Goal: Task Accomplishment & Management: Manage account settings

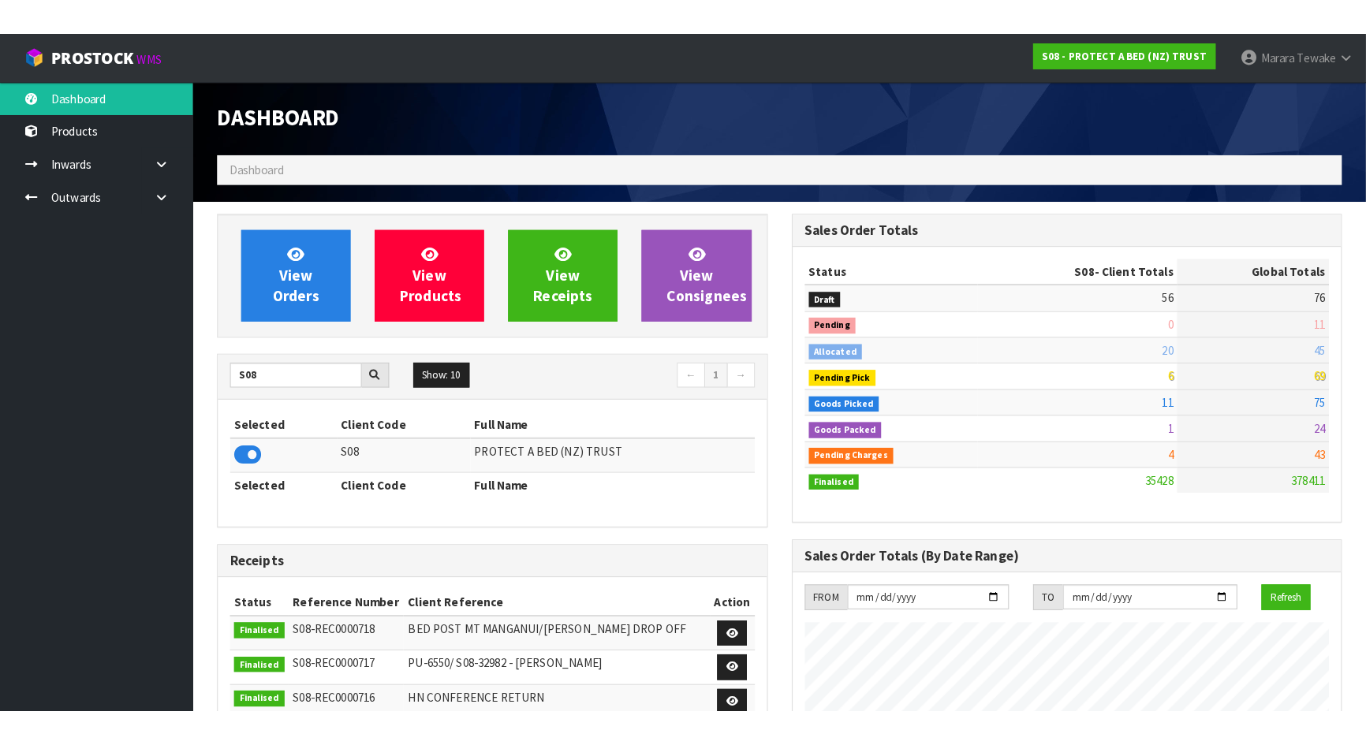
scroll to position [1192, 576]
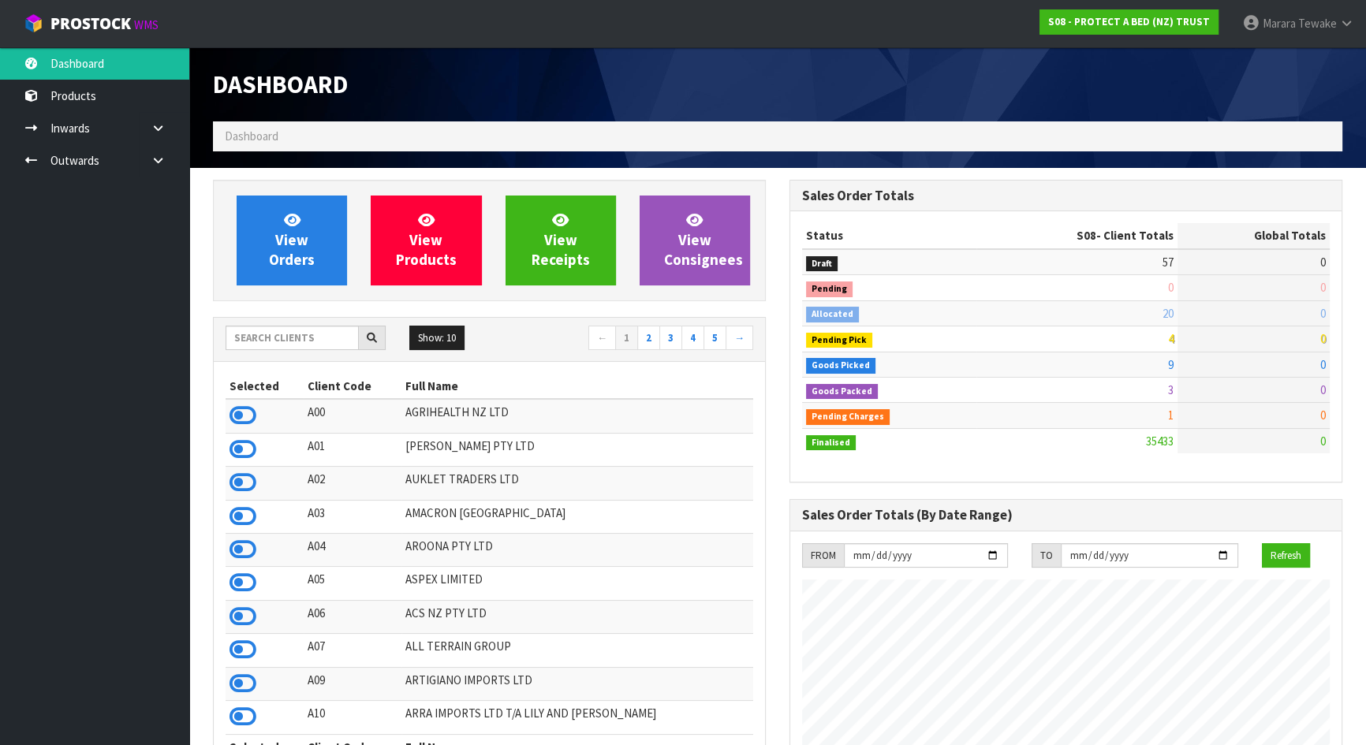
scroll to position [1192, 576]
click at [274, 330] on input "text" at bounding box center [292, 338] width 133 height 24
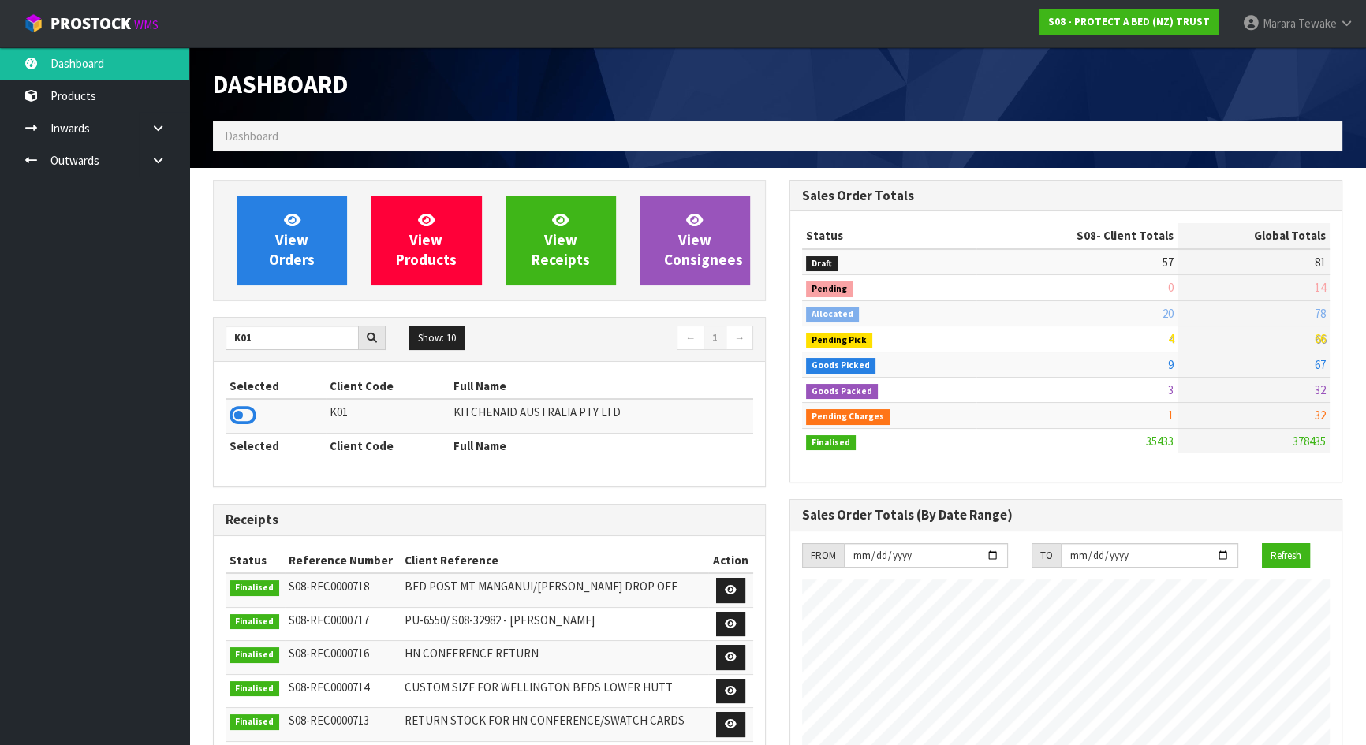
click at [237, 431] on td at bounding box center [276, 416] width 100 height 34
click at [241, 420] on icon at bounding box center [243, 416] width 27 height 24
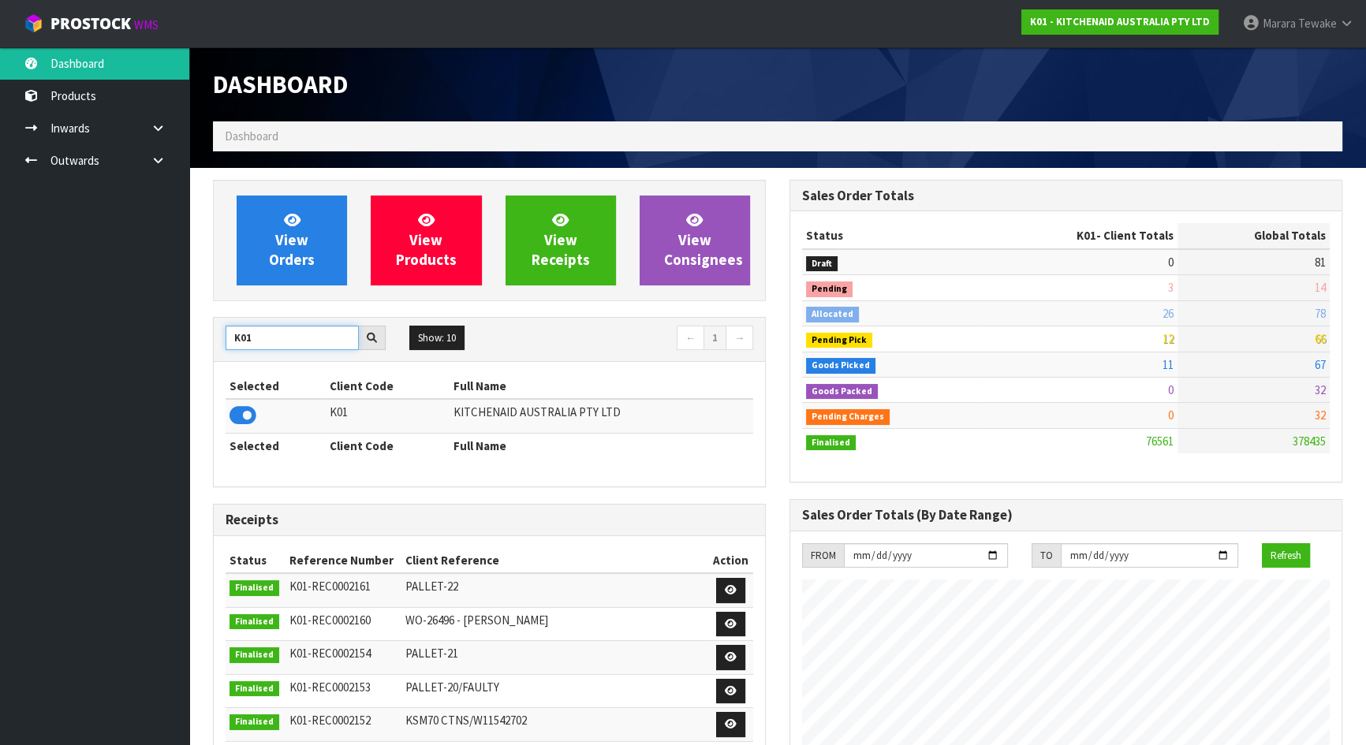
drag, startPoint x: 263, startPoint y: 345, endPoint x: 179, endPoint y: 315, distance: 88.8
click at [201, 325] on div "View Orders View Products View Receipts View Consignees K01 Show: 10 5 10 25 50…" at bounding box center [489, 642] width 577 height 924
type input "C11"
click at [253, 418] on icon at bounding box center [243, 416] width 27 height 24
drag, startPoint x: 258, startPoint y: 338, endPoint x: 225, endPoint y: 325, distance: 35.7
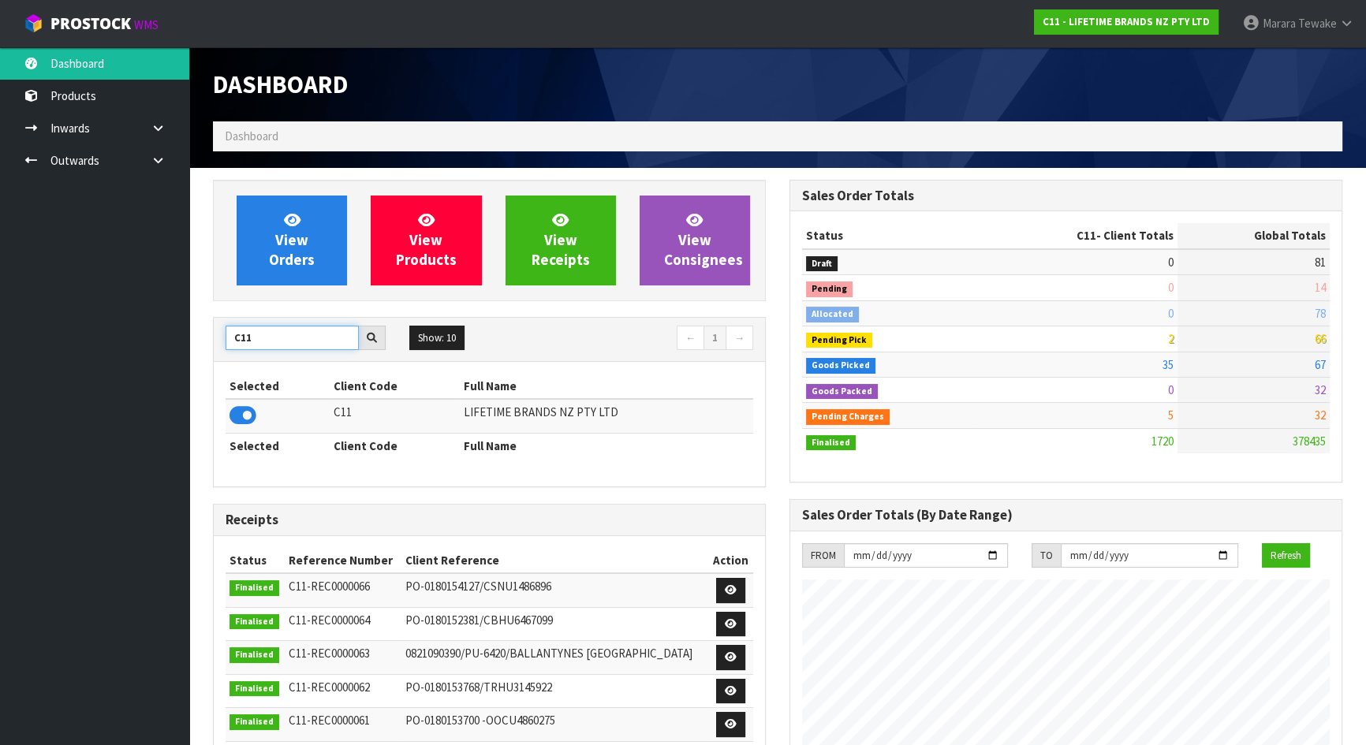
click at [226, 330] on input "C11" at bounding box center [292, 338] width 133 height 24
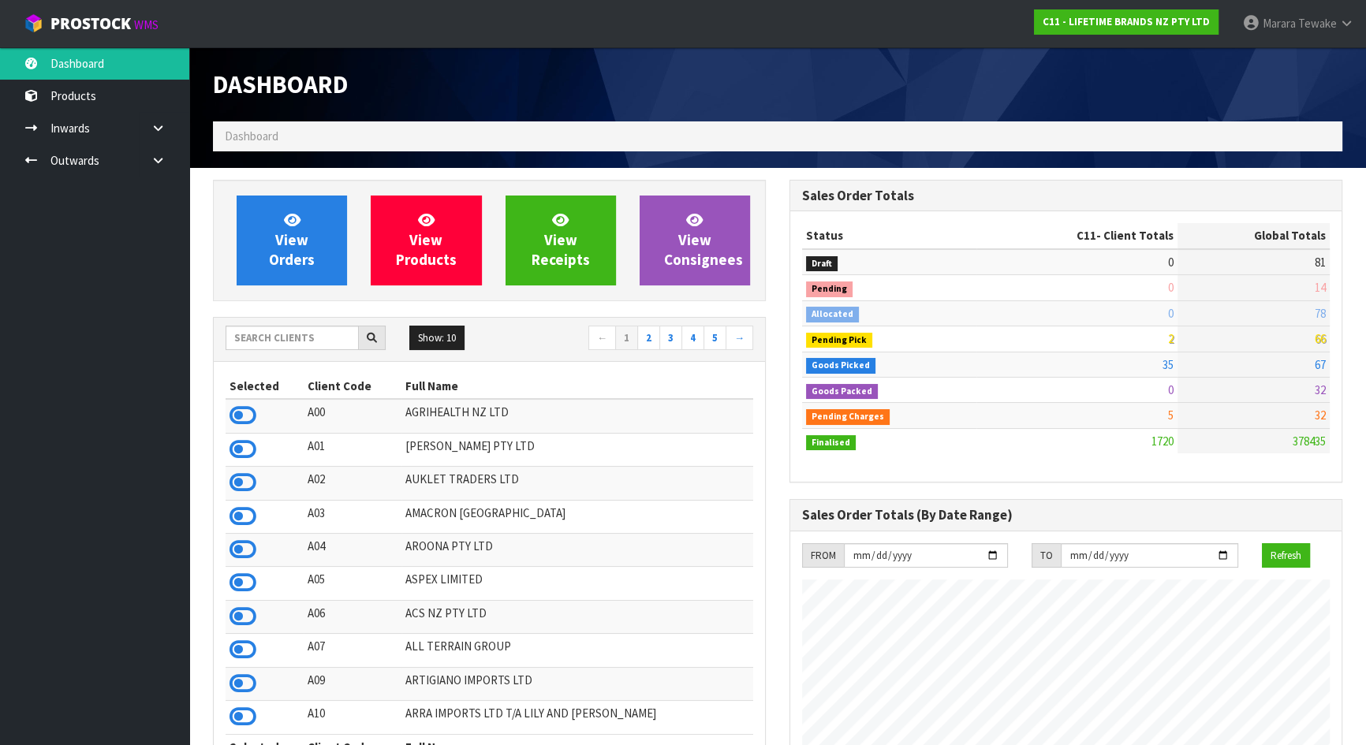
click at [231, 338] on input "text" at bounding box center [292, 338] width 133 height 24
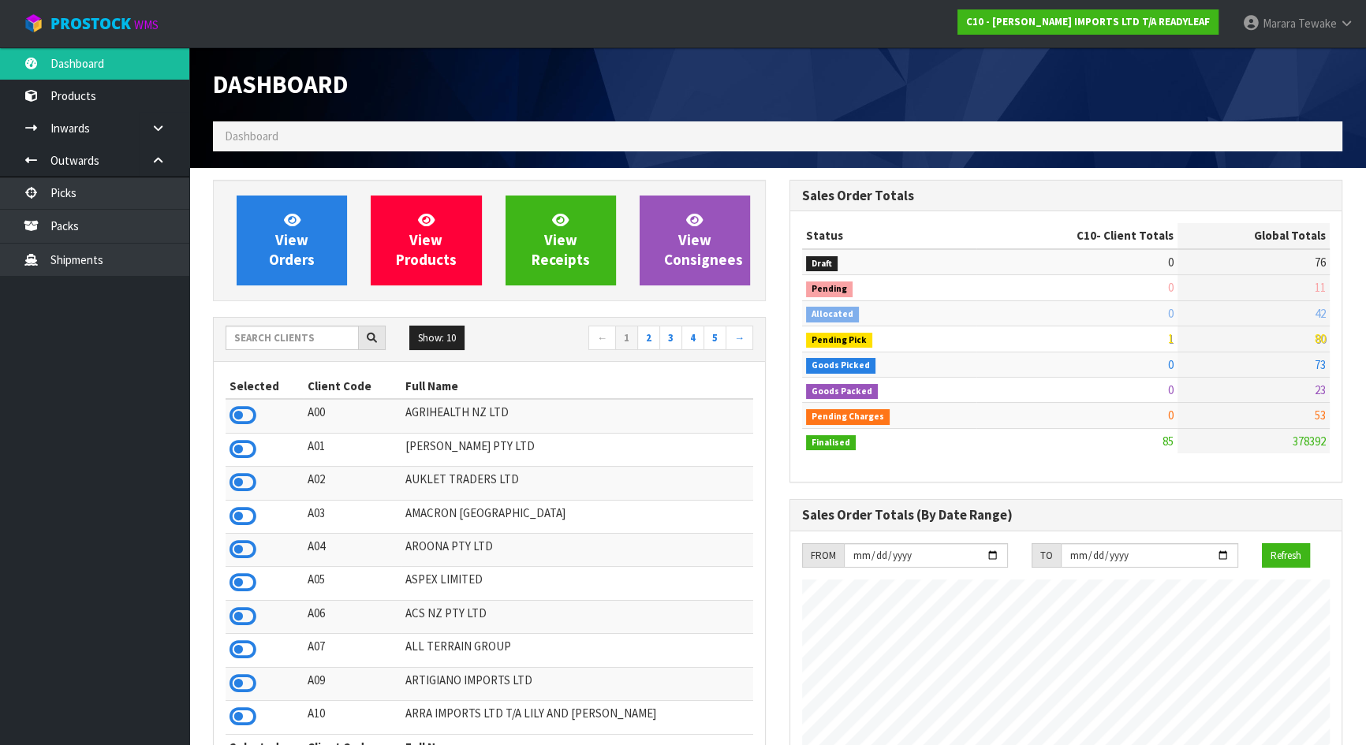
scroll to position [1065, 576]
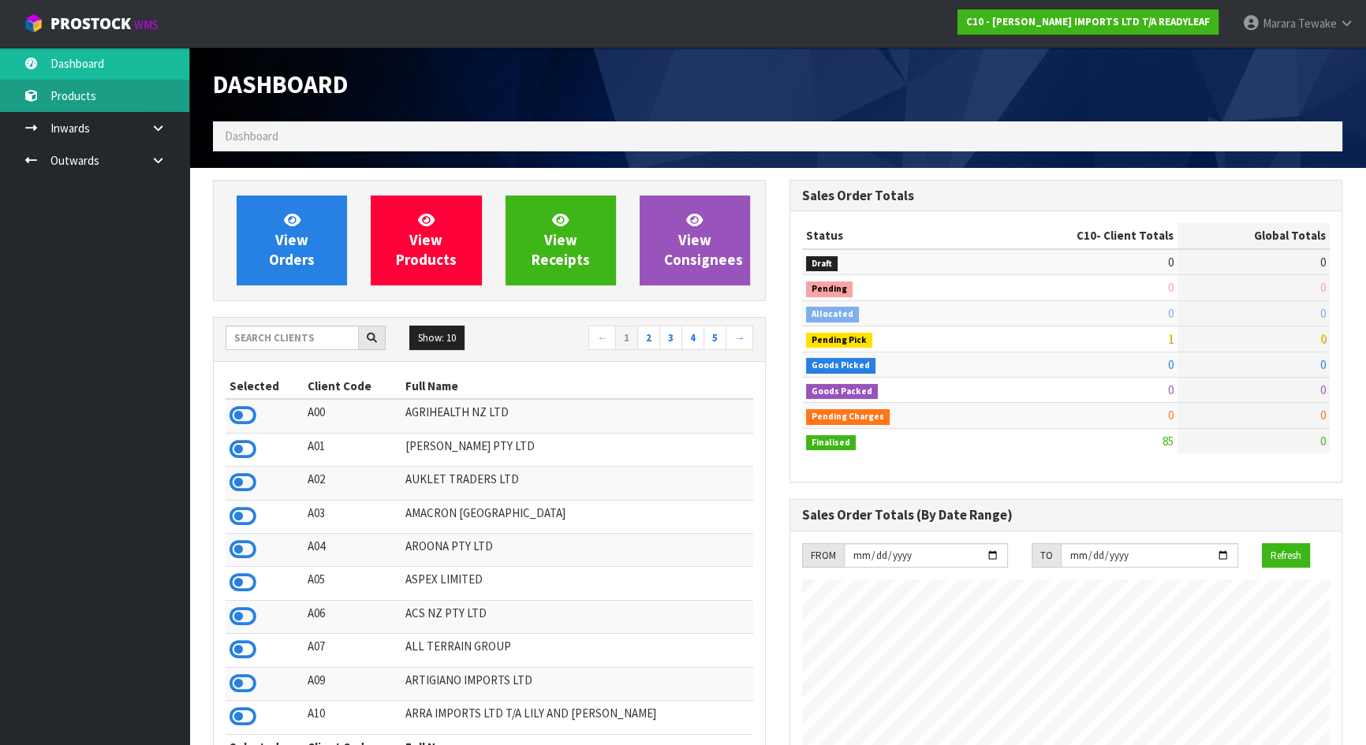
scroll to position [1039, 576]
click at [307, 340] on input "text" at bounding box center [292, 338] width 133 height 24
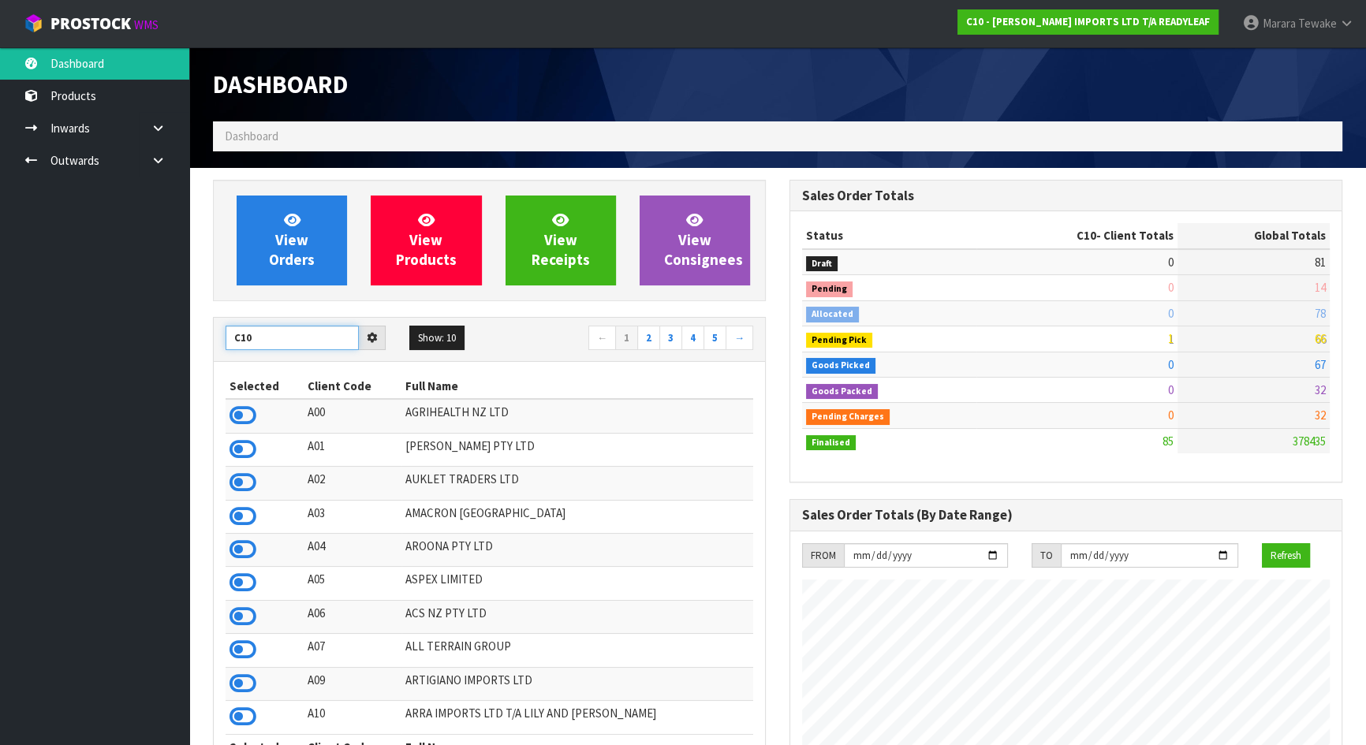
type input "C10"
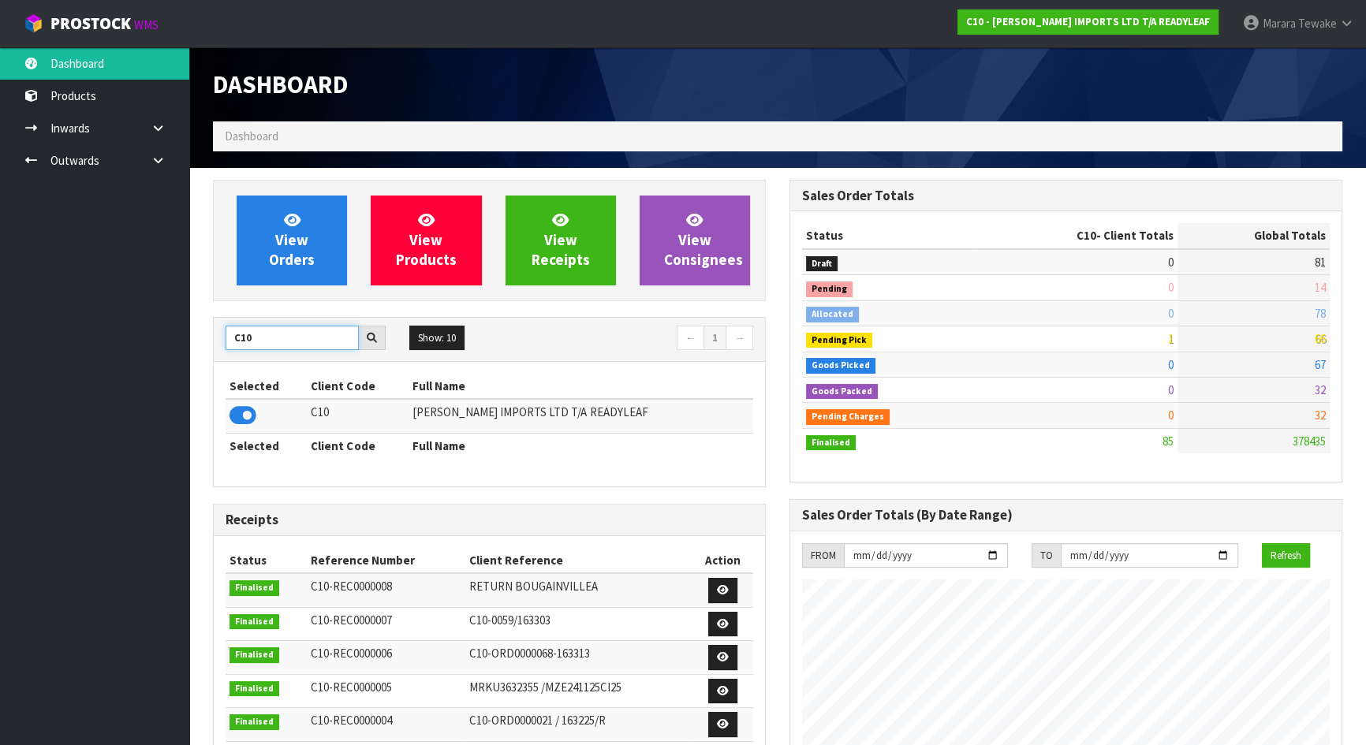
drag, startPoint x: 253, startPoint y: 338, endPoint x: 213, endPoint y: 319, distance: 44.5
click at [214, 321] on div "C10 Show: 10 5 10 25 50 ← 1 →" at bounding box center [489, 340] width 551 height 44
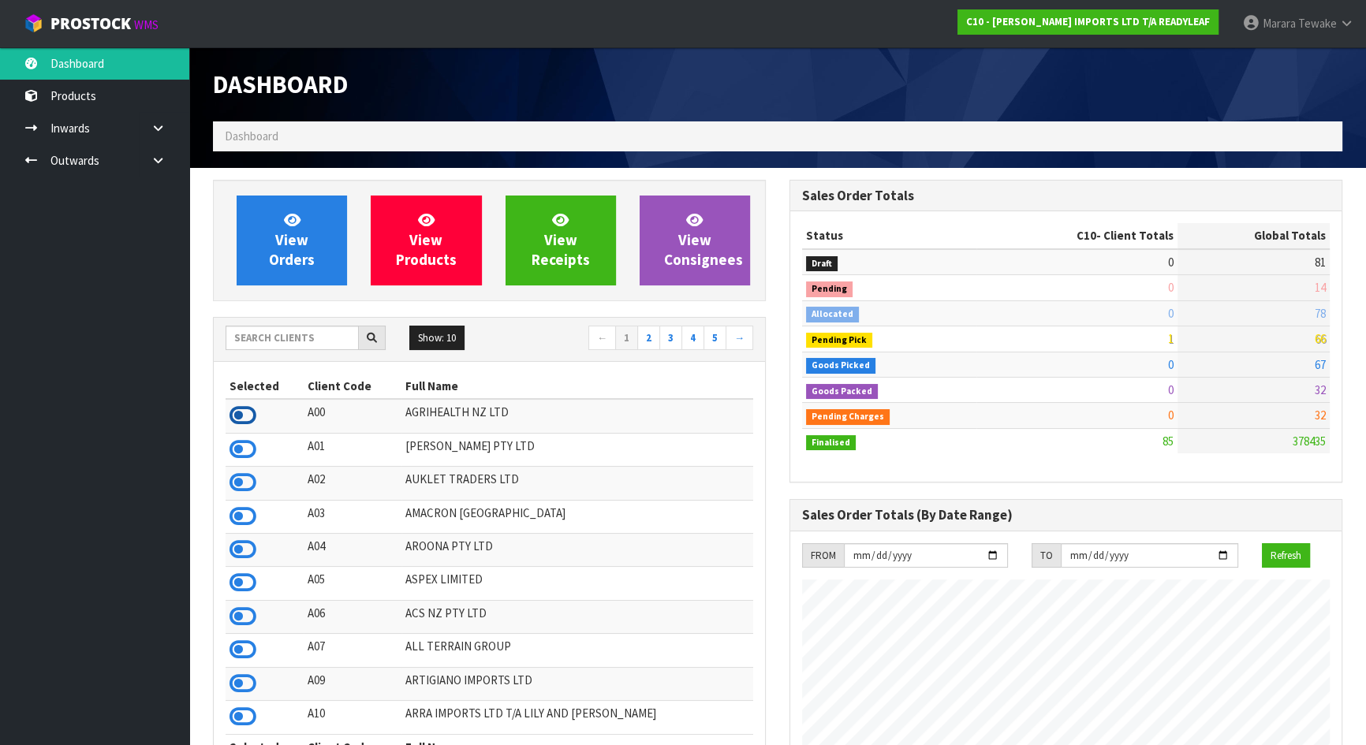
click at [239, 412] on icon at bounding box center [243, 416] width 27 height 24
click at [244, 523] on icon at bounding box center [243, 517] width 27 height 24
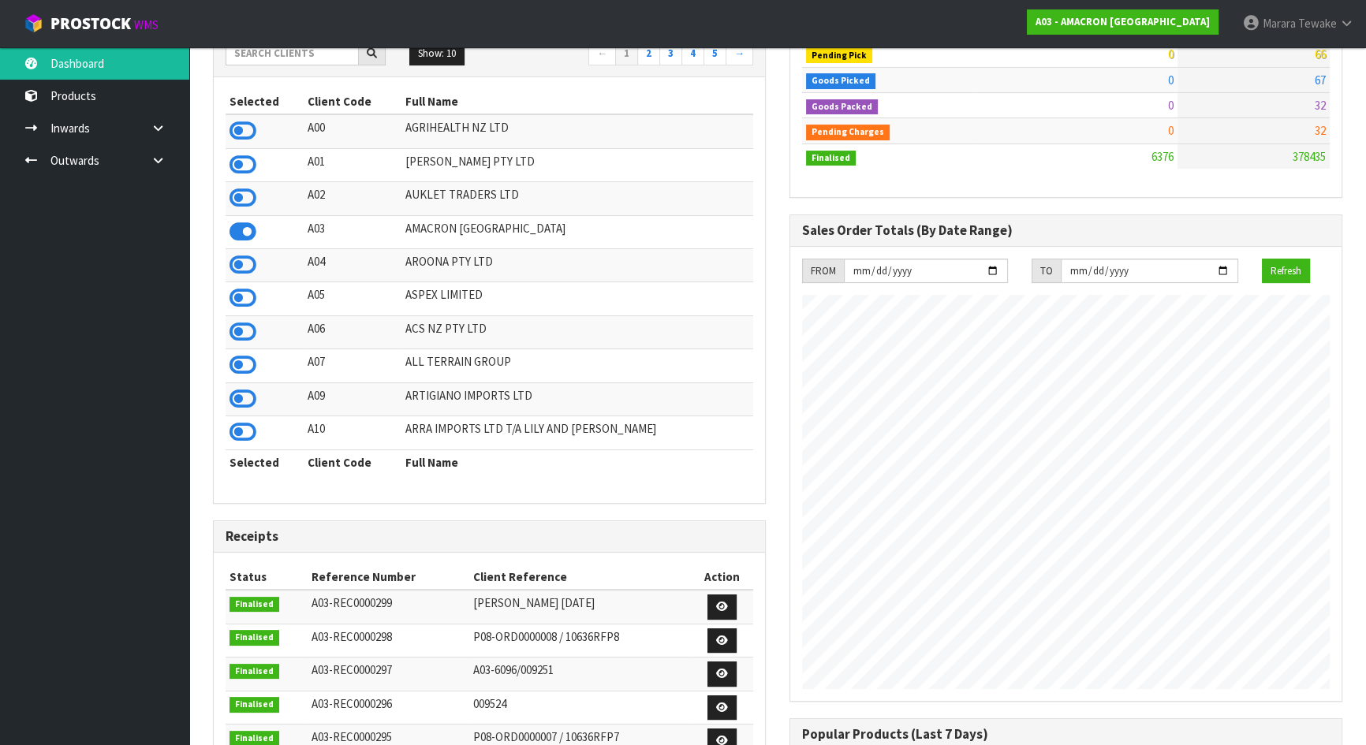
scroll to position [286, 0]
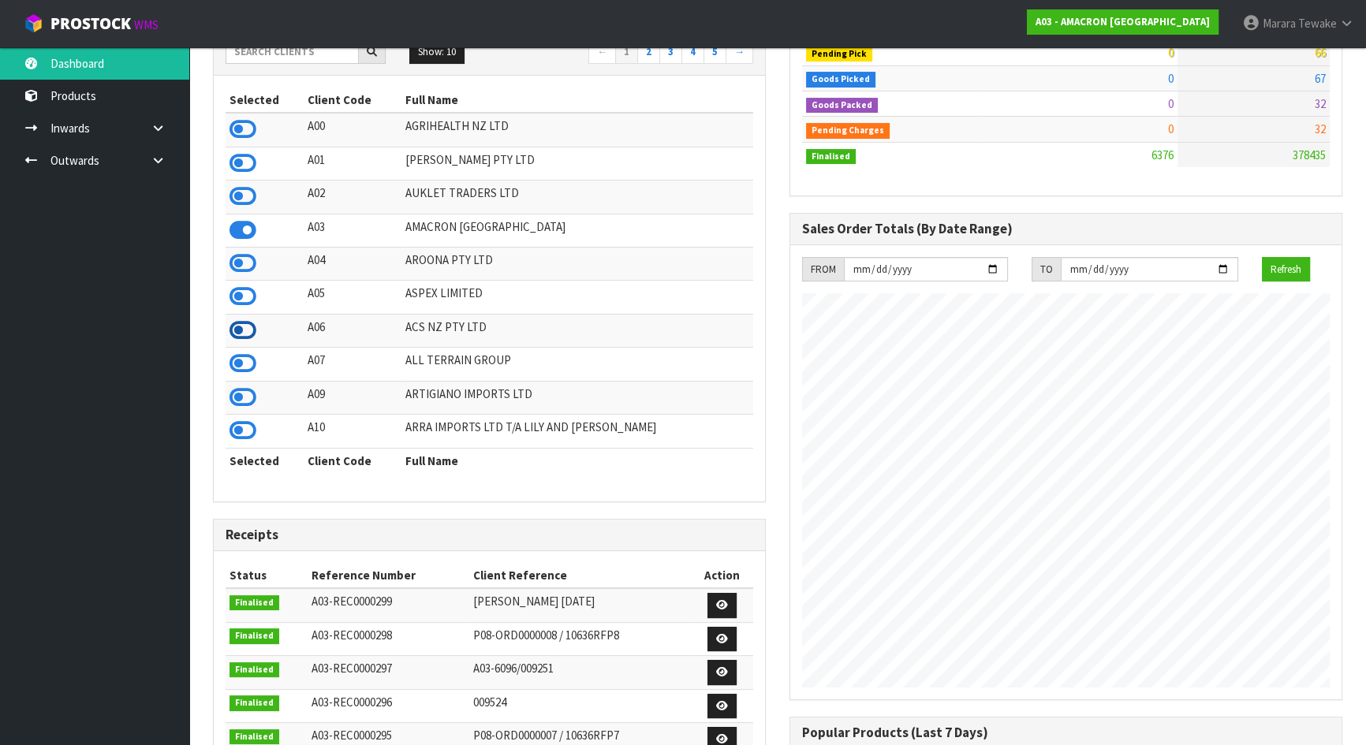
click at [243, 338] on icon at bounding box center [243, 331] width 27 height 24
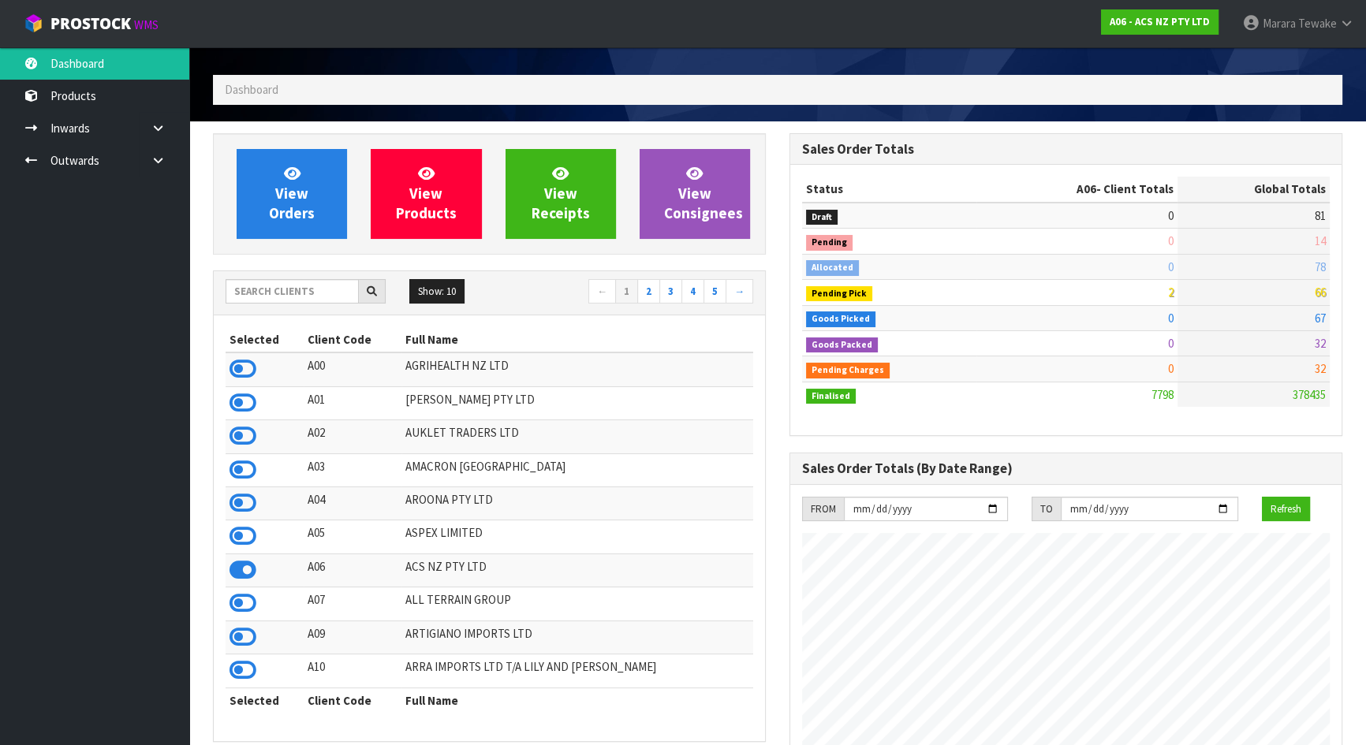
scroll to position [71, 0]
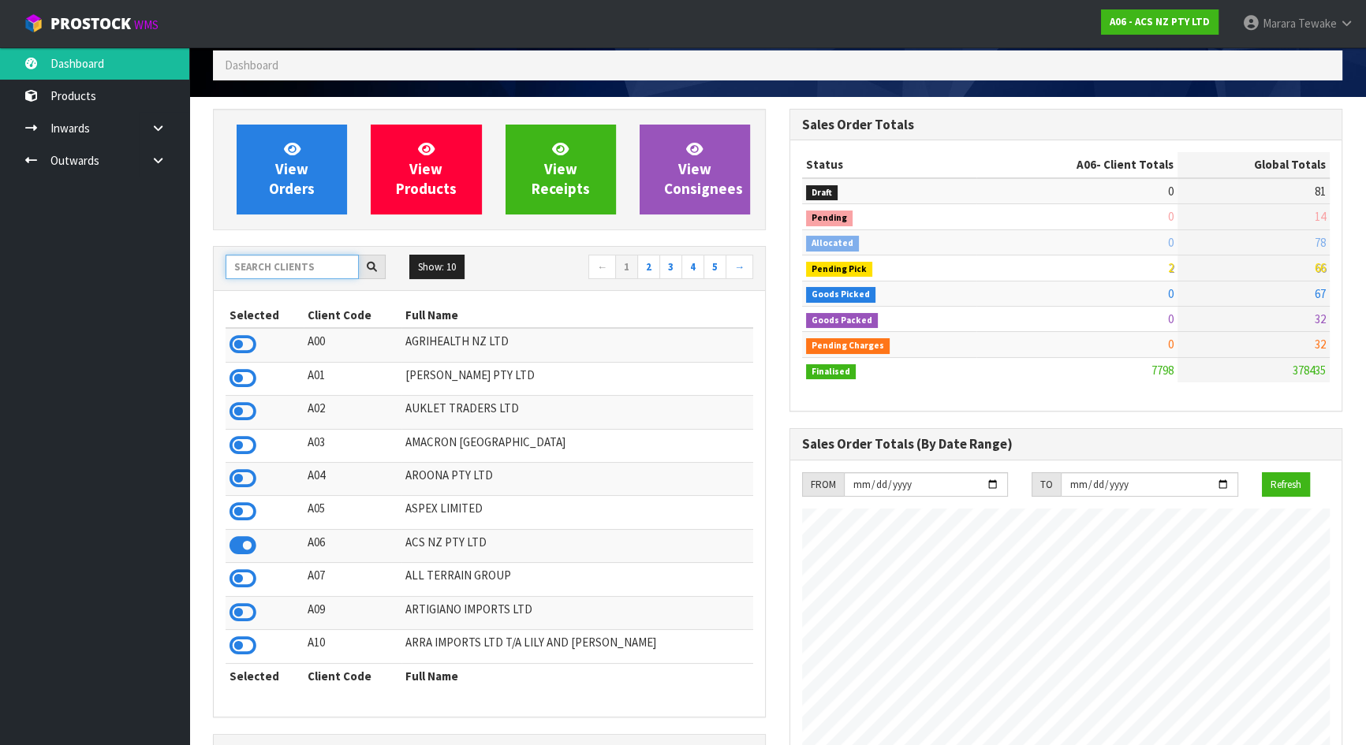
click at [252, 273] on input "text" at bounding box center [292, 267] width 133 height 24
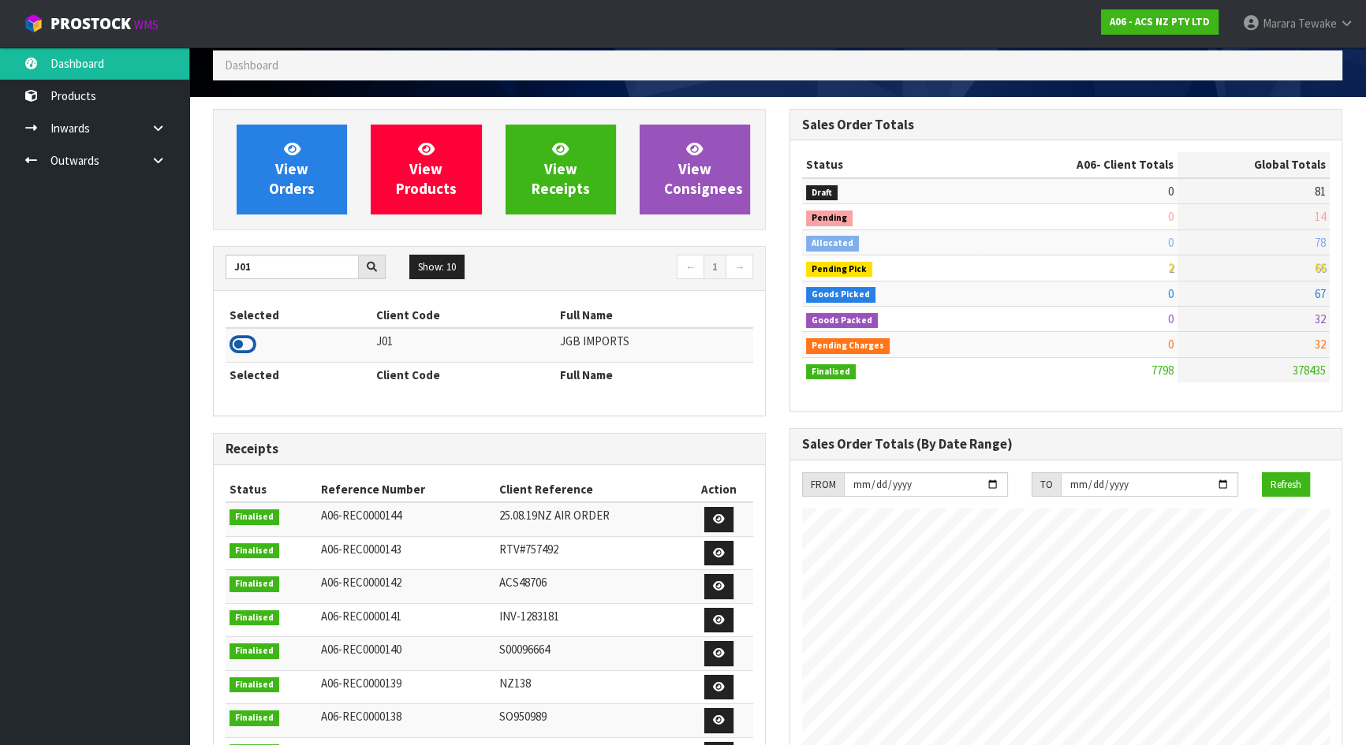
click at [233, 348] on td at bounding box center [299, 345] width 147 height 34
click at [244, 346] on icon at bounding box center [243, 345] width 27 height 24
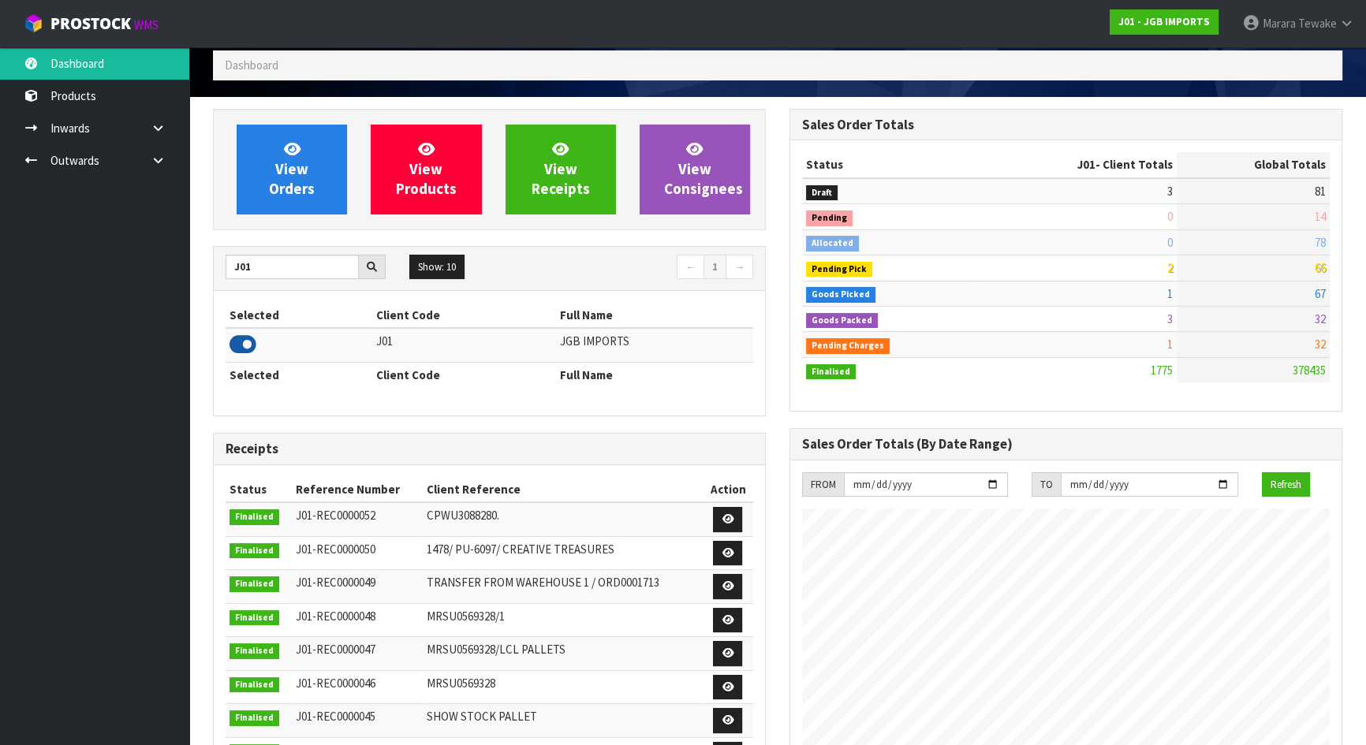
scroll to position [1192, 576]
drag, startPoint x: 262, startPoint y: 267, endPoint x: 227, endPoint y: 256, distance: 36.2
click at [230, 260] on input "J01" at bounding box center [292, 267] width 133 height 24
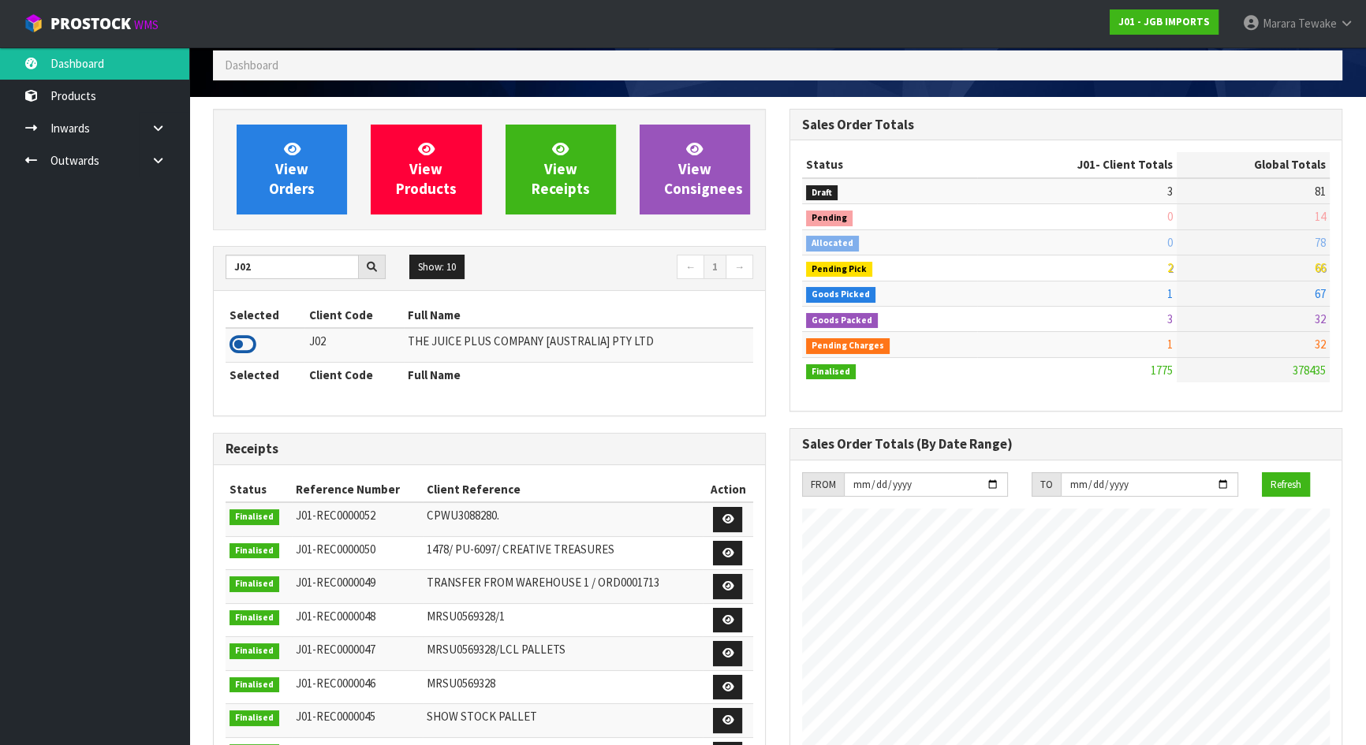
click at [244, 341] on icon at bounding box center [243, 345] width 27 height 24
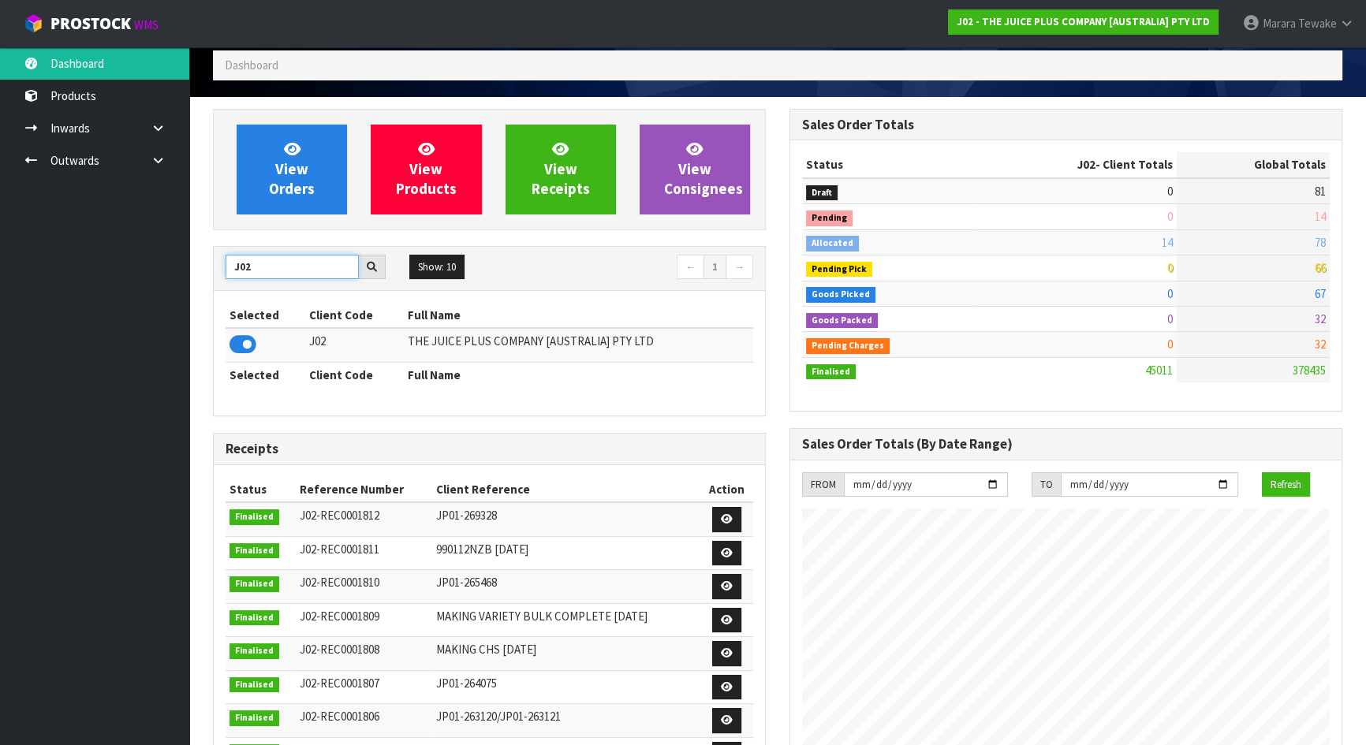
drag, startPoint x: 259, startPoint y: 268, endPoint x: 233, endPoint y: 257, distance: 28.3
click at [242, 260] on input "J02" at bounding box center [292, 267] width 133 height 24
type input "J"
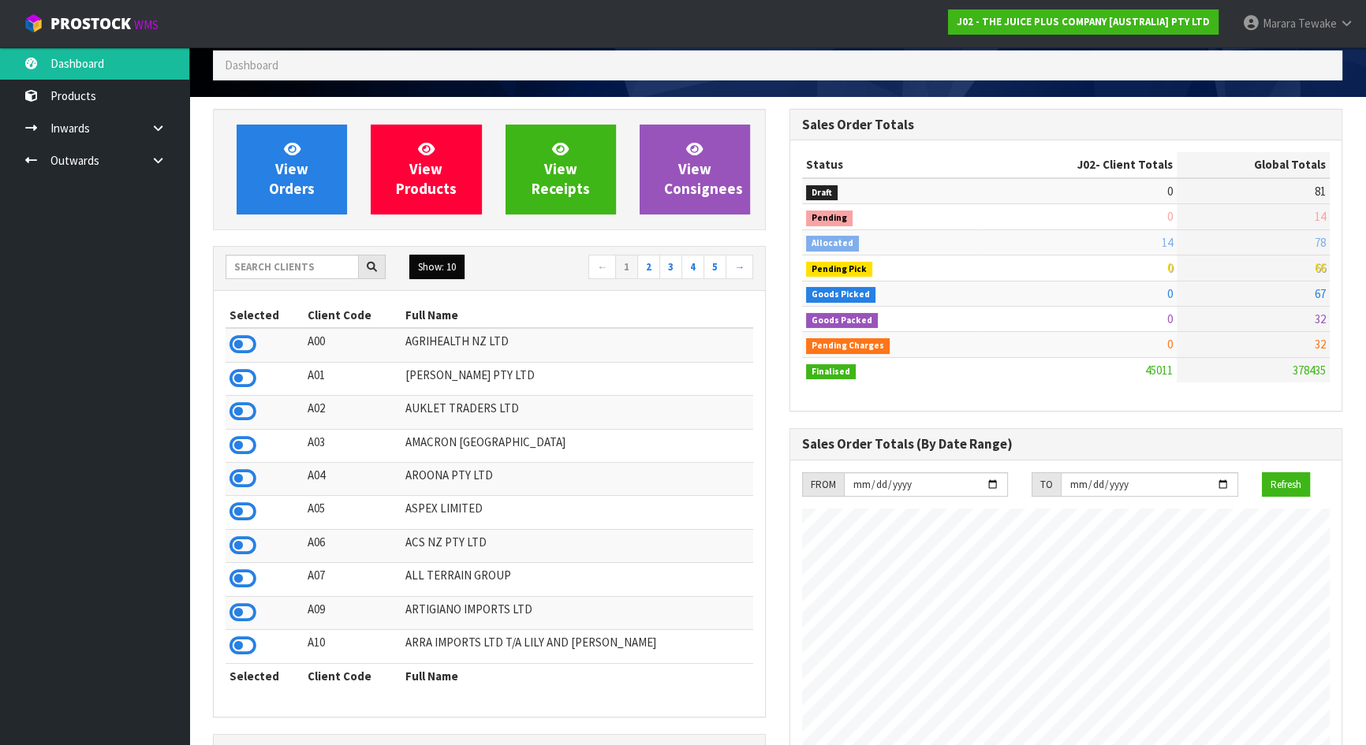
click at [429, 263] on button "Show: 10" at bounding box center [436, 267] width 55 height 25
click at [436, 356] on link "50" at bounding box center [472, 360] width 125 height 21
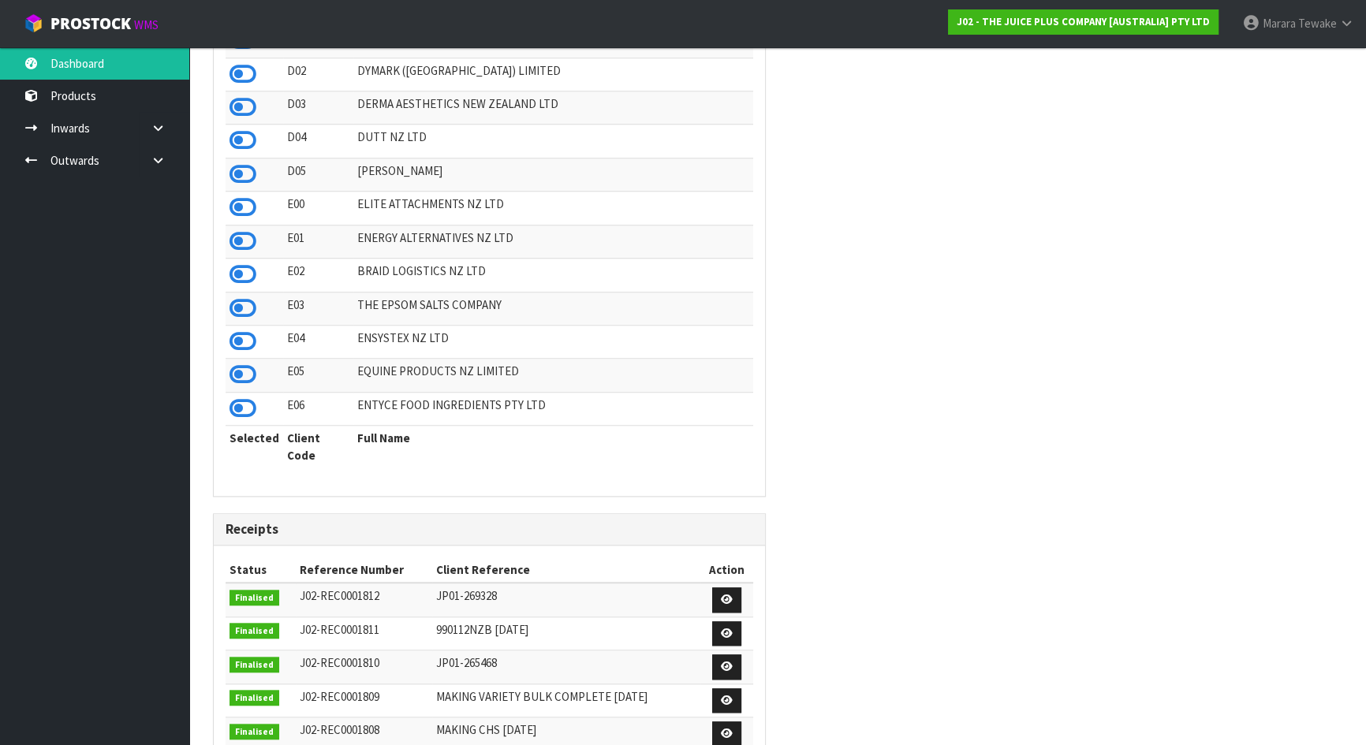
scroll to position [1648, 0]
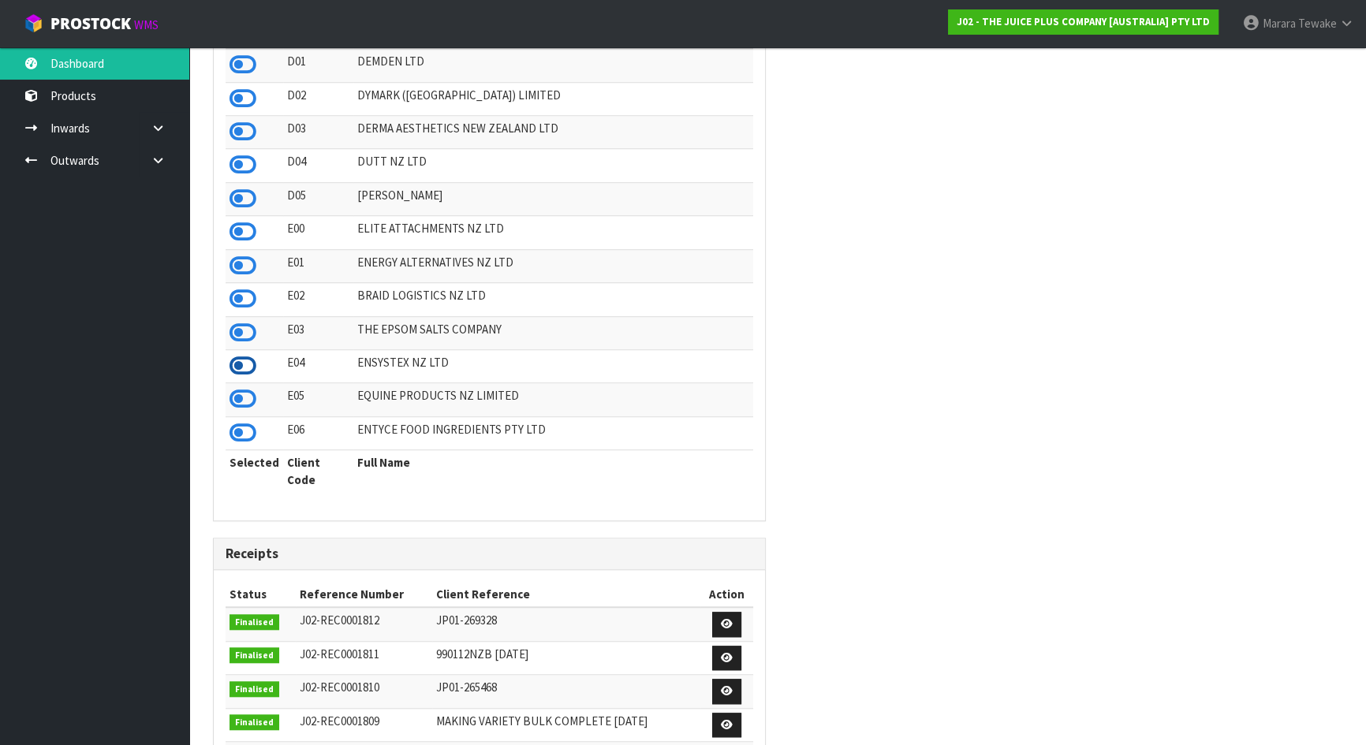
click at [235, 358] on icon at bounding box center [243, 366] width 27 height 24
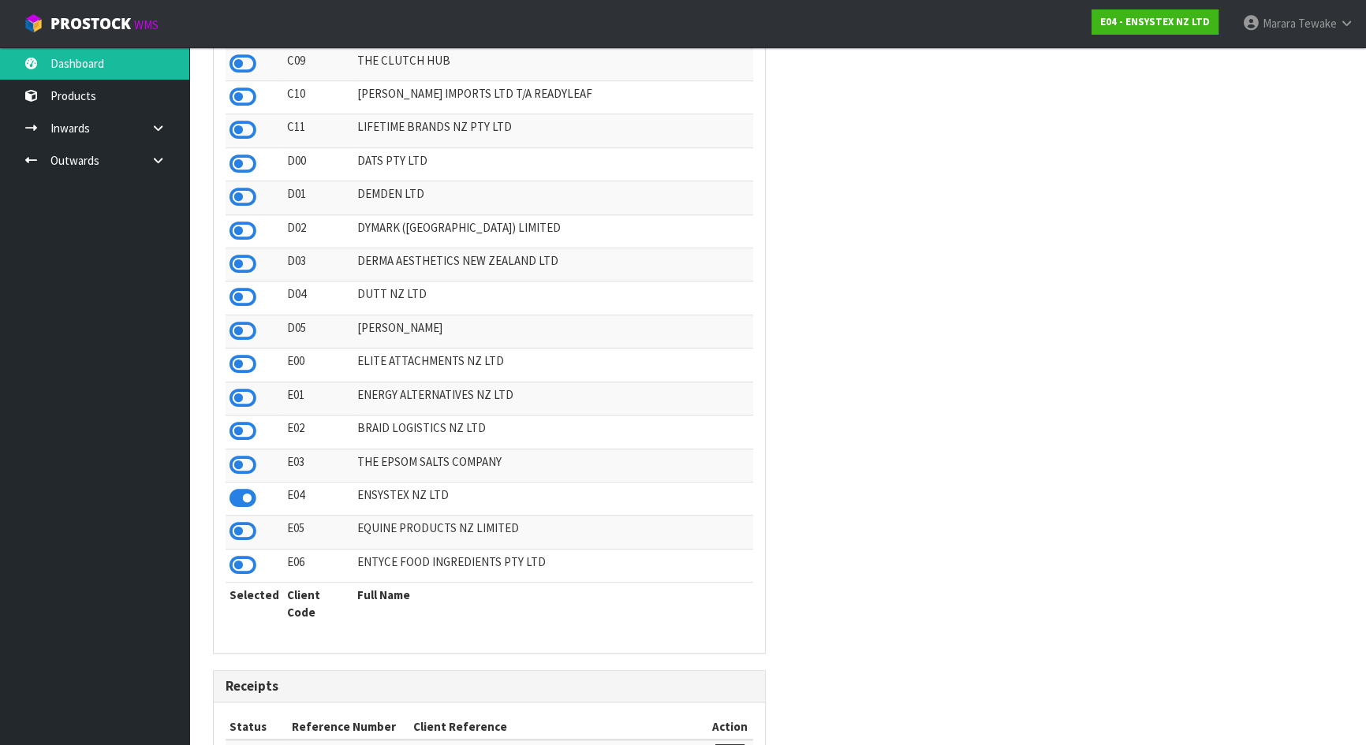
scroll to position [1506, 0]
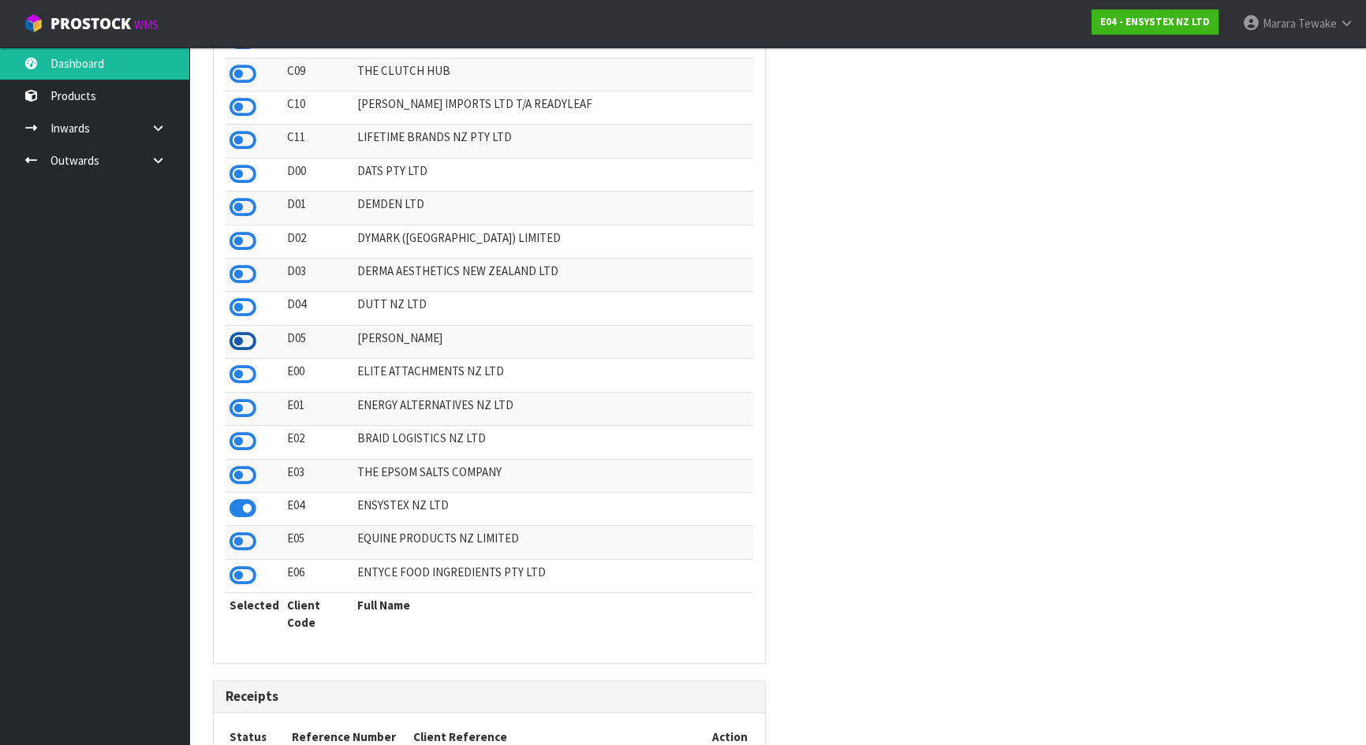
click at [241, 338] on icon at bounding box center [243, 342] width 27 height 24
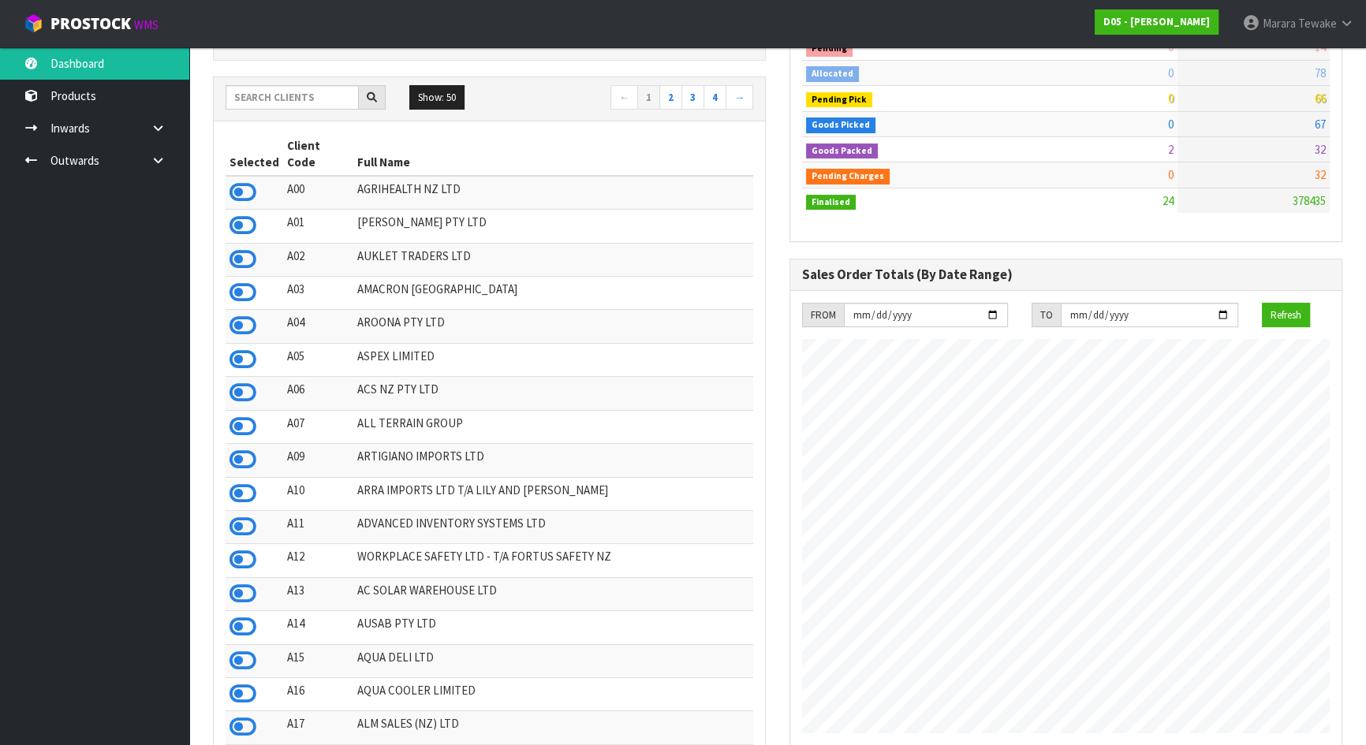
scroll to position [0, 0]
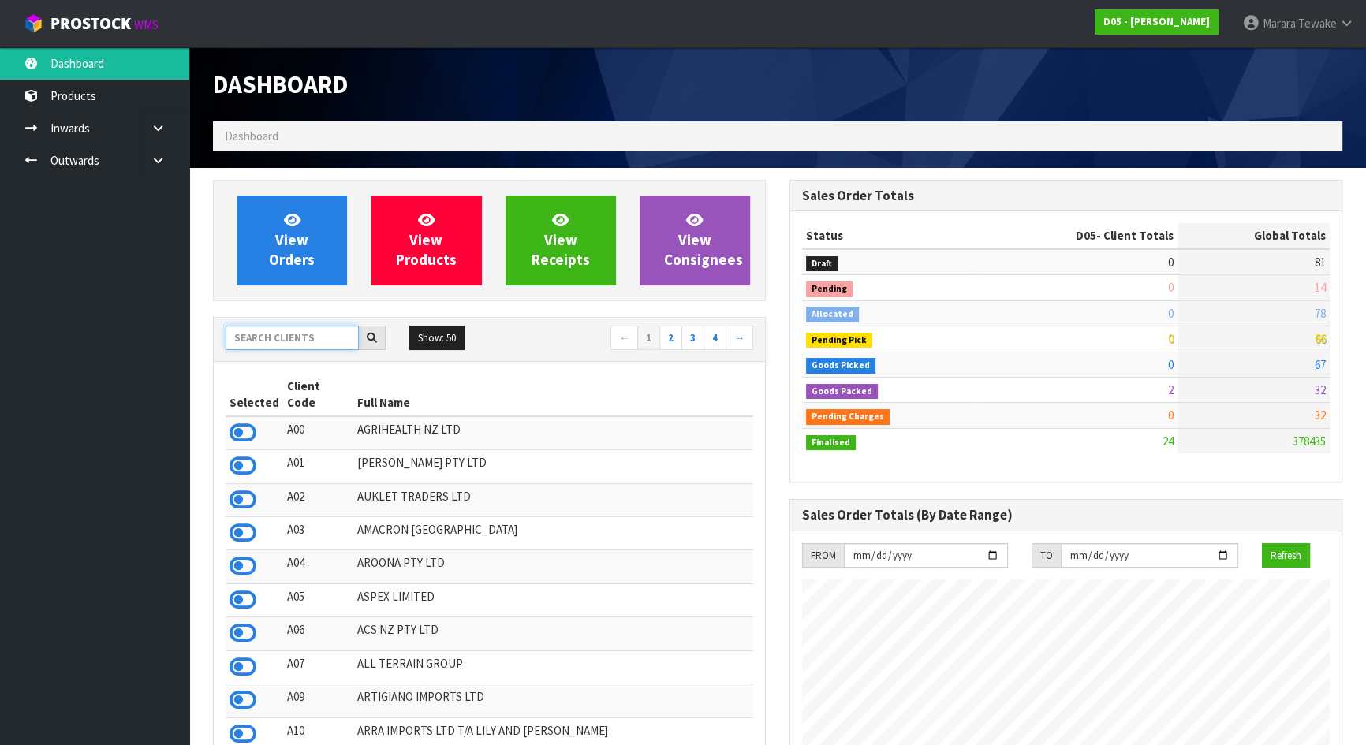
click at [257, 335] on input "text" at bounding box center [292, 338] width 133 height 24
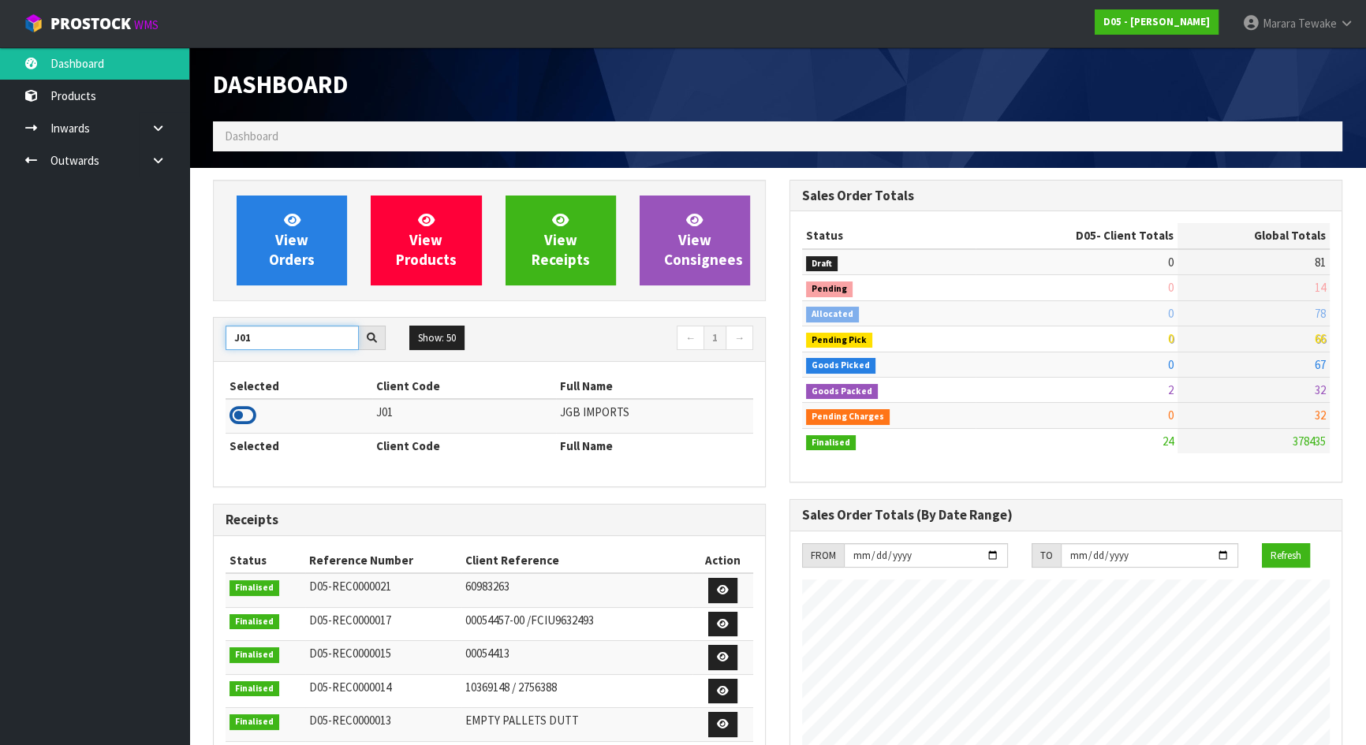
type input "J01"
click at [247, 423] on icon at bounding box center [243, 416] width 27 height 24
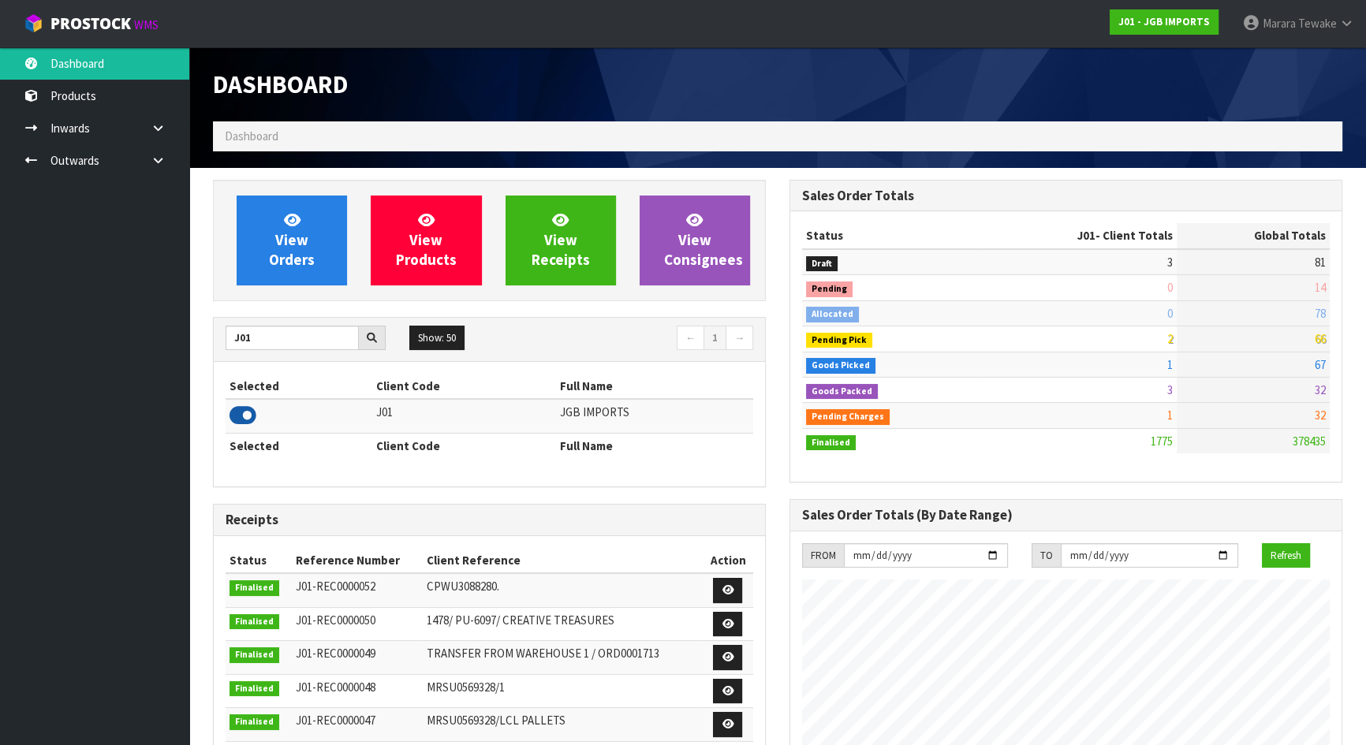
scroll to position [1192, 576]
drag, startPoint x: 268, startPoint y: 344, endPoint x: 230, endPoint y: 317, distance: 47.0
click at [223, 327] on div "J01" at bounding box center [306, 338] width 184 height 25
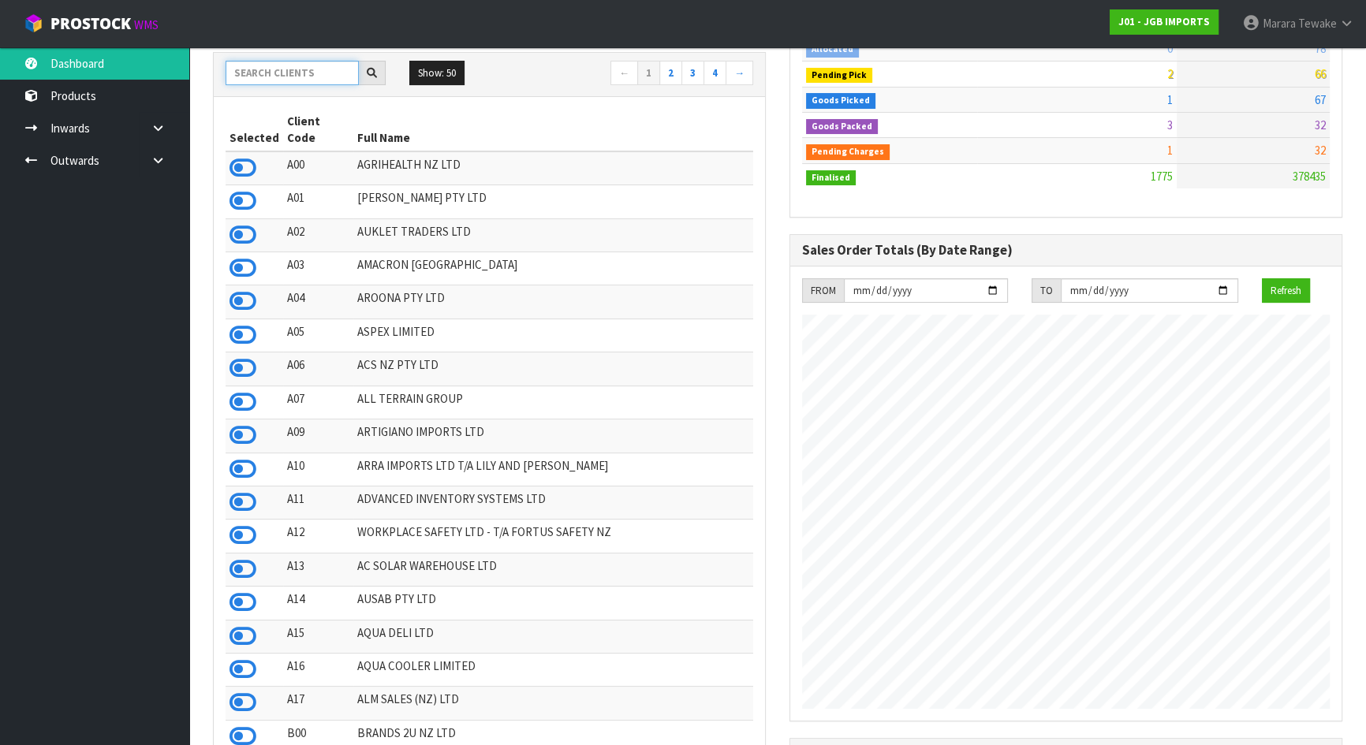
scroll to position [0, 0]
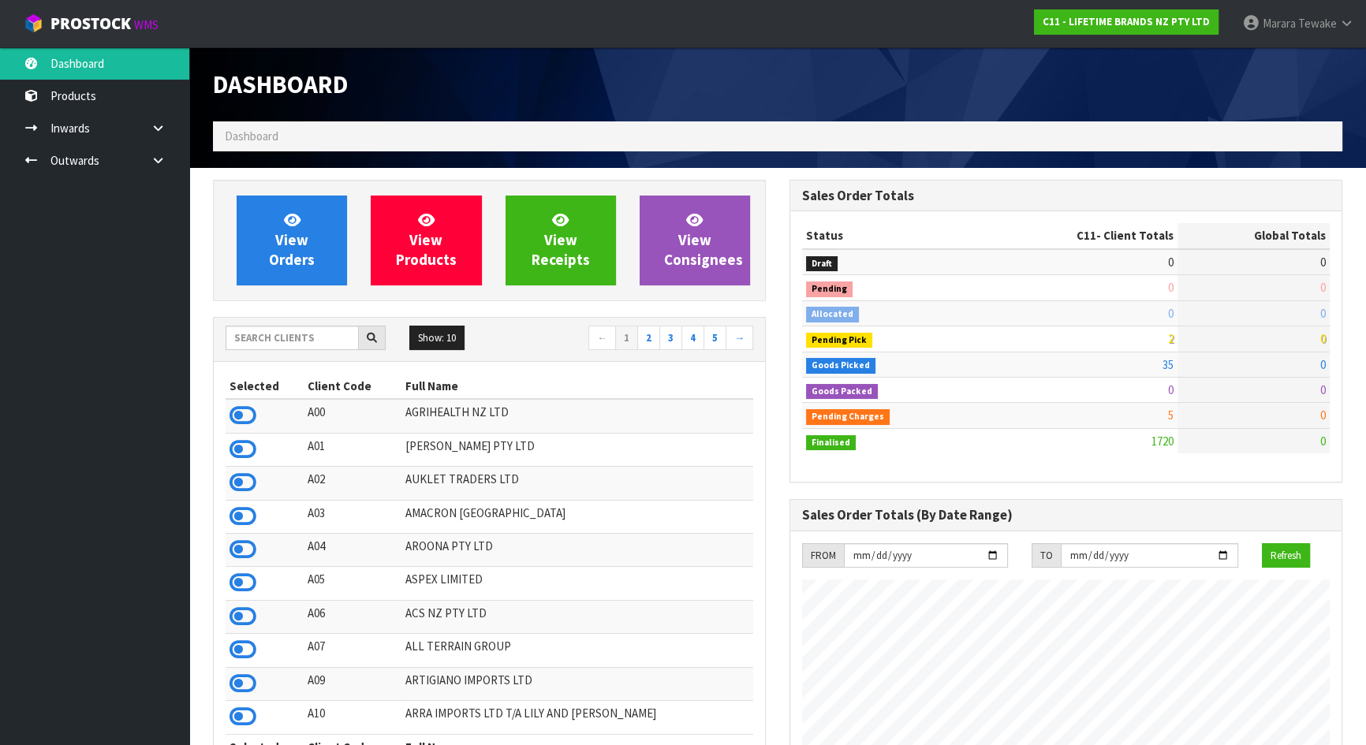
scroll to position [1192, 576]
click at [284, 338] on input "text" at bounding box center [292, 338] width 133 height 24
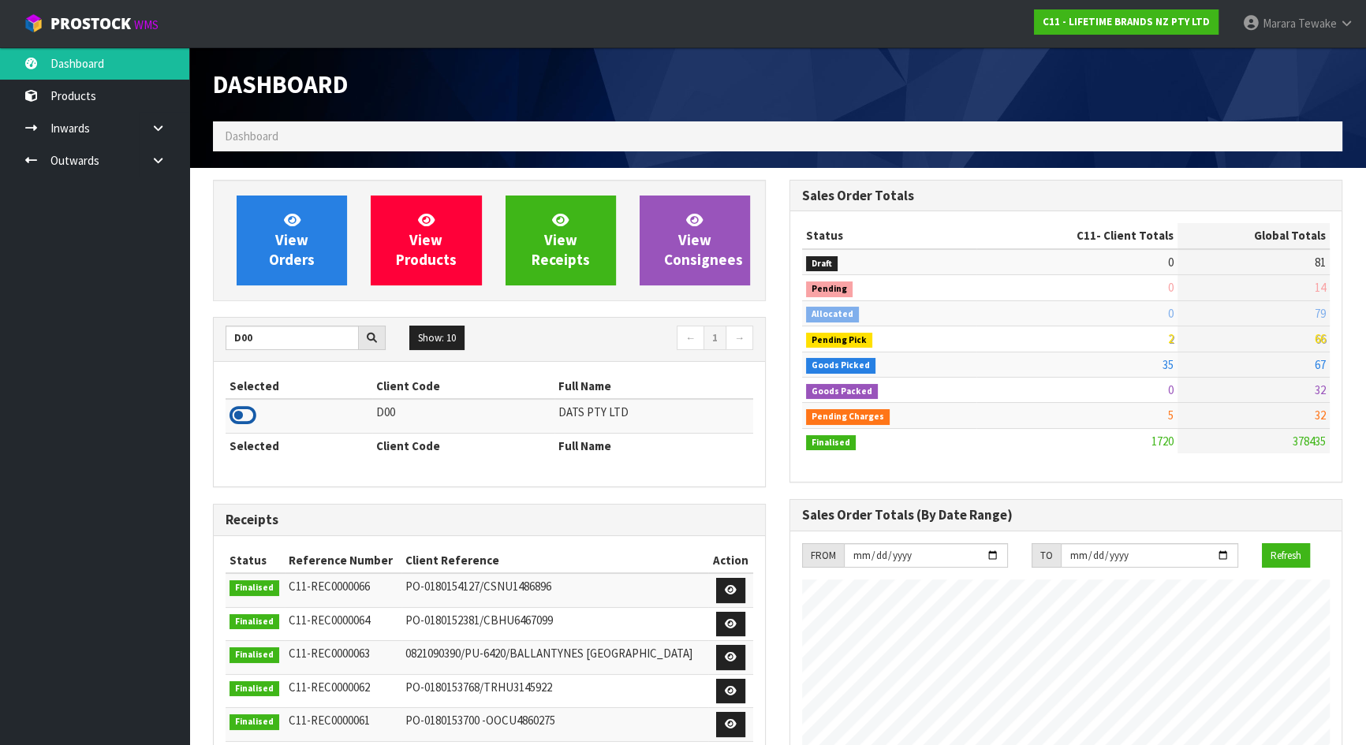
click at [238, 417] on icon at bounding box center [243, 416] width 27 height 24
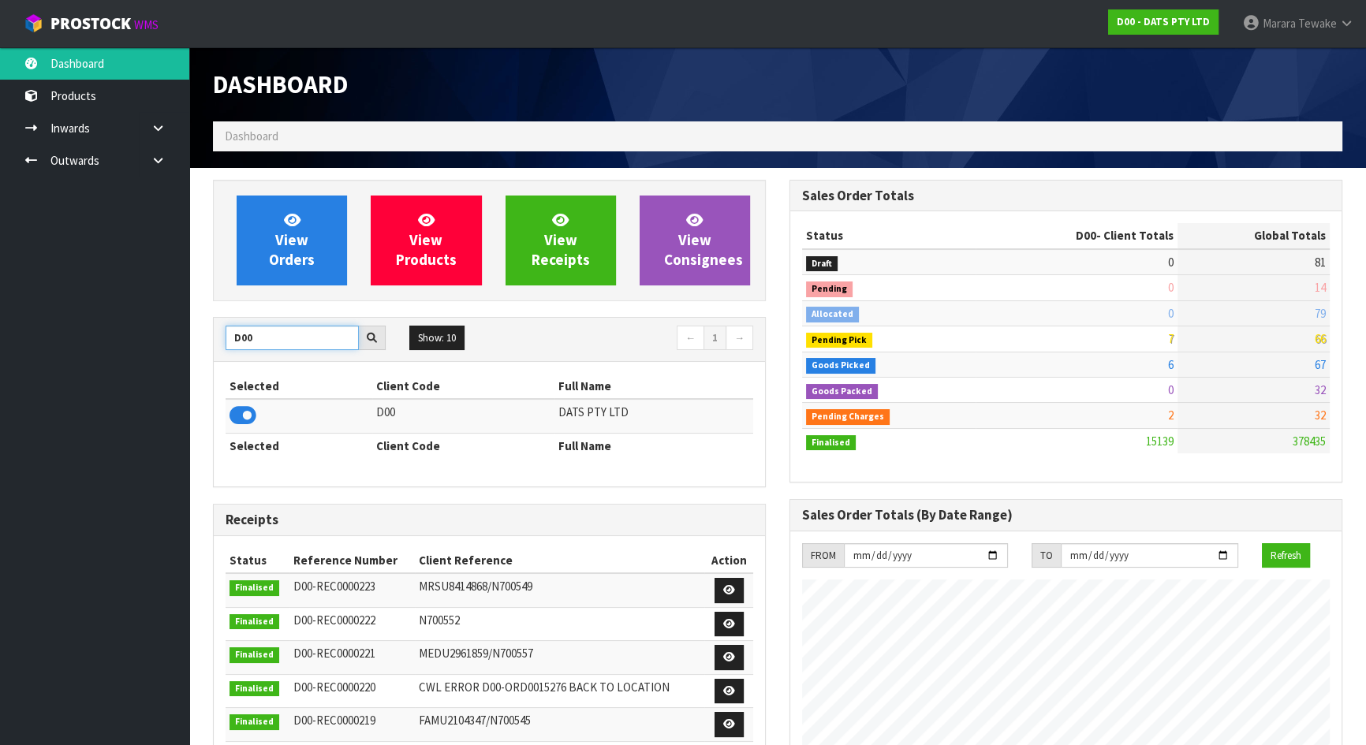
drag, startPoint x: 247, startPoint y: 338, endPoint x: 212, endPoint y: 318, distance: 40.3
click at [212, 318] on div "View Orders View Products View Receipts View Consignees D00 Show: 10 5 10 25 50…" at bounding box center [489, 638] width 577 height 916
drag, startPoint x: 263, startPoint y: 337, endPoint x: 203, endPoint y: 318, distance: 62.1
click at [208, 319] on div "View Orders View Products View Receipts View Consignees D00 Show: 10 5 10 25 50…" at bounding box center [489, 638] width 577 height 916
click at [239, 409] on icon at bounding box center [243, 416] width 27 height 24
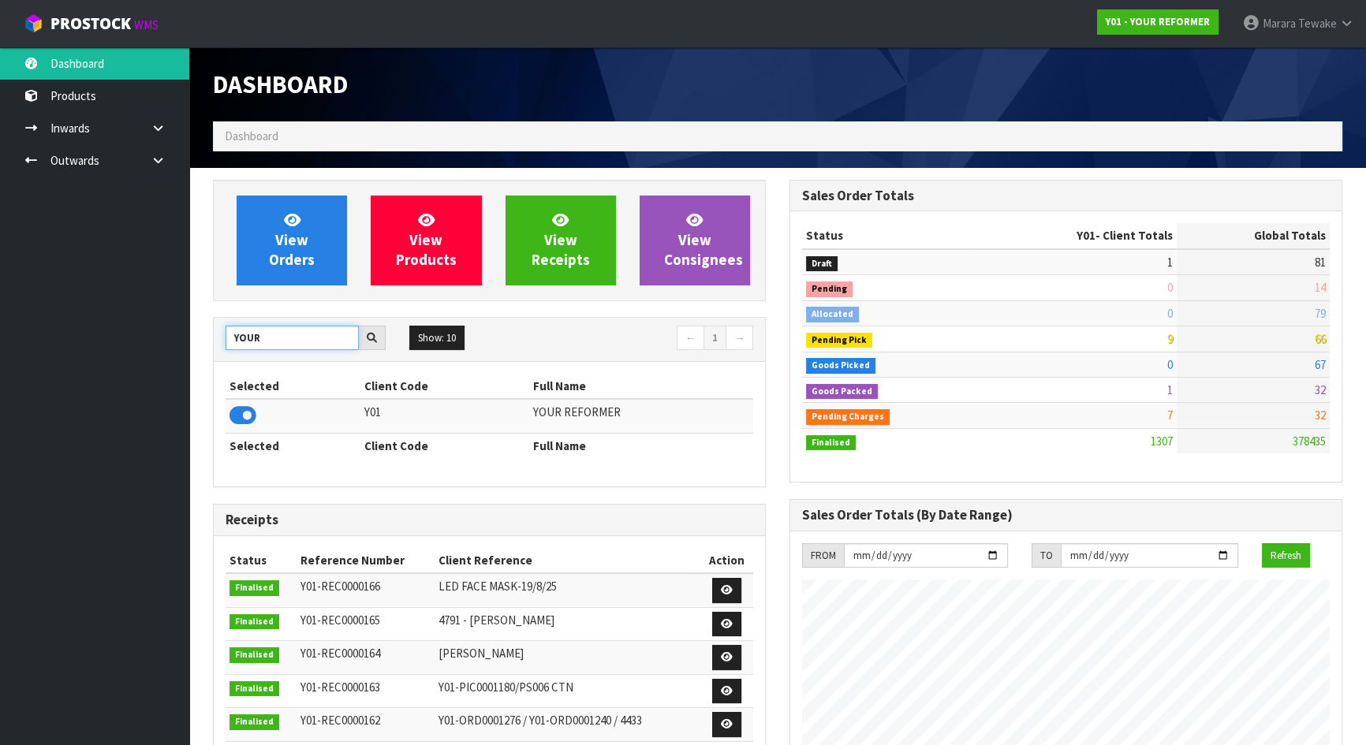
drag, startPoint x: 278, startPoint y: 339, endPoint x: 215, endPoint y: 321, distance: 65.6
click at [220, 323] on div "YOUR Show: 10 5 10 25 50 ← 1 →" at bounding box center [489, 340] width 551 height 44
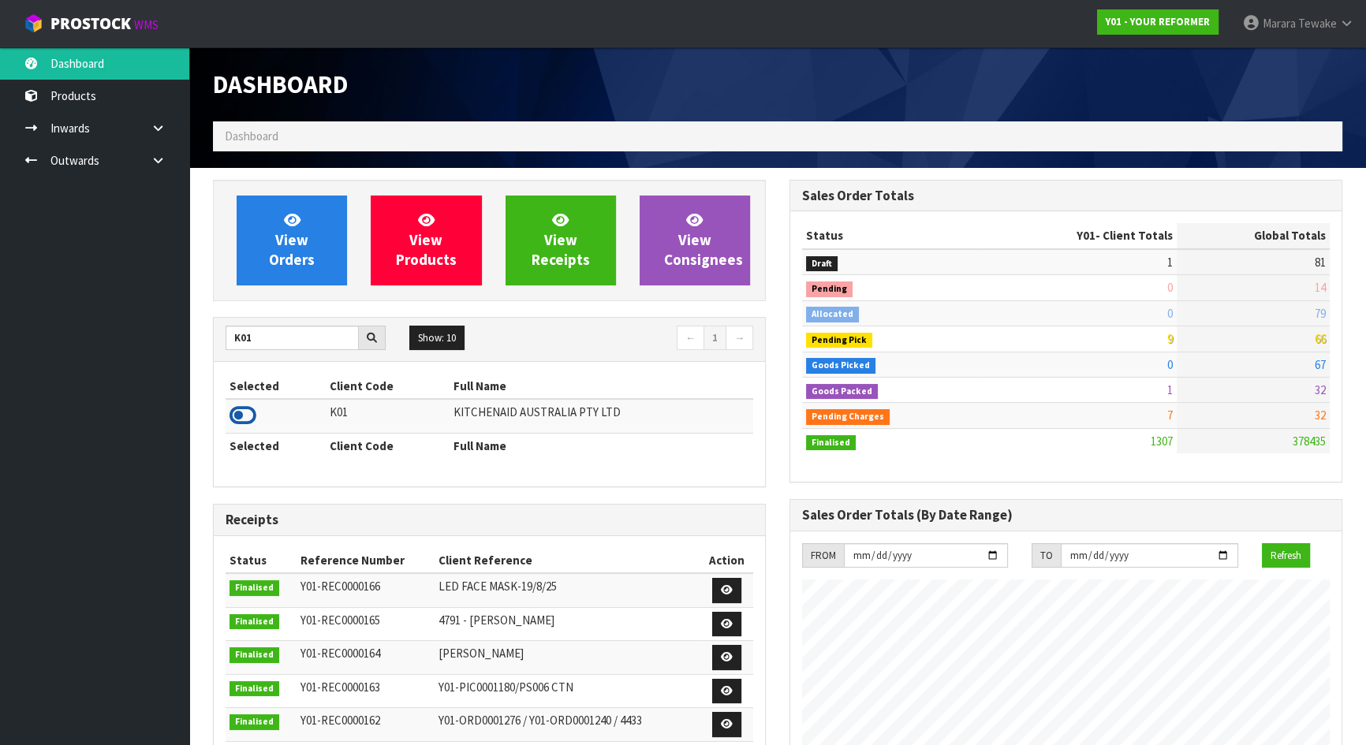
click at [235, 419] on icon at bounding box center [243, 416] width 27 height 24
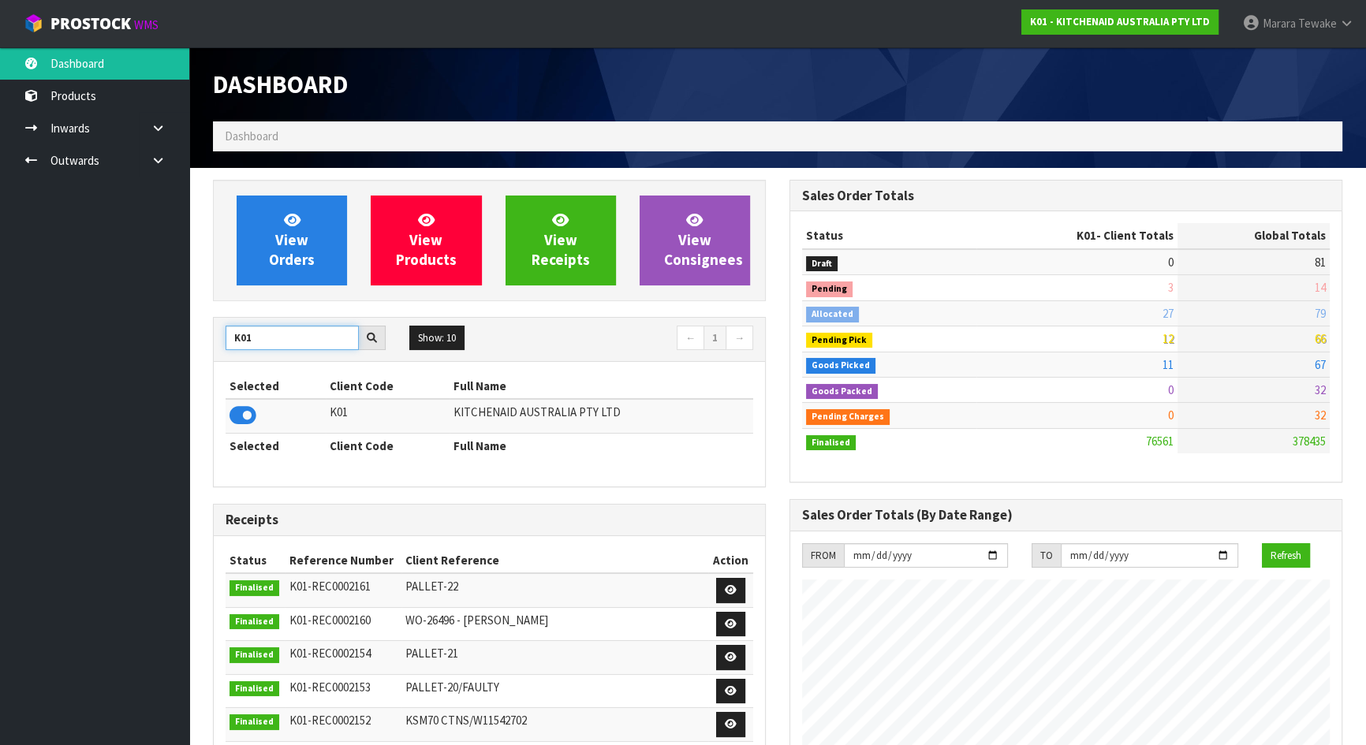
drag, startPoint x: 261, startPoint y: 335, endPoint x: 211, endPoint y: 326, distance: 50.6
click at [216, 329] on div "K01" at bounding box center [306, 338] width 184 height 25
click at [233, 420] on icon at bounding box center [243, 416] width 27 height 24
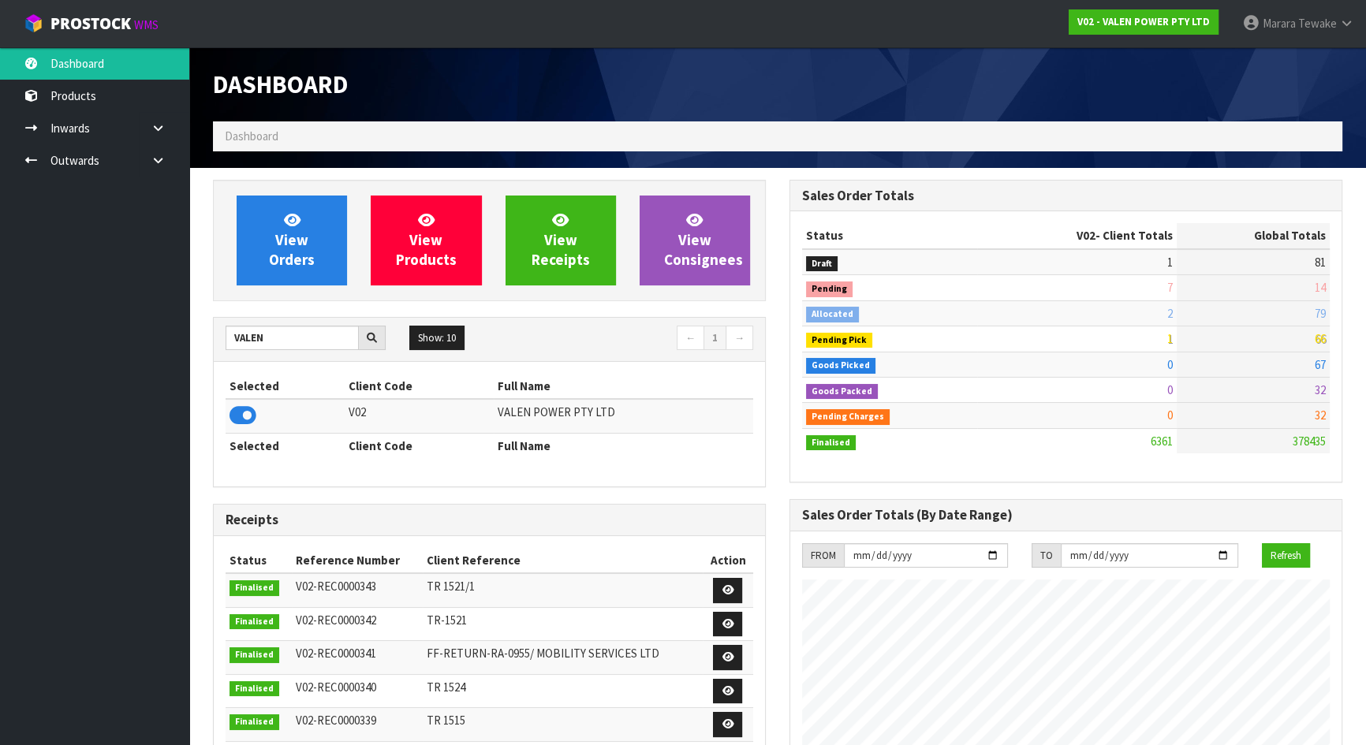
click at [213, 323] on div "VALEN Show: 10 5 10 25 50 ← 1 → Selected Client Code Full Name V02 VALEN POWER …" at bounding box center [489, 402] width 553 height 170
drag, startPoint x: 269, startPoint y: 346, endPoint x: 177, endPoint y: 313, distance: 97.3
click at [181, 315] on body "Toggle navigation ProStock WMS V02 - VALEN POWER PTY LTD Marara Tewake Logout D…" at bounding box center [683, 372] width 1366 height 745
click at [257, 412] on td at bounding box center [284, 416] width 116 height 34
click at [249, 416] on icon at bounding box center [243, 416] width 27 height 24
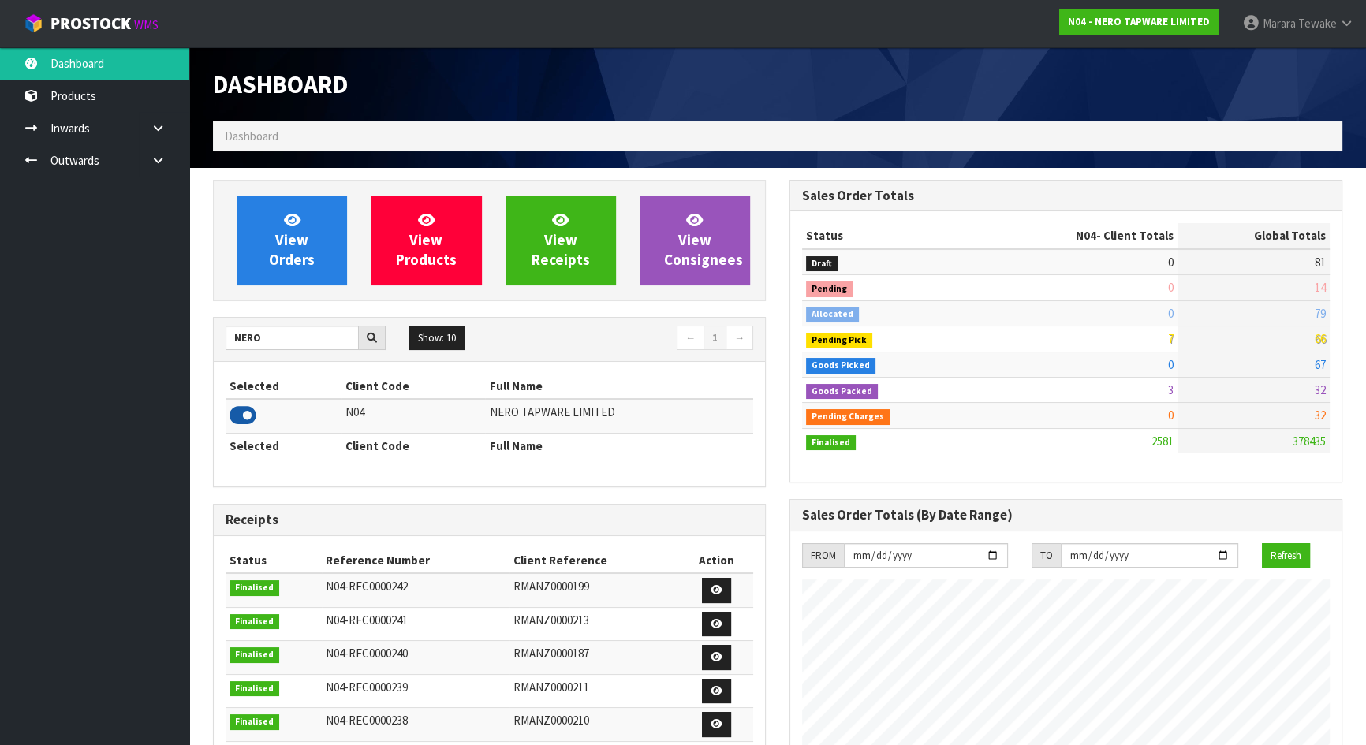
scroll to position [1260, 576]
drag, startPoint x: 264, startPoint y: 338, endPoint x: 204, endPoint y: 320, distance: 62.6
click at [204, 320] on div "View Orders View Products View Receipts View Consignees NERO Show: 10 5 10 25 5…" at bounding box center [489, 638] width 577 height 916
type input "NEOGEN"
click at [241, 410] on icon at bounding box center [243, 416] width 27 height 24
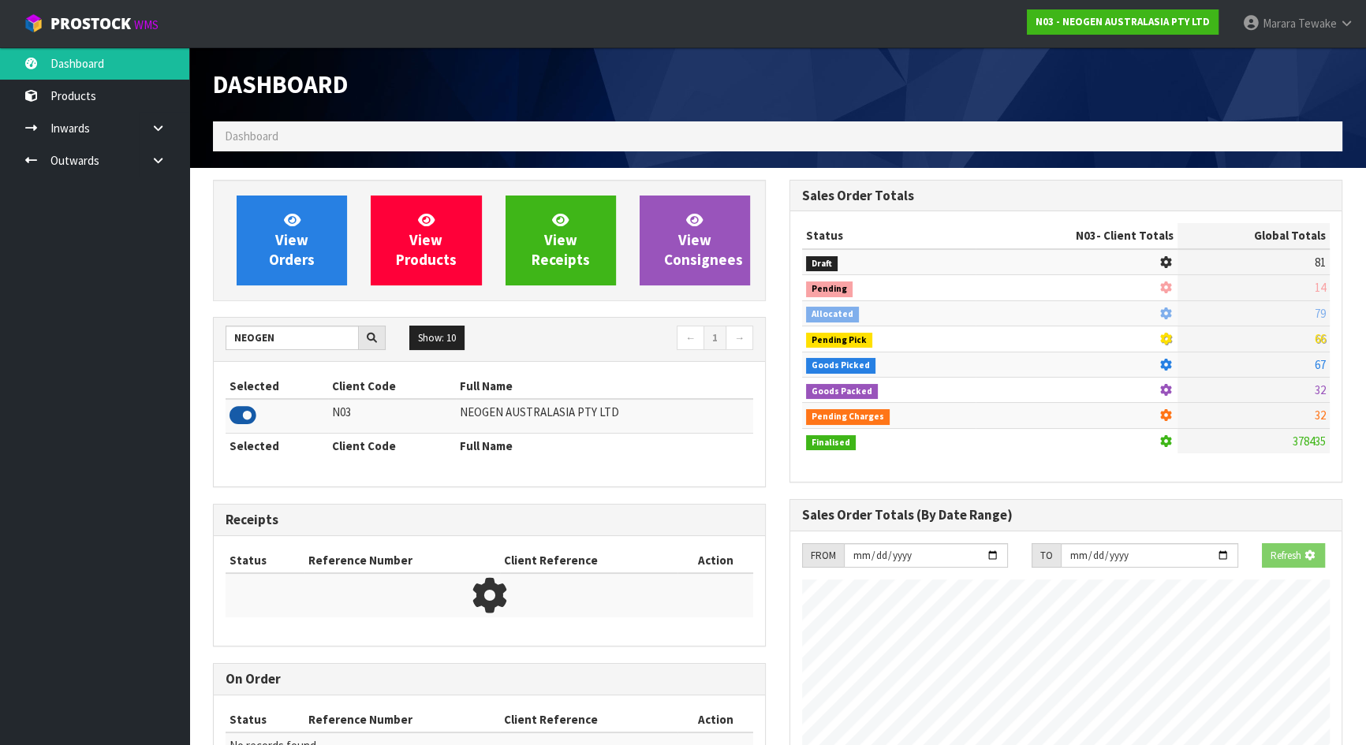
scroll to position [1192, 576]
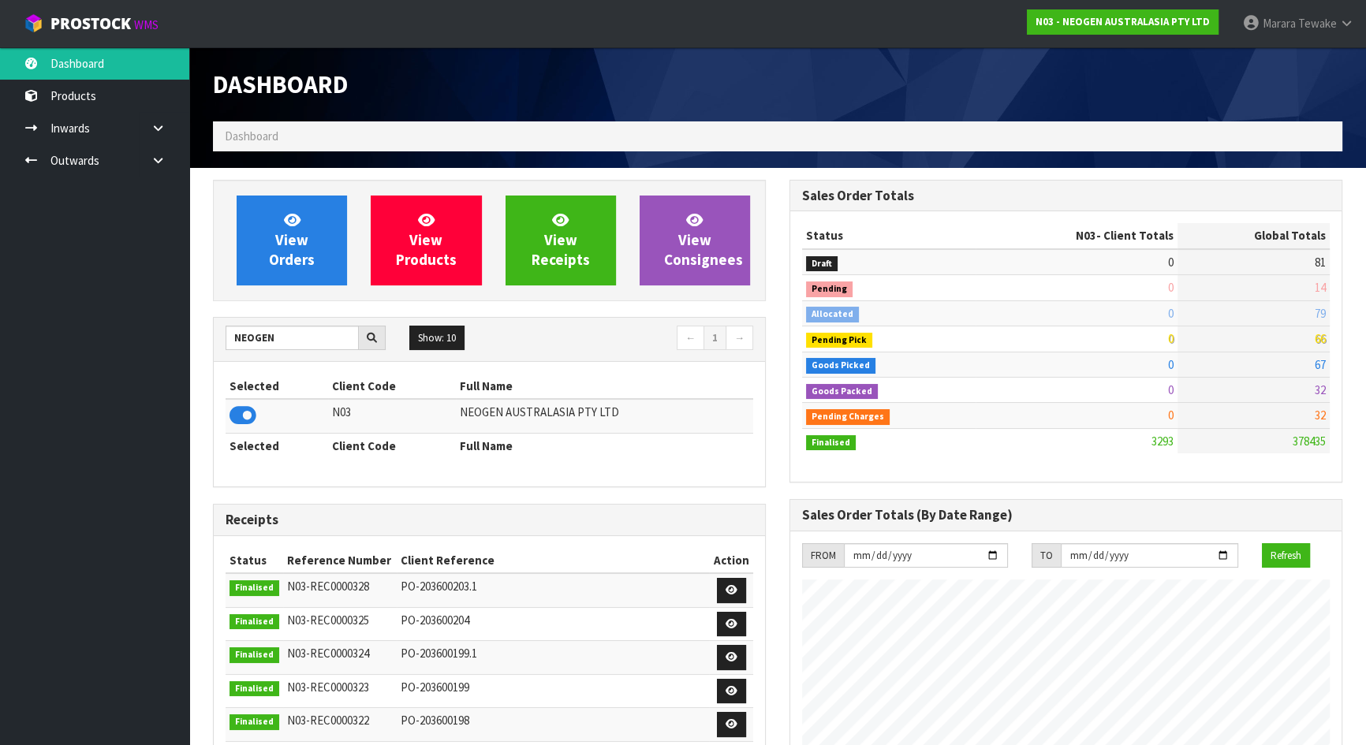
click at [278, 348] on div "NEOGEN Show: 10 5 10 25 50 ← 1 →" at bounding box center [489, 340] width 551 height 28
click at [248, 331] on input "NEOGEN" at bounding box center [292, 338] width 133 height 24
drag, startPoint x: 292, startPoint y: 337, endPoint x: 193, endPoint y: 341, distance: 98.7
click at [217, 342] on div "NEOGEN" at bounding box center [306, 338] width 184 height 25
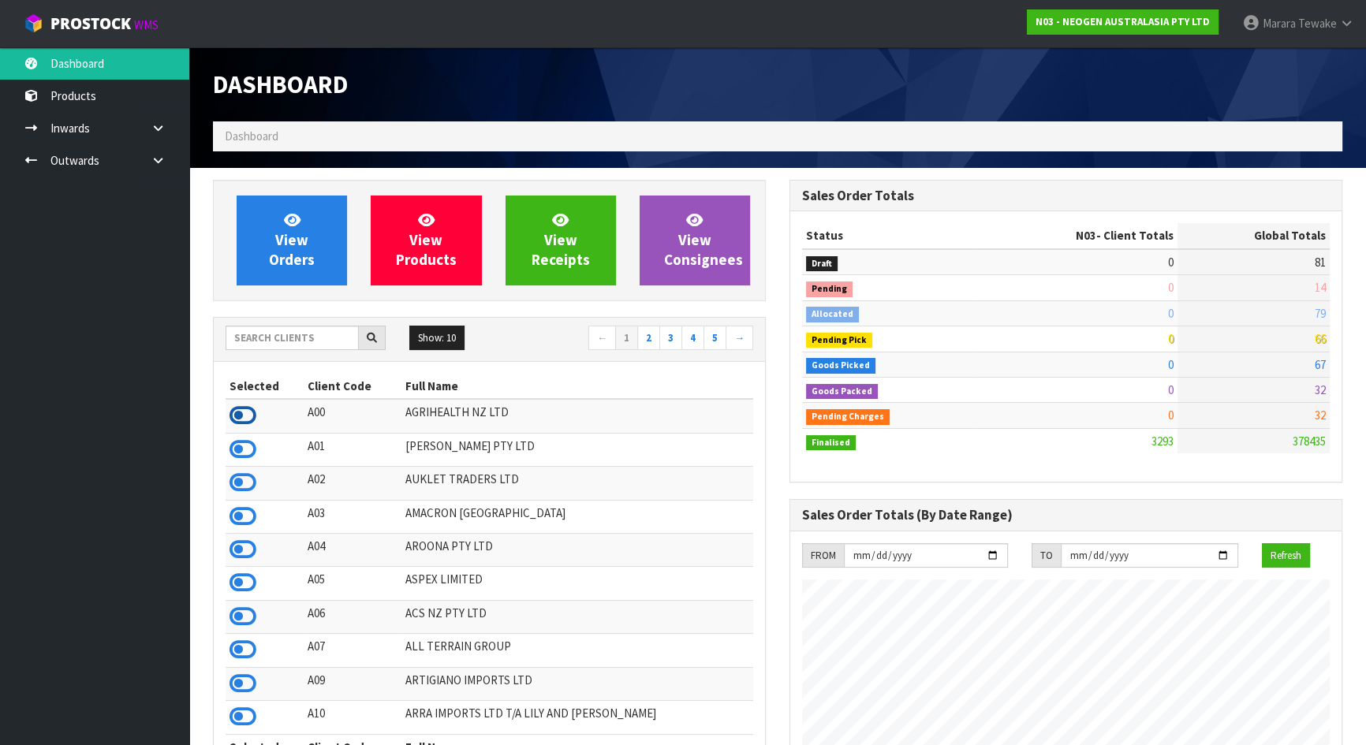
click at [239, 417] on icon at bounding box center [243, 416] width 27 height 24
click at [240, 620] on icon at bounding box center [243, 617] width 27 height 24
drag, startPoint x: 255, startPoint y: 337, endPoint x: 274, endPoint y: 327, distance: 21.2
click at [259, 334] on input "text" at bounding box center [292, 338] width 133 height 24
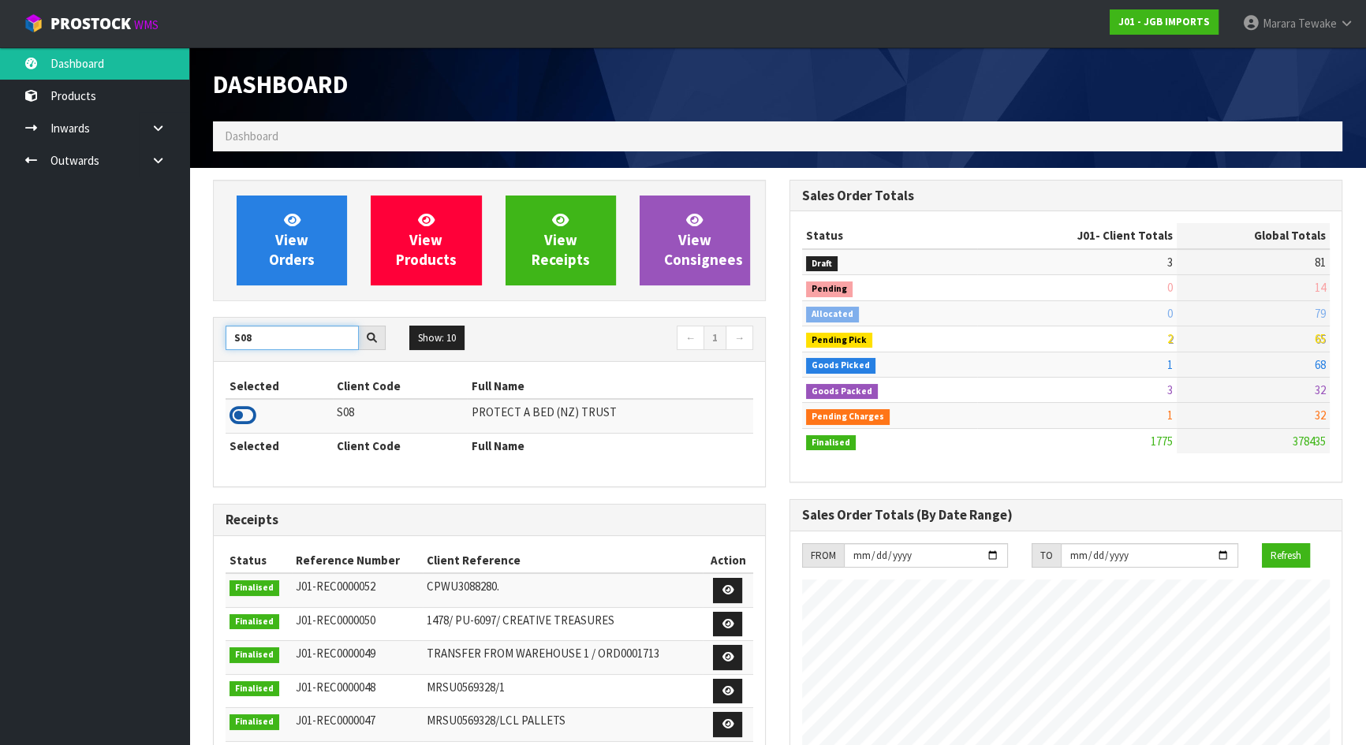
type input "S08"
click at [244, 414] on icon at bounding box center [243, 416] width 27 height 24
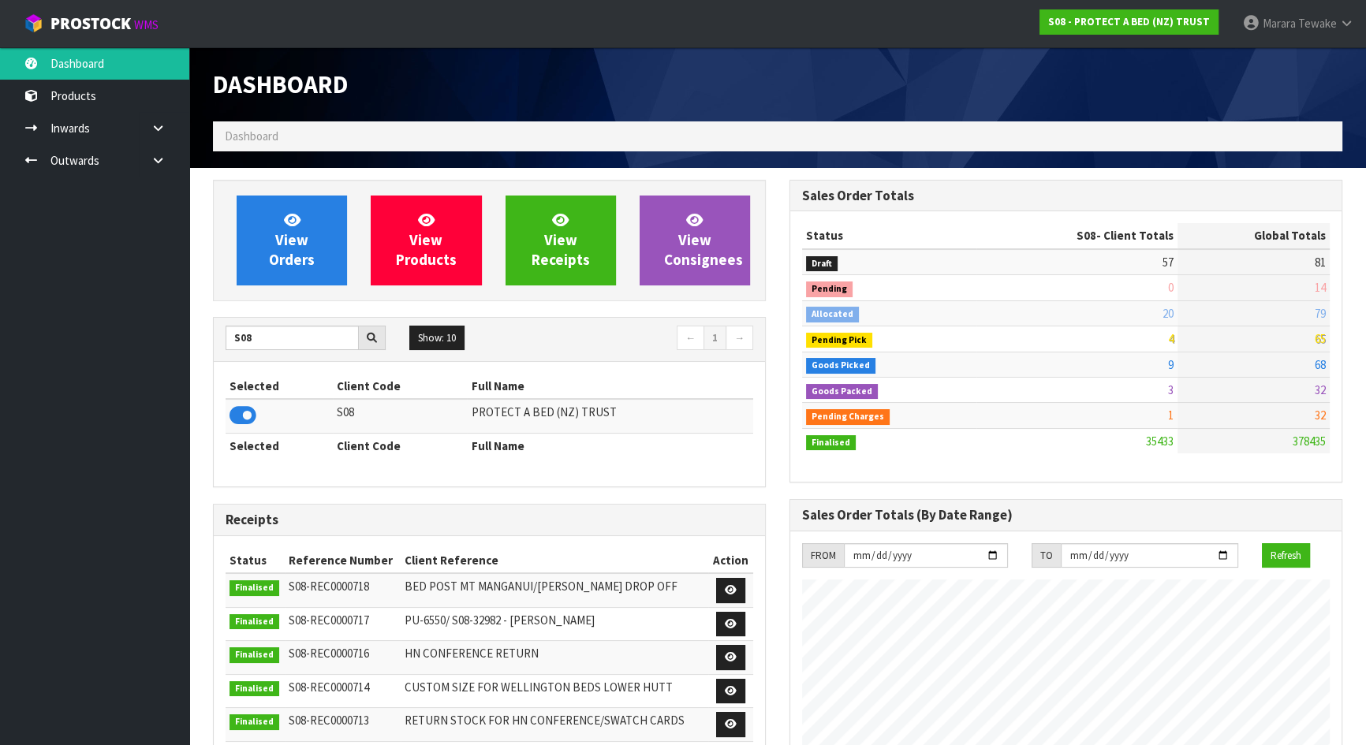
scroll to position [1192, 576]
click at [338, 262] on link "View Orders" at bounding box center [292, 241] width 110 height 90
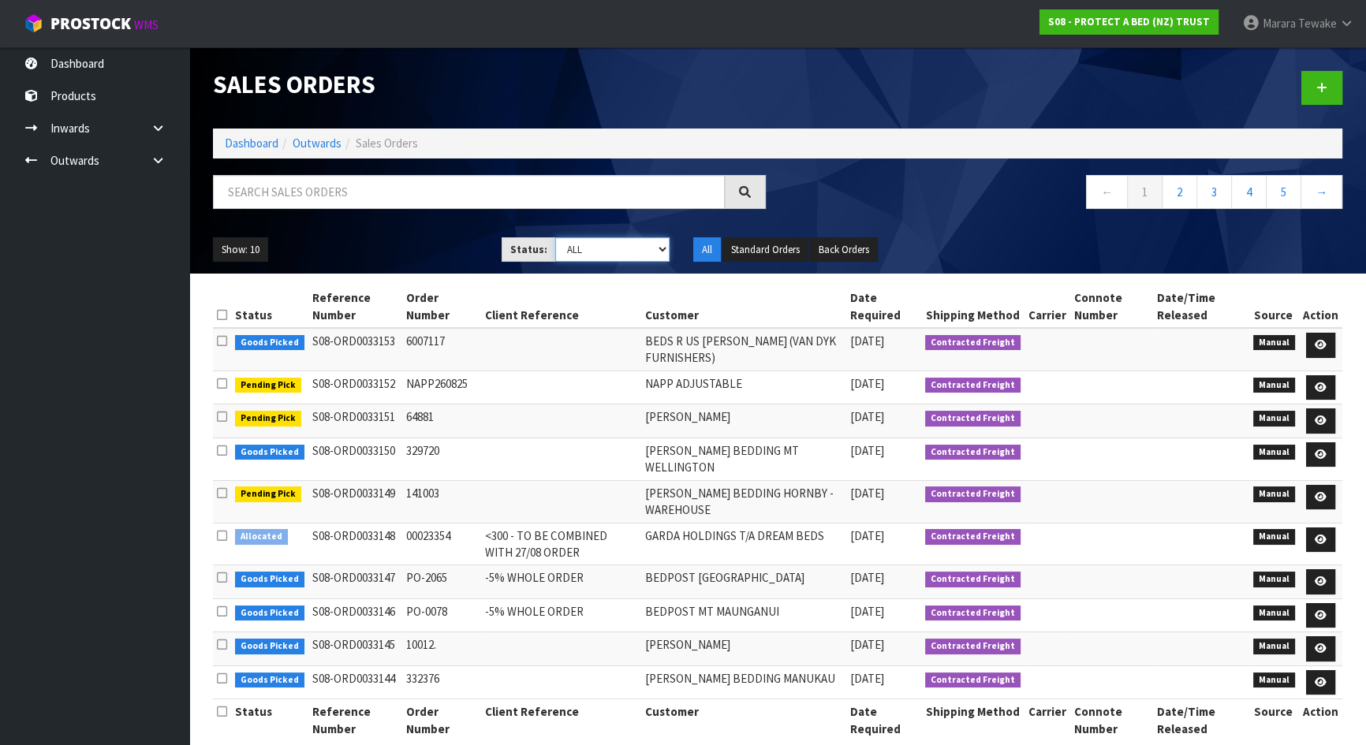
click at [581, 248] on select "Draft Pending Allocated Pending Pick Goods Picked Goods Packed Pending Charges …" at bounding box center [612, 249] width 115 height 24
click at [555, 237] on select "Draft Pending Allocated Pending Pick Goods Picked Goods Packed Pending Charges …" at bounding box center [612, 249] width 115 height 24
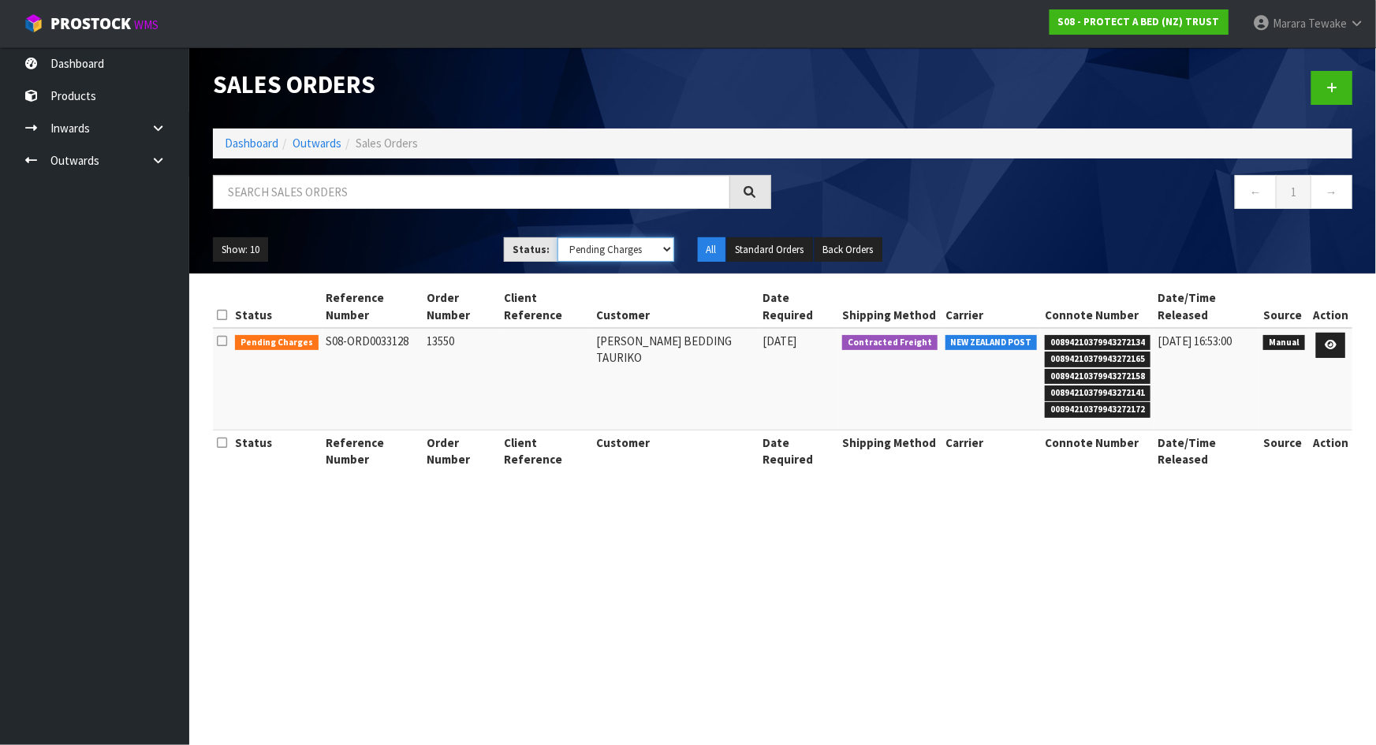
click at [610, 250] on select "Draft Pending Allocated Pending Pick Goods Picked Goods Packed Pending Charges …" at bounding box center [616, 249] width 117 height 24
select select "string:4"
click at [558, 237] on select "Draft Pending Allocated Pending Pick Goods Picked Goods Packed Pending Charges …" at bounding box center [616, 249] width 117 height 24
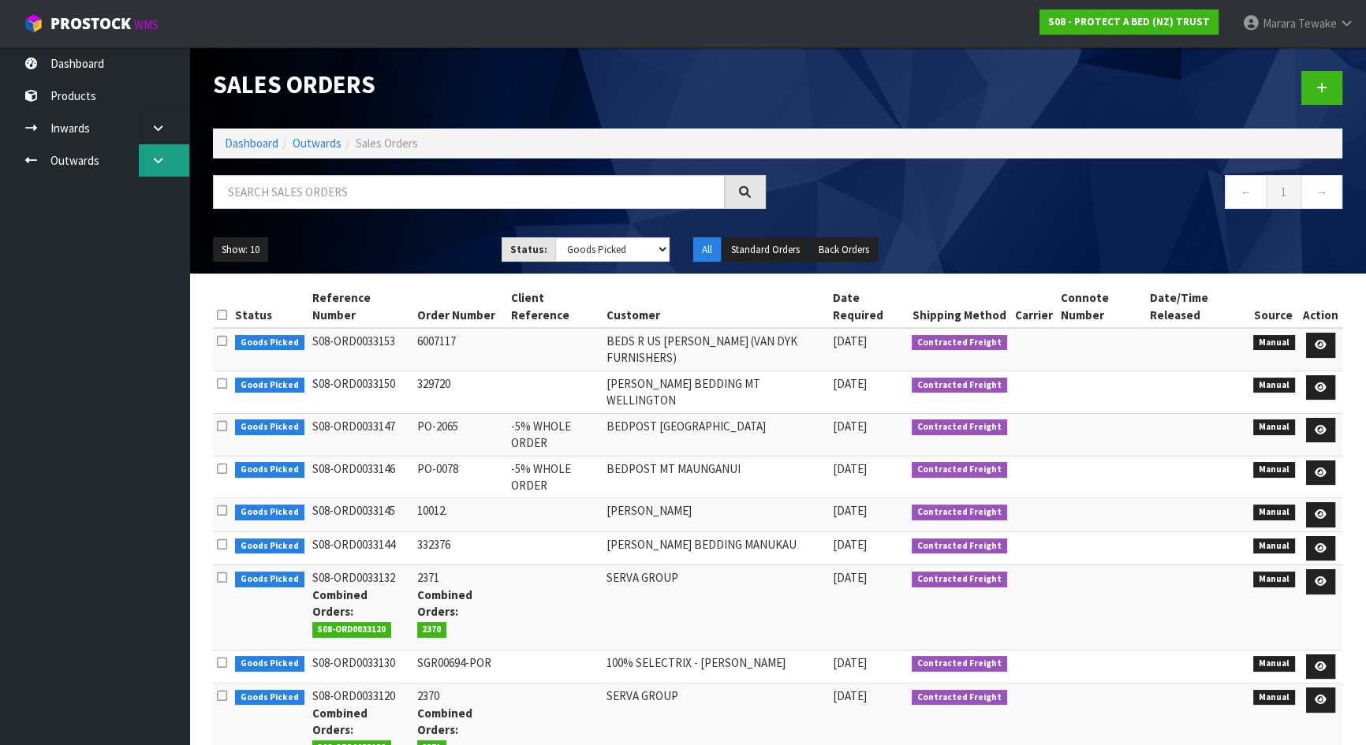
click at [149, 170] on link at bounding box center [164, 160] width 50 height 32
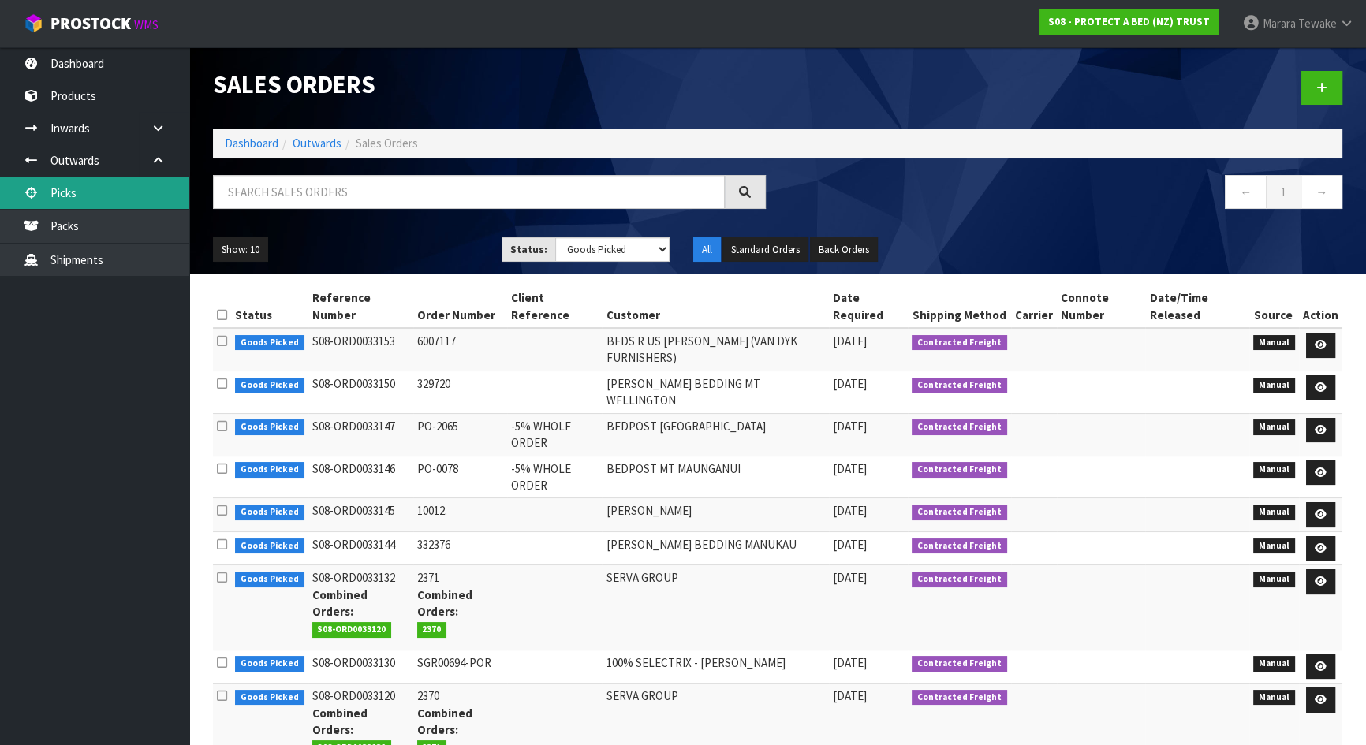
click at [121, 202] on link "Picks" at bounding box center [94, 193] width 189 height 32
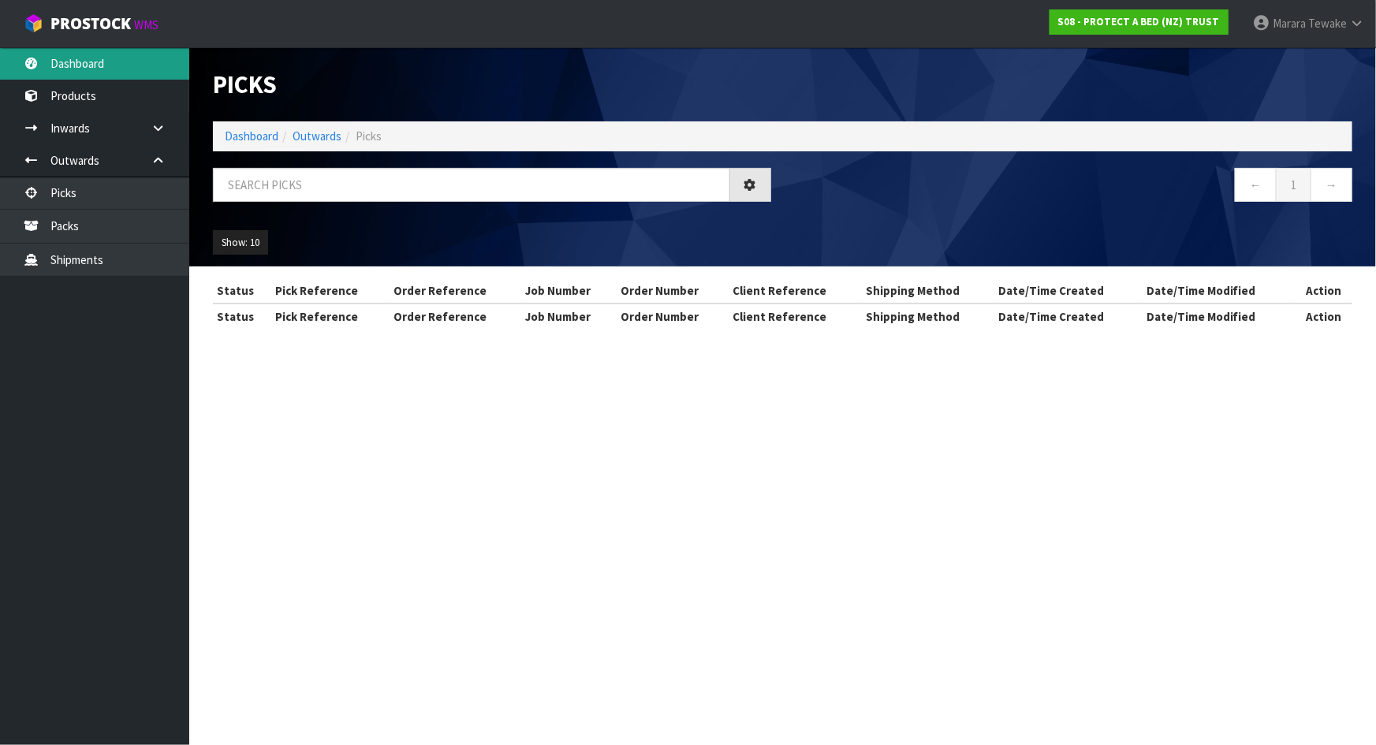
click at [86, 57] on link "Dashboard" at bounding box center [94, 63] width 189 height 32
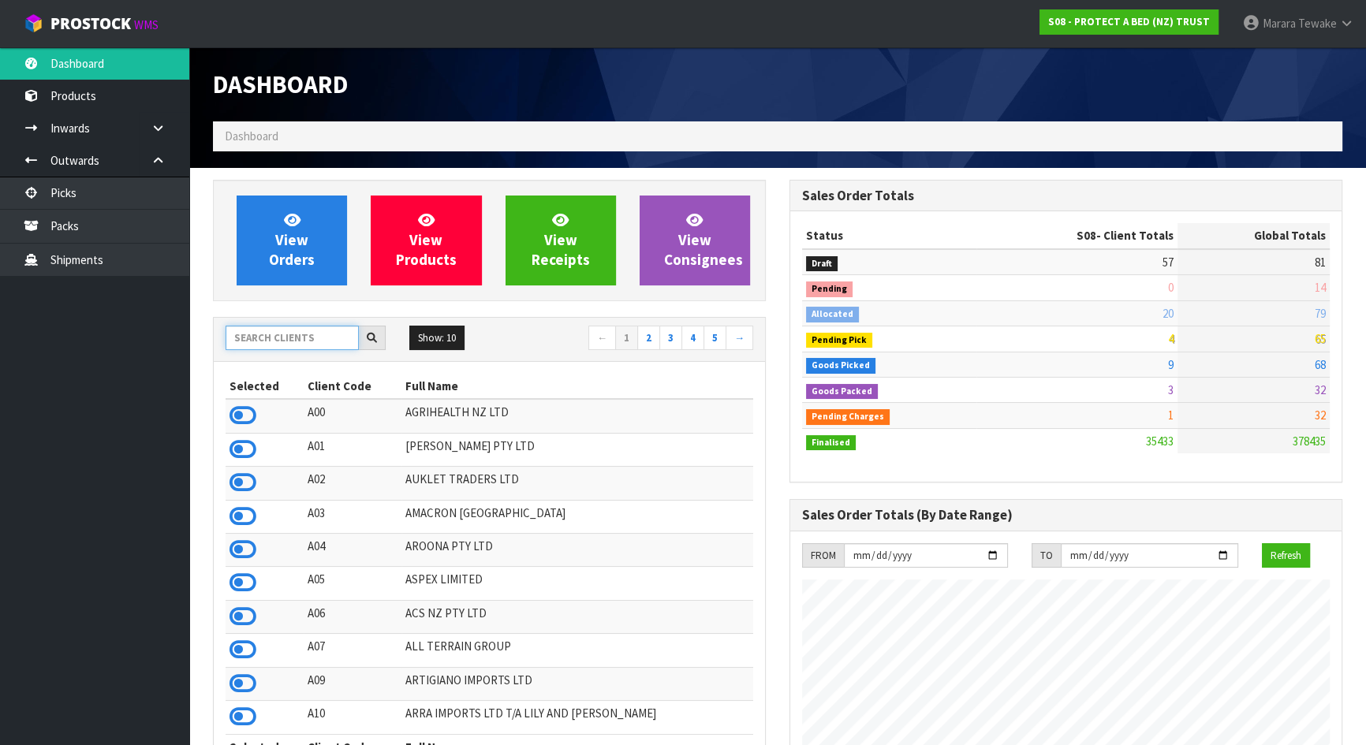
click at [304, 338] on input "text" at bounding box center [292, 338] width 133 height 24
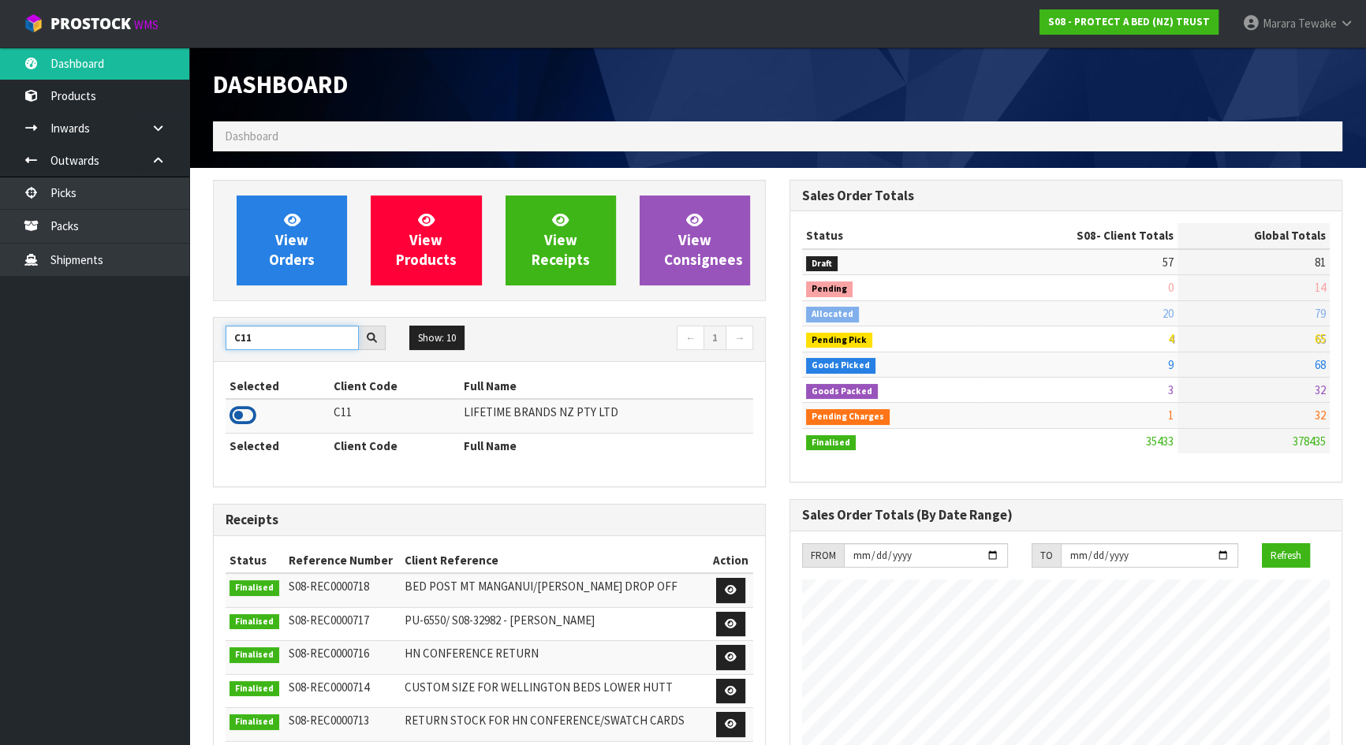
type input "C11"
click at [241, 412] on icon at bounding box center [243, 416] width 27 height 24
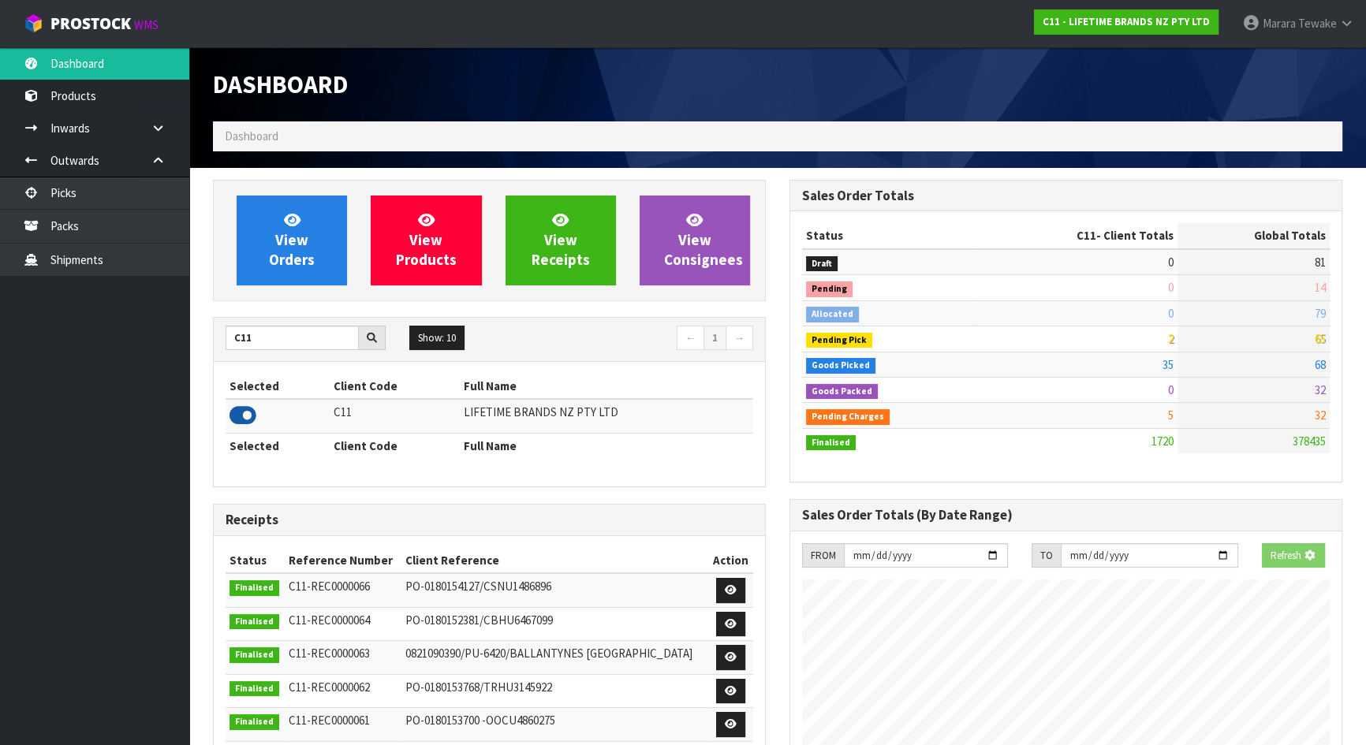
scroll to position [1192, 576]
drag, startPoint x: 258, startPoint y: 342, endPoint x: 230, endPoint y: 335, distance: 28.5
click at [231, 336] on input "C11" at bounding box center [292, 338] width 133 height 24
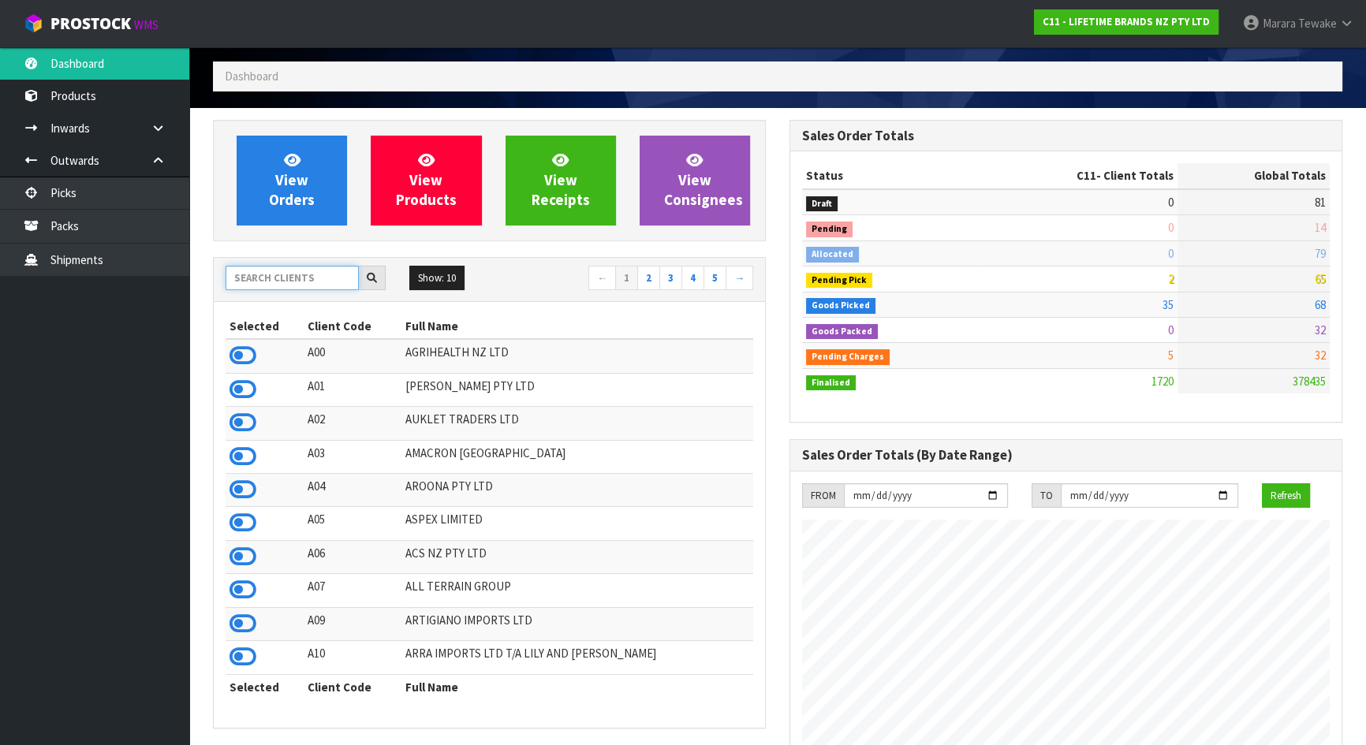
scroll to position [0, 0]
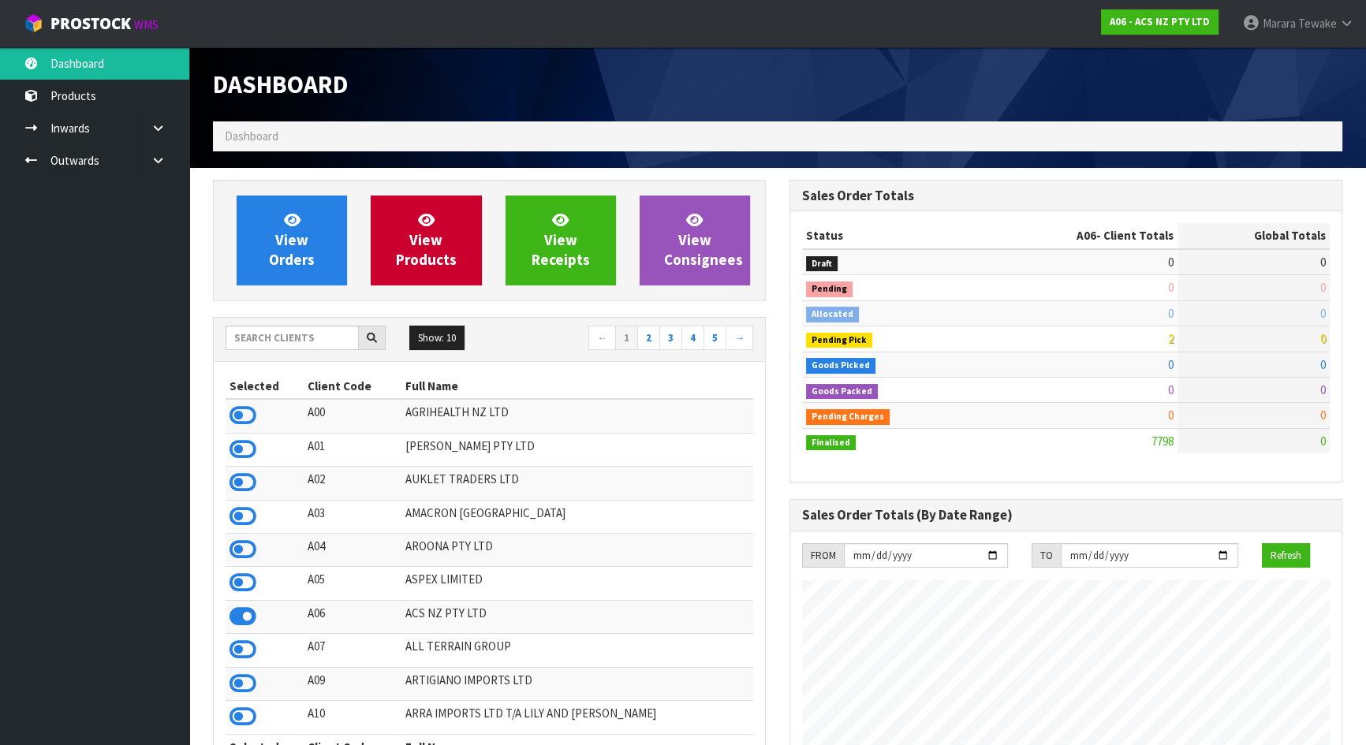
scroll to position [1192, 576]
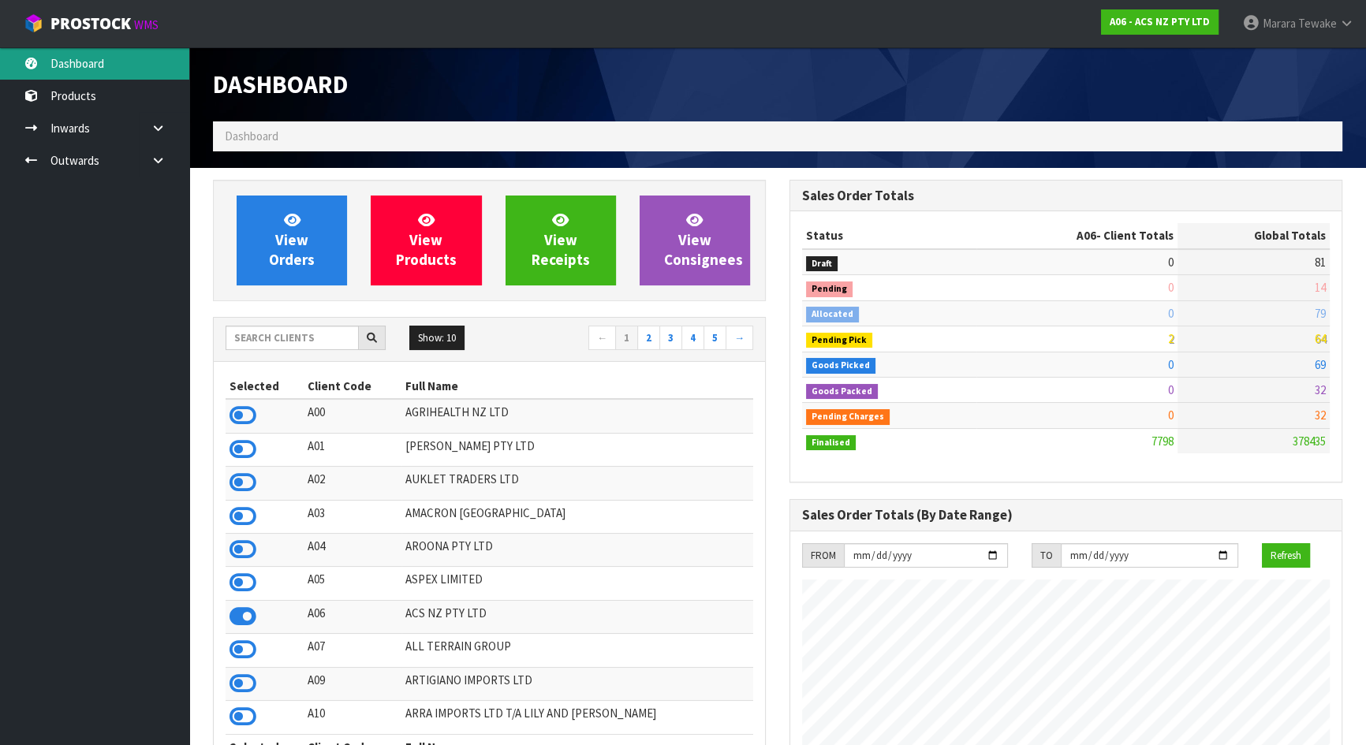
click at [89, 59] on link "Dashboard" at bounding box center [94, 63] width 189 height 32
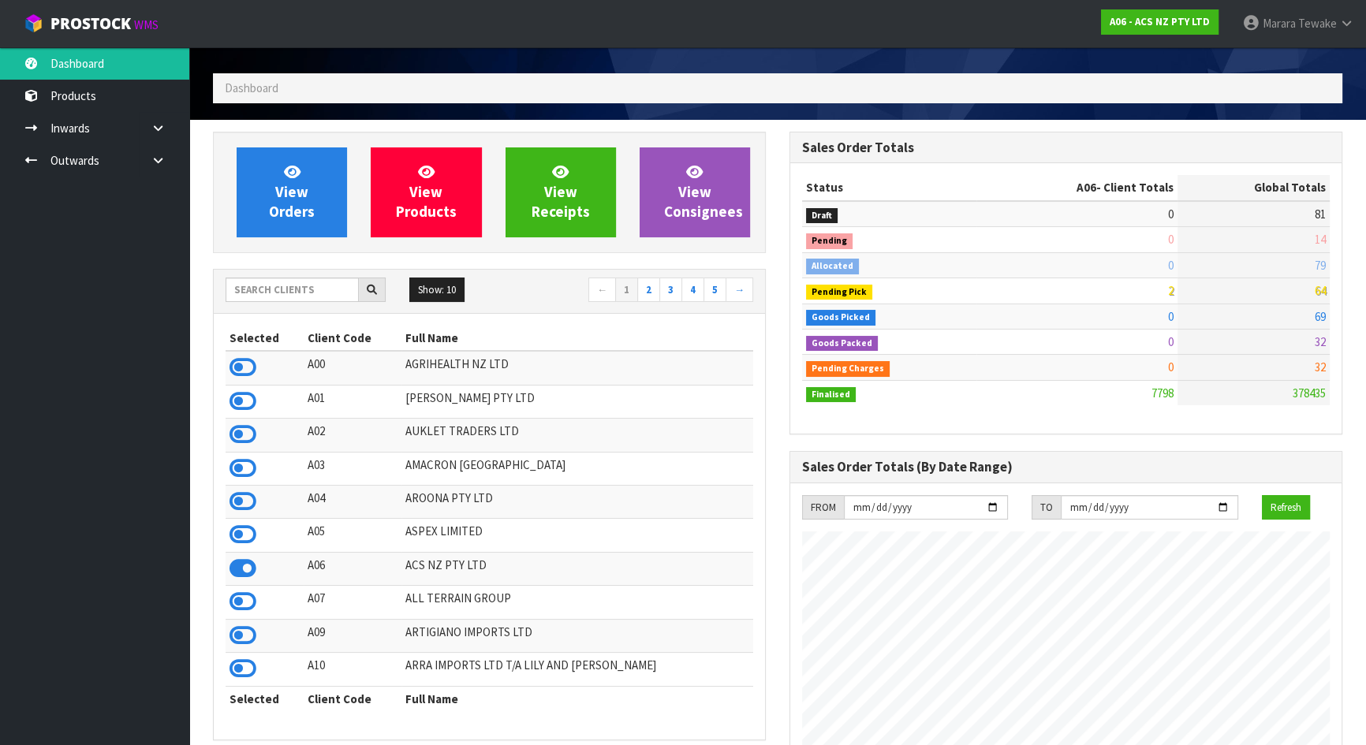
scroll to position [71, 0]
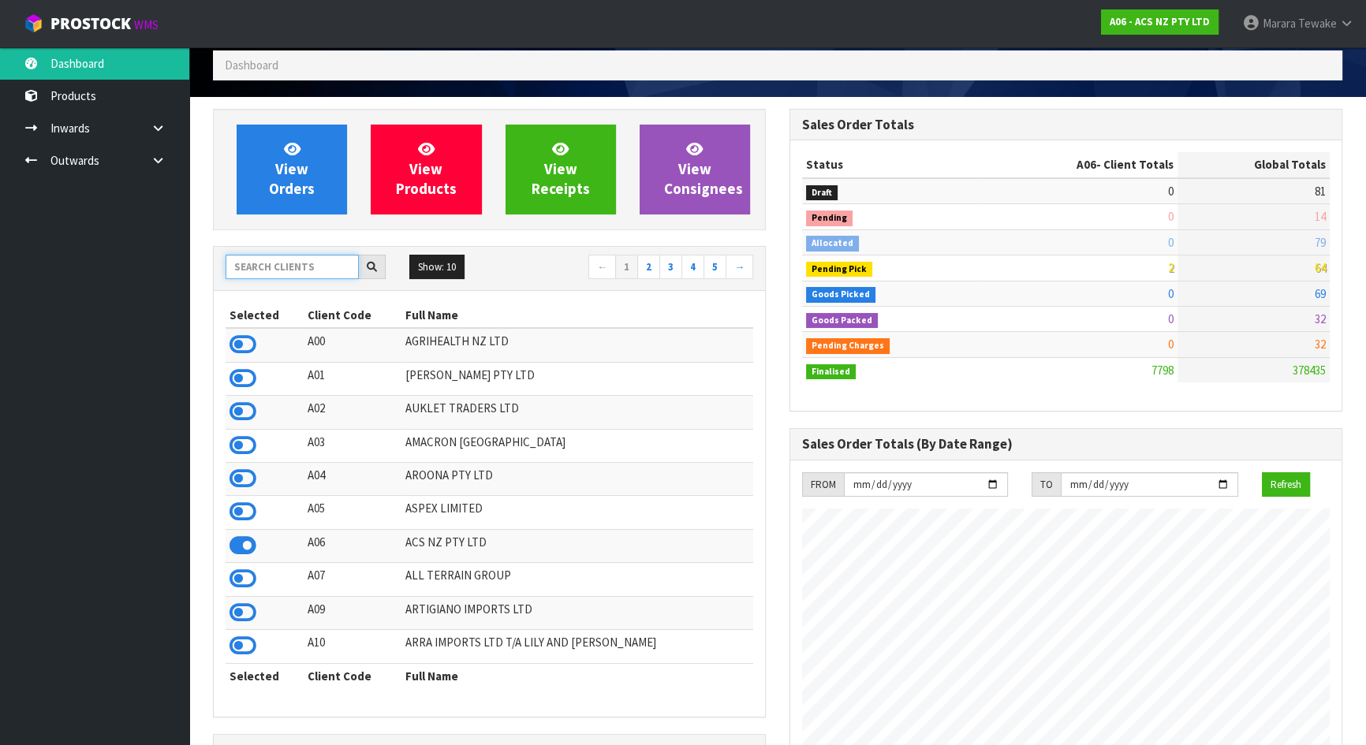
click at [297, 273] on input "text" at bounding box center [292, 267] width 133 height 24
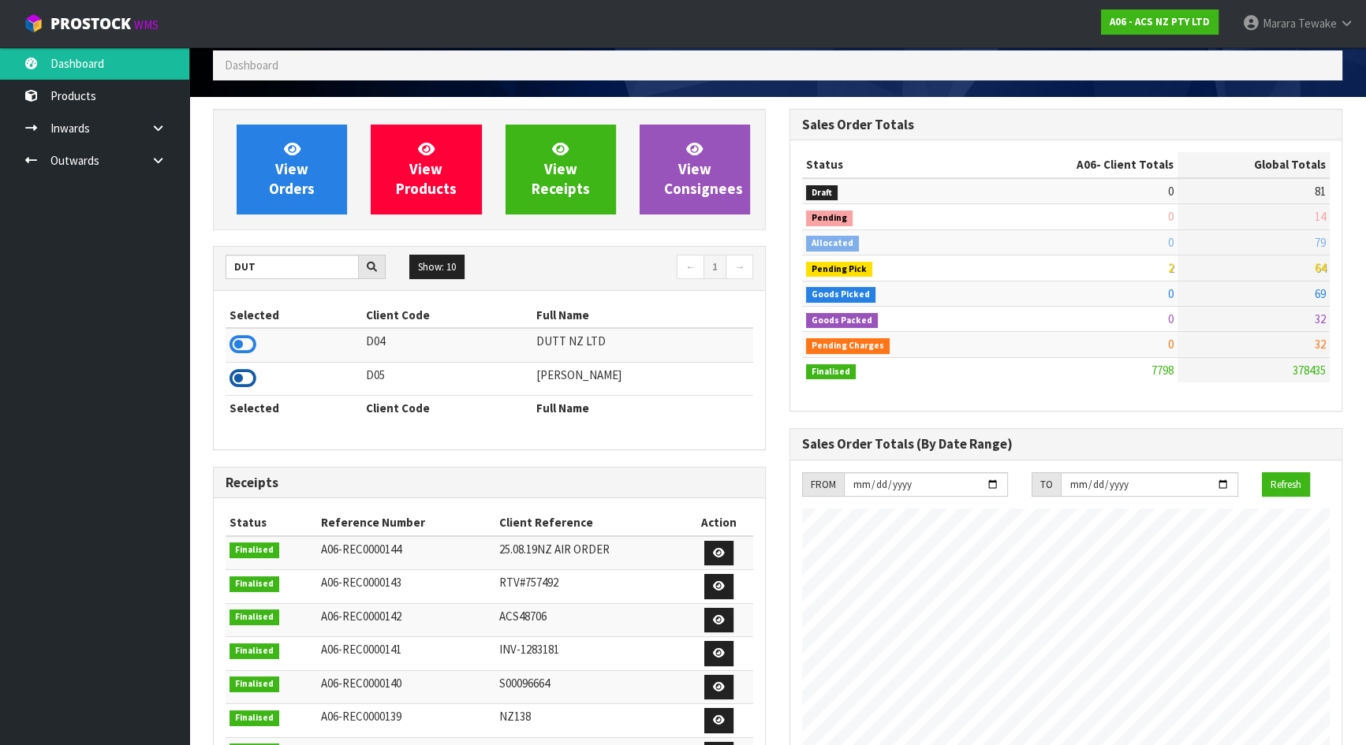
click at [241, 377] on icon at bounding box center [243, 379] width 27 height 24
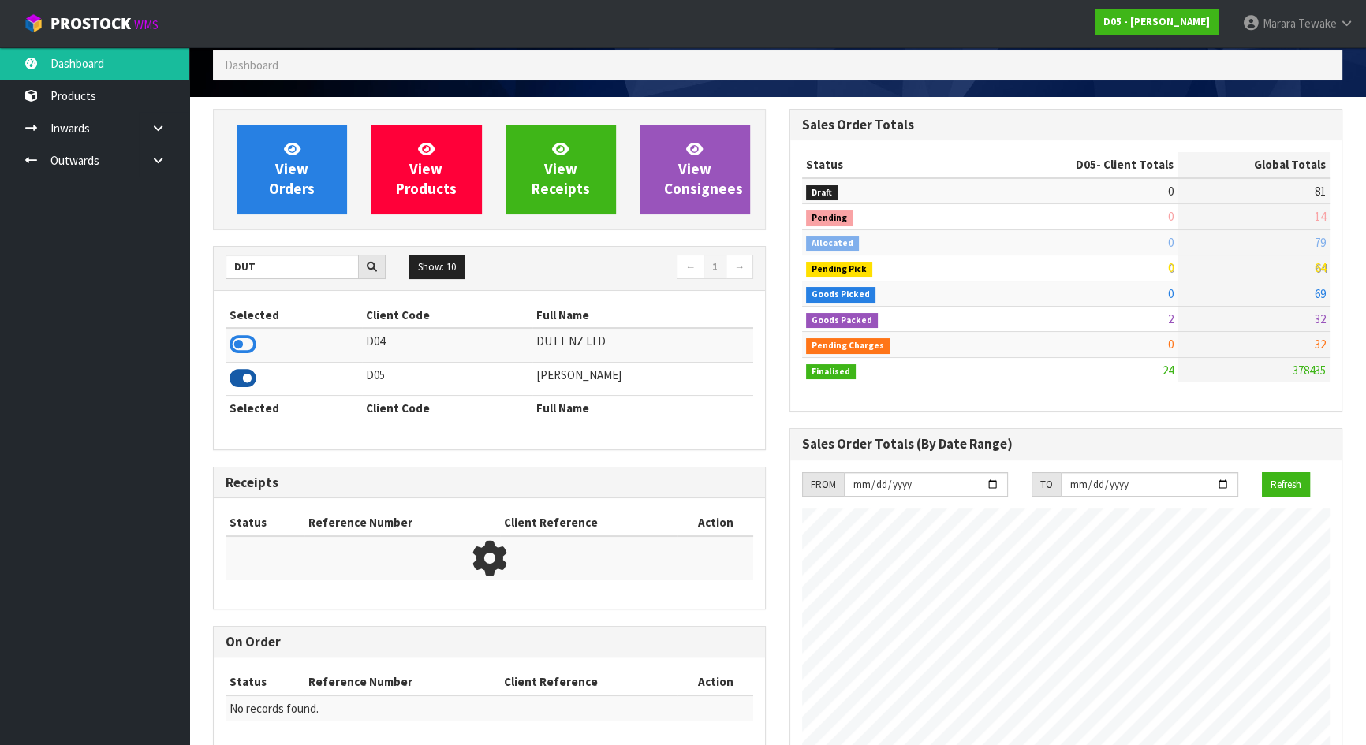
scroll to position [1378, 576]
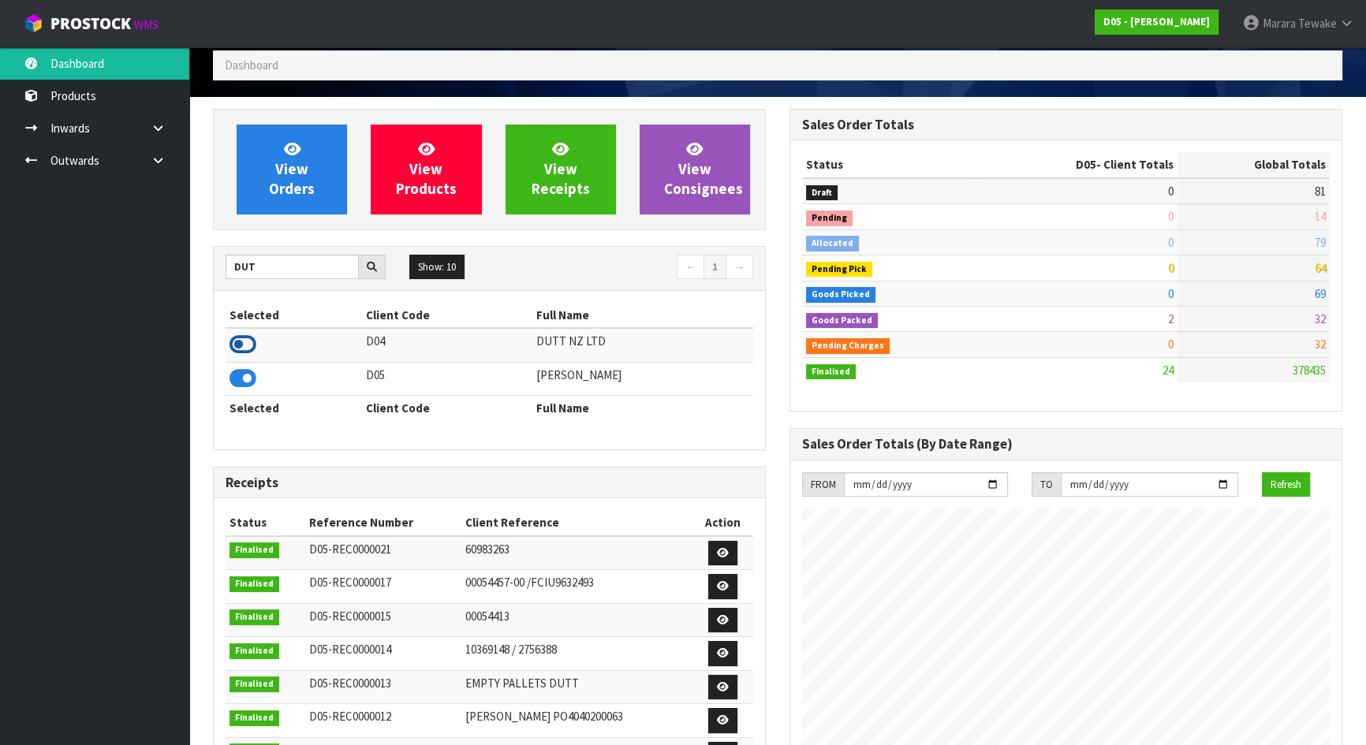
click at [232, 341] on icon at bounding box center [243, 345] width 27 height 24
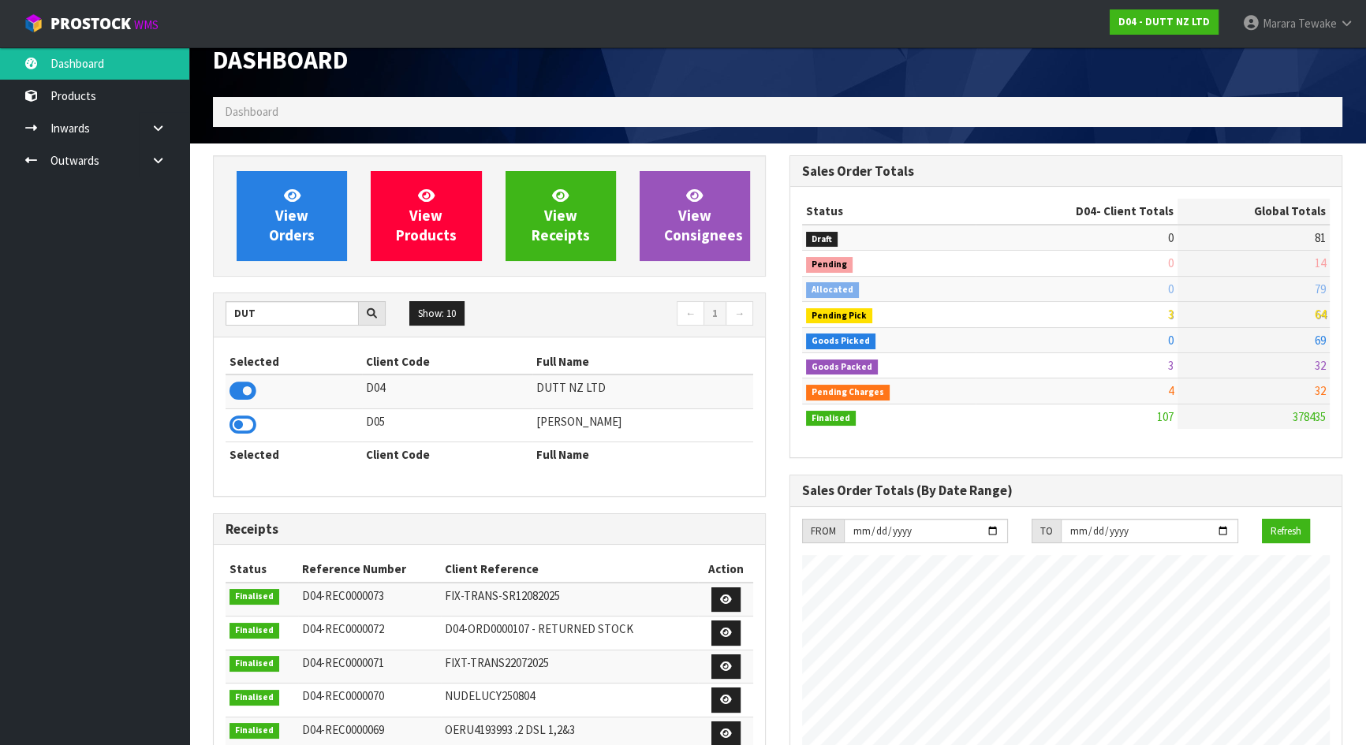
scroll to position [0, 0]
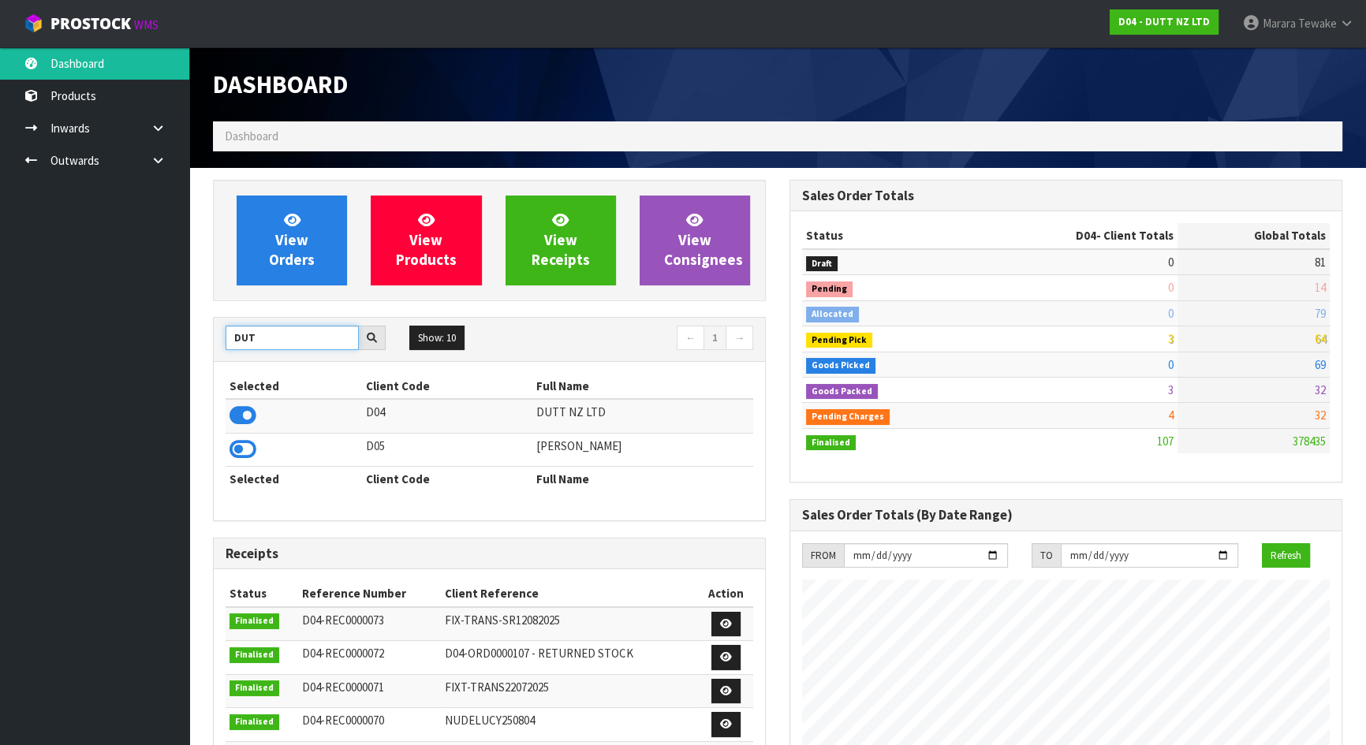
drag, startPoint x: 264, startPoint y: 332, endPoint x: 177, endPoint y: 306, distance: 91.3
click at [177, 306] on body "Toggle navigation ProStock WMS D04 - DUTT NZ LTD Marara Tewake Logout Dashboard…" at bounding box center [683, 372] width 1366 height 745
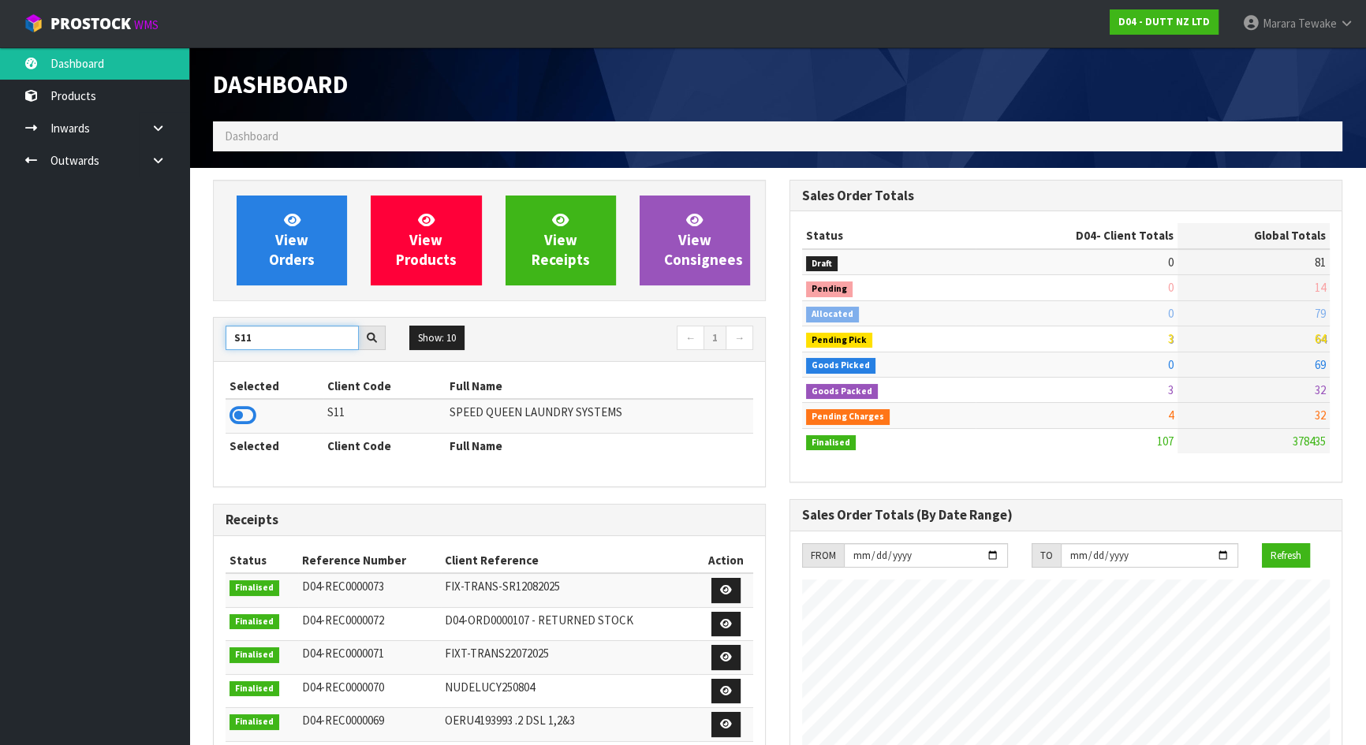
type input "S11"
click at [245, 412] on icon at bounding box center [243, 416] width 27 height 24
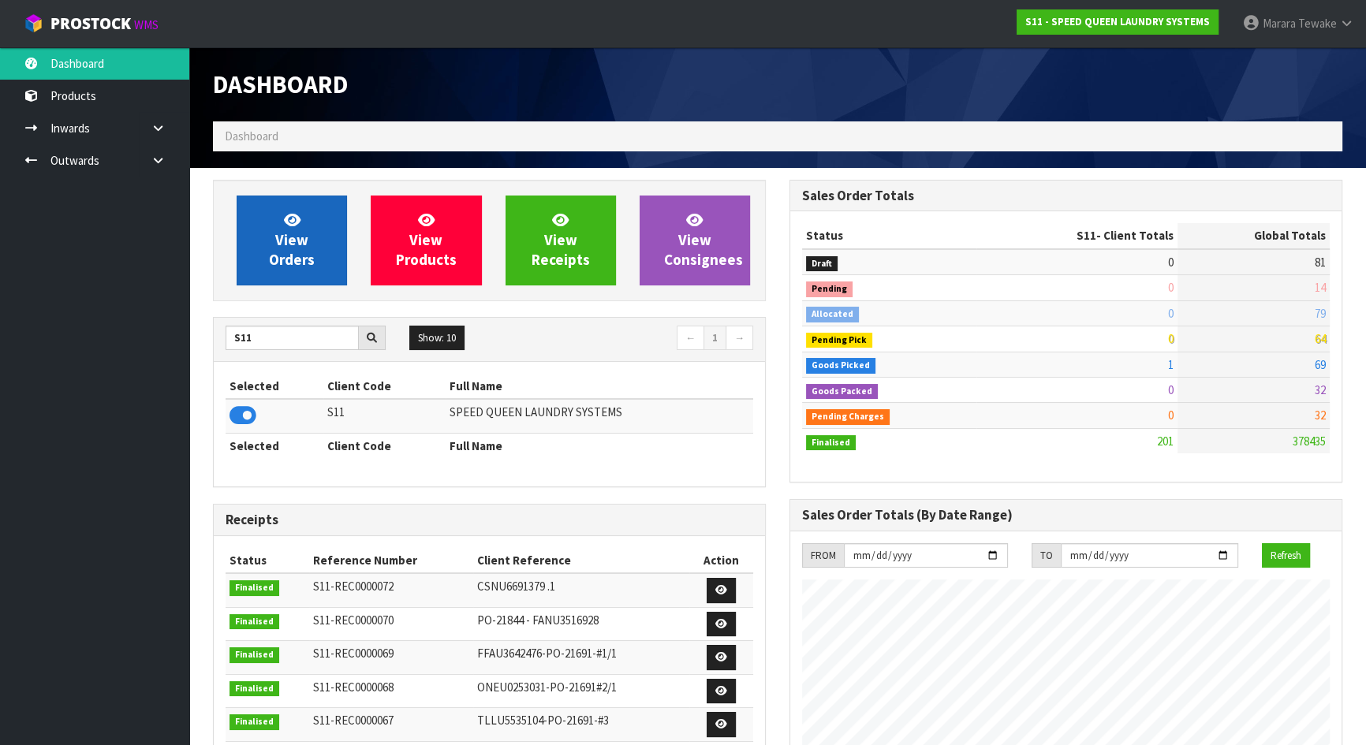
scroll to position [1073, 576]
click at [309, 244] on link "View Orders" at bounding box center [292, 241] width 110 height 90
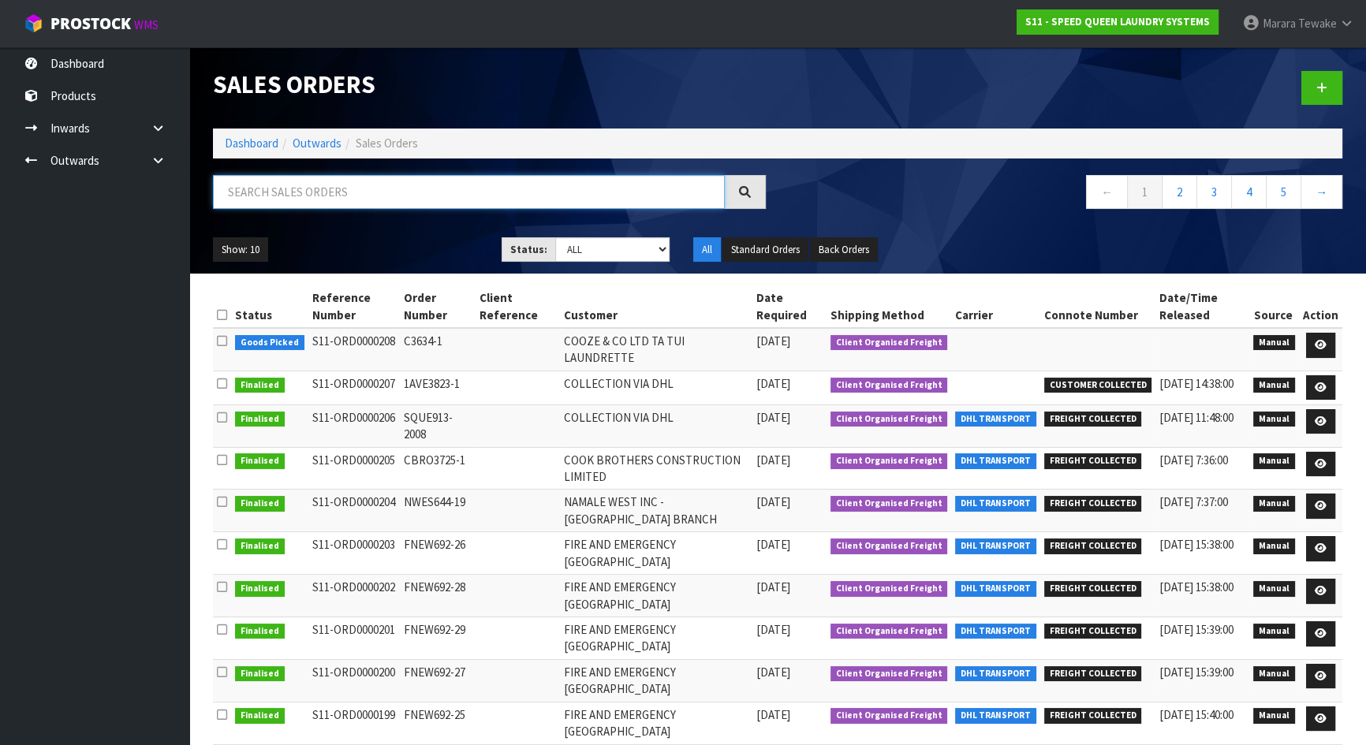
click at [442, 195] on input "text" at bounding box center [469, 192] width 512 height 34
type input "JOB-0409488"
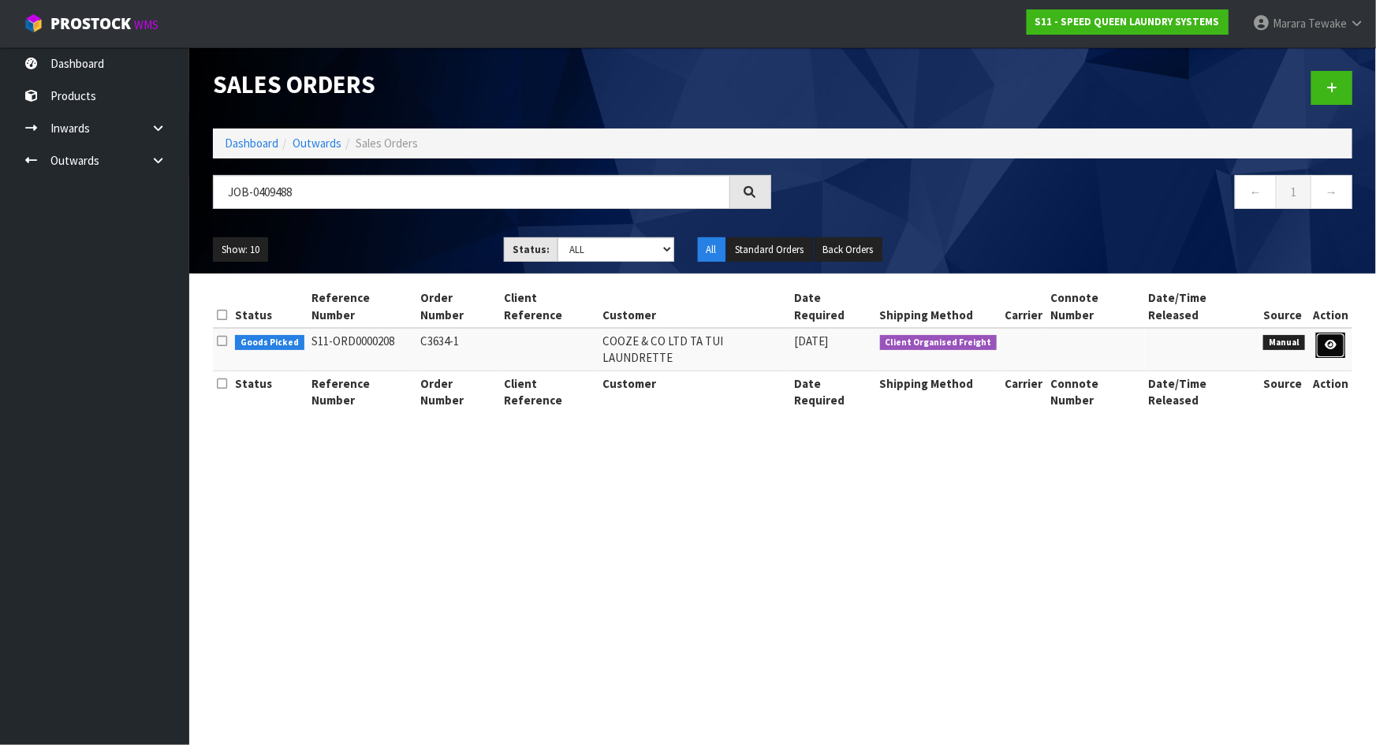
click at [1326, 340] on icon at bounding box center [1331, 345] width 12 height 10
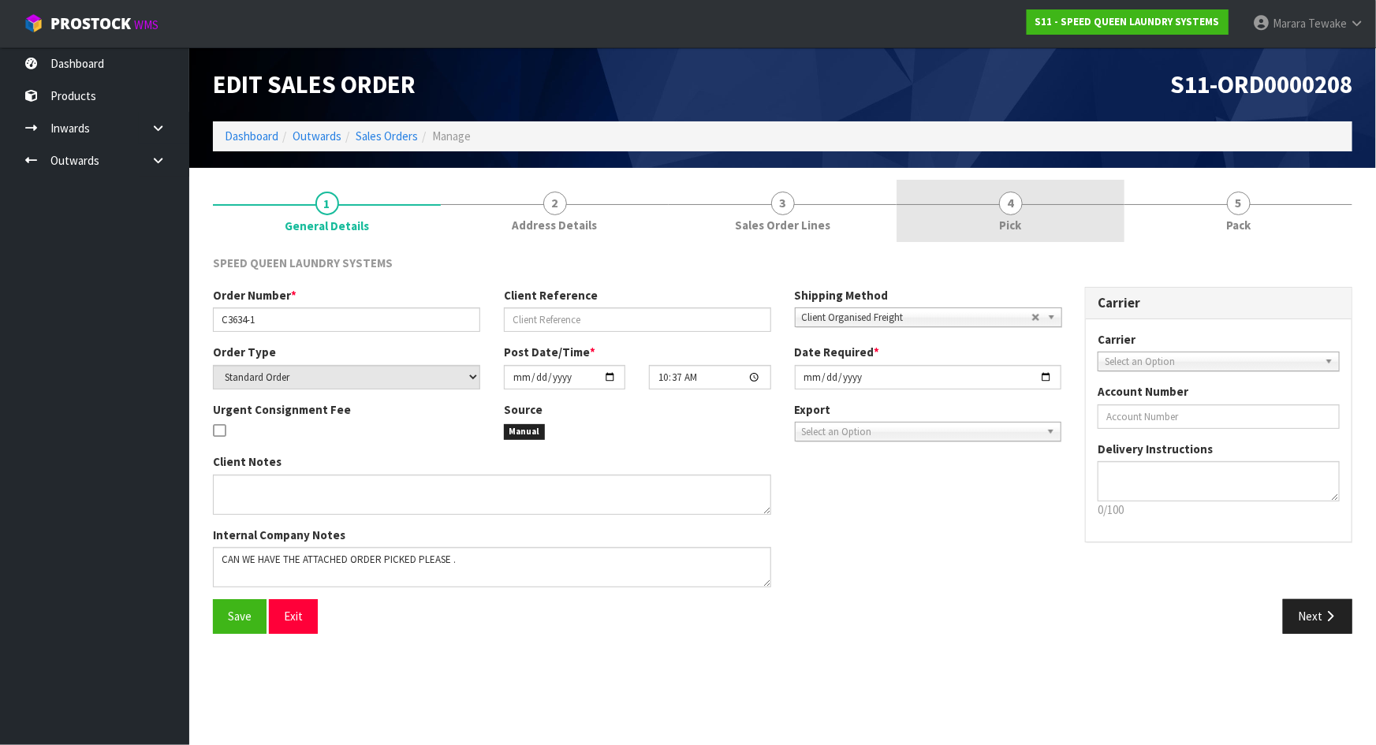
click at [1021, 205] on span "4" at bounding box center [1011, 204] width 24 height 24
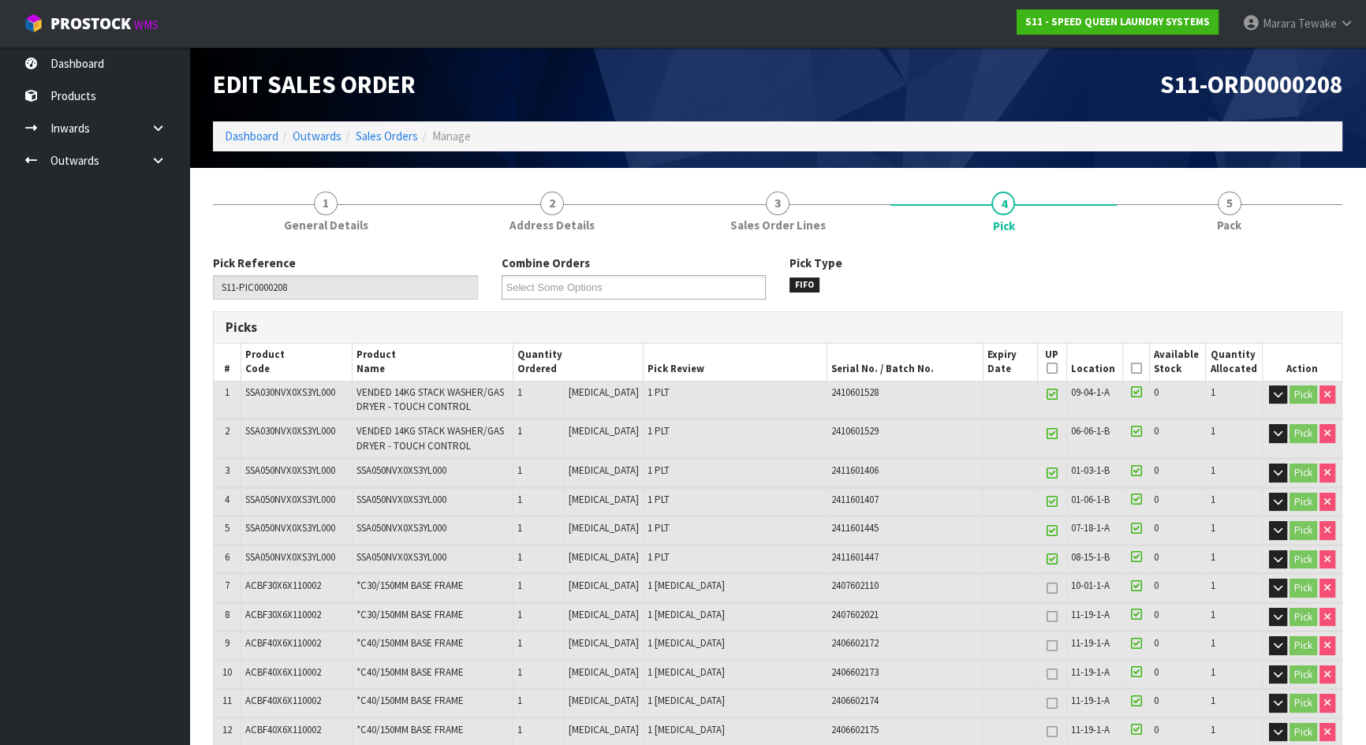
click at [1131, 369] on icon at bounding box center [1136, 368] width 11 height 1
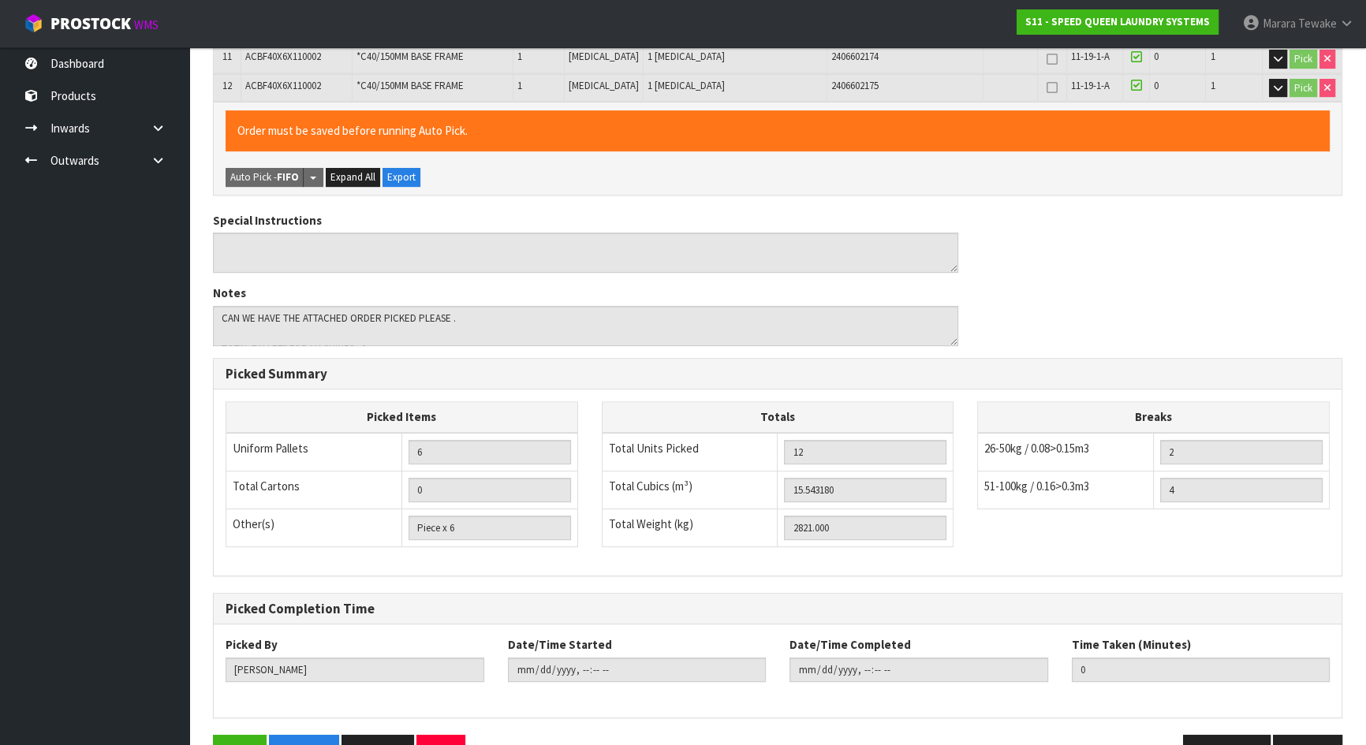
scroll to position [686, 0]
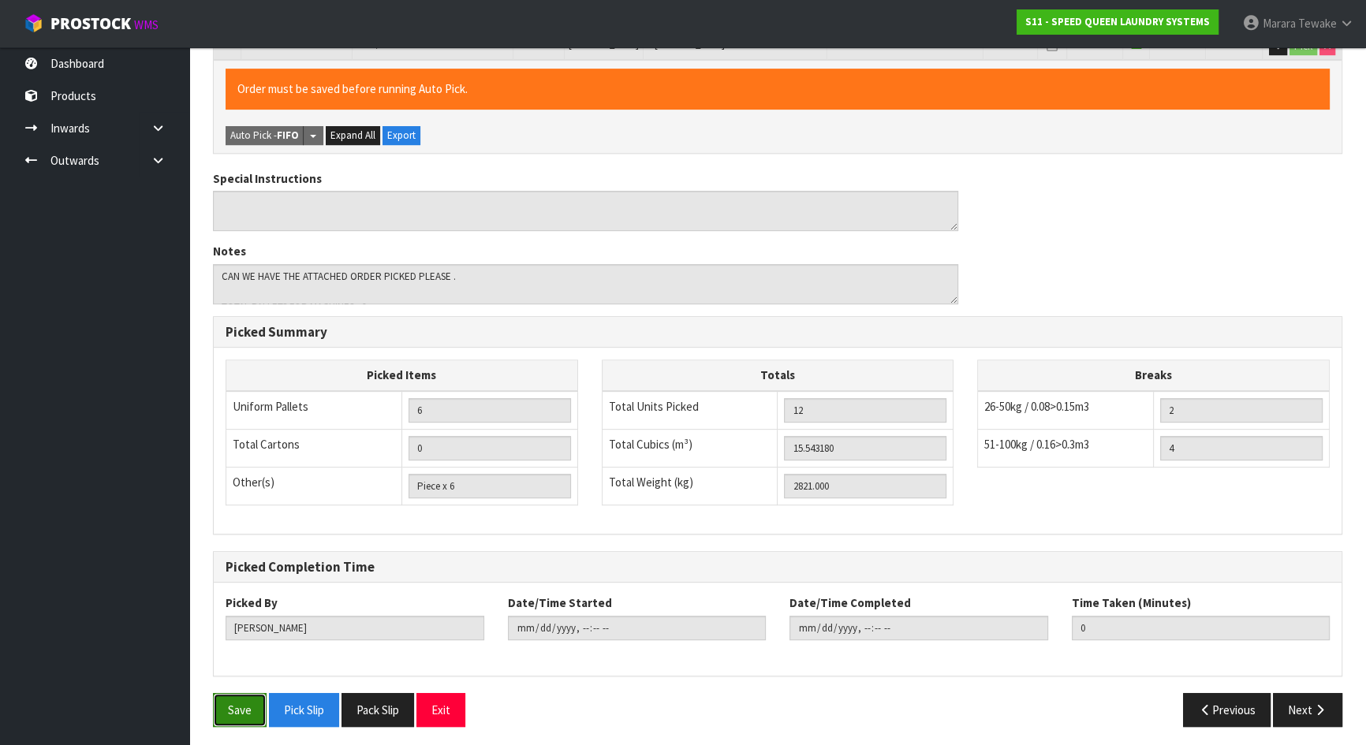
click at [242, 700] on button "Save" at bounding box center [240, 710] width 54 height 34
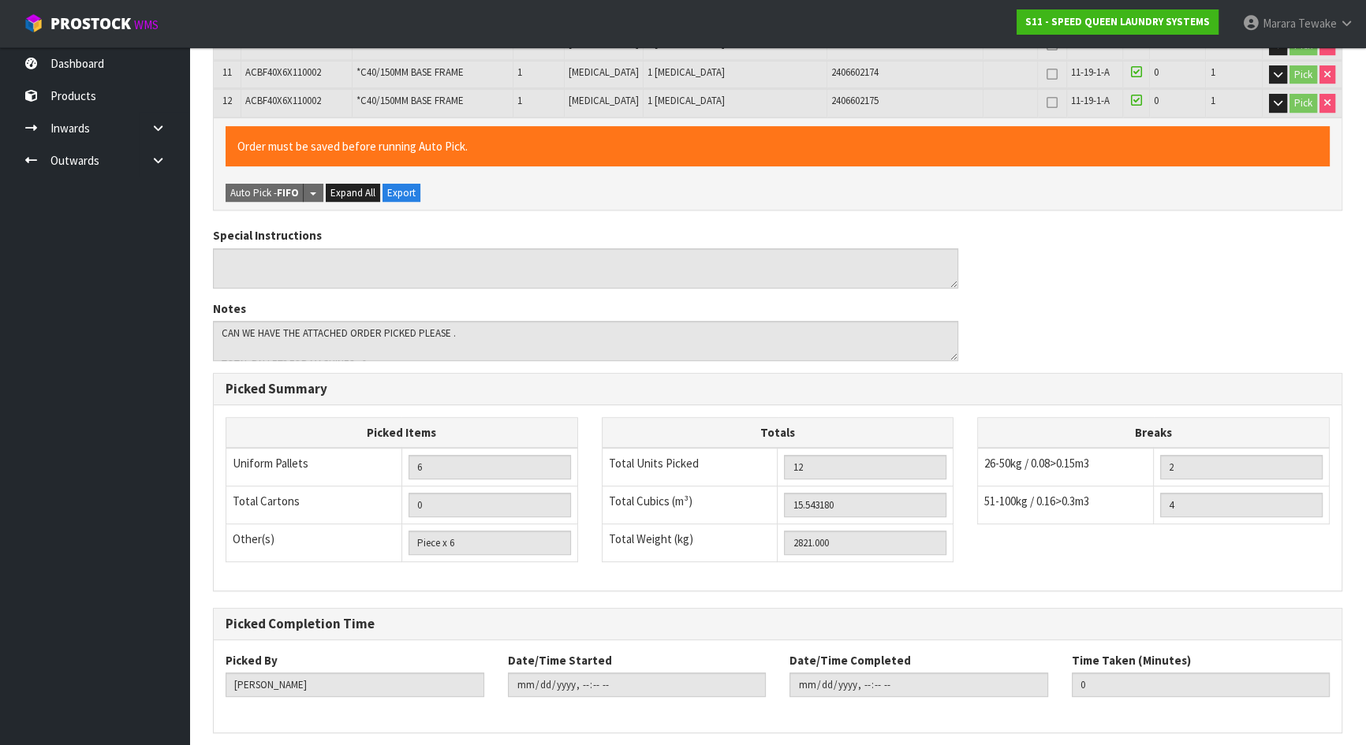
scroll to position [0, 0]
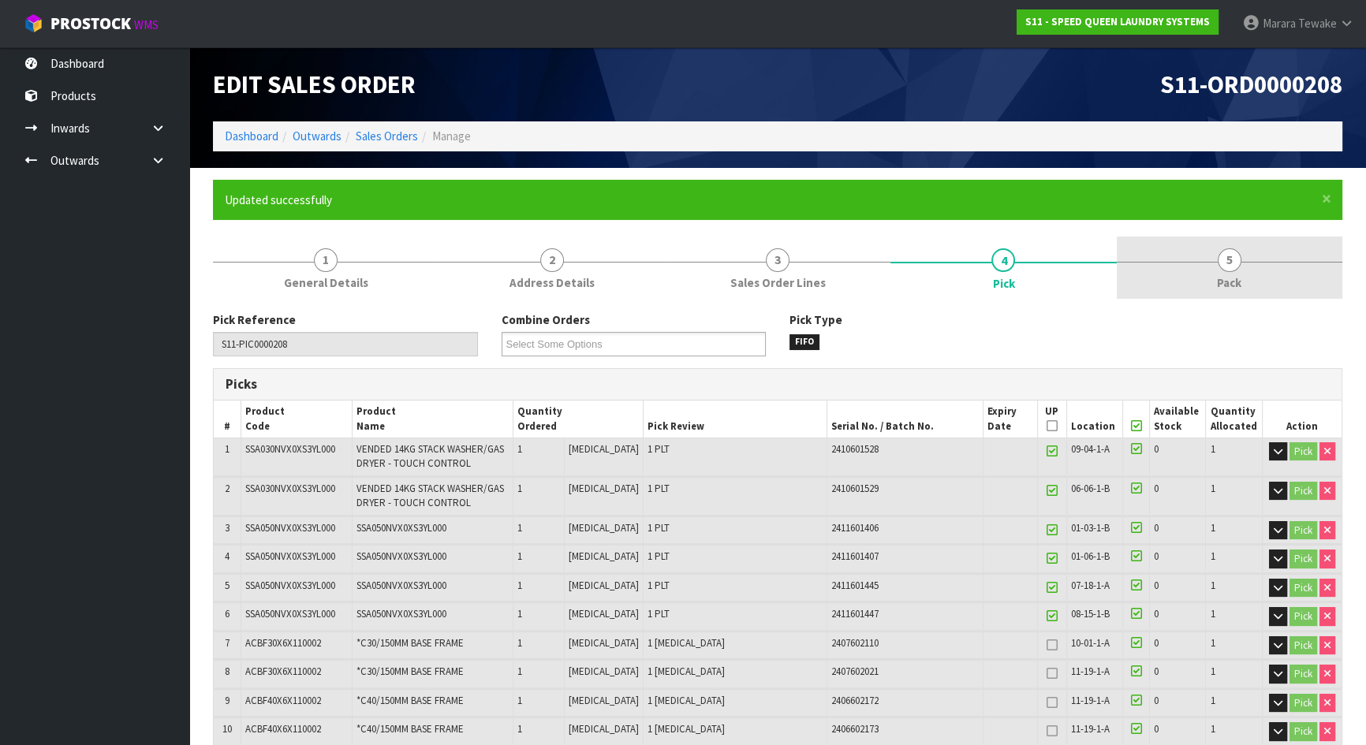
click at [1214, 274] on link "5 Pack" at bounding box center [1230, 268] width 226 height 62
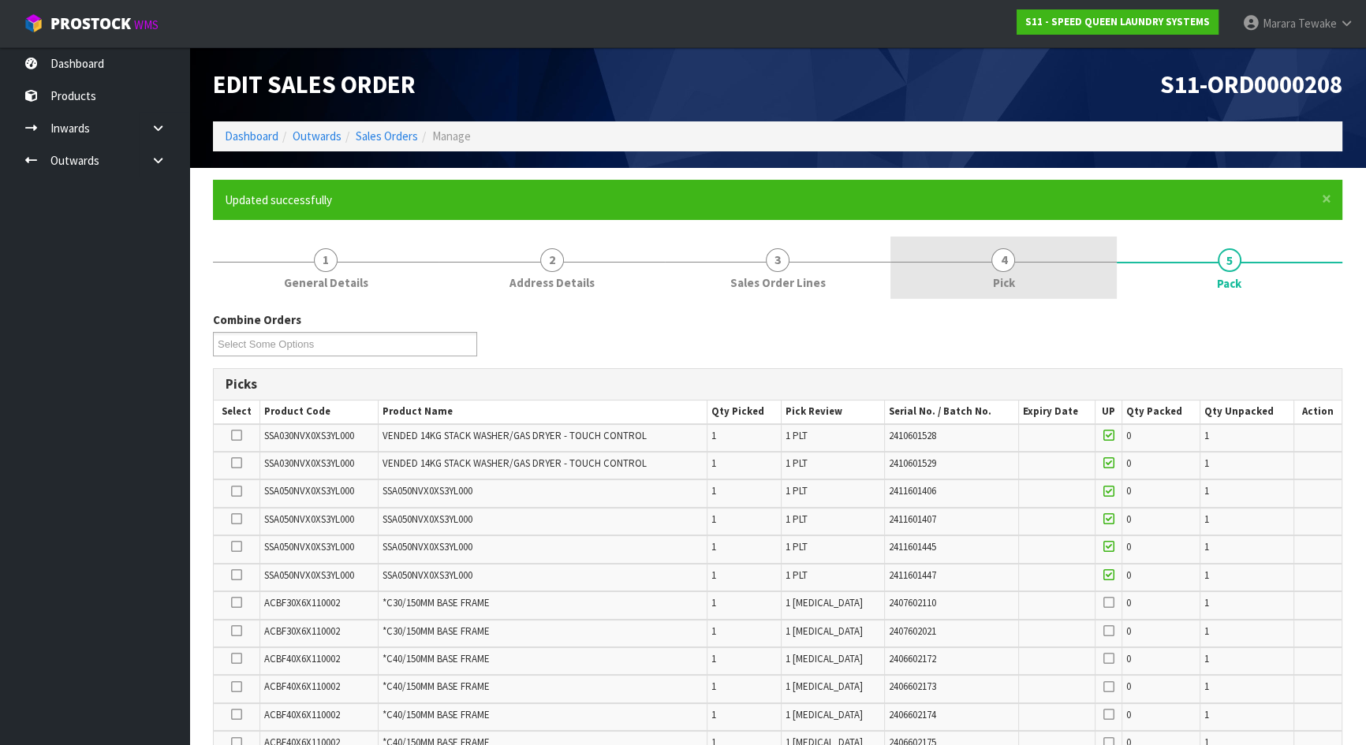
click at [990, 264] on link "4 Pick" at bounding box center [1003, 268] width 226 height 62
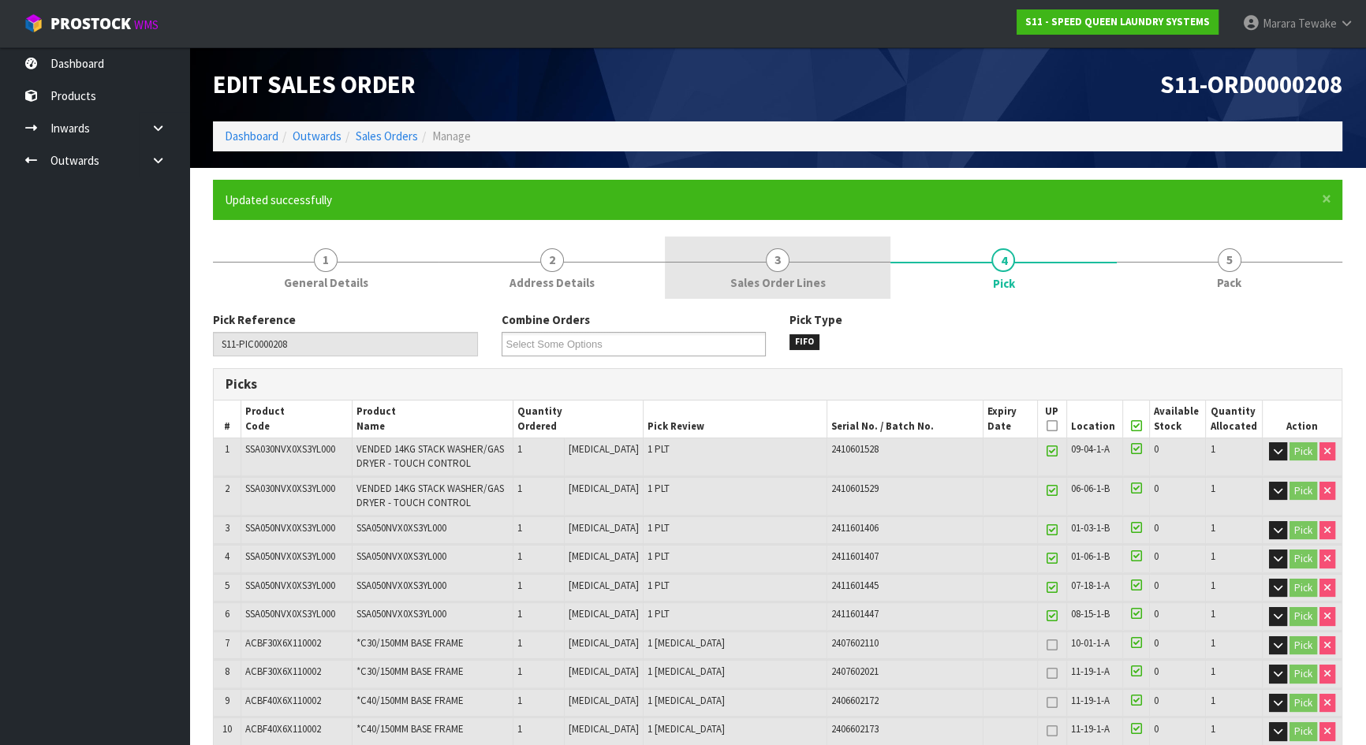
click at [833, 276] on link "3 Sales Order Lines" at bounding box center [778, 268] width 226 height 62
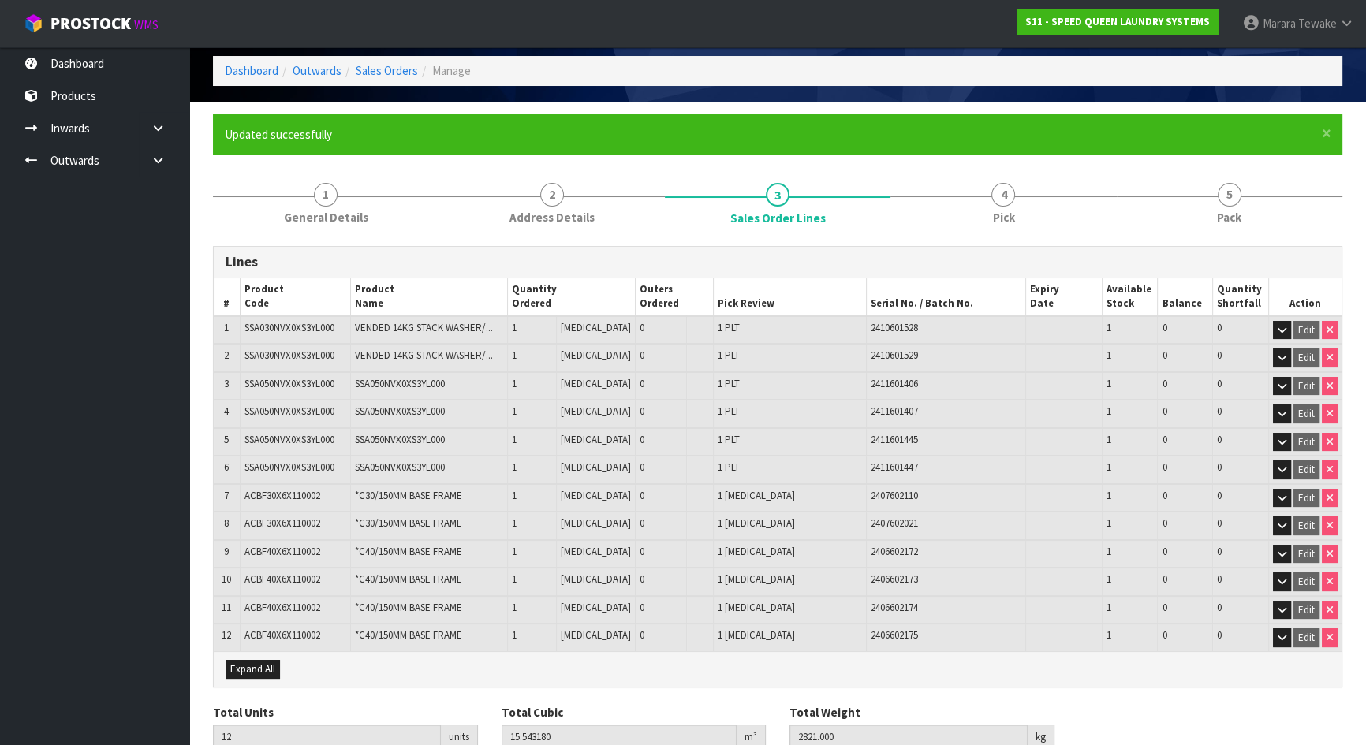
scroll to position [134, 0]
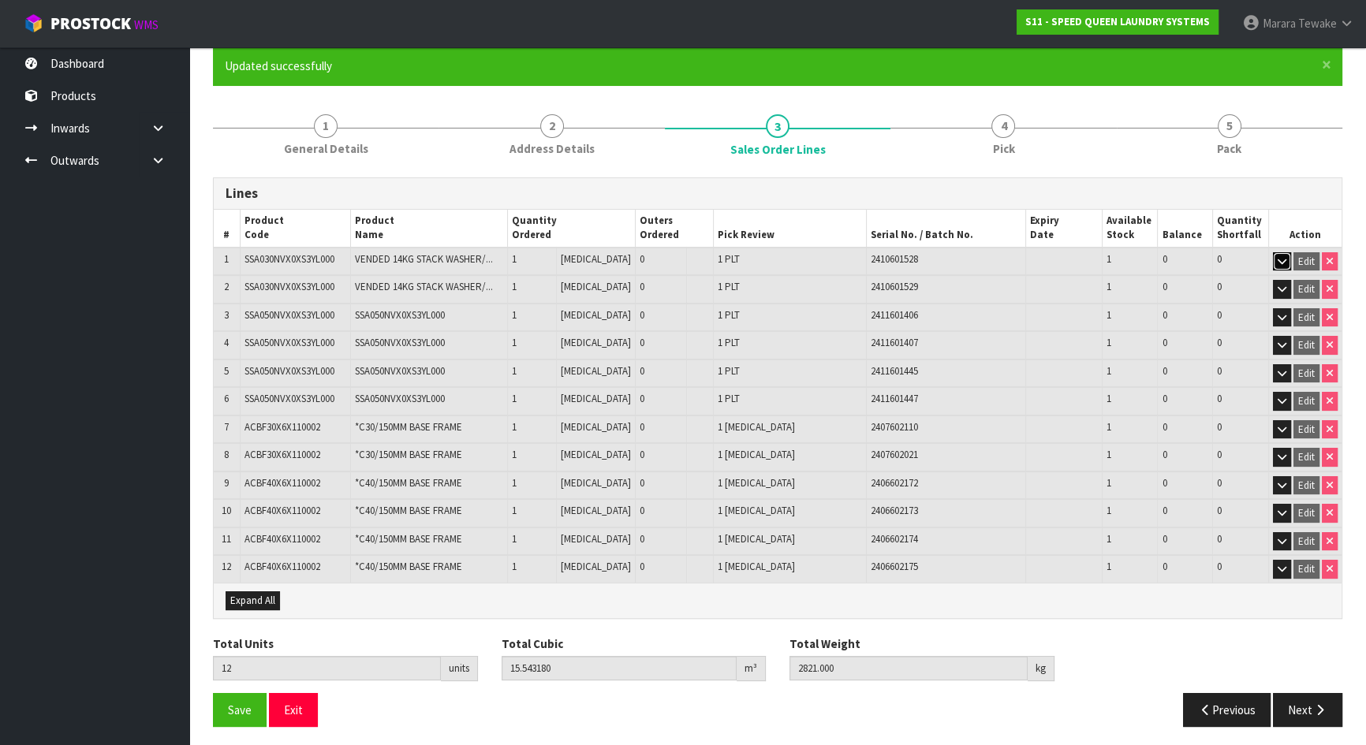
click at [1281, 256] on icon "button" at bounding box center [1282, 261] width 9 height 10
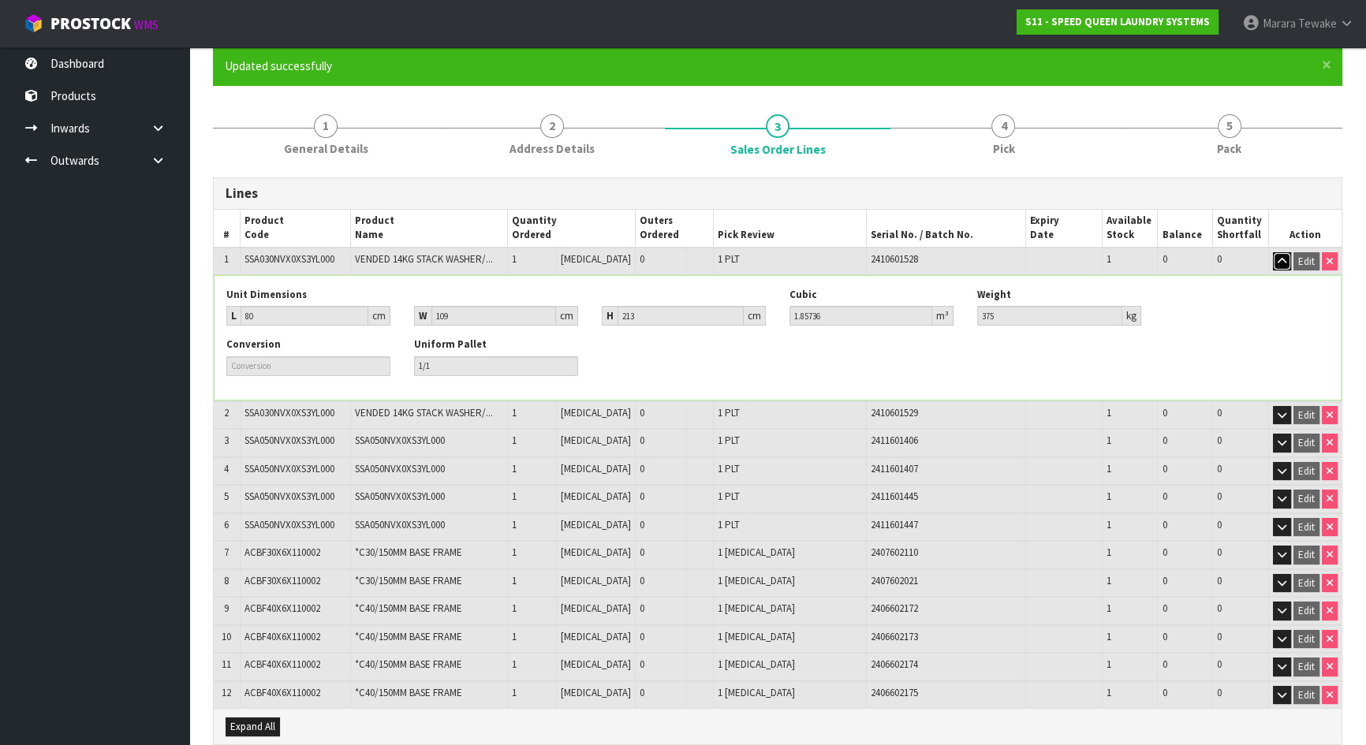
click at [1278, 263] on icon "button" at bounding box center [1282, 261] width 9 height 10
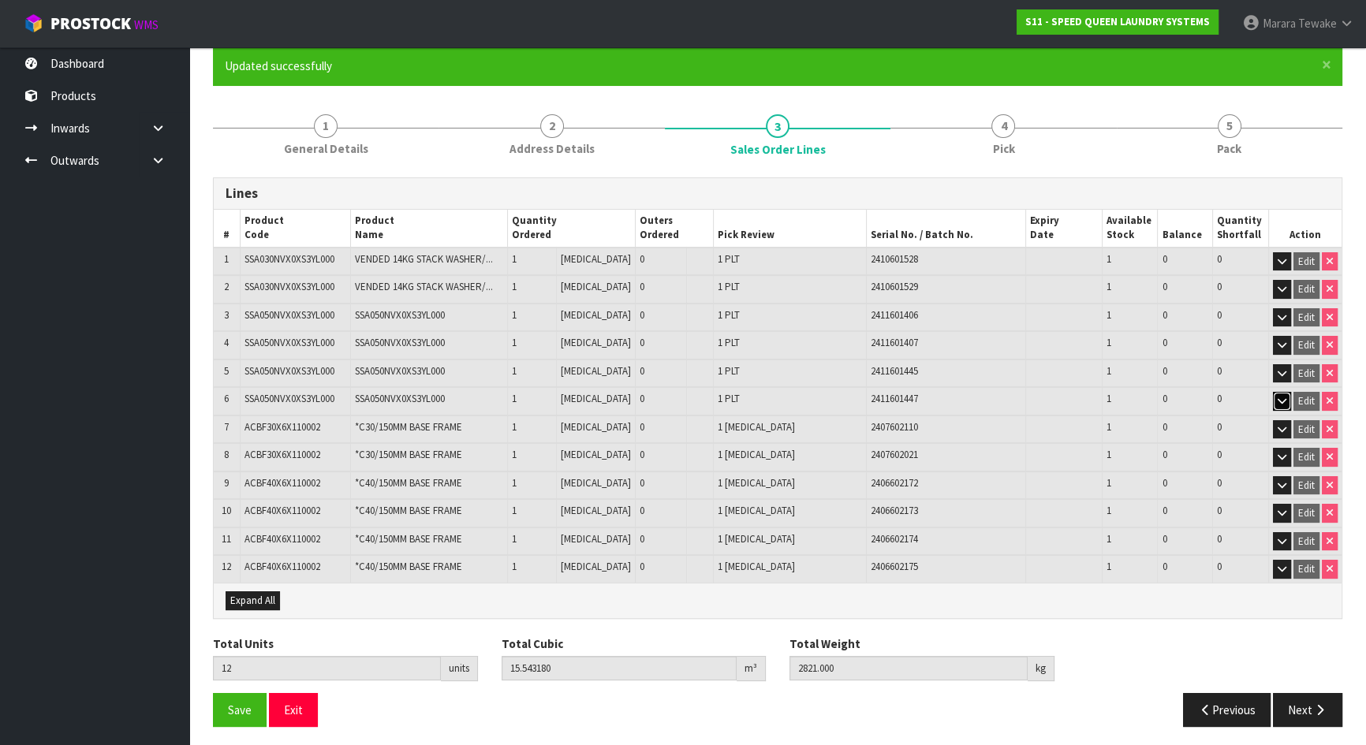
click at [1280, 401] on icon "button" at bounding box center [1282, 401] width 9 height 10
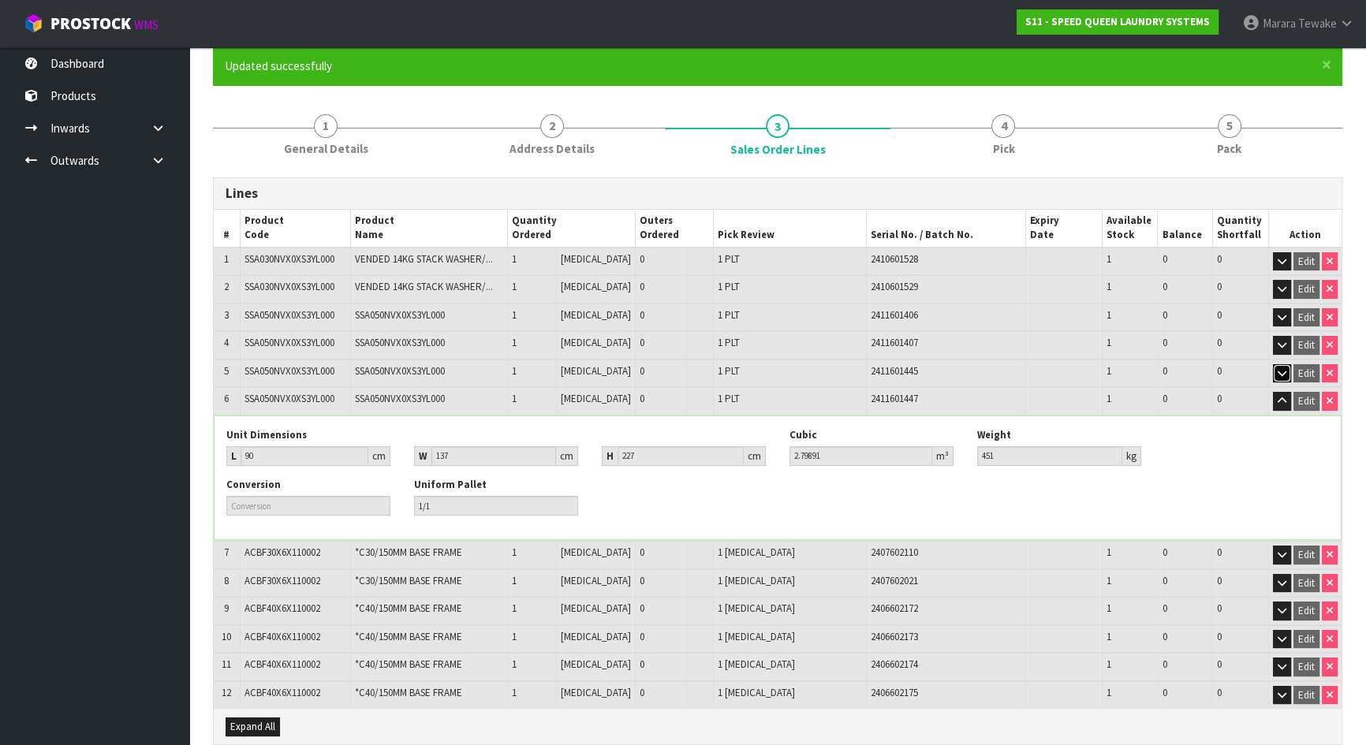
click at [1282, 375] on icon "button" at bounding box center [1282, 373] width 9 height 10
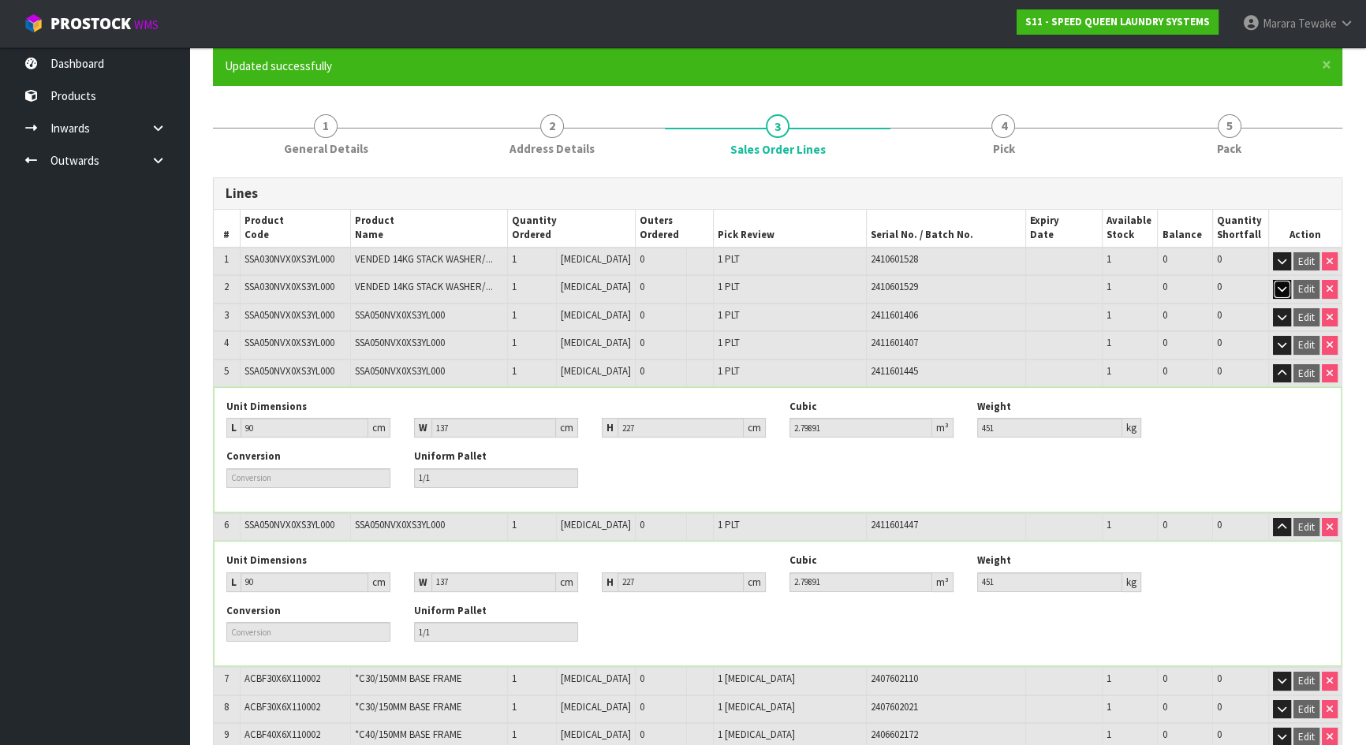
click at [1284, 285] on icon "button" at bounding box center [1282, 289] width 9 height 10
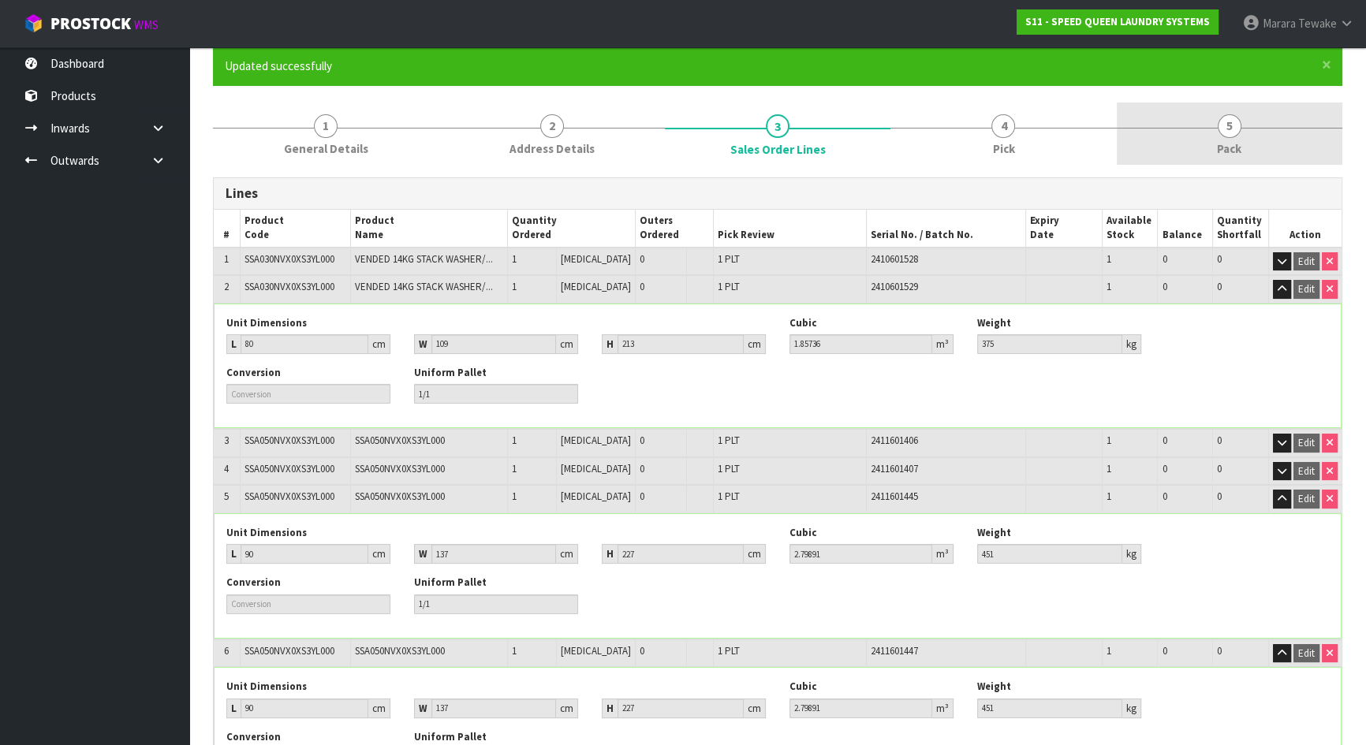
click at [1213, 129] on link "5 Pack" at bounding box center [1230, 134] width 226 height 62
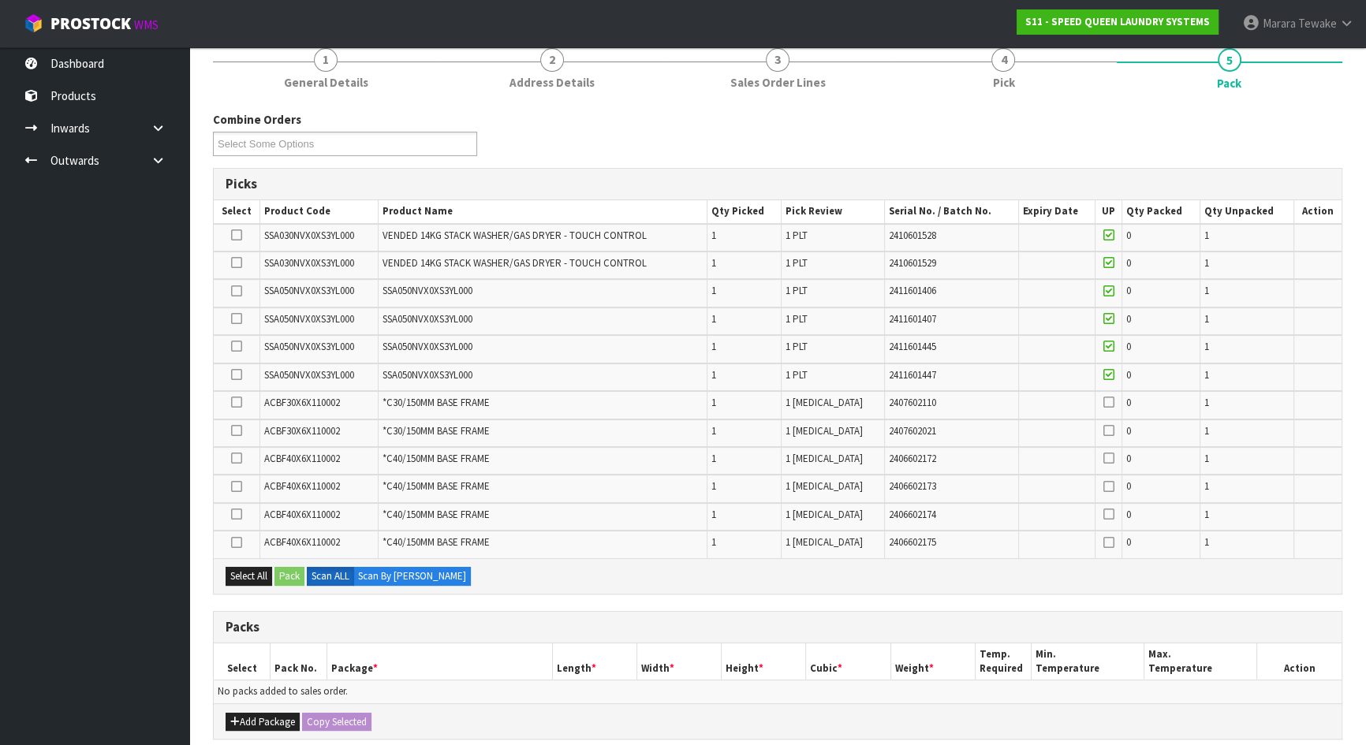
scroll to position [195, 0]
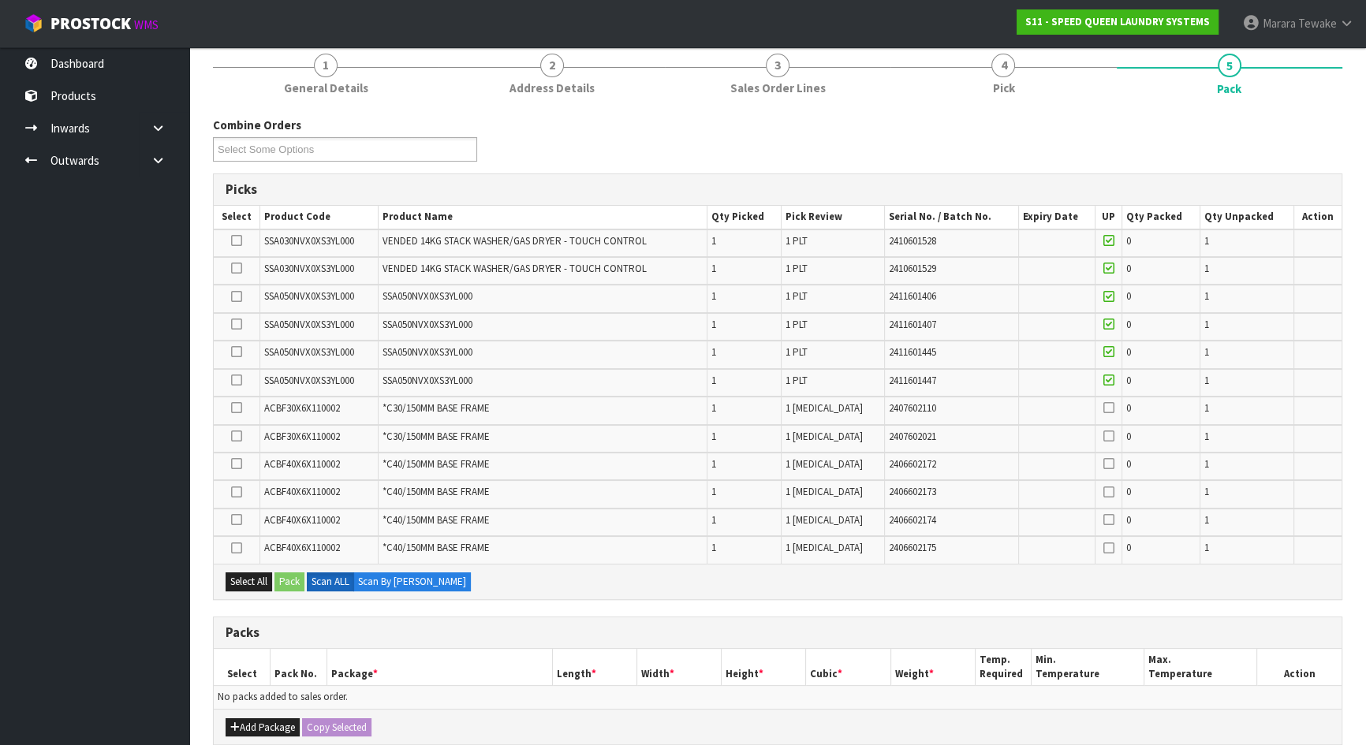
click at [236, 297] on icon at bounding box center [236, 297] width 11 height 1
click at [0, 0] on input "checkbox" at bounding box center [0, 0] width 0 height 0
click at [292, 589] on div "Select All Pack Scan ALL Scan By Quantity" at bounding box center [778, 581] width 1128 height 35
click at [294, 580] on button "Pack" at bounding box center [289, 582] width 30 height 19
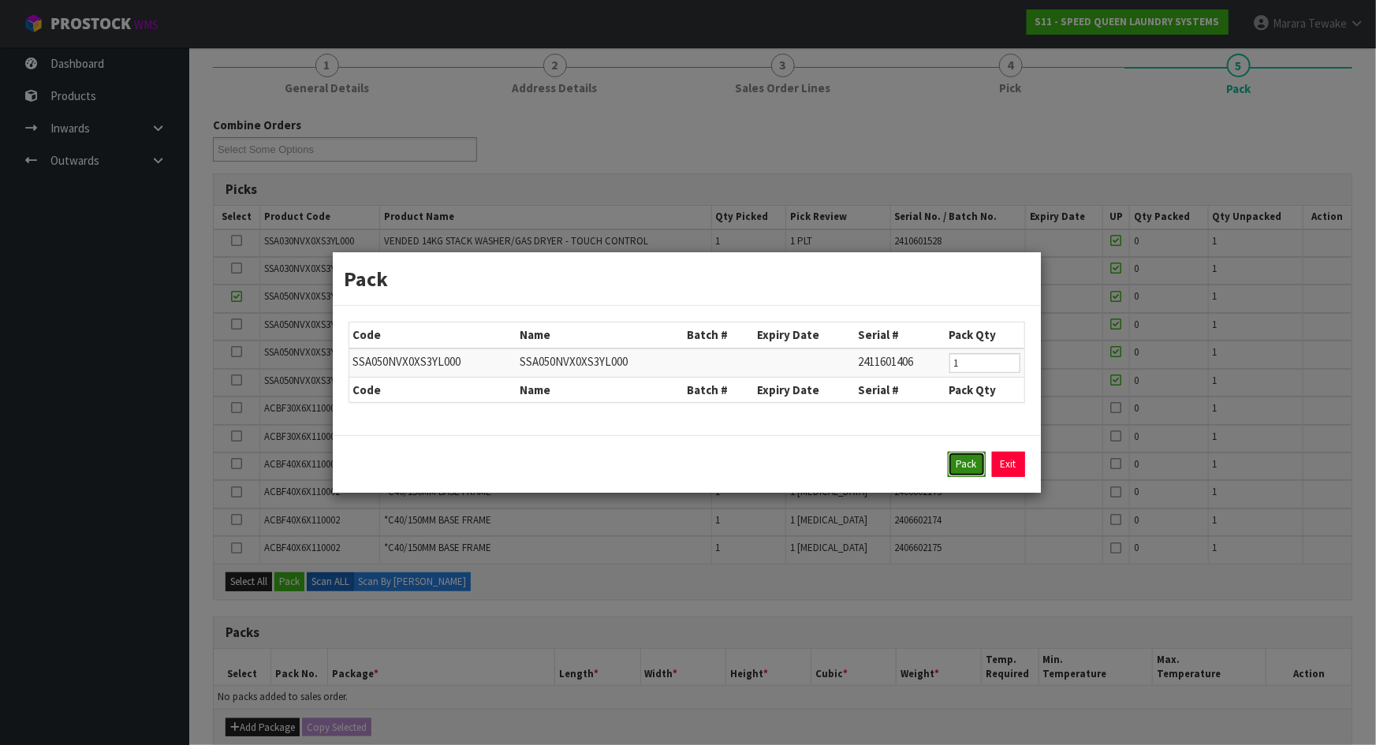
click at [965, 465] on button "Pack" at bounding box center [967, 464] width 38 height 25
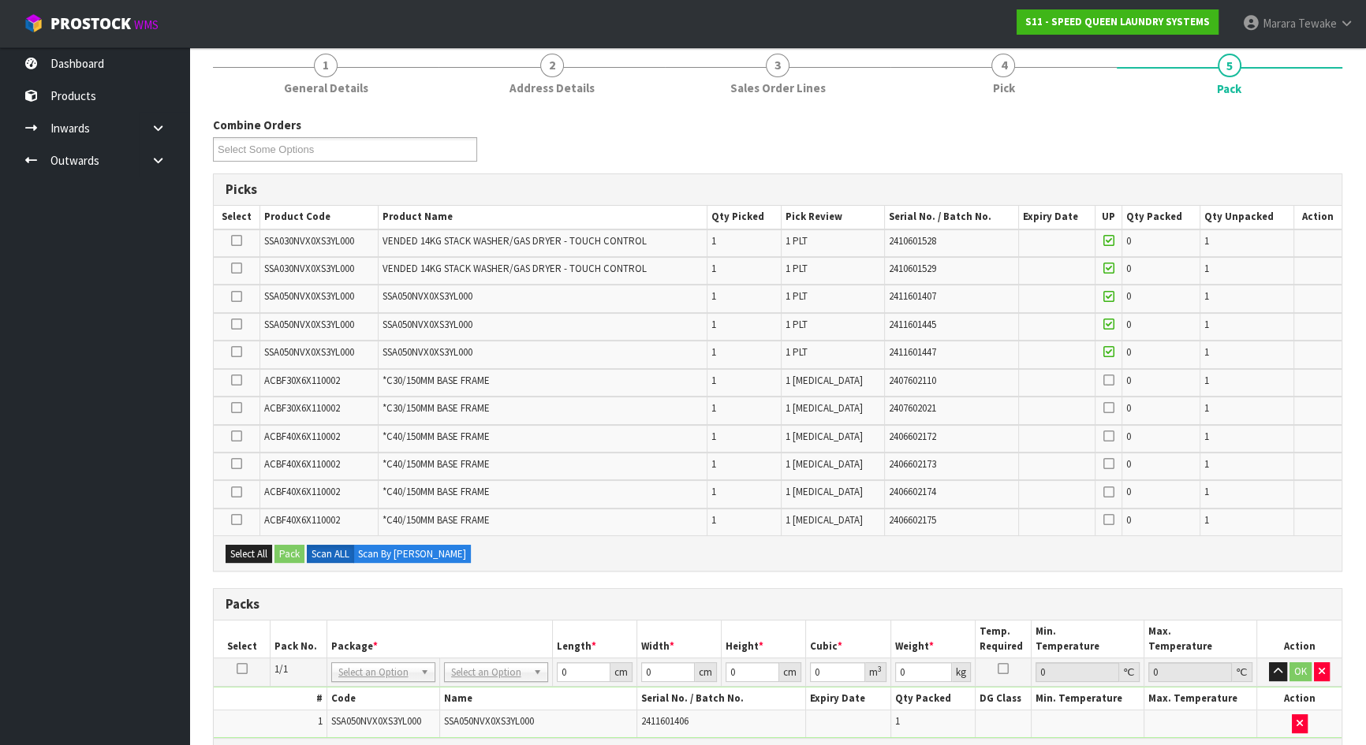
click at [233, 297] on icon at bounding box center [236, 297] width 11 height 1
click at [0, 0] on input "checkbox" at bounding box center [0, 0] width 0 height 0
click at [278, 554] on button "Pack" at bounding box center [289, 554] width 30 height 19
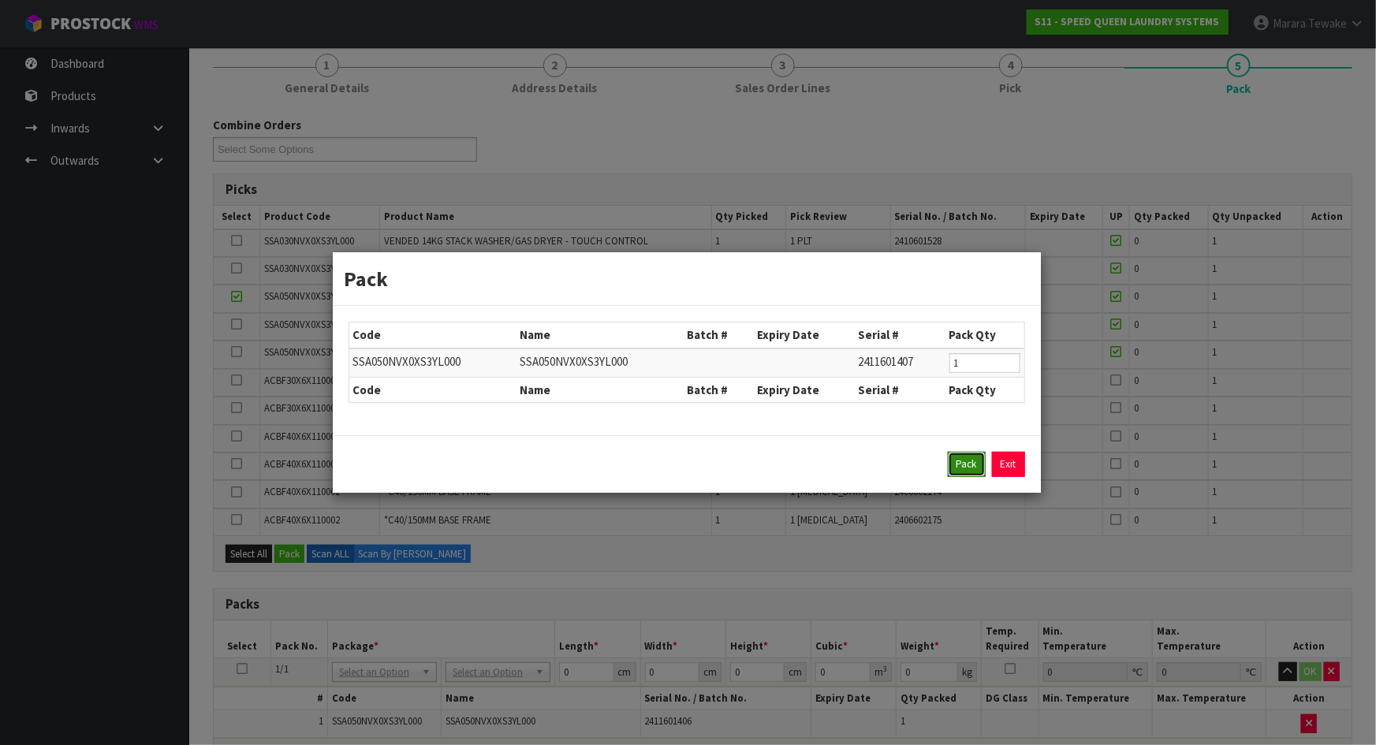
click at [957, 469] on button "Pack" at bounding box center [967, 464] width 38 height 25
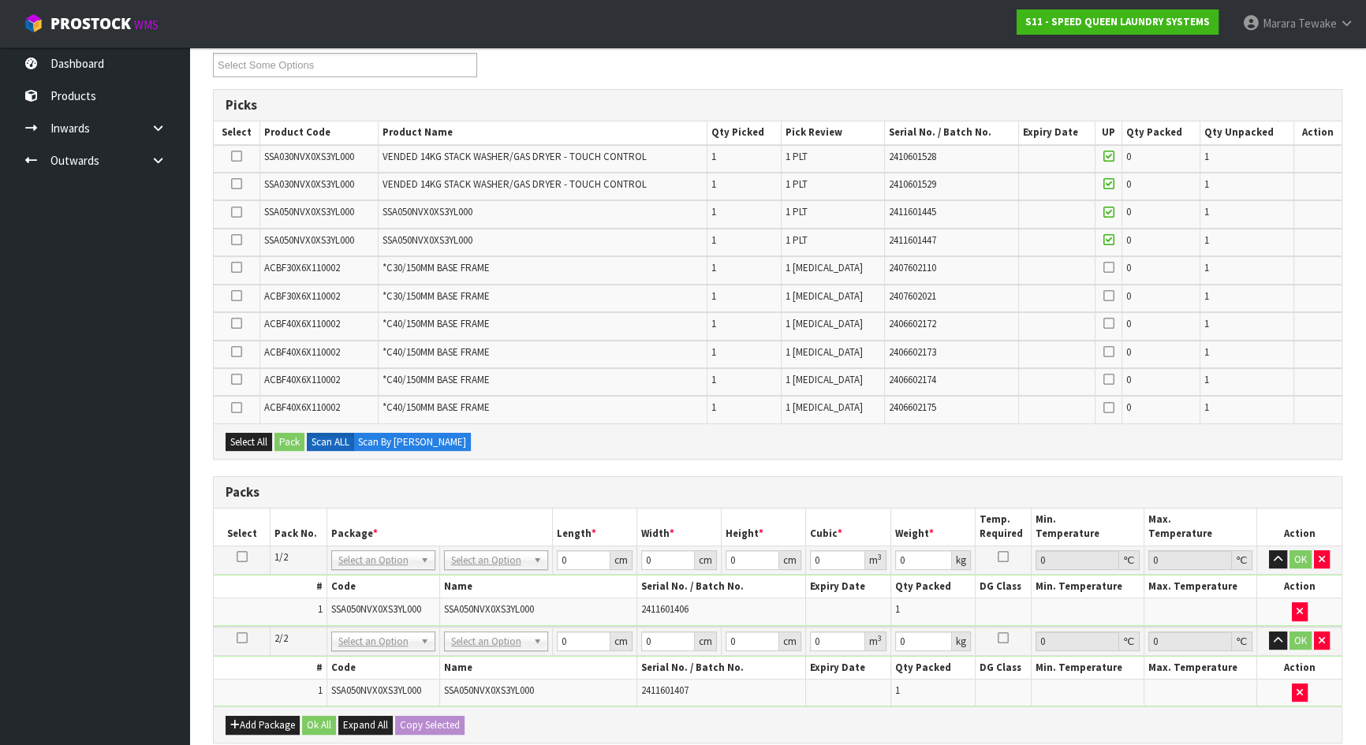
scroll to position [276, 0]
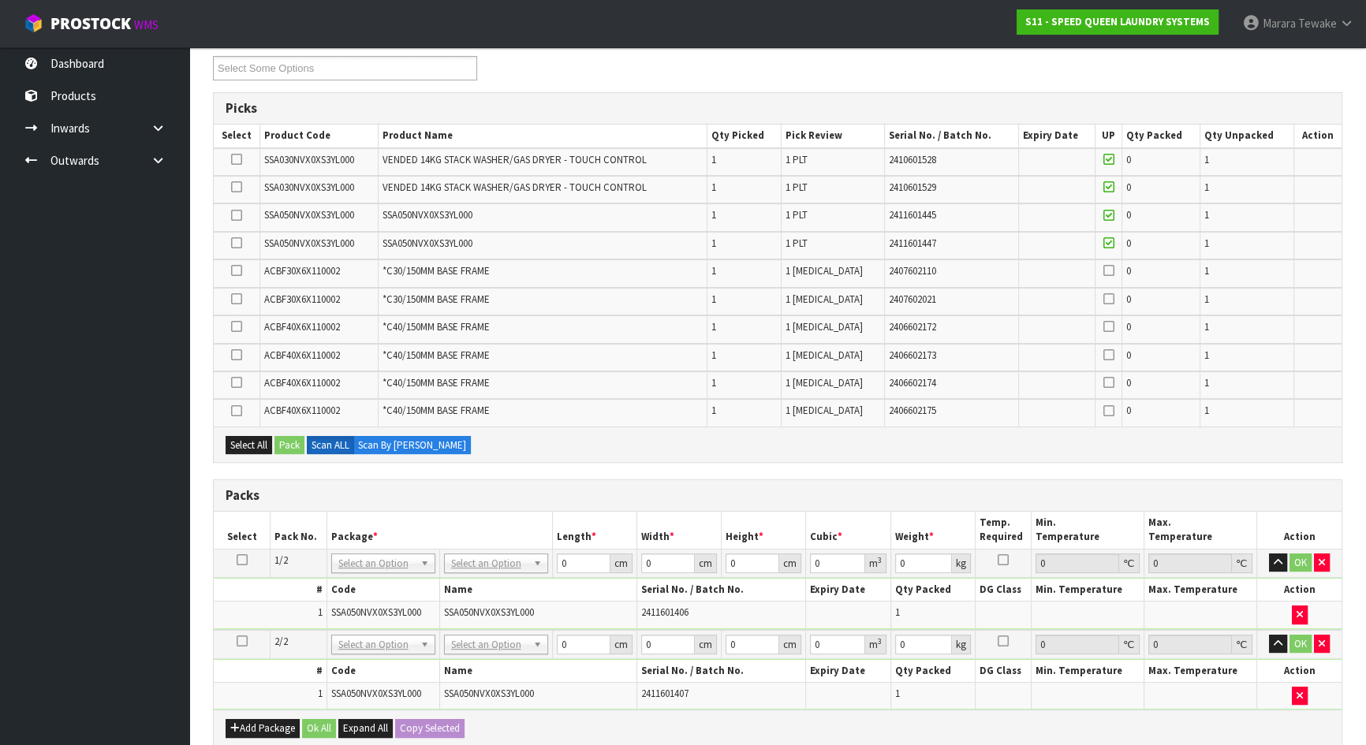
drag, startPoint x: 237, startPoint y: 187, endPoint x: 248, endPoint y: 242, distance: 56.2
click at [237, 188] on icon at bounding box center [236, 187] width 11 height 1
click at [0, 0] on input "checkbox" at bounding box center [0, 0] width 0 height 0
click at [296, 443] on button "Pack" at bounding box center [289, 445] width 30 height 19
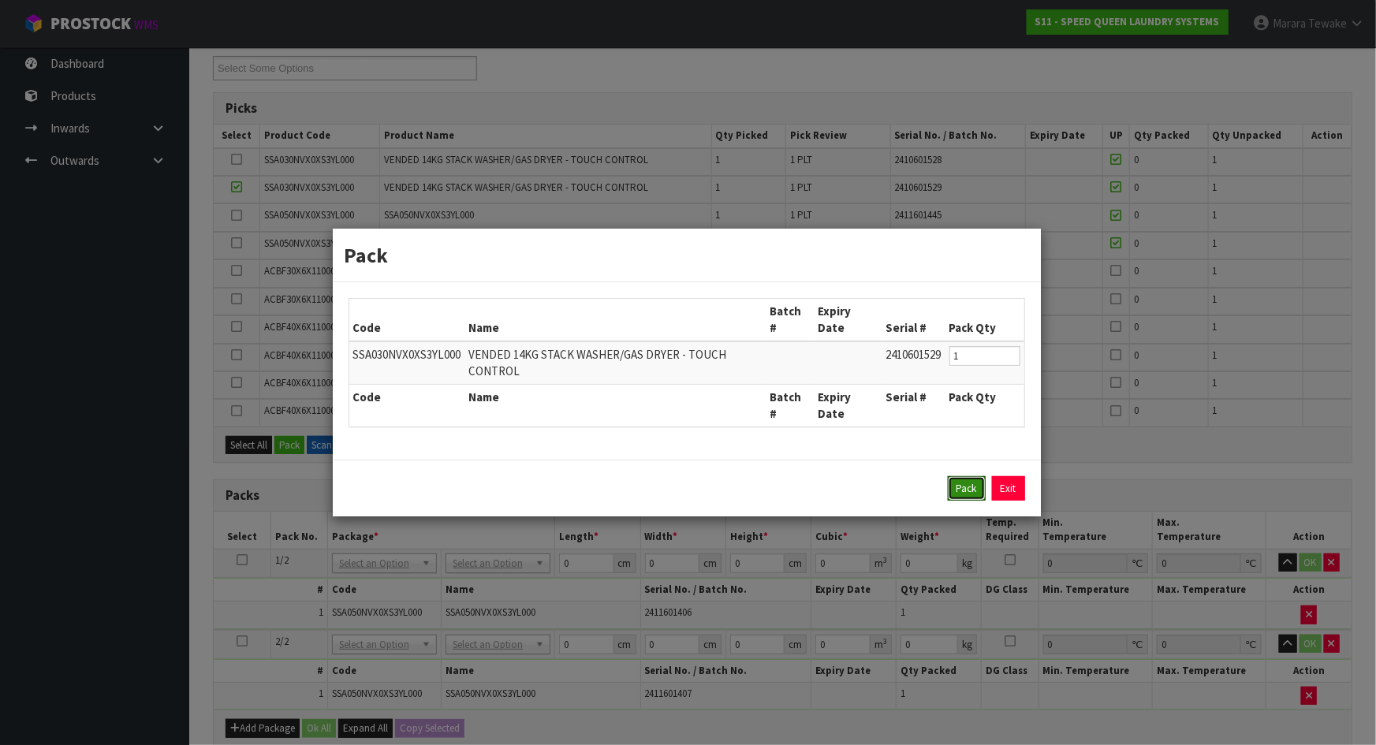
drag, startPoint x: 958, startPoint y: 496, endPoint x: 901, endPoint y: 505, distance: 58.2
click at [959, 497] on button "Pack" at bounding box center [967, 488] width 38 height 25
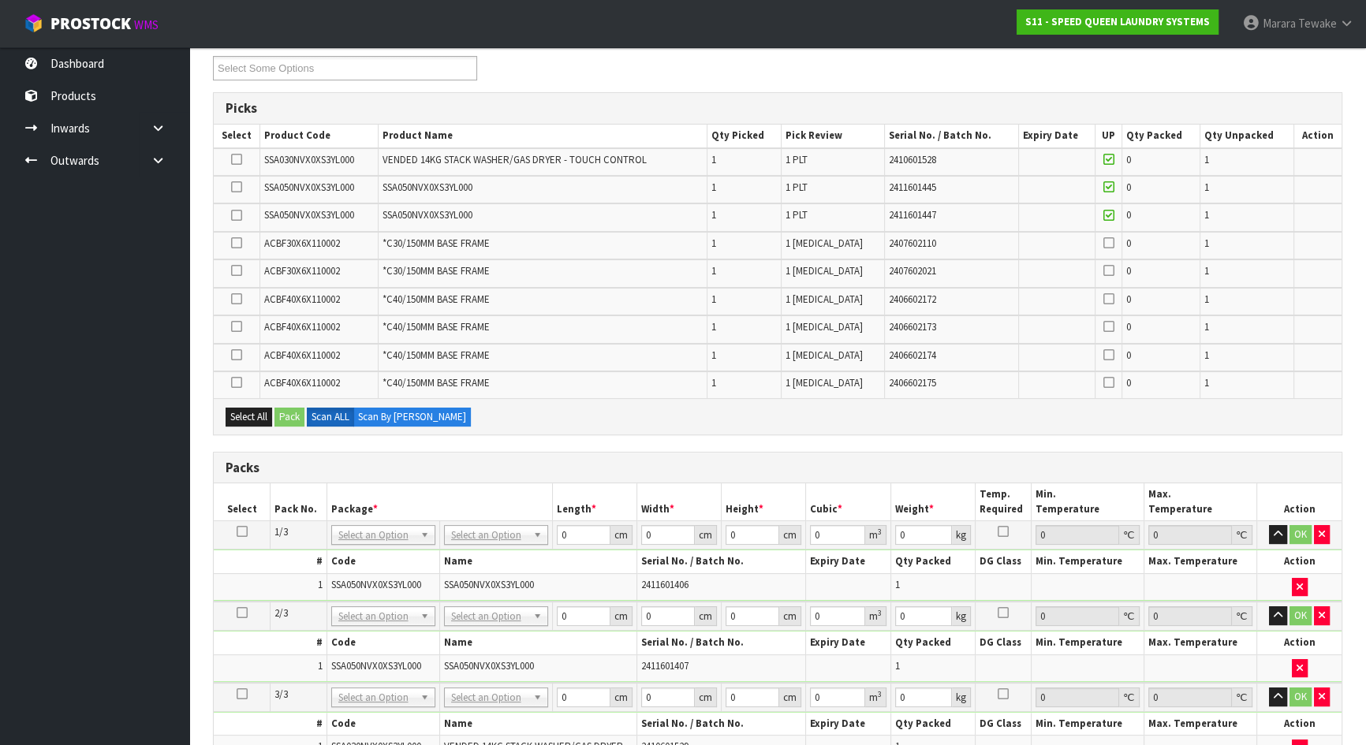
click at [239, 187] on icon at bounding box center [236, 187] width 11 height 1
click at [0, 0] on input "checkbox" at bounding box center [0, 0] width 0 height 0
click at [288, 418] on button "Pack" at bounding box center [289, 417] width 30 height 19
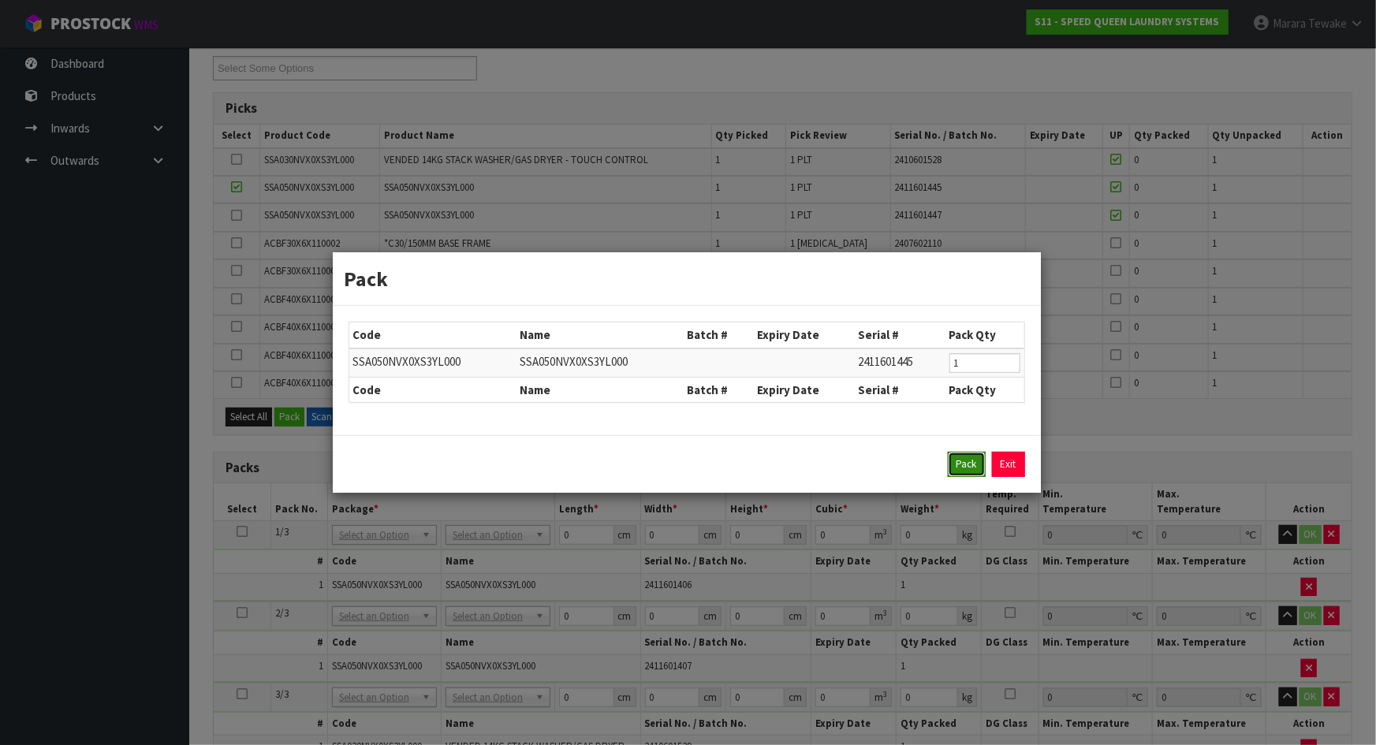
click at [950, 467] on button "Pack" at bounding box center [967, 464] width 38 height 25
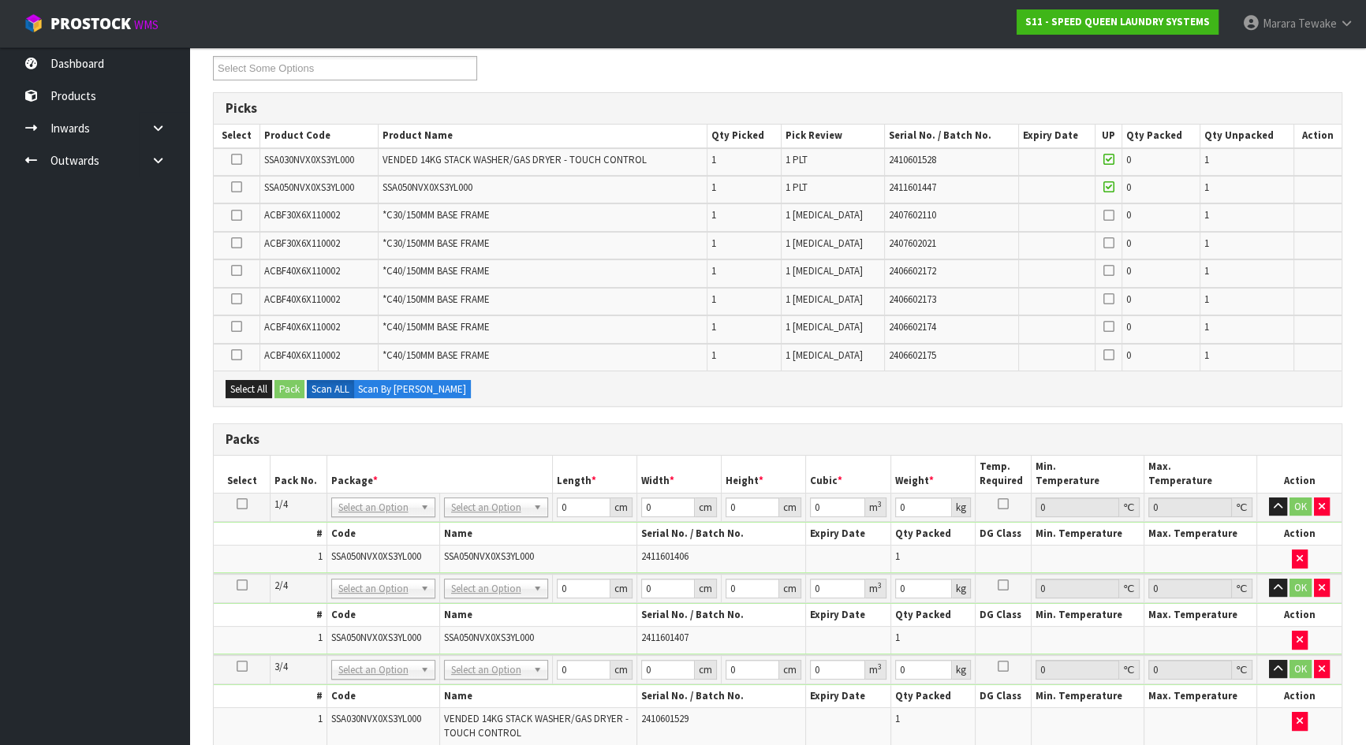
click at [236, 187] on icon at bounding box center [236, 187] width 11 height 1
click at [0, 0] on input "checkbox" at bounding box center [0, 0] width 0 height 0
click at [289, 383] on button "Pack" at bounding box center [289, 389] width 30 height 19
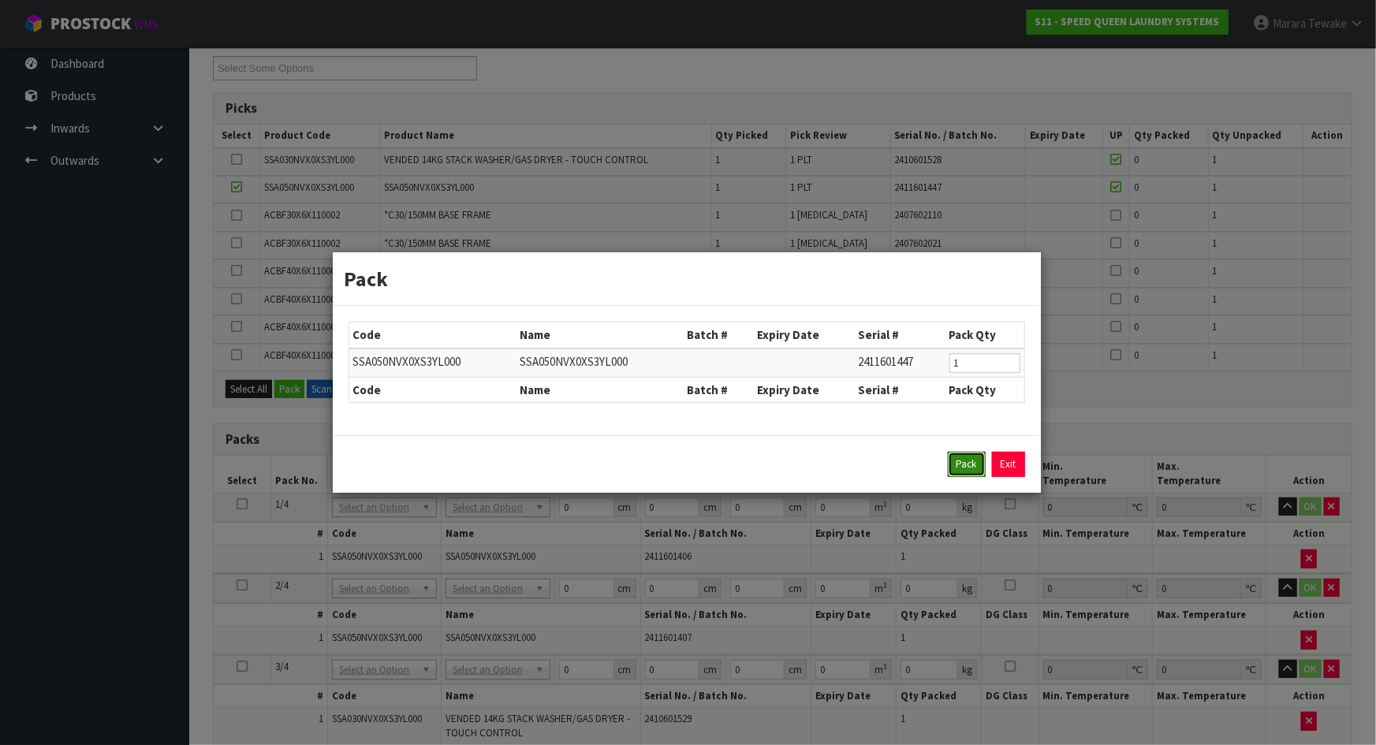
click at [963, 457] on button "Pack" at bounding box center [967, 464] width 38 height 25
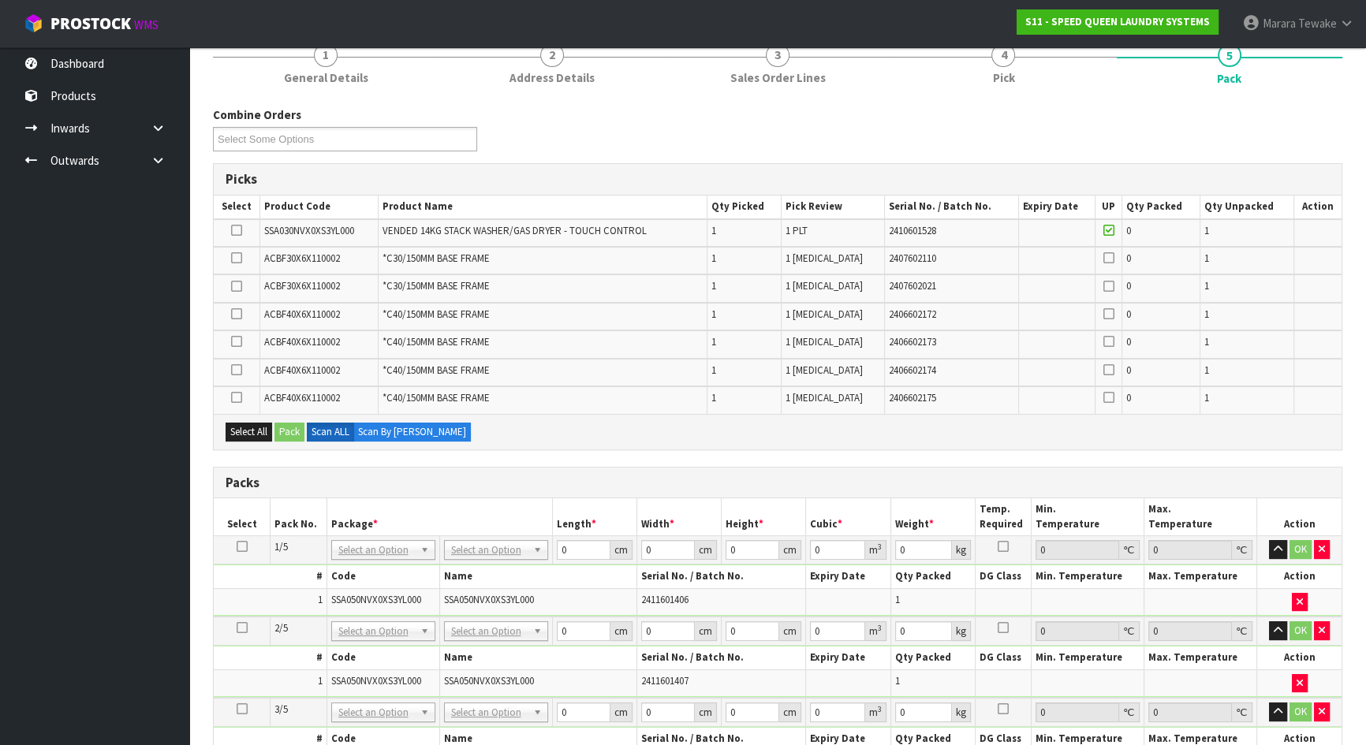
scroll to position [204, 0]
click at [232, 231] on icon at bounding box center [236, 231] width 11 height 1
click at [0, 0] on input "checkbox" at bounding box center [0, 0] width 0 height 0
click at [286, 443] on div "Select All Pack Scan ALL Scan By Quantity" at bounding box center [778, 432] width 1128 height 35
click at [288, 436] on button "Pack" at bounding box center [289, 433] width 30 height 19
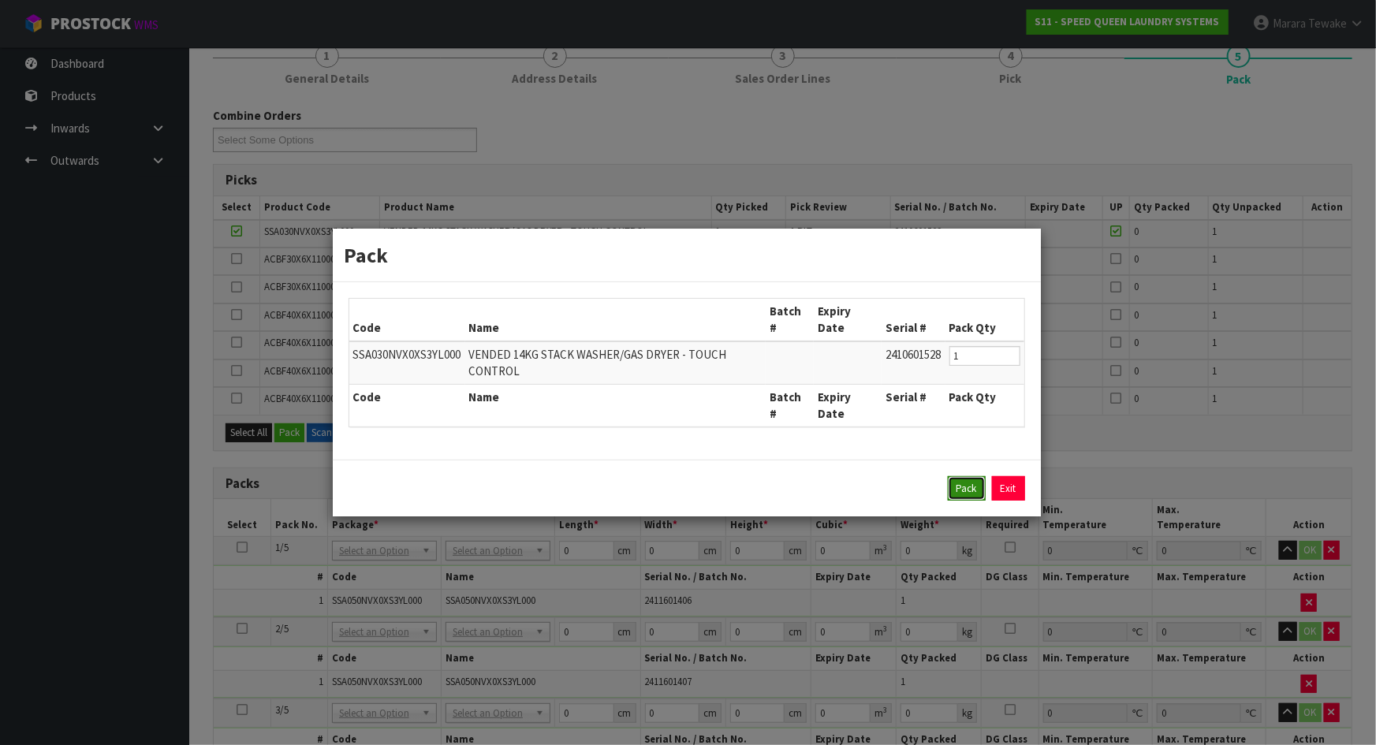
click at [963, 496] on button "Pack" at bounding box center [967, 488] width 38 height 25
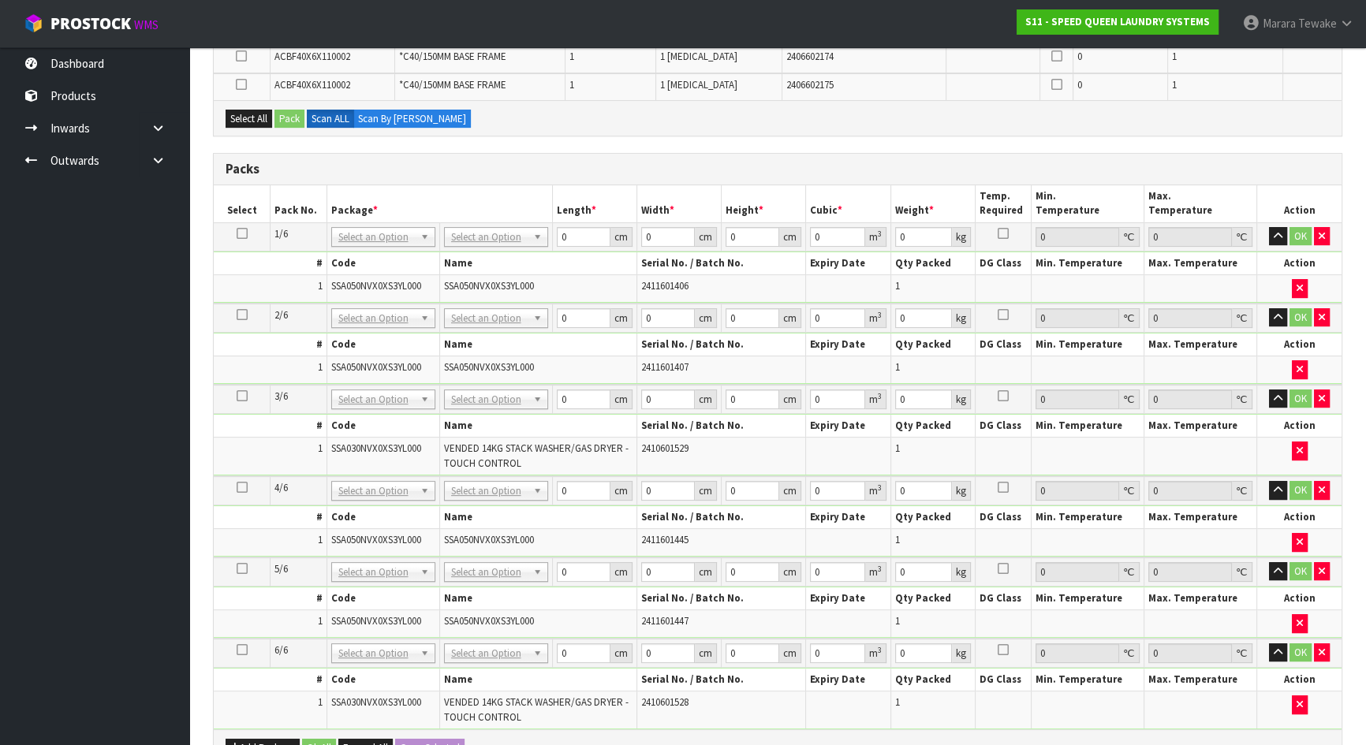
scroll to position [778, 0]
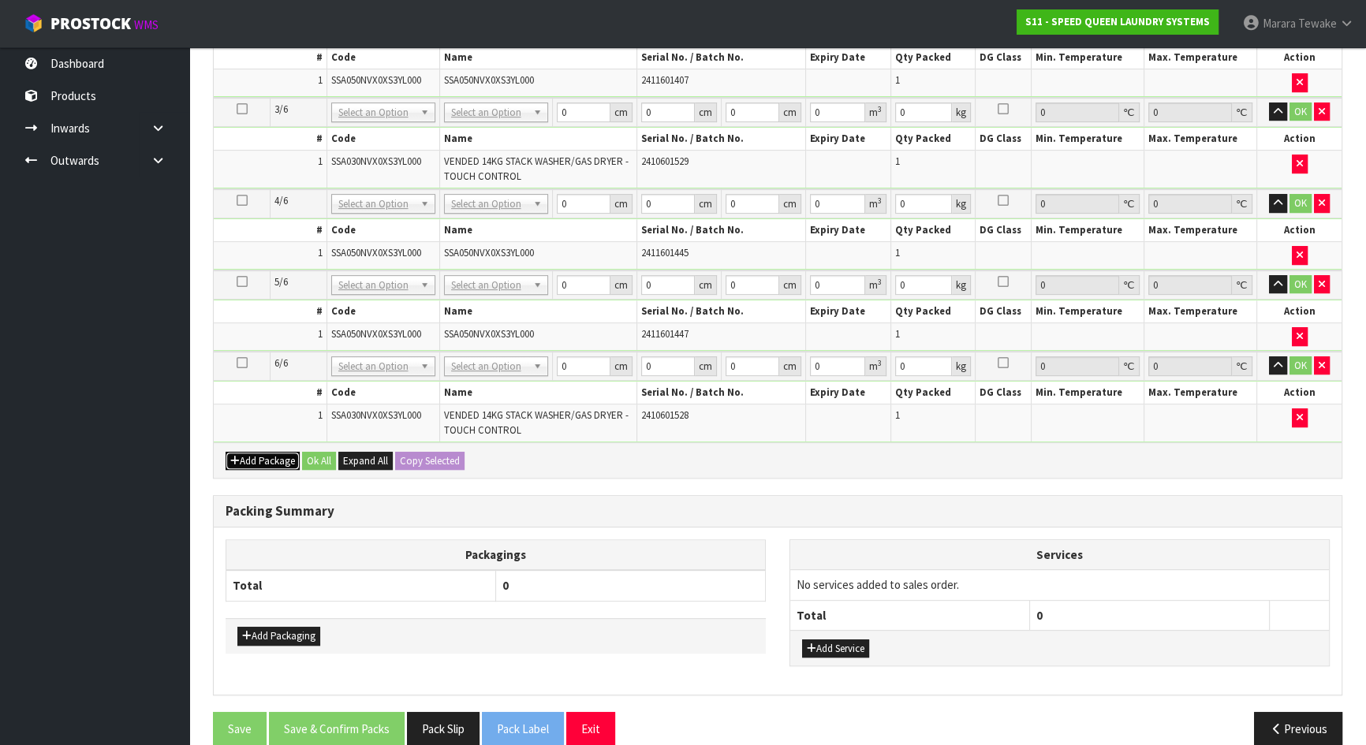
click at [258, 457] on button "Add Package" at bounding box center [263, 461] width 74 height 19
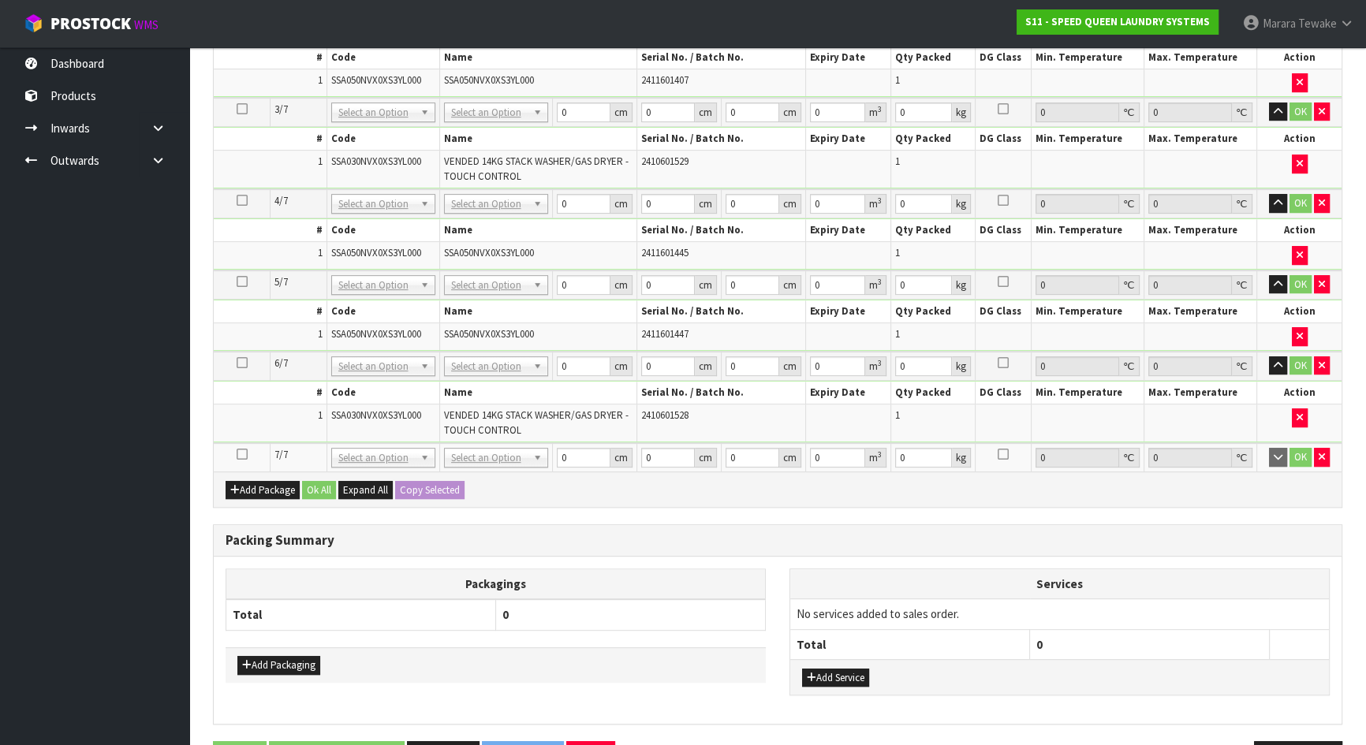
click at [270, 497] on div "Add Package Ok All Expand All Copy Selected" at bounding box center [778, 489] width 1128 height 35
click at [252, 487] on button "Add Package" at bounding box center [263, 490] width 74 height 19
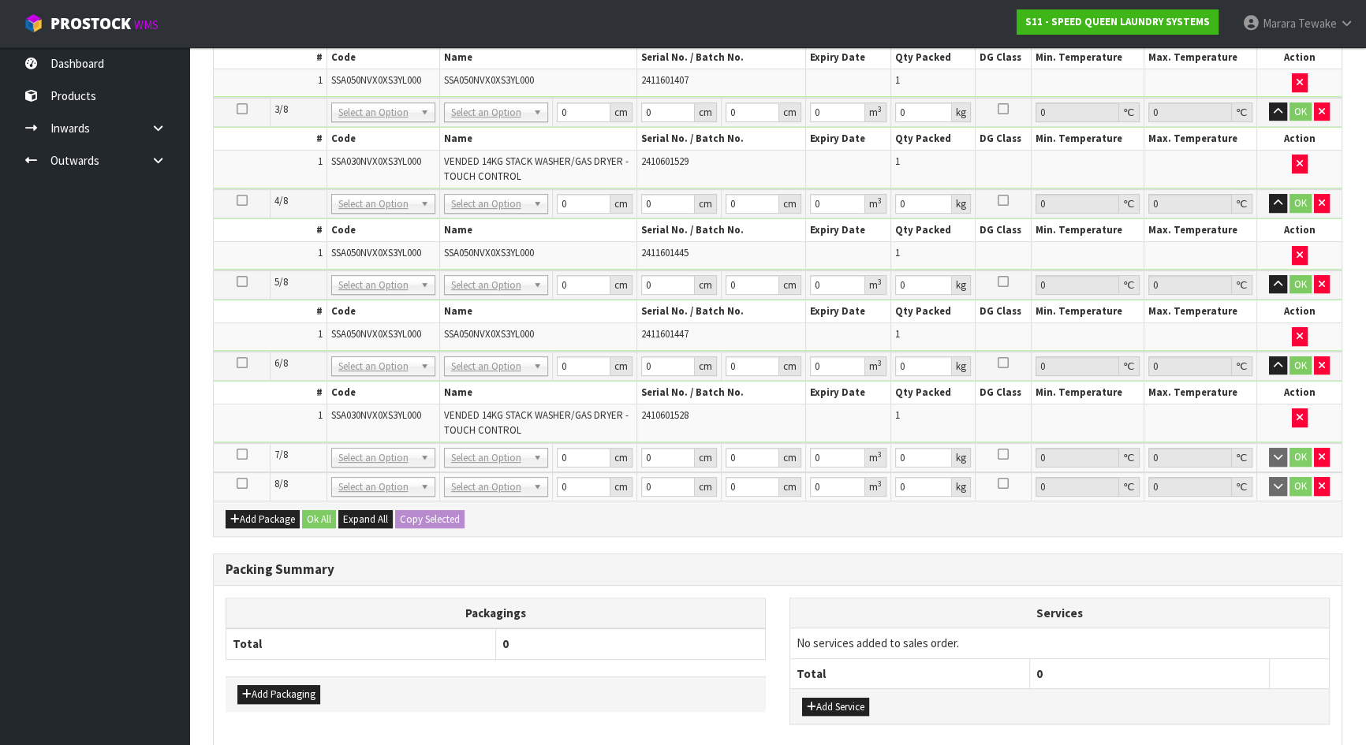
click at [244, 483] on icon at bounding box center [242, 483] width 11 height 1
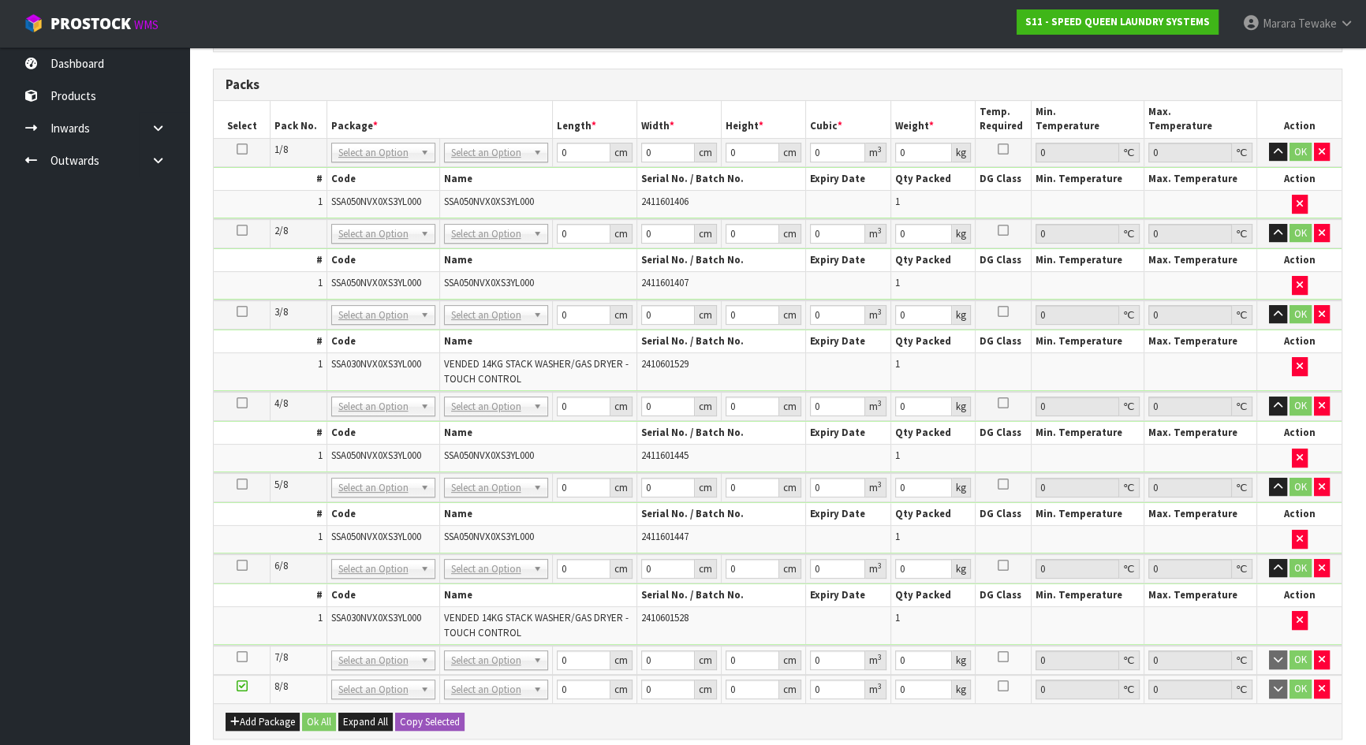
scroll to position [634, 0]
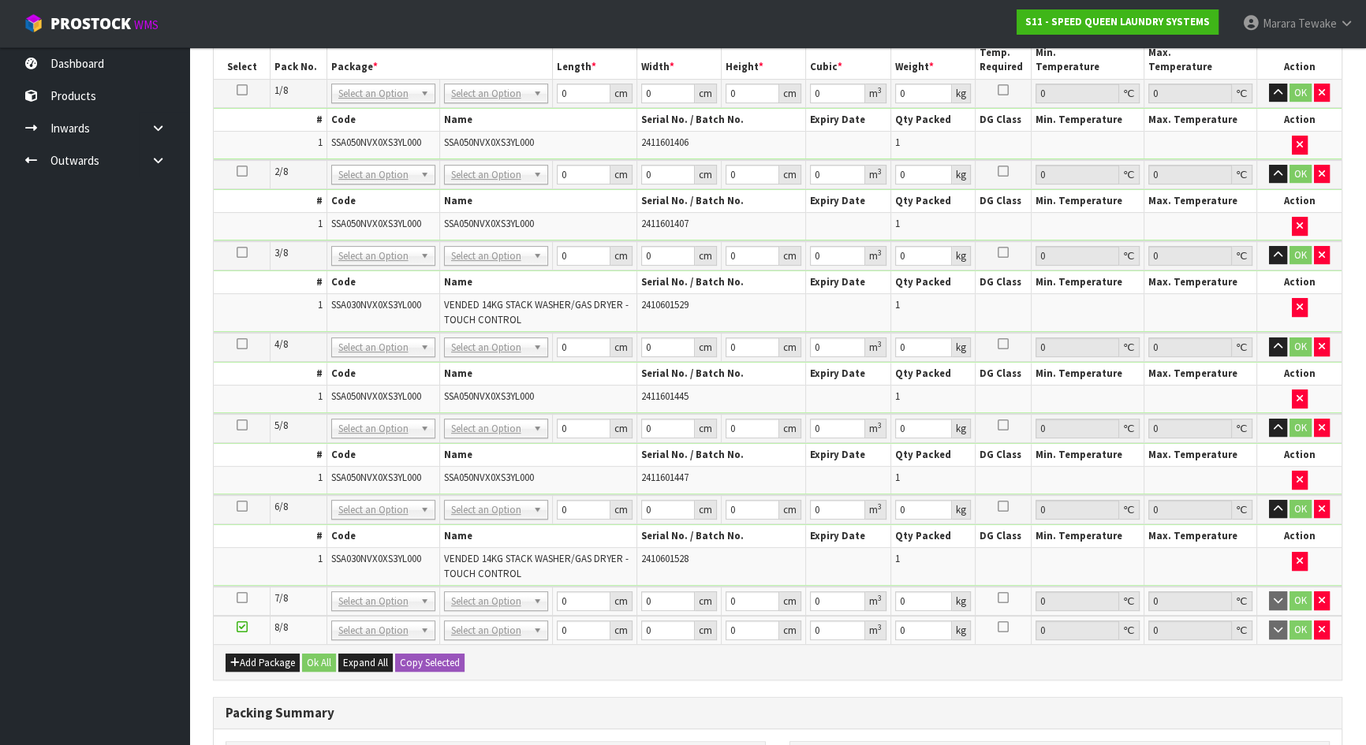
click at [242, 598] on icon at bounding box center [242, 598] width 11 height 1
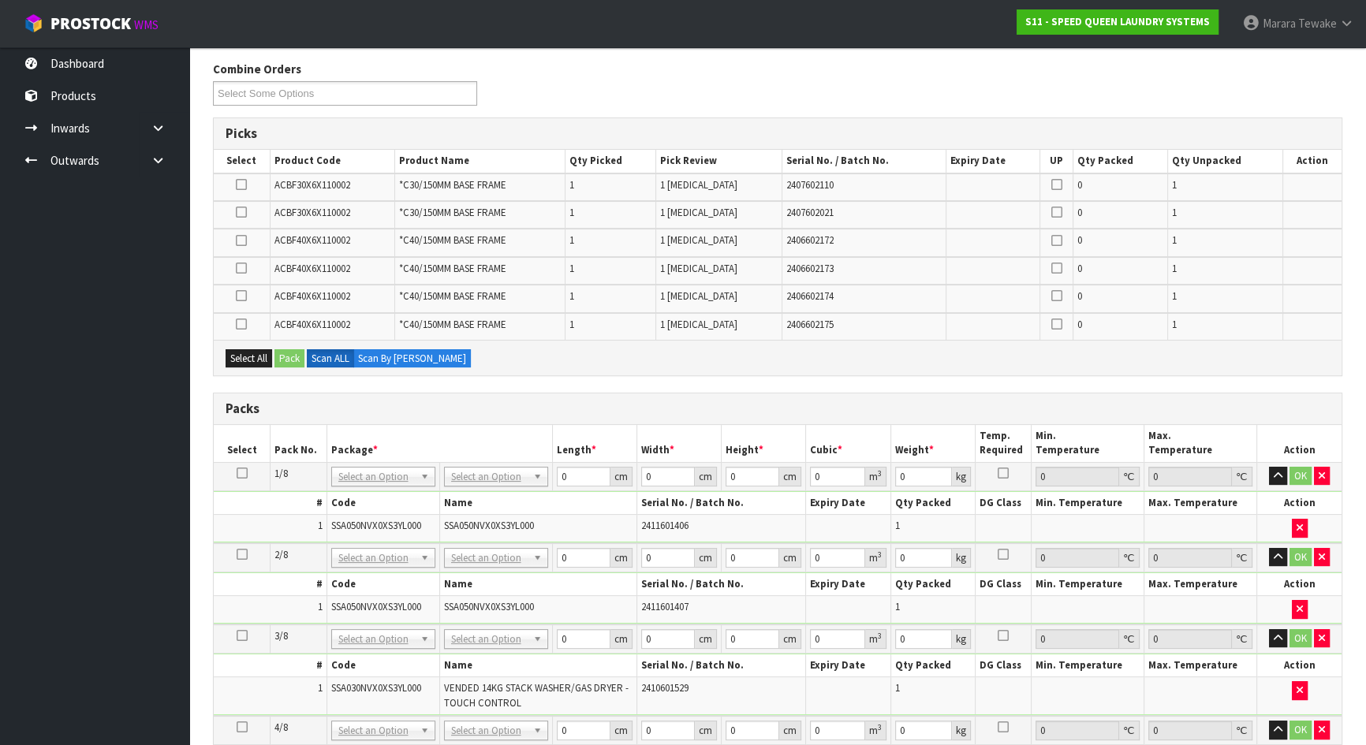
scroll to position [276, 0]
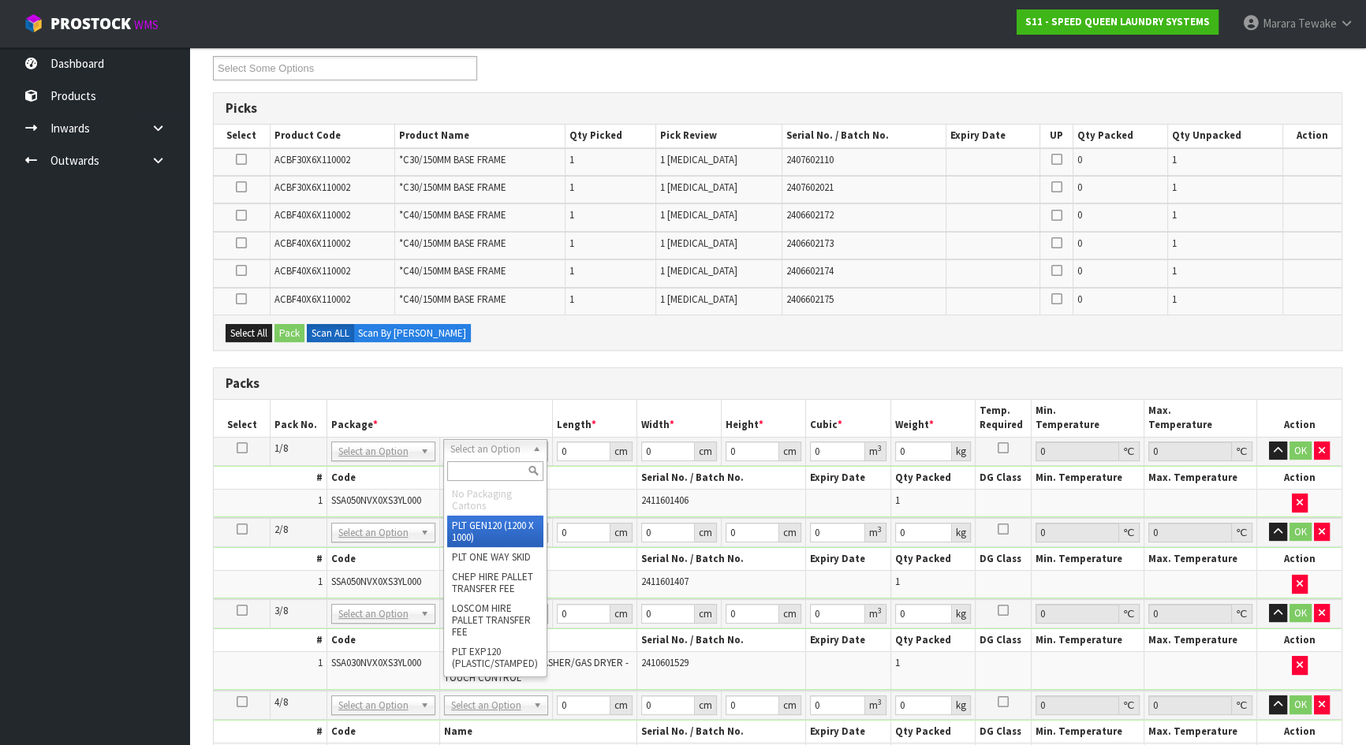
click at [506, 483] on div at bounding box center [495, 471] width 103 height 26
click at [505, 475] on input "text" at bounding box center [495, 471] width 96 height 20
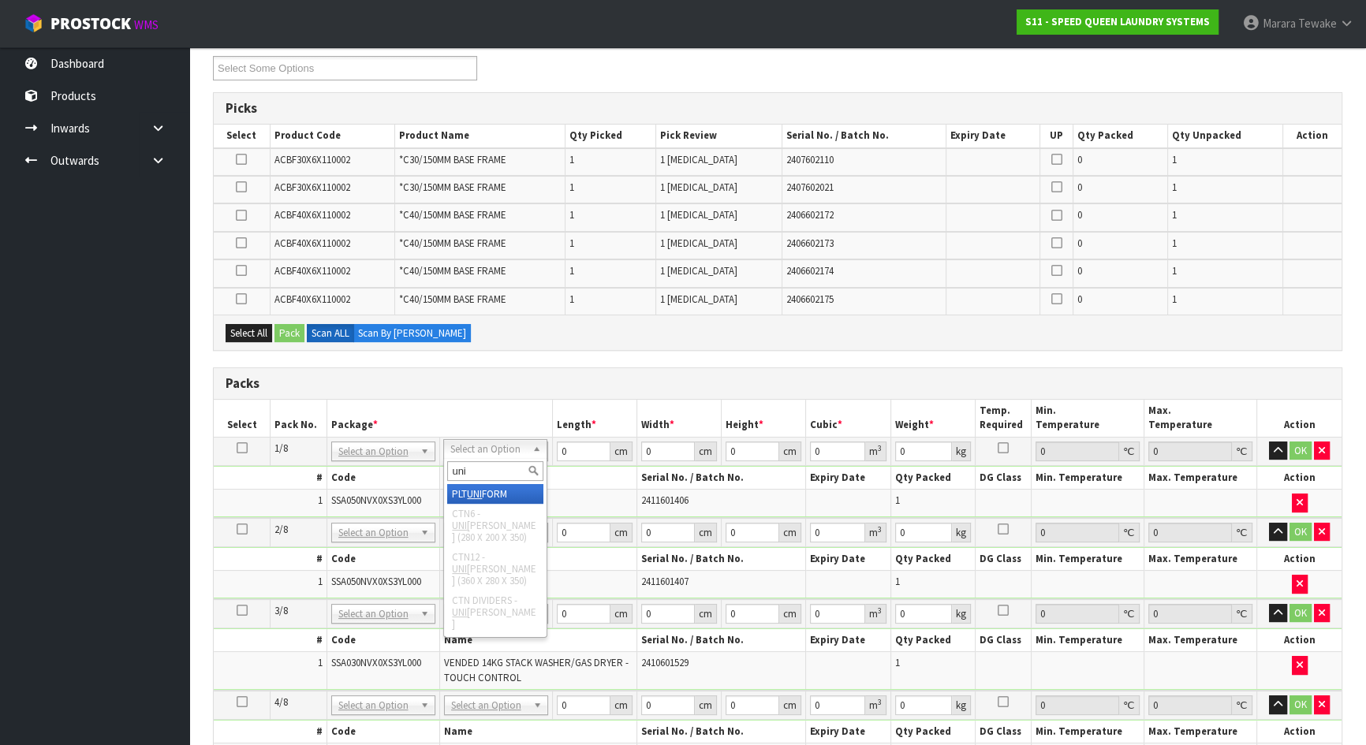
type input "uni"
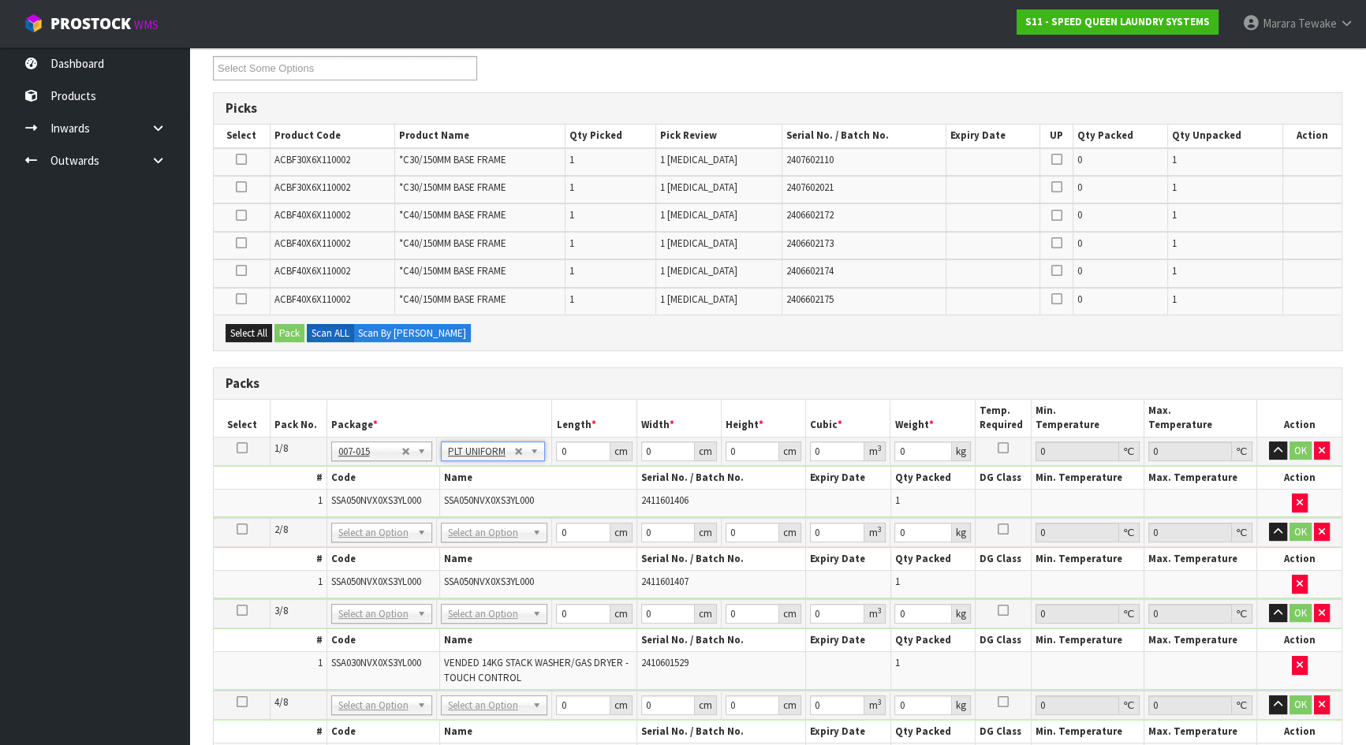
type input "451"
click at [244, 448] on icon at bounding box center [242, 448] width 11 height 1
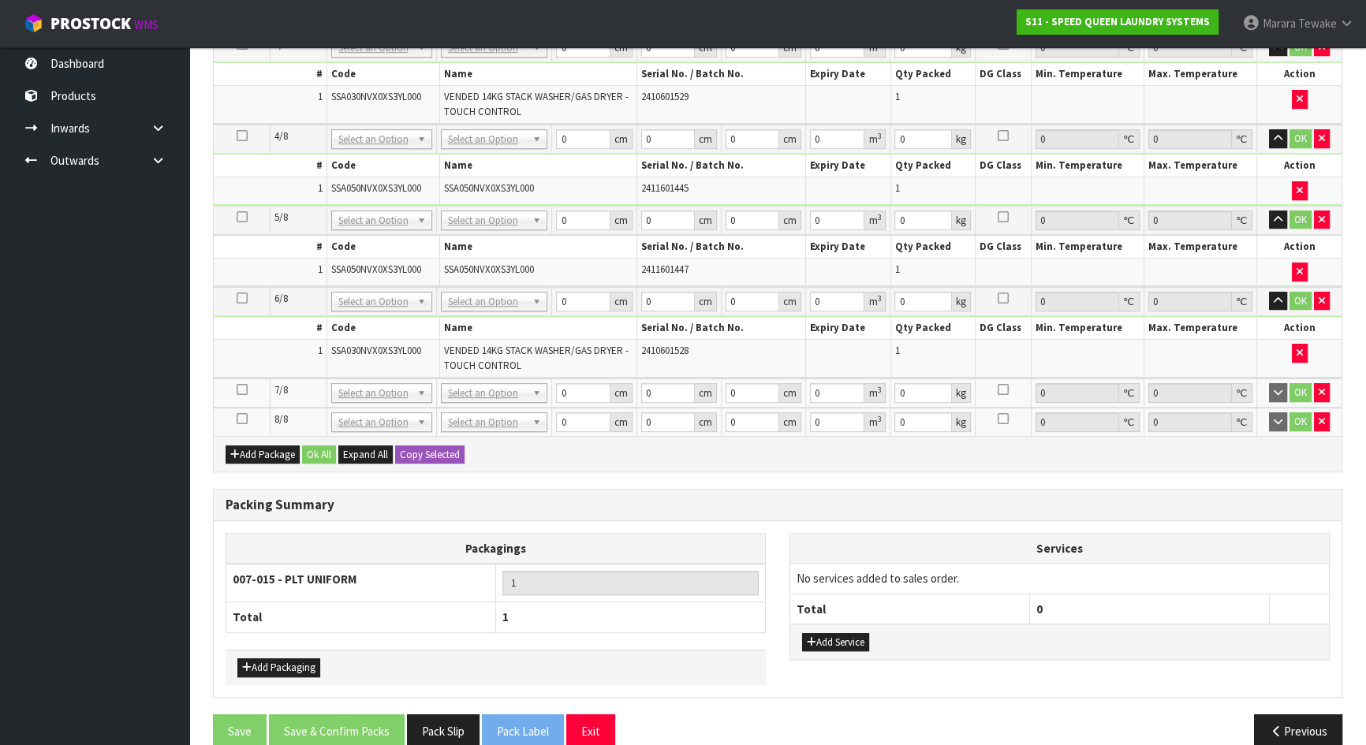
scroll to position [849, 0]
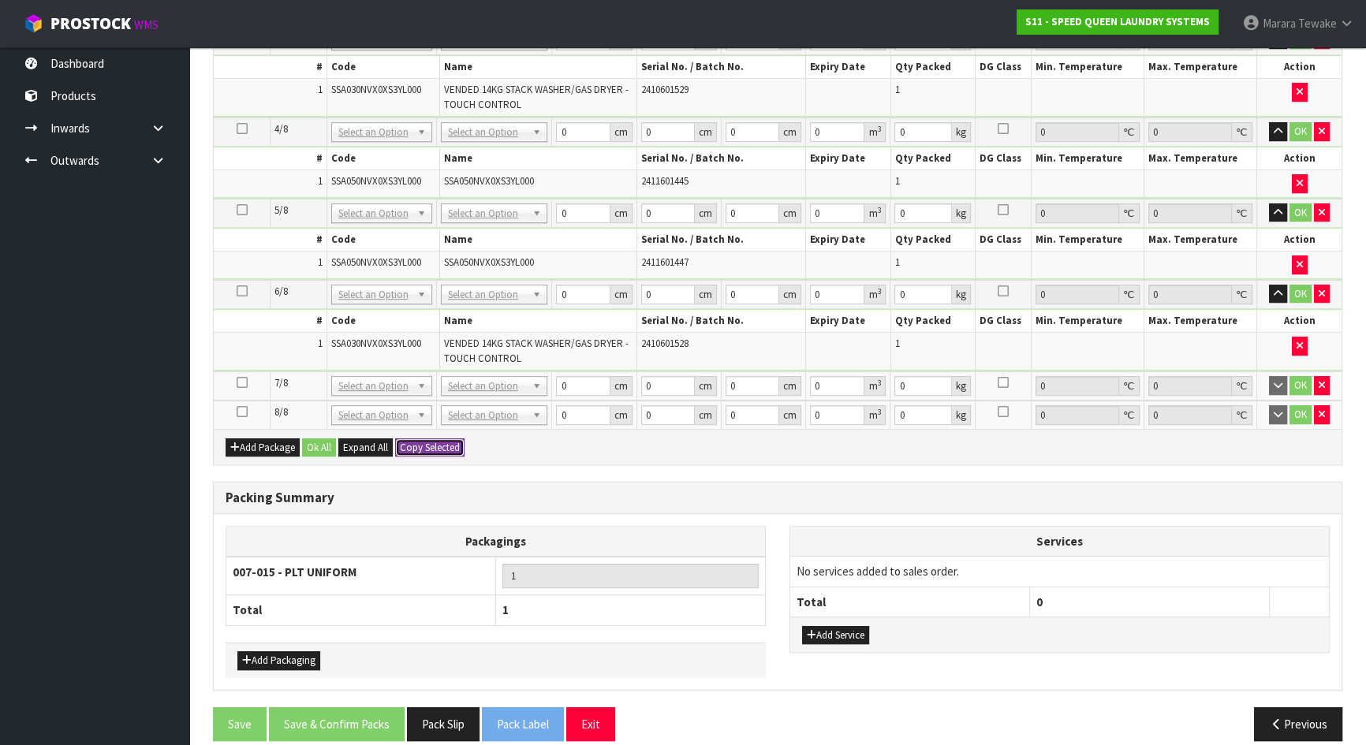
click at [437, 439] on button "Copy Selected" at bounding box center [429, 448] width 69 height 19
click at [437, 439] on button "Confirm Copy Selected" at bounding box center [447, 448] width 104 height 19
type input "451"
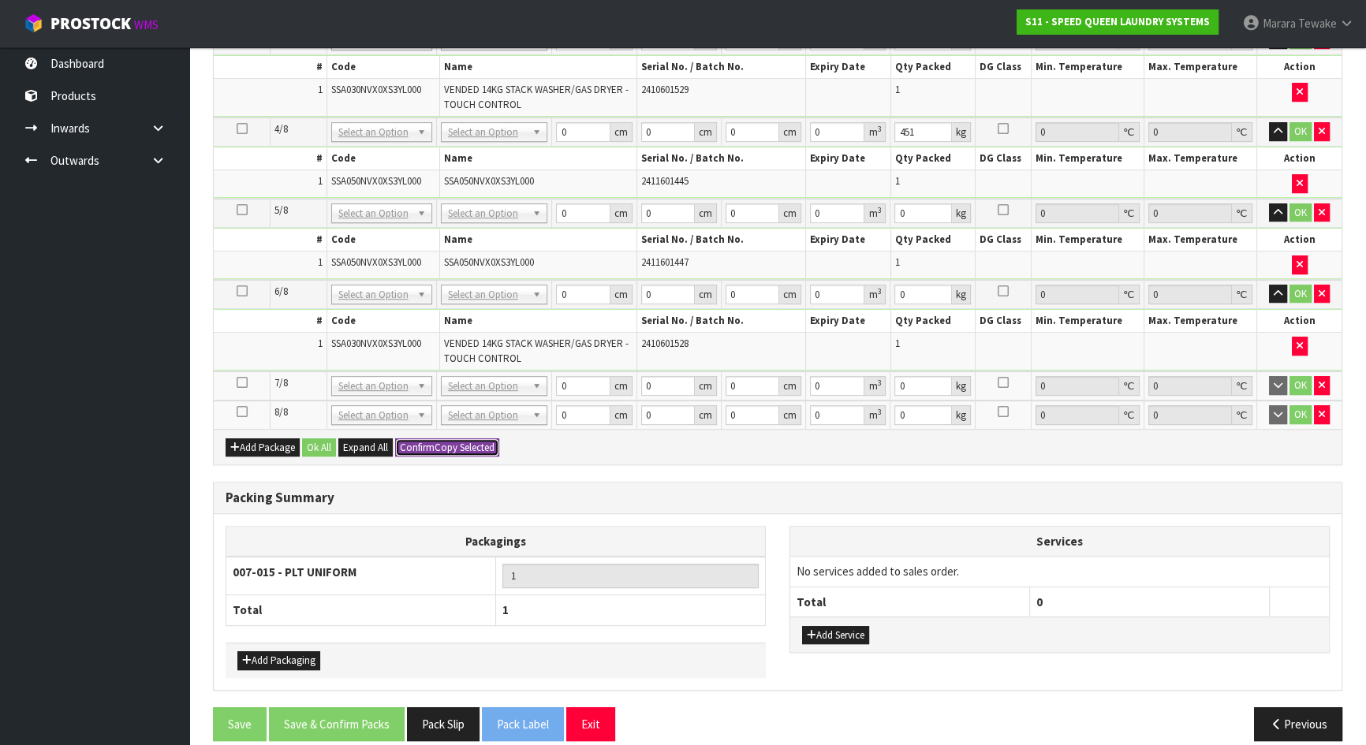
type input "451"
type input "8"
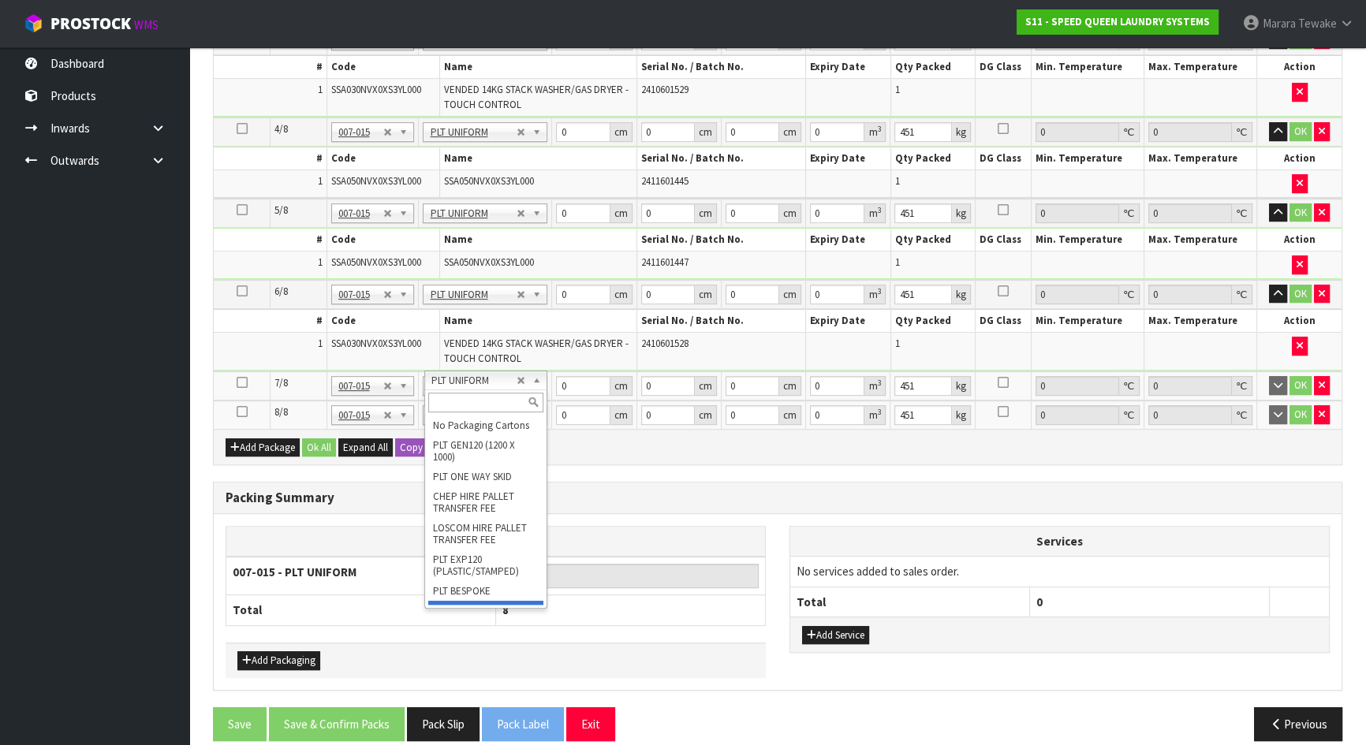
click at [483, 401] on input "text" at bounding box center [485, 403] width 115 height 20
type input "o"
type input "7"
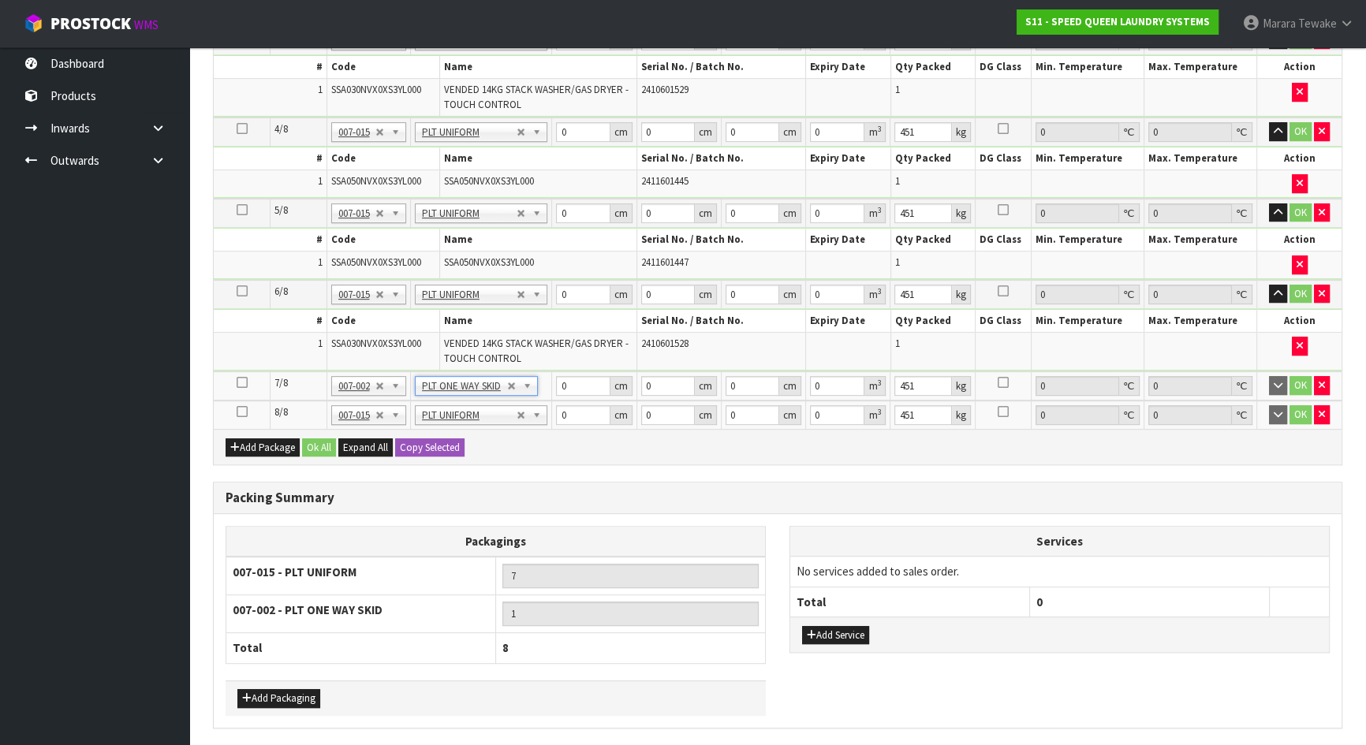
type input "0"
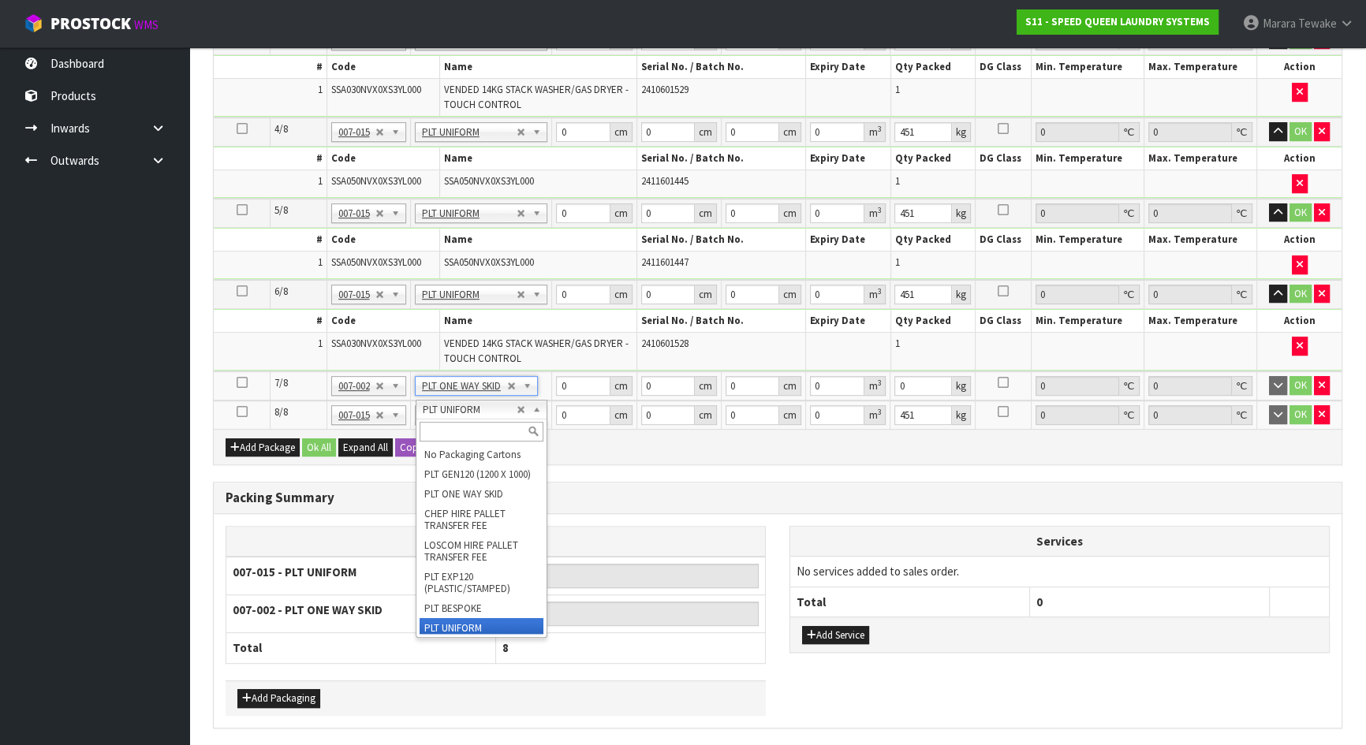
click at [498, 424] on input "text" at bounding box center [482, 432] width 124 height 20
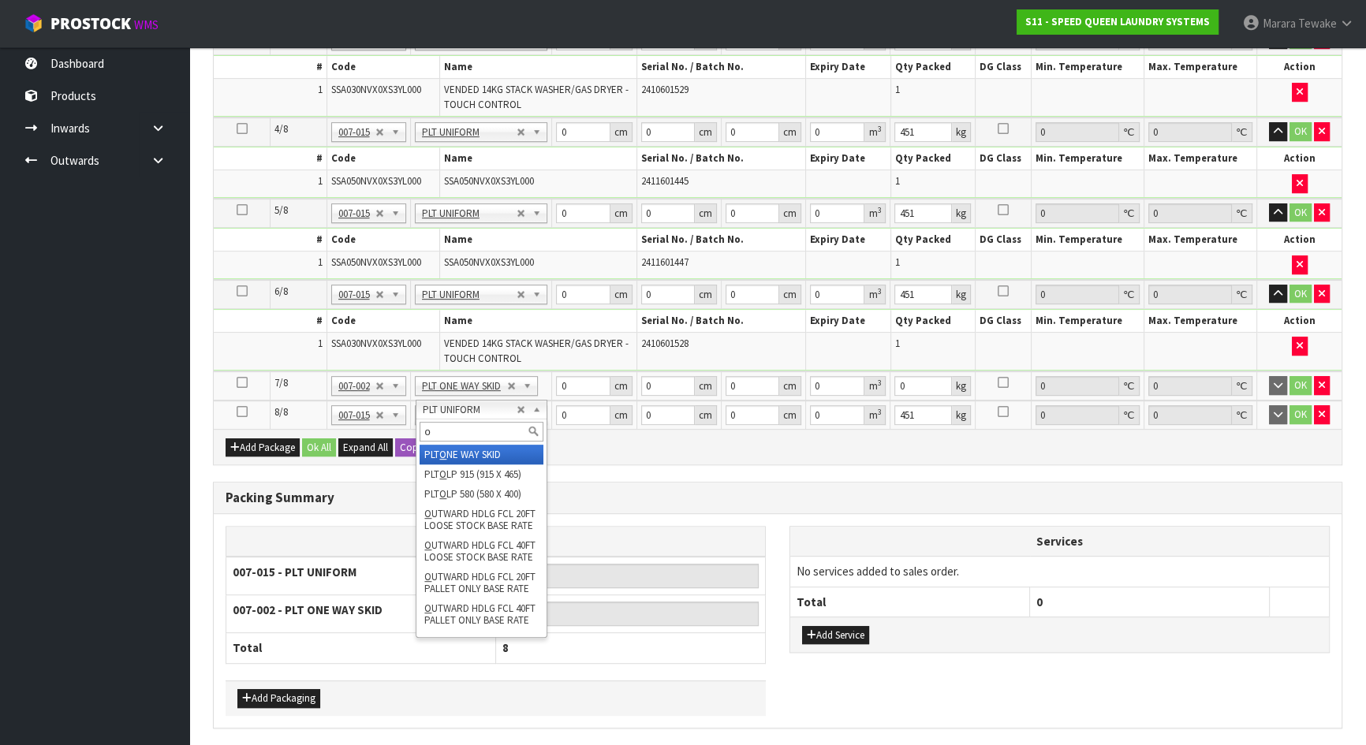
type input "o"
type input "6"
type input "2"
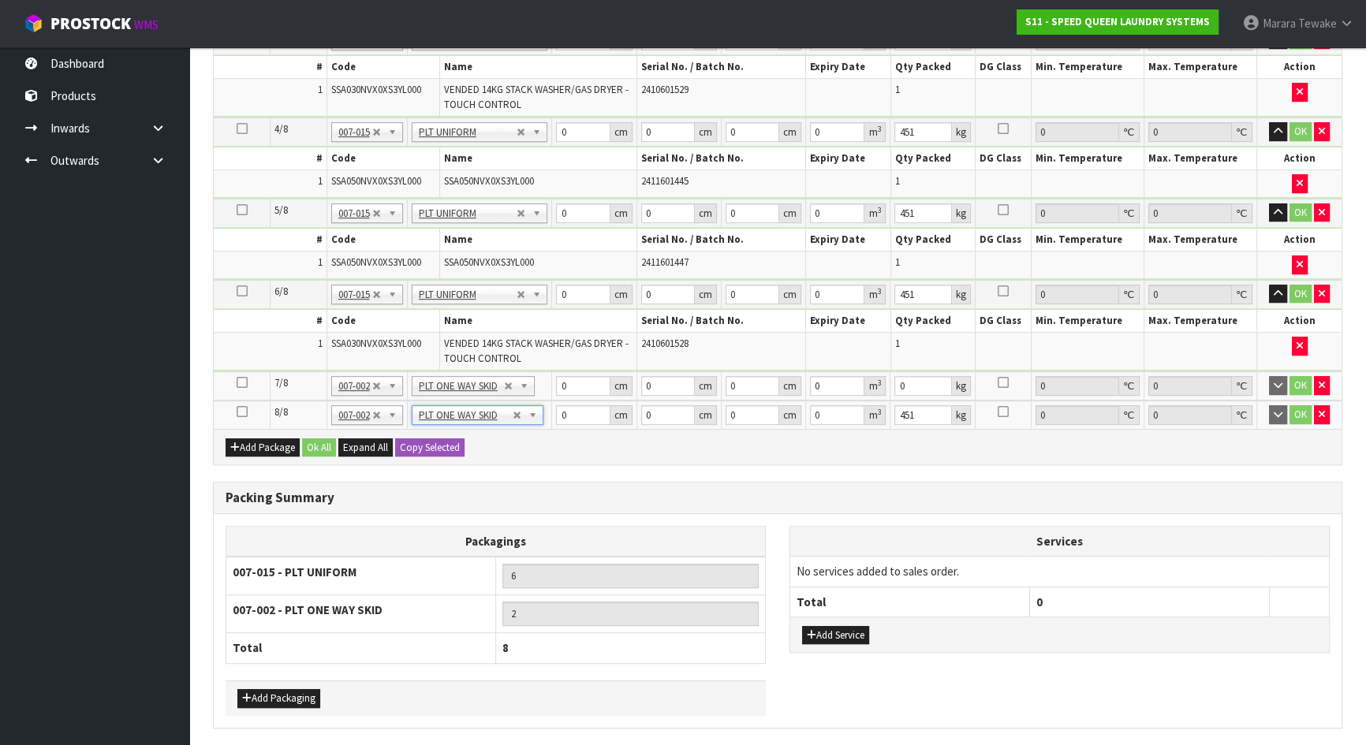
type input "0"
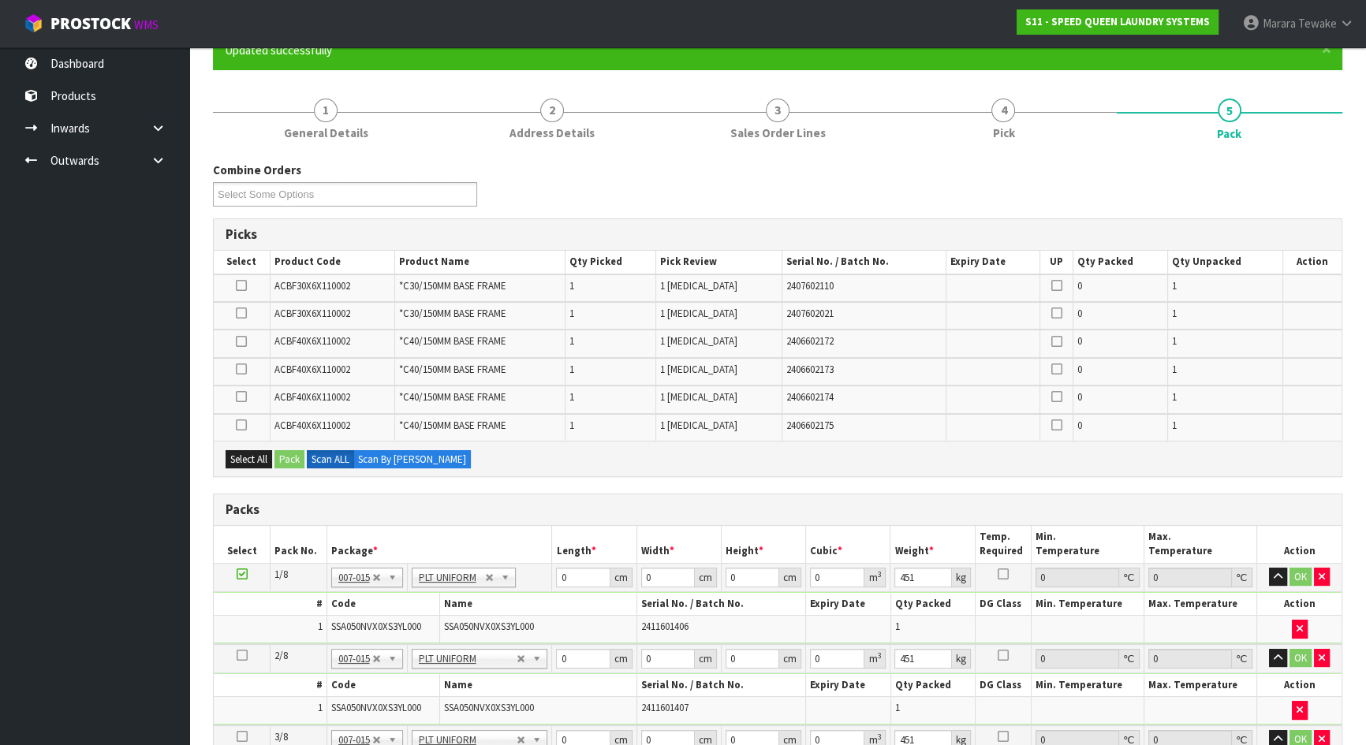
scroll to position [430, 0]
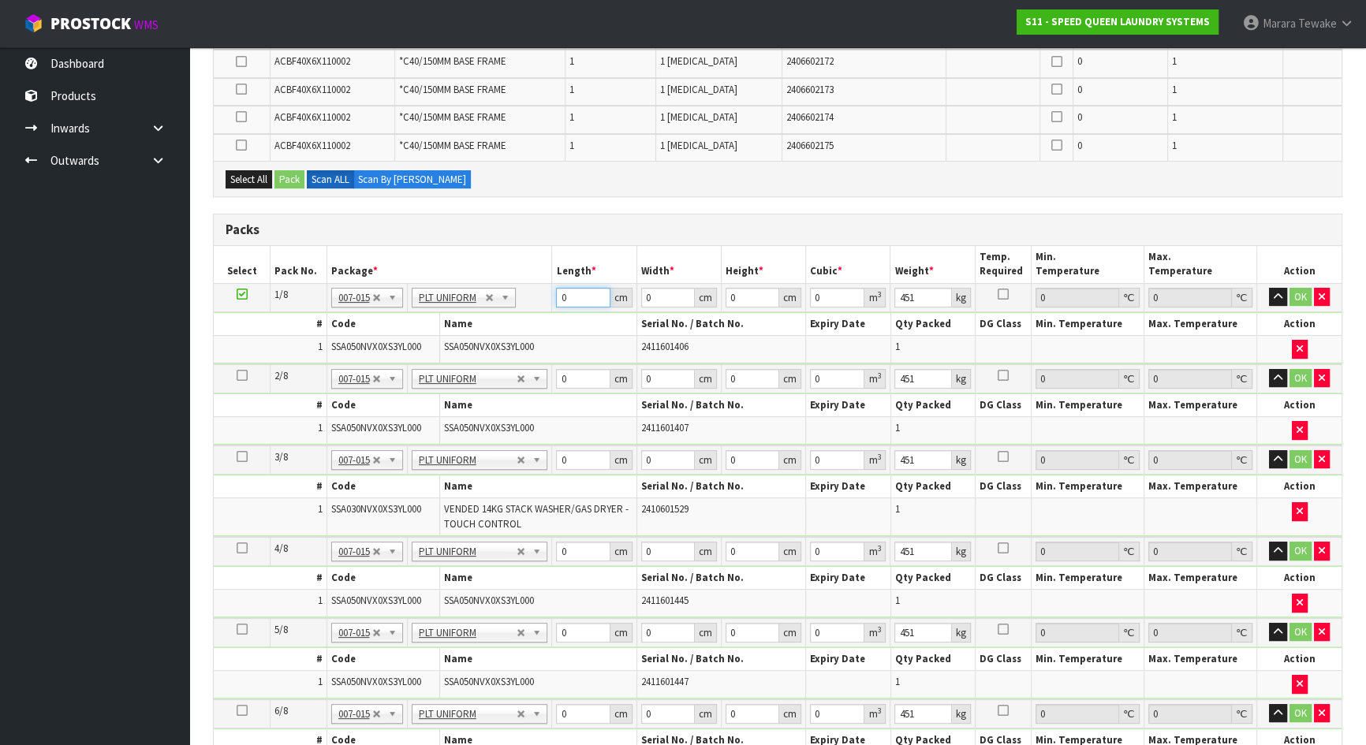
drag, startPoint x: 559, startPoint y: 289, endPoint x: 538, endPoint y: 274, distance: 26.5
click at [542, 283] on tr "1/8 NONE 007-001 007-002 007-004 007-009 007-013 007-014 007-015 007-017 007-01…" at bounding box center [778, 297] width 1128 height 28
type input "90"
type input "137"
type input "2"
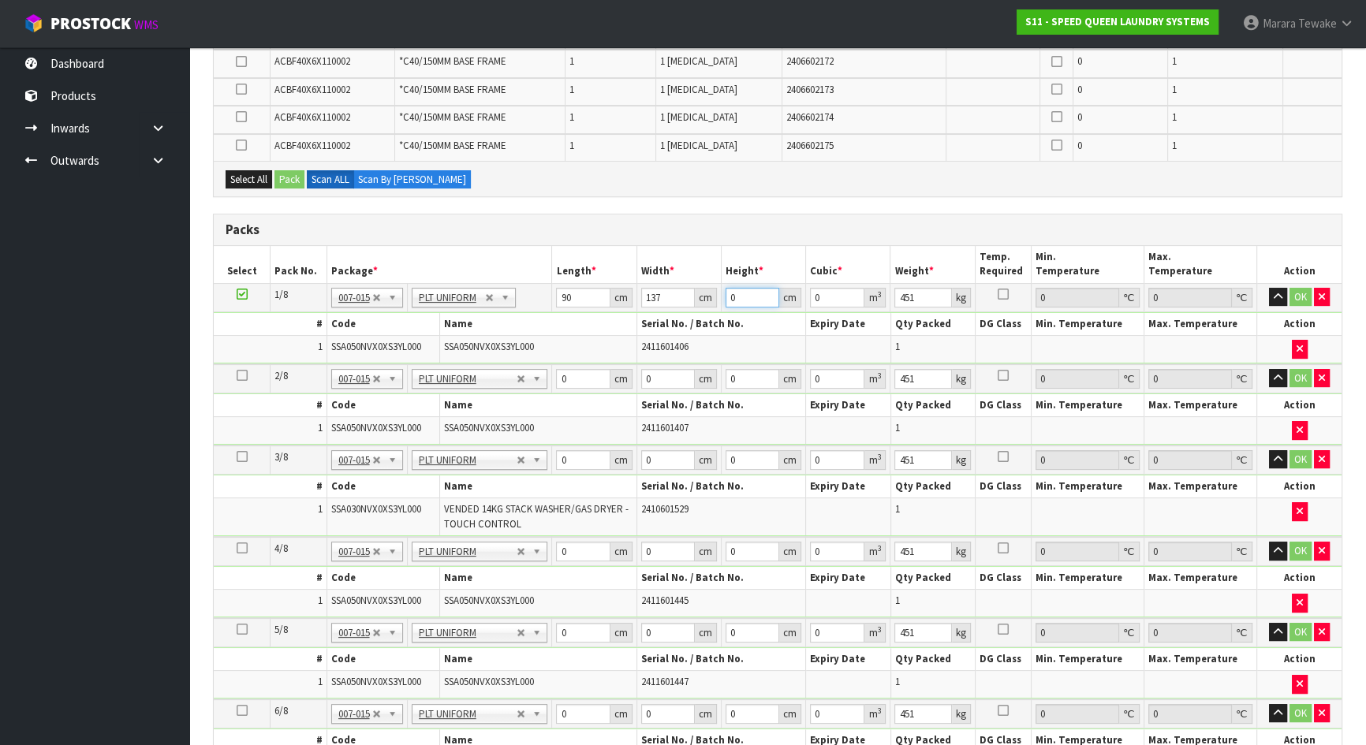
type input "0.02466"
type input "22"
type input "0.27126"
type input "227"
type input "2.79891"
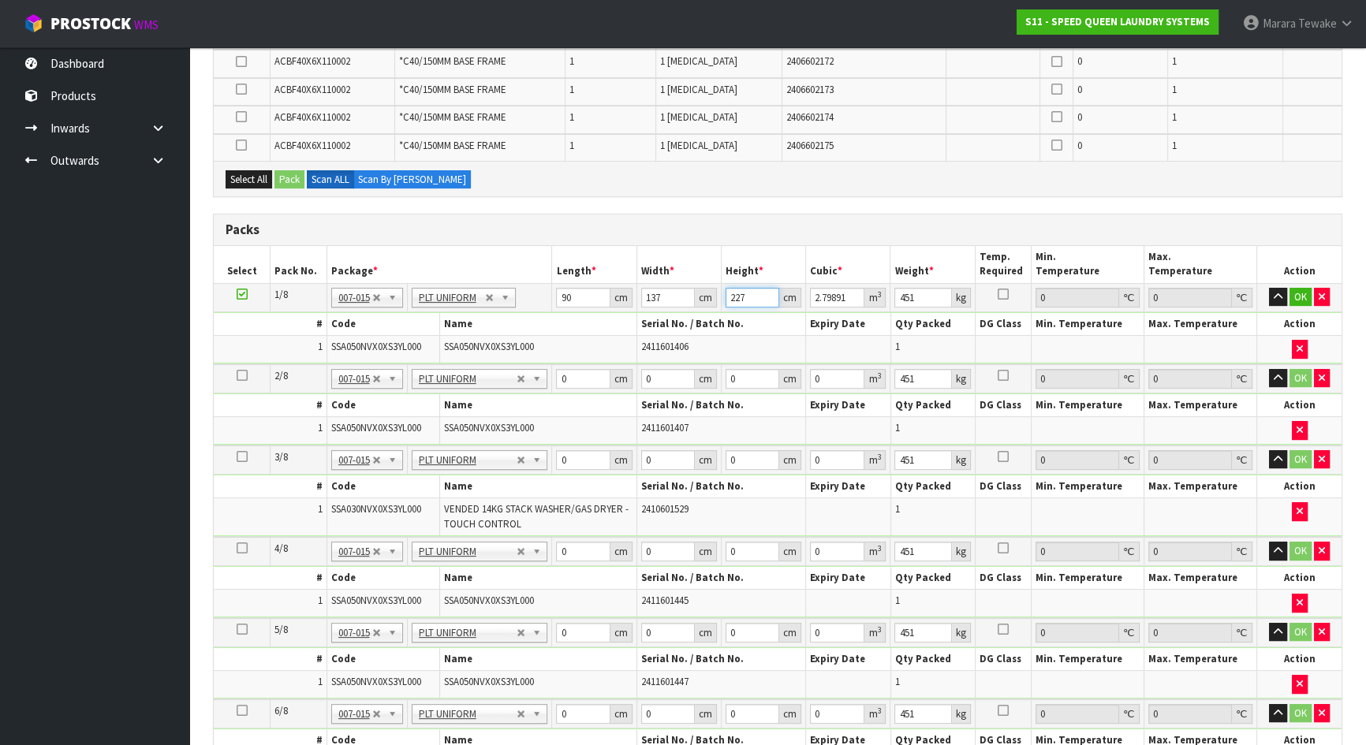
type input "227"
type input "451"
click at [1269, 288] on button "button" at bounding box center [1278, 297] width 18 height 19
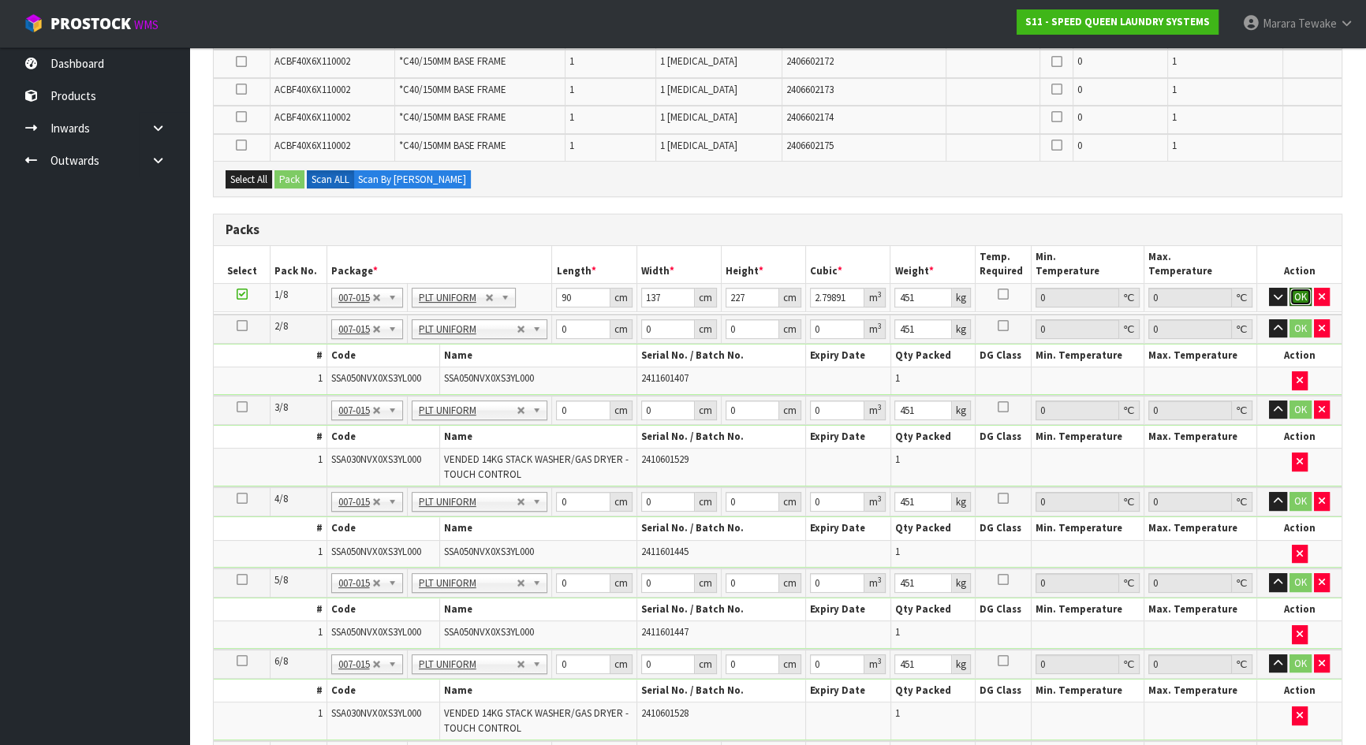
click button "OK" at bounding box center [1300, 297] width 22 height 19
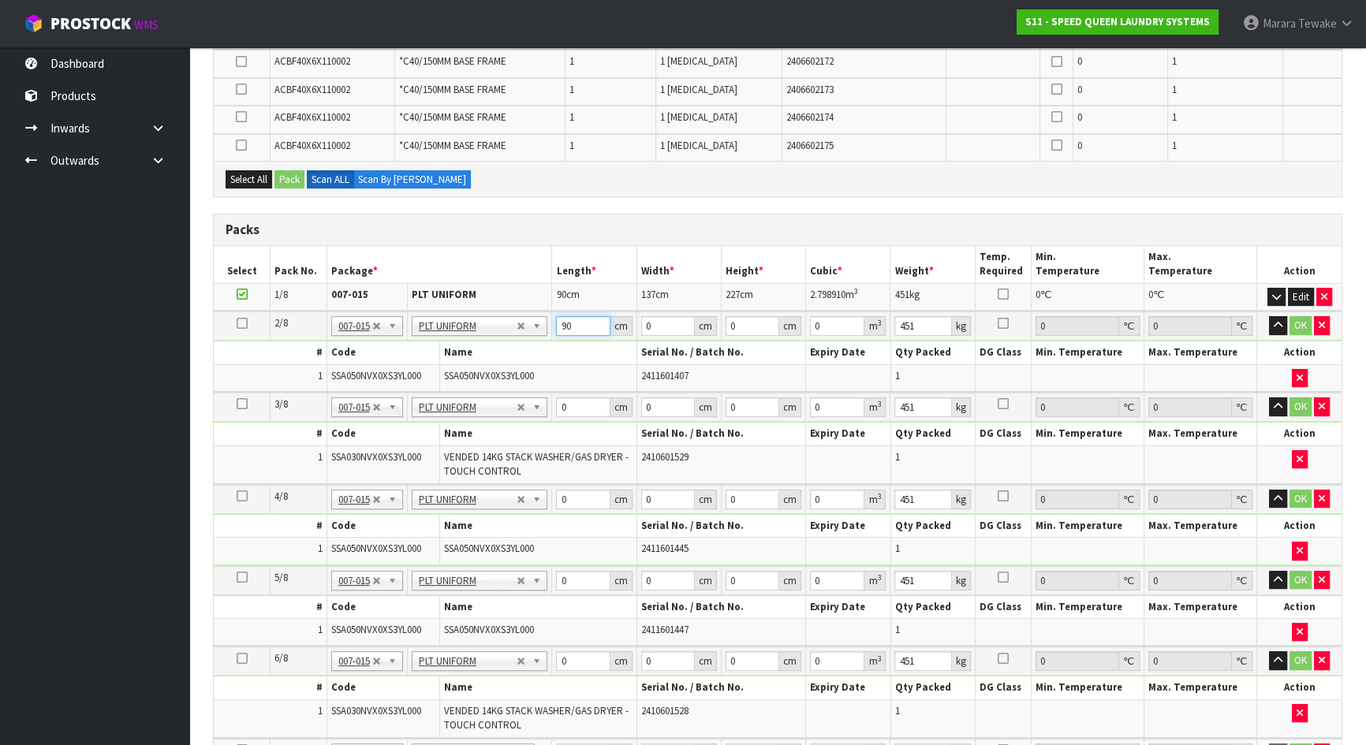
type input "90"
type input "137"
type input "2"
type input "0.02466"
type input "22"
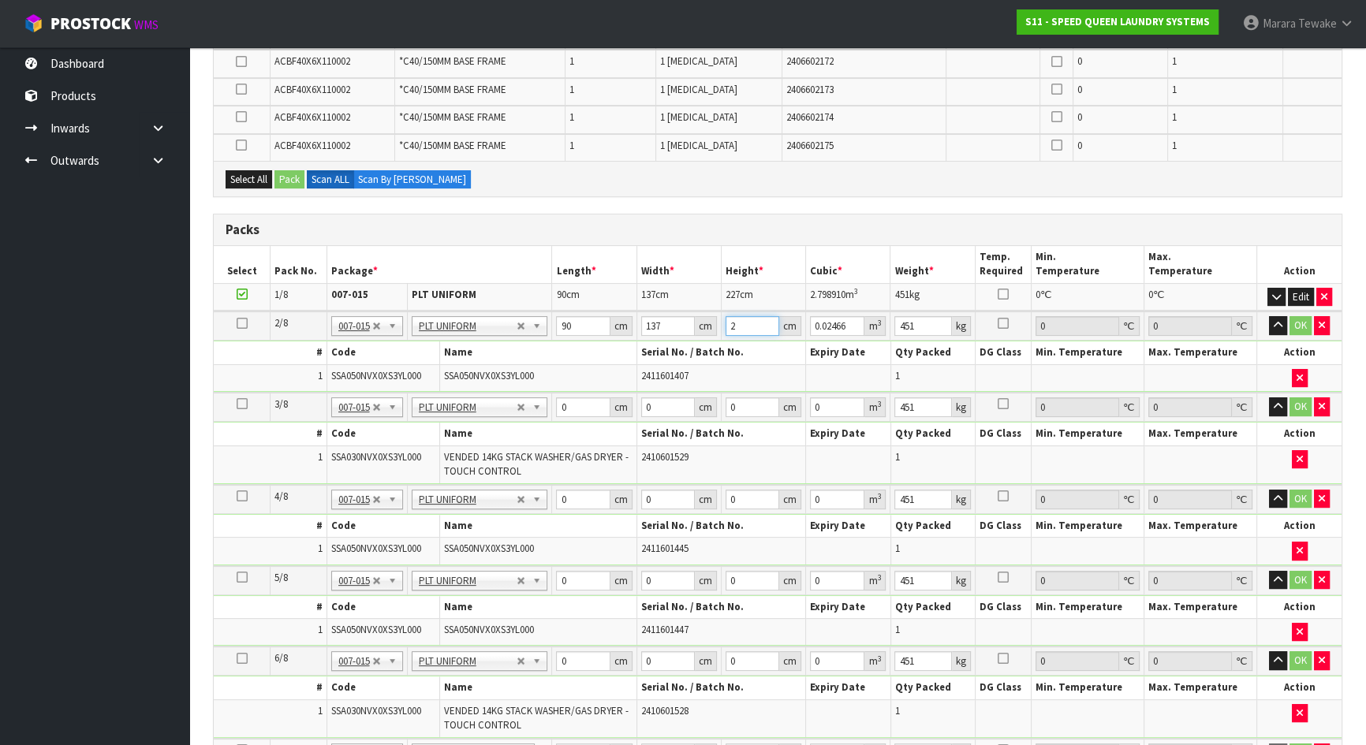
type input "0.27126"
type input "227"
type input "2.79891"
type input "227"
type input "451"
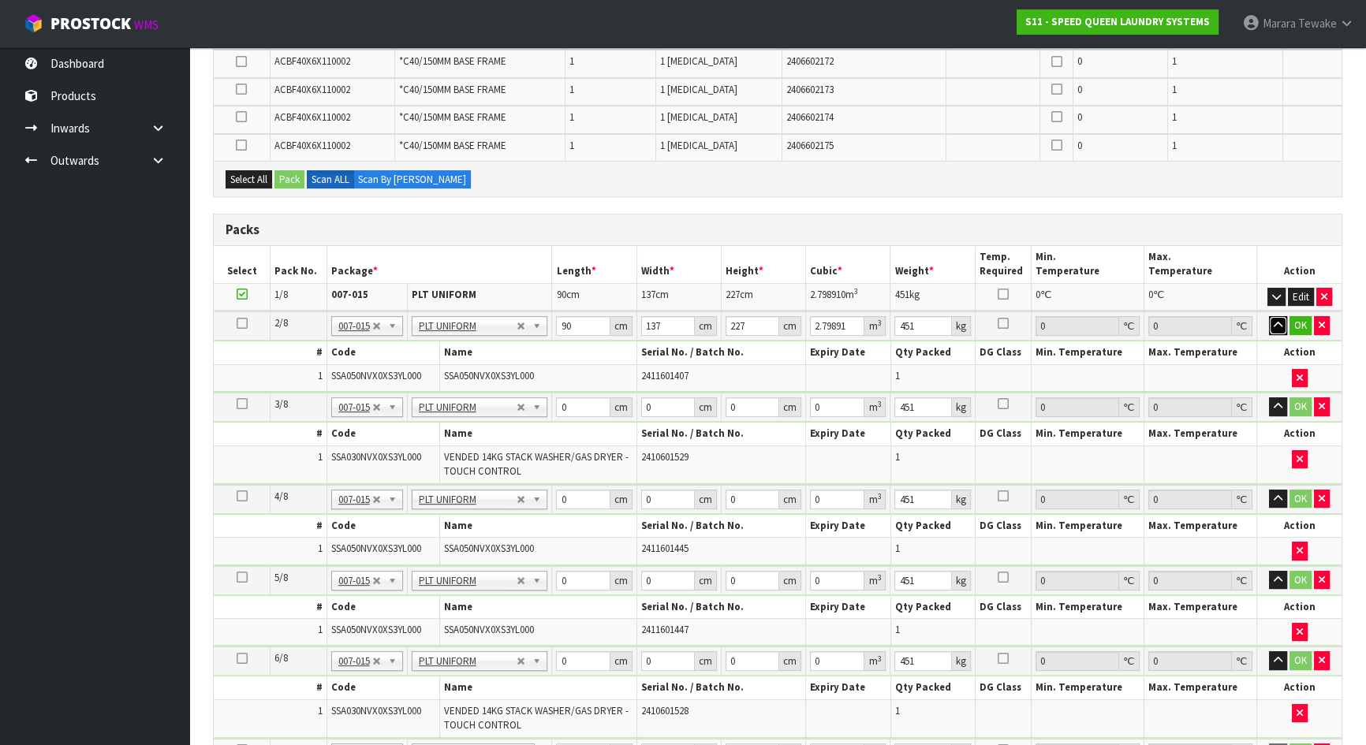
click at [1269, 316] on button "button" at bounding box center [1278, 325] width 18 height 19
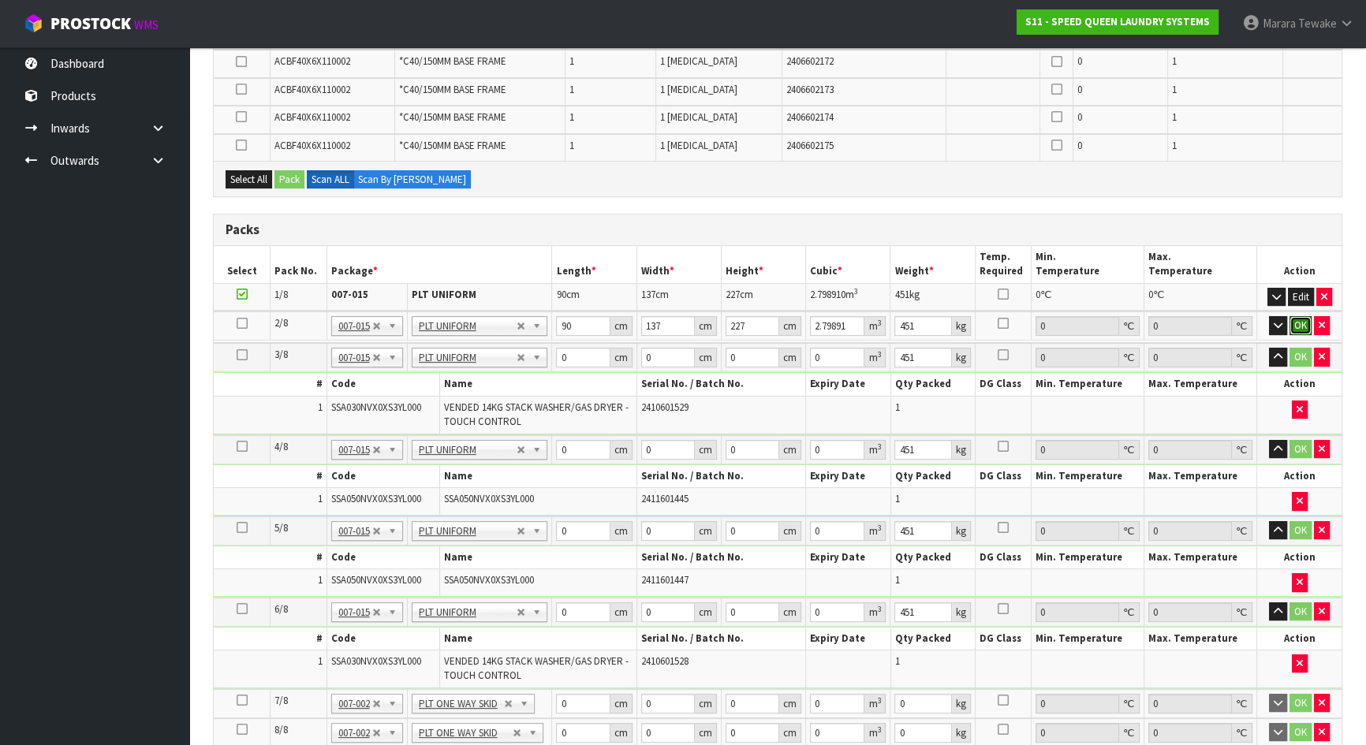
click button "OK" at bounding box center [1300, 325] width 22 height 19
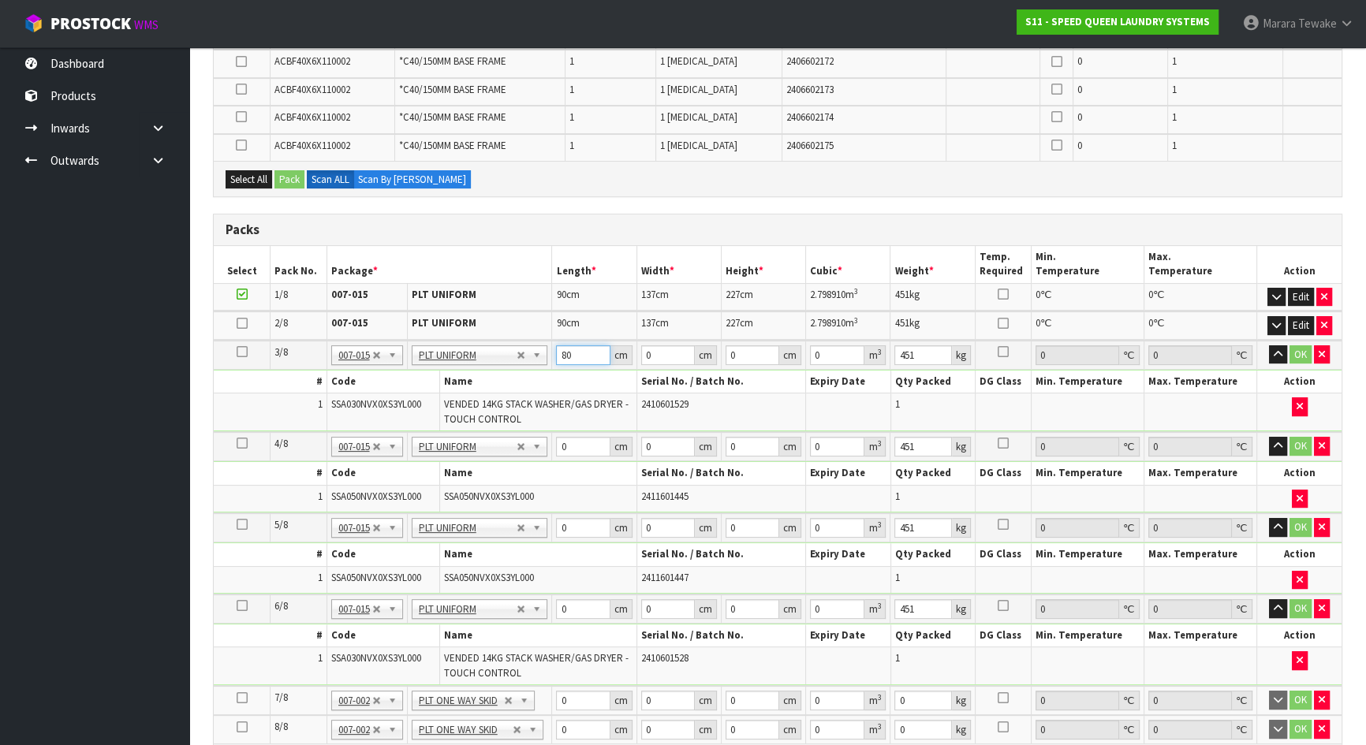
type input "80"
type input "109"
type input "2"
type input "0.01744"
type input "21"
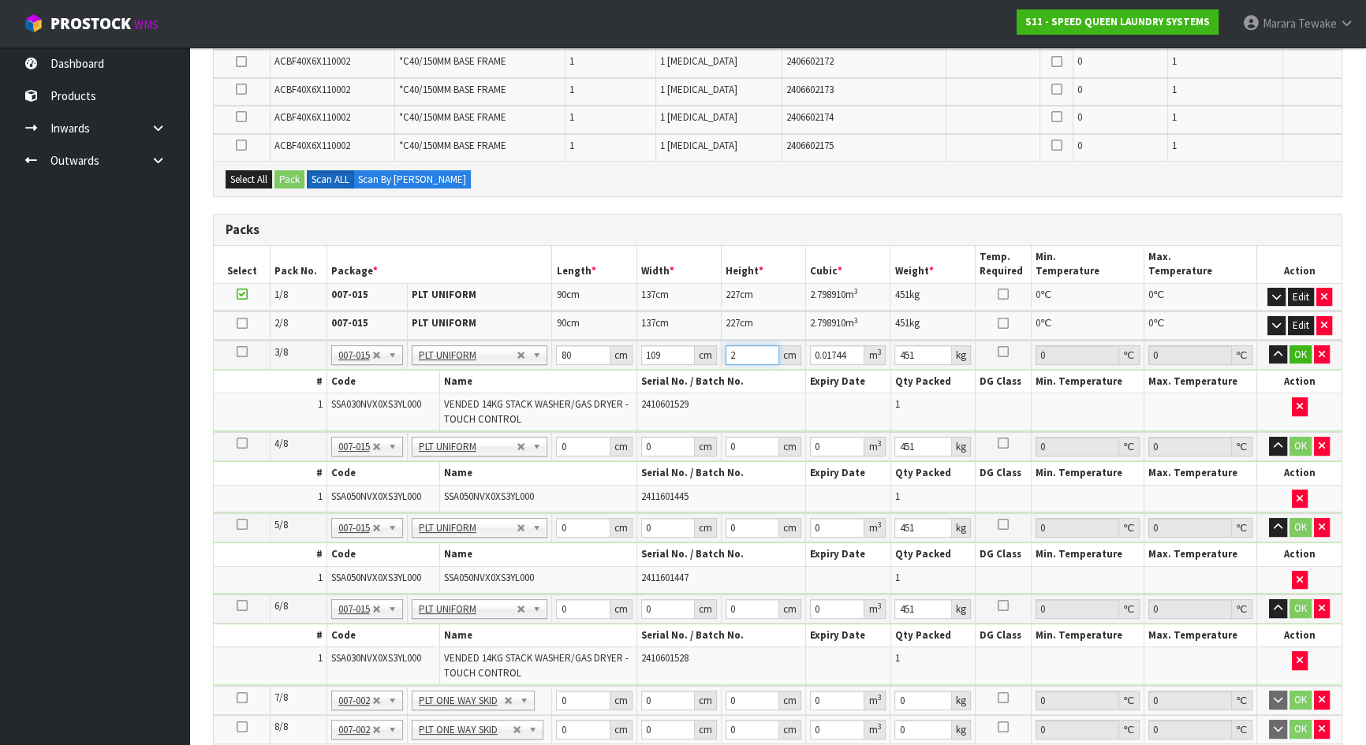
type input "0.18312"
type input "213"
type input "1.85736"
type input "213"
type input "375"
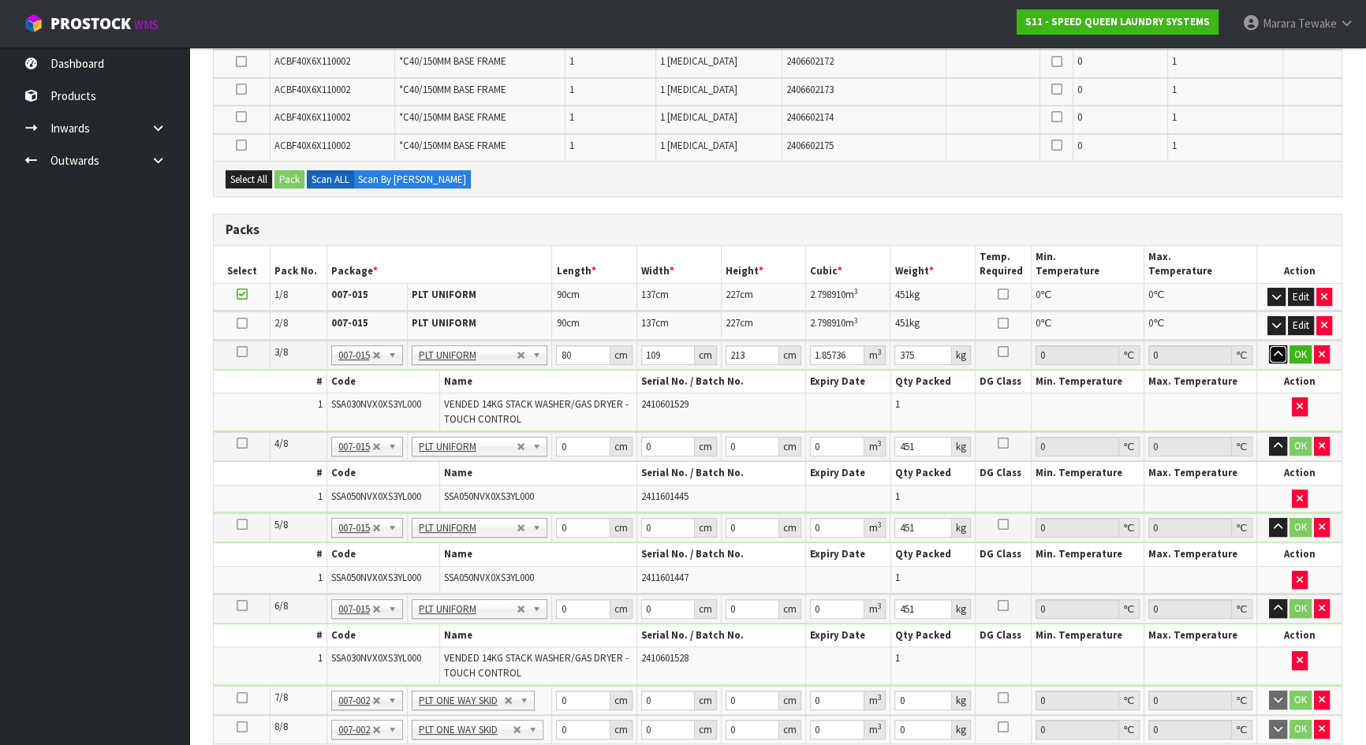
click at [1269, 345] on button "button" at bounding box center [1278, 354] width 18 height 19
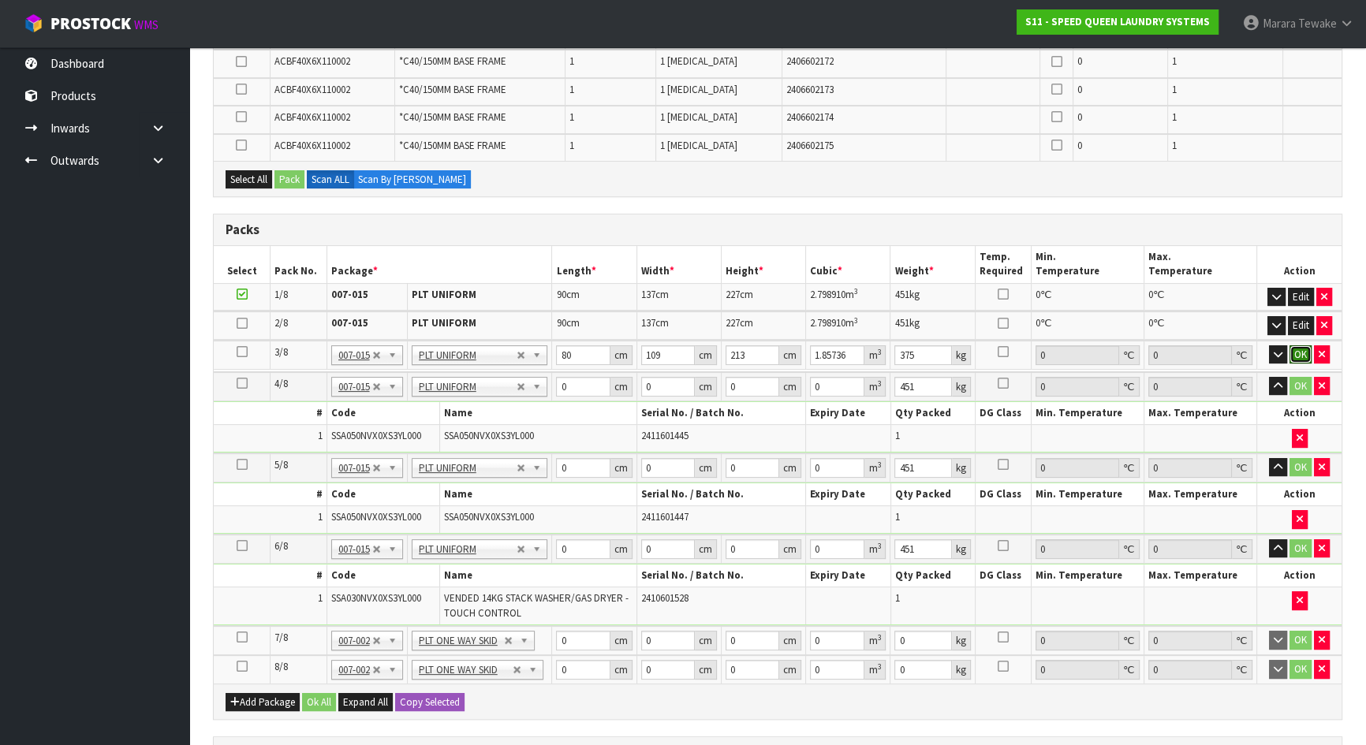
click button "OK" at bounding box center [1300, 354] width 22 height 19
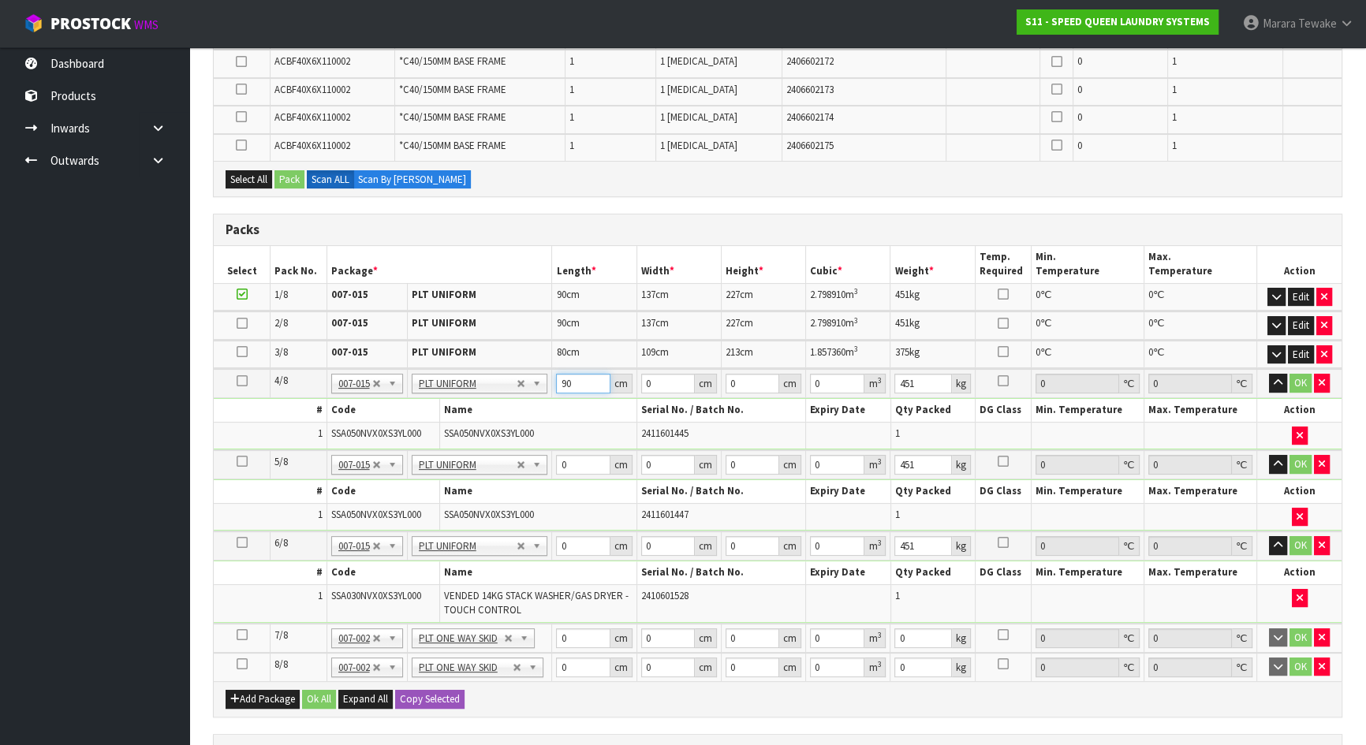
type input "90"
type input "137"
type input "2"
type input "0.02466"
type input "22"
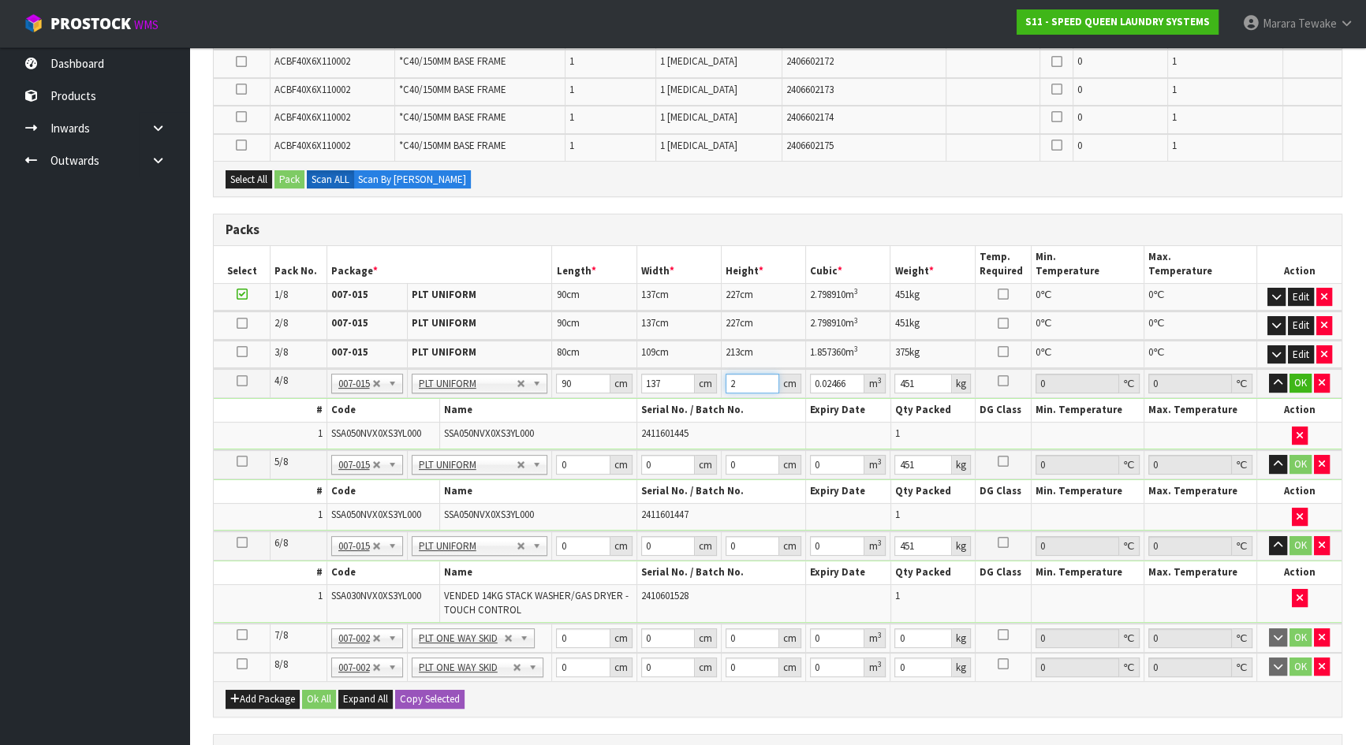
type input "0.27126"
type input "227"
type input "2.79891"
type input "227"
type input "451"
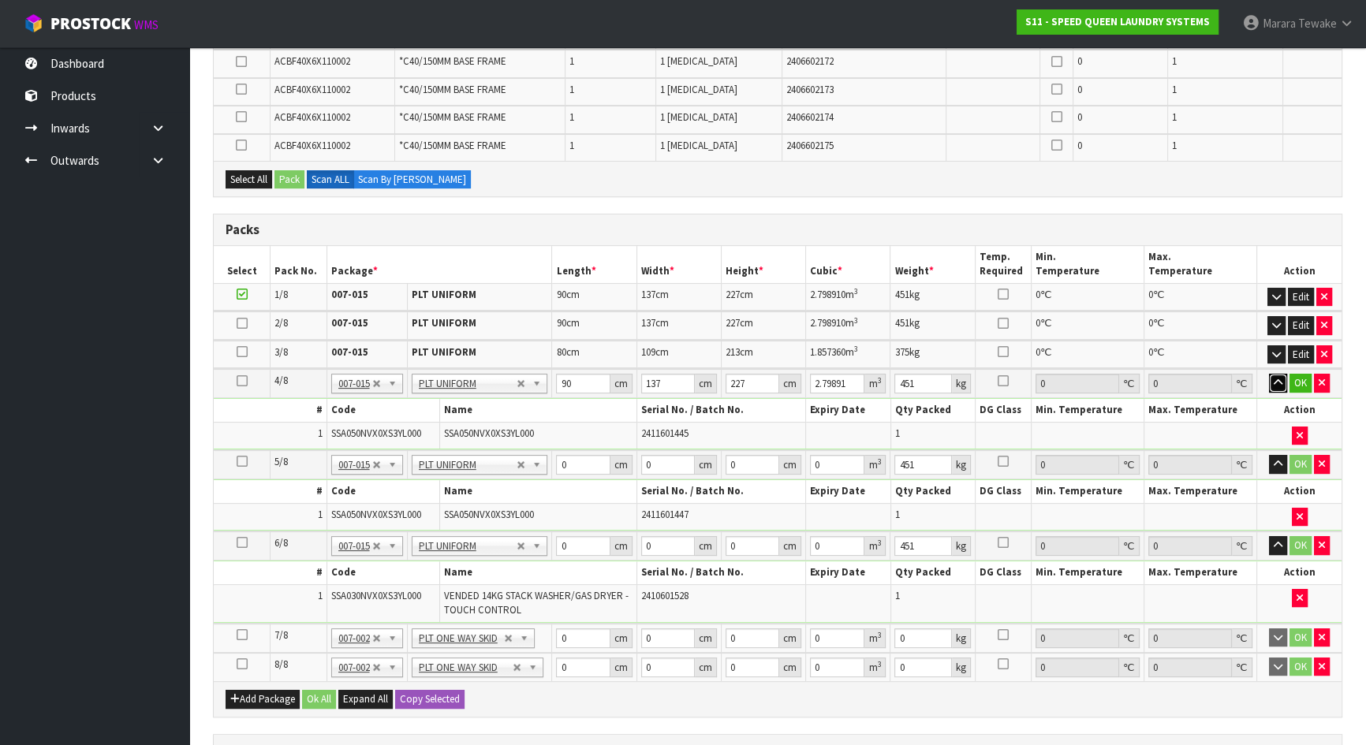
click at [1269, 374] on button "button" at bounding box center [1278, 383] width 18 height 19
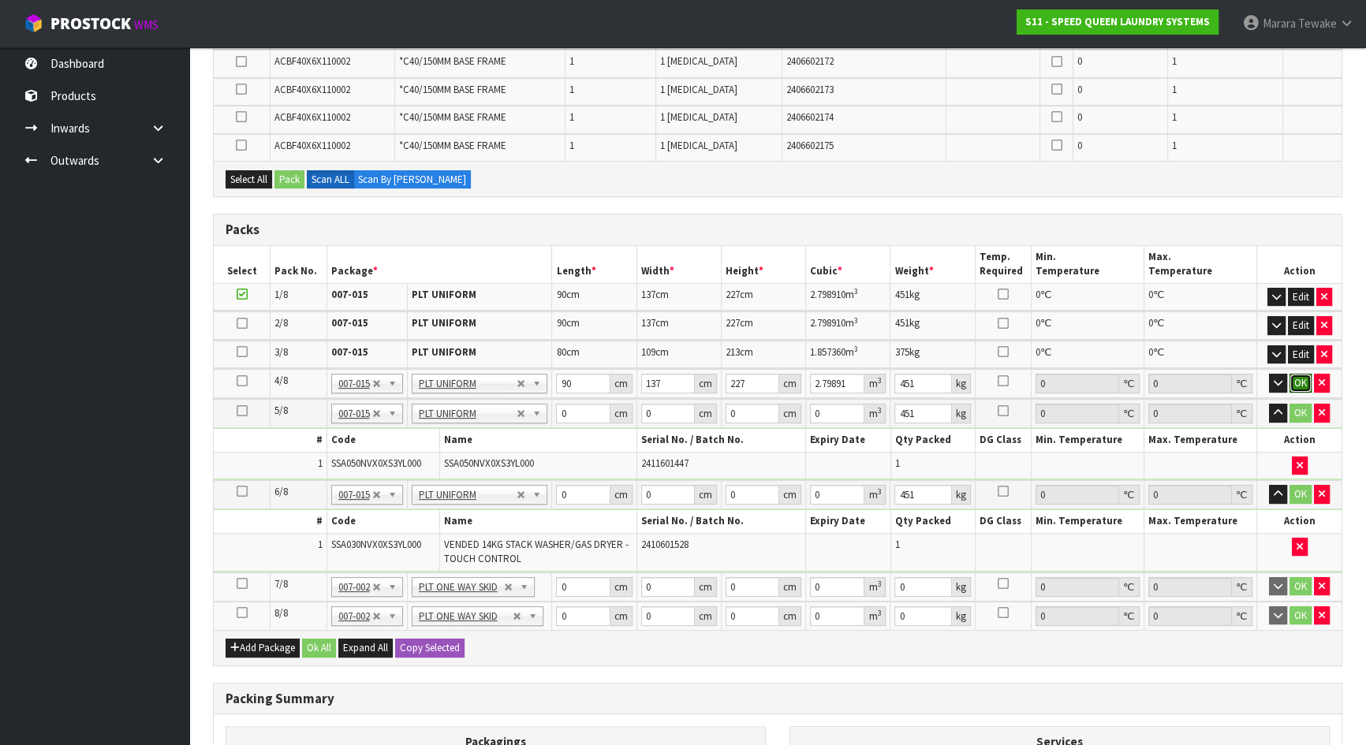
click button "OK" at bounding box center [1300, 383] width 22 height 19
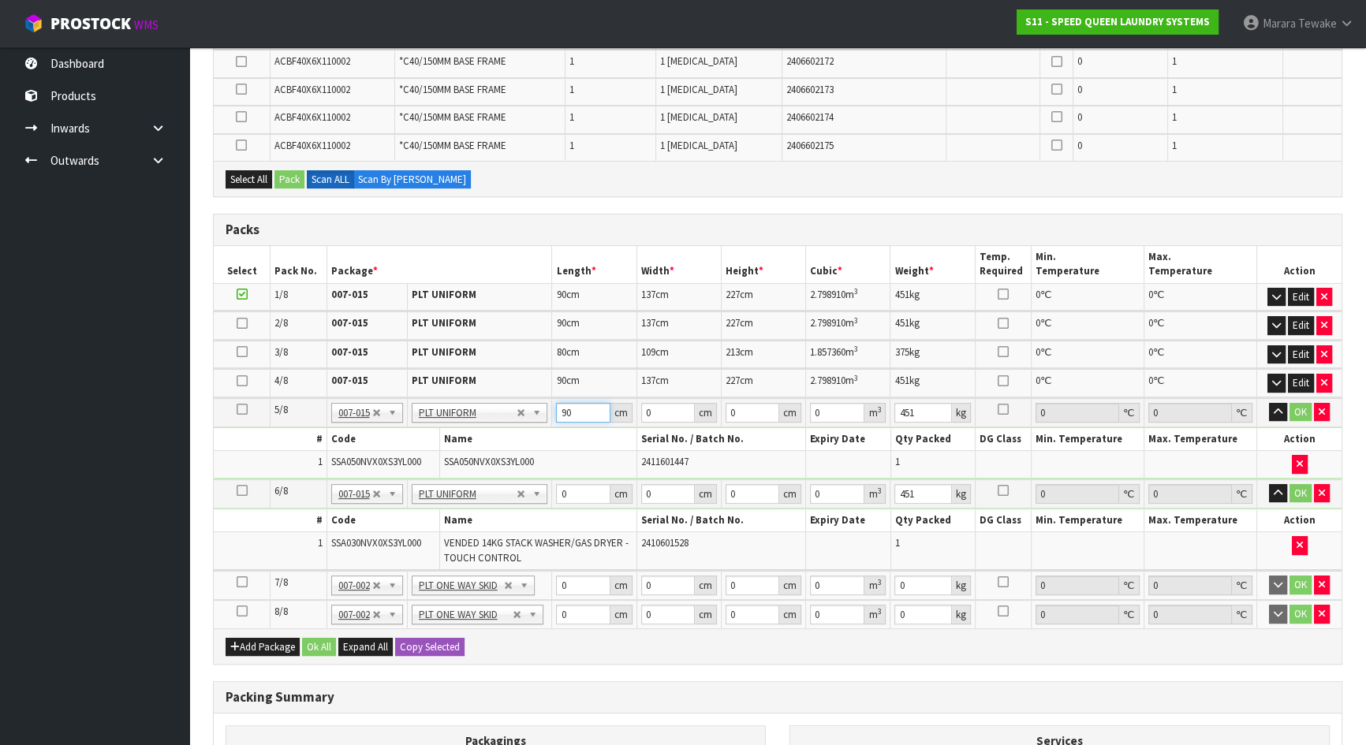
type input "90"
type input "137"
type input "2"
type input "0.02466"
type input "22"
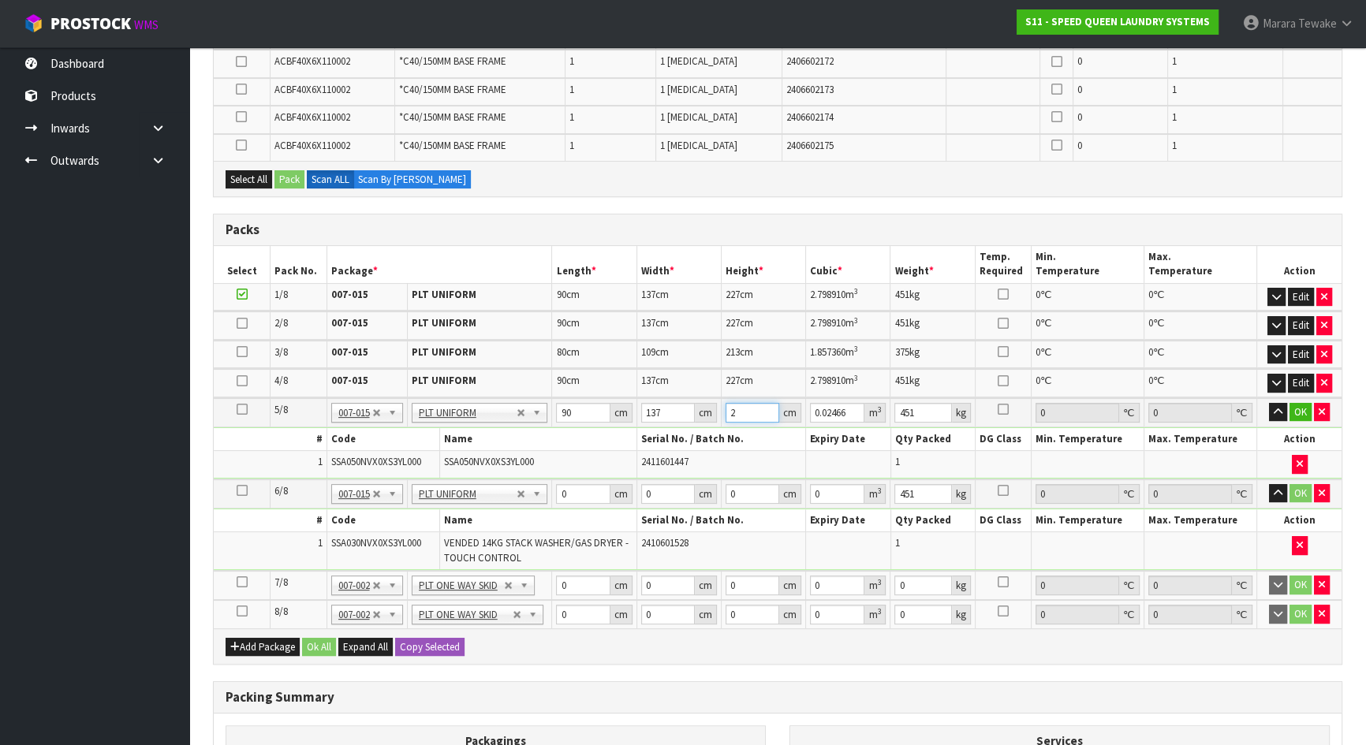
type input "0.27126"
type input "228"
type input "2.81124"
type input "2287"
type input "28.19871"
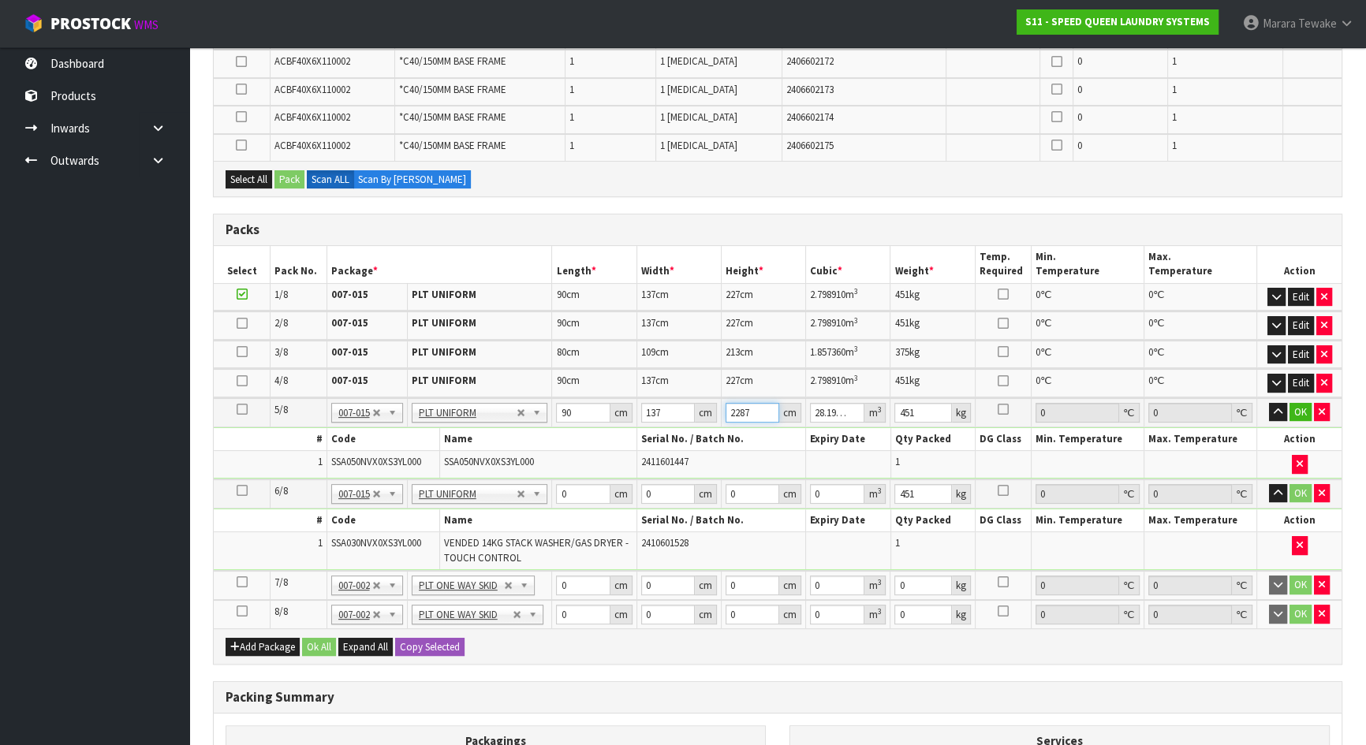
type input "2"
type input "0.02466"
type input "22"
type input "0.27126"
type input "227"
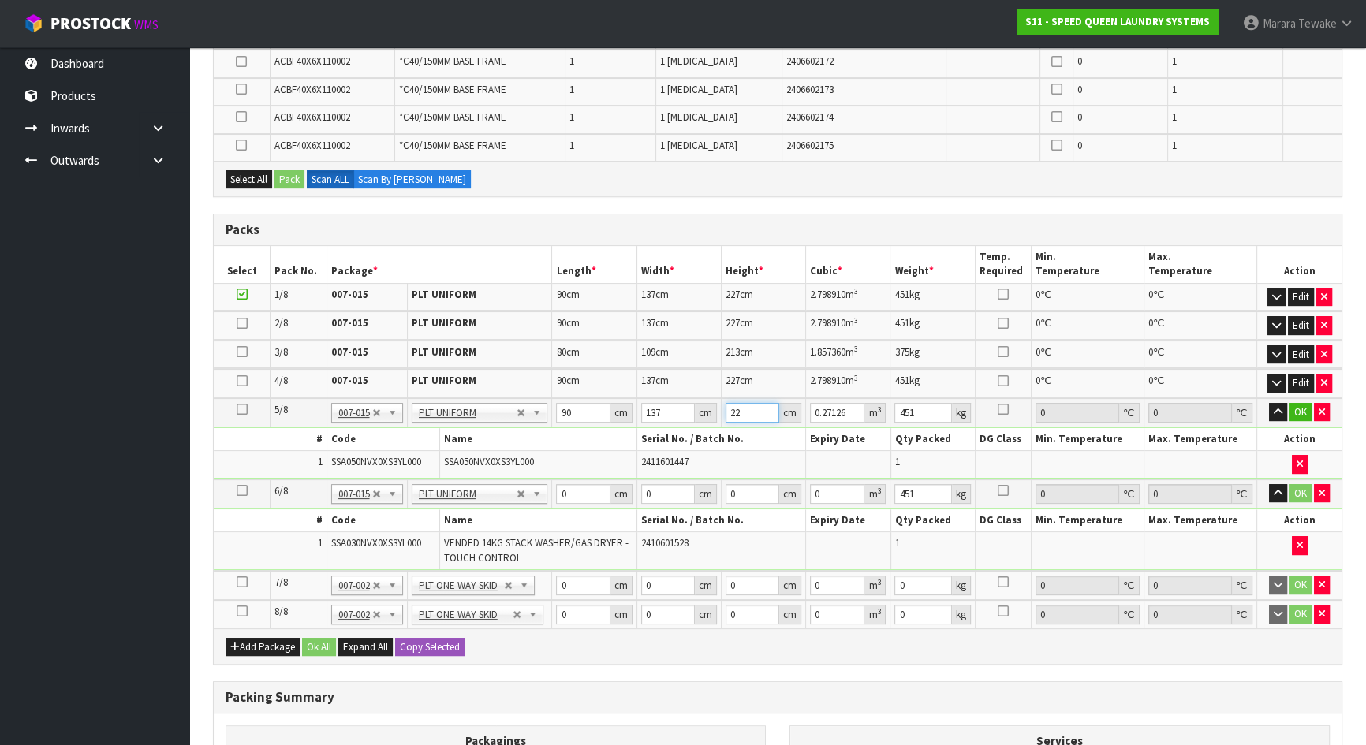
type input "2.79891"
type input "227"
type input "451"
click at [1269, 403] on button "button" at bounding box center [1278, 412] width 18 height 19
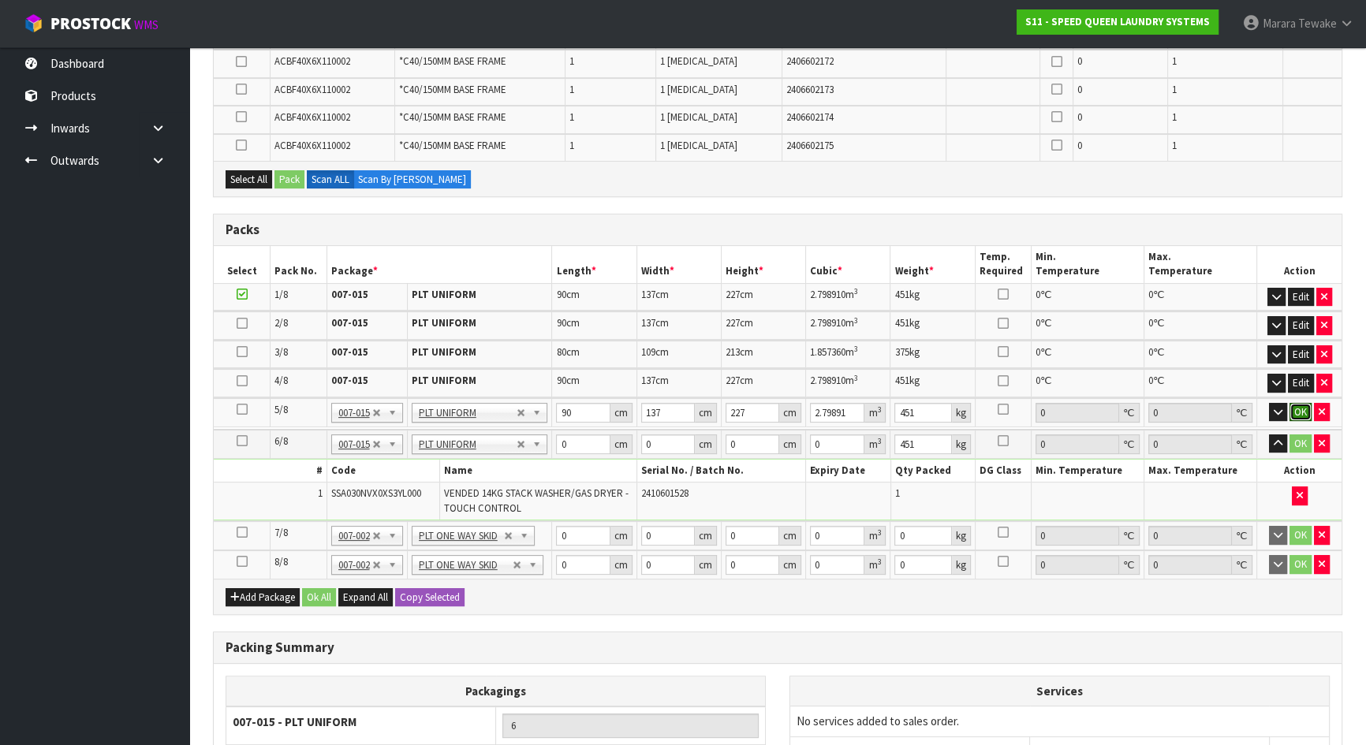
click button "OK" at bounding box center [1300, 412] width 22 height 19
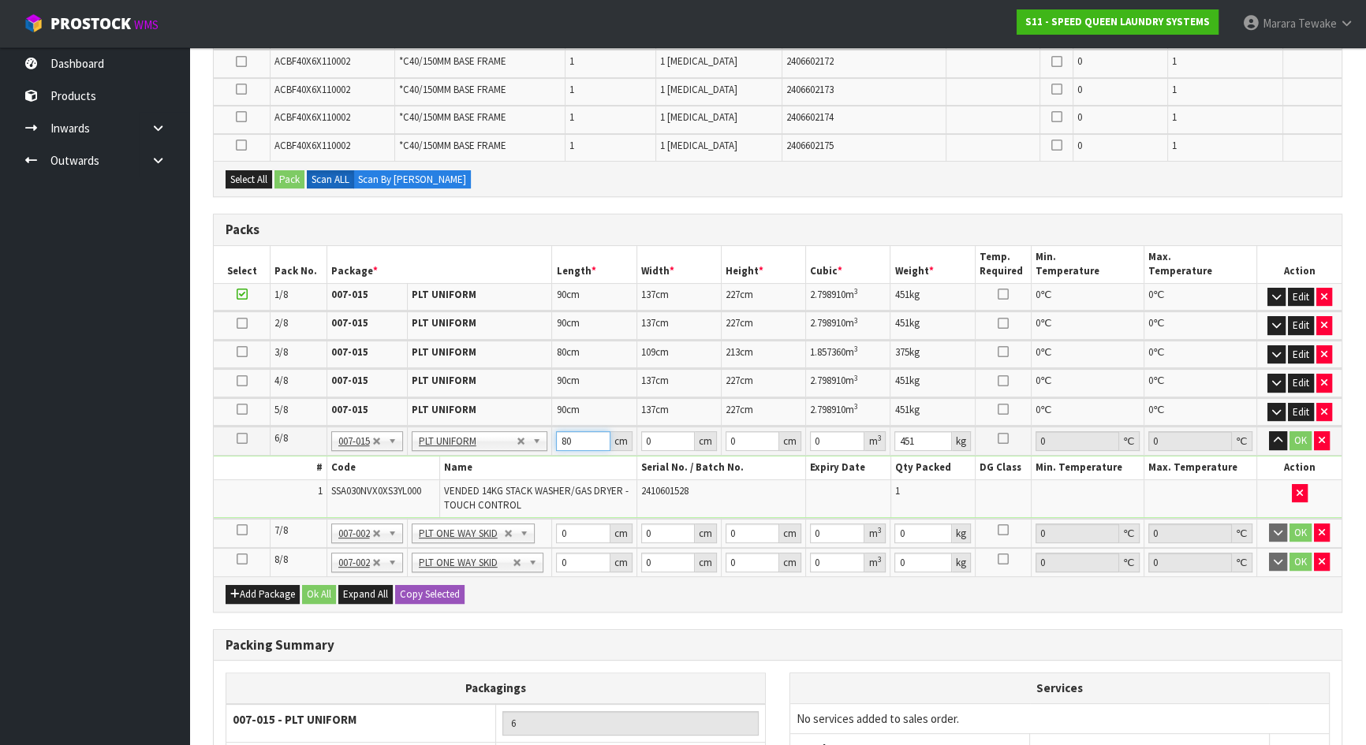
type input "80"
type input "109"
type input "2"
type input "0.01744"
type input "21"
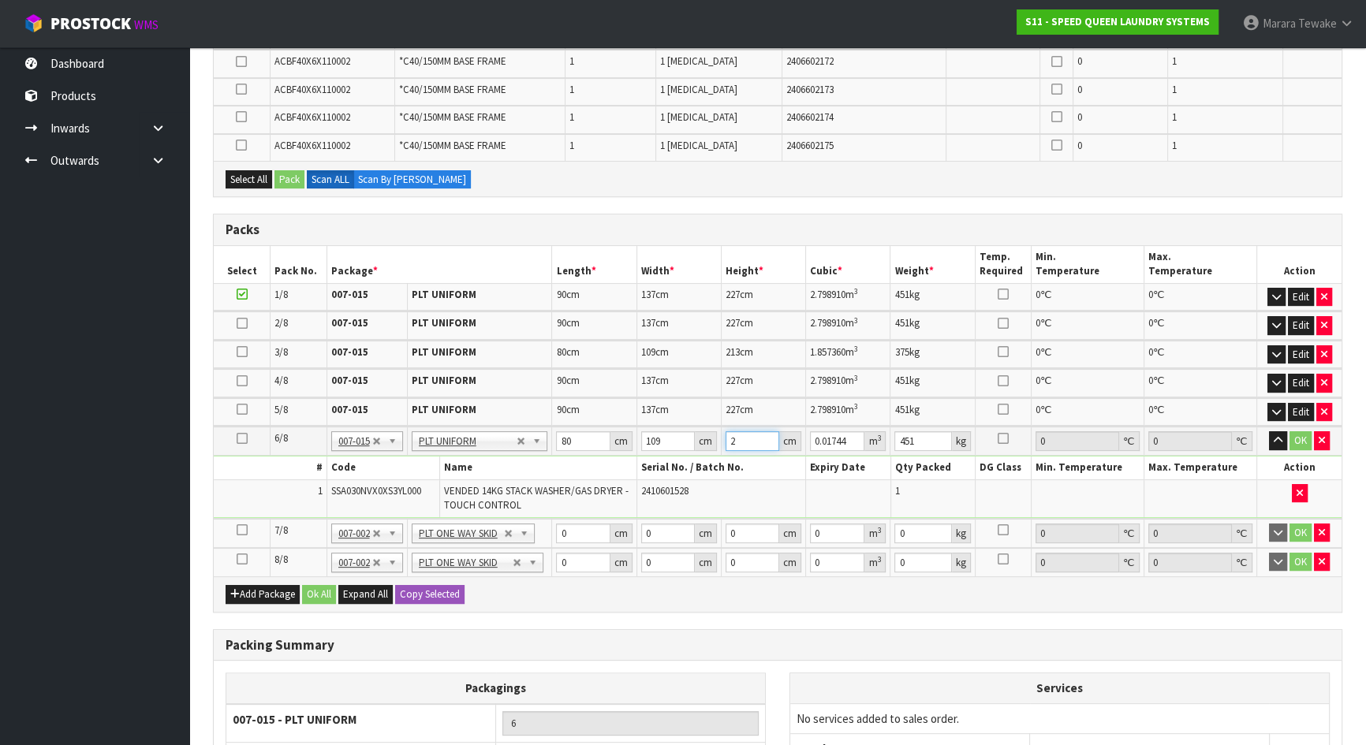
type input "0.18312"
type input "213"
type input "1.85736"
type input "213"
type input "375"
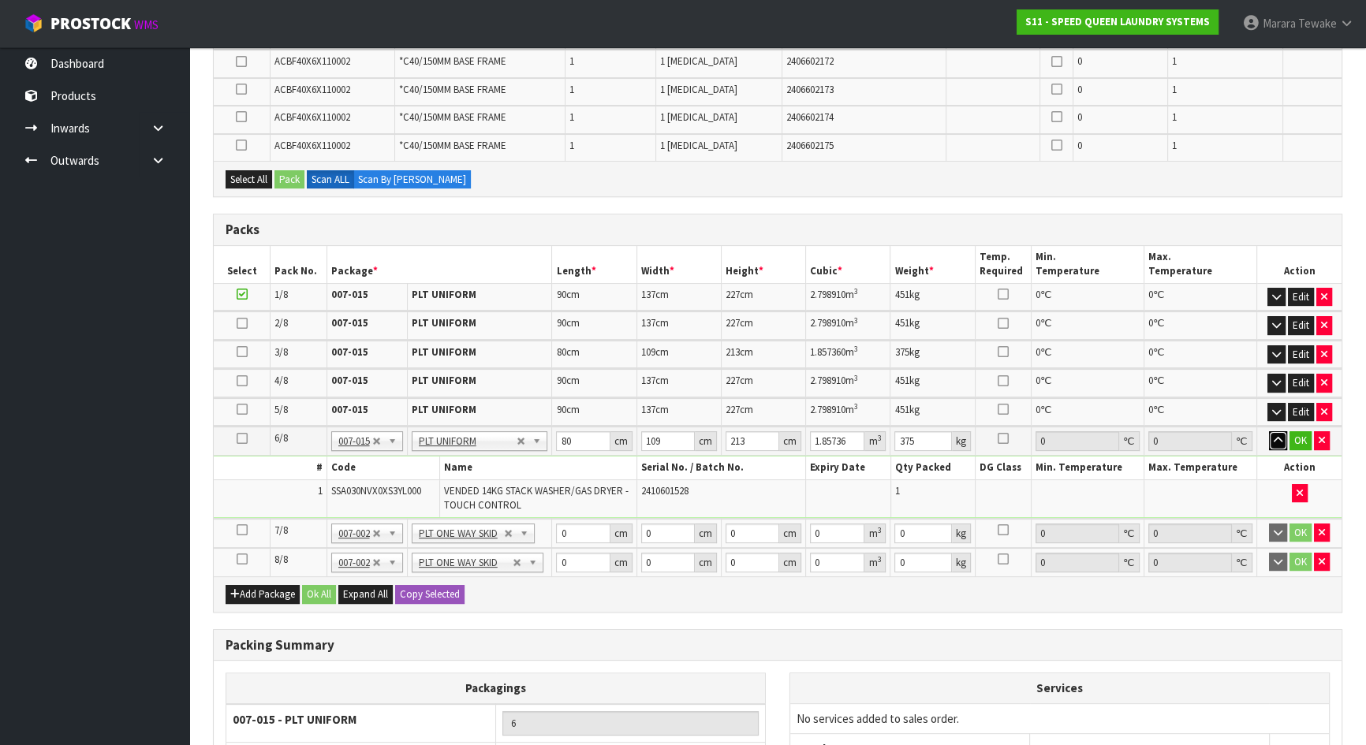
click at [1269, 431] on button "button" at bounding box center [1278, 440] width 18 height 19
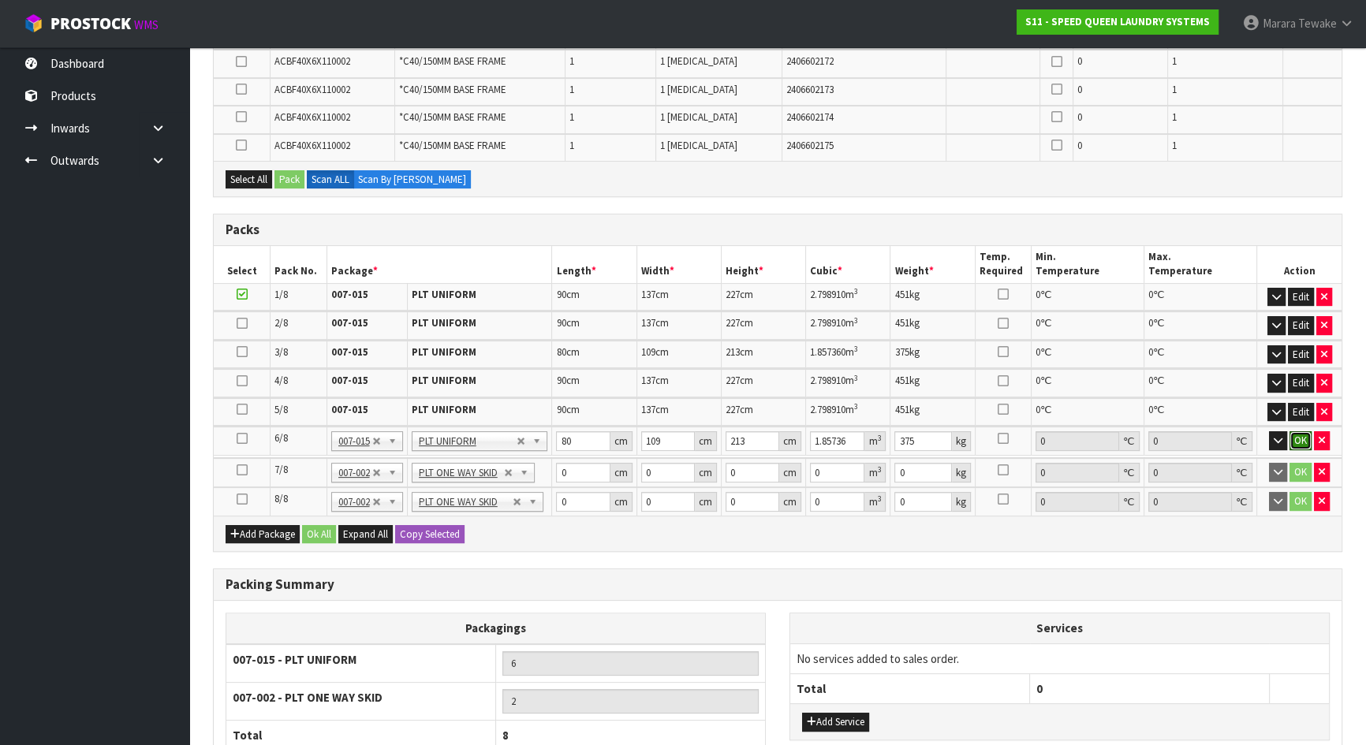
click button "OK" at bounding box center [1300, 440] width 22 height 19
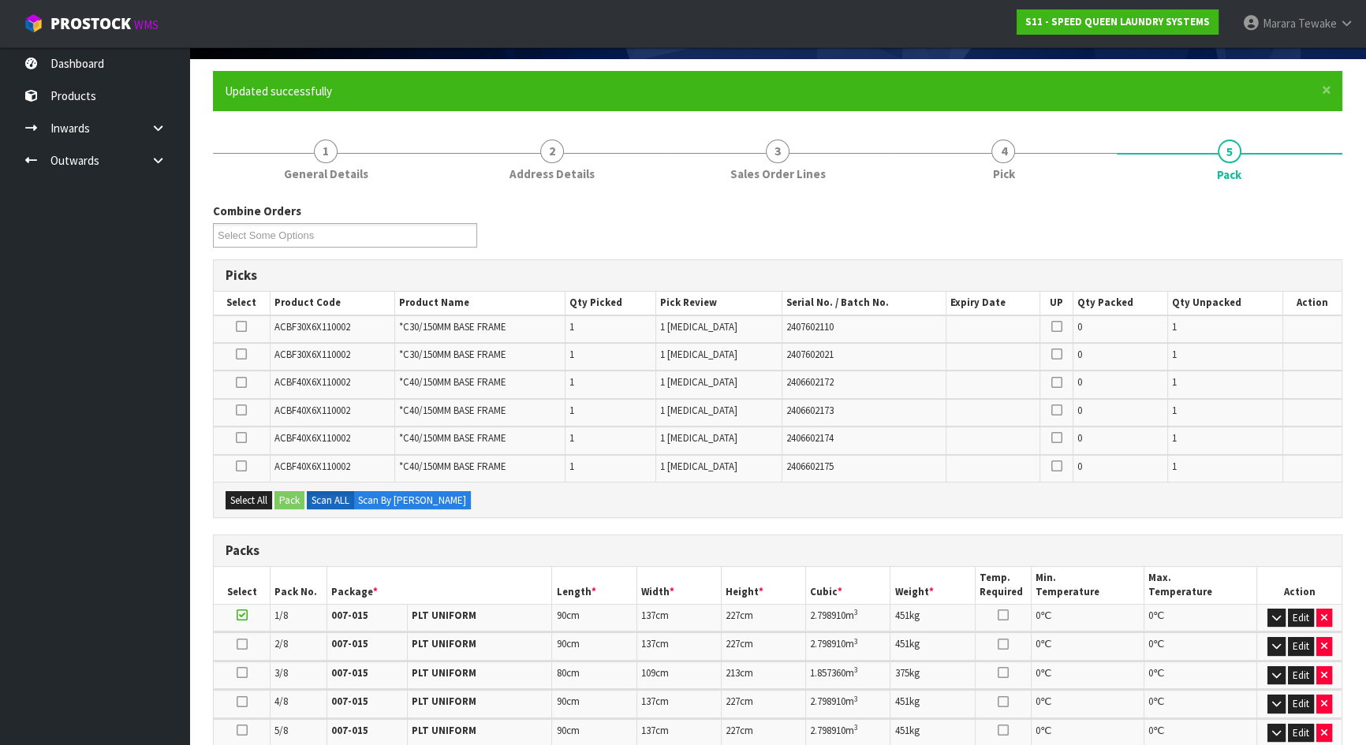
scroll to position [71, 0]
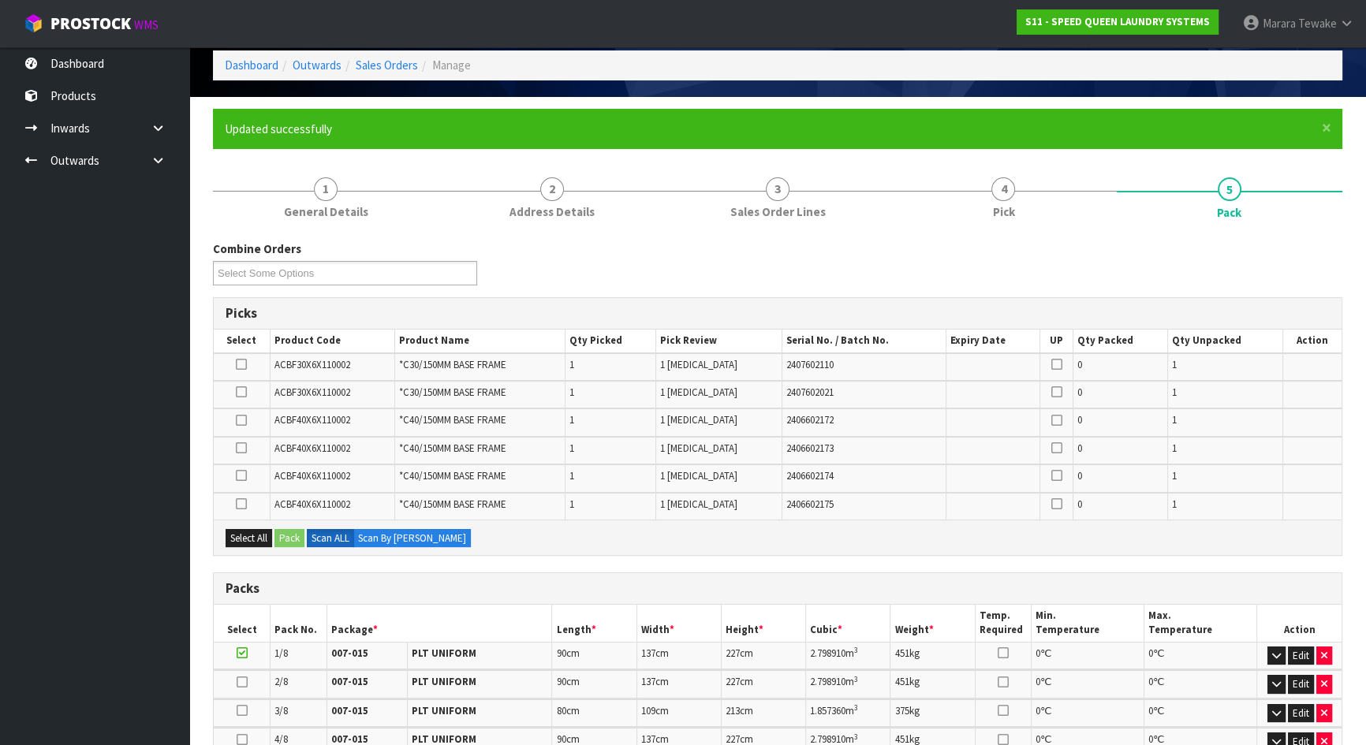
click at [242, 354] on td at bounding box center [242, 367] width 56 height 28
click at [241, 364] on icon at bounding box center [241, 364] width 11 height 1
click at [0, 0] on input "checkbox" at bounding box center [0, 0] width 0 height 0
click at [241, 392] on icon at bounding box center [241, 392] width 11 height 1
click at [0, 0] on input "checkbox" at bounding box center [0, 0] width 0 height 0
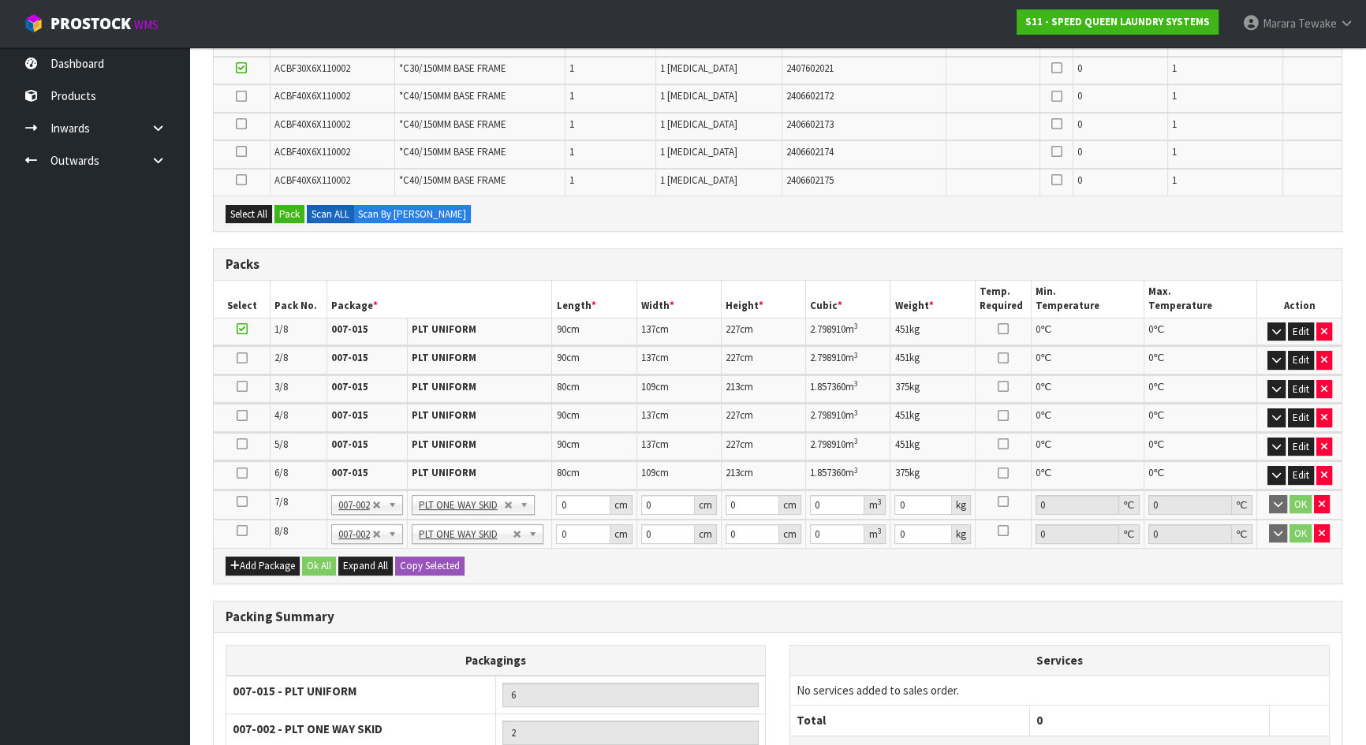
scroll to position [565, 0]
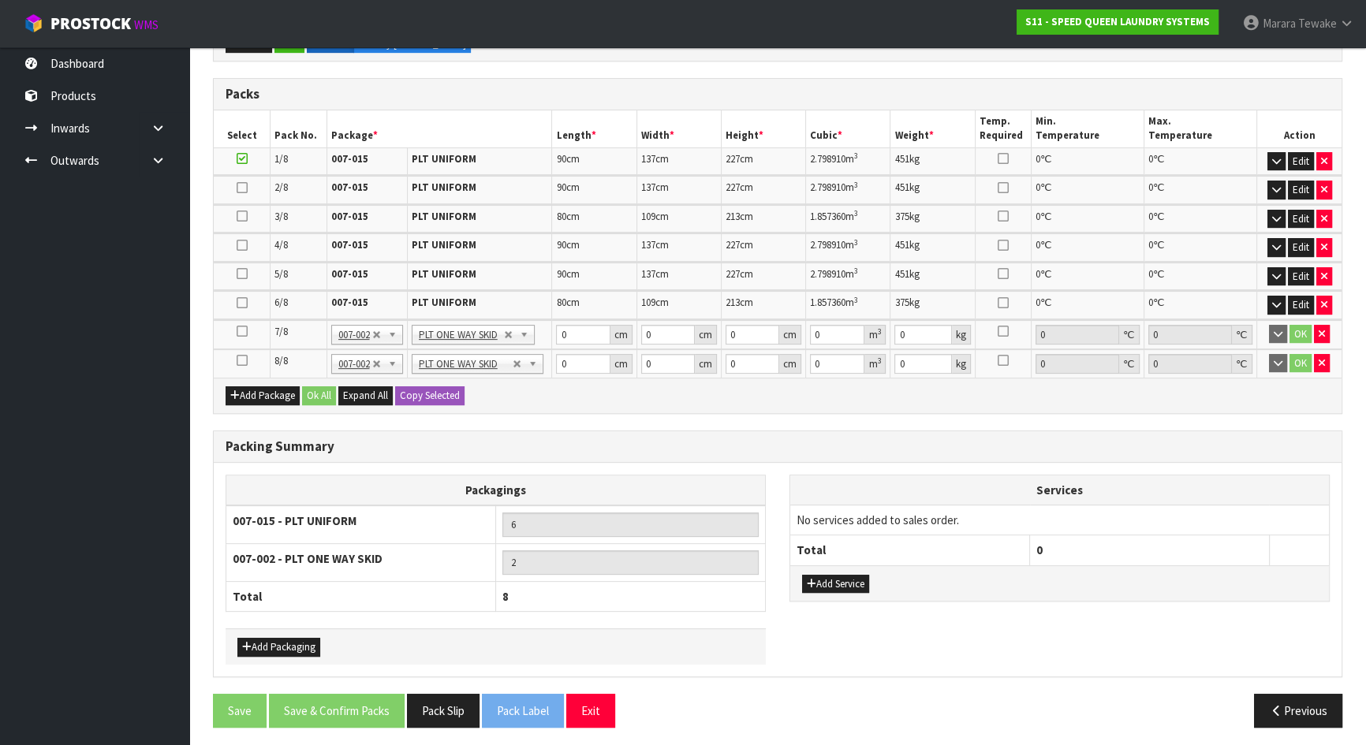
click at [245, 360] on icon at bounding box center [242, 360] width 11 height 1
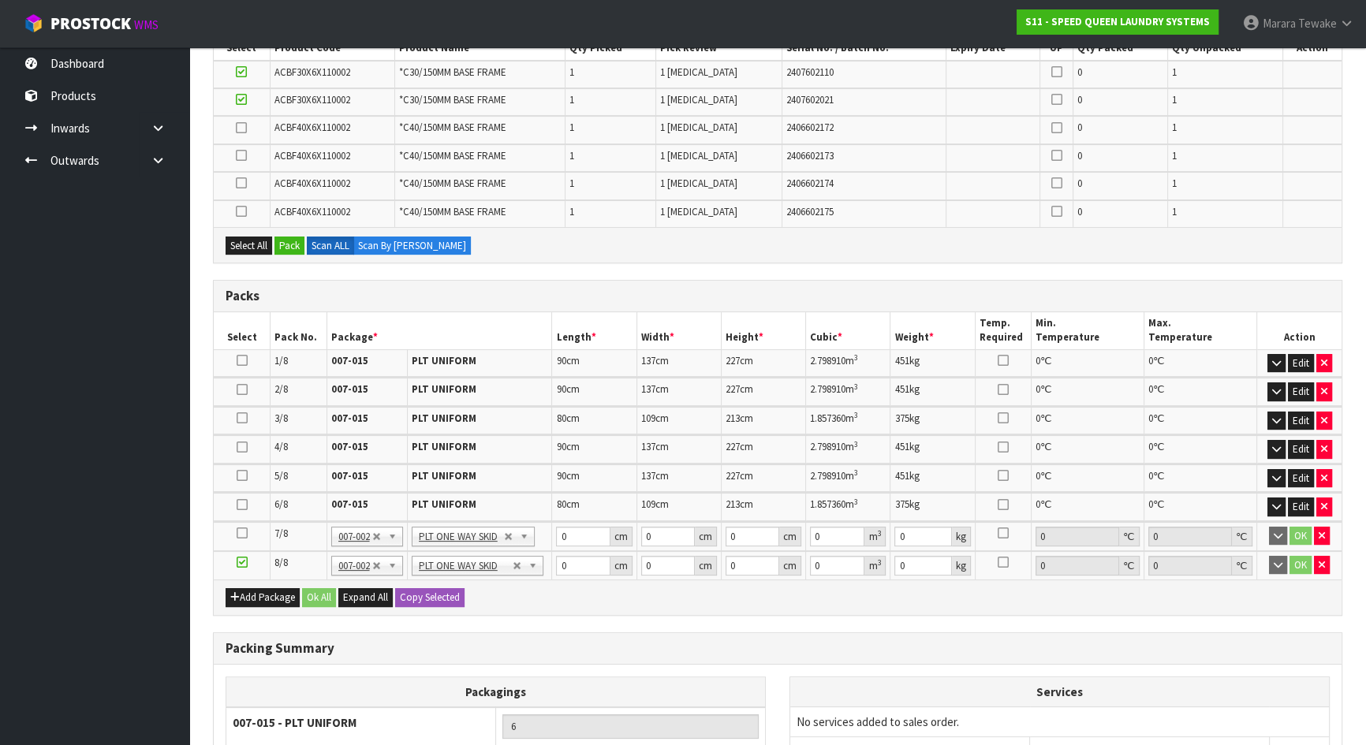
scroll to position [63, 0]
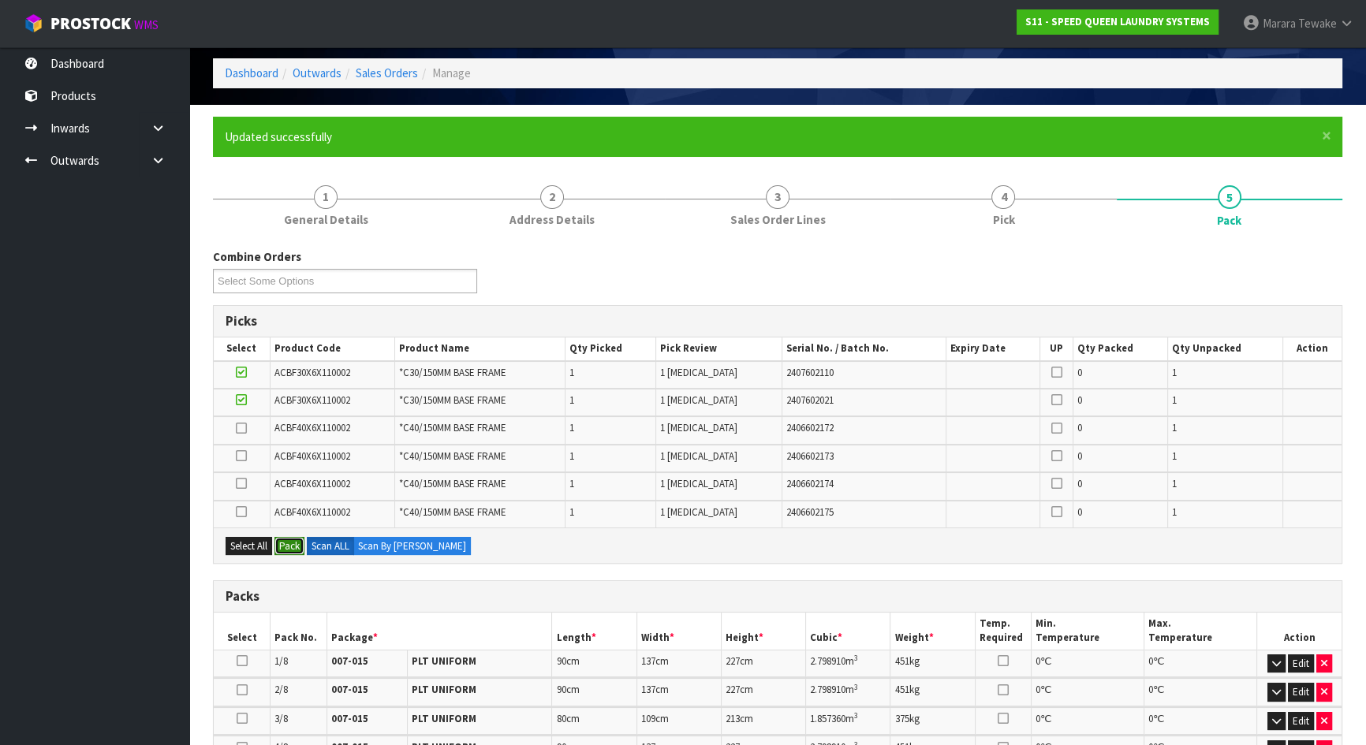
click at [296, 545] on button "Pack" at bounding box center [289, 546] width 30 height 19
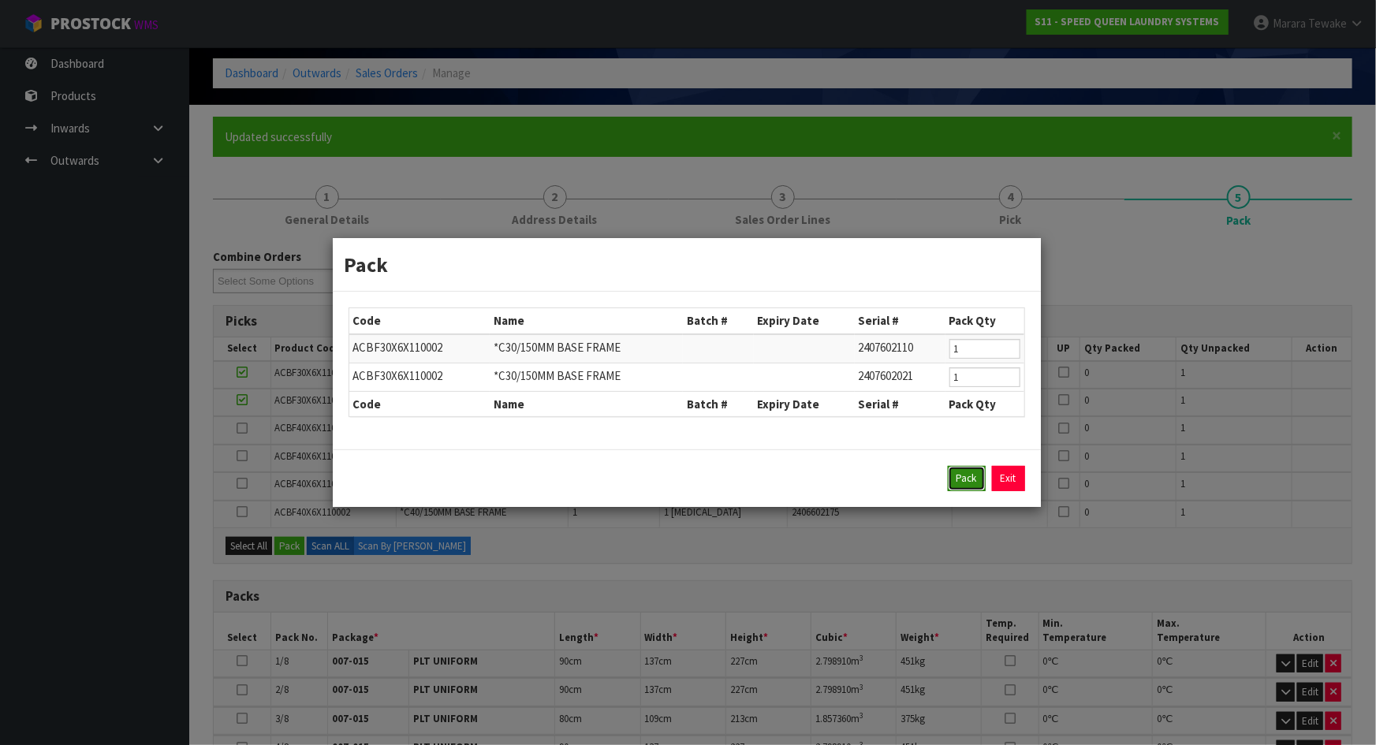
click at [961, 476] on button "Pack" at bounding box center [967, 478] width 38 height 25
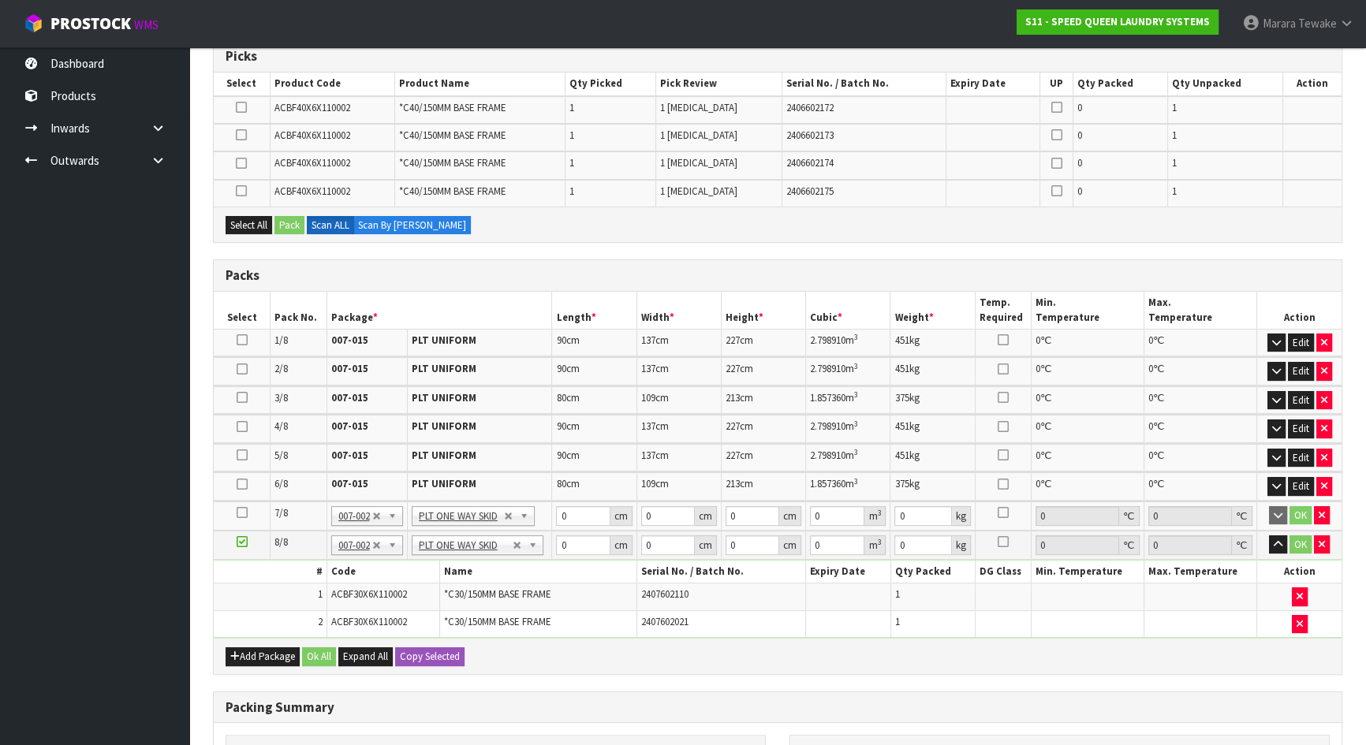
scroll to position [565, 0]
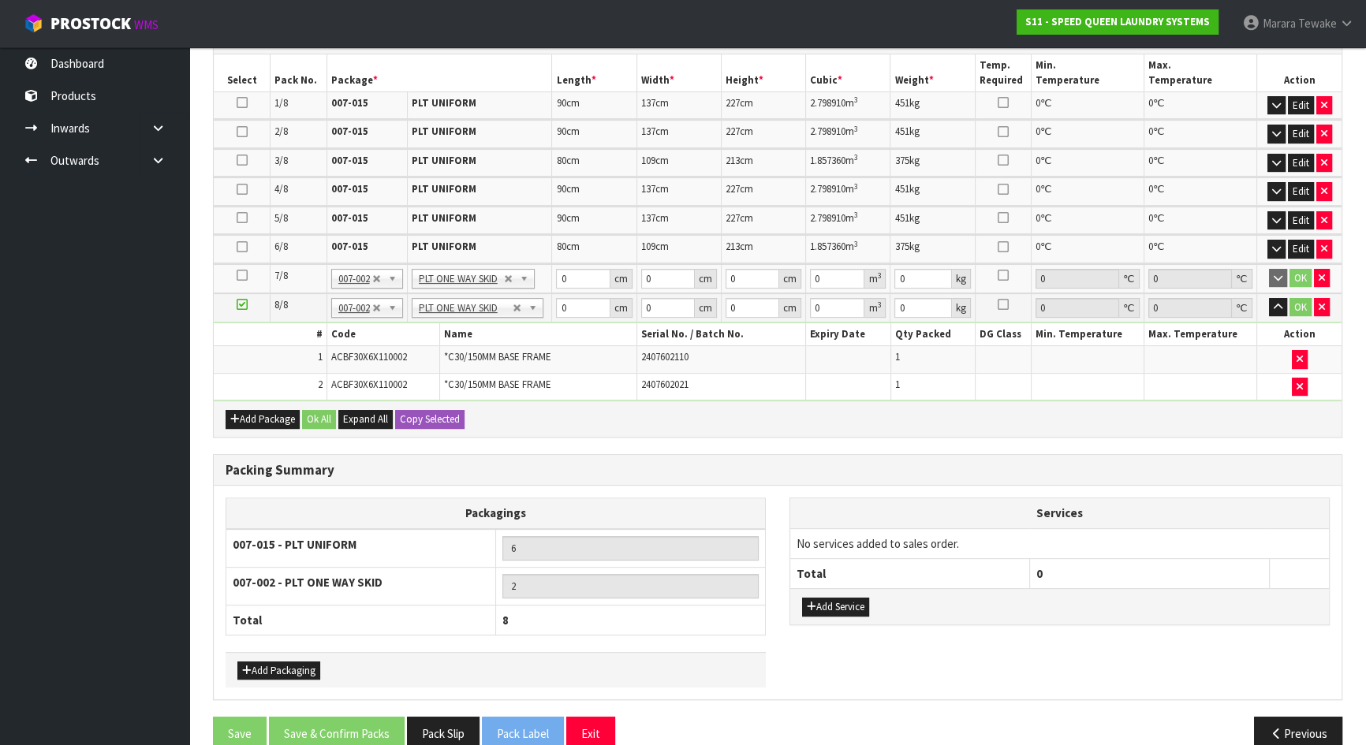
type input "7"
click at [237, 275] on icon at bounding box center [242, 275] width 11 height 1
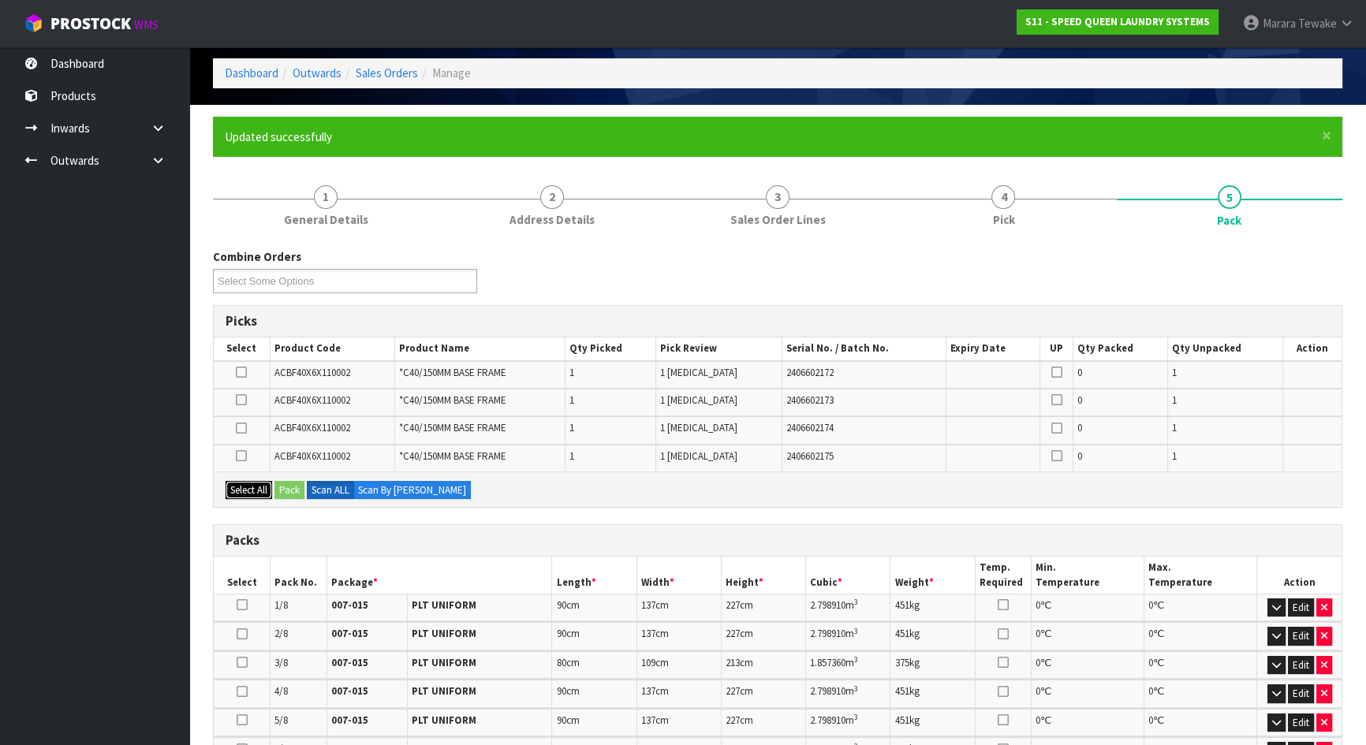
click at [260, 481] on button "Select All" at bounding box center [249, 490] width 47 height 19
click at [283, 481] on button "Pack" at bounding box center [289, 490] width 30 height 19
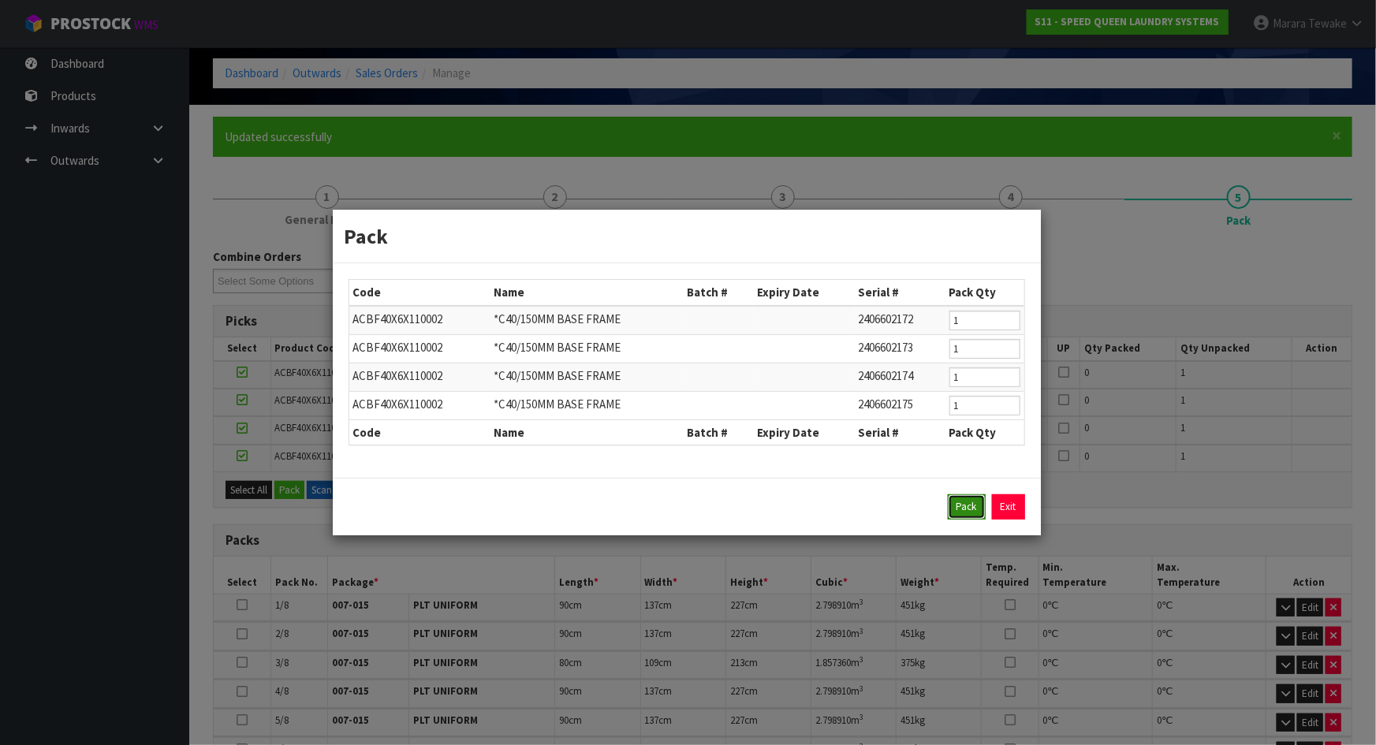
click at [975, 507] on button "Pack" at bounding box center [967, 506] width 38 height 25
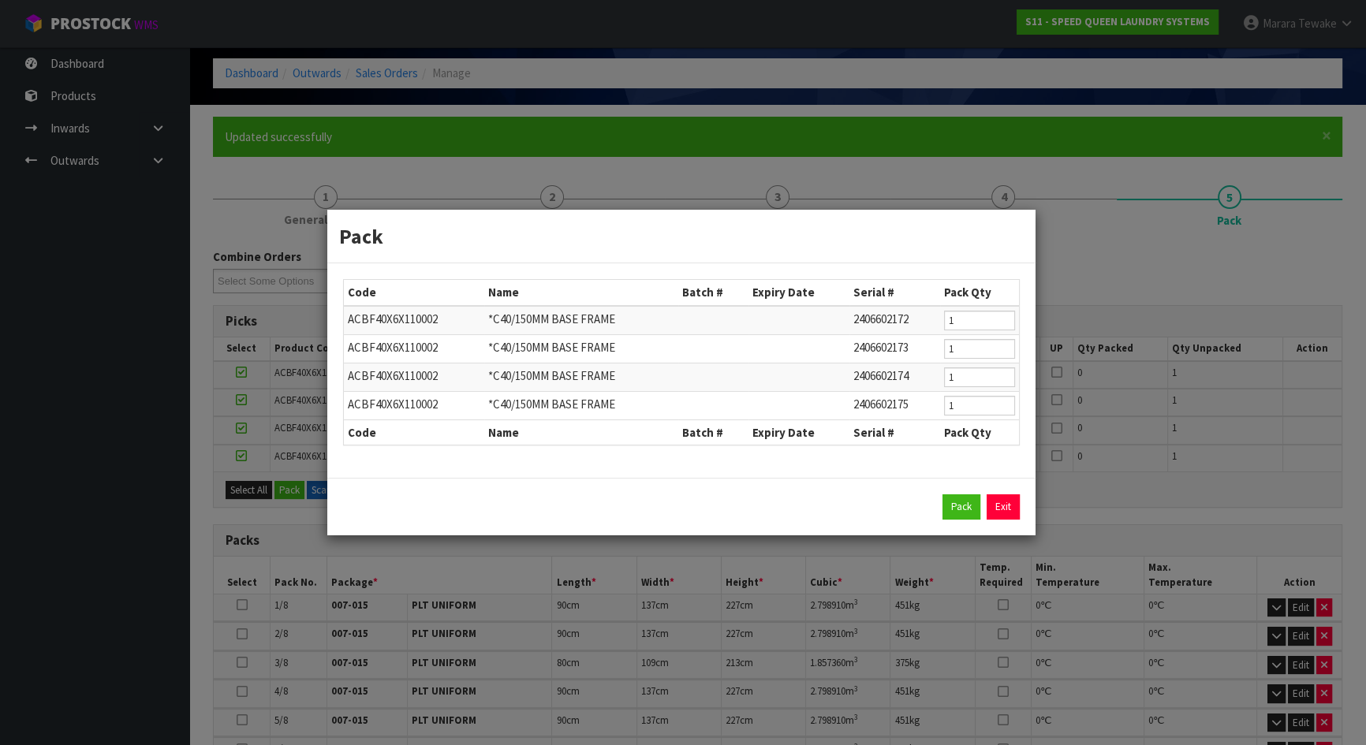
type input "260"
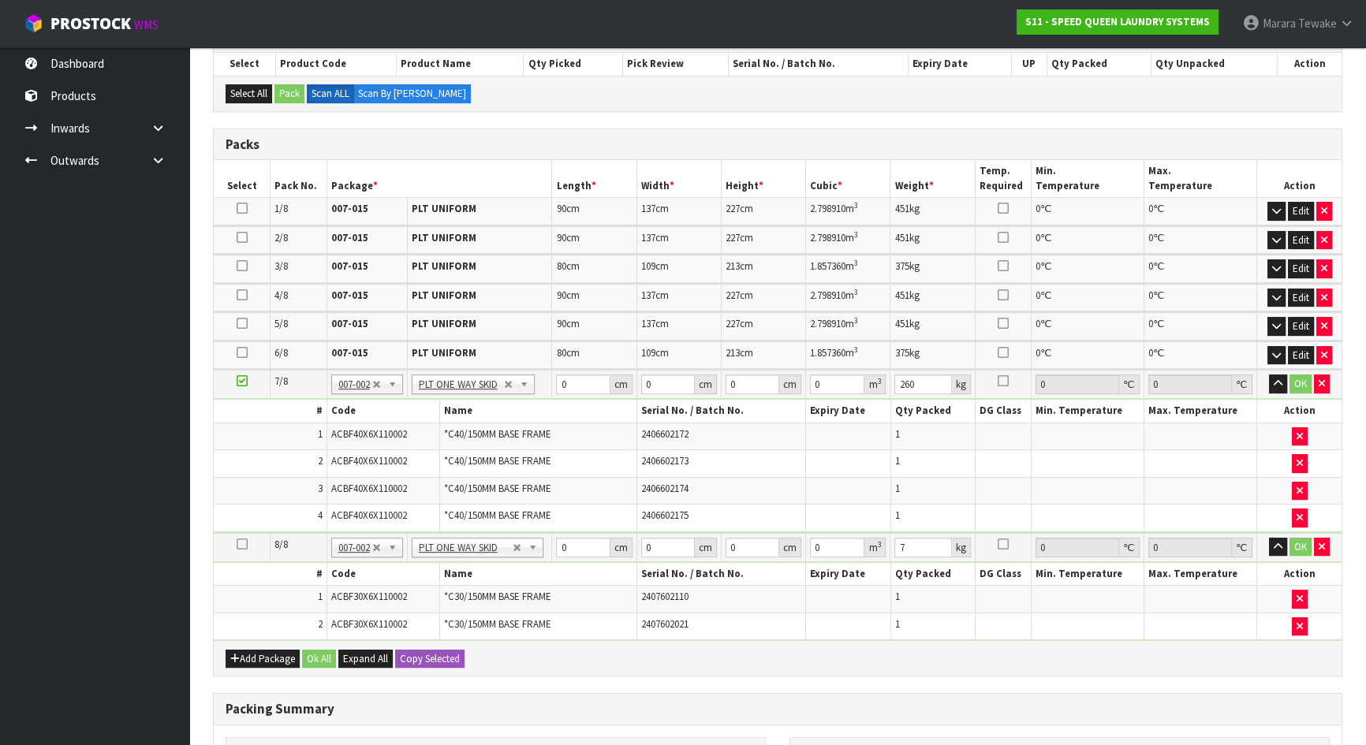
scroll to position [466, 0]
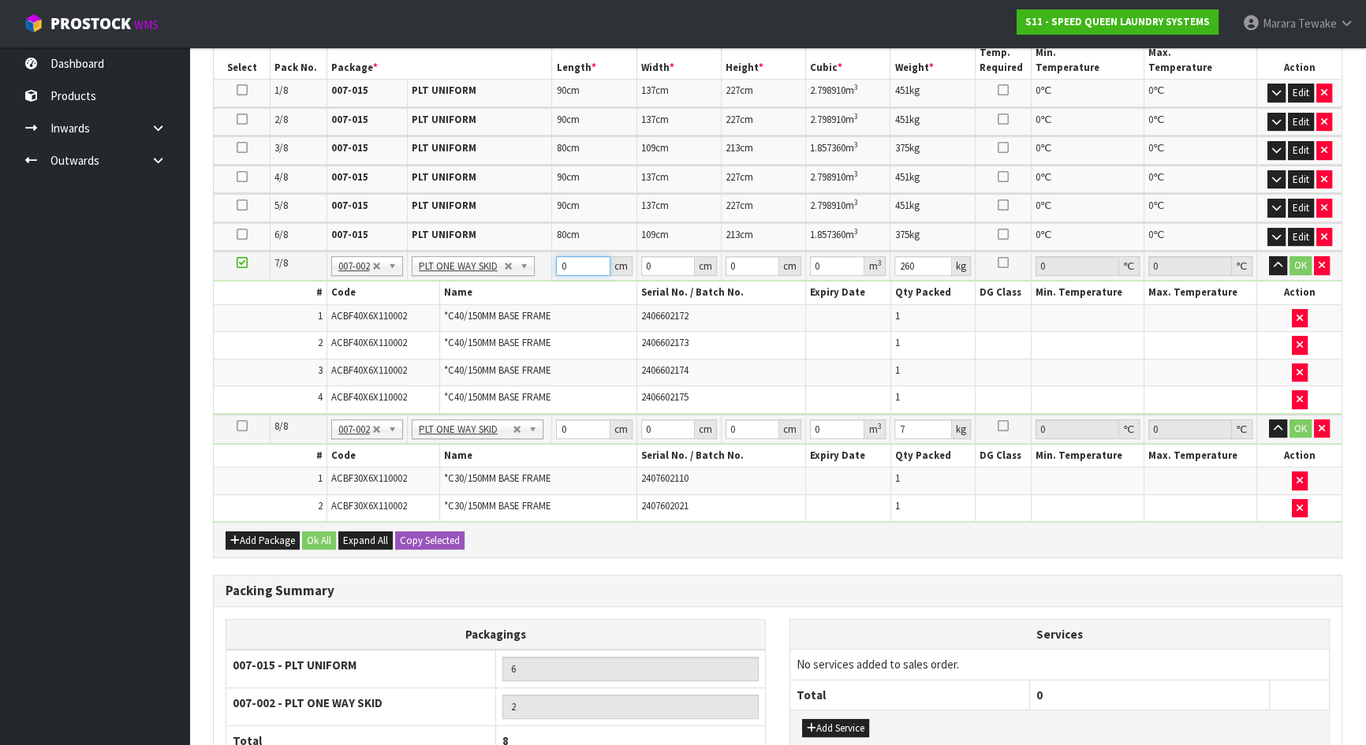
drag, startPoint x: 569, startPoint y: 267, endPoint x: 553, endPoint y: 260, distance: 17.0
click at [553, 260] on td "0 cm" at bounding box center [594, 266] width 84 height 29
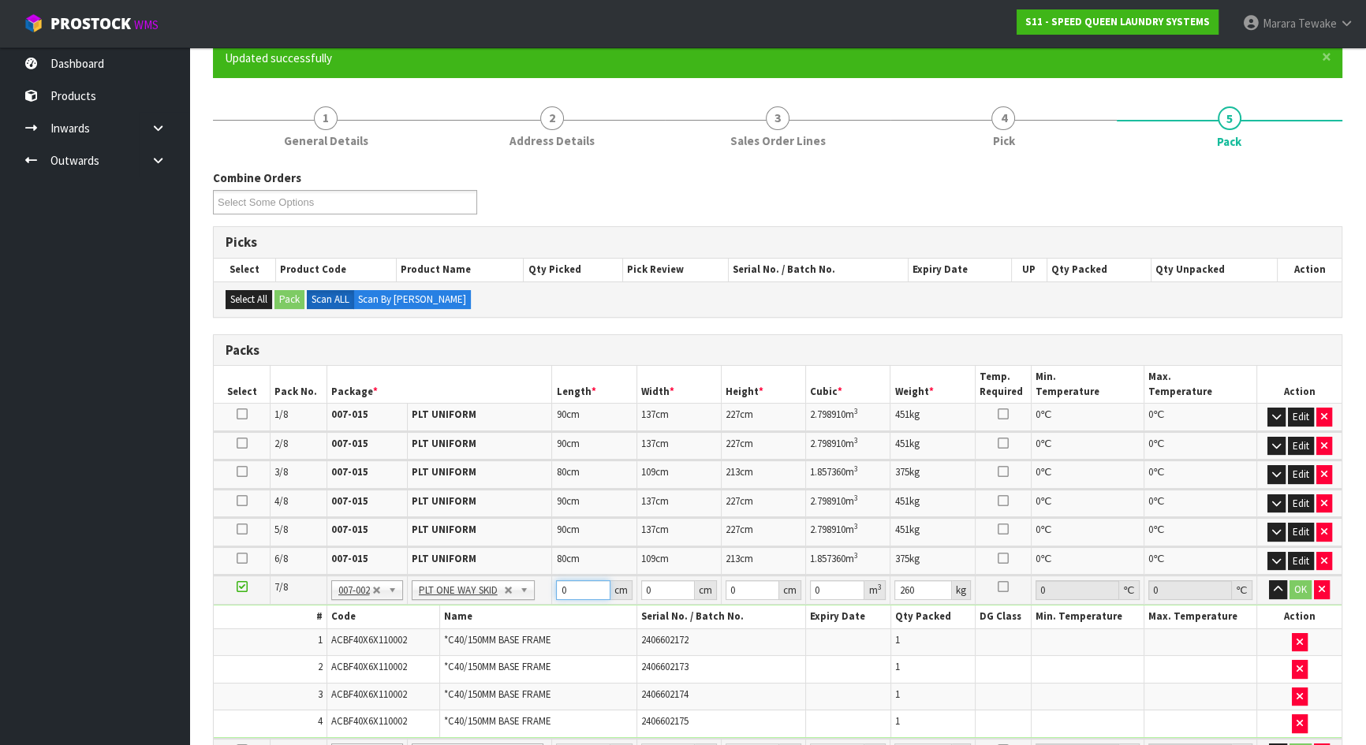
scroll to position [108, 0]
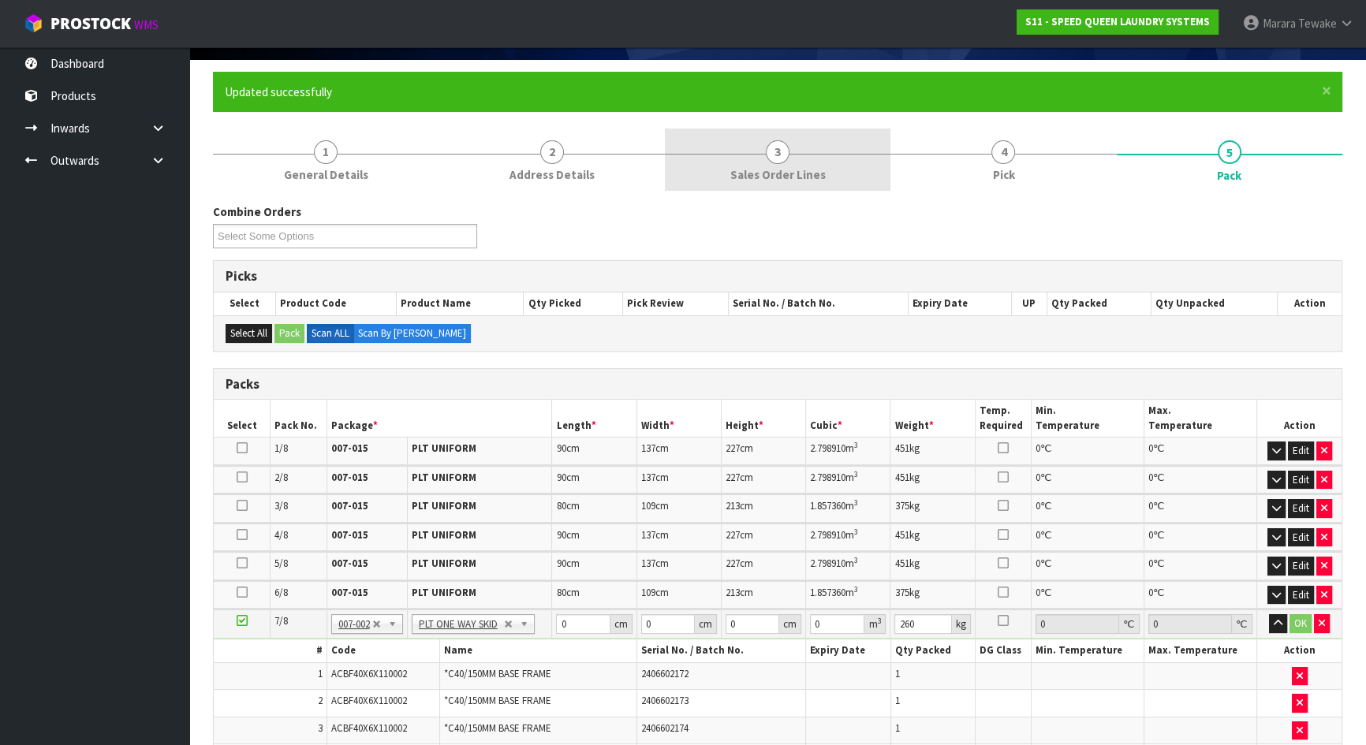
click at [772, 173] on span "Sales Order Lines" at bounding box center [777, 174] width 95 height 17
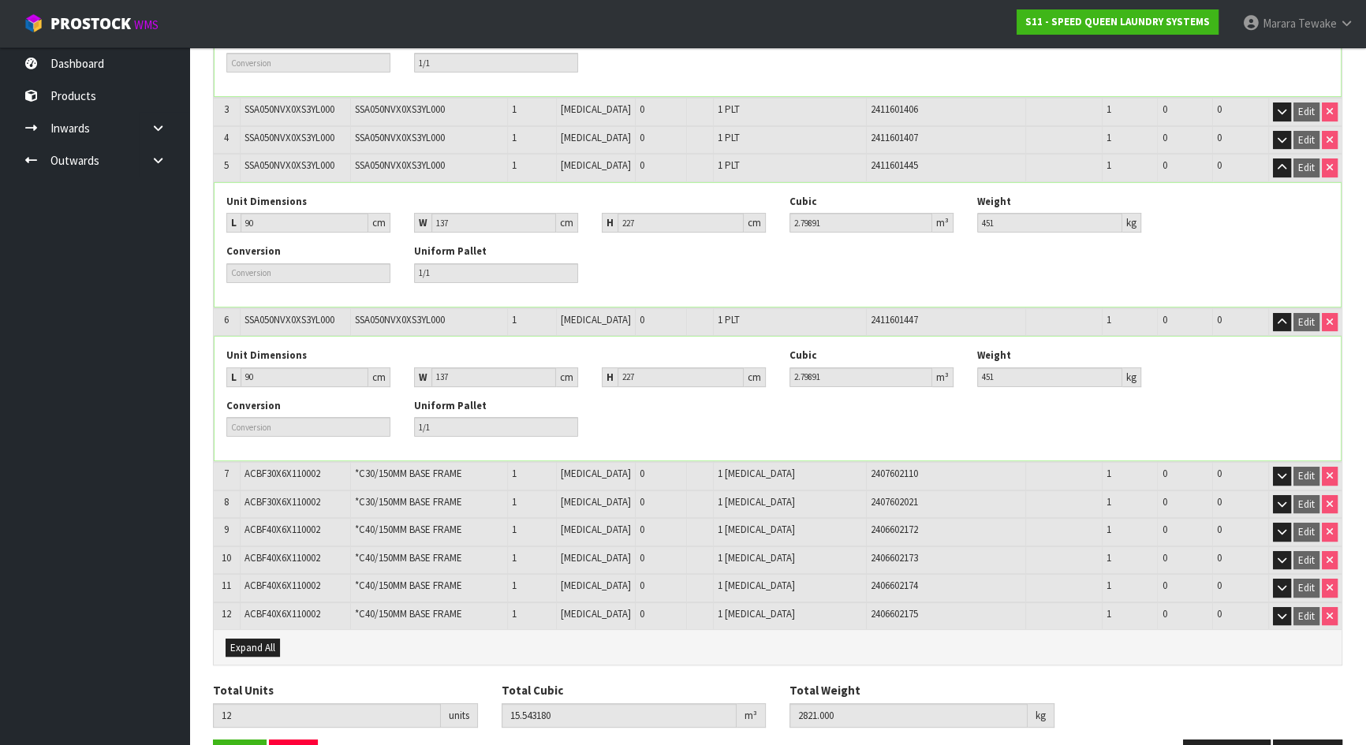
scroll to position [466, 0]
click at [1284, 472] on icon "button" at bounding box center [1282, 475] width 9 height 10
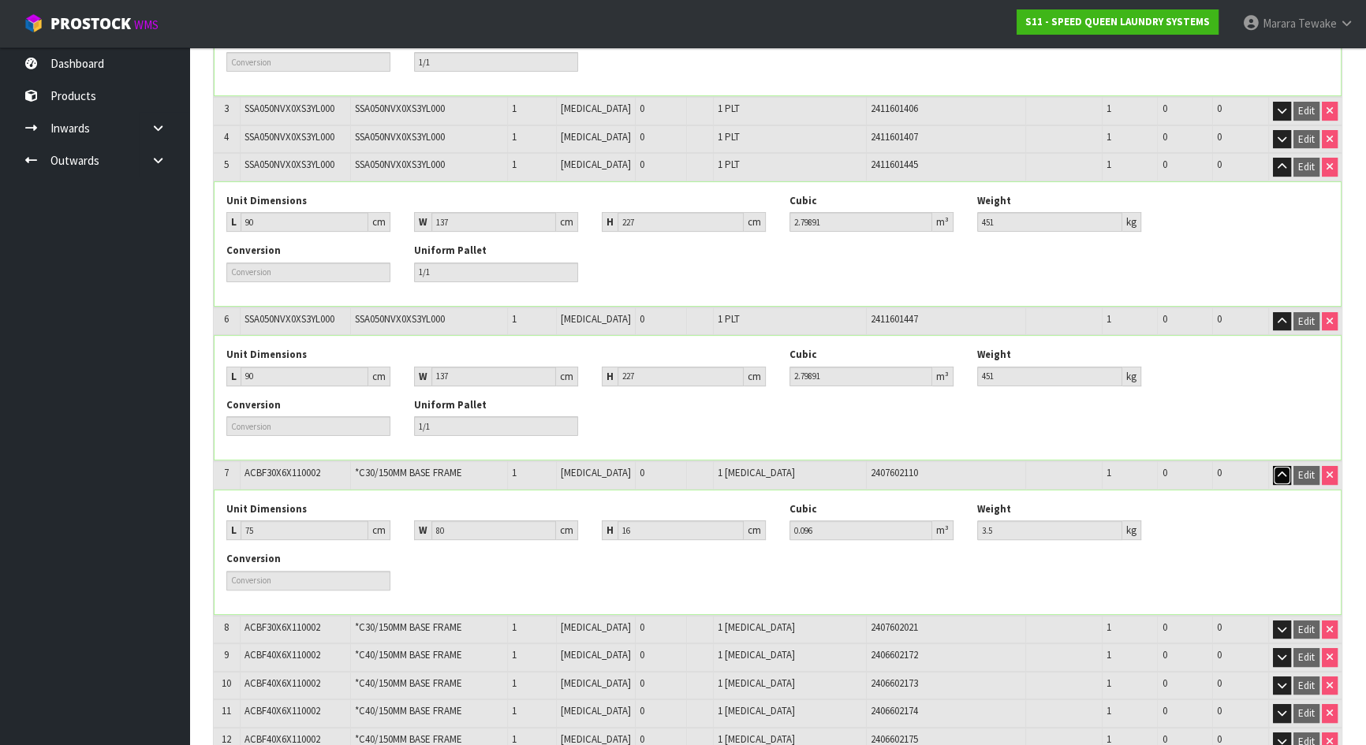
click at [1284, 472] on icon "button" at bounding box center [1282, 475] width 9 height 10
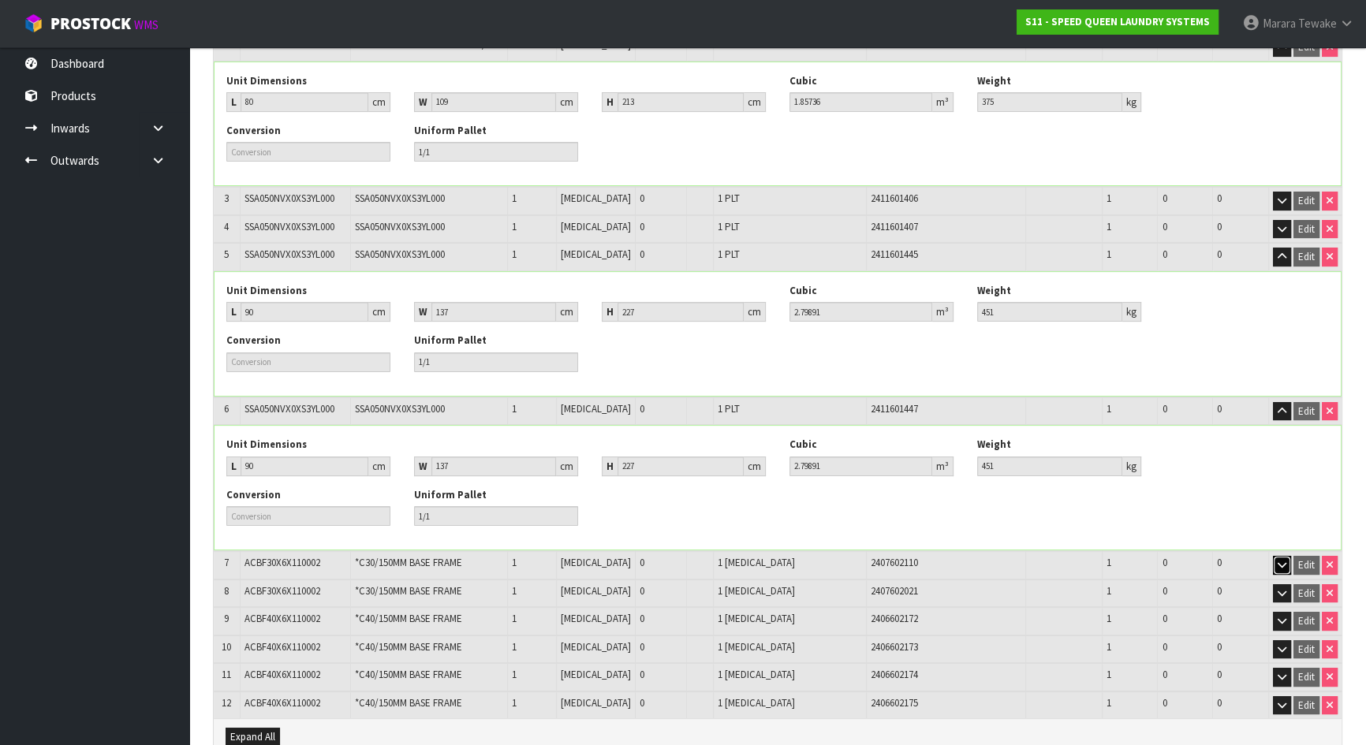
scroll to position [180, 0]
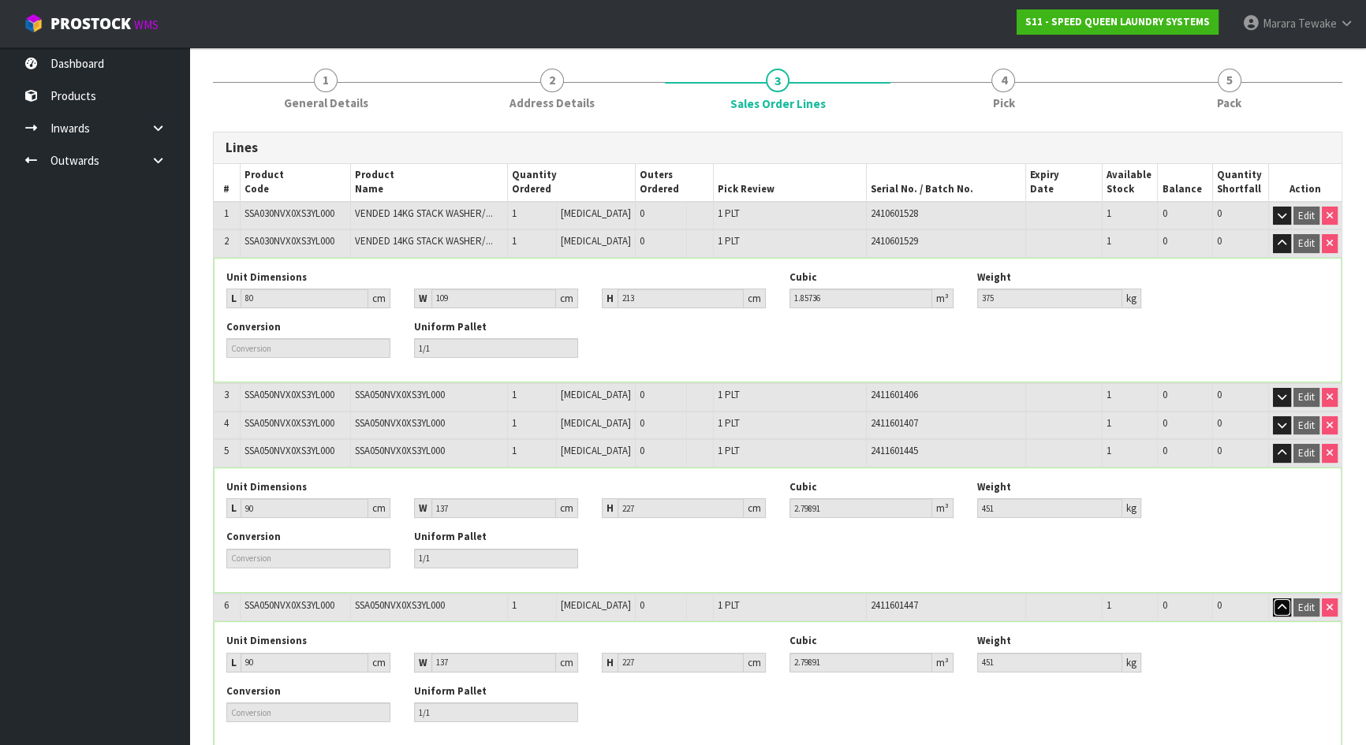
click at [1281, 605] on icon "button" at bounding box center [1282, 608] width 9 height 10
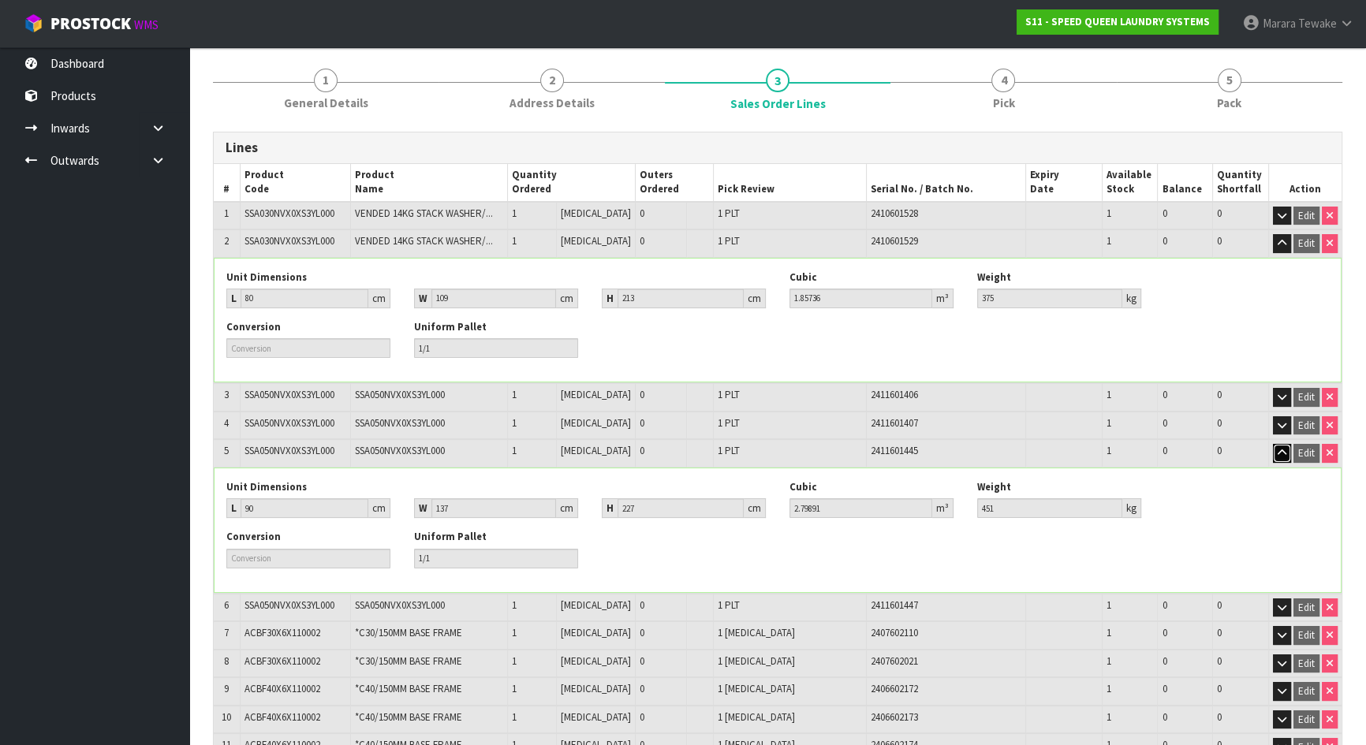
click at [1283, 452] on icon "button" at bounding box center [1282, 453] width 9 height 10
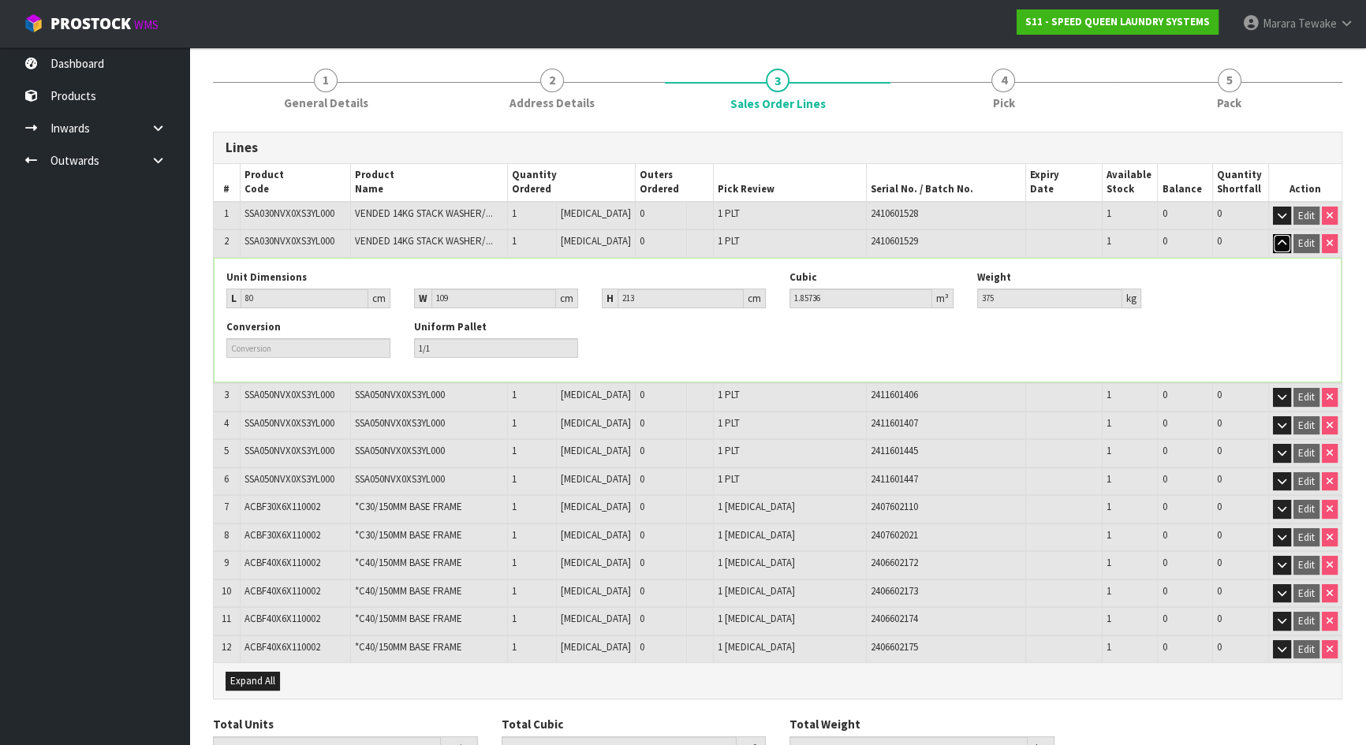
click at [1281, 245] on icon "button" at bounding box center [1282, 243] width 9 height 10
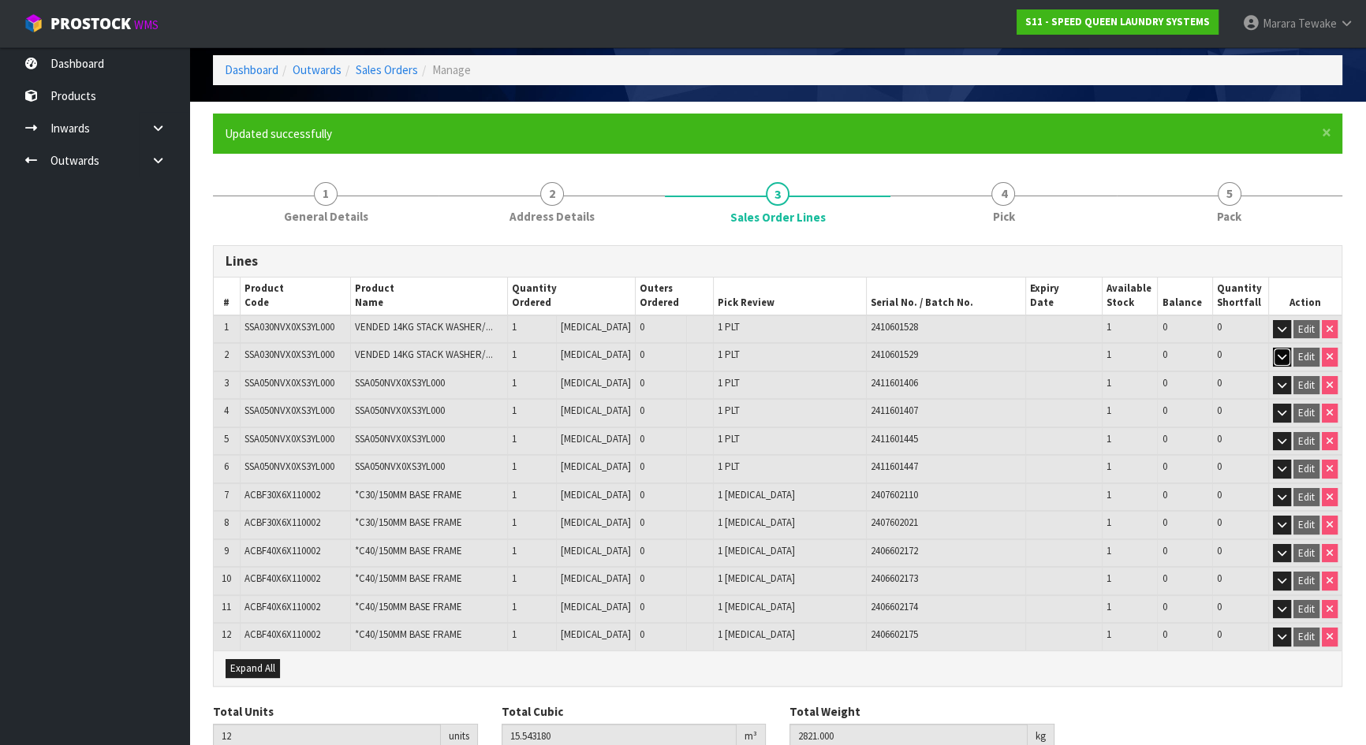
scroll to position [0, 0]
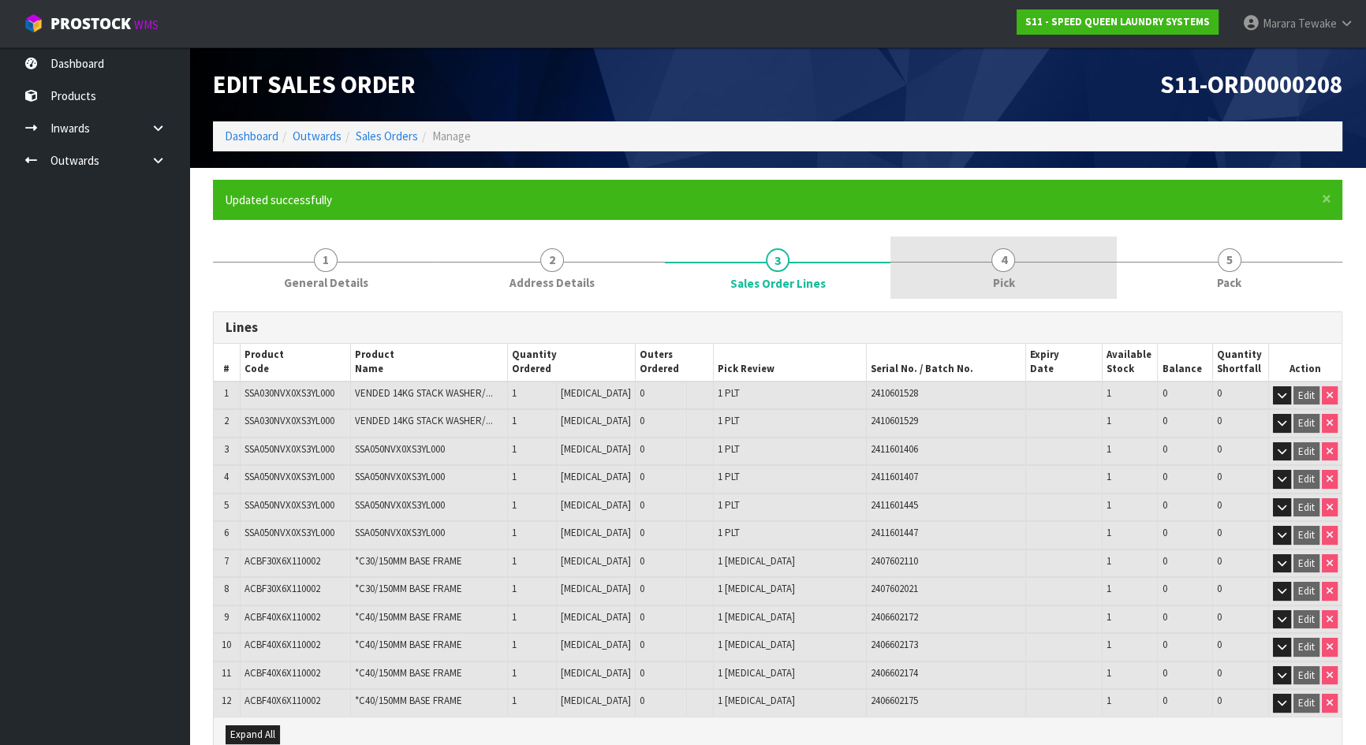
click at [1012, 276] on span "Pick" at bounding box center [1003, 282] width 22 height 17
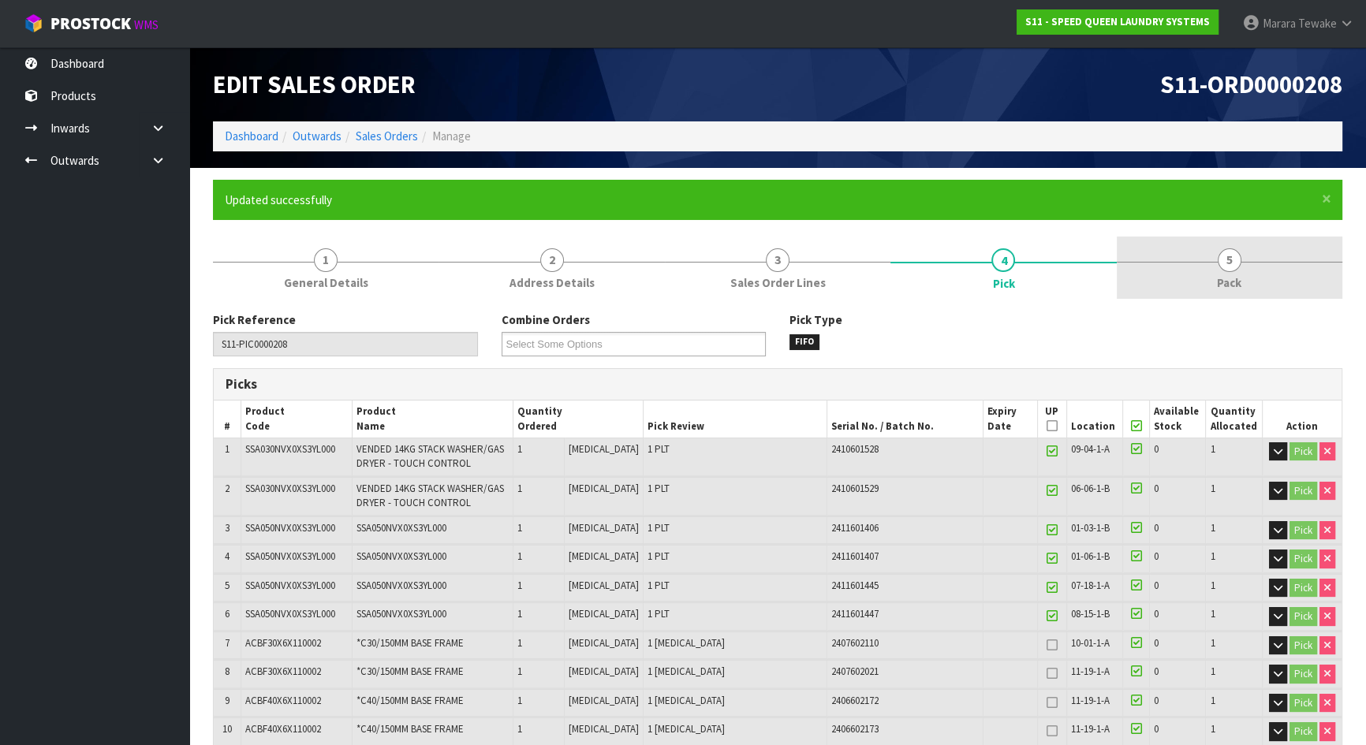
click at [1227, 268] on span "5" at bounding box center [1230, 260] width 24 height 24
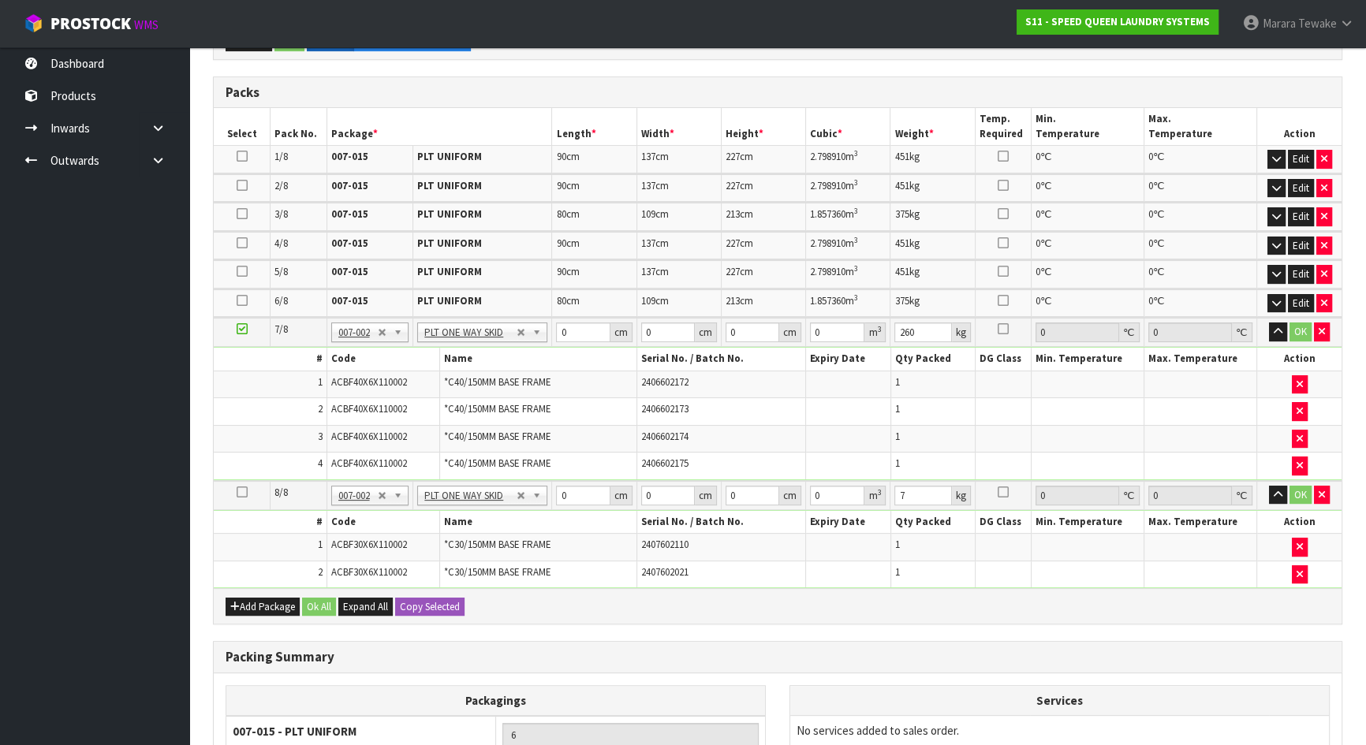
scroll to position [430, 0]
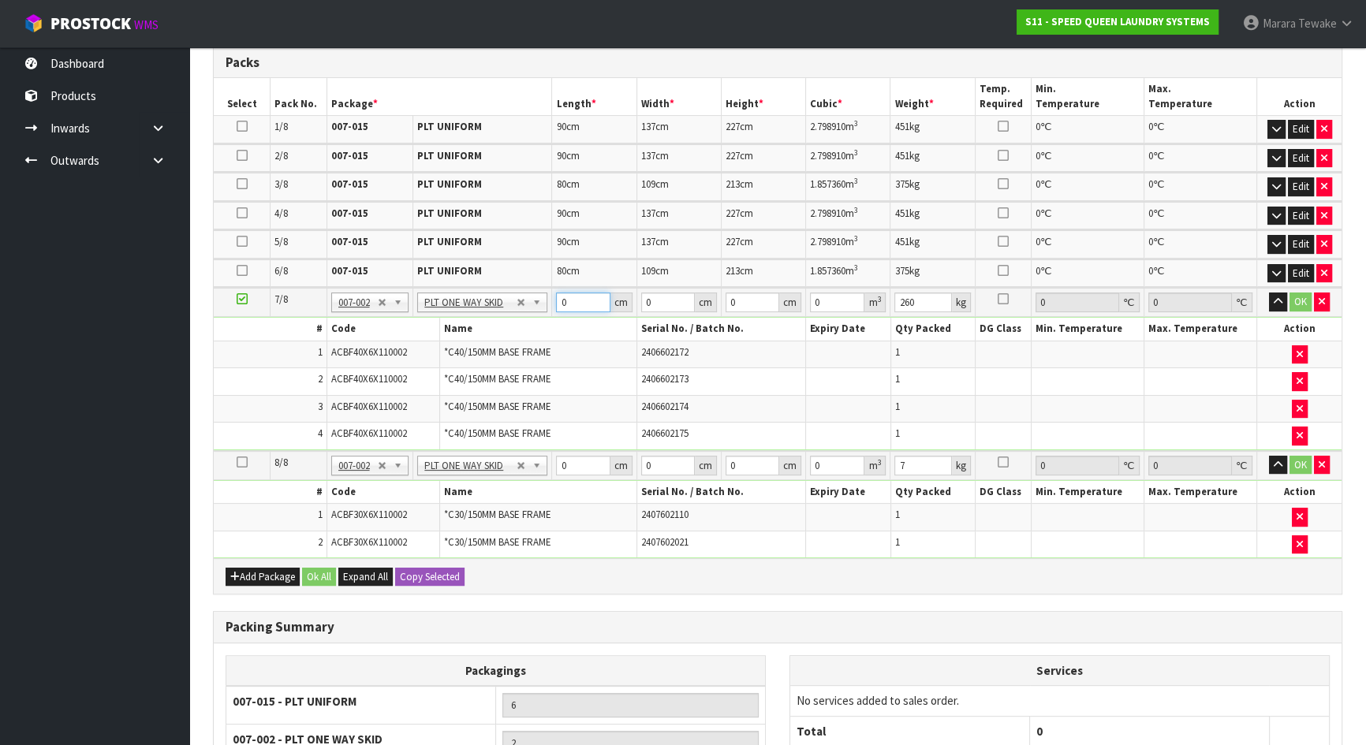
drag, startPoint x: 567, startPoint y: 301, endPoint x: 503, endPoint y: 284, distance: 66.2
click at [513, 289] on tr "7/8 NONE 007-001 007-002 007-004 007-009 007-013 007-014 007-015 007-017 007-01…" at bounding box center [778, 302] width 1128 height 29
type input "120"
type input "99"
type input "7"
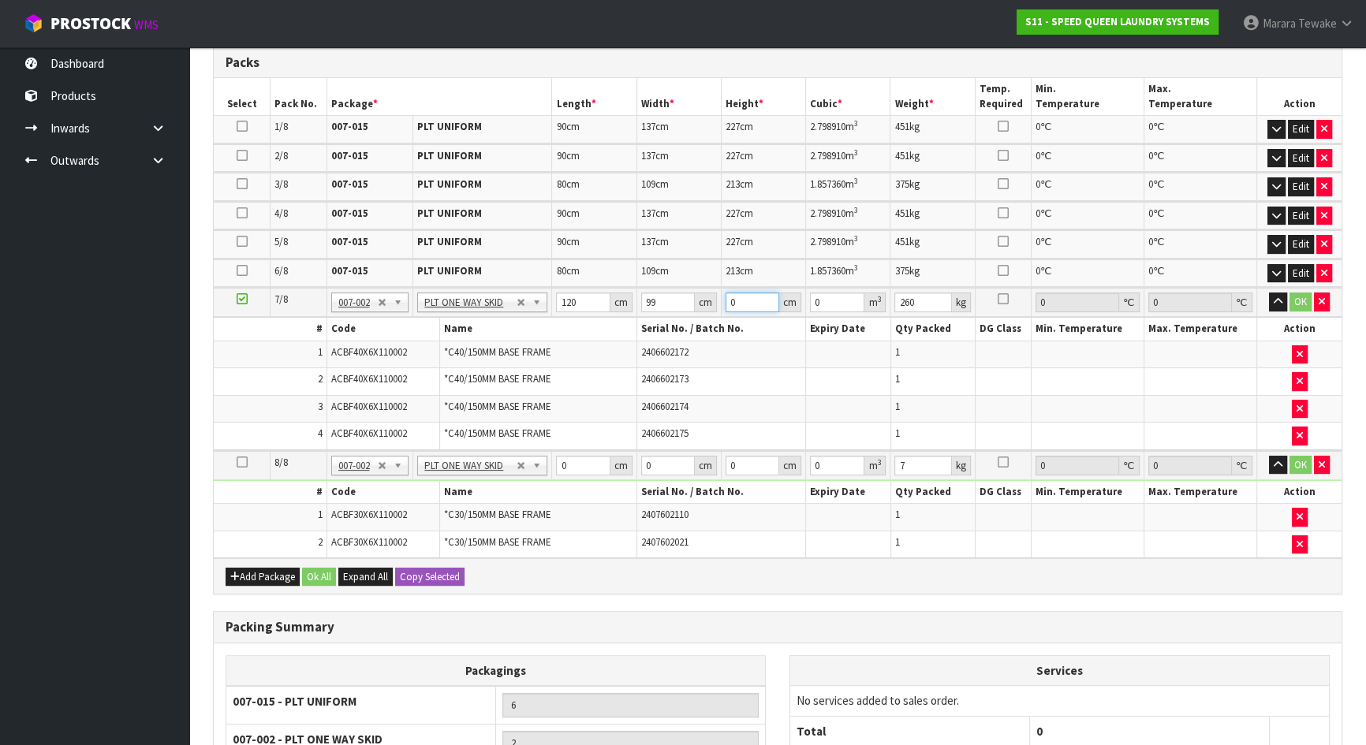
type input "0.08316"
type input "74"
type input "0.87912"
type input "74"
drag, startPoint x: 570, startPoint y: 465, endPoint x: 560, endPoint y: 454, distance: 15.1
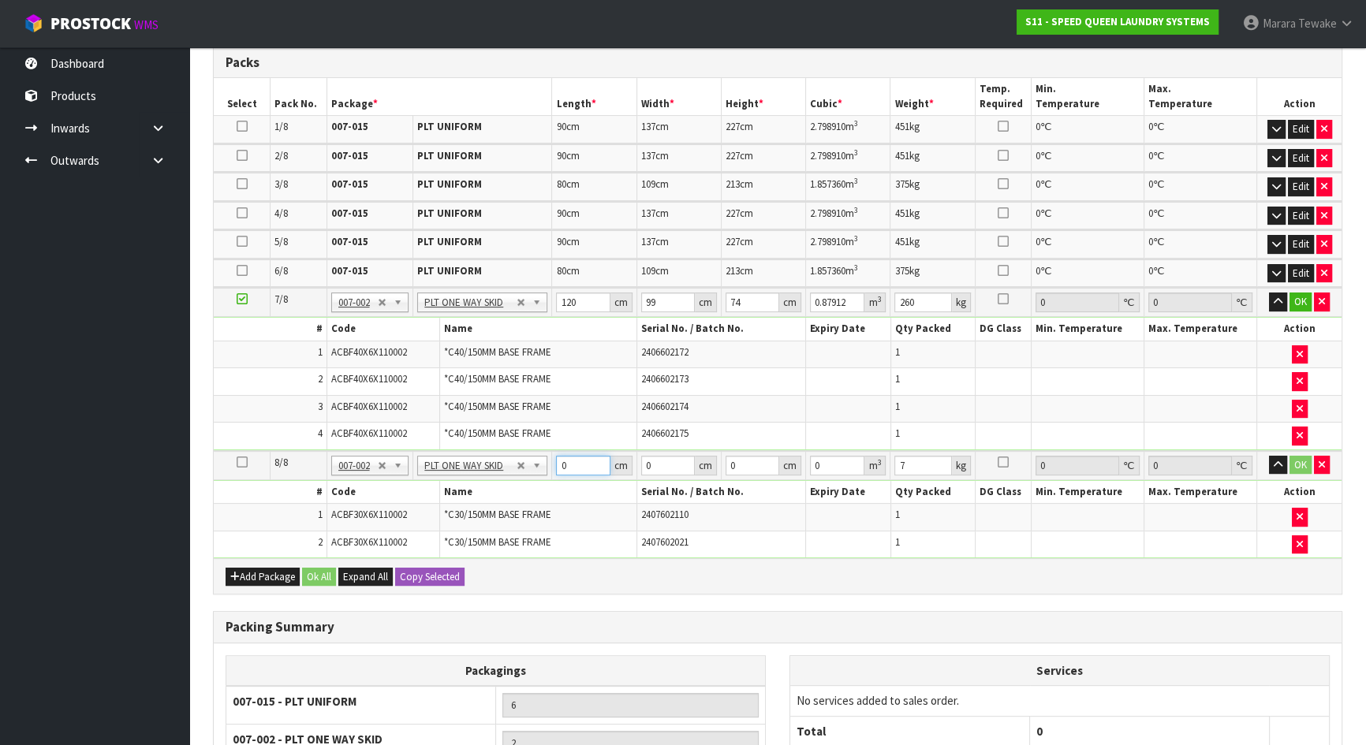
click at [558, 456] on input "0" at bounding box center [583, 466] width 54 height 20
type input "81"
type input "76"
type input "4"
type input "0.024624"
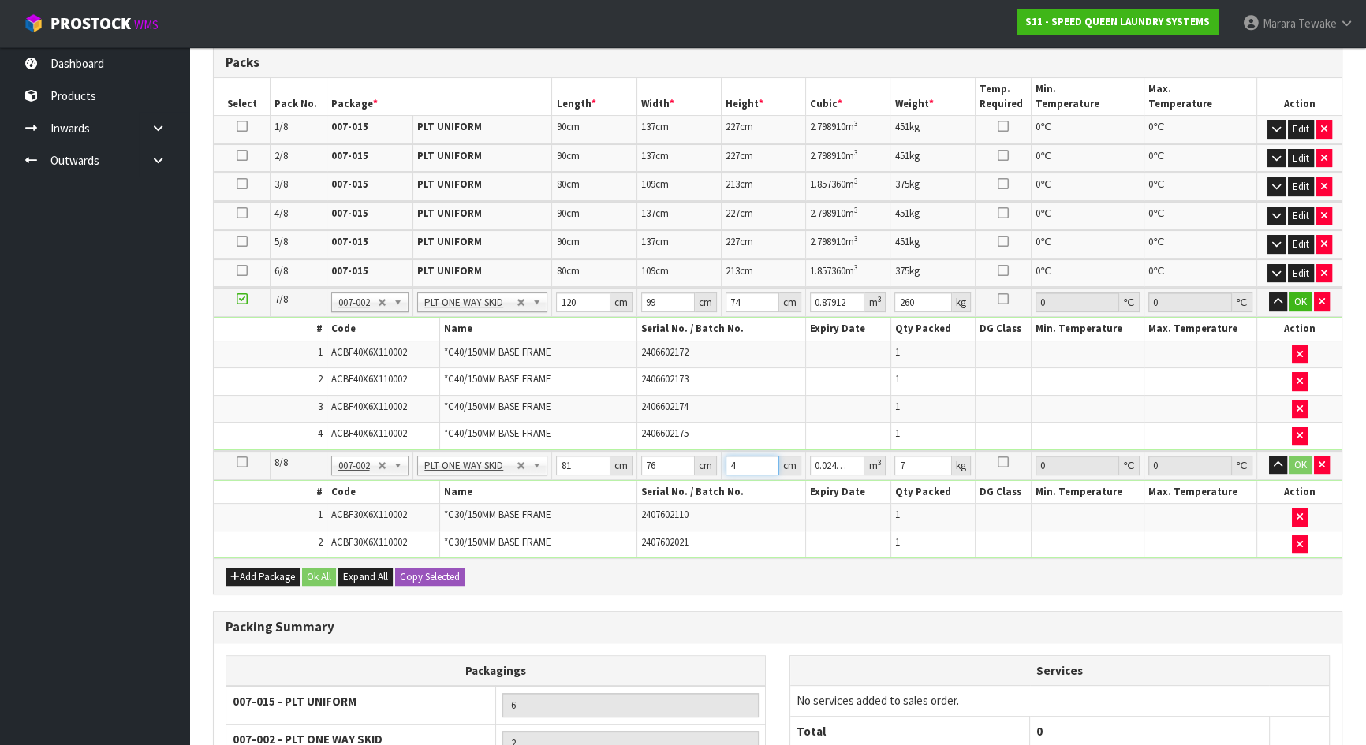
type input "46"
type input "0.283176"
type input "46"
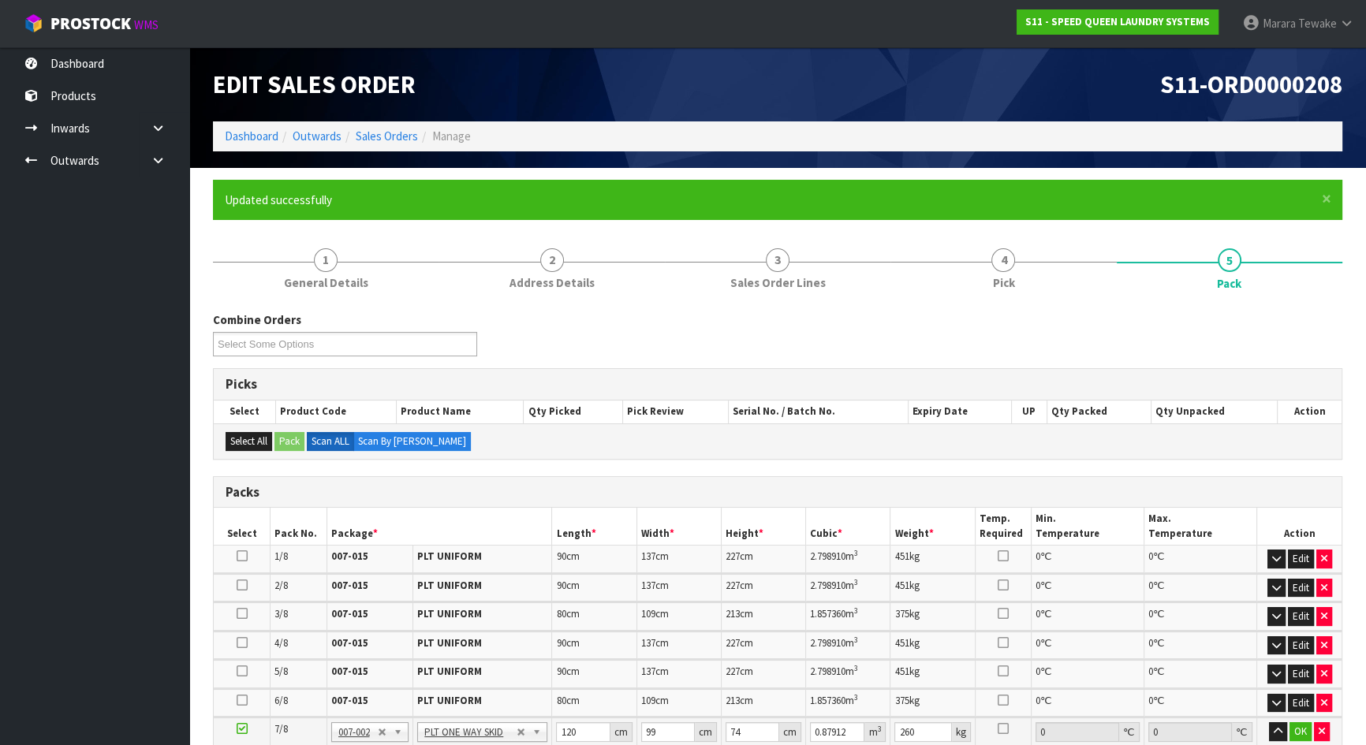
scroll to position [573, 0]
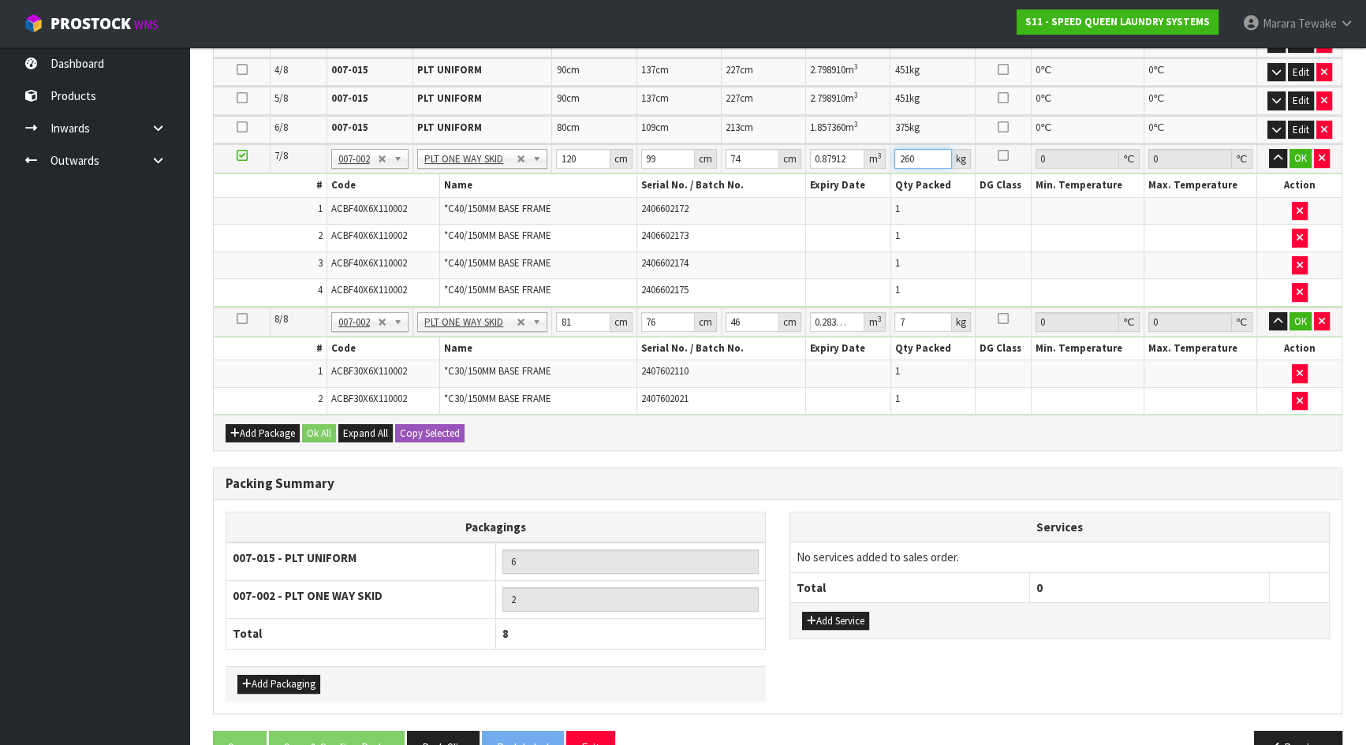
drag, startPoint x: 924, startPoint y: 156, endPoint x: 882, endPoint y: 144, distance: 43.7
click at [894, 149] on input "260" at bounding box center [922, 159] width 57 height 20
type input "292"
drag, startPoint x: 908, startPoint y: 315, endPoint x: 877, endPoint y: 300, distance: 33.9
click at [879, 308] on tr "8/8 NONE 007-001 007-002 007-004 007-009 007-013 007-014 007-015 007-017 007-01…" at bounding box center [778, 322] width 1128 height 29
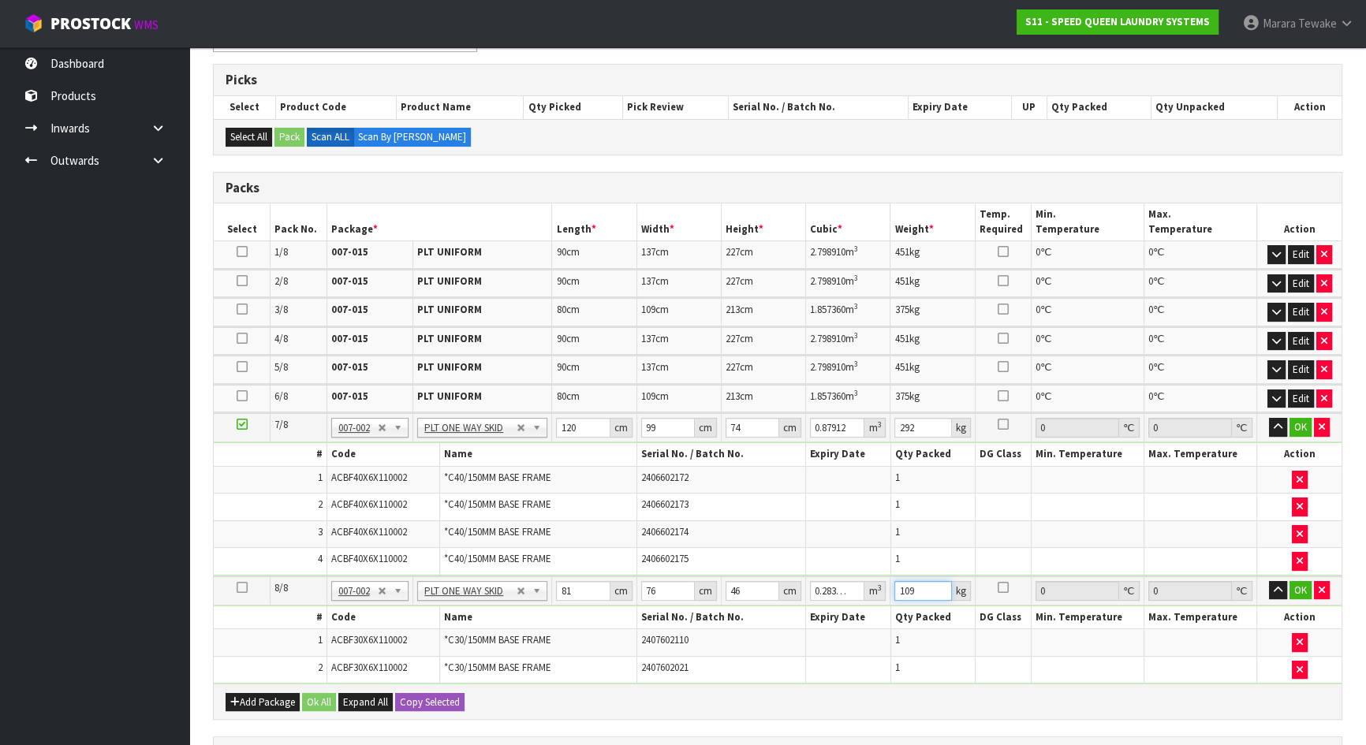
scroll to position [394, 0]
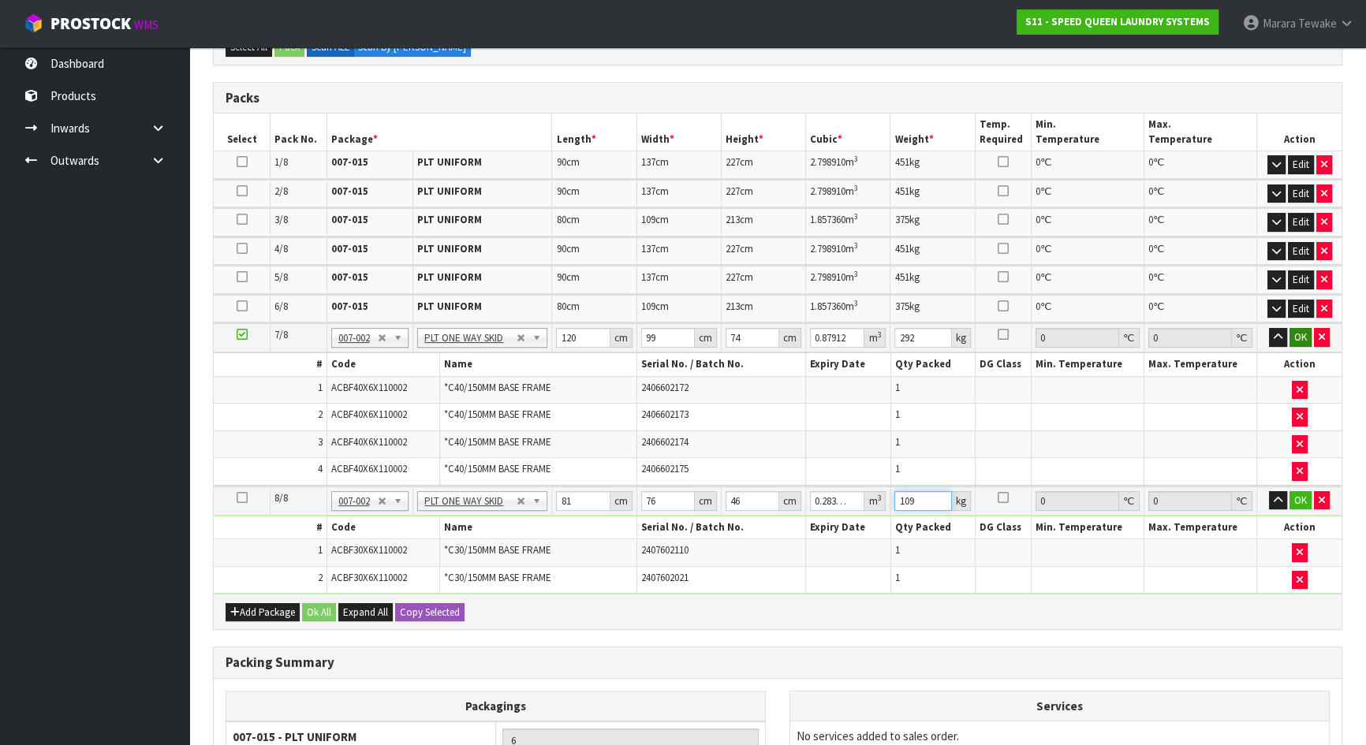
type input "109"
click at [1303, 334] on button "OK" at bounding box center [1300, 337] width 22 height 19
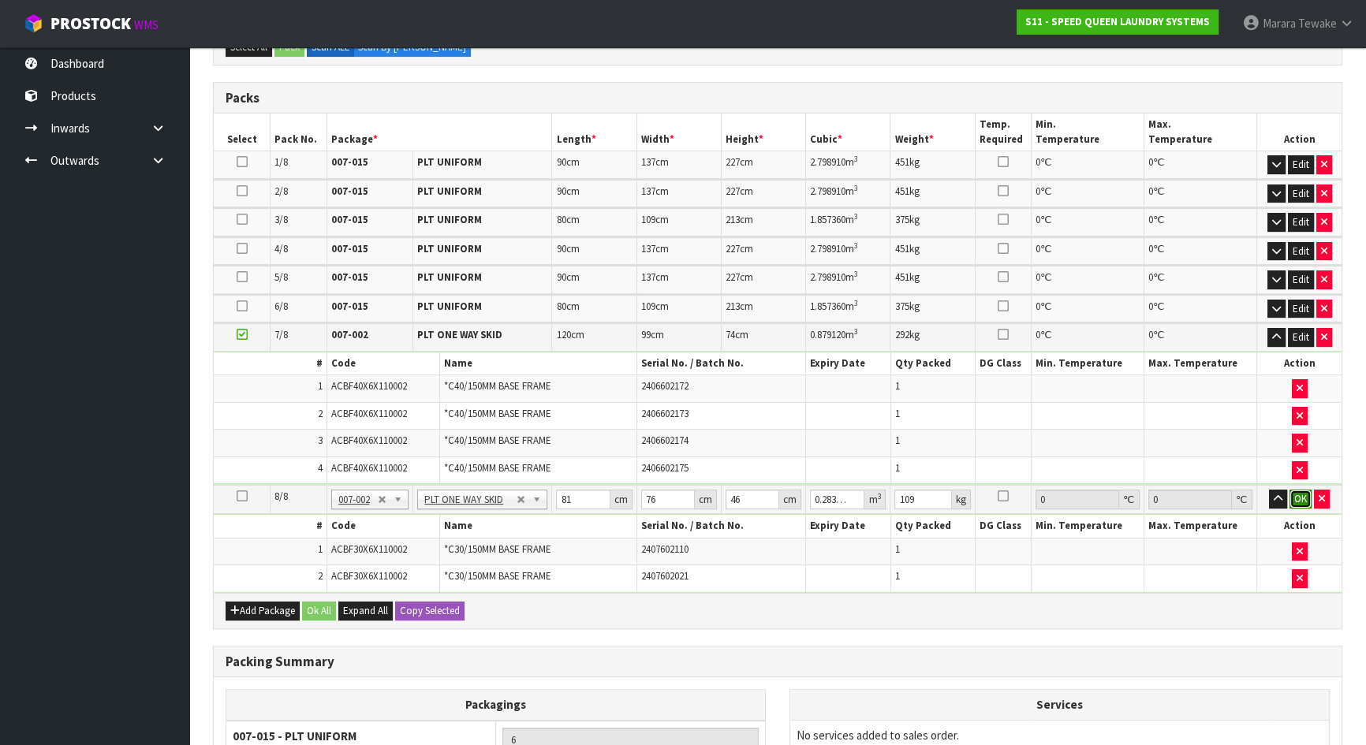
click at [1298, 494] on button "OK" at bounding box center [1300, 499] width 22 height 19
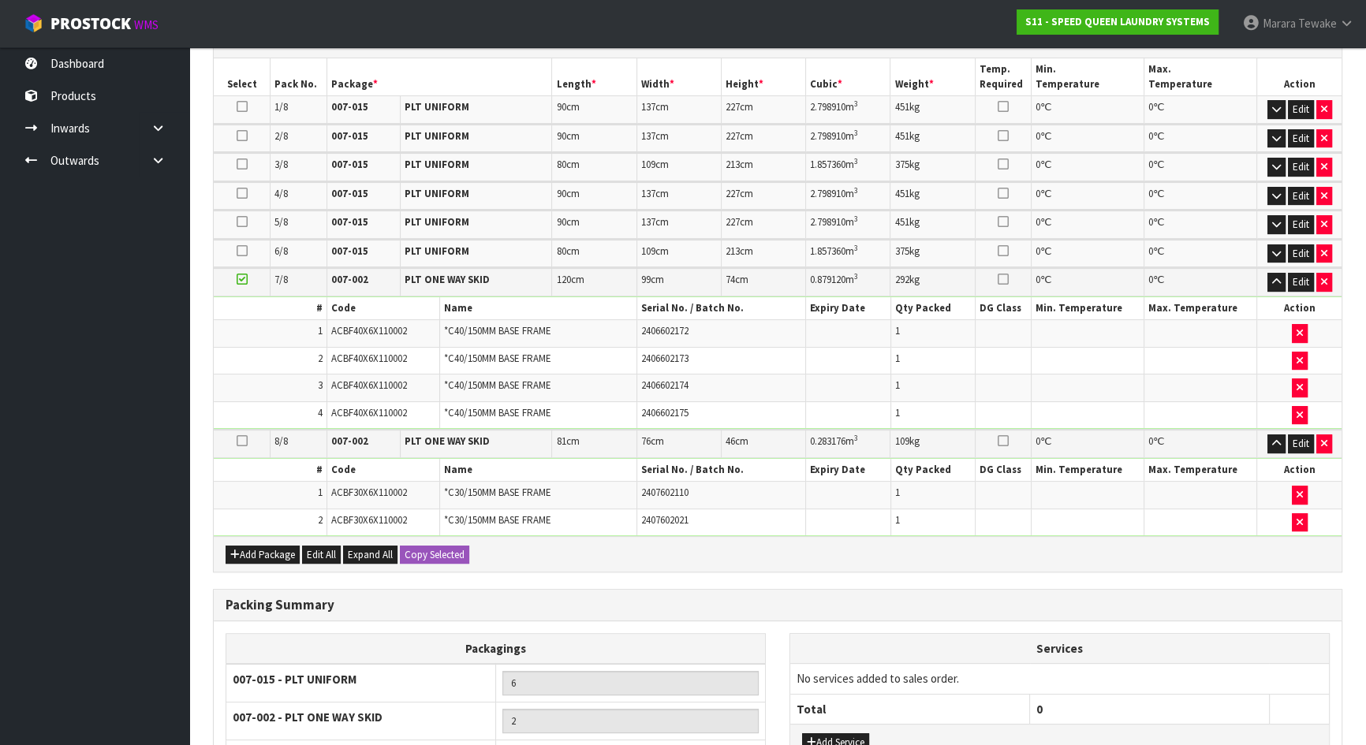
scroll to position [607, 0]
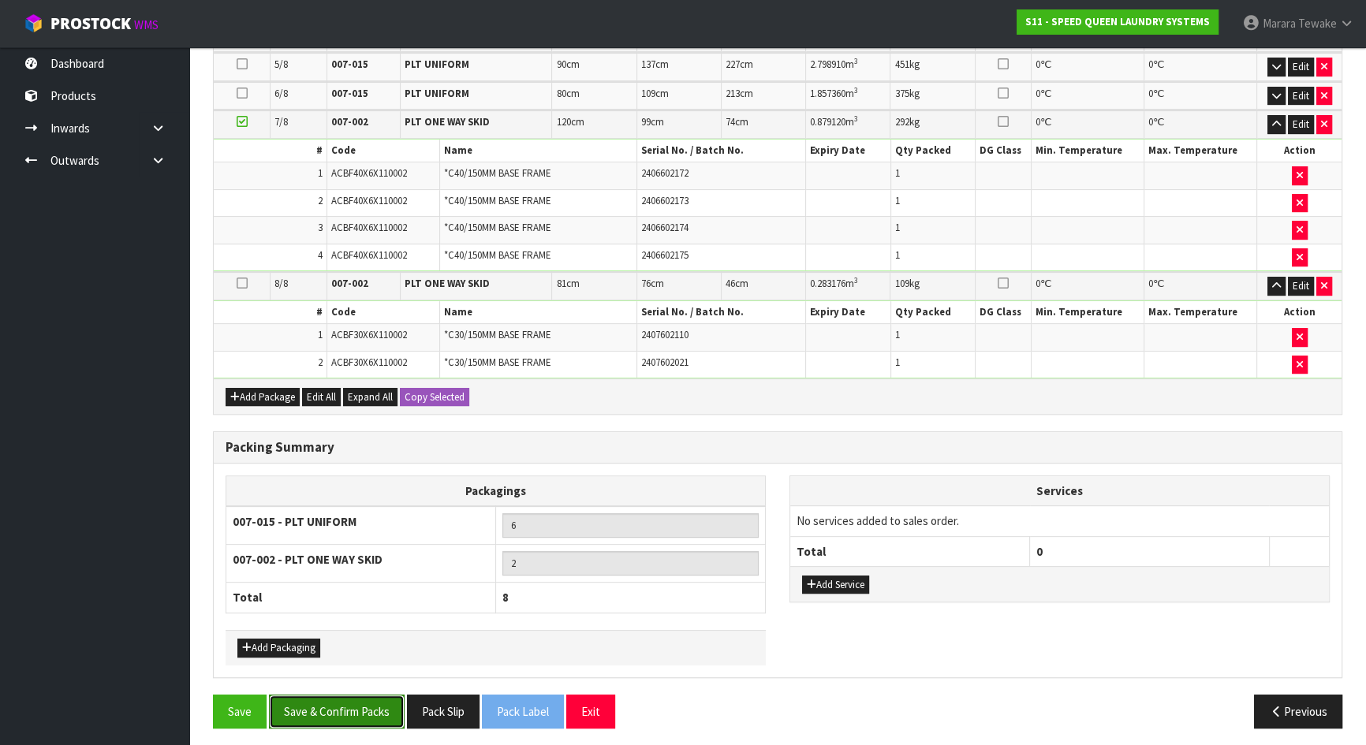
click at [341, 713] on button "Save & Confirm Packs" at bounding box center [337, 712] width 136 height 34
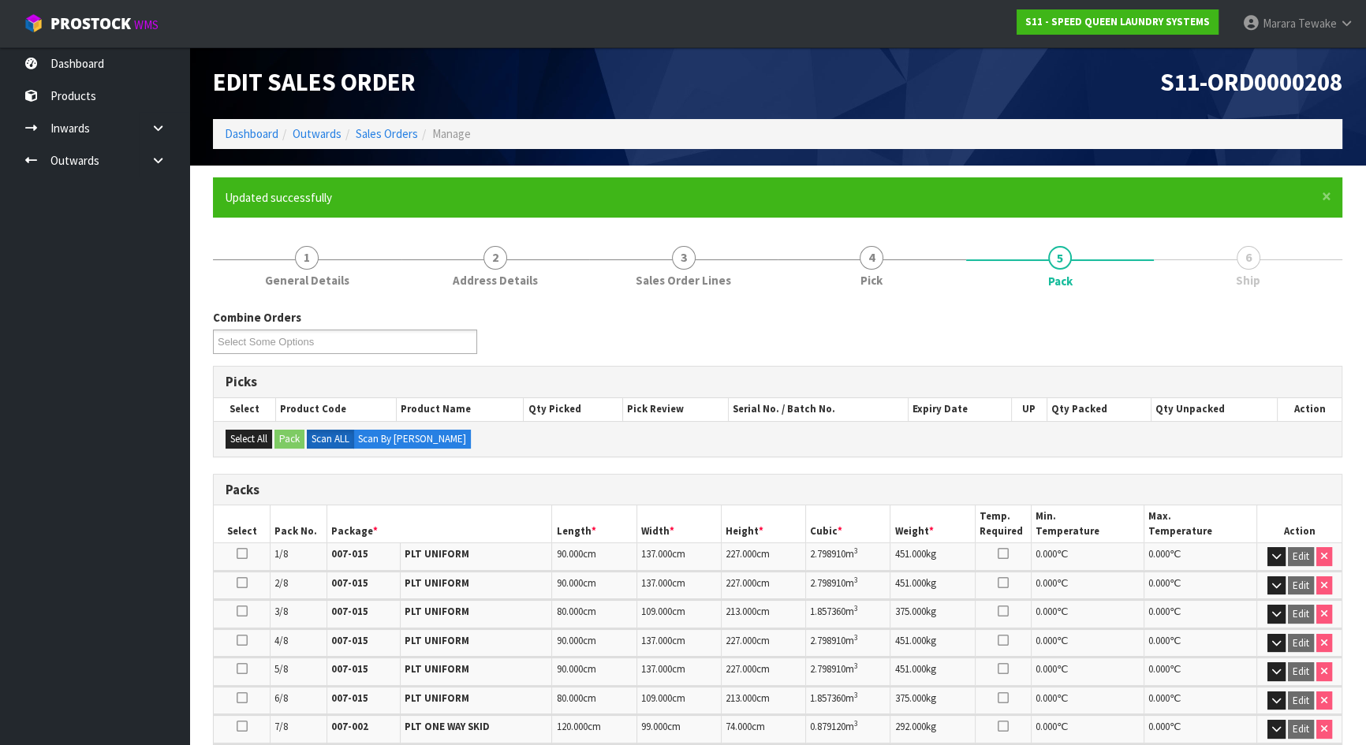
scroll to position [0, 0]
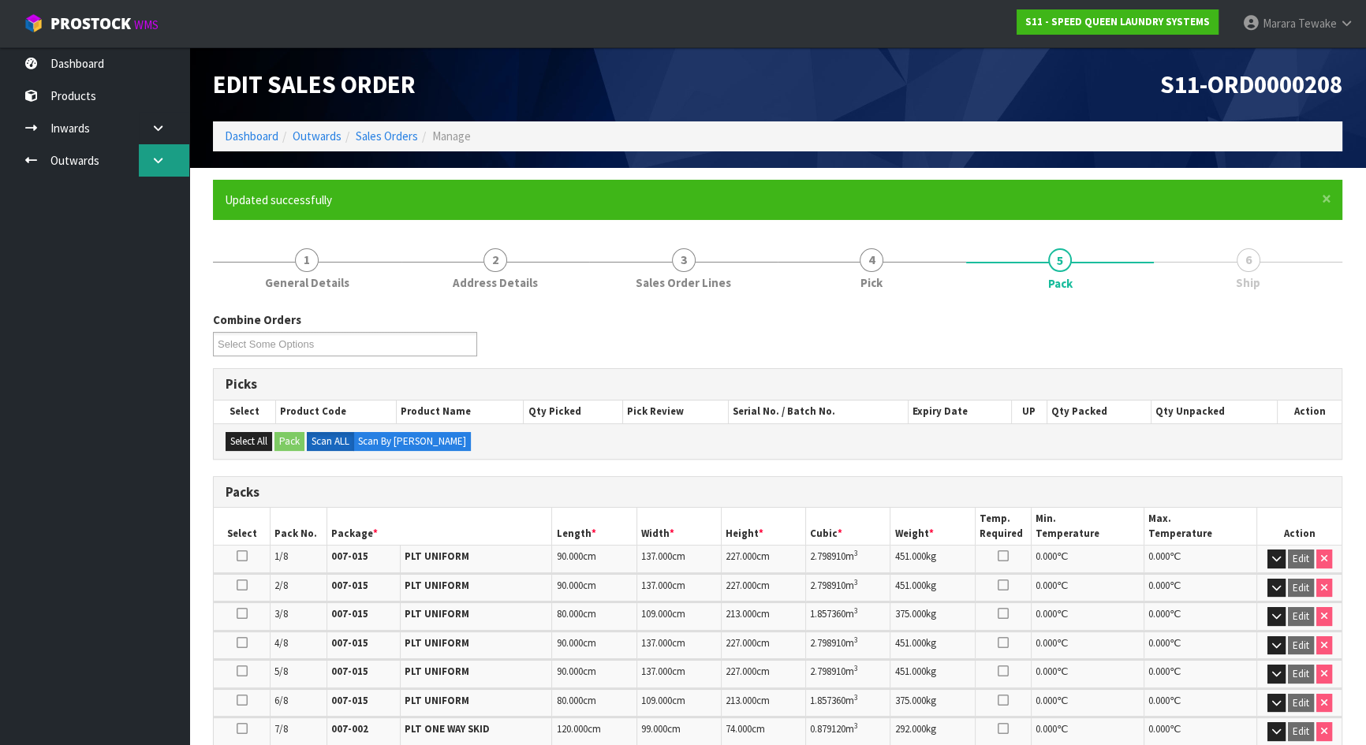
click at [164, 156] on icon at bounding box center [158, 161] width 15 height 12
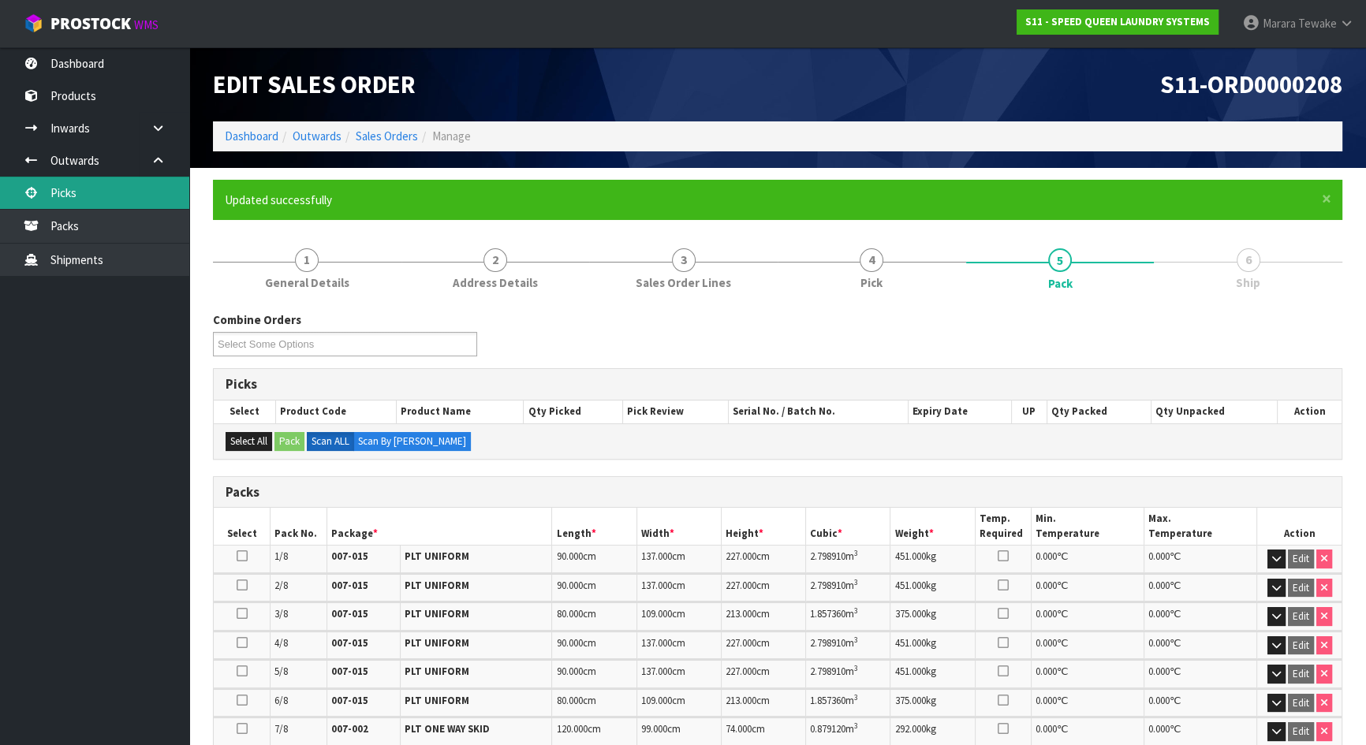
click at [131, 192] on link "Picks" at bounding box center [94, 193] width 189 height 32
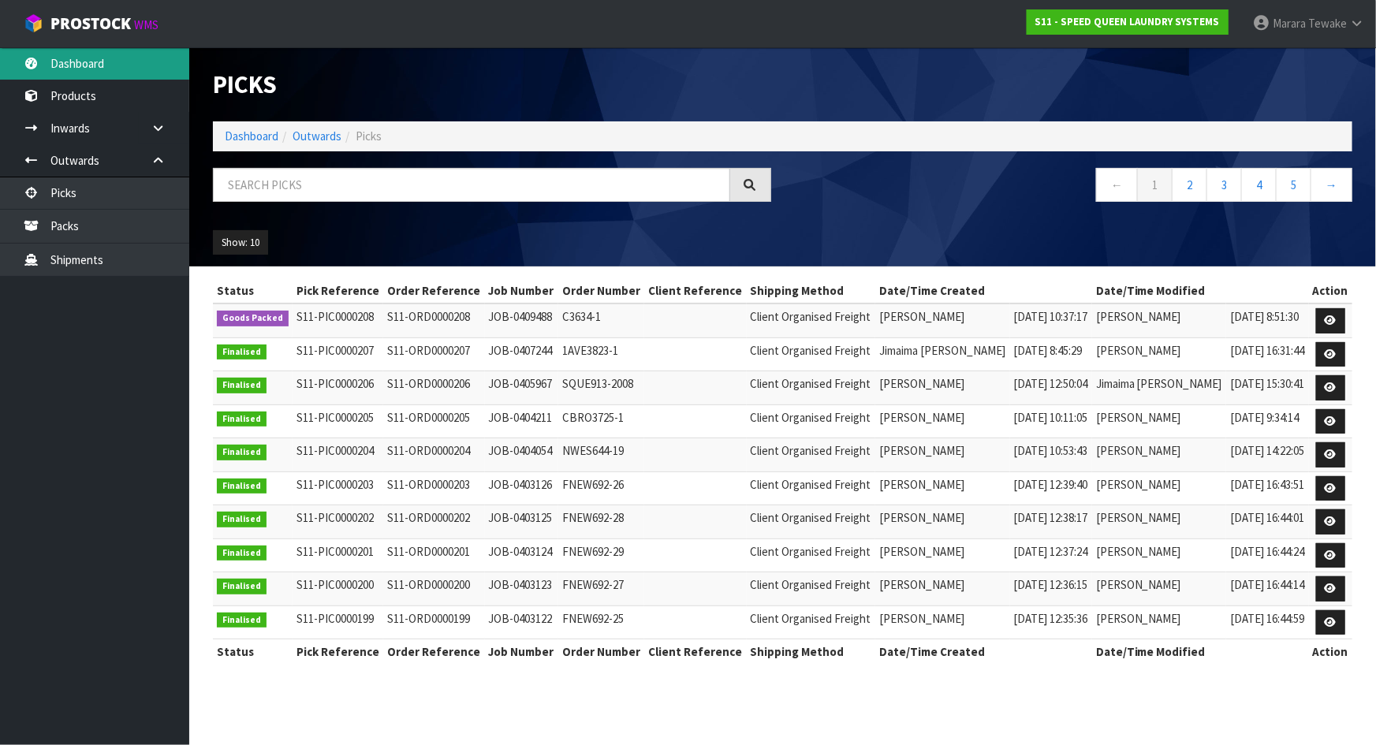
click at [144, 66] on link "Dashboard" at bounding box center [94, 63] width 189 height 32
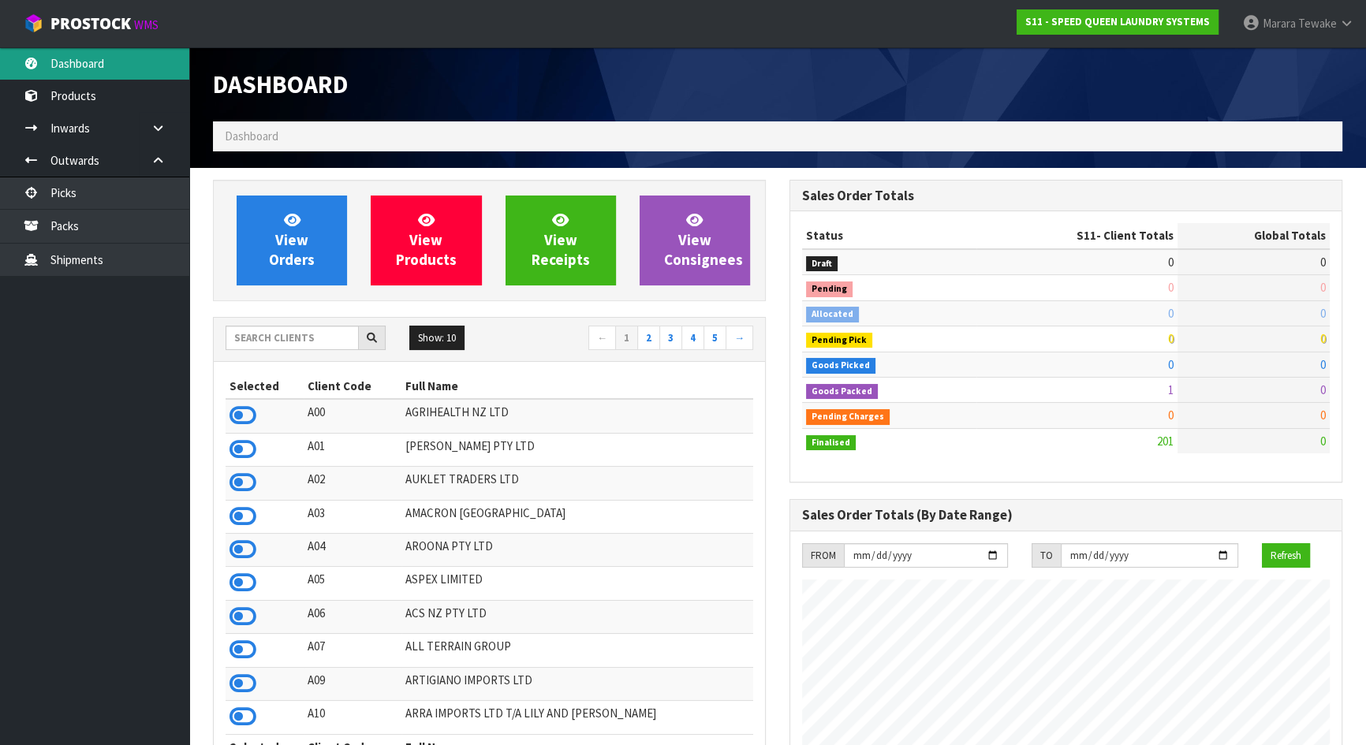
scroll to position [1073, 576]
click at [274, 337] on input "text" at bounding box center [292, 338] width 133 height 24
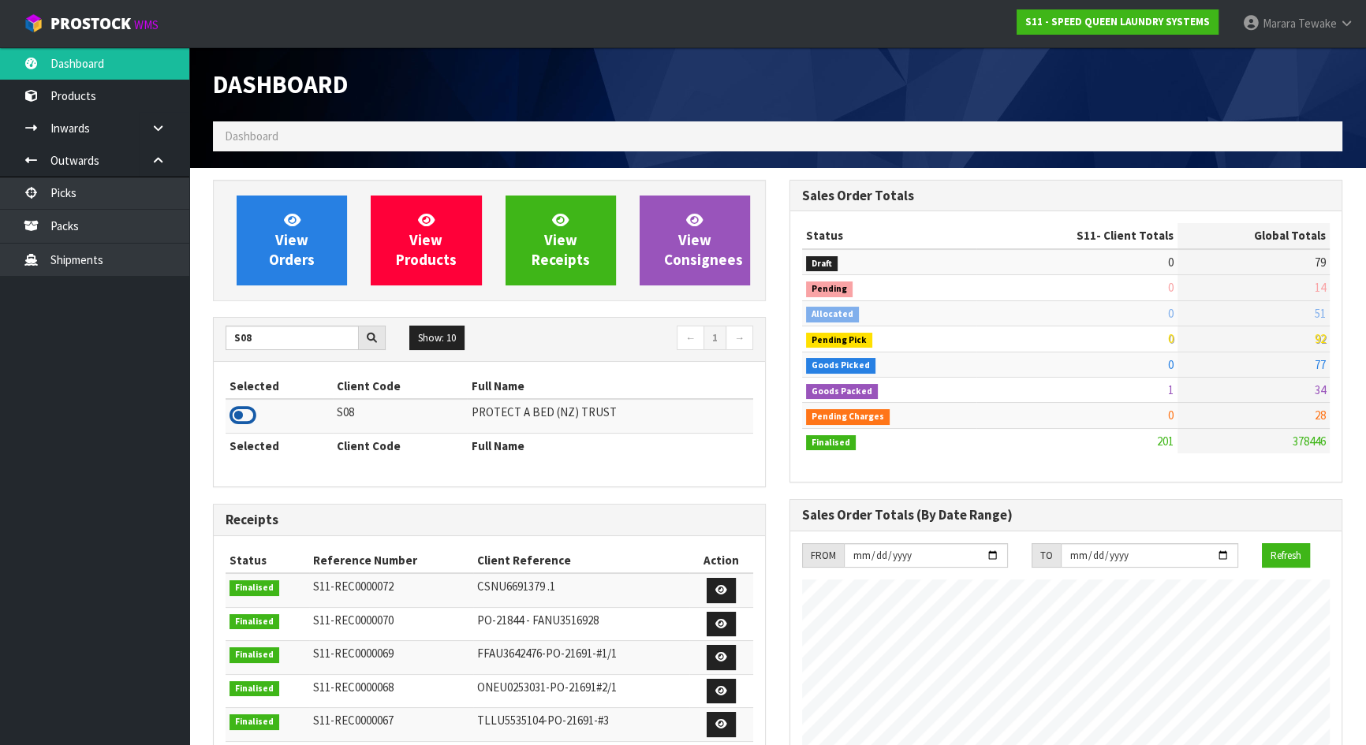
click at [245, 416] on icon at bounding box center [243, 416] width 27 height 24
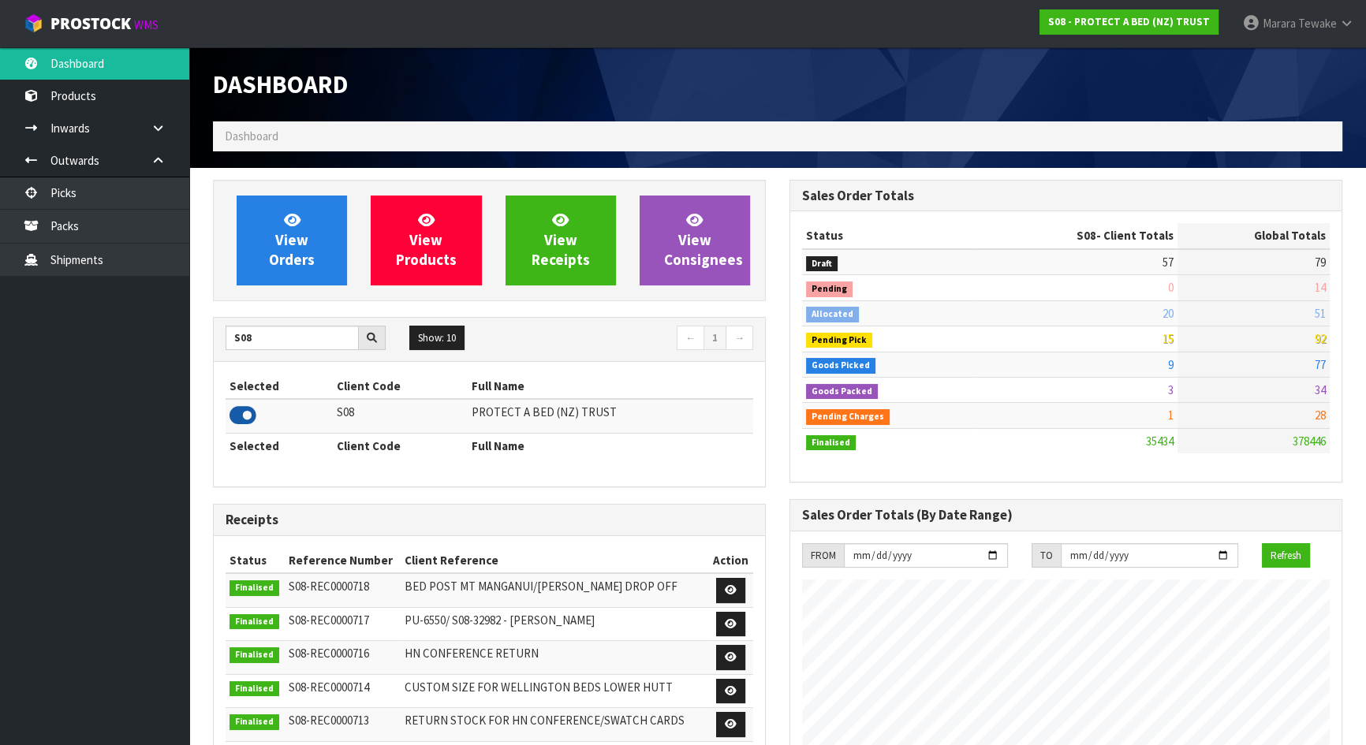
scroll to position [1192, 576]
drag, startPoint x: 212, startPoint y: 341, endPoint x: 71, endPoint y: 319, distance: 142.8
click at [161, 331] on body "Toggle navigation ProStock WMS S08 - PROTECT A BED (NZ) TRUST Marara Tewake Log…" at bounding box center [683, 372] width 1366 height 745
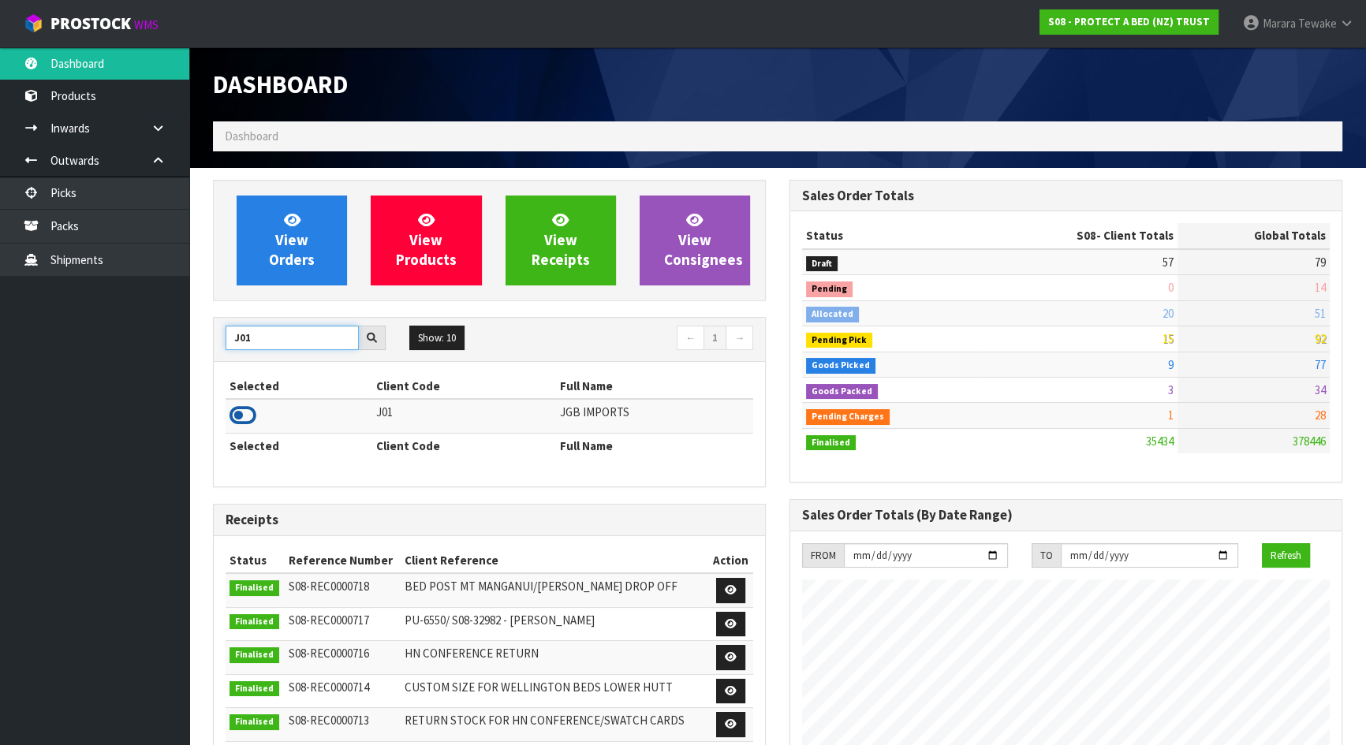
type input "J01"
click at [243, 416] on icon at bounding box center [243, 416] width 27 height 24
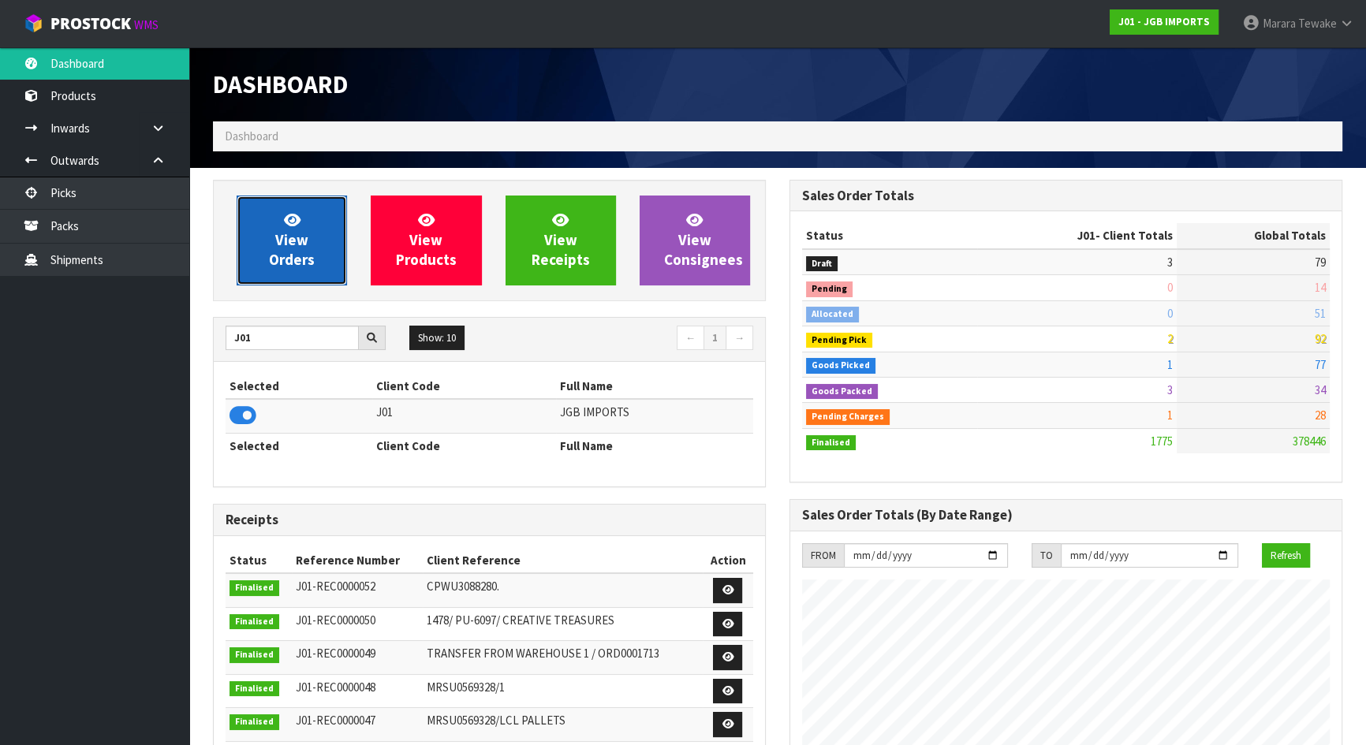
click at [305, 268] on span "View Orders" at bounding box center [292, 240] width 46 height 59
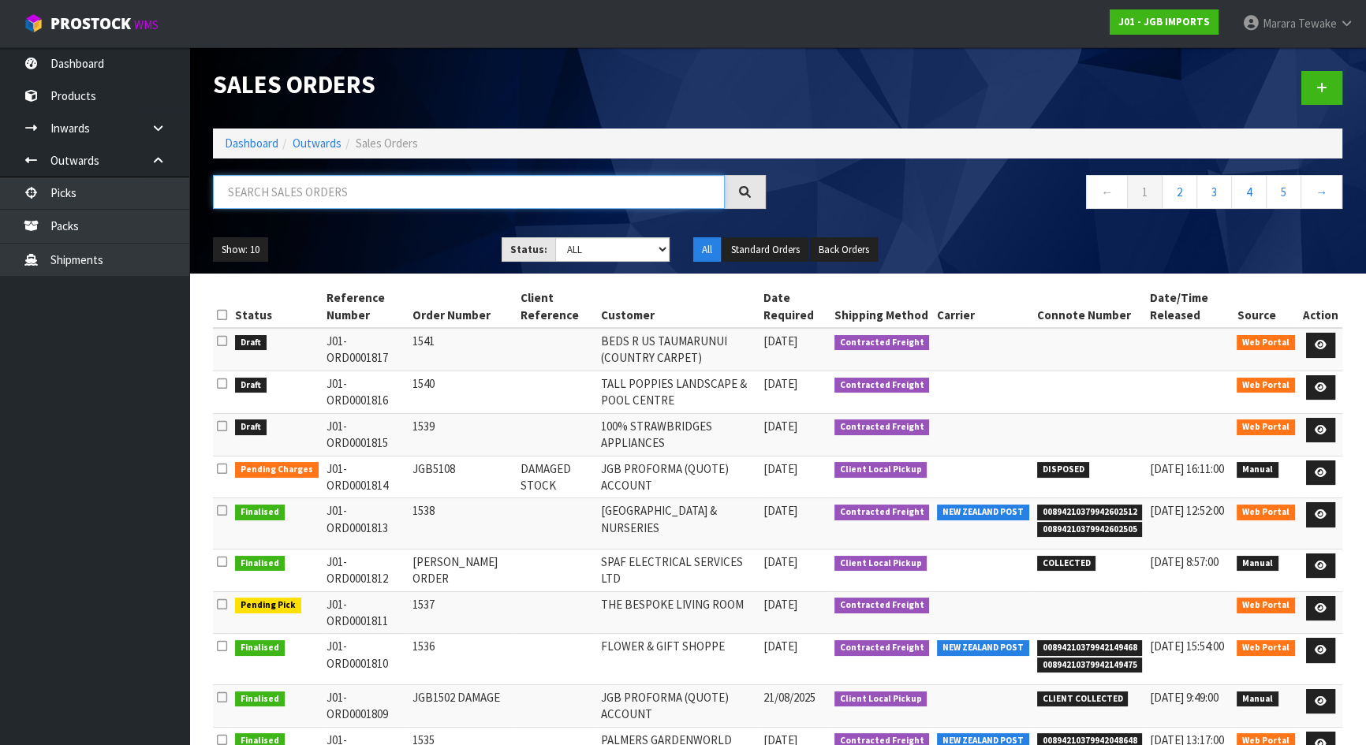
click at [363, 208] on input "text" at bounding box center [469, 192] width 512 height 34
click at [659, 242] on select "Draft Pending Allocated Pending Pick Goods Picked Goods Packed Pending Charges …" at bounding box center [612, 249] width 115 height 24
select select "string:3"
click at [555, 237] on select "Draft Pending Allocated Pending Pick Goods Picked Goods Packed Pending Charges …" at bounding box center [612, 249] width 115 height 24
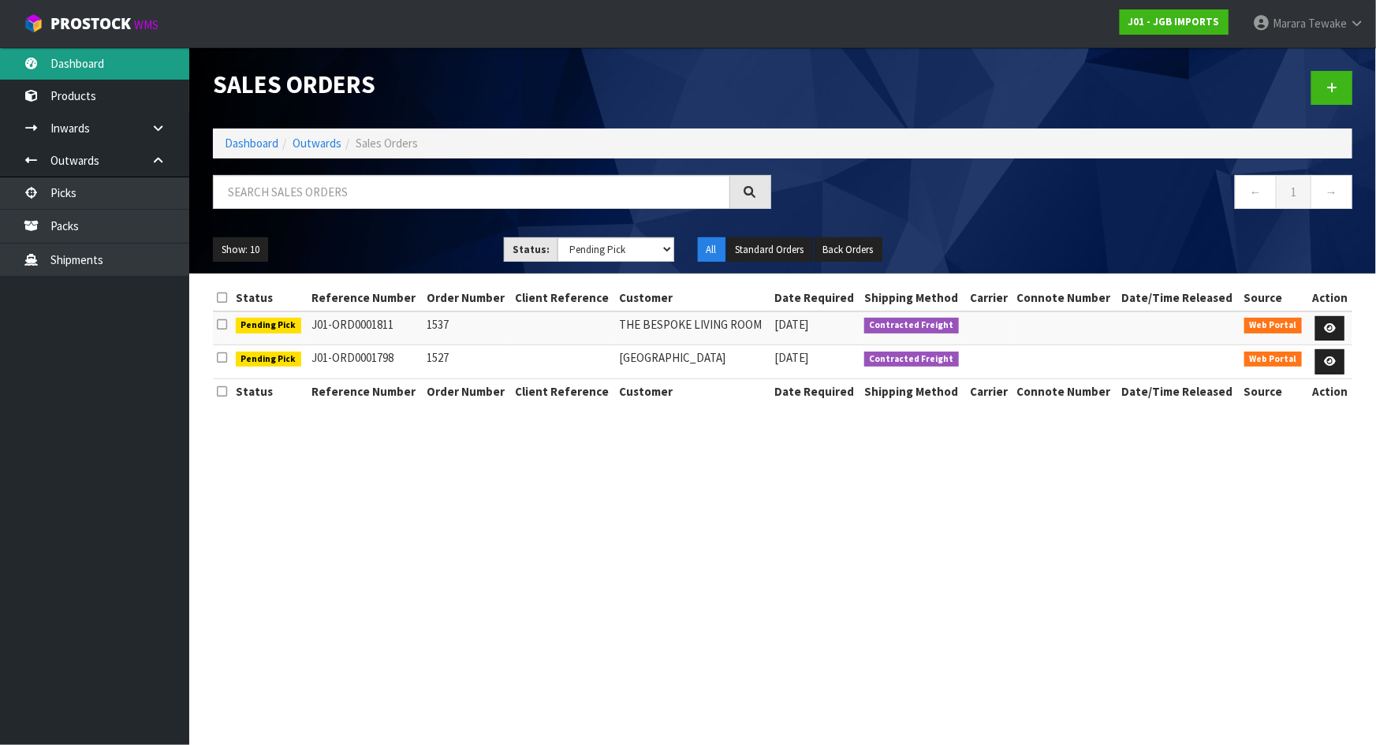
click at [86, 58] on link "Dashboard" at bounding box center [94, 63] width 189 height 32
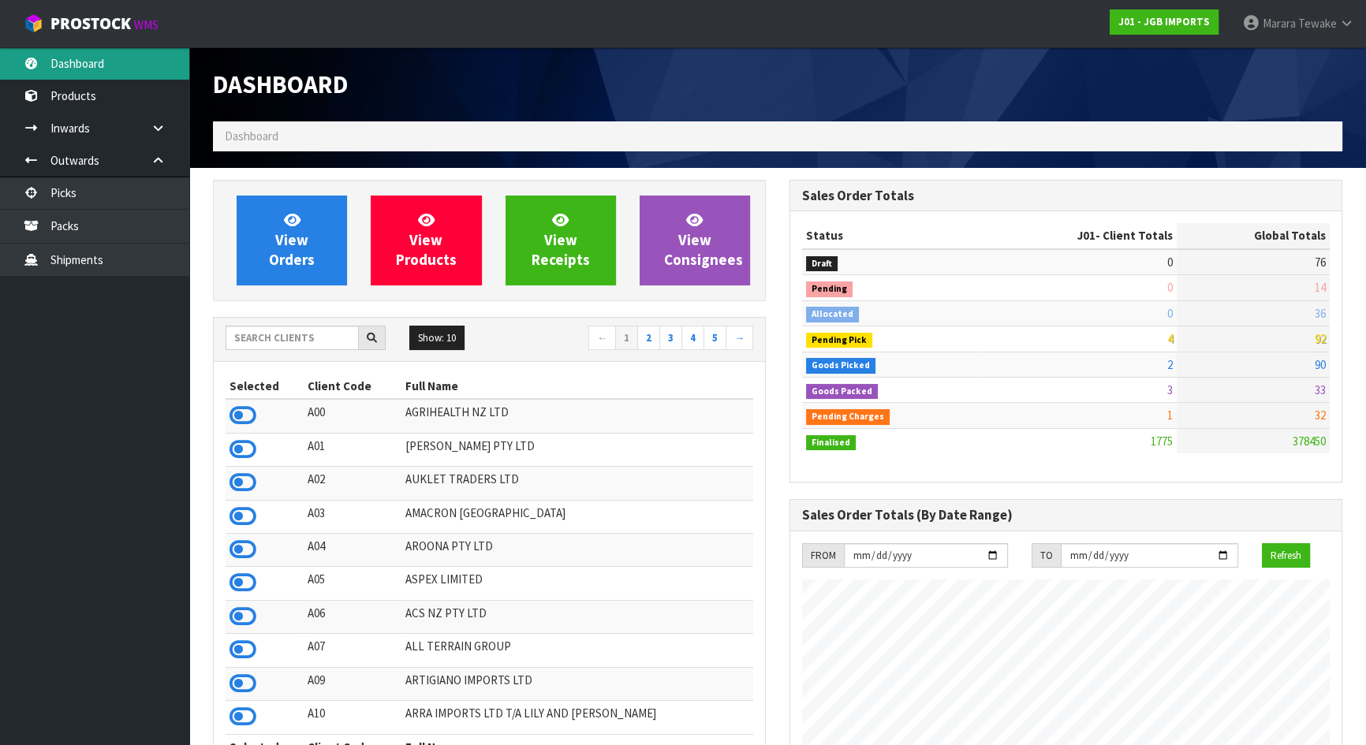
scroll to position [1192, 576]
click at [294, 338] on input "text" at bounding box center [292, 338] width 133 height 24
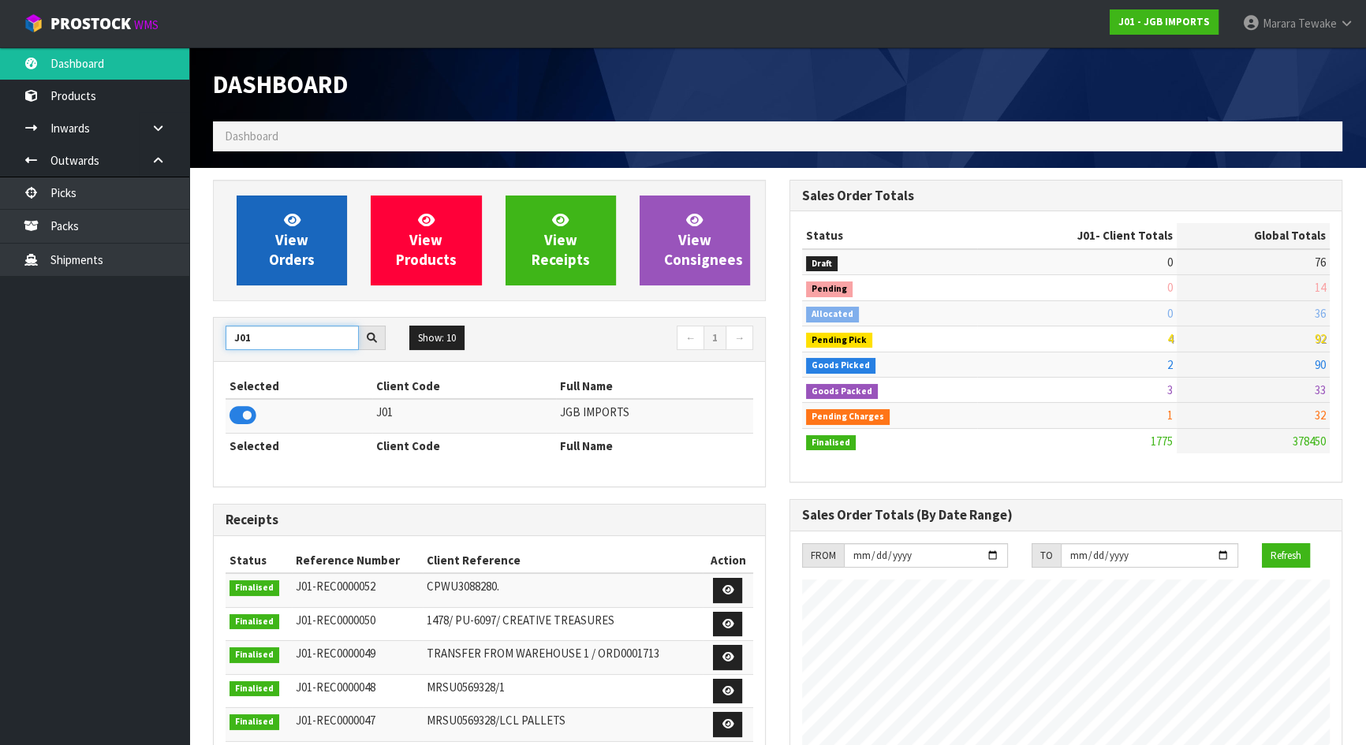
type input "J01"
click at [263, 271] on link "View Orders" at bounding box center [292, 241] width 110 height 90
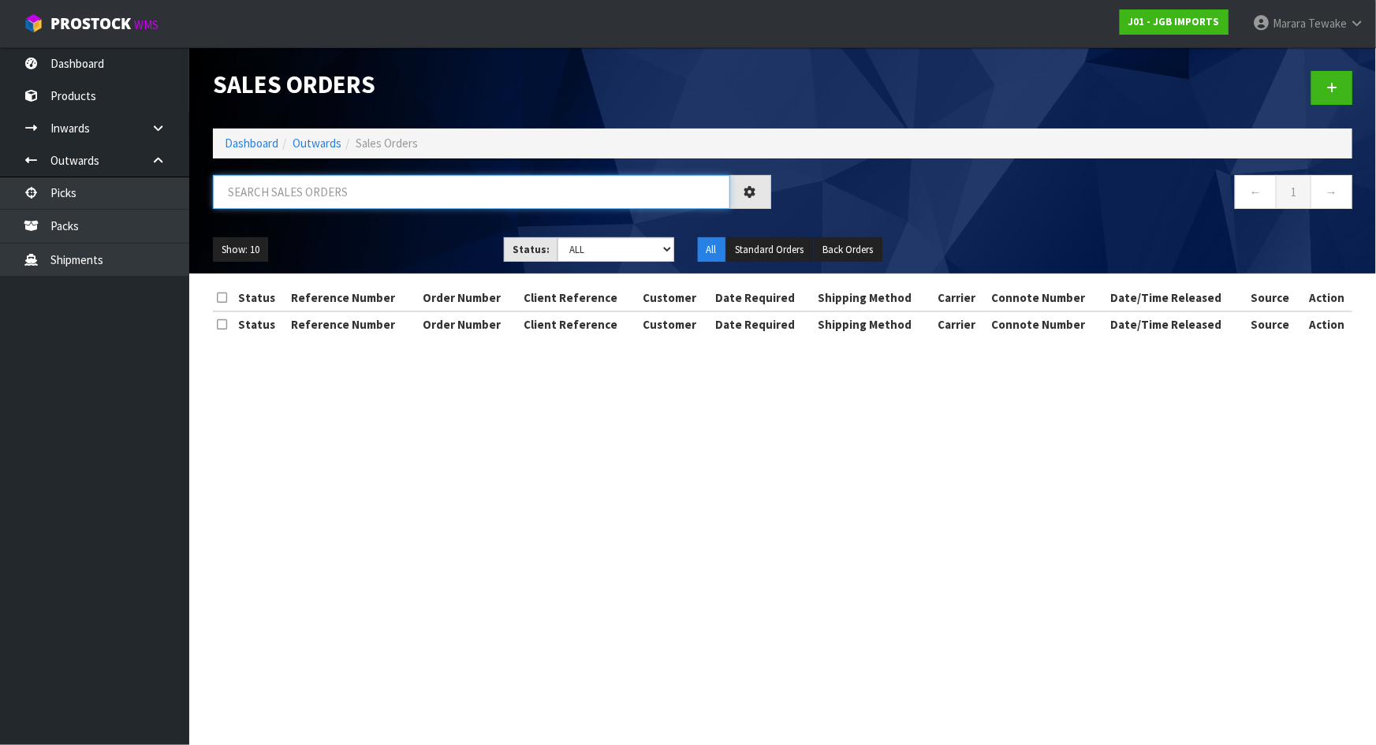
click at [356, 199] on input "text" at bounding box center [471, 192] width 517 height 34
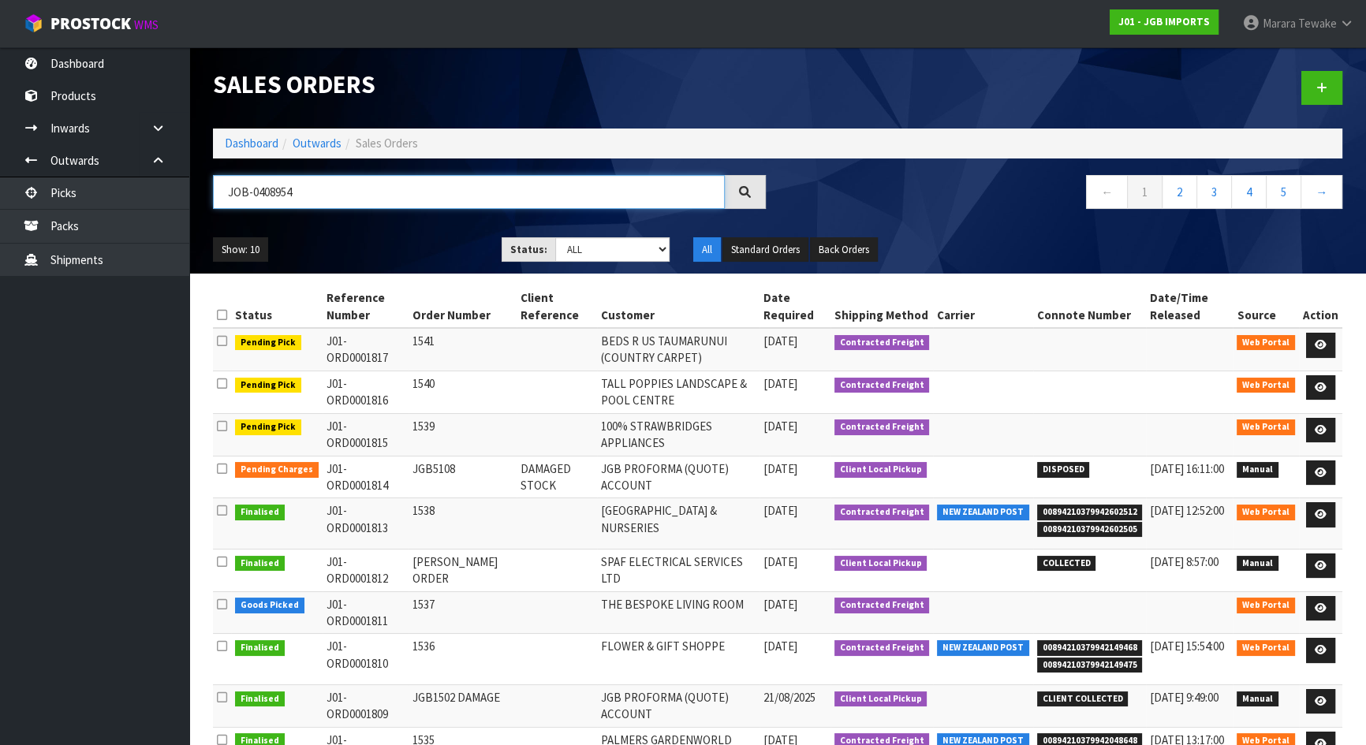
type input "JOB-0408954"
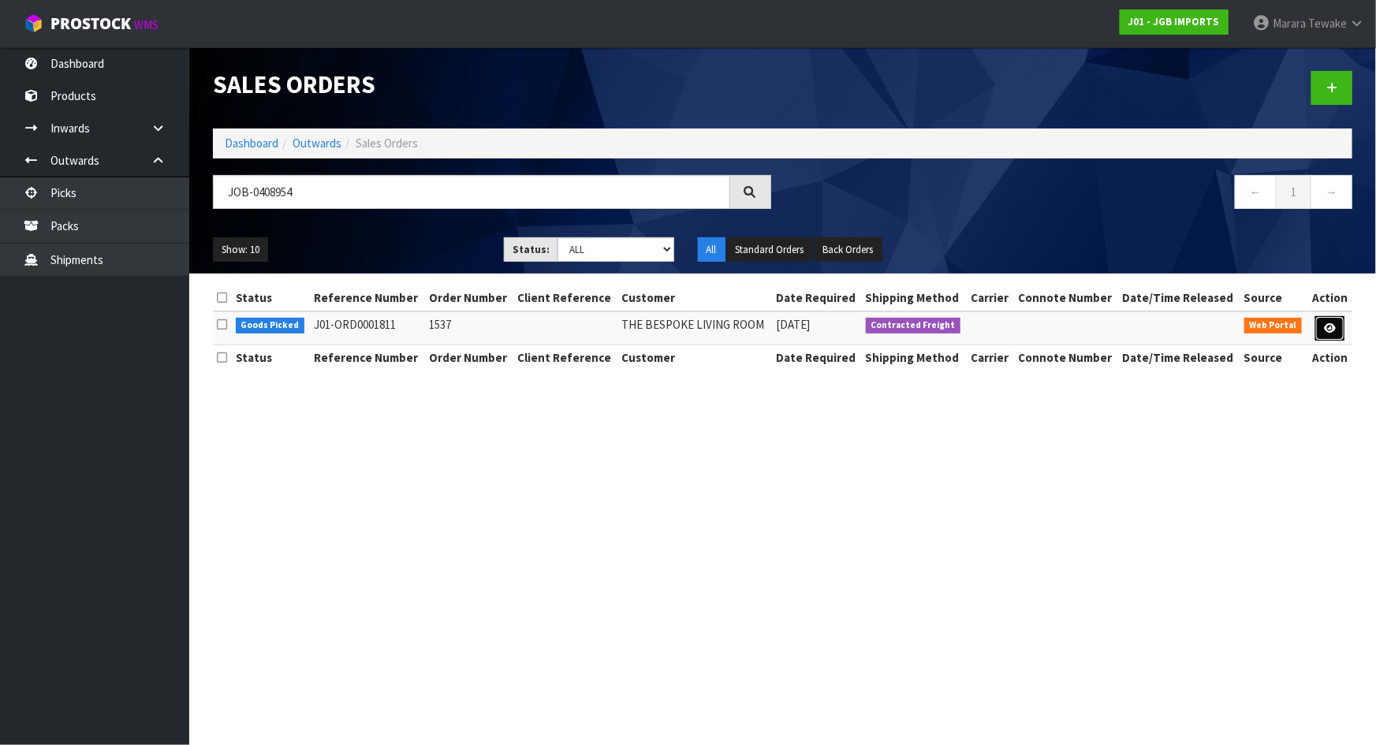
click at [1329, 331] on icon at bounding box center [1330, 328] width 12 height 10
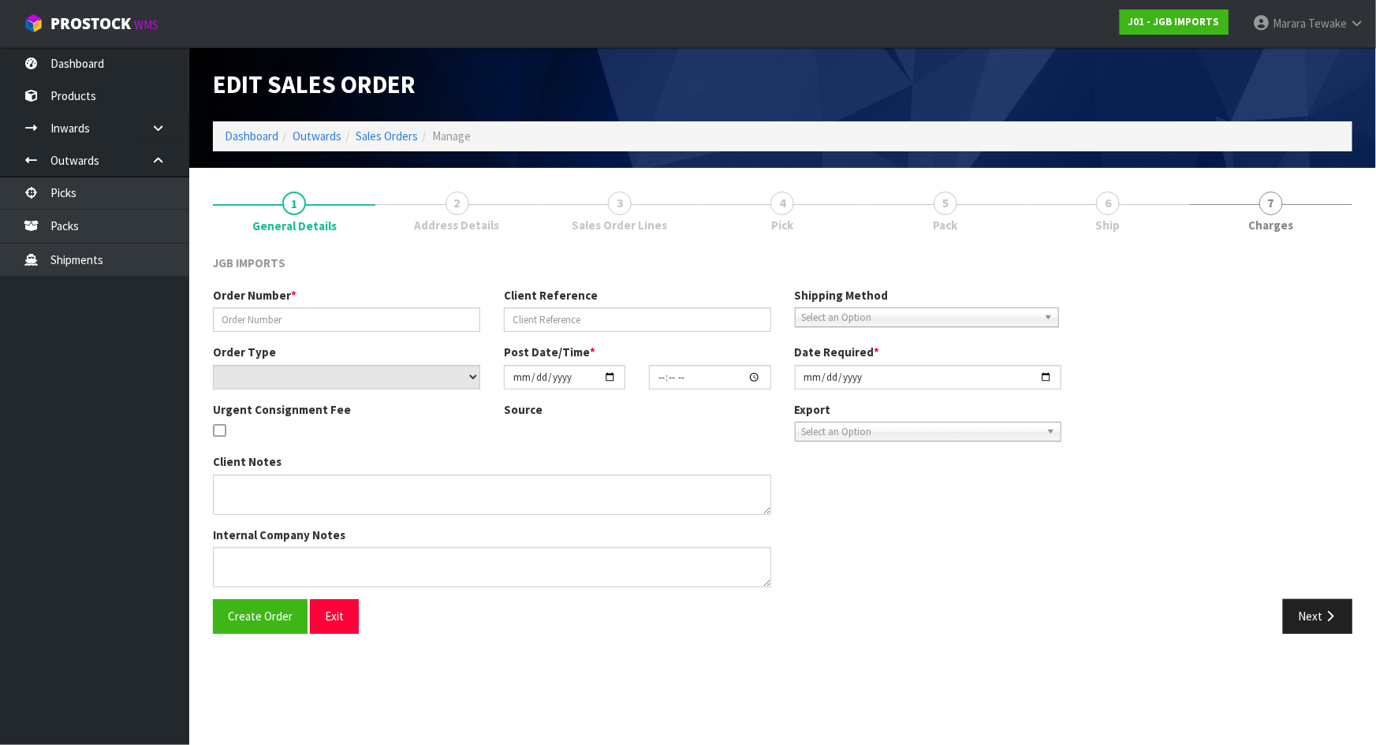
type input "1537"
select select "number:0"
type input "2025-08-22"
type input "13:27:00.000"
type input "2025-08-25"
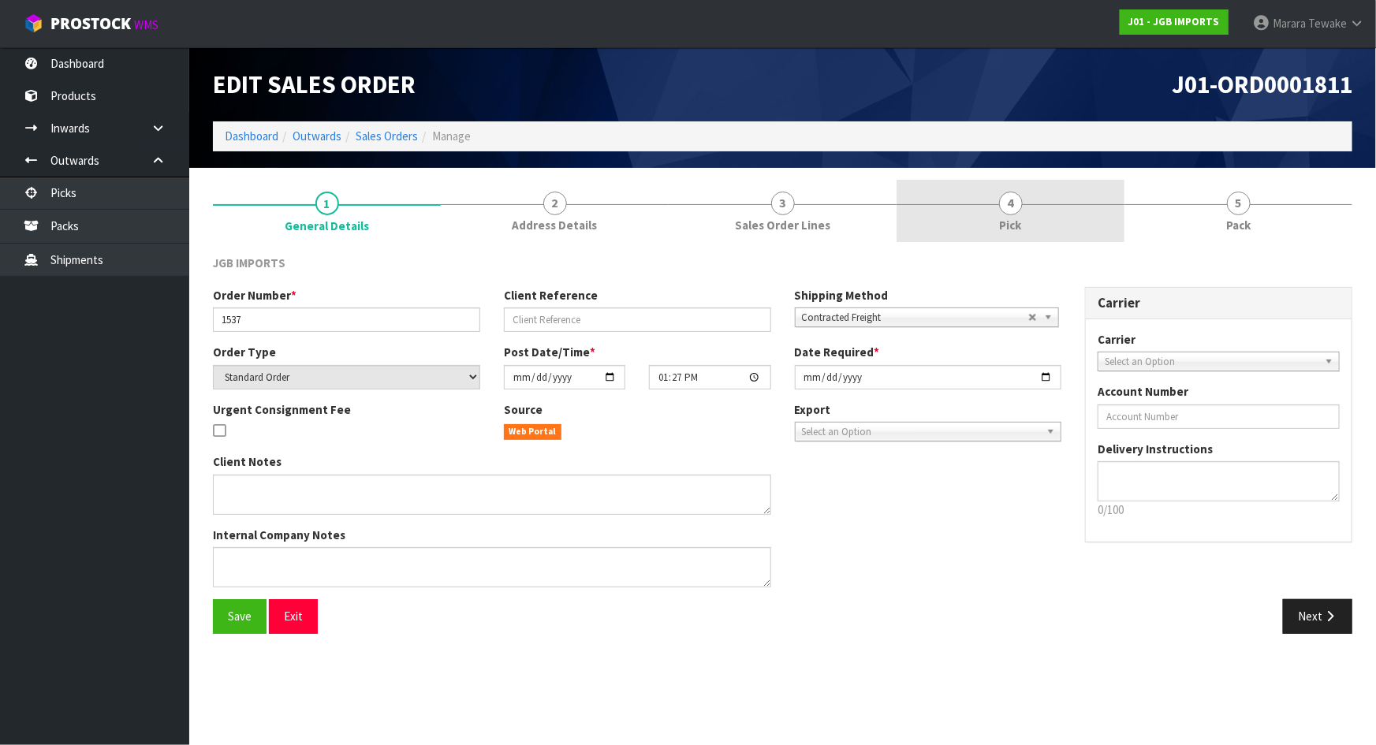
click at [983, 198] on link "4 Pick" at bounding box center [1011, 211] width 228 height 62
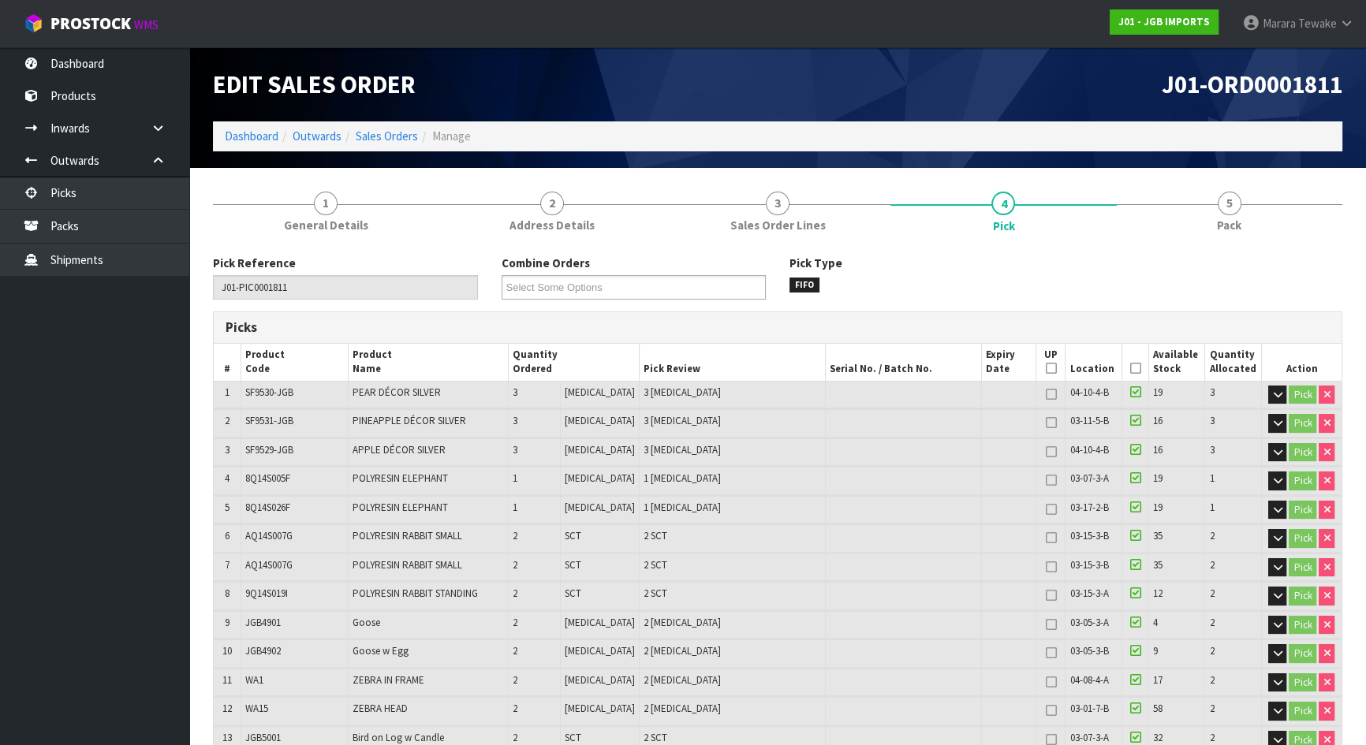
click at [1131, 369] on icon at bounding box center [1134, 368] width 11 height 1
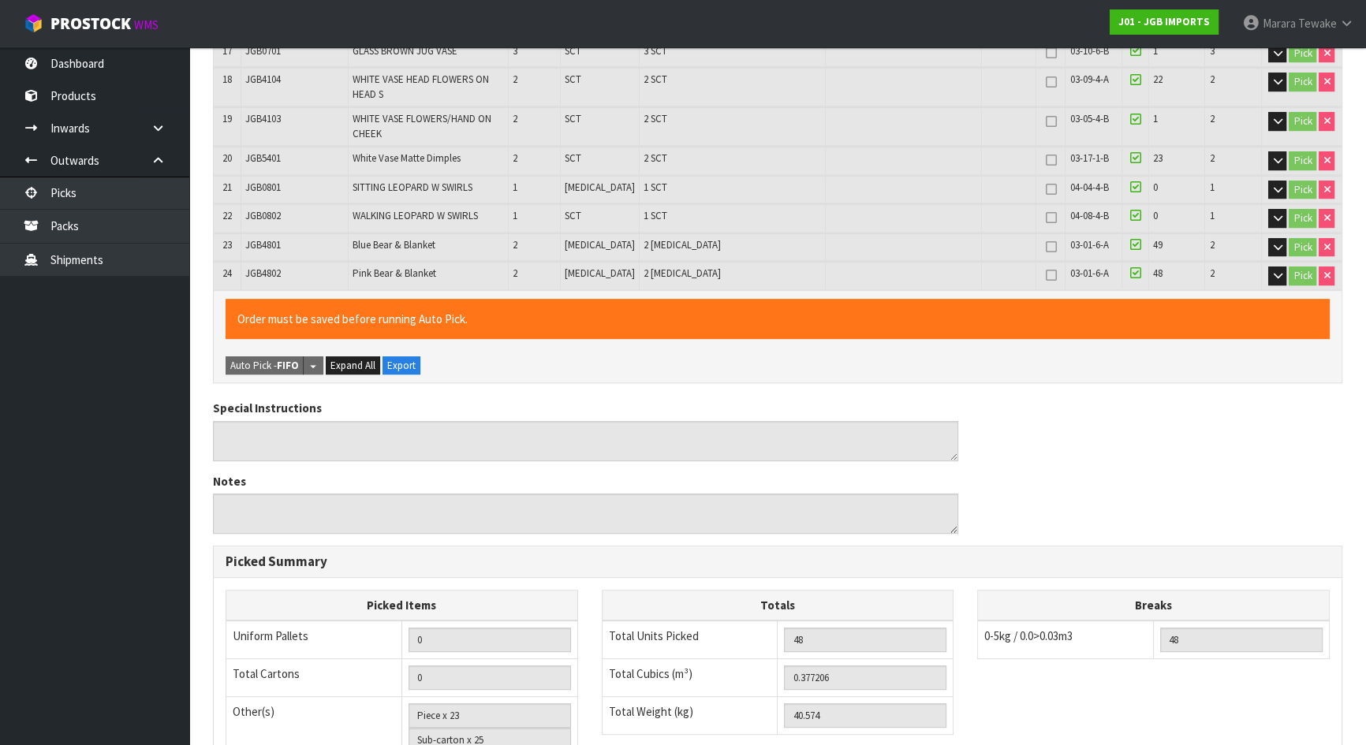
scroll to position [1062, 0]
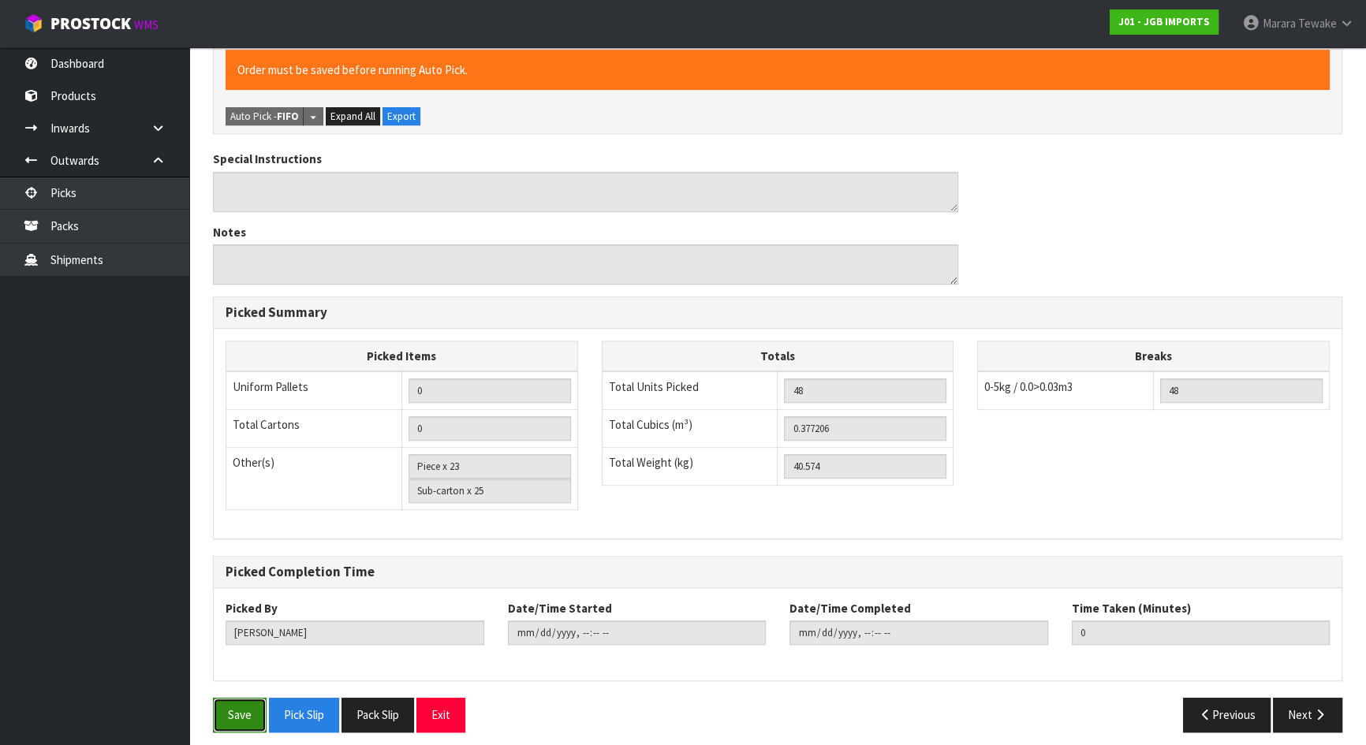
drag, startPoint x: 238, startPoint y: 709, endPoint x: 249, endPoint y: 704, distance: 12.0
click at [237, 709] on button "Save" at bounding box center [240, 715] width 54 height 34
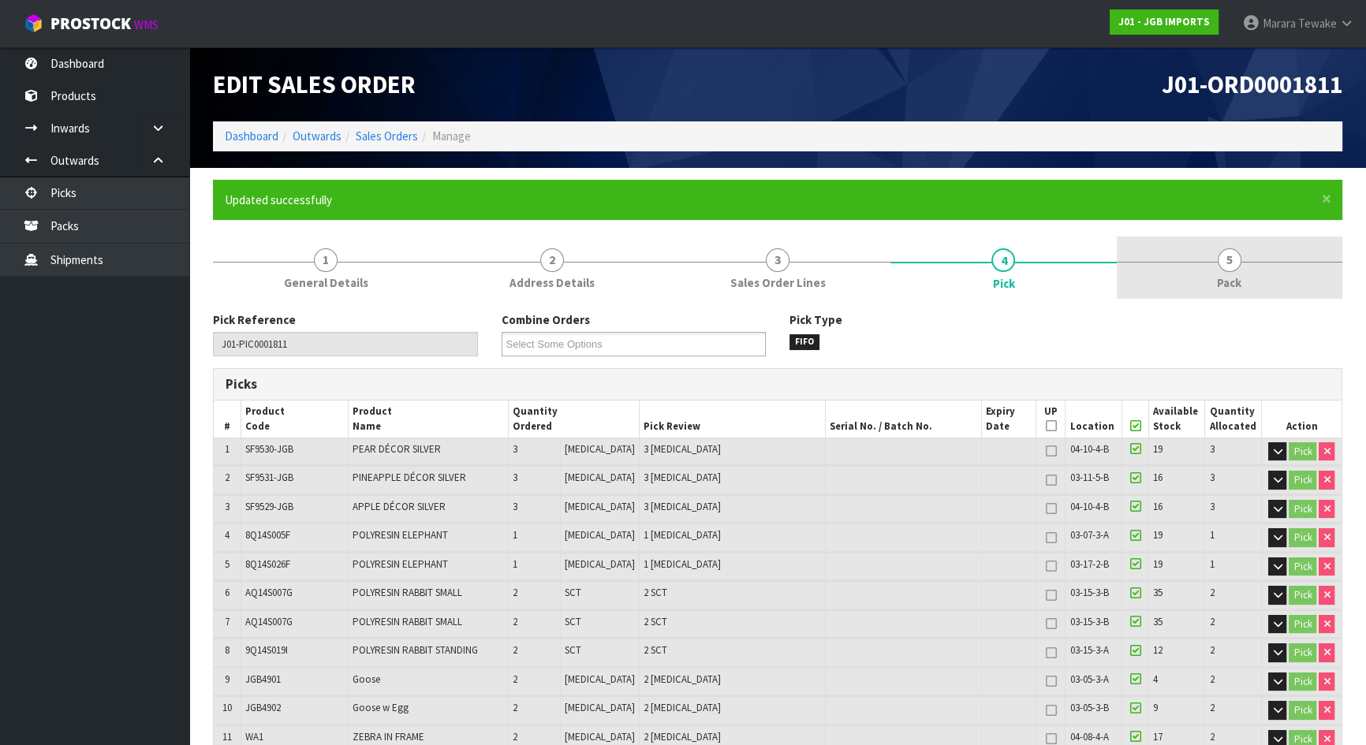
type input "2025-08-27T09:26:05"
click at [1233, 270] on span "5" at bounding box center [1230, 260] width 24 height 24
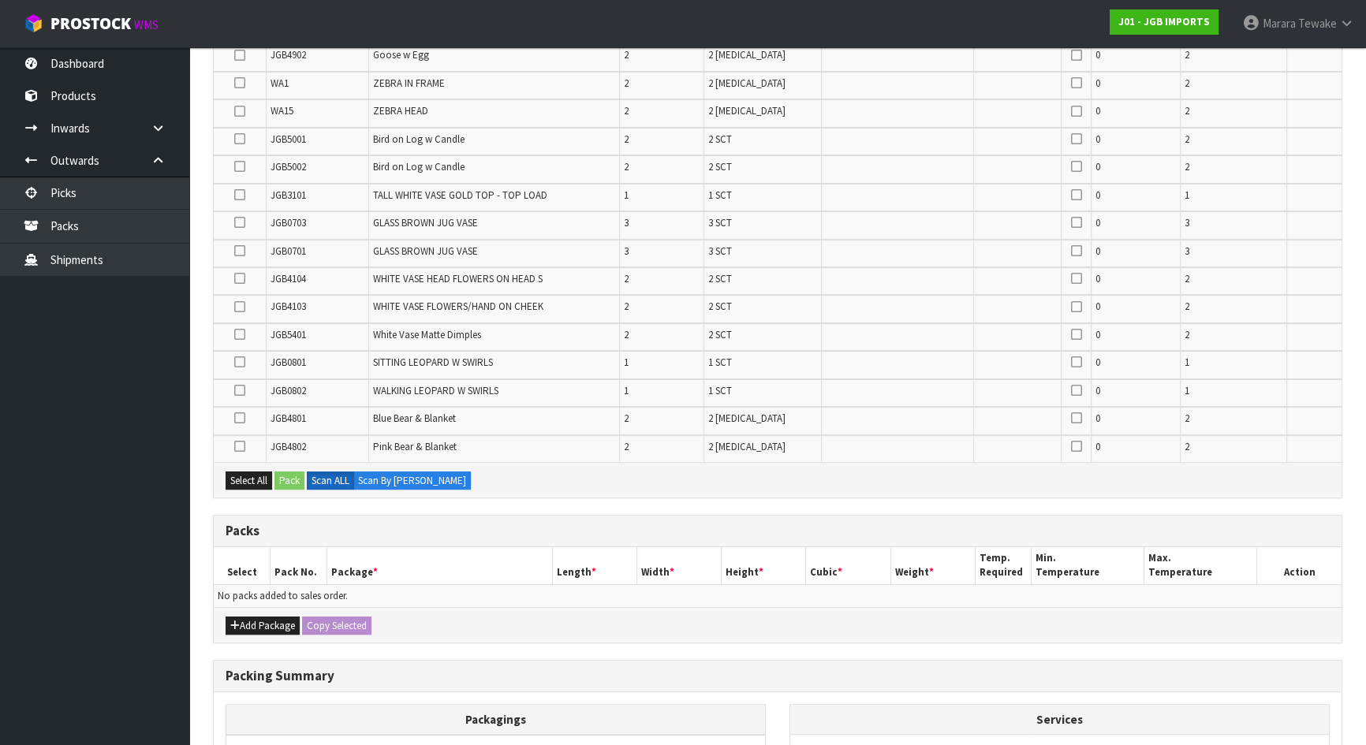
scroll to position [789, 0]
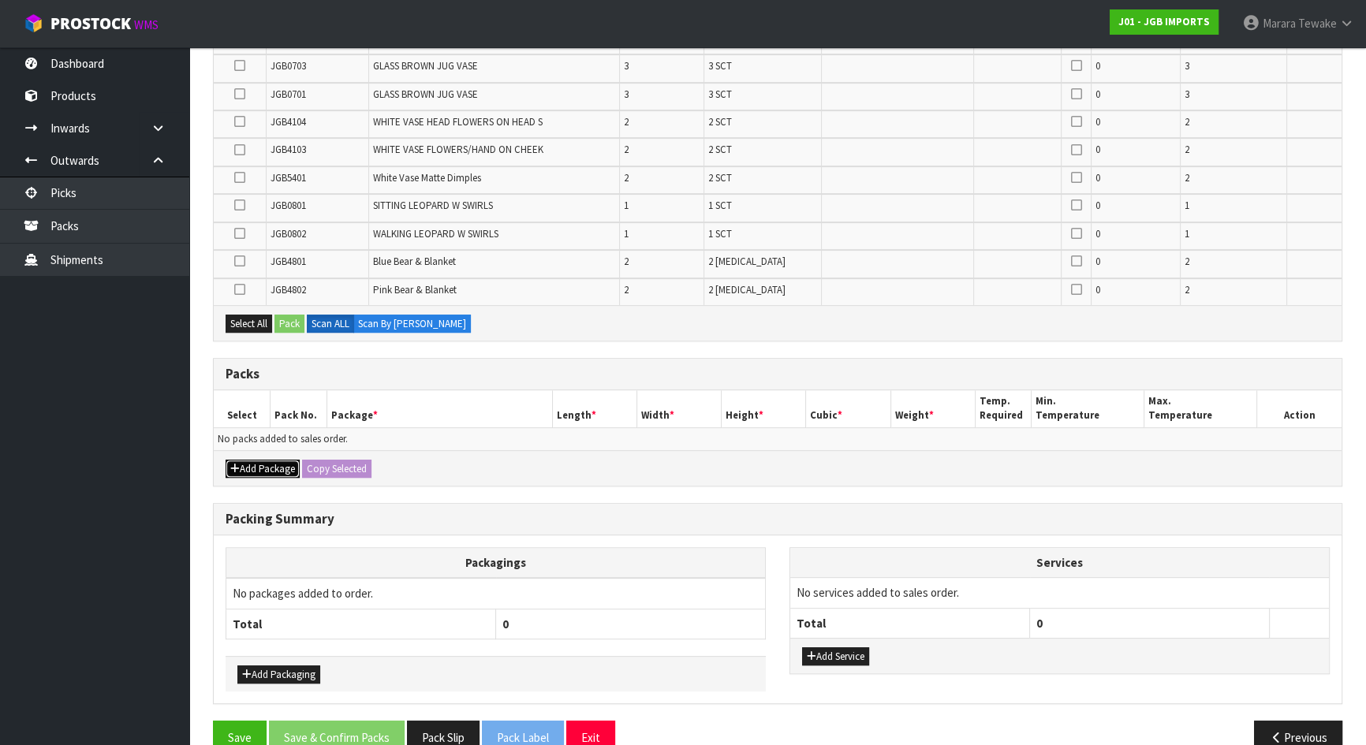
click at [258, 460] on button "Add Package" at bounding box center [263, 469] width 74 height 19
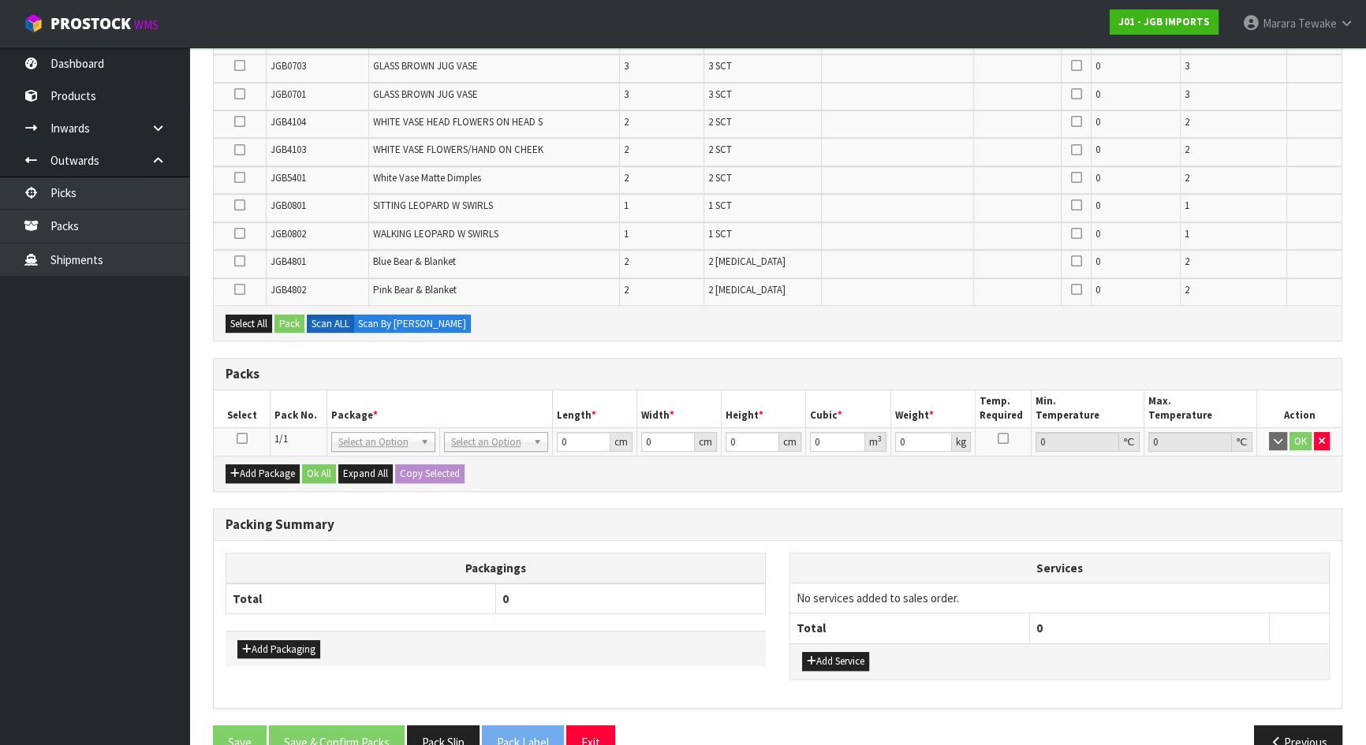
click at [244, 439] on icon at bounding box center [242, 439] width 11 height 1
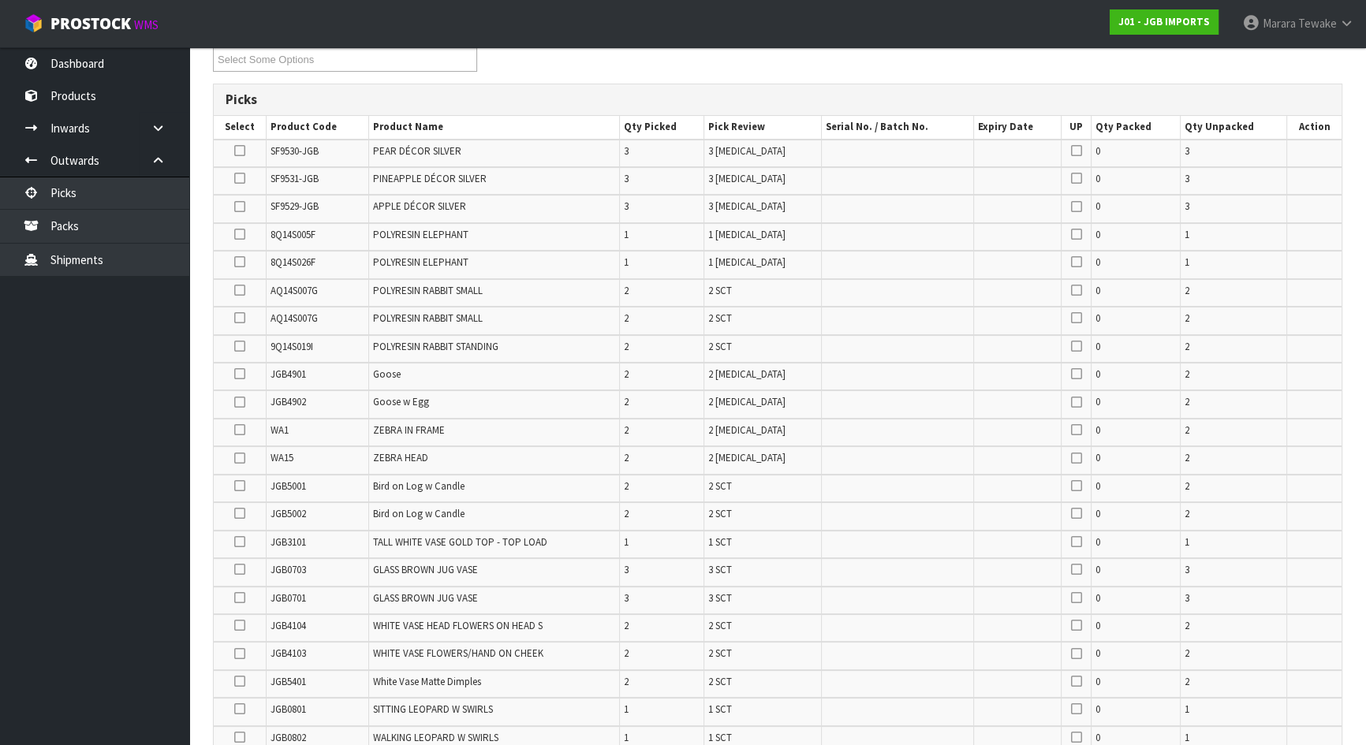
click at [236, 403] on icon at bounding box center [239, 402] width 11 height 1
click at [0, 0] on input "checkbox" at bounding box center [0, 0] width 0 height 0
click at [241, 234] on icon at bounding box center [239, 234] width 11 height 1
click at [0, 0] on input "checkbox" at bounding box center [0, 0] width 0 height 0
click at [241, 262] on icon at bounding box center [239, 262] width 11 height 1
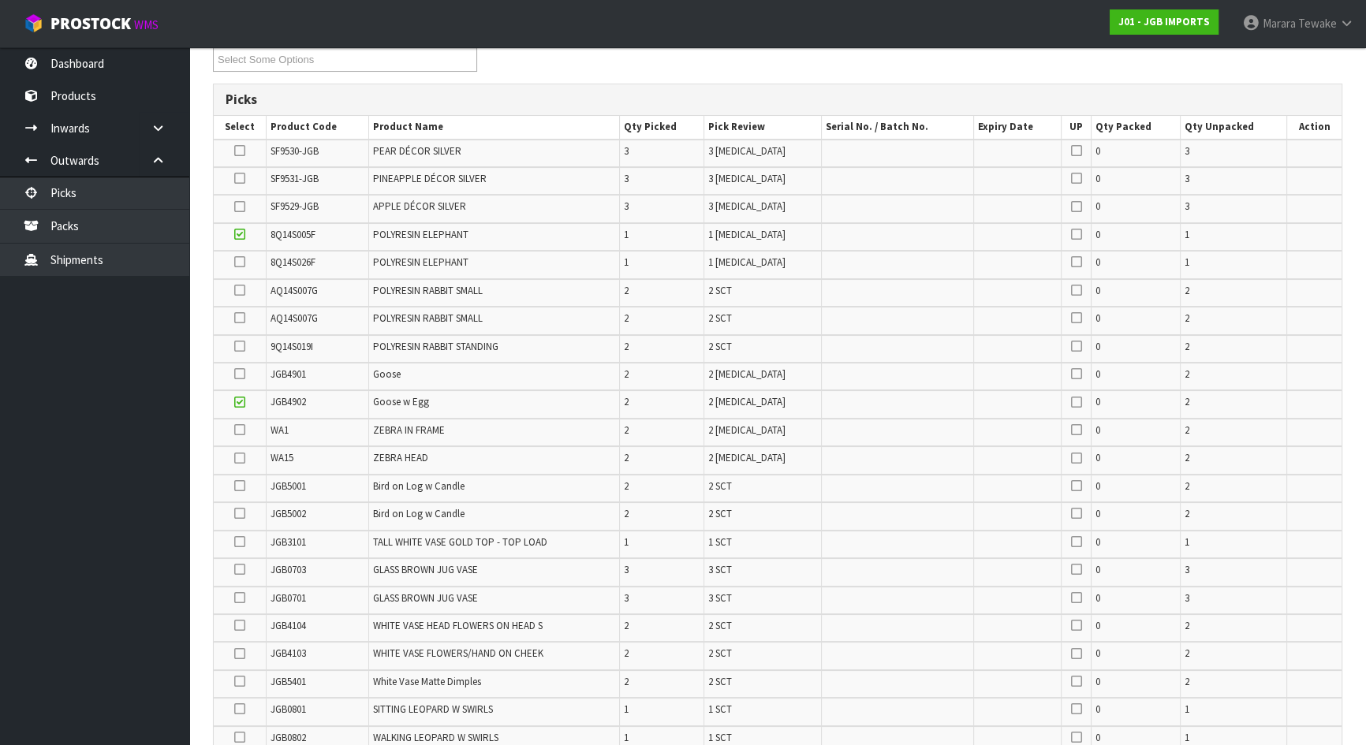
click at [0, 0] on input "checkbox" at bounding box center [0, 0] width 0 height 0
click at [238, 346] on icon at bounding box center [239, 346] width 11 height 1
click at [0, 0] on input "checkbox" at bounding box center [0, 0] width 0 height 0
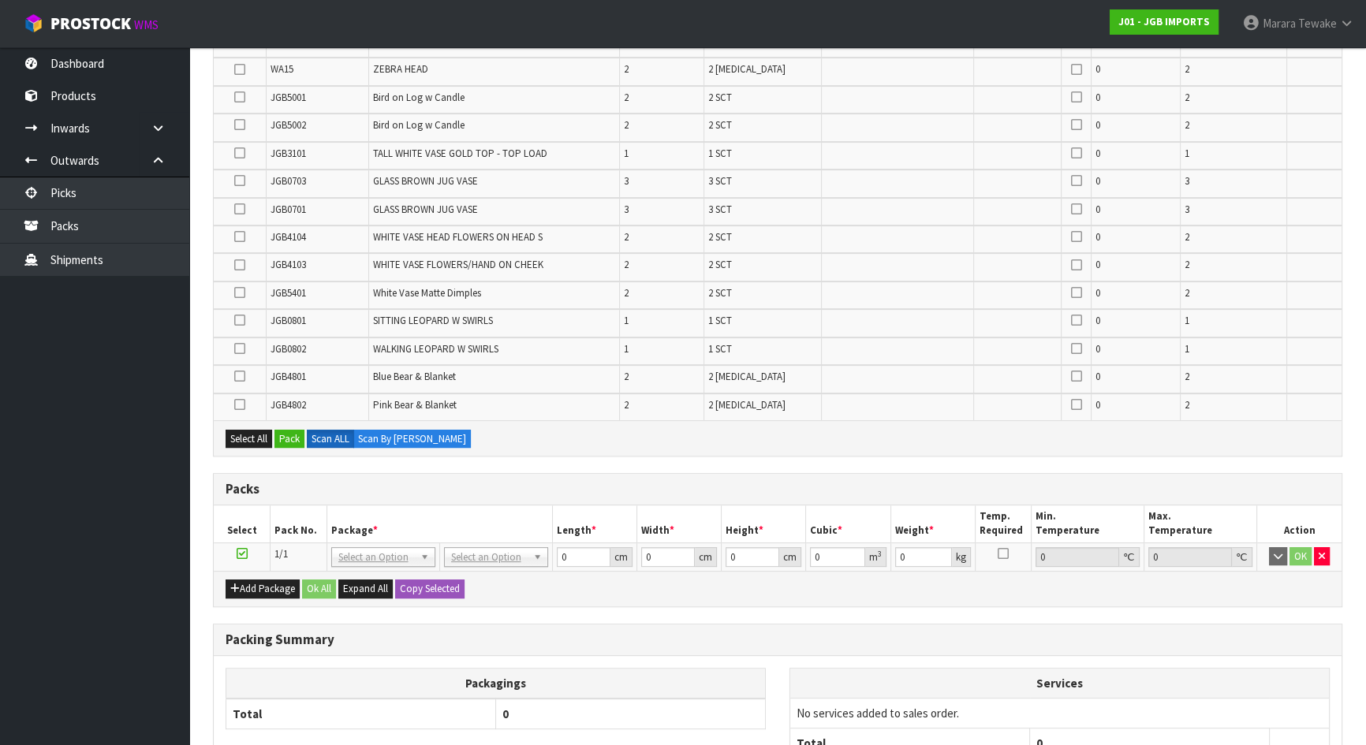
click at [235, 376] on icon at bounding box center [239, 376] width 11 height 1
click at [0, 0] on input "checkbox" at bounding box center [0, 0] width 0 height 0
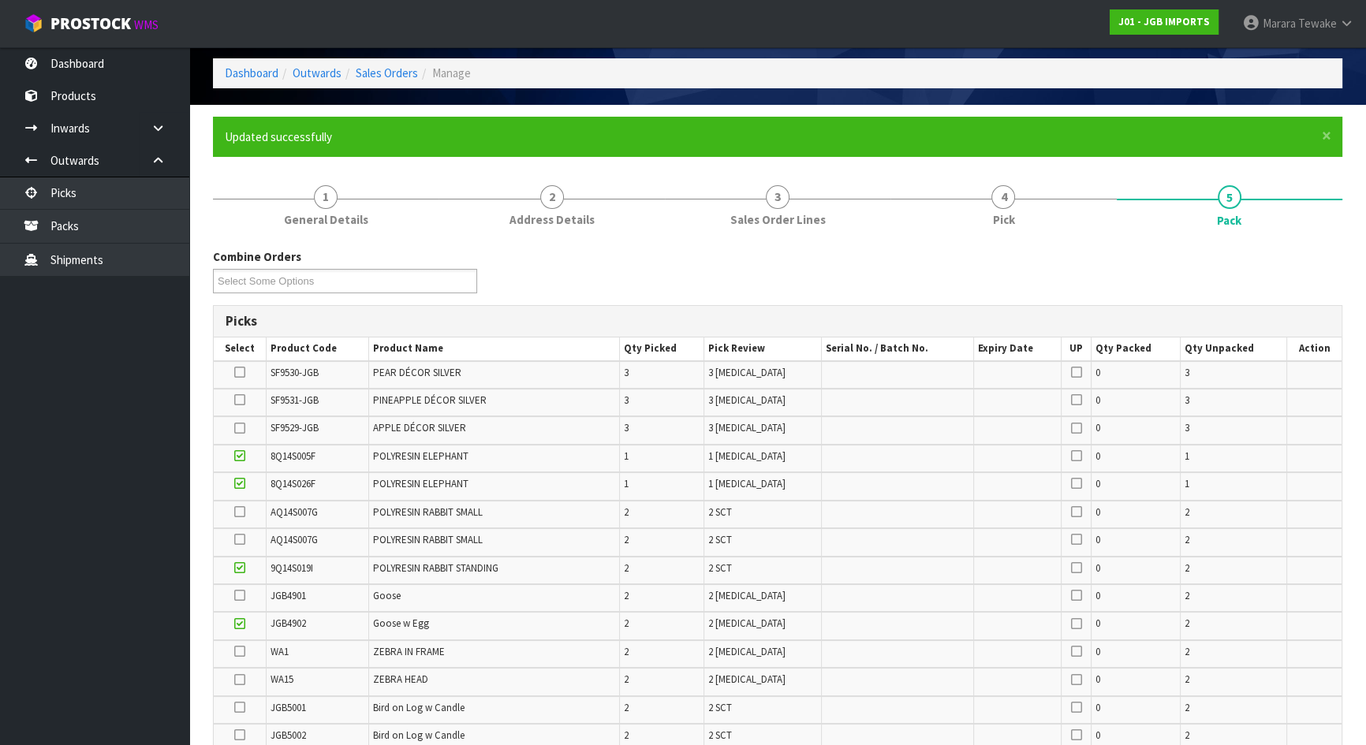
click at [241, 373] on icon at bounding box center [239, 372] width 11 height 1
click at [0, 0] on input "checkbox" at bounding box center [0, 0] width 0 height 0
click at [237, 400] on icon at bounding box center [239, 400] width 11 height 1
click at [0, 0] on input "checkbox" at bounding box center [0, 0] width 0 height 0
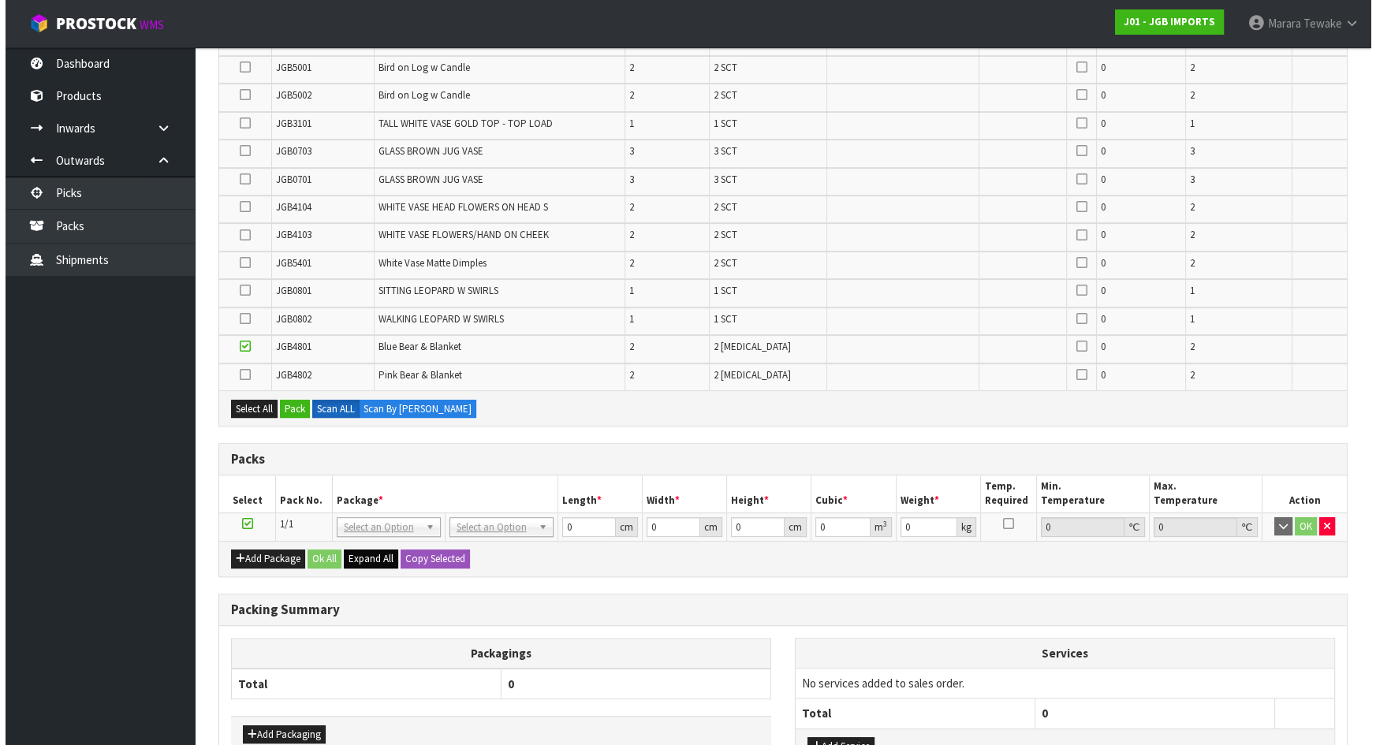
scroll to position [820, 0]
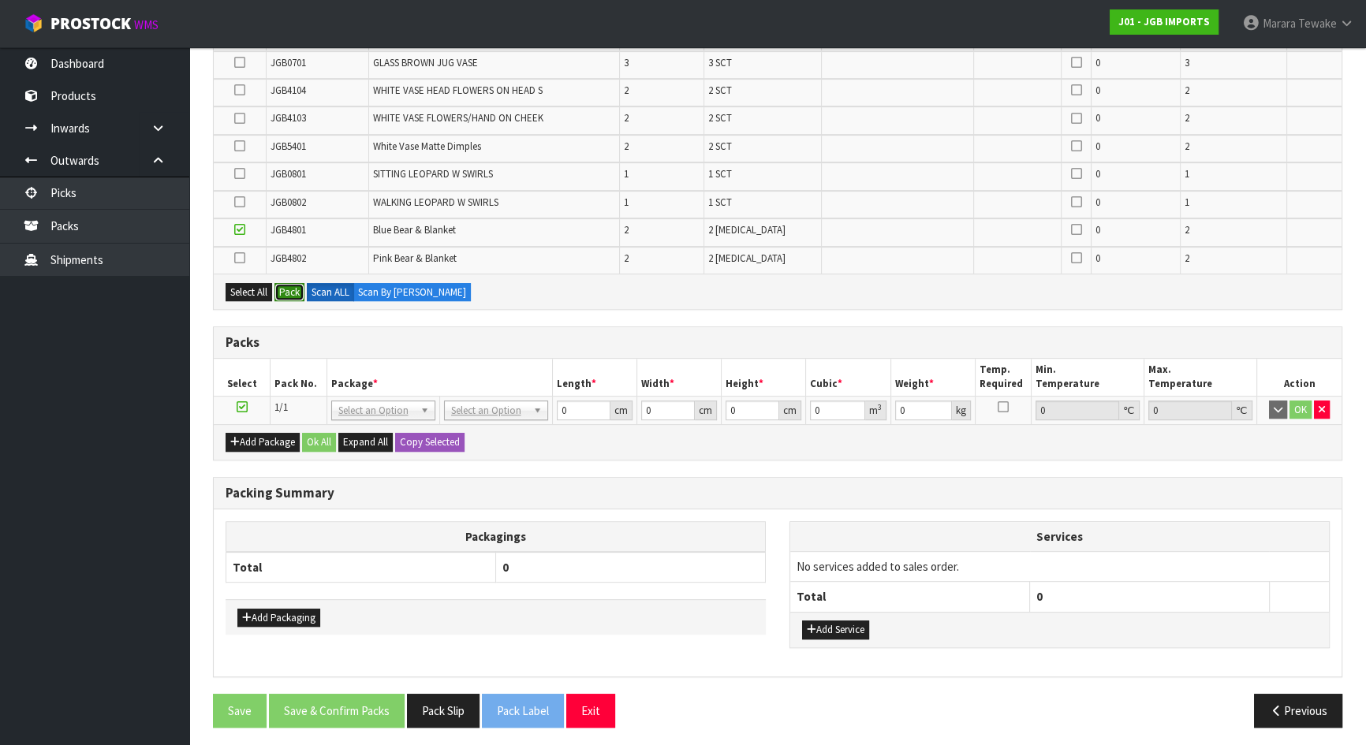
click at [296, 286] on button "Pack" at bounding box center [289, 292] width 30 height 19
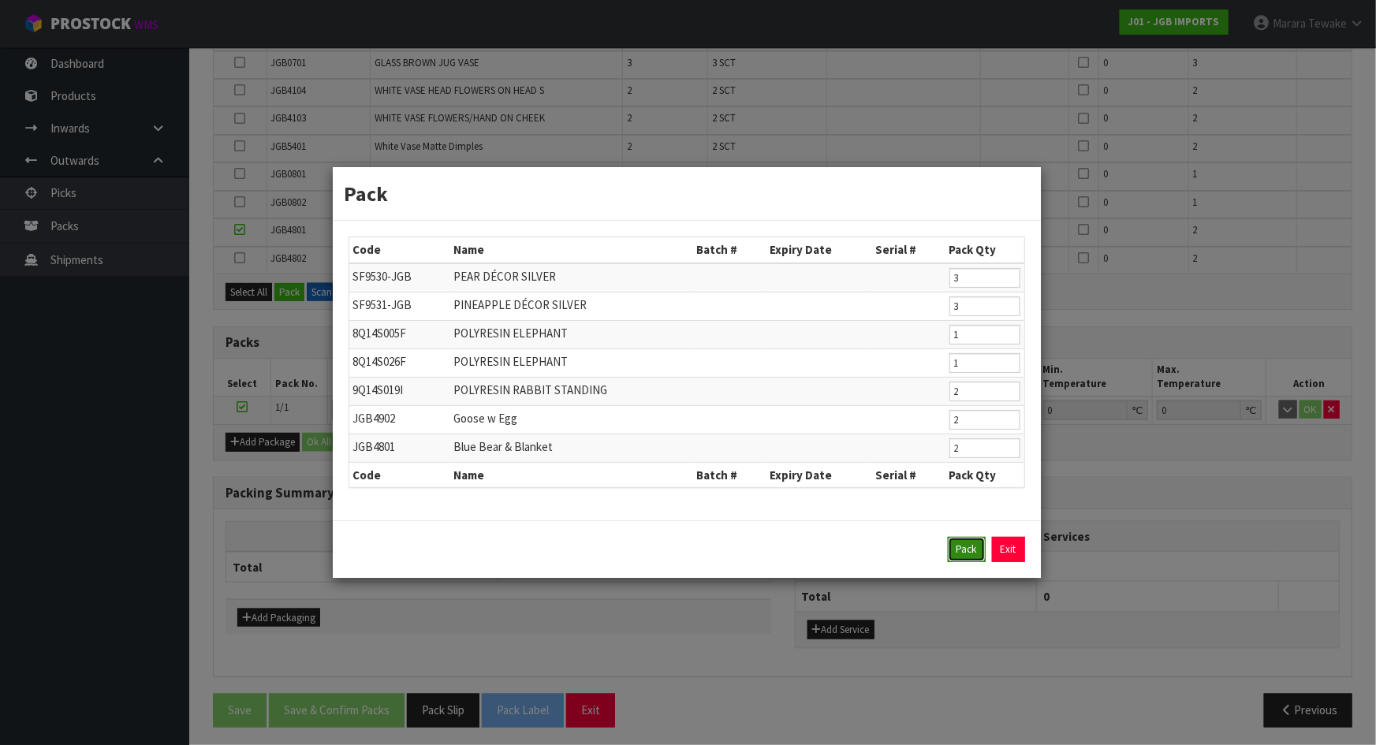
click at [964, 552] on button "Pack" at bounding box center [967, 549] width 38 height 25
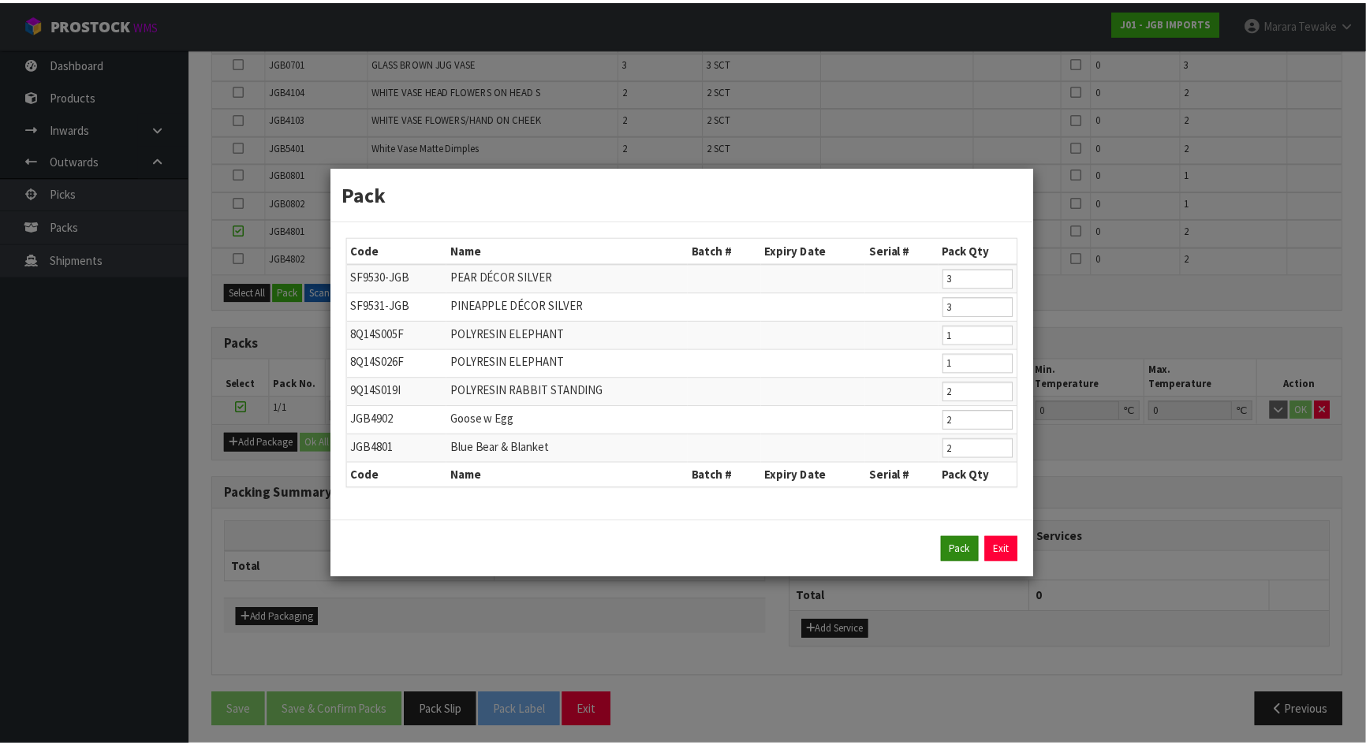
scroll to position [653, 0]
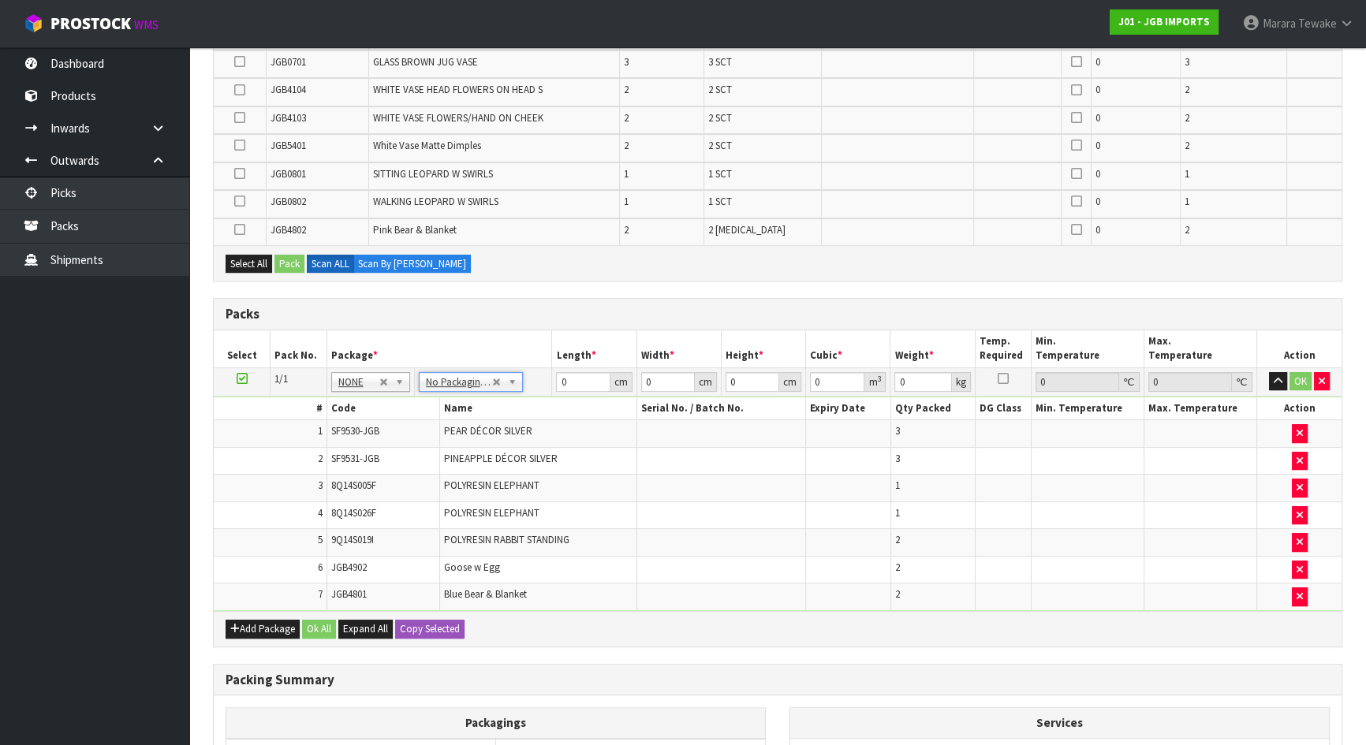
click at [463, 387] on td "No Packaging Cartons PLT GEN120 (1200 X 1000) PLT ONE WAY SKID CHEP HIRE PALLET…" at bounding box center [483, 382] width 138 height 28
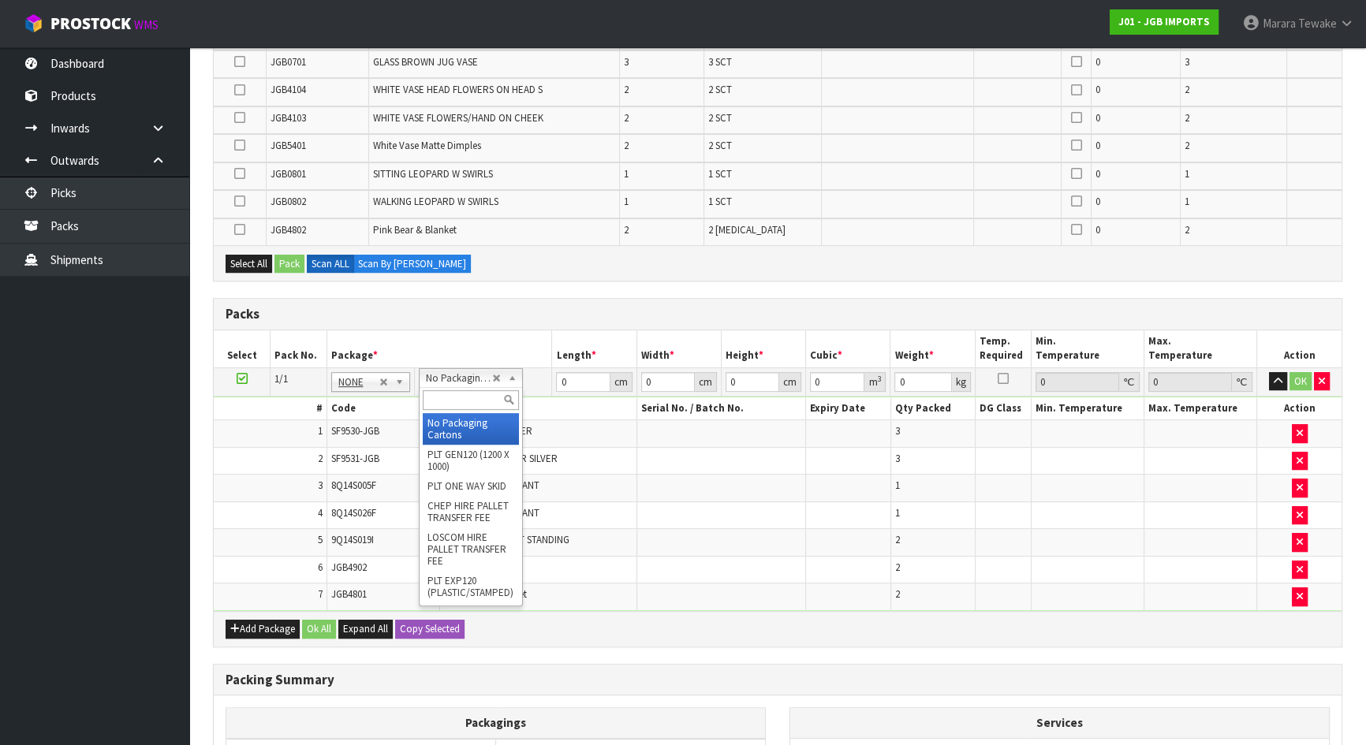
click at [461, 395] on input "text" at bounding box center [471, 400] width 96 height 20
type input "CTN9"
type input "51"
type input "38"
type input "58.5"
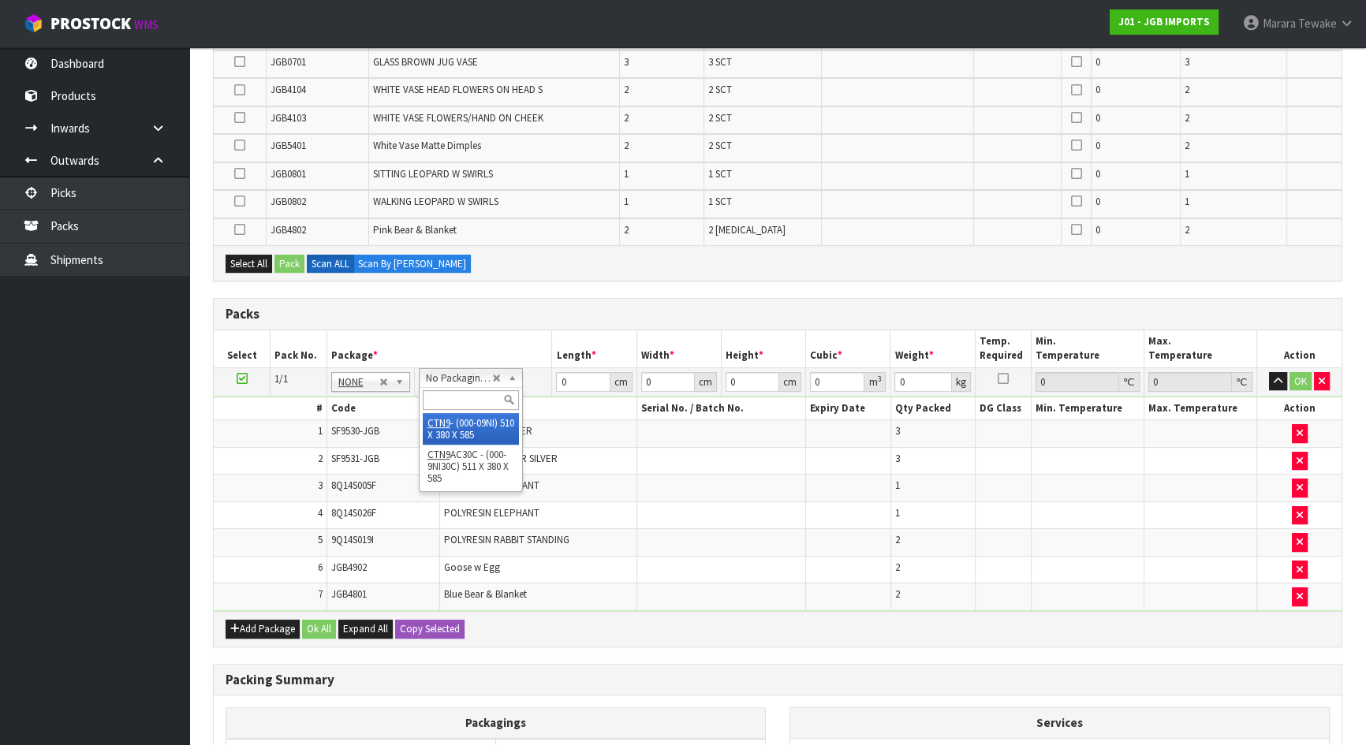
type input "0.113373"
type input "8.228"
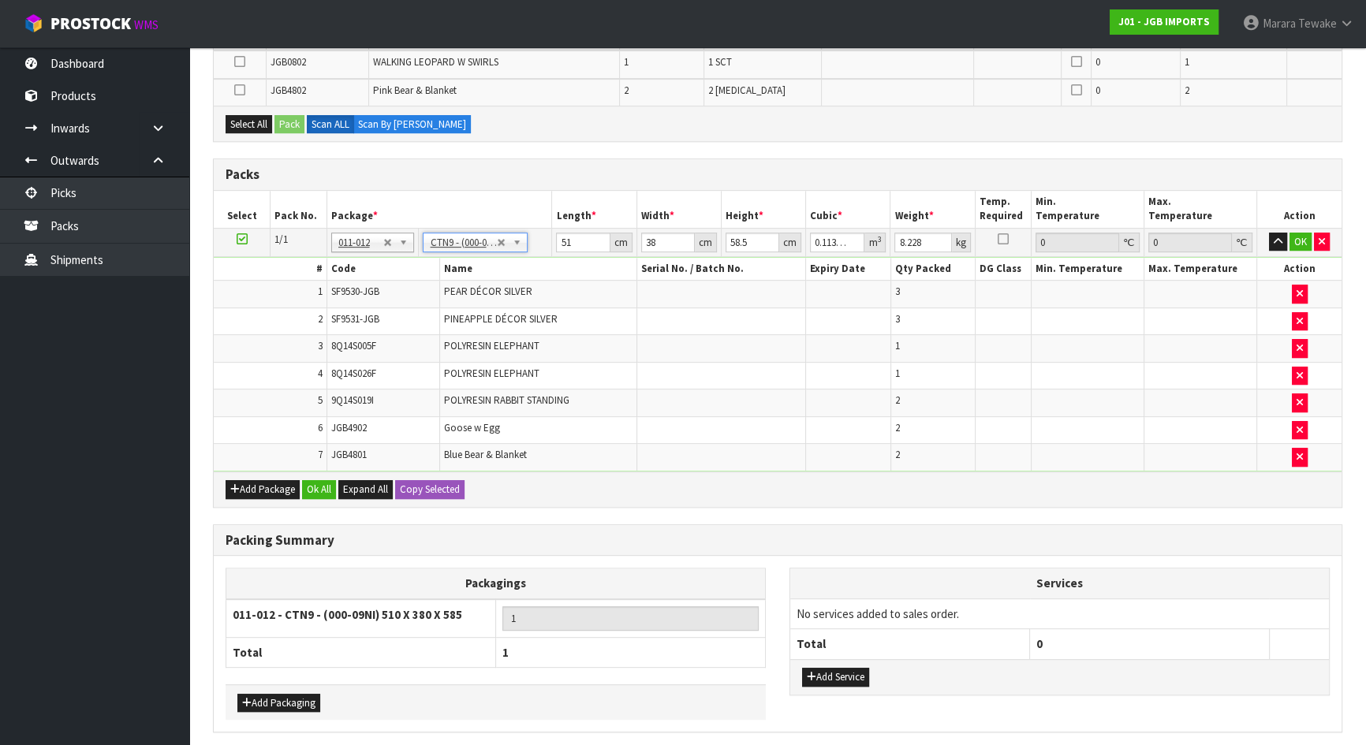
scroll to position [847, 0]
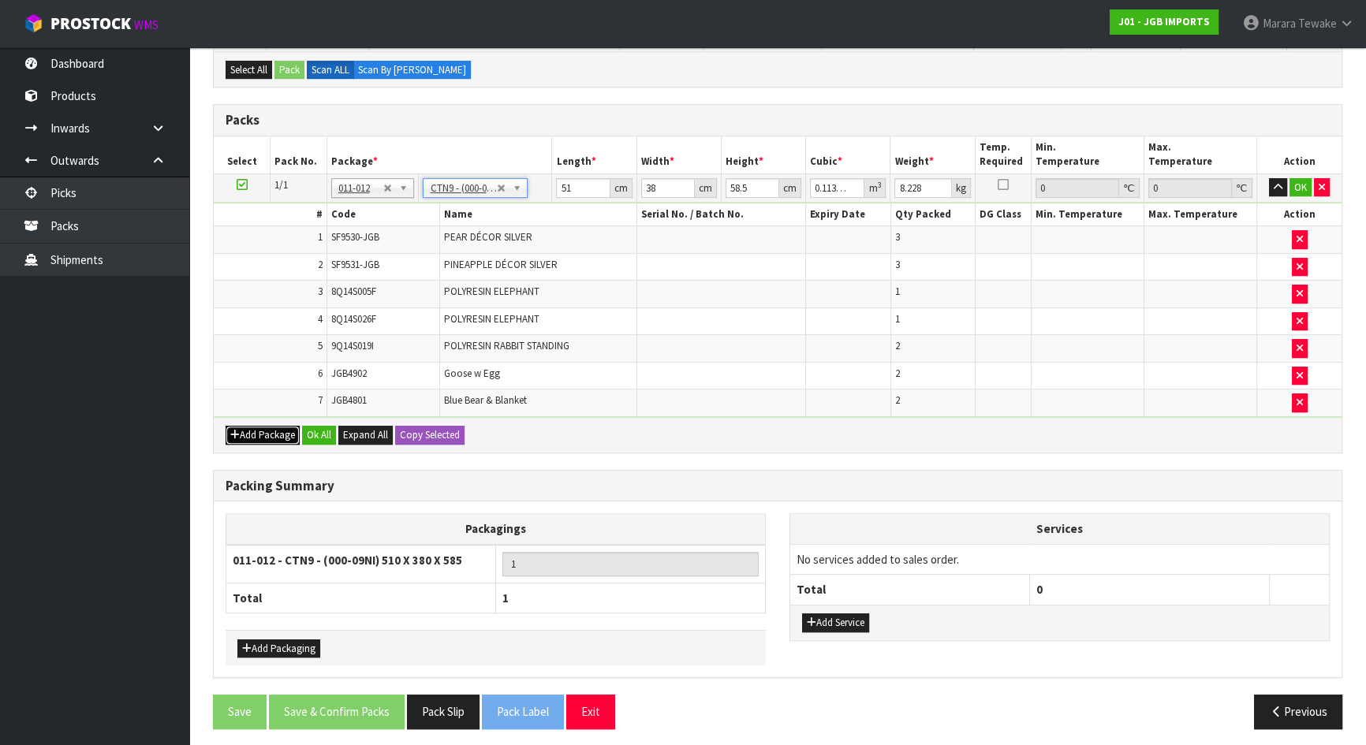
click at [252, 426] on button "Add Package" at bounding box center [263, 435] width 74 height 19
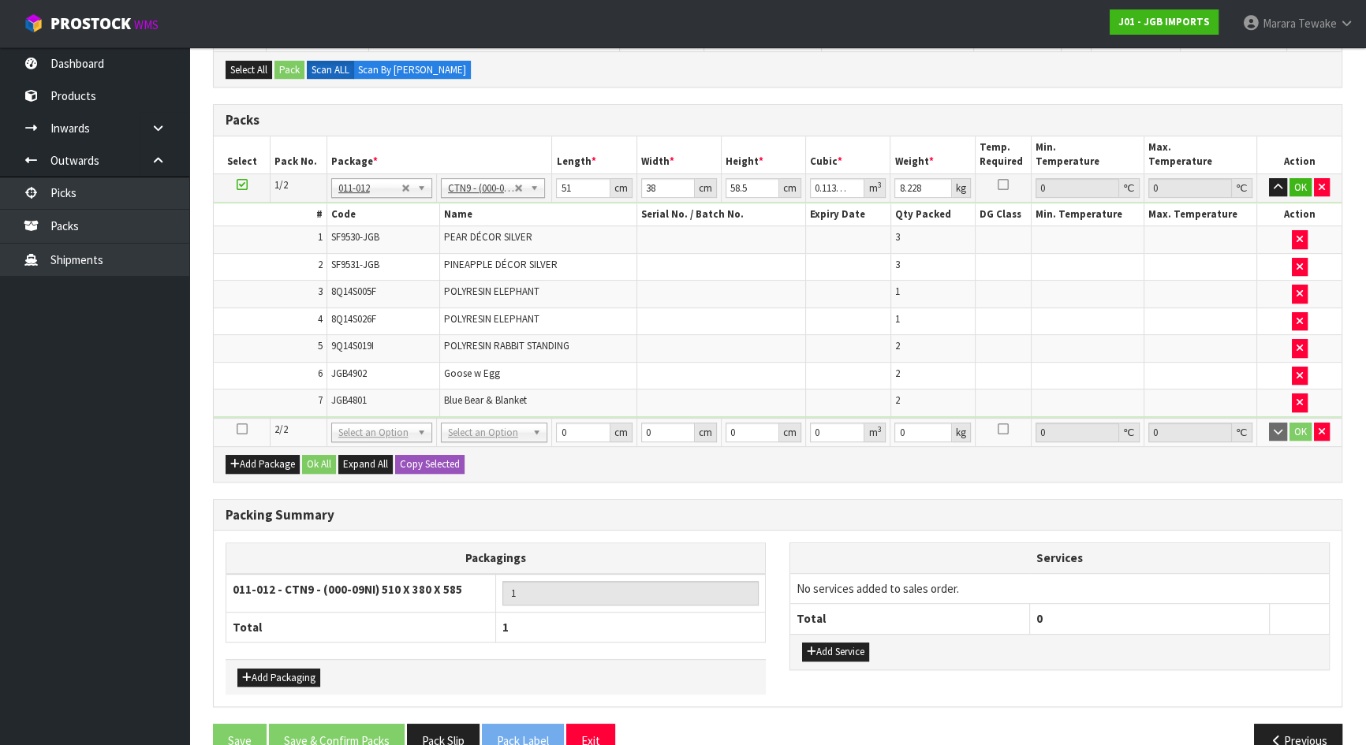
click at [241, 429] on icon at bounding box center [242, 429] width 11 height 1
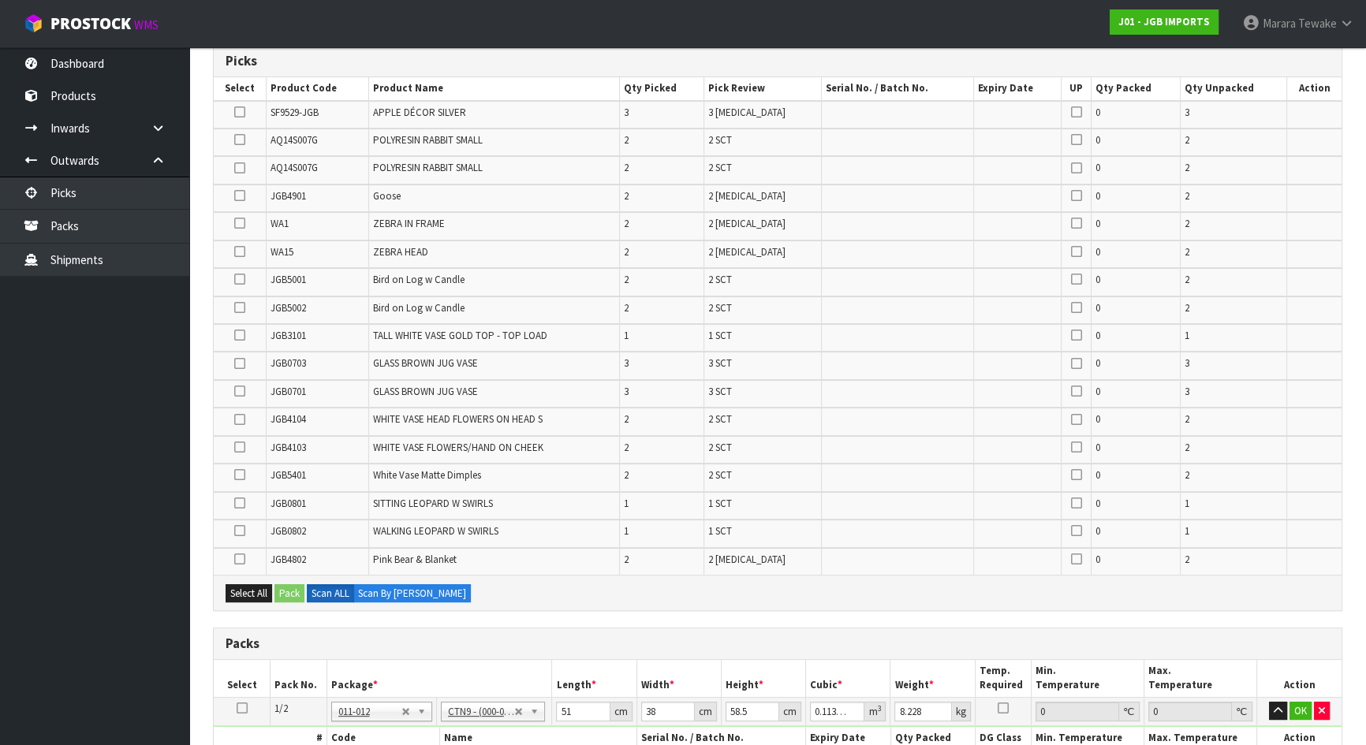
scroll to position [274, 0]
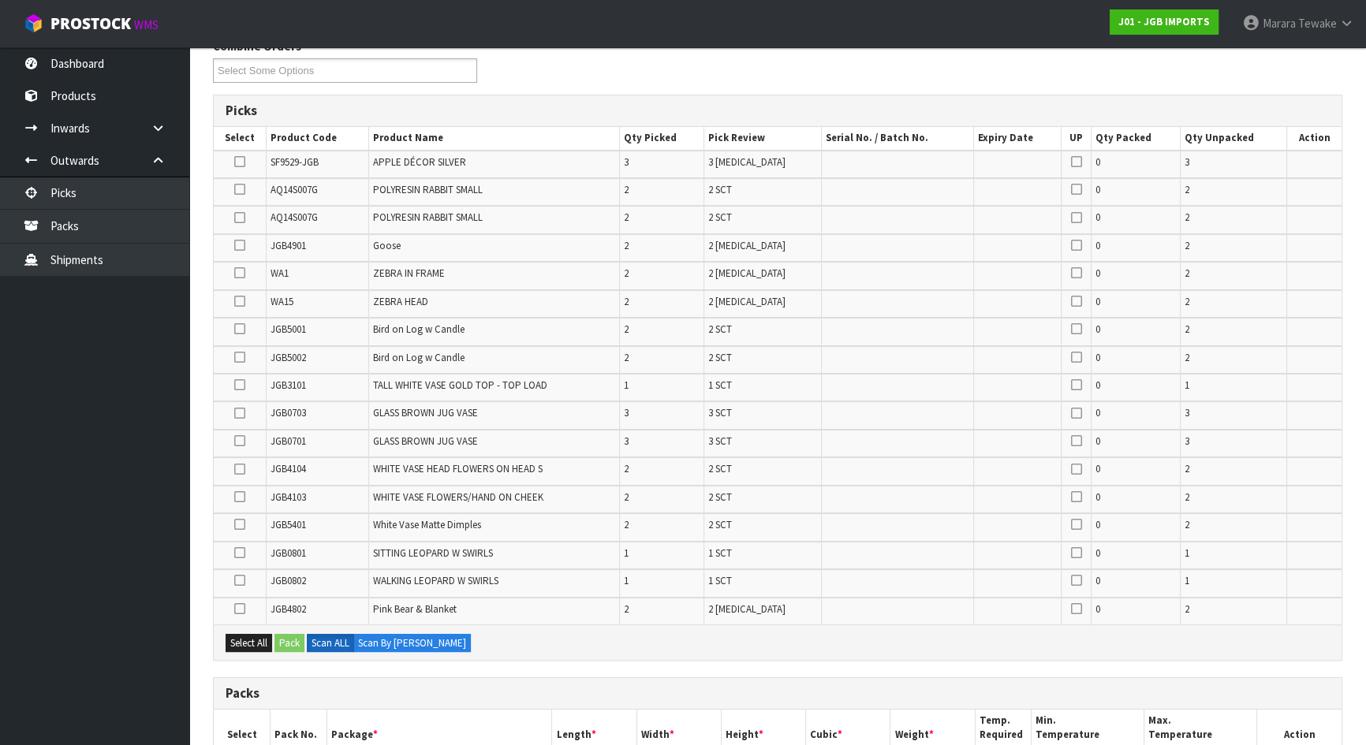
click at [231, 440] on td at bounding box center [240, 444] width 52 height 28
click at [241, 441] on icon at bounding box center [239, 441] width 11 height 1
click at [0, 0] on input "checkbox" at bounding box center [0, 0] width 0 height 0
click at [241, 497] on icon at bounding box center [239, 497] width 11 height 1
click at [0, 0] on input "checkbox" at bounding box center [0, 0] width 0 height 0
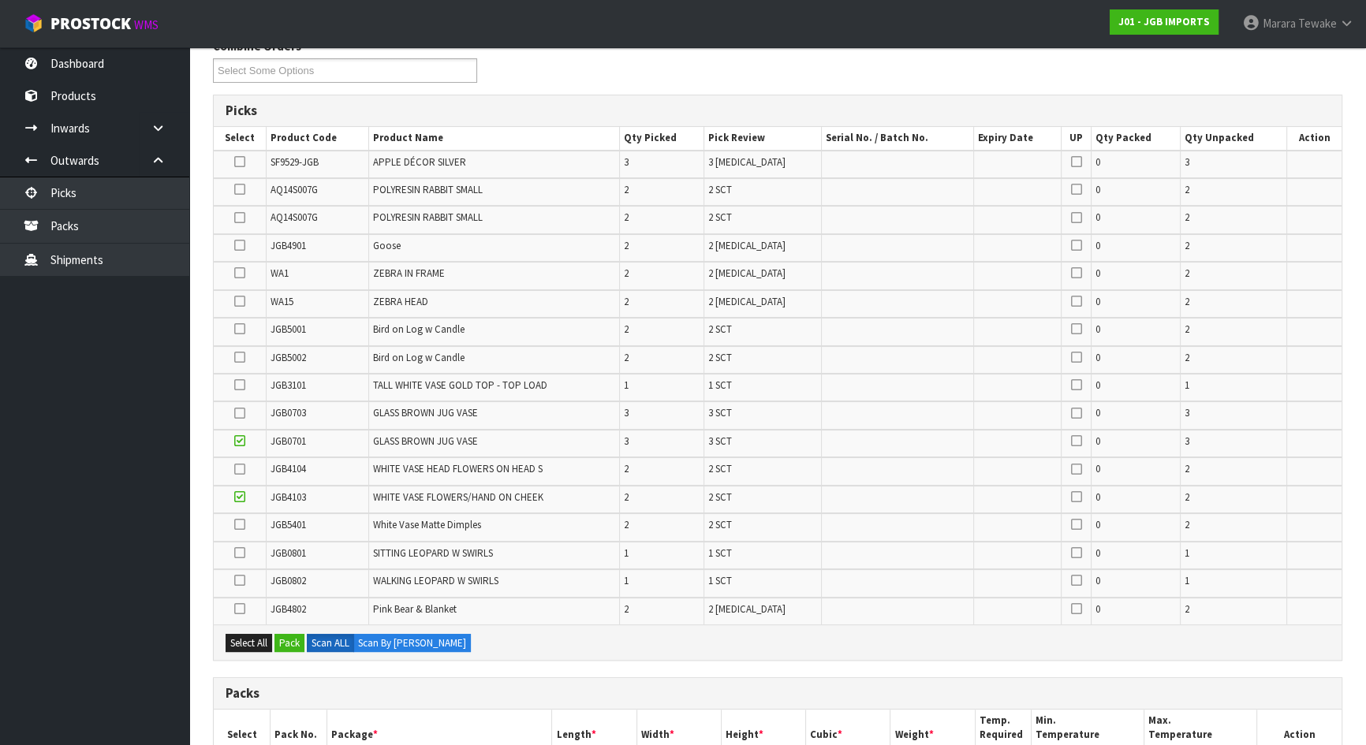
click at [237, 524] on icon at bounding box center [239, 524] width 11 height 1
click at [0, 0] on input "checkbox" at bounding box center [0, 0] width 0 height 0
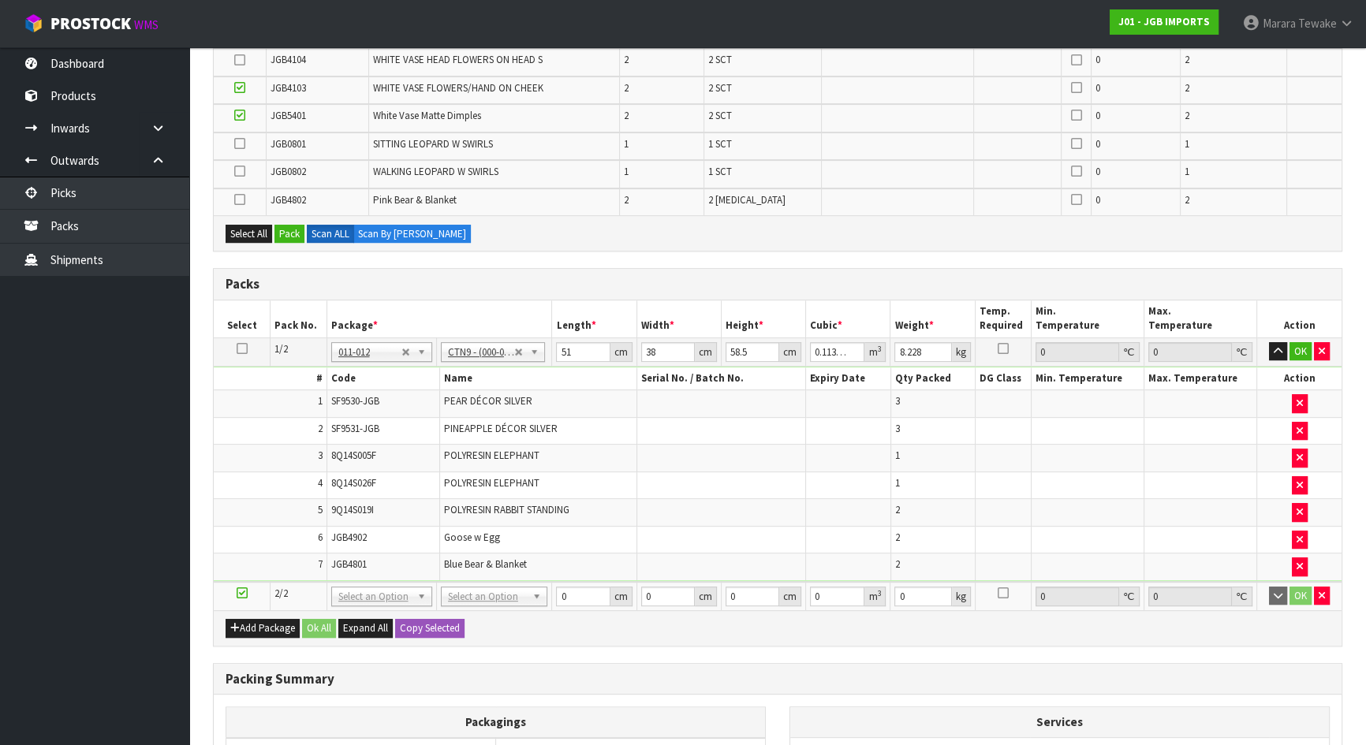
scroll to position [489, 0]
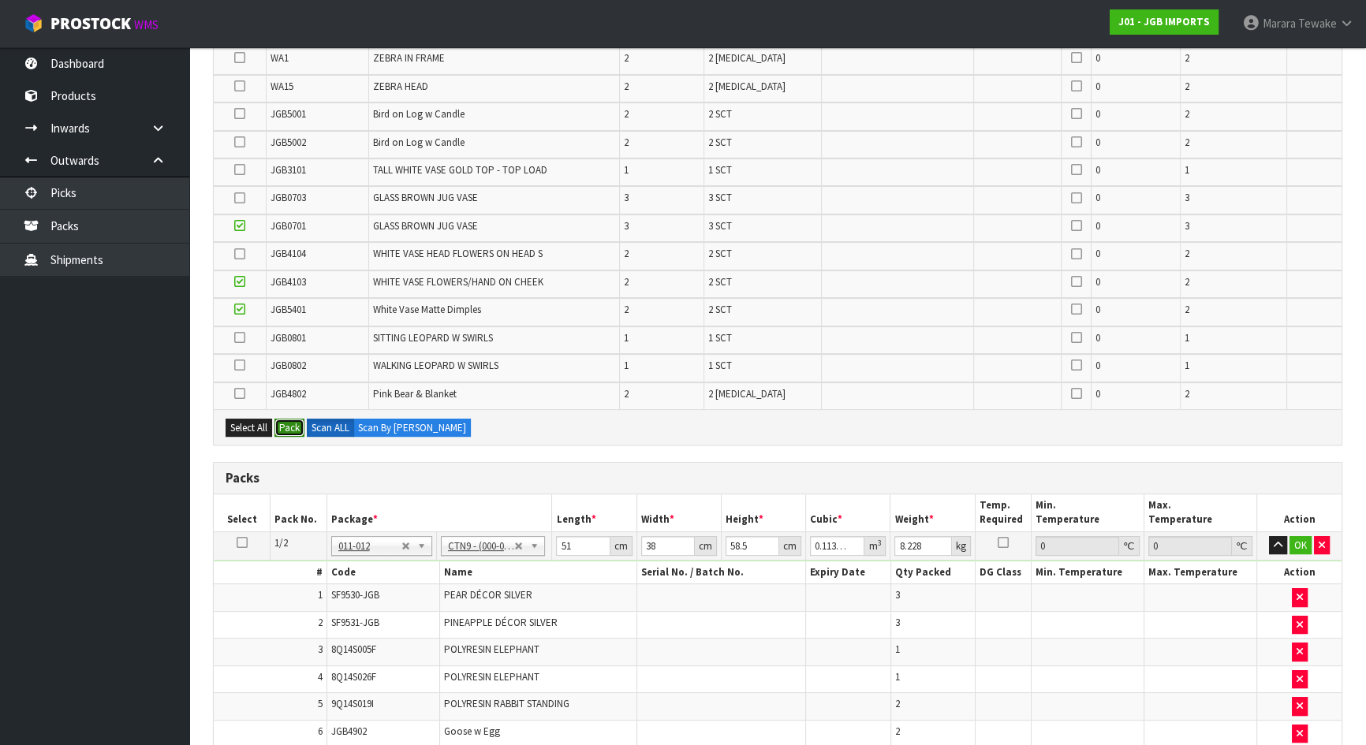
click at [291, 419] on button "Pack" at bounding box center [289, 428] width 30 height 19
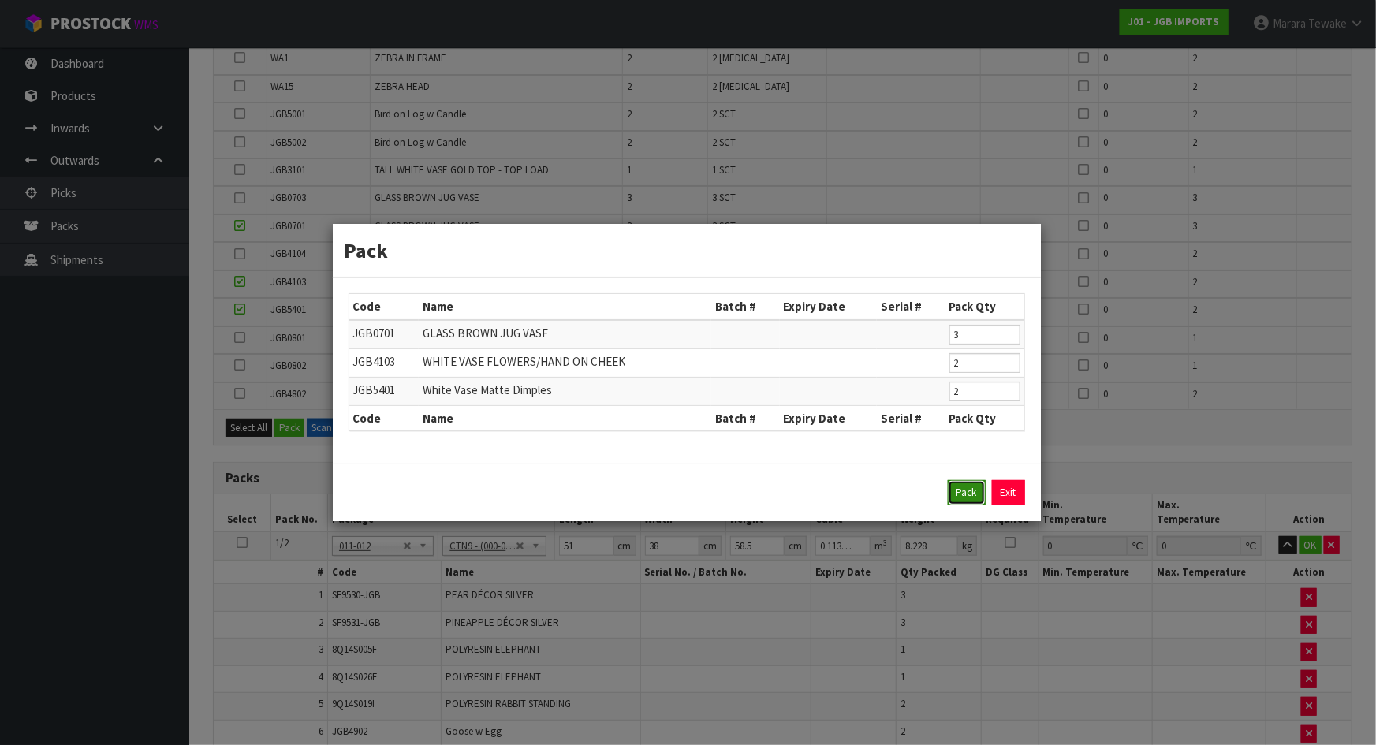
click at [968, 483] on button "Pack" at bounding box center [967, 492] width 38 height 25
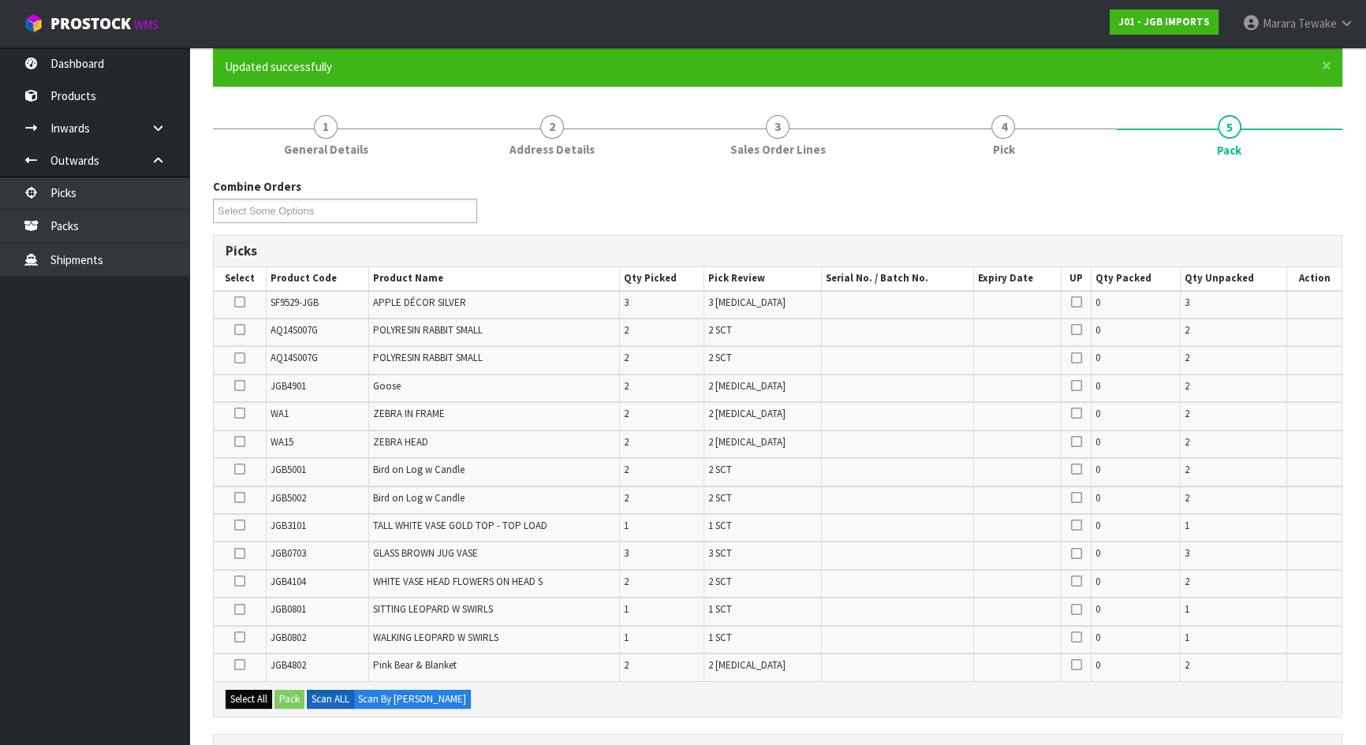
scroll to position [110, 0]
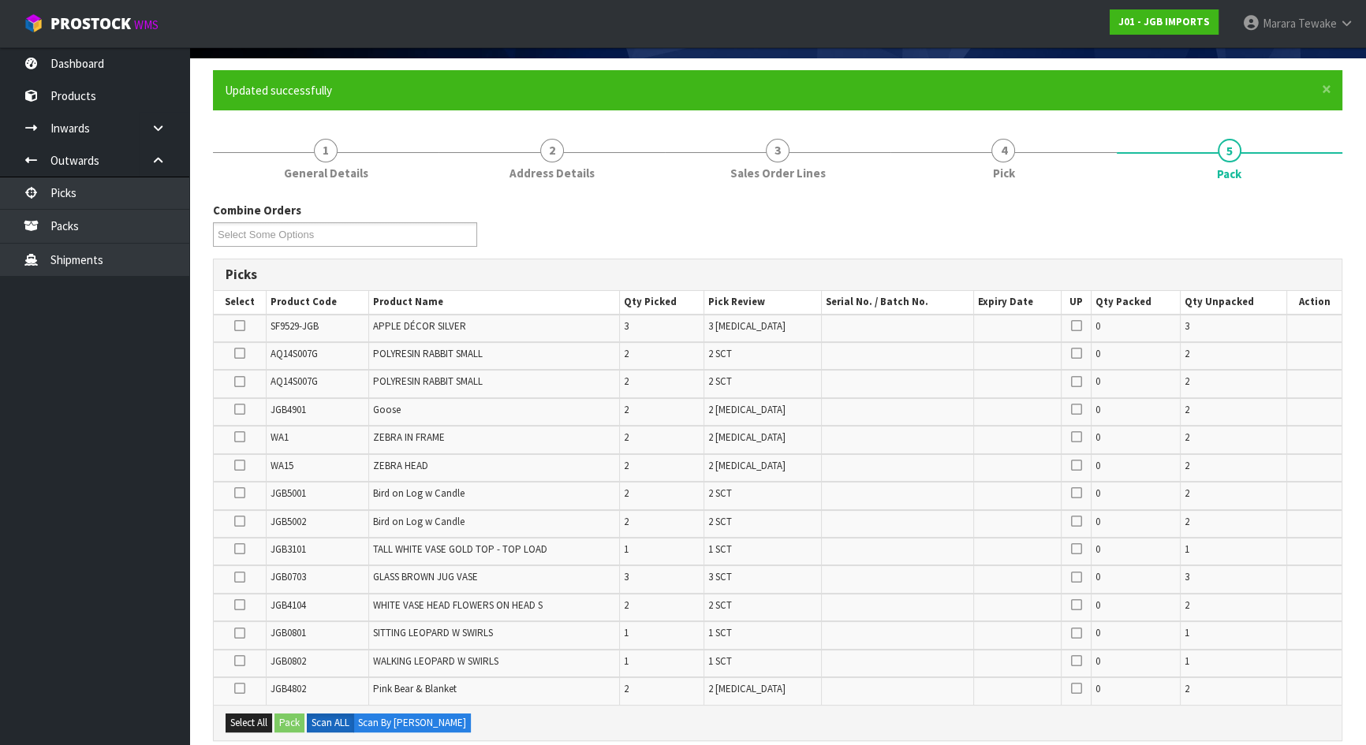
click at [241, 605] on icon at bounding box center [239, 605] width 11 height 1
click at [0, 0] on input "checkbox" at bounding box center [0, 0] width 0 height 0
click at [288, 720] on button "Pack" at bounding box center [289, 723] width 30 height 19
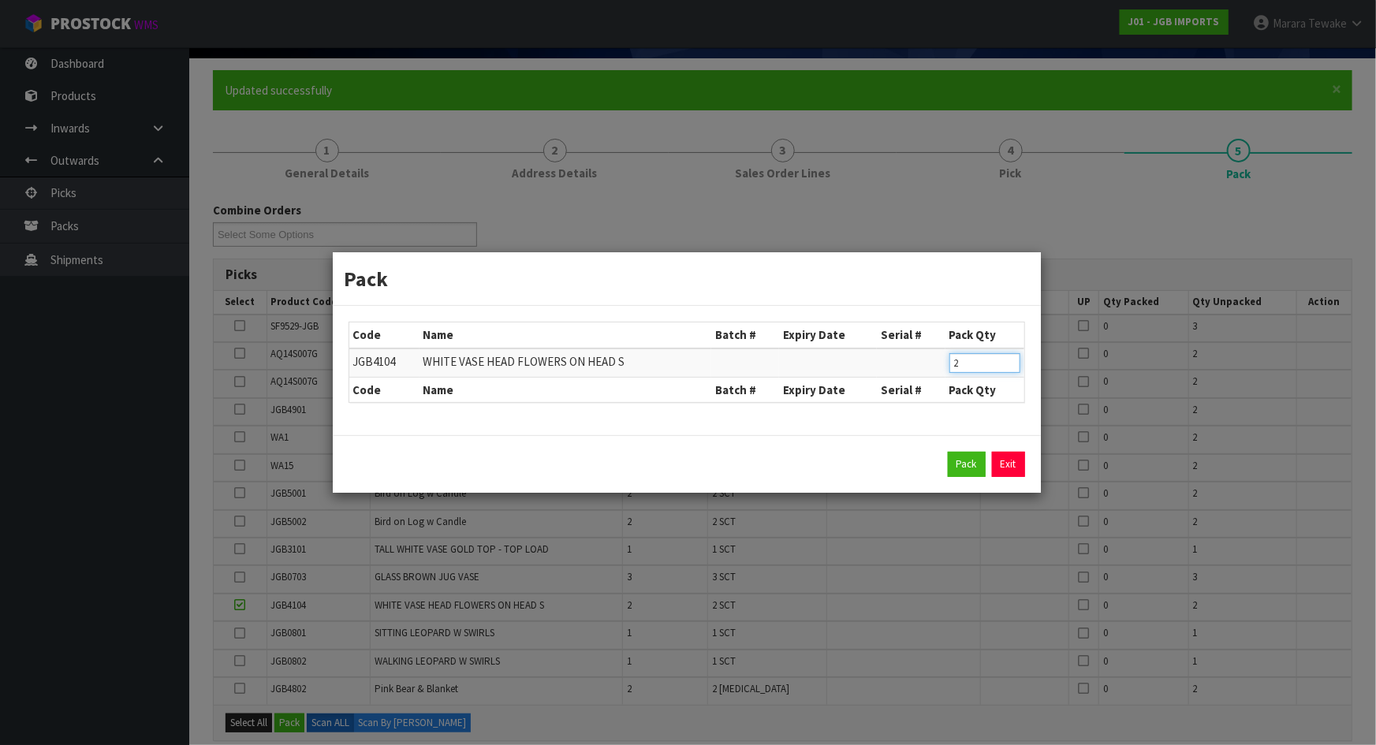
drag, startPoint x: 965, startPoint y: 356, endPoint x: 946, endPoint y: 349, distance: 20.2
click at [946, 352] on td "2" at bounding box center [985, 363] width 79 height 29
type input "1"
click button "Pack" at bounding box center [967, 464] width 38 height 25
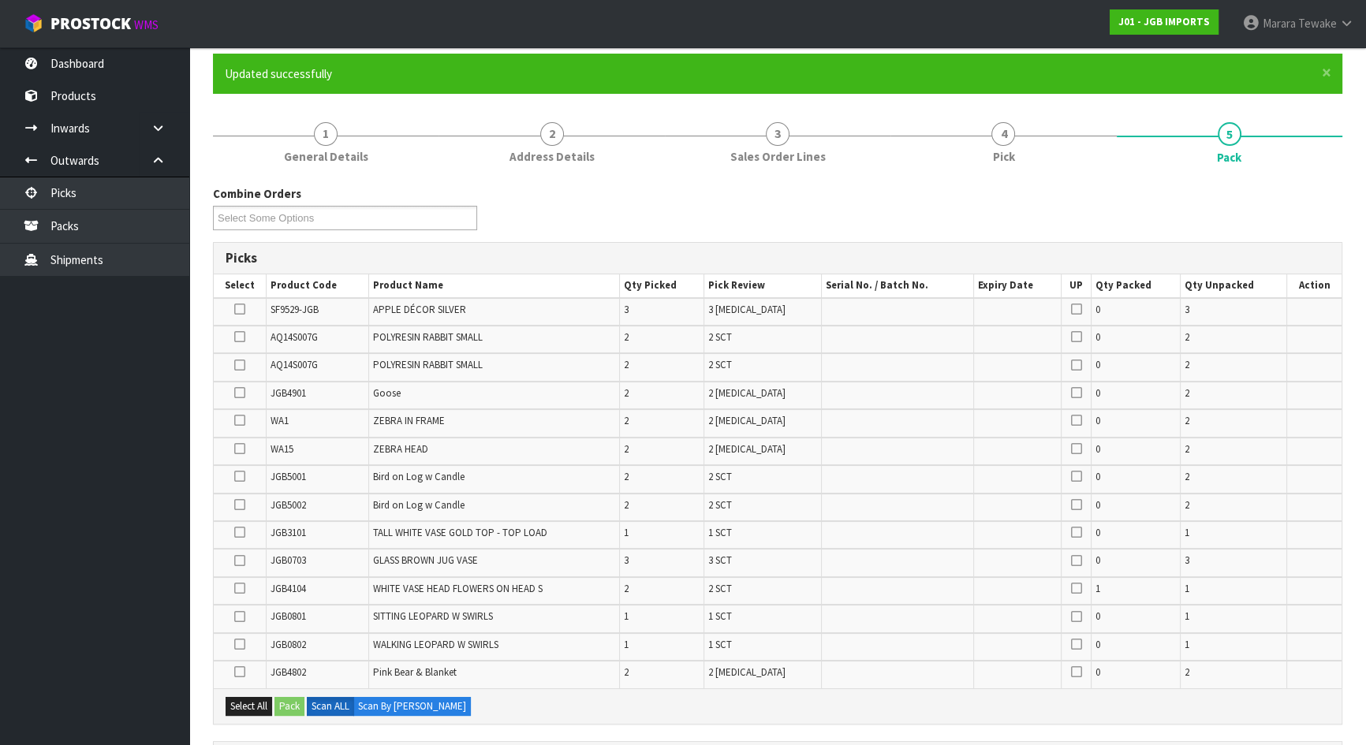
scroll to position [38, 0]
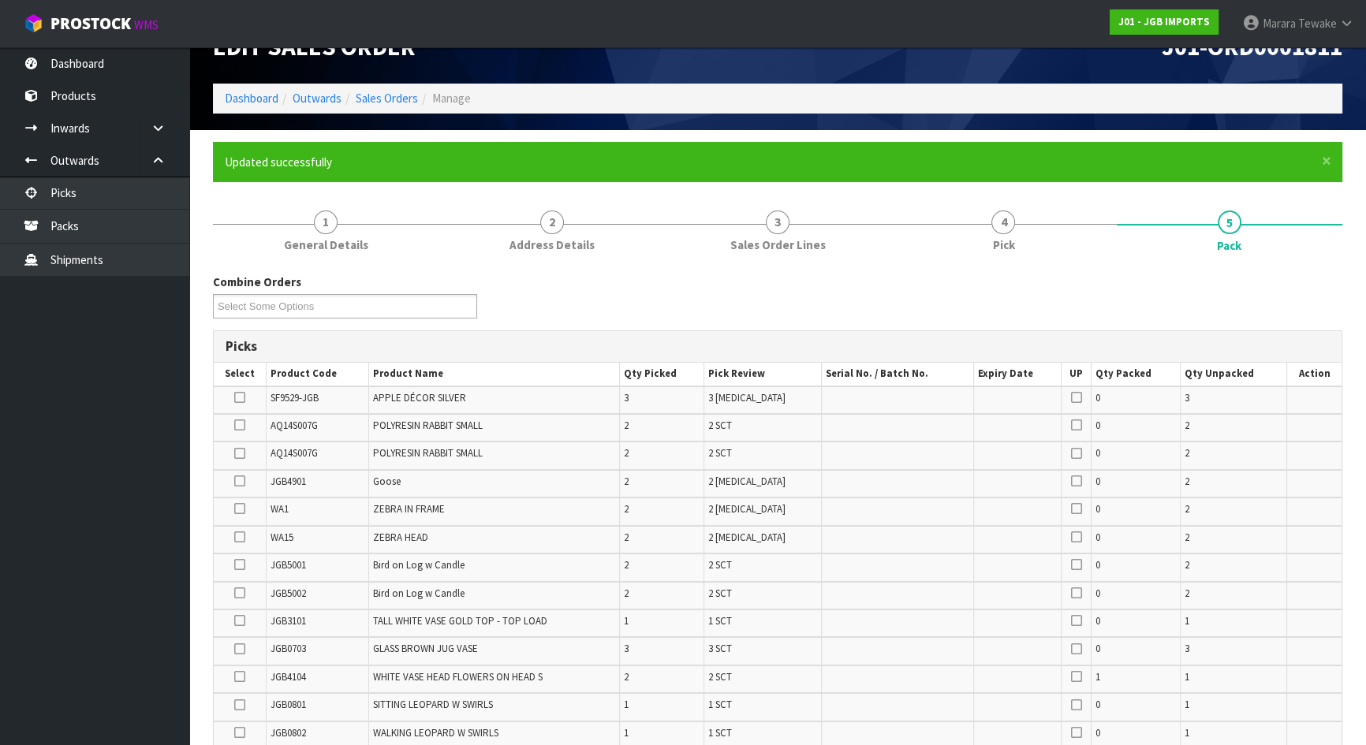
click at [240, 425] on icon at bounding box center [239, 425] width 11 height 1
click at [0, 0] on input "checkbox" at bounding box center [0, 0] width 0 height 0
click at [241, 454] on icon at bounding box center [239, 453] width 11 height 1
click at [0, 0] on input "checkbox" at bounding box center [0, 0] width 0 height 0
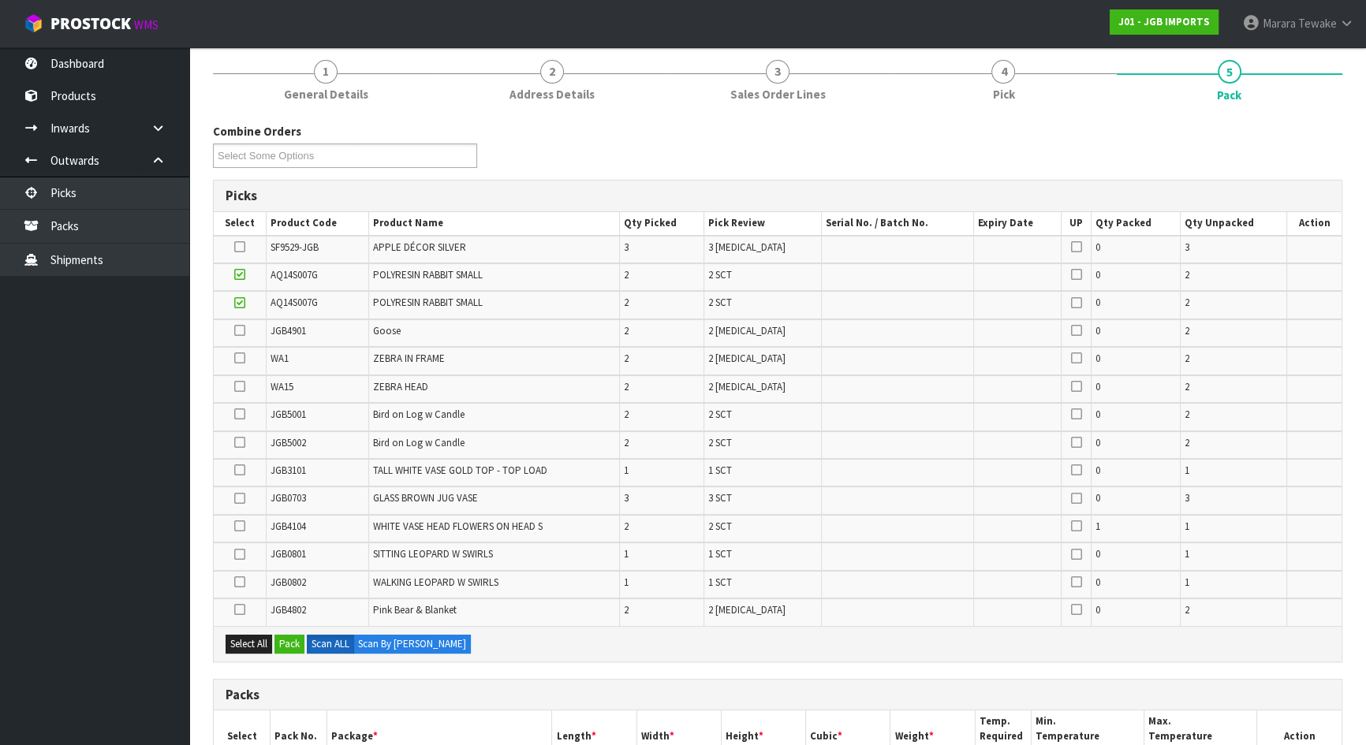
scroll to position [252, 0]
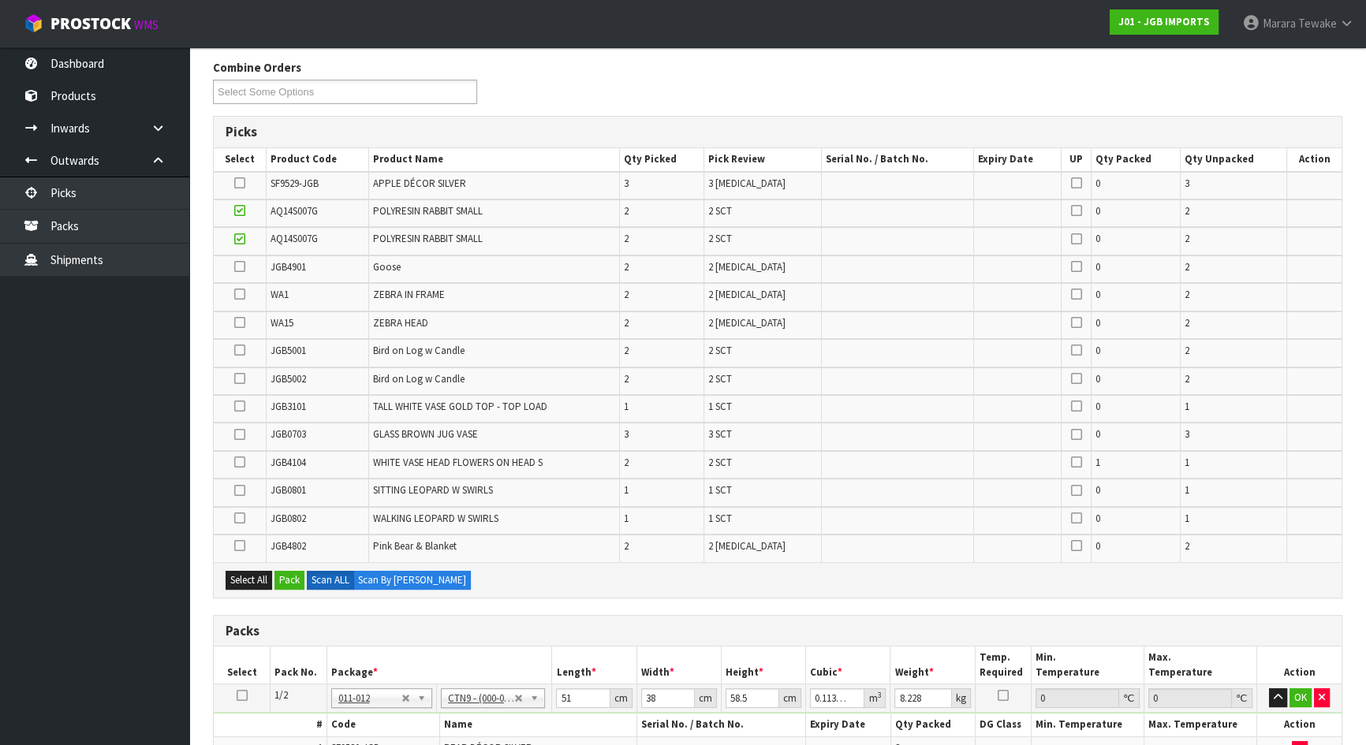
click at [239, 462] on icon at bounding box center [239, 462] width 11 height 1
click at [0, 0] on input "checkbox" at bounding box center [0, 0] width 0 height 0
click at [285, 580] on button "Pack" at bounding box center [289, 580] width 30 height 19
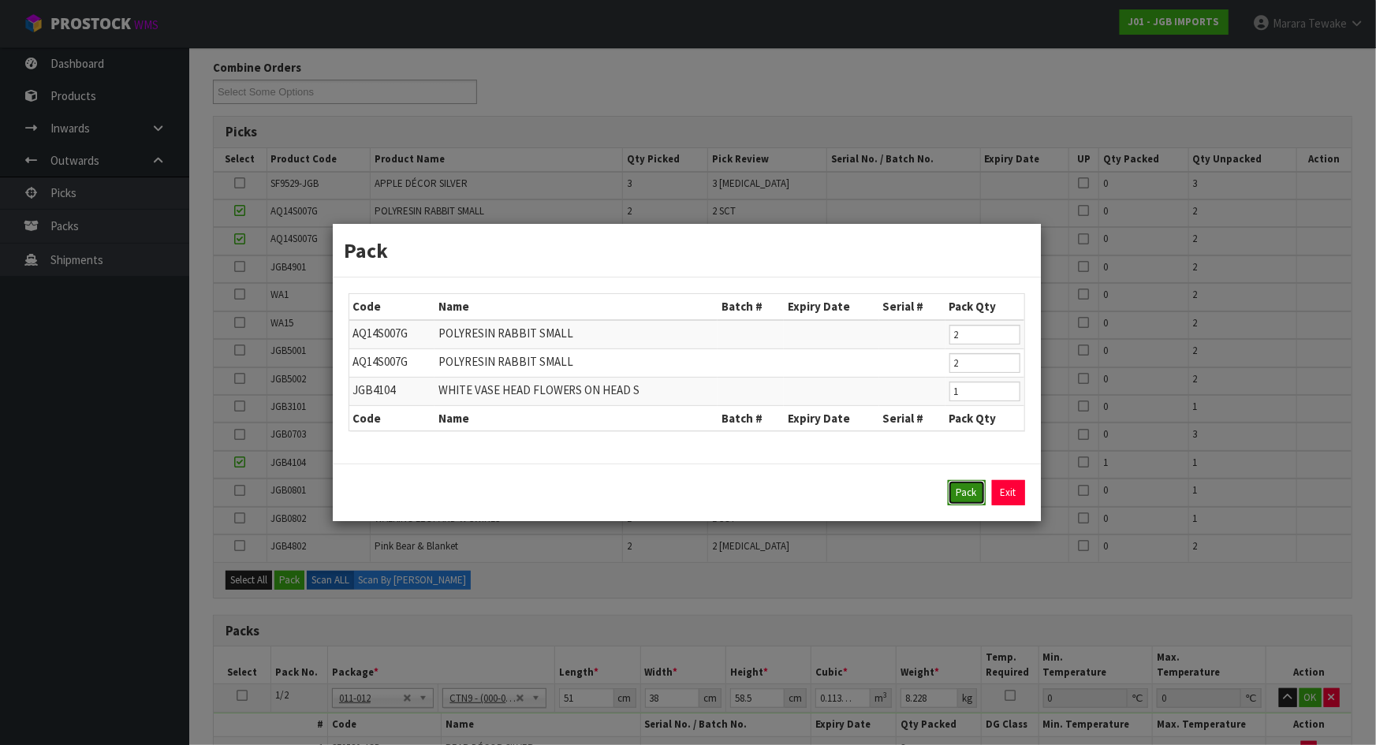
drag, startPoint x: 971, startPoint y: 489, endPoint x: 939, endPoint y: 492, distance: 32.5
click at [971, 490] on button "Pack" at bounding box center [967, 492] width 38 height 25
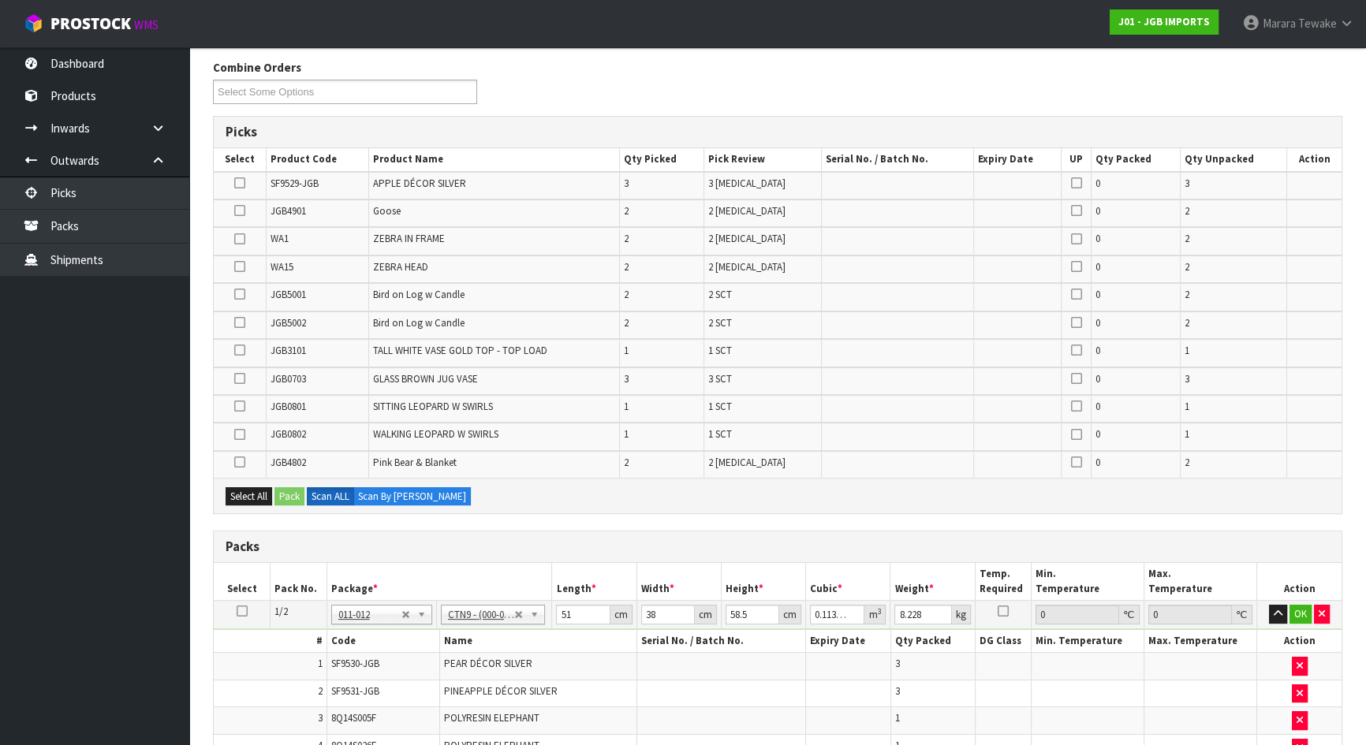
click at [235, 379] on icon at bounding box center [239, 379] width 11 height 1
click at [0, 0] on input "checkbox" at bounding box center [0, 0] width 0 height 0
click at [240, 183] on icon at bounding box center [239, 183] width 11 height 1
click at [0, 0] on input "checkbox" at bounding box center [0, 0] width 0 height 0
click at [239, 435] on icon at bounding box center [239, 435] width 11 height 1
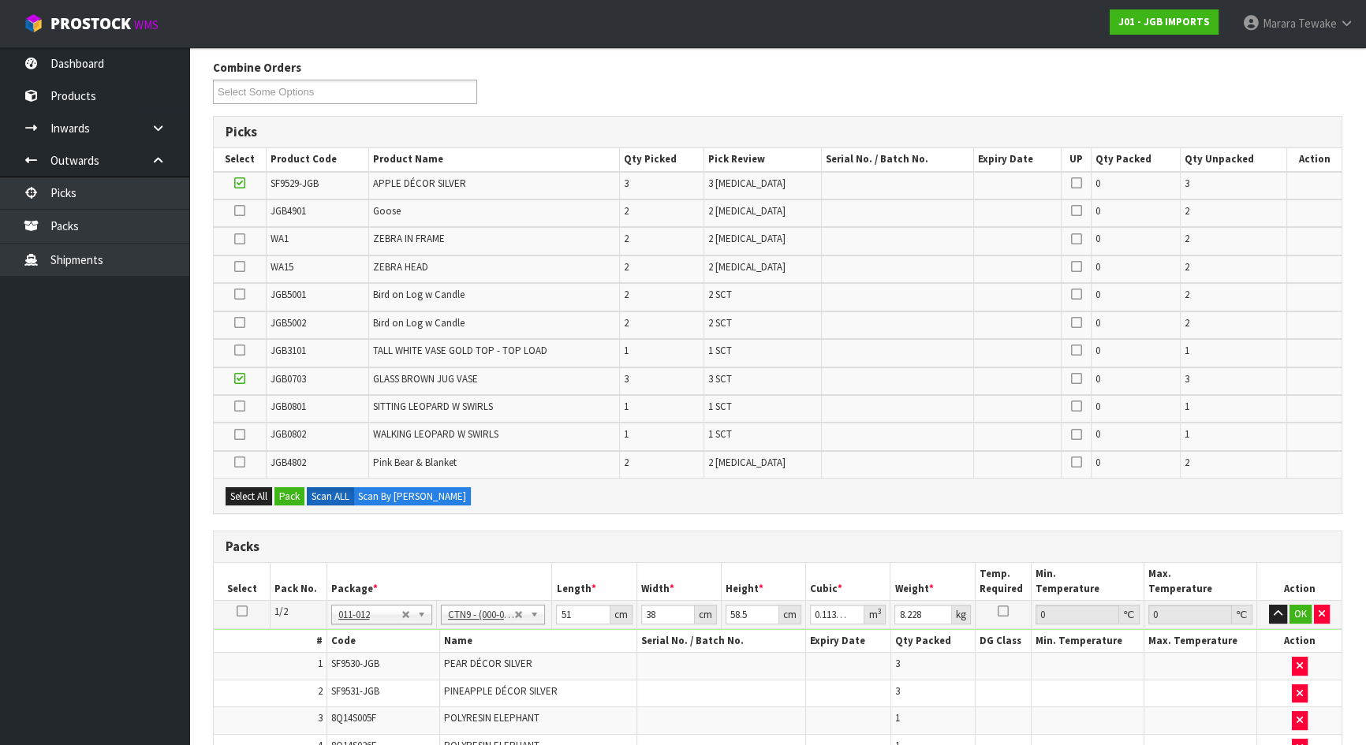
click at [0, 0] on input "checkbox" at bounding box center [0, 0] width 0 height 0
click at [291, 491] on button "Pack" at bounding box center [289, 496] width 30 height 19
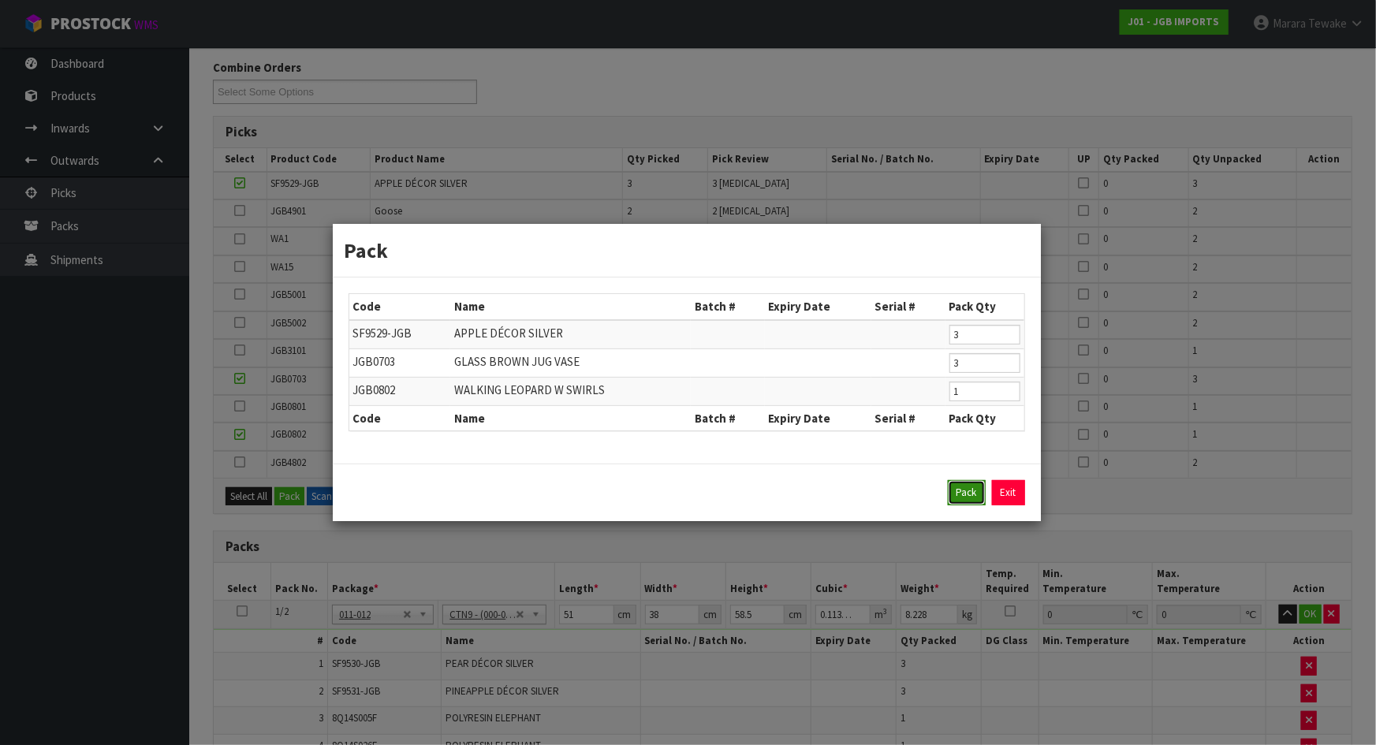
click at [965, 498] on button "Pack" at bounding box center [967, 492] width 38 height 25
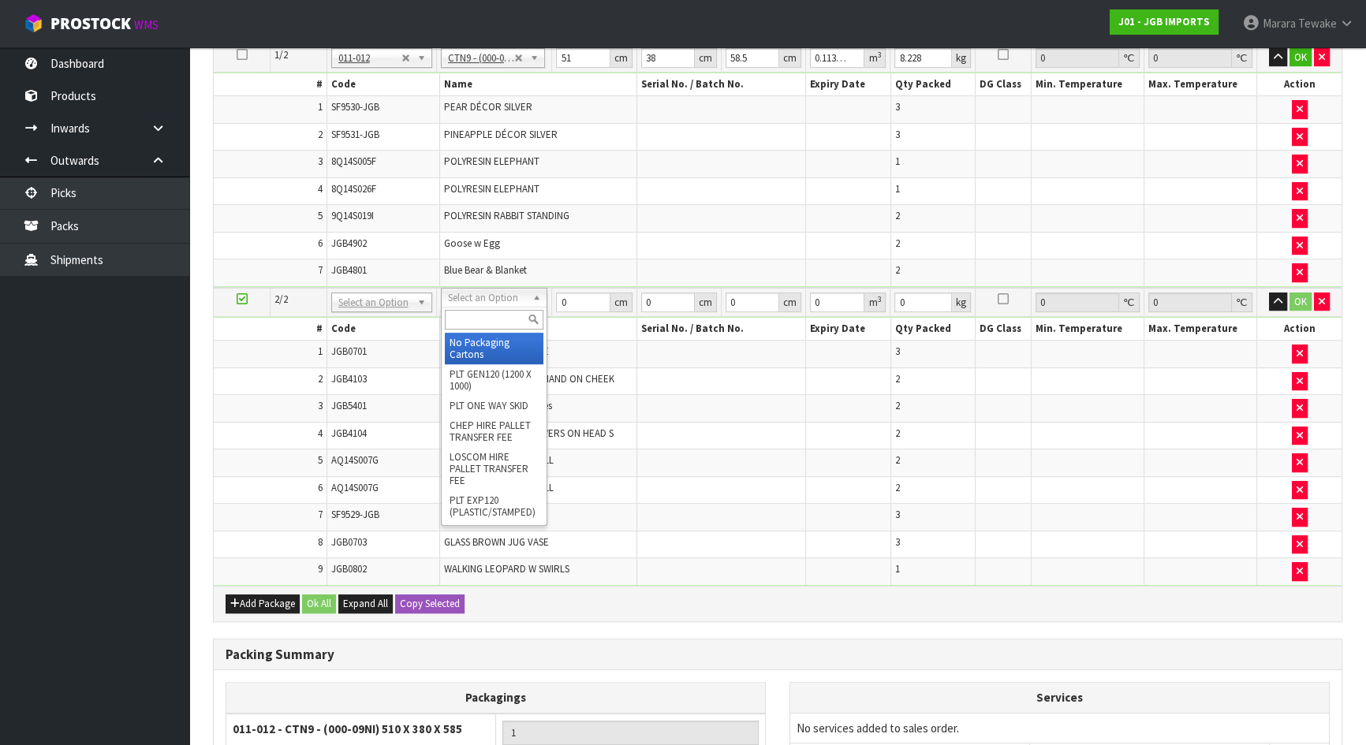
scroll to position [539, 0]
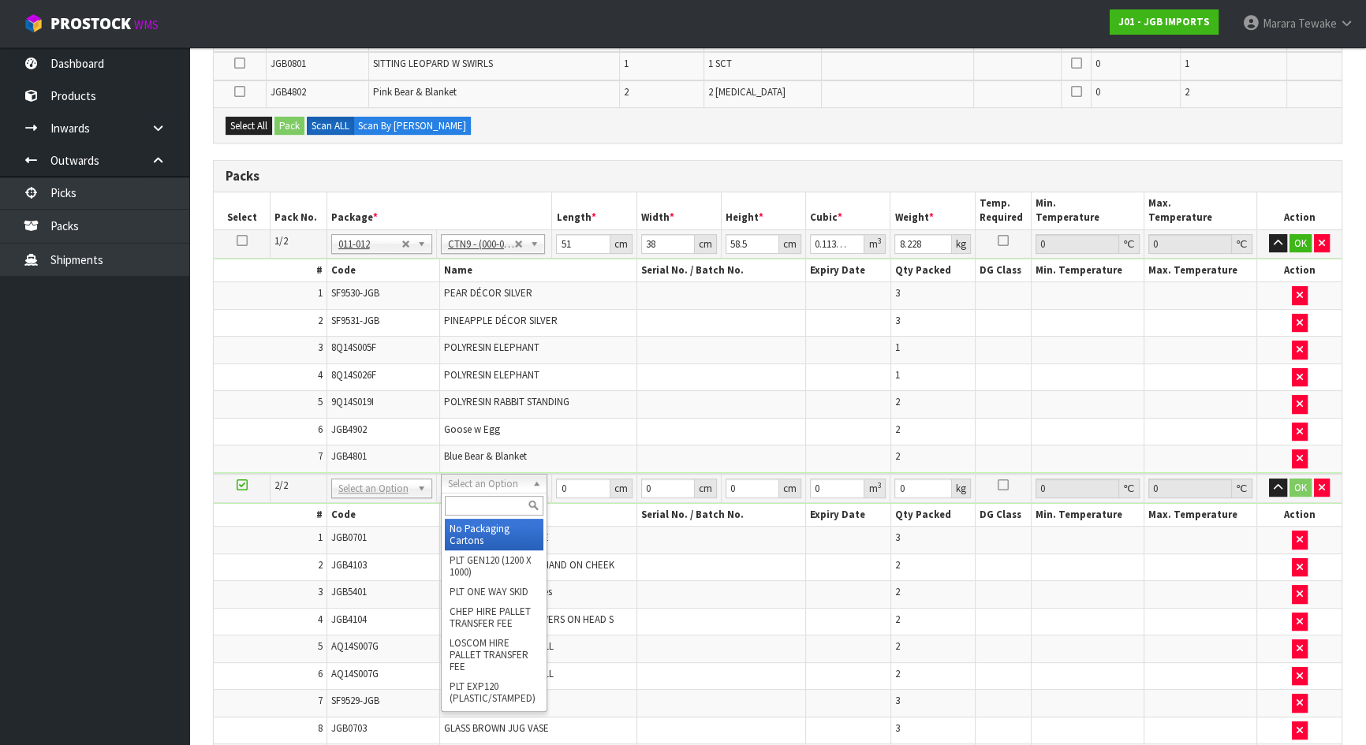
click at [244, 241] on icon at bounding box center [242, 241] width 11 height 1
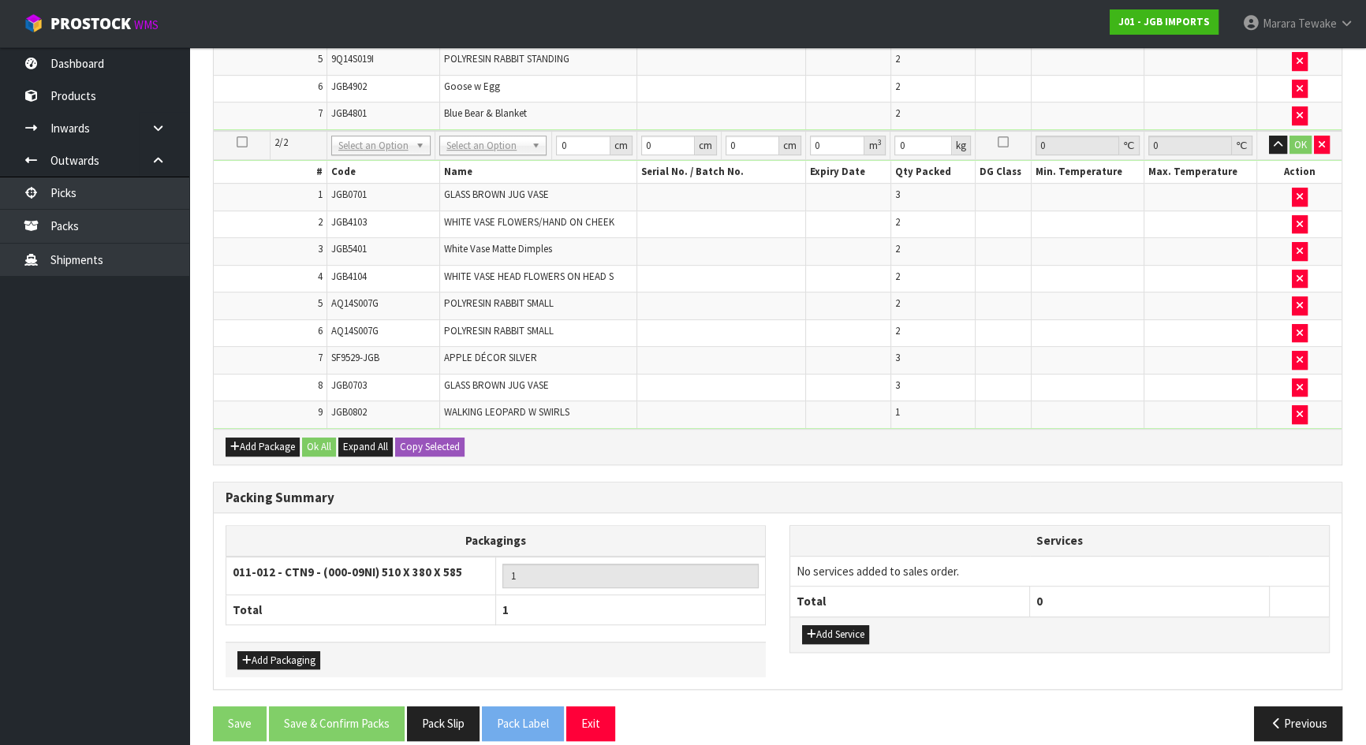
scroll to position [893, 0]
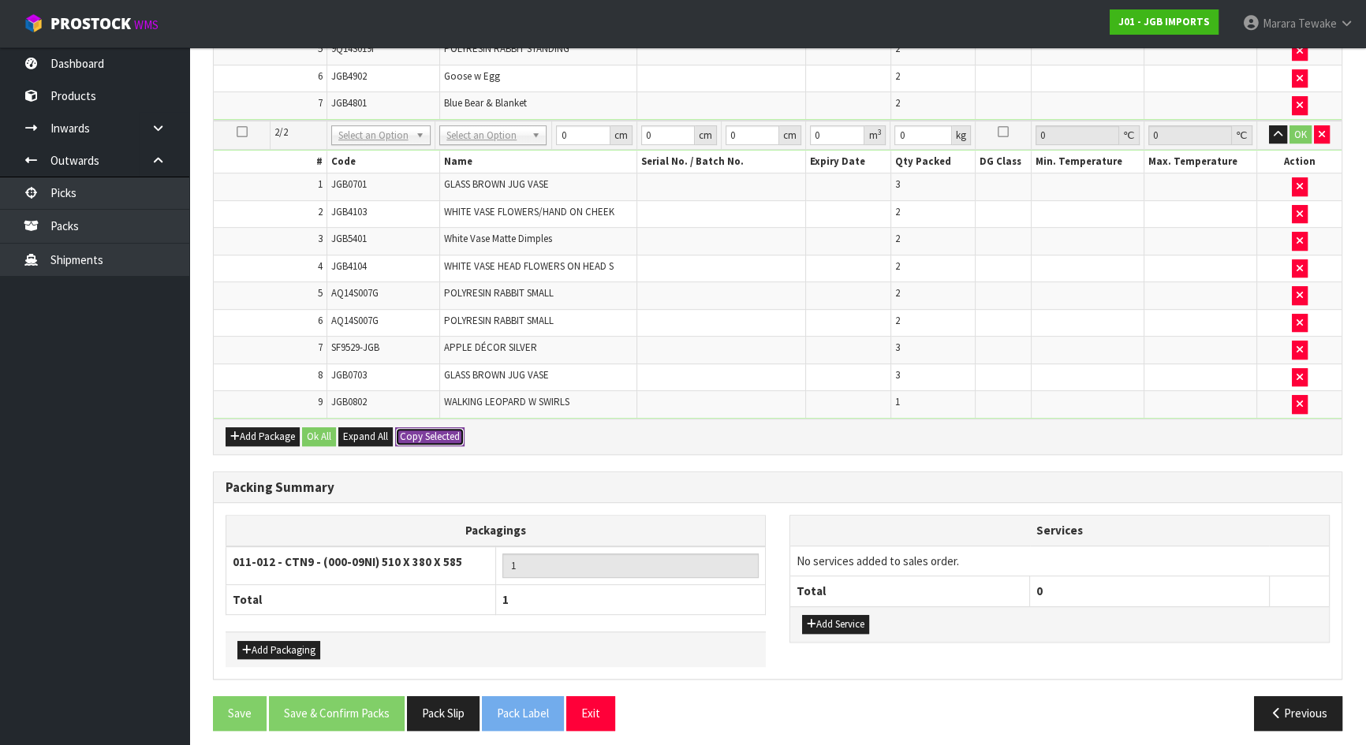
click at [416, 427] on button "Copy Selected" at bounding box center [429, 436] width 69 height 19
click at [416, 430] on span "Confirm" at bounding box center [417, 436] width 35 height 13
type input "2"
type input "51"
type input "38"
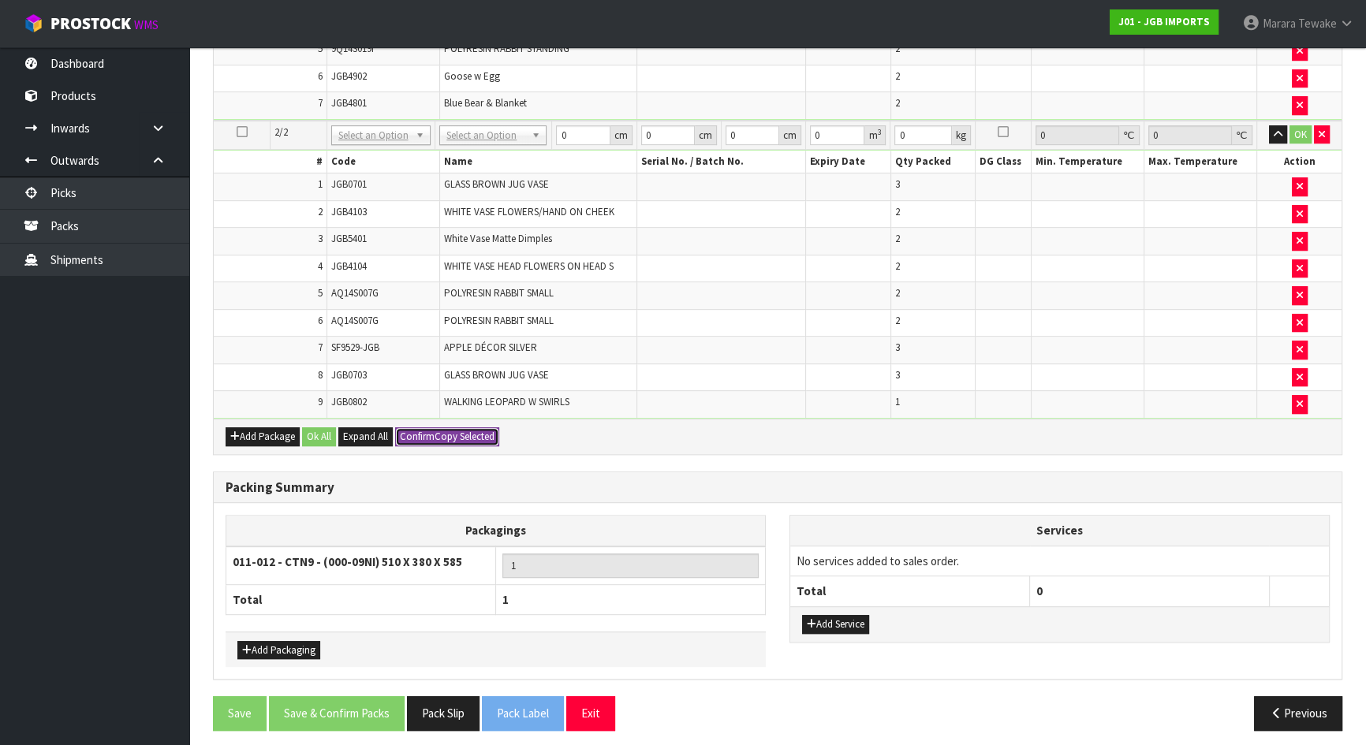
type input "58.5"
type input "0.113373"
type input "8.228"
click at [268, 427] on button "Add Package" at bounding box center [263, 436] width 74 height 19
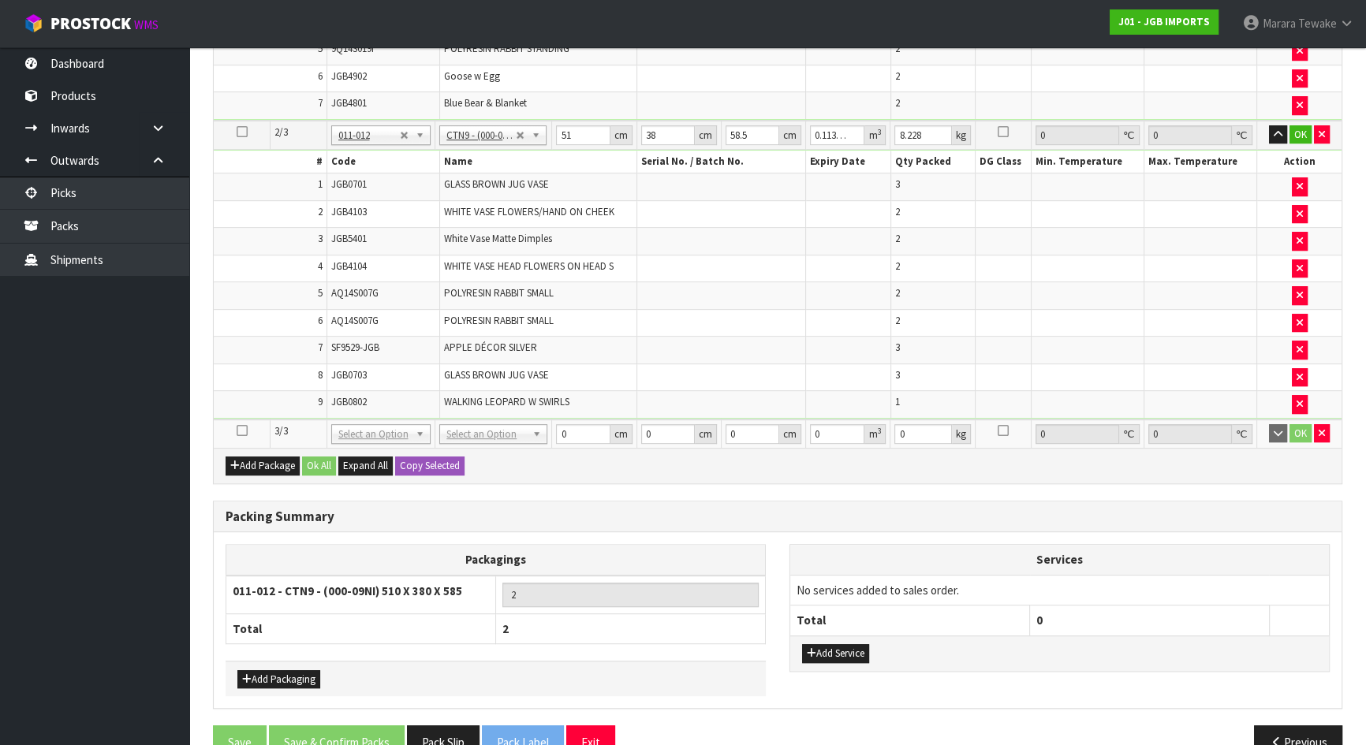
click at [240, 431] on icon at bounding box center [242, 431] width 11 height 1
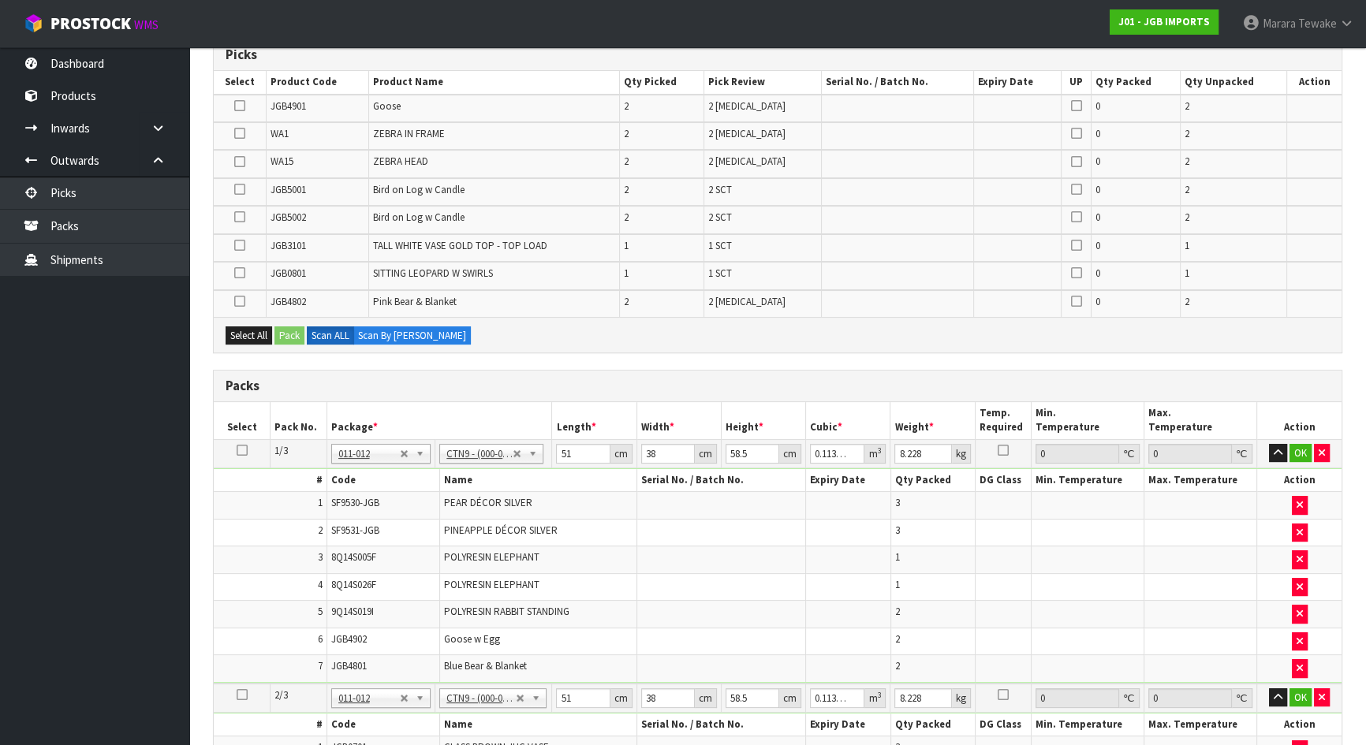
scroll to position [205, 0]
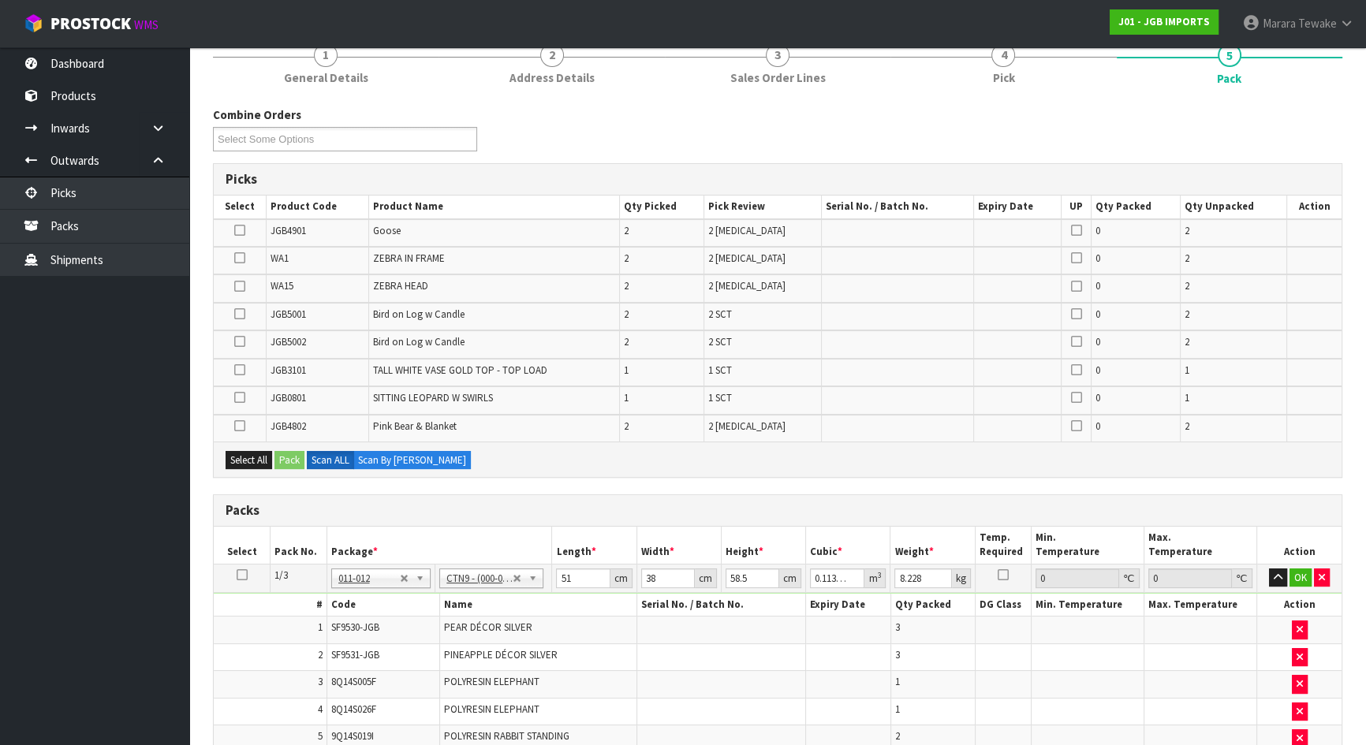
click at [243, 397] on icon at bounding box center [239, 397] width 11 height 1
click at [0, 0] on input "checkbox" at bounding box center [0, 0] width 0 height 0
click at [237, 314] on icon at bounding box center [239, 314] width 11 height 1
click at [0, 0] on input "checkbox" at bounding box center [0, 0] width 0 height 0
click at [239, 426] on icon at bounding box center [239, 426] width 11 height 1
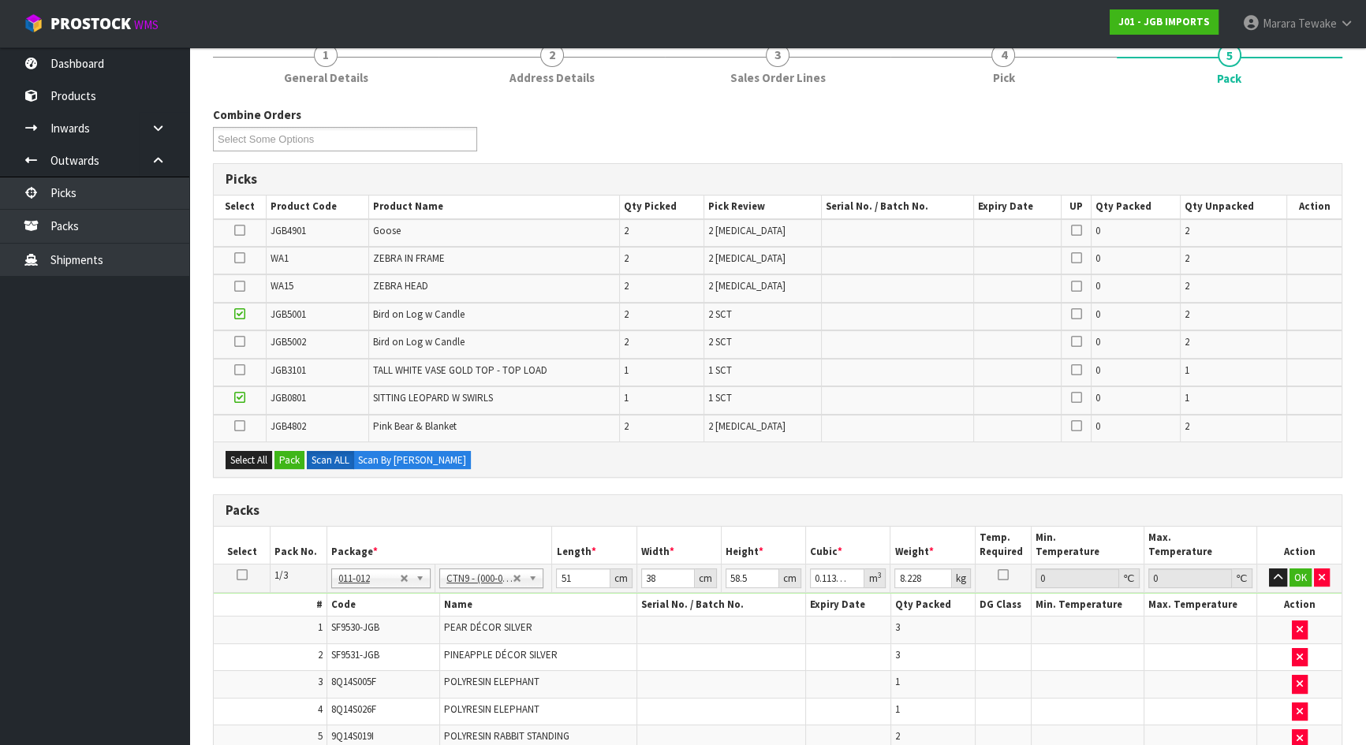
click at [0, 0] on input "checkbox" at bounding box center [0, 0] width 0 height 0
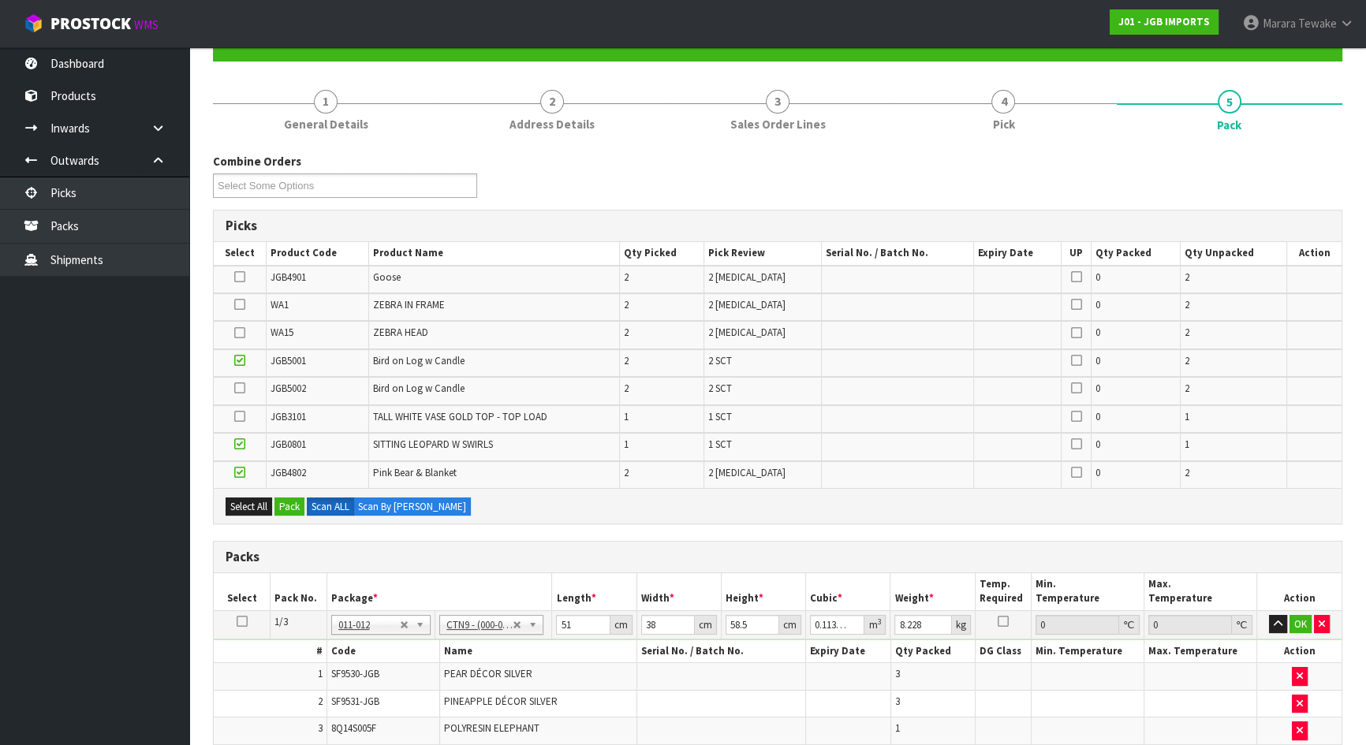
scroll to position [134, 0]
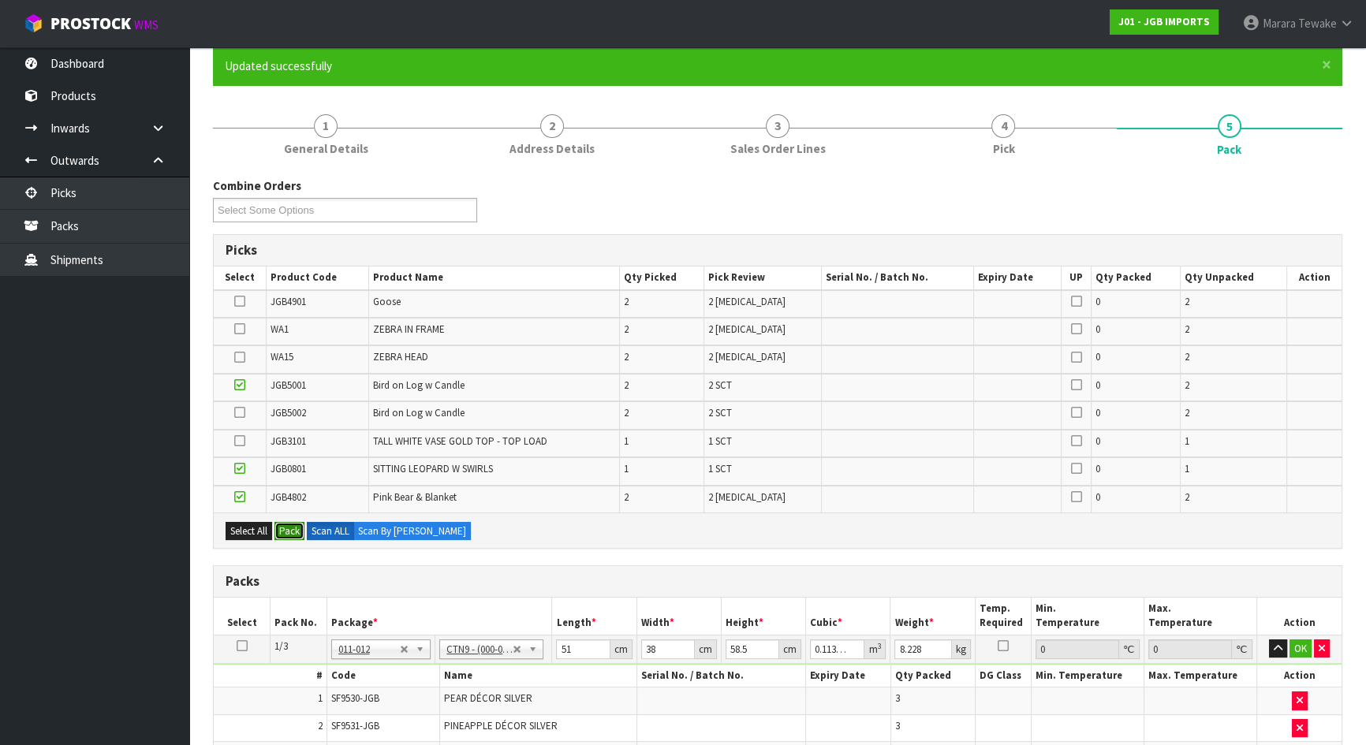
click at [286, 527] on button "Pack" at bounding box center [289, 531] width 30 height 19
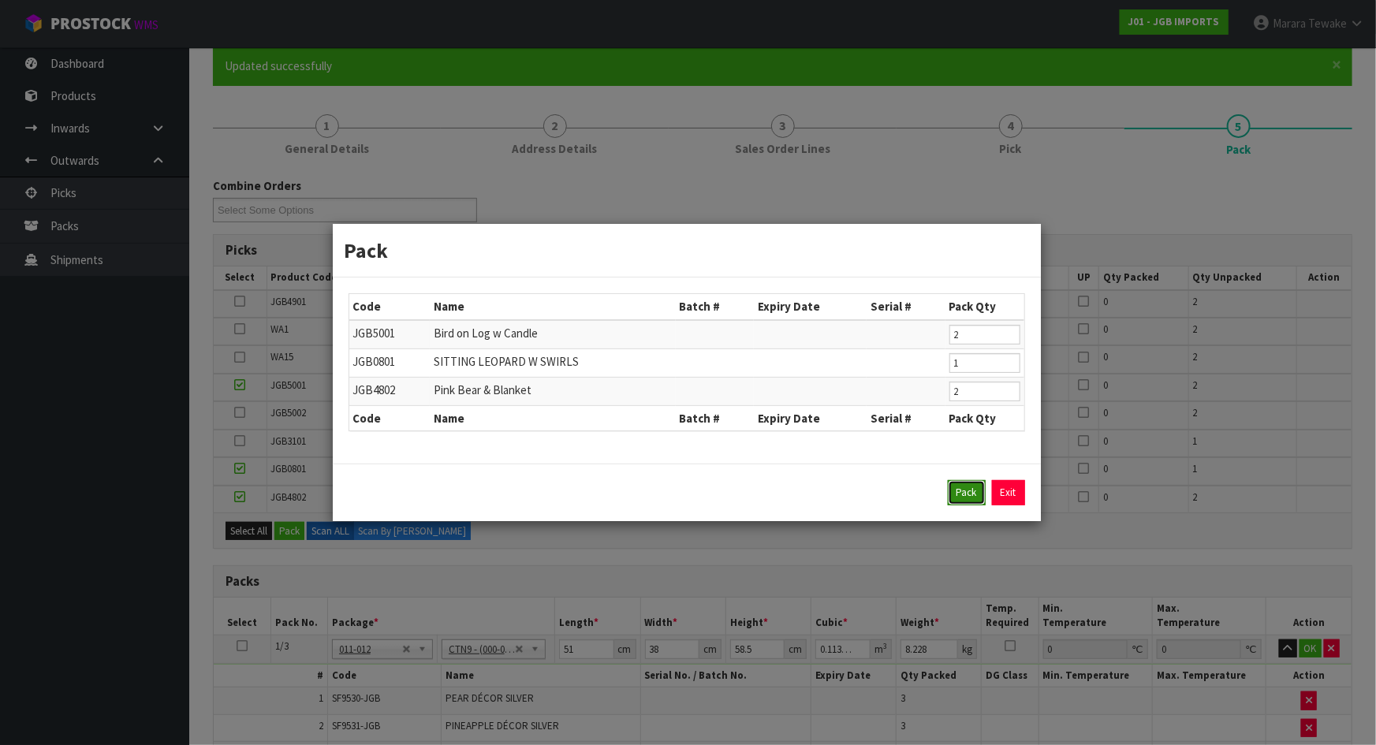
click at [958, 497] on button "Pack" at bounding box center [967, 492] width 38 height 25
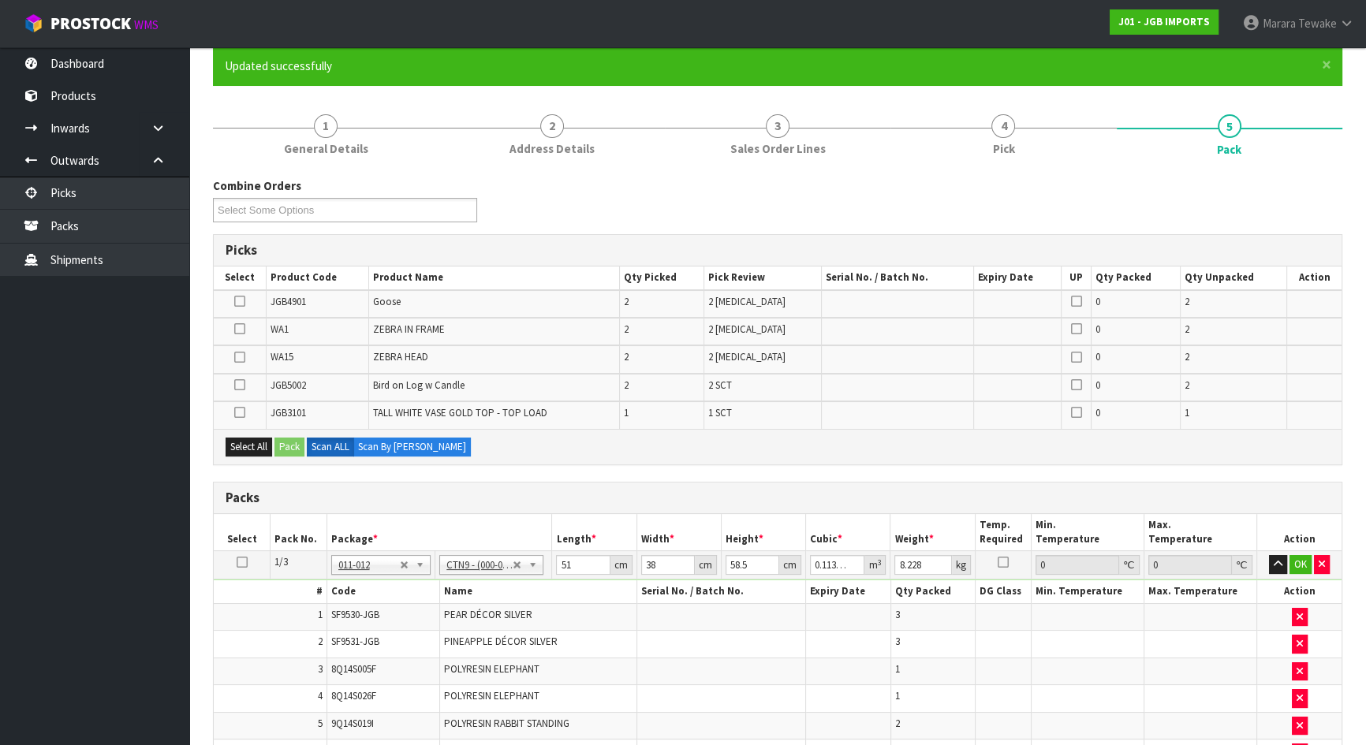
click at [240, 301] on icon at bounding box center [239, 301] width 11 height 1
click at [0, 0] on input "checkbox" at bounding box center [0, 0] width 0 height 0
click at [293, 450] on button "Pack" at bounding box center [289, 447] width 30 height 19
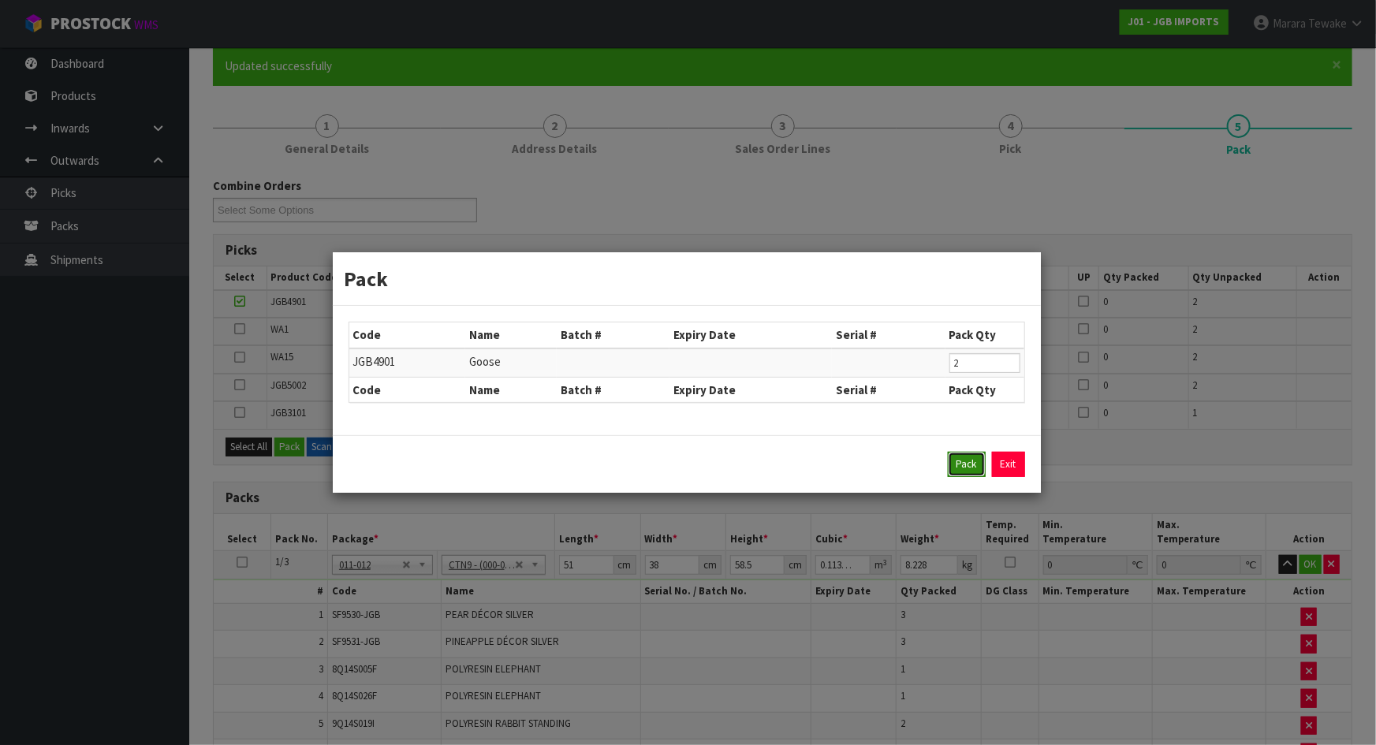
click at [968, 458] on button "Pack" at bounding box center [967, 464] width 38 height 25
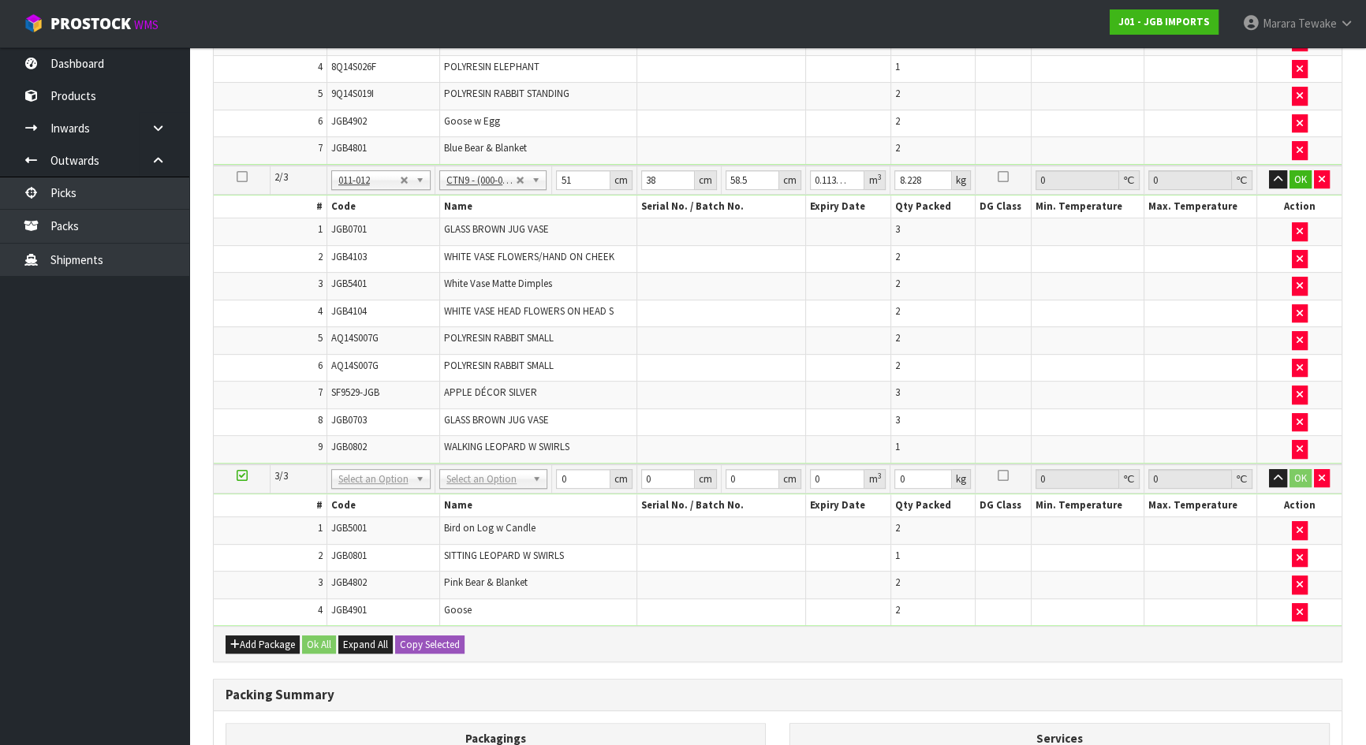
scroll to position [714, 0]
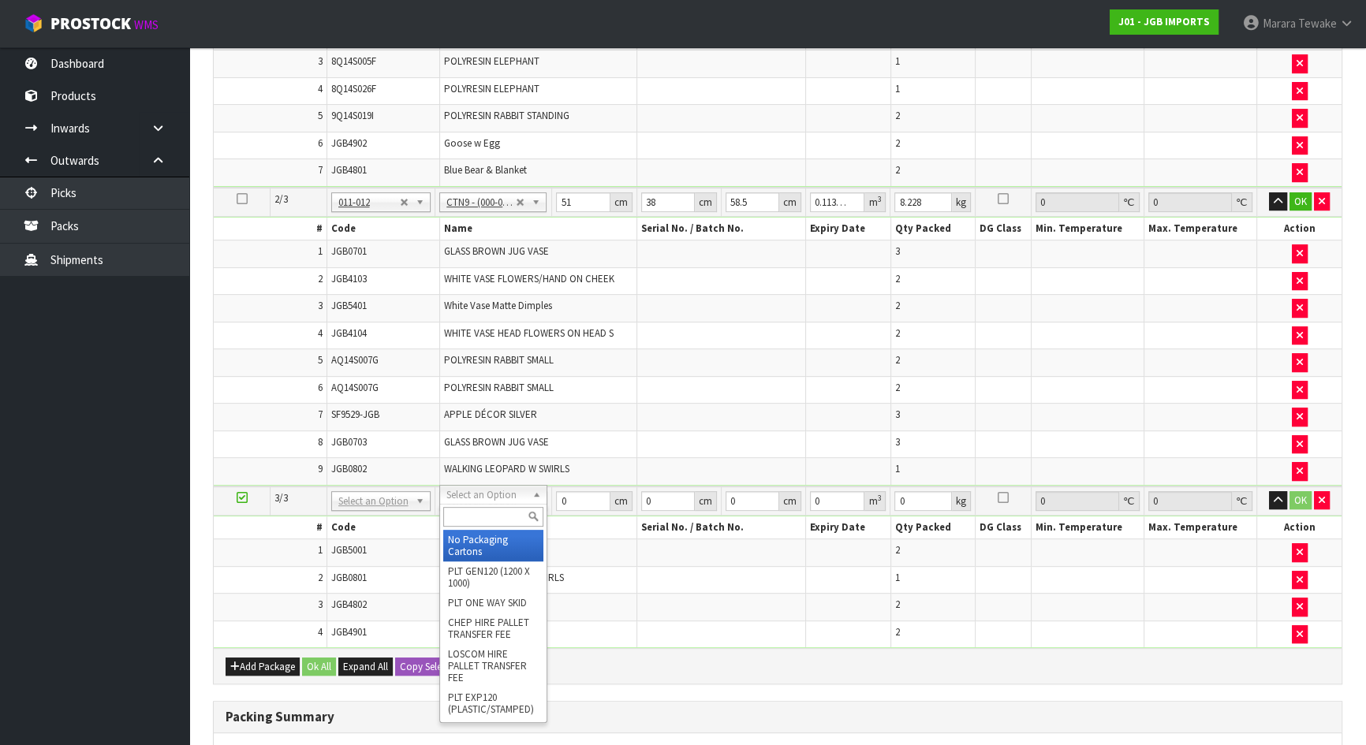
click at [491, 517] on input "text" at bounding box center [493, 517] width 100 height 20
type input "OC"
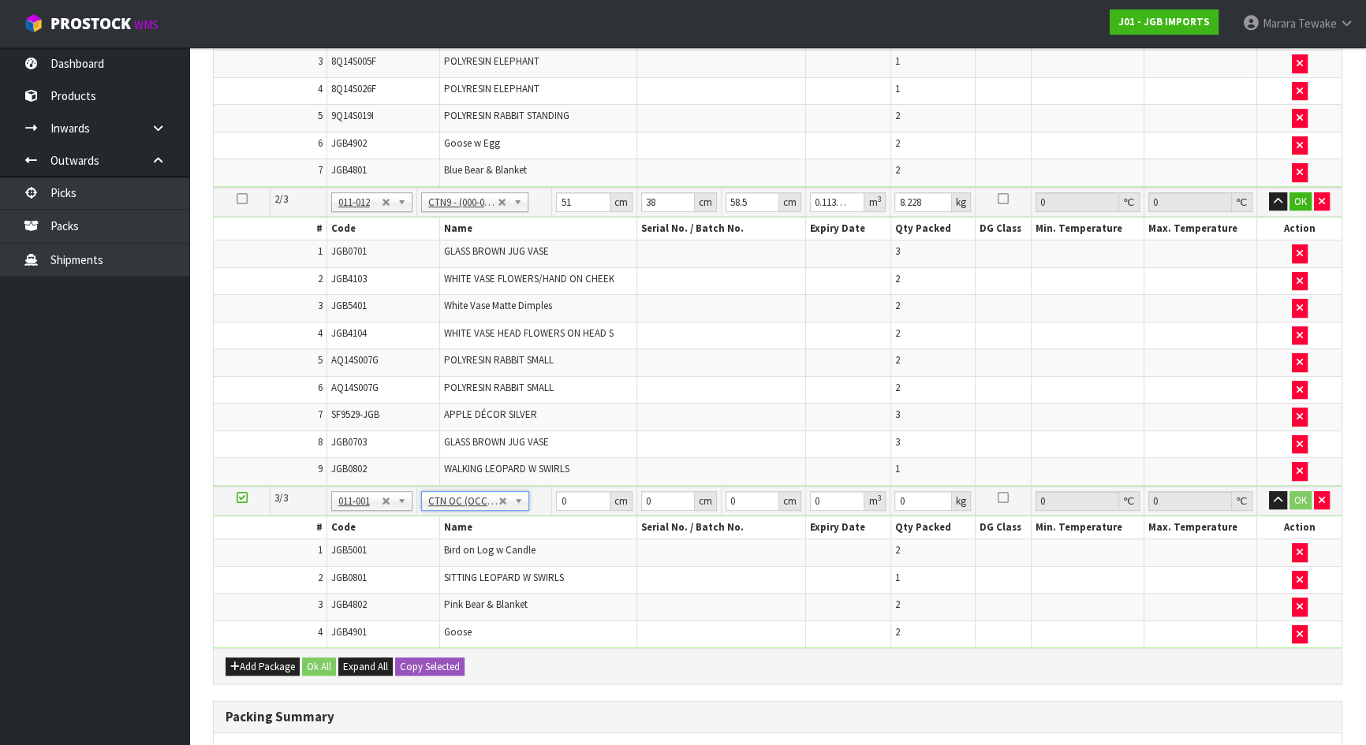
type input "6.44"
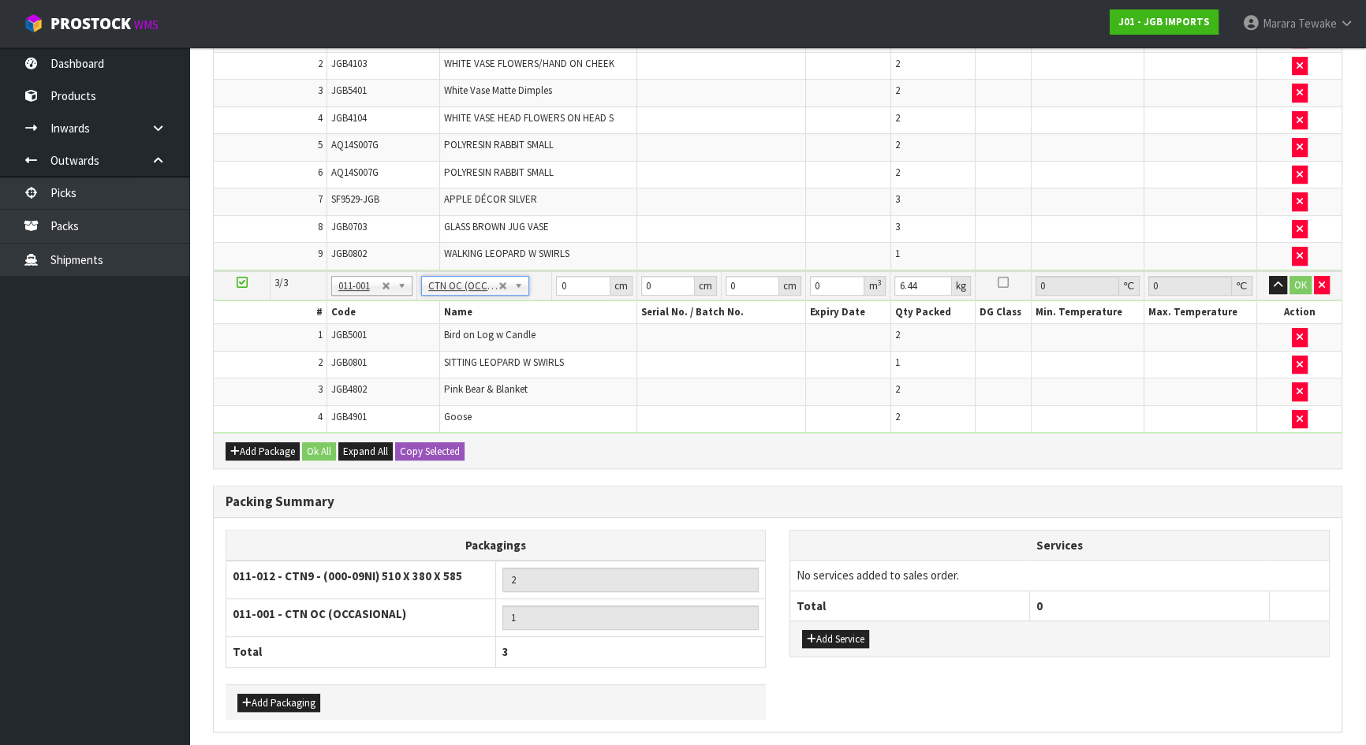
scroll to position [981, 0]
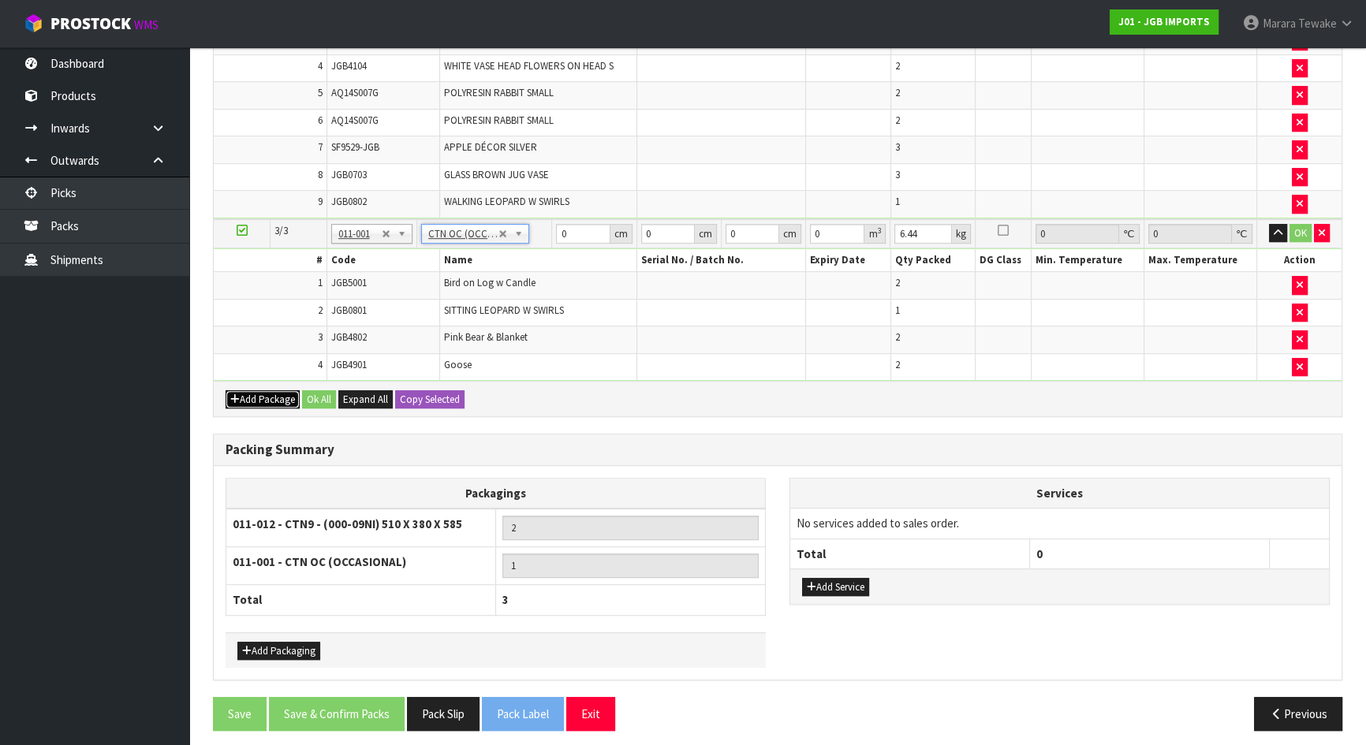
click at [266, 390] on button "Add Package" at bounding box center [263, 399] width 74 height 19
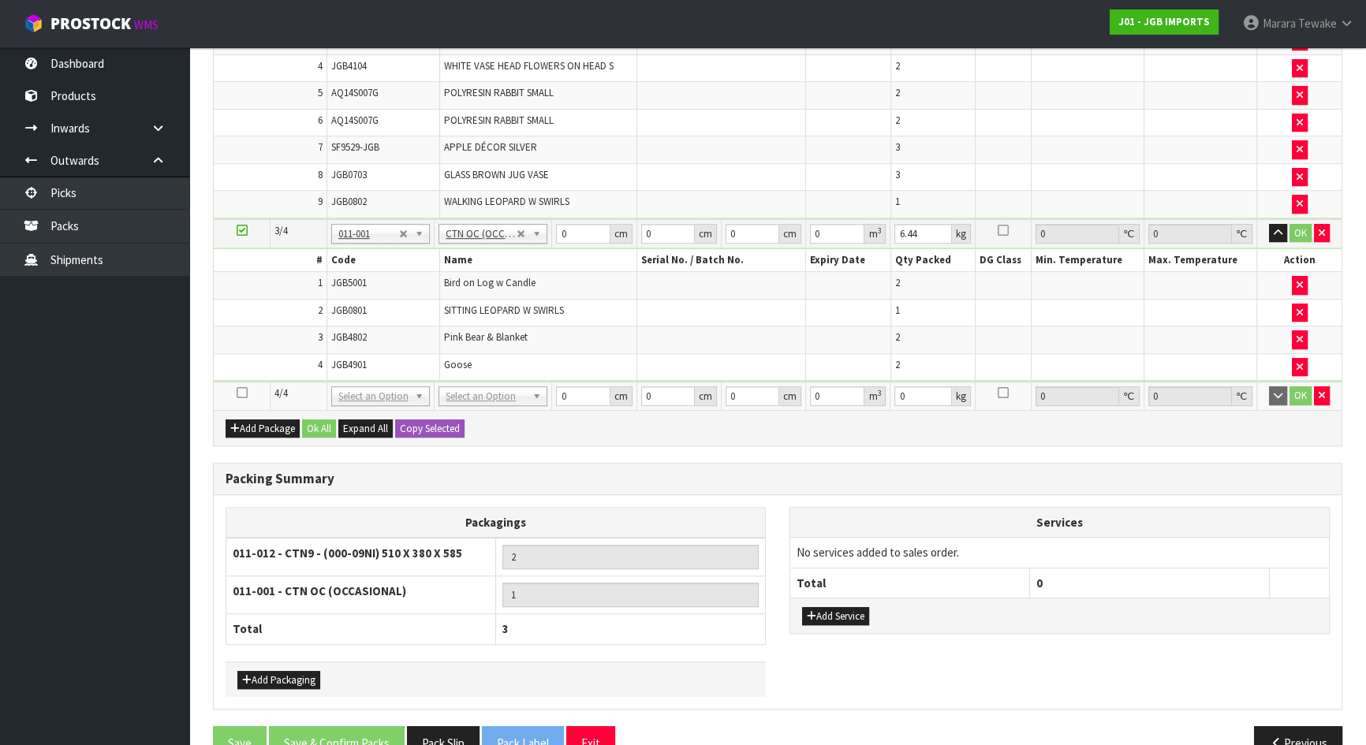
click at [244, 393] on icon at bounding box center [242, 393] width 11 height 1
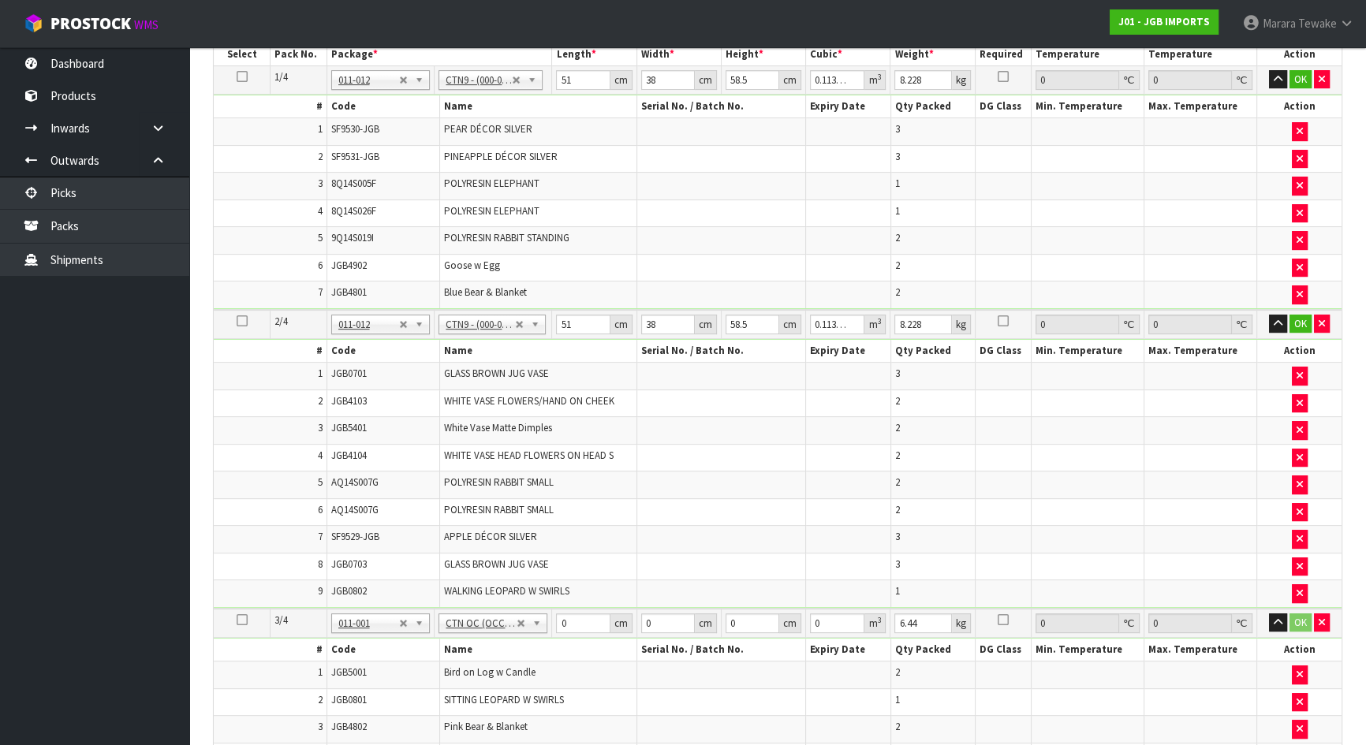
scroll to position [645, 0]
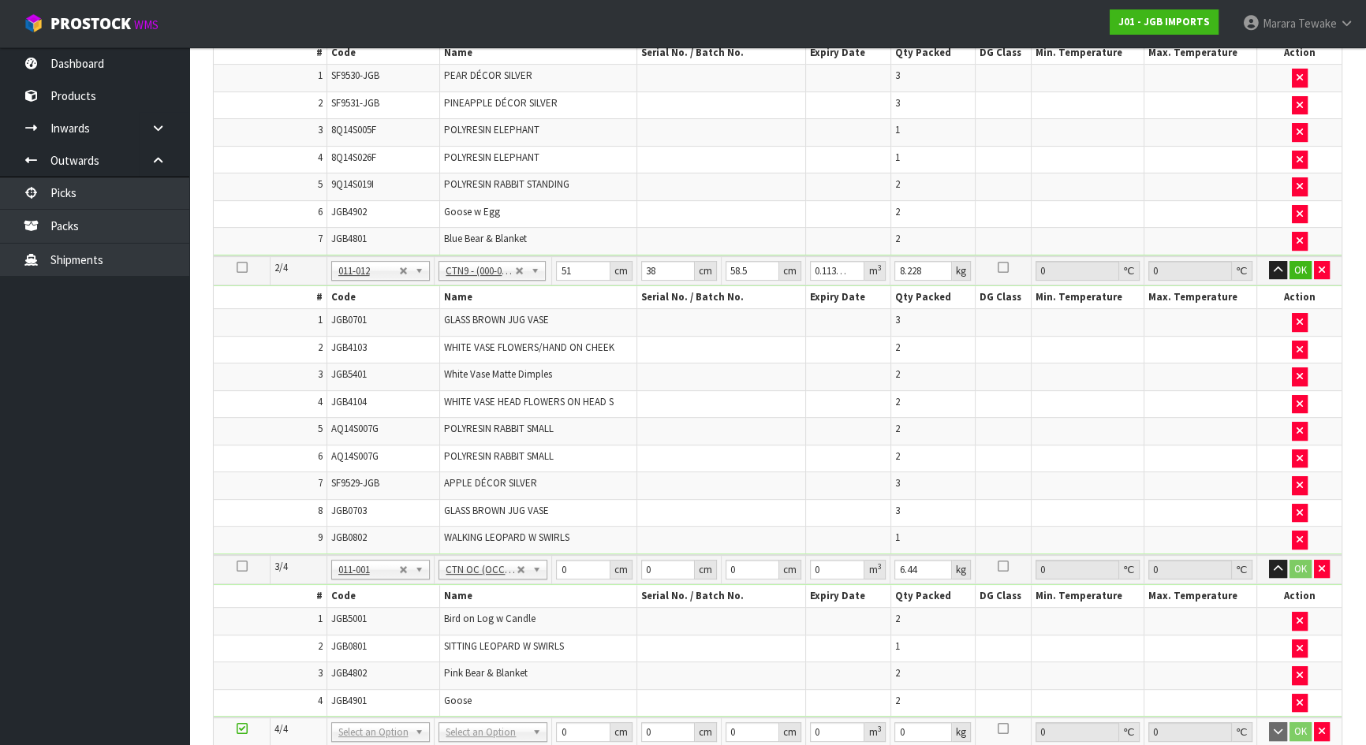
click at [243, 270] on td at bounding box center [242, 270] width 57 height 29
click at [239, 267] on icon at bounding box center [242, 267] width 11 height 1
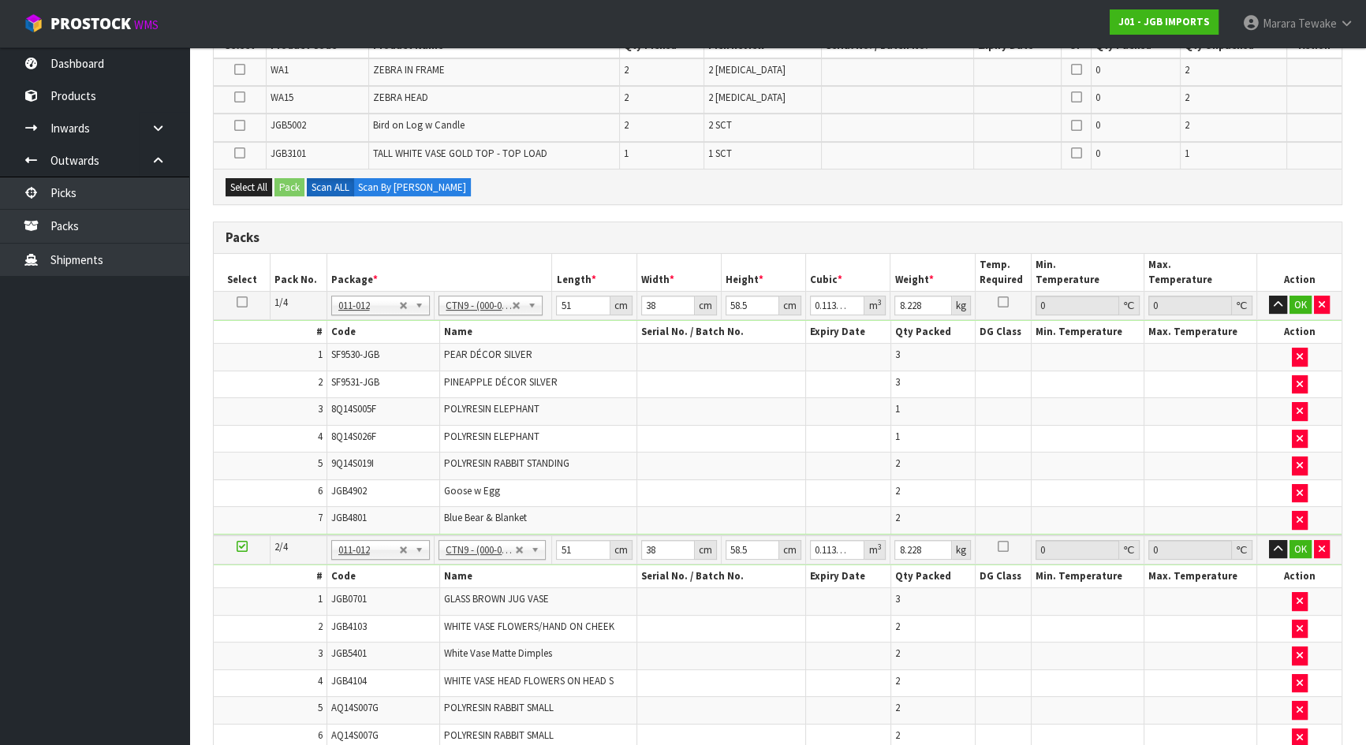
scroll to position [143, 0]
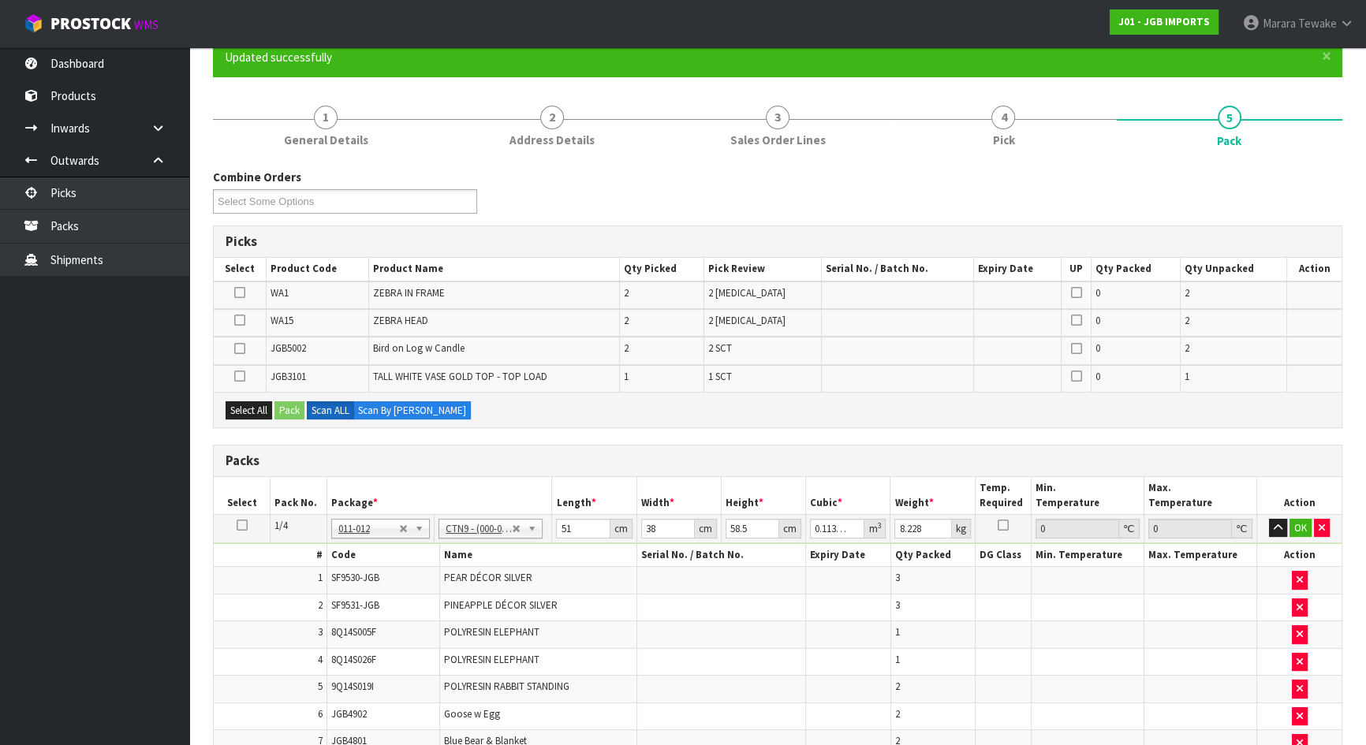
click at [244, 349] on icon at bounding box center [239, 349] width 11 height 1
click at [0, 0] on input "checkbox" at bounding box center [0, 0] width 0 height 0
click at [290, 401] on button "Pack" at bounding box center [289, 410] width 30 height 19
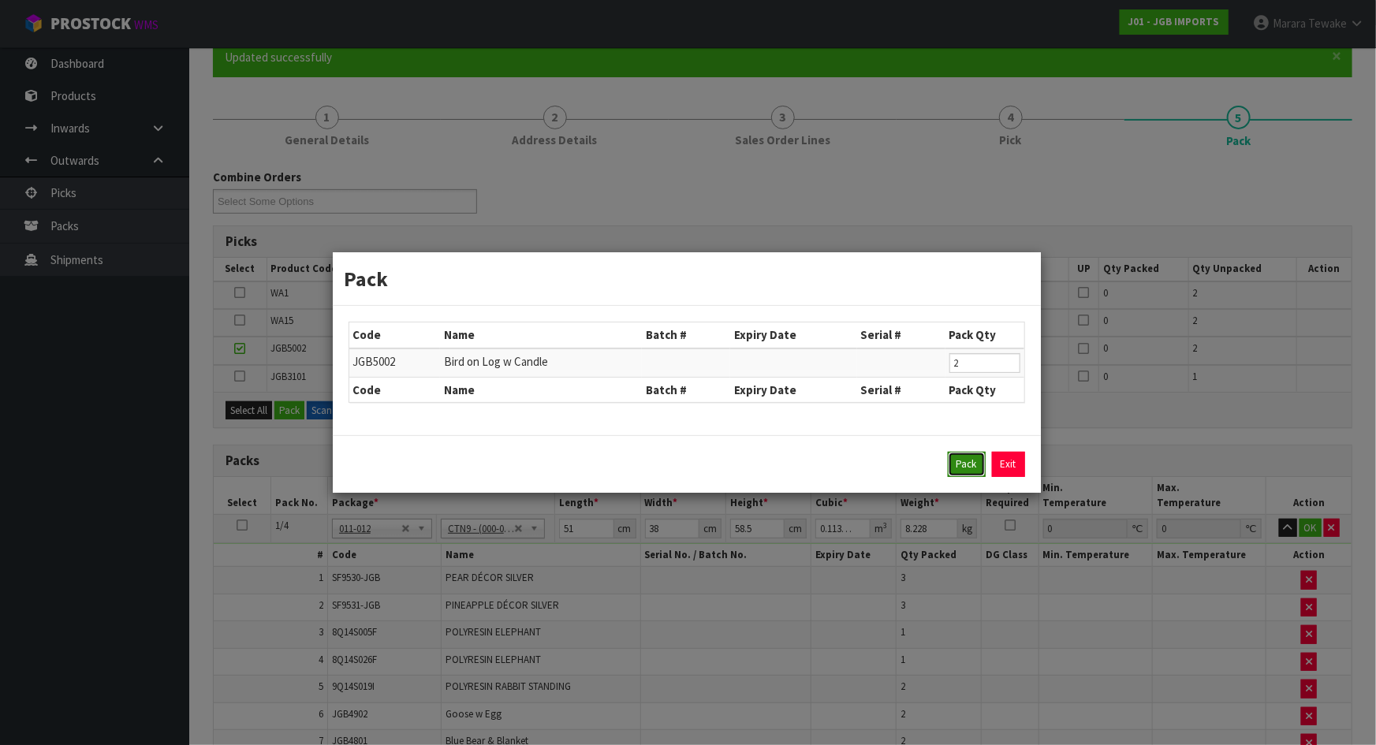
click at [971, 464] on button "Pack" at bounding box center [967, 464] width 38 height 25
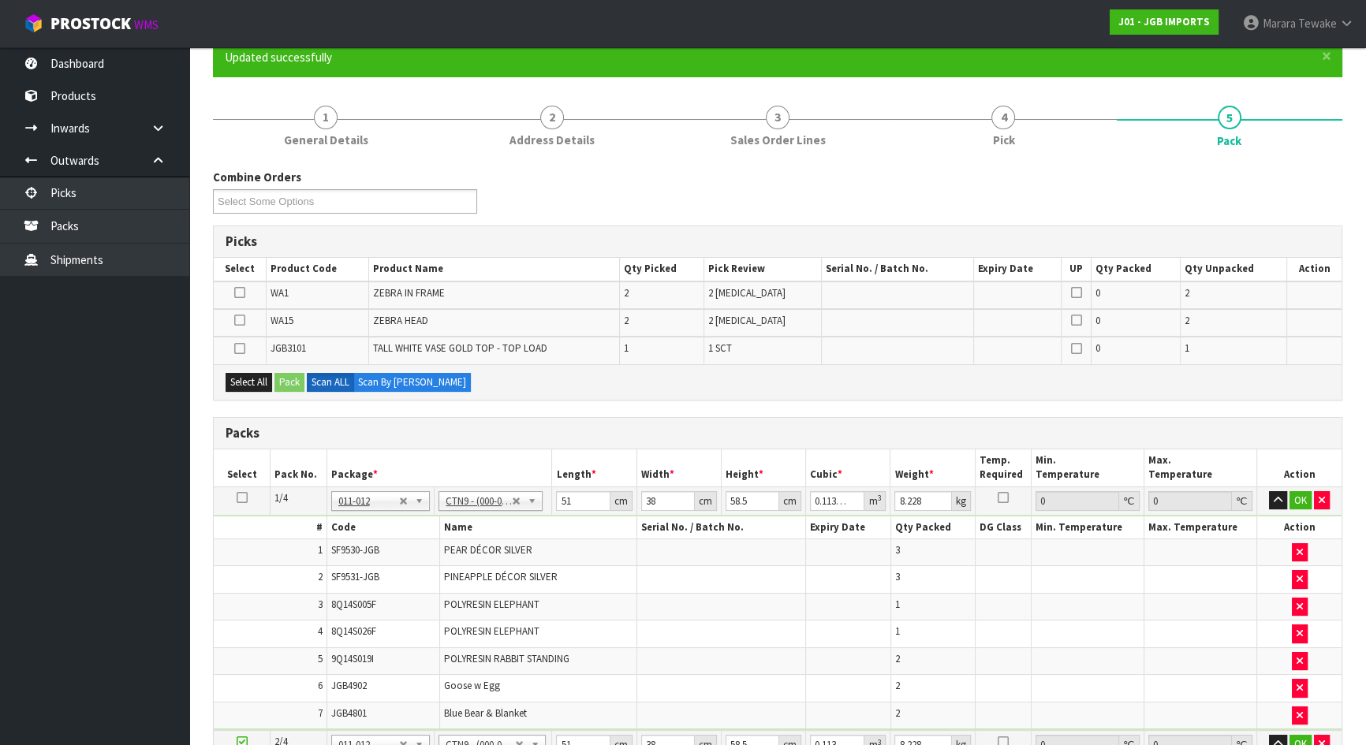
type input "15.716"
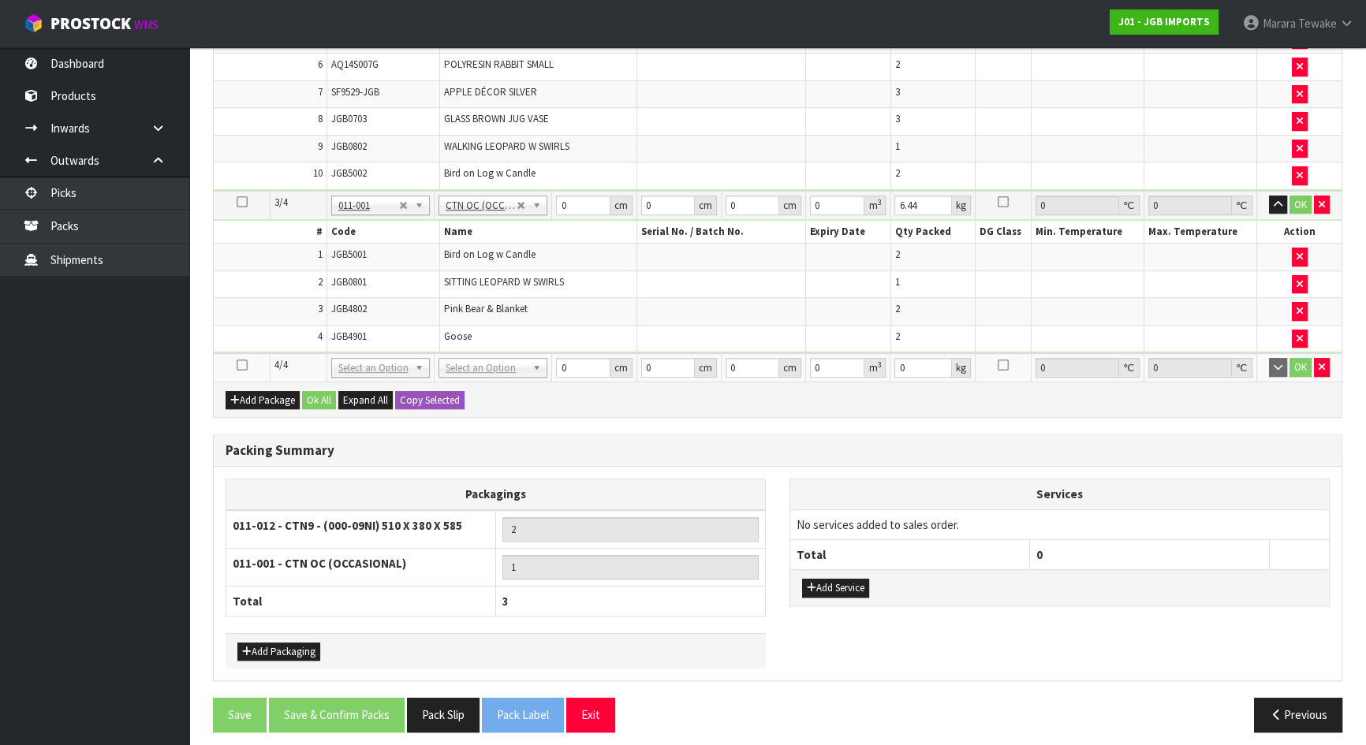
scroll to position [1010, 0]
click at [241, 364] on icon at bounding box center [242, 364] width 11 height 1
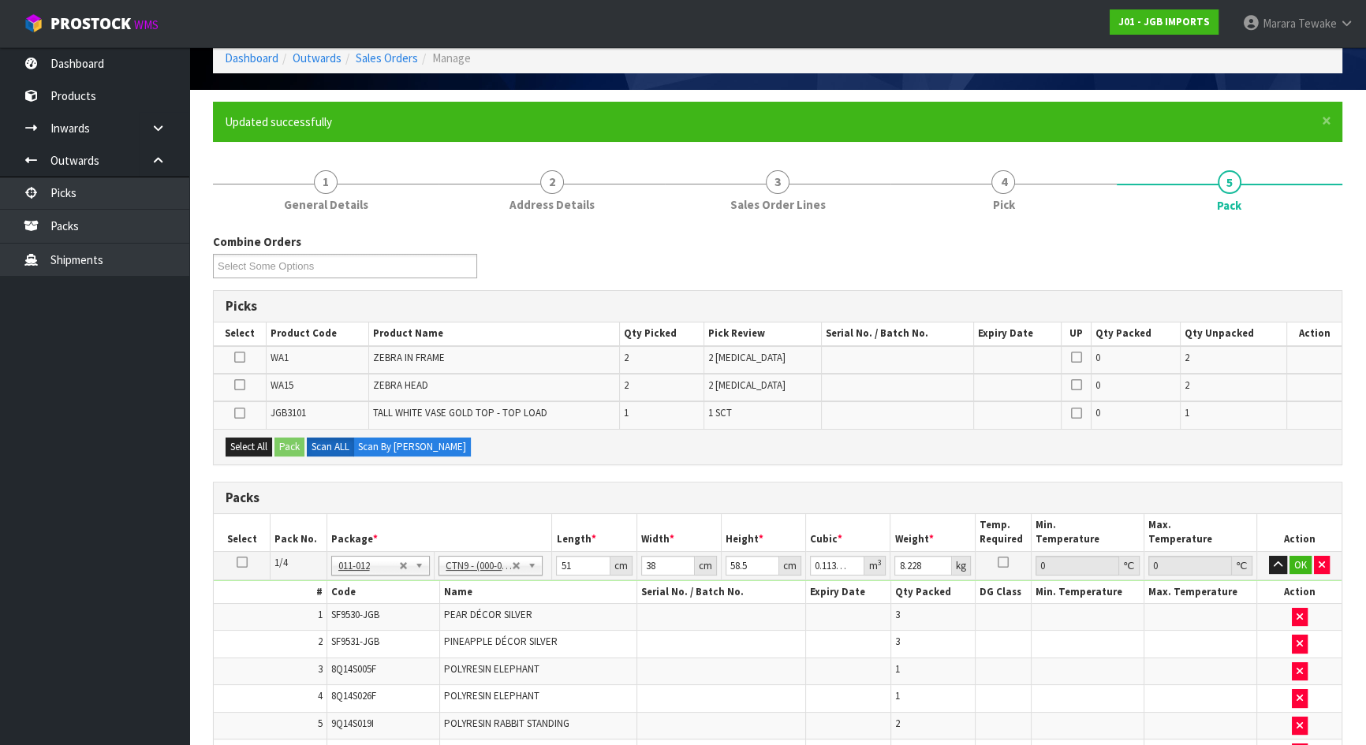
scroll to position [77, 0]
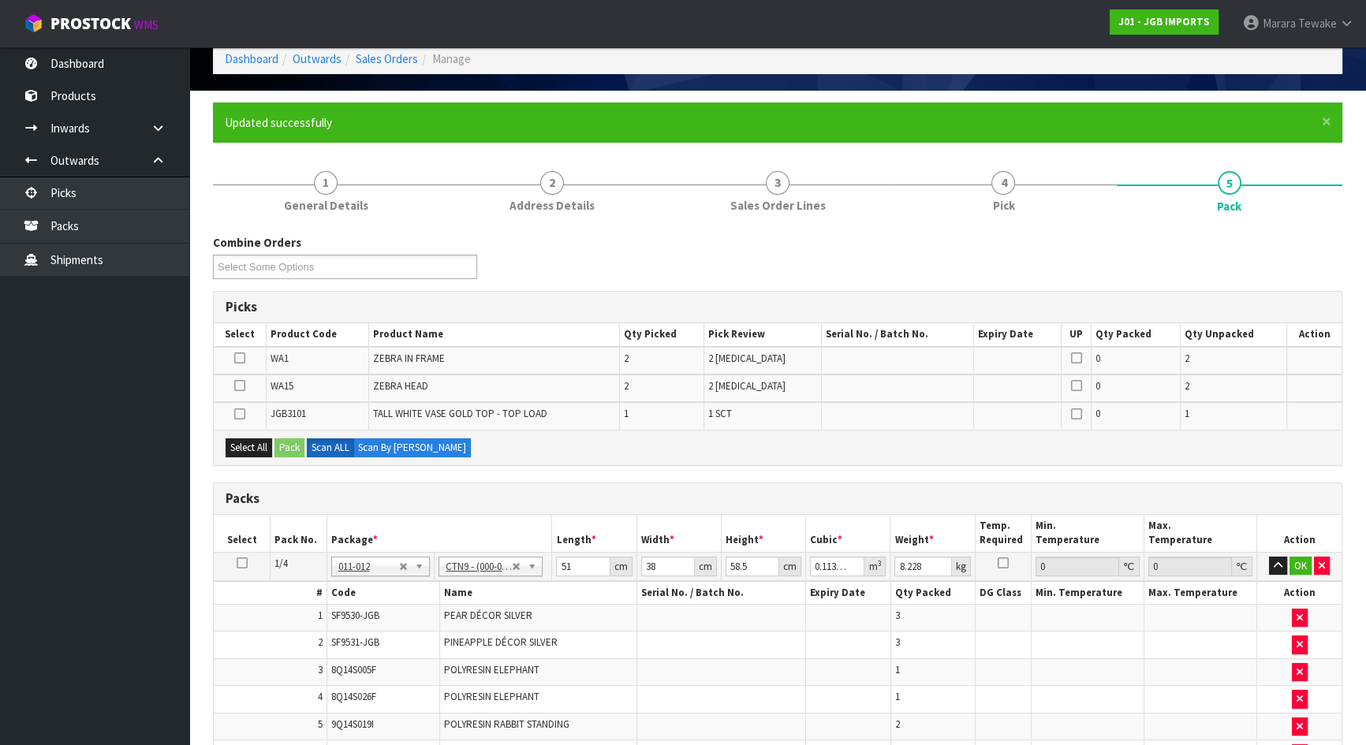
click at [237, 414] on icon at bounding box center [239, 414] width 11 height 1
click at [0, 0] on input "checkbox" at bounding box center [0, 0] width 0 height 0
click at [285, 450] on button "Pack" at bounding box center [289, 448] width 30 height 19
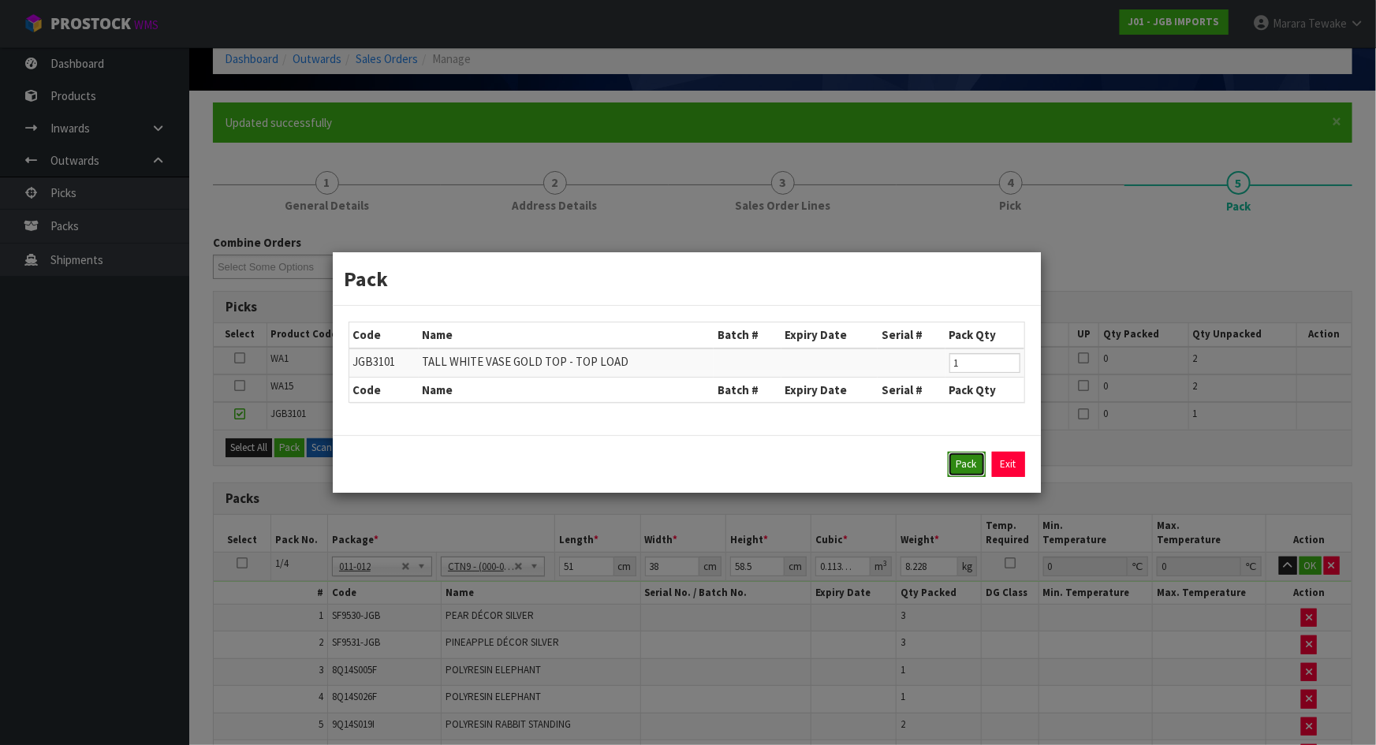
click at [980, 465] on button "Pack" at bounding box center [967, 464] width 38 height 25
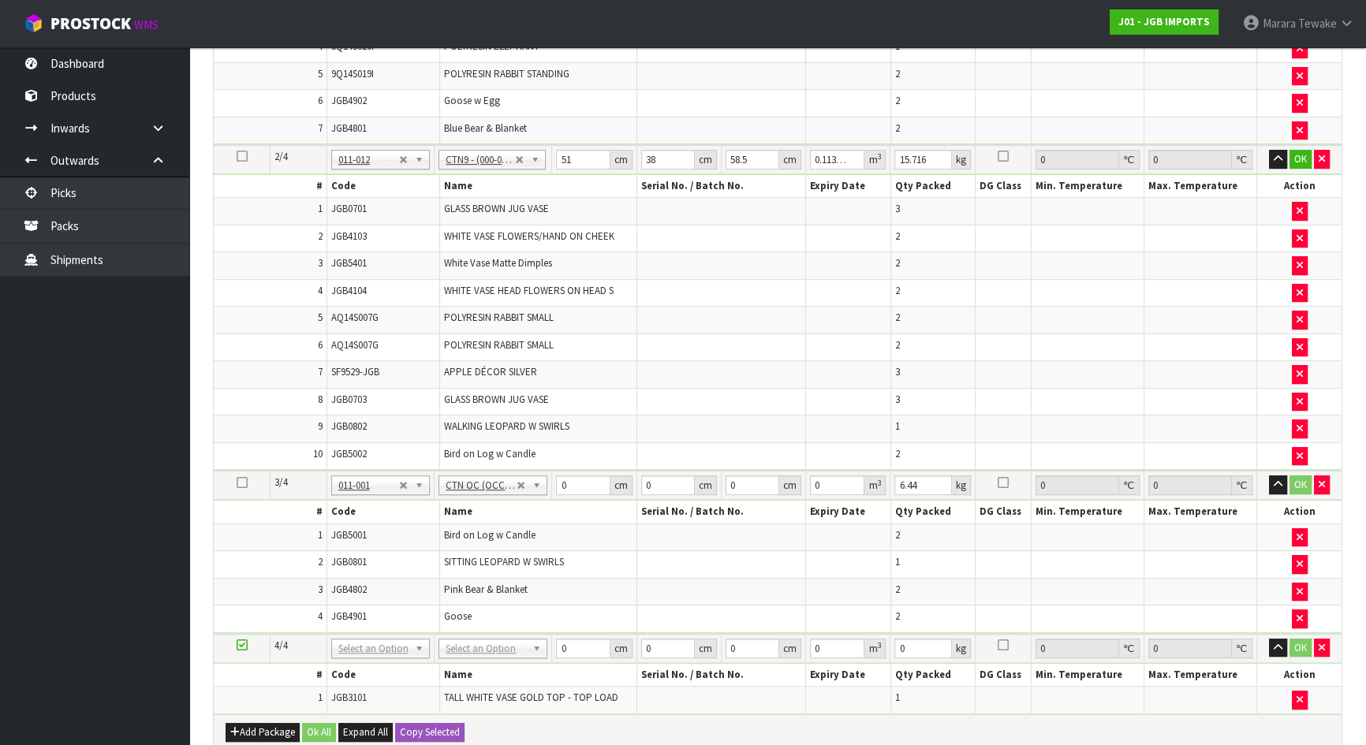
scroll to position [1033, 0]
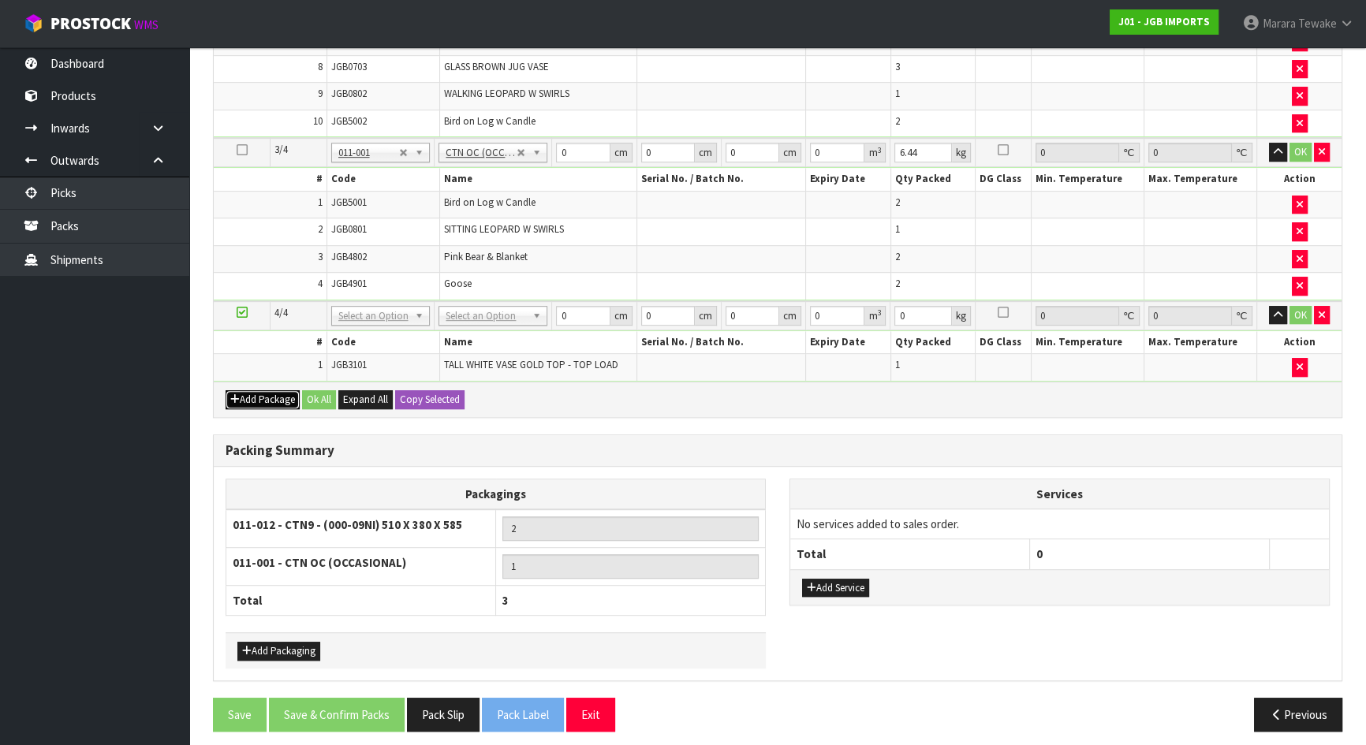
click at [244, 390] on button "Add Package" at bounding box center [263, 399] width 74 height 19
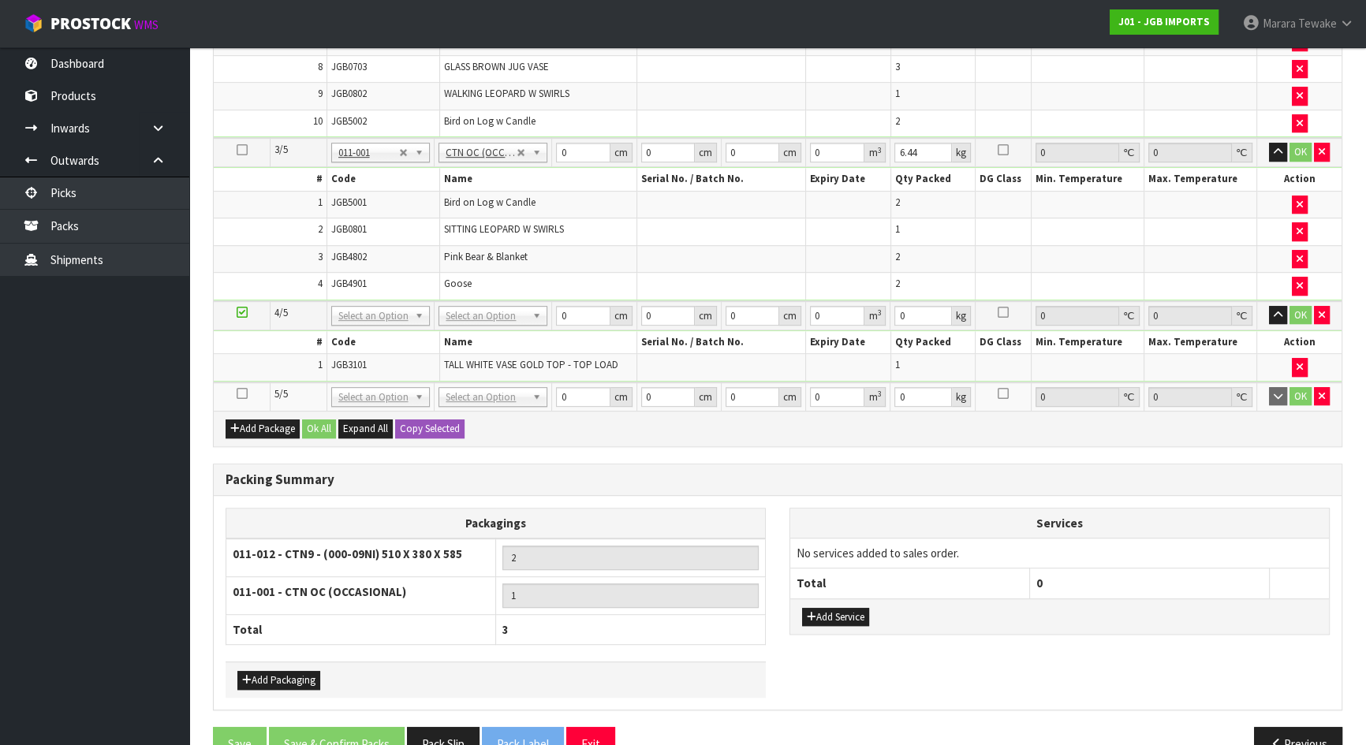
drag, startPoint x: 244, startPoint y: 383, endPoint x: 370, endPoint y: 353, distance: 129.9
click at [243, 394] on icon at bounding box center [242, 394] width 11 height 1
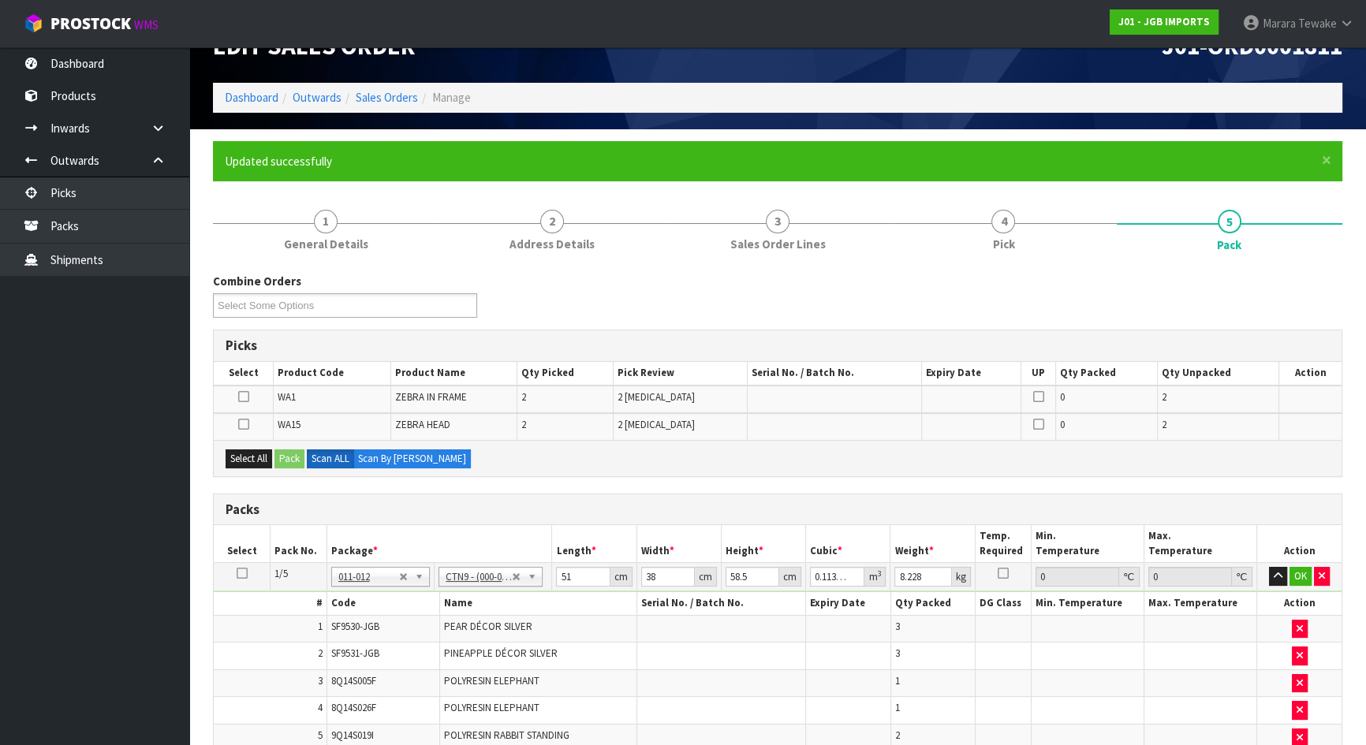
scroll to position [30, 0]
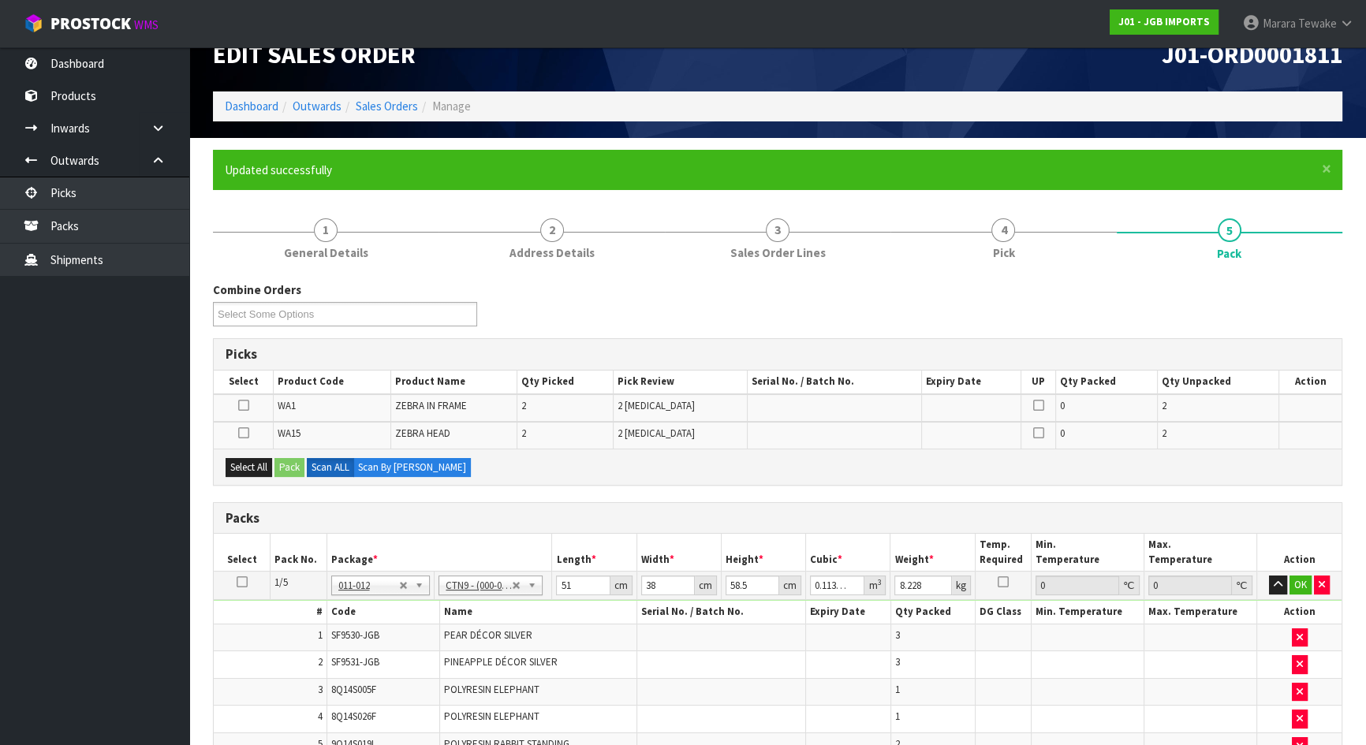
click at [239, 405] on icon at bounding box center [243, 405] width 11 height 1
click at [0, 0] on input "checkbox" at bounding box center [0, 0] width 0 height 0
click at [292, 468] on button "Pack" at bounding box center [289, 467] width 30 height 19
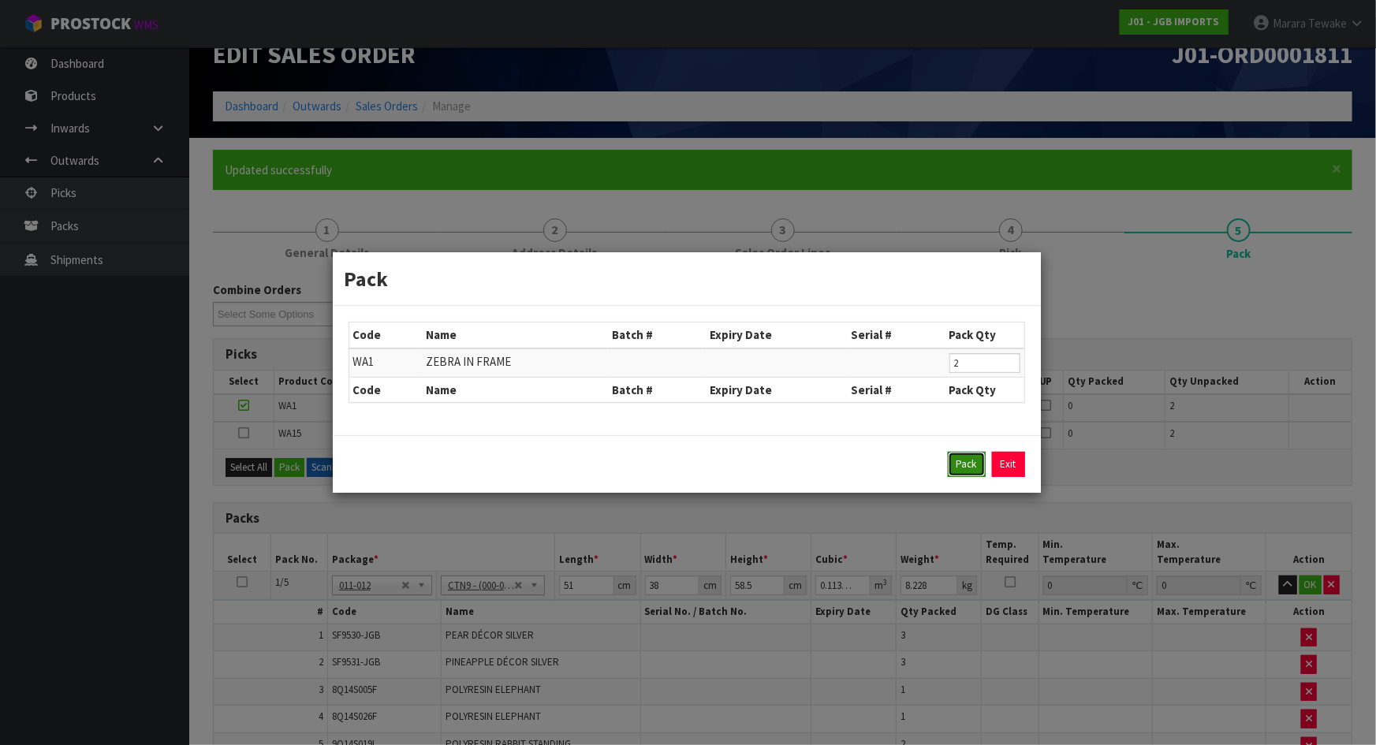
click at [963, 466] on button "Pack" at bounding box center [967, 464] width 38 height 25
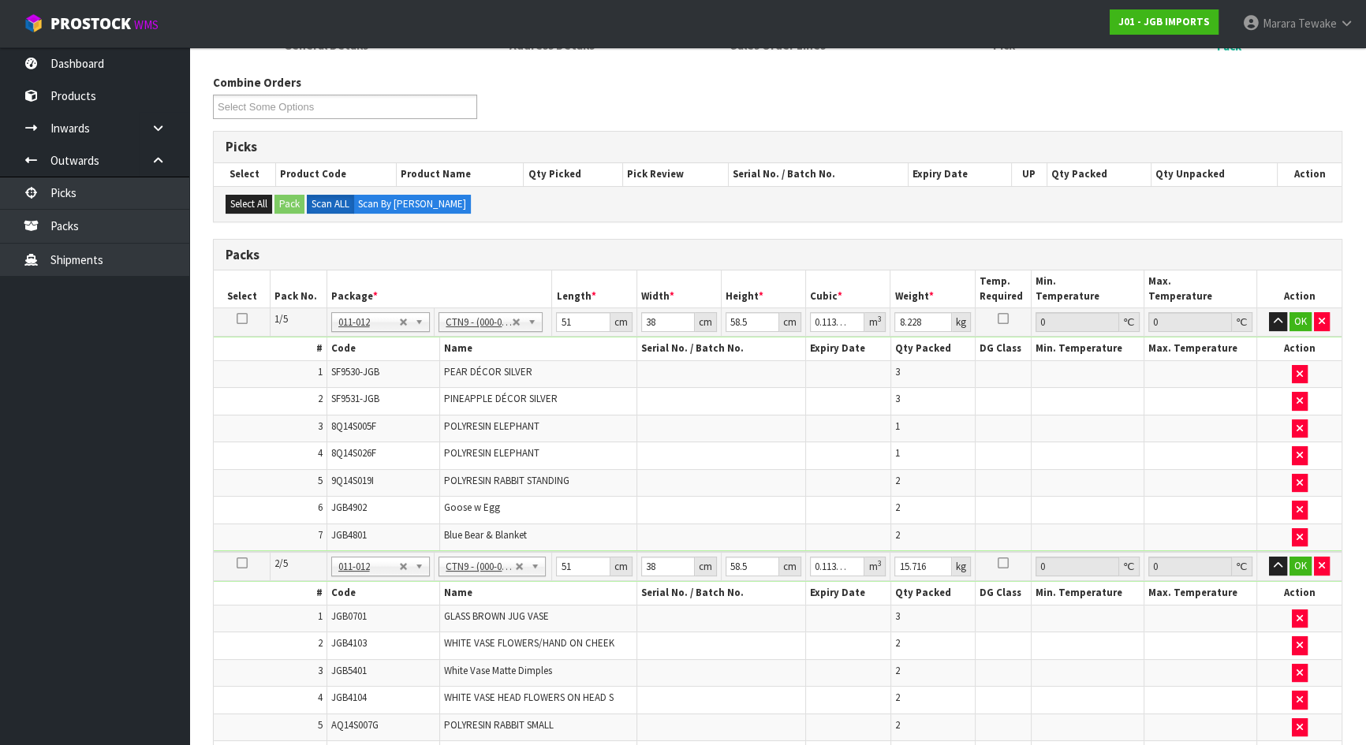
scroll to position [244, 0]
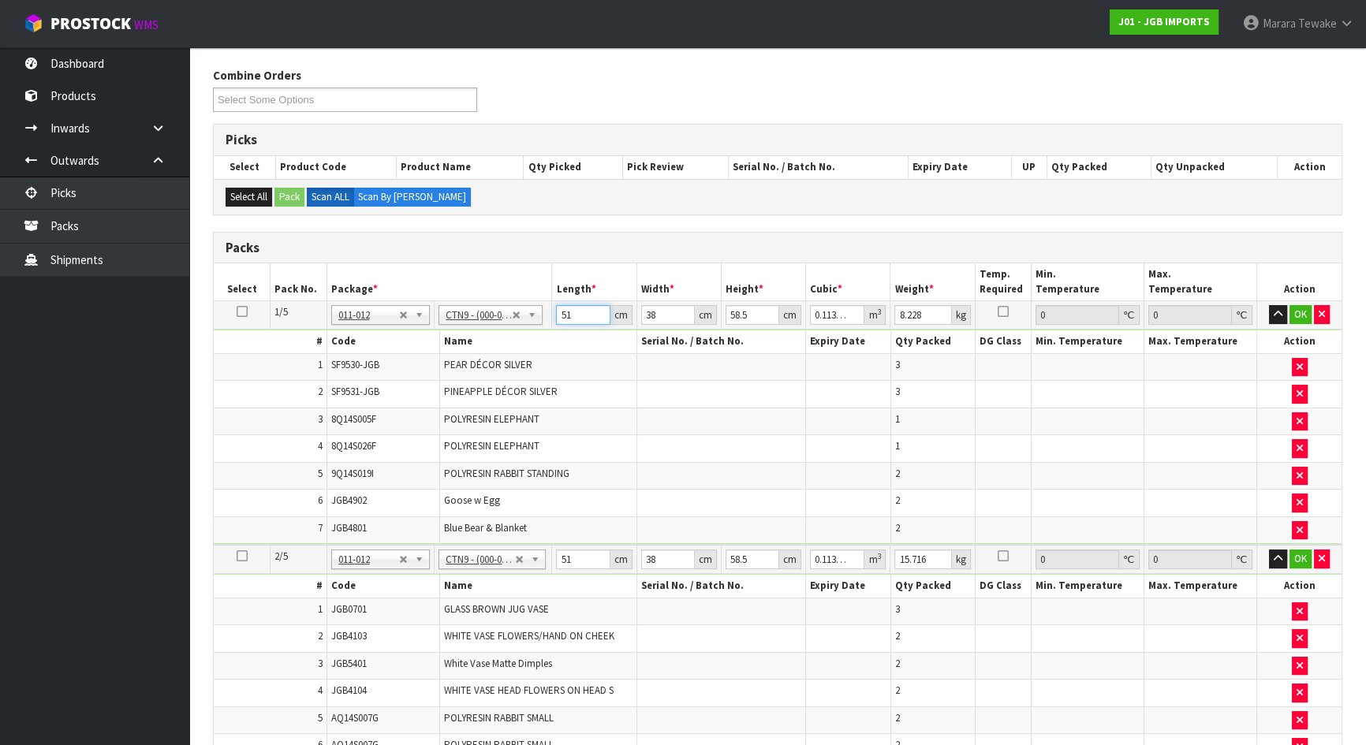
drag, startPoint x: 569, startPoint y: 308, endPoint x: 774, endPoint y: 17, distance: 355.6
click at [533, 265] on table "Select Pack No. Package * Length * Width * Height * Cubic * Weight * Temp. Requ…" at bounding box center [778, 742] width 1128 height 959
type input "5"
type input "0.011115"
type input "52"
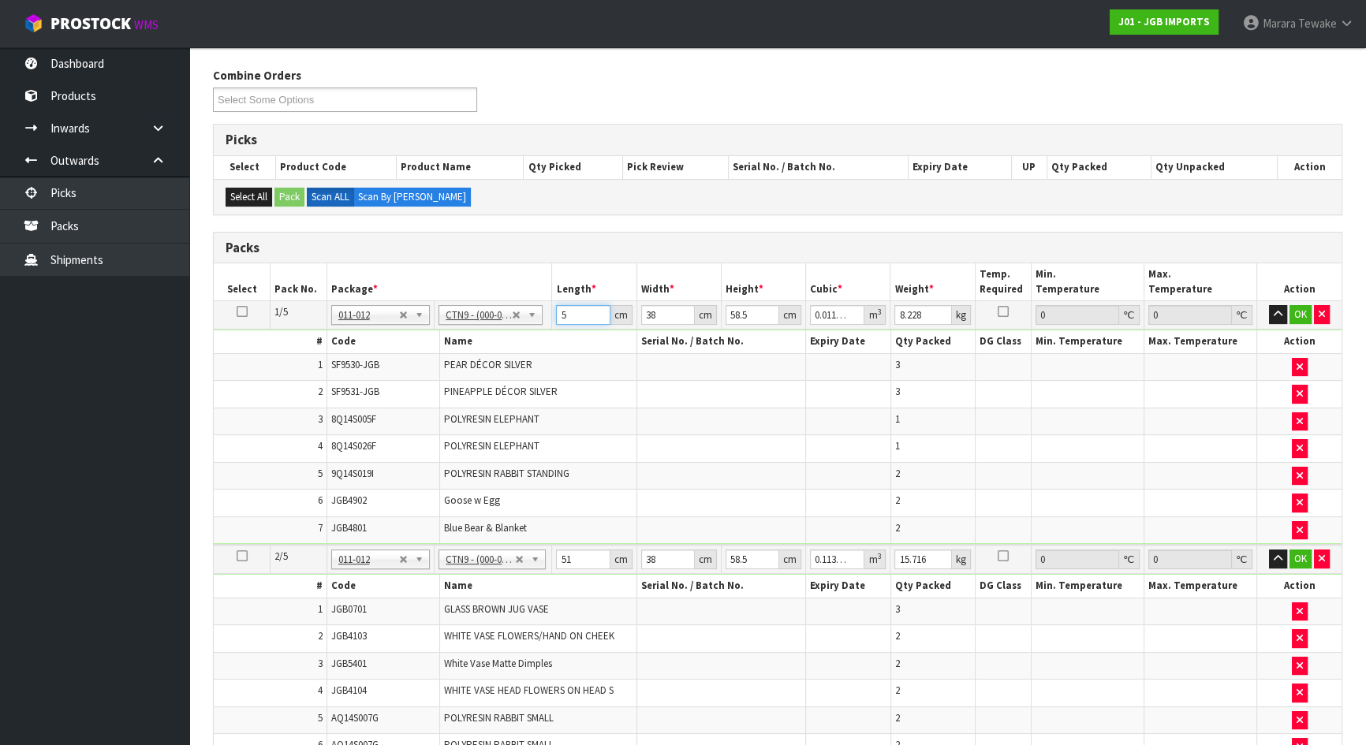
type input "0.115596"
type input "52"
type input "4"
type input "0.012168"
type input "40"
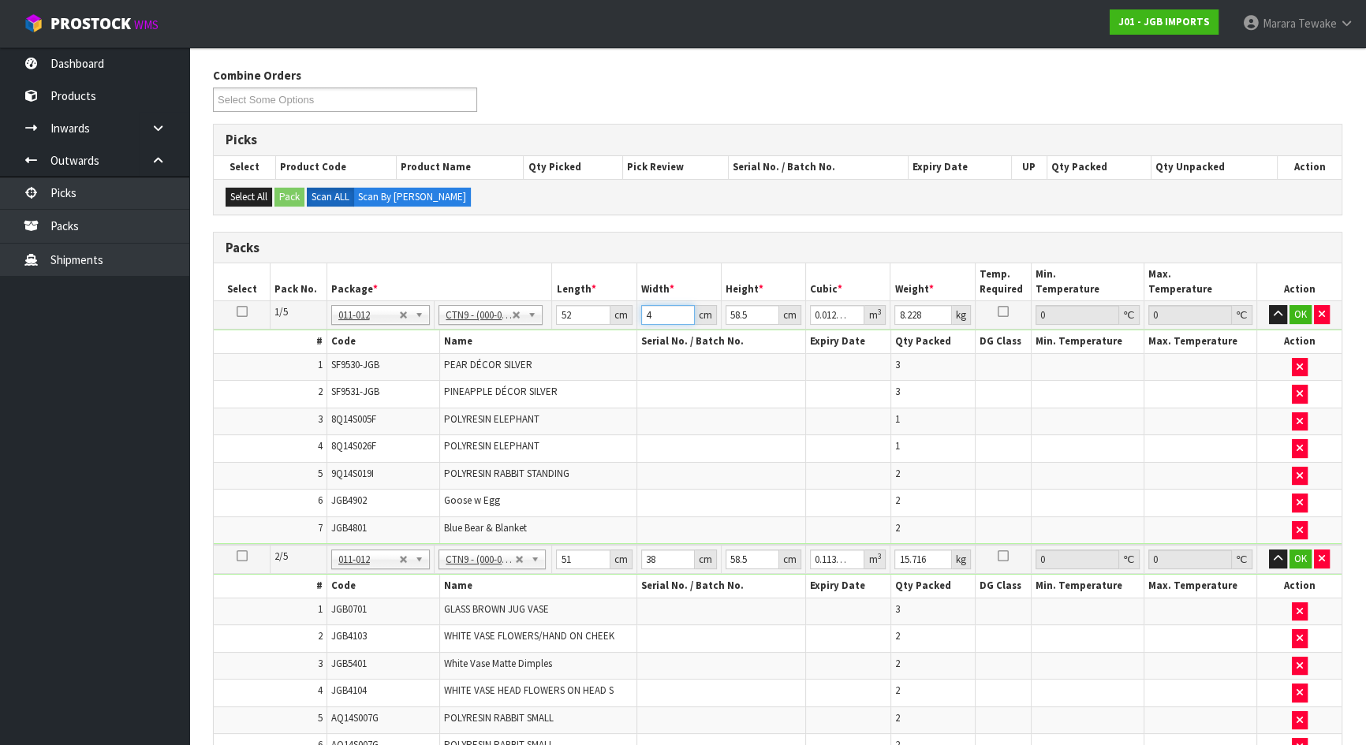
type input "0.12168"
type input "40"
type input "5"
type input "0.0104"
type input "56"
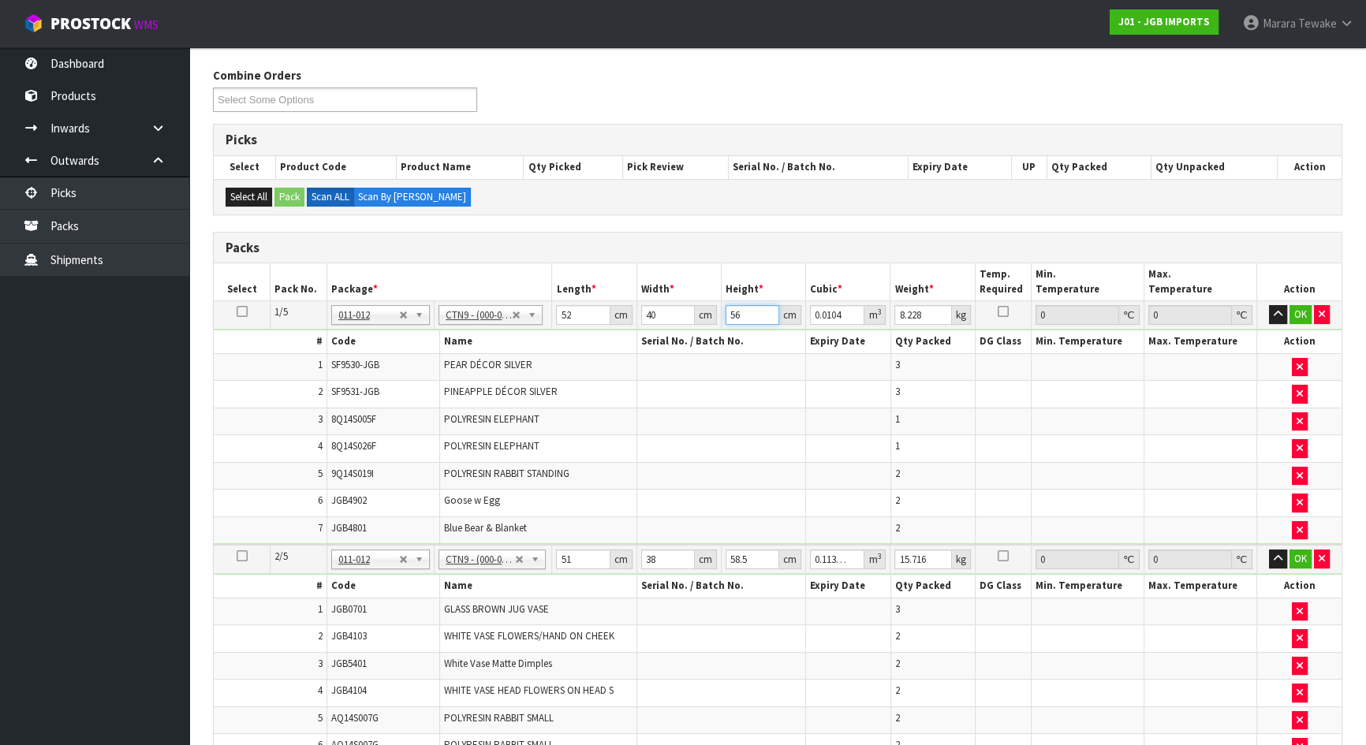
type input "0.11648"
type input "56"
type input "7"
click at [1269, 305] on button "button" at bounding box center [1278, 314] width 18 height 19
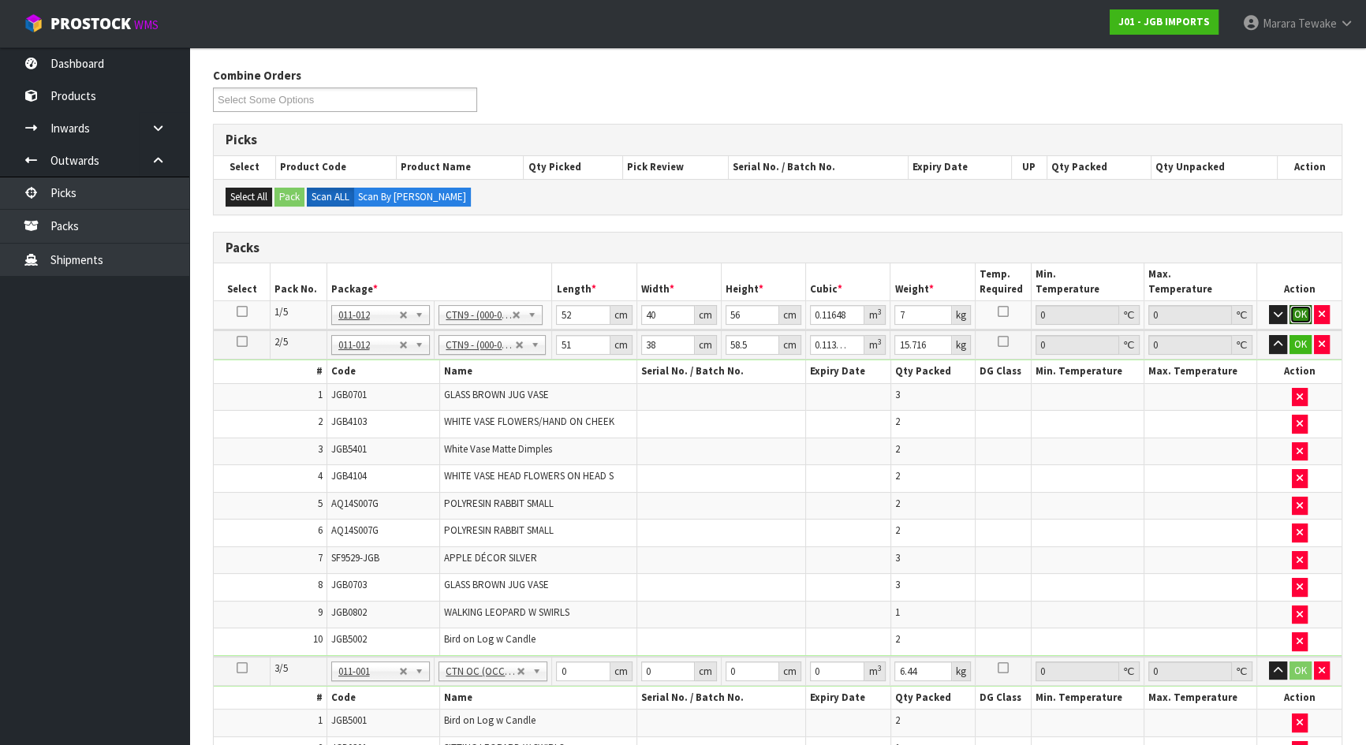
click button "OK" at bounding box center [1300, 314] width 22 height 19
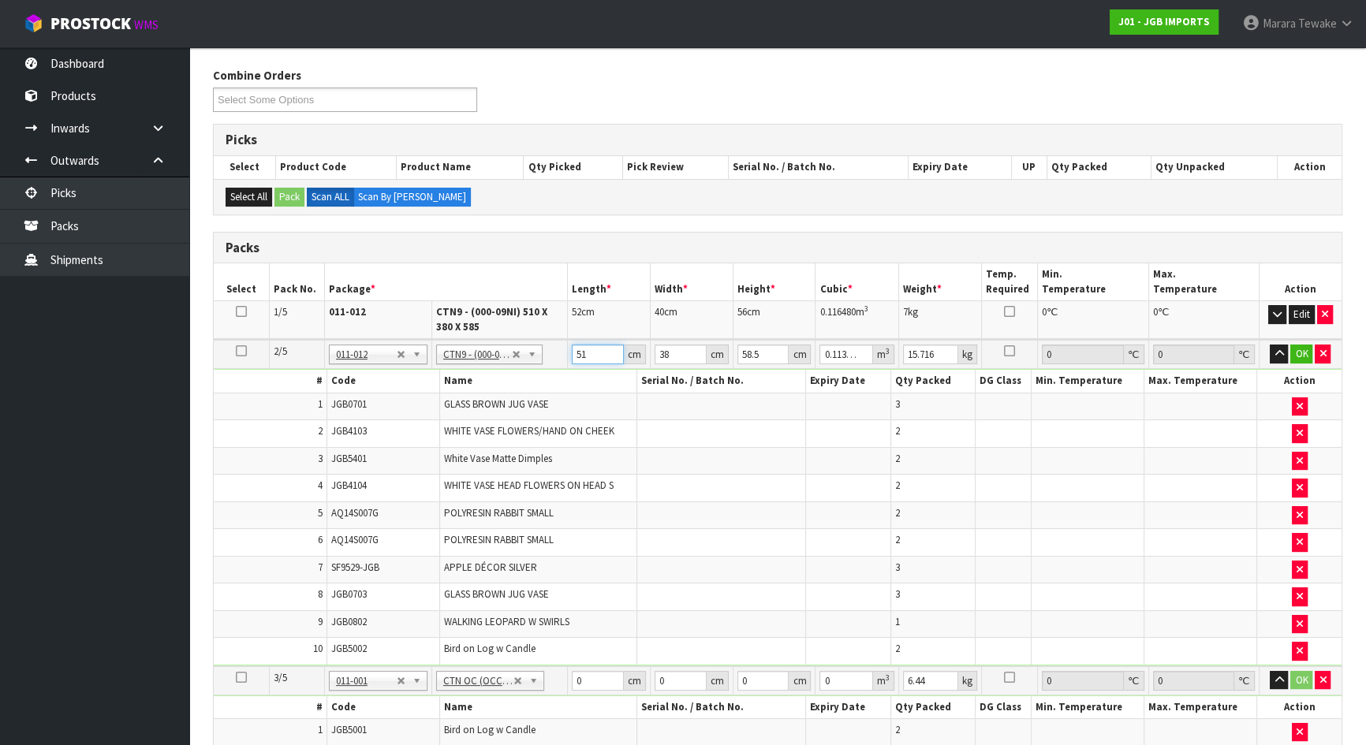
type input "5"
type input "0.011115"
type input "53"
type input "0.117819"
type input "53"
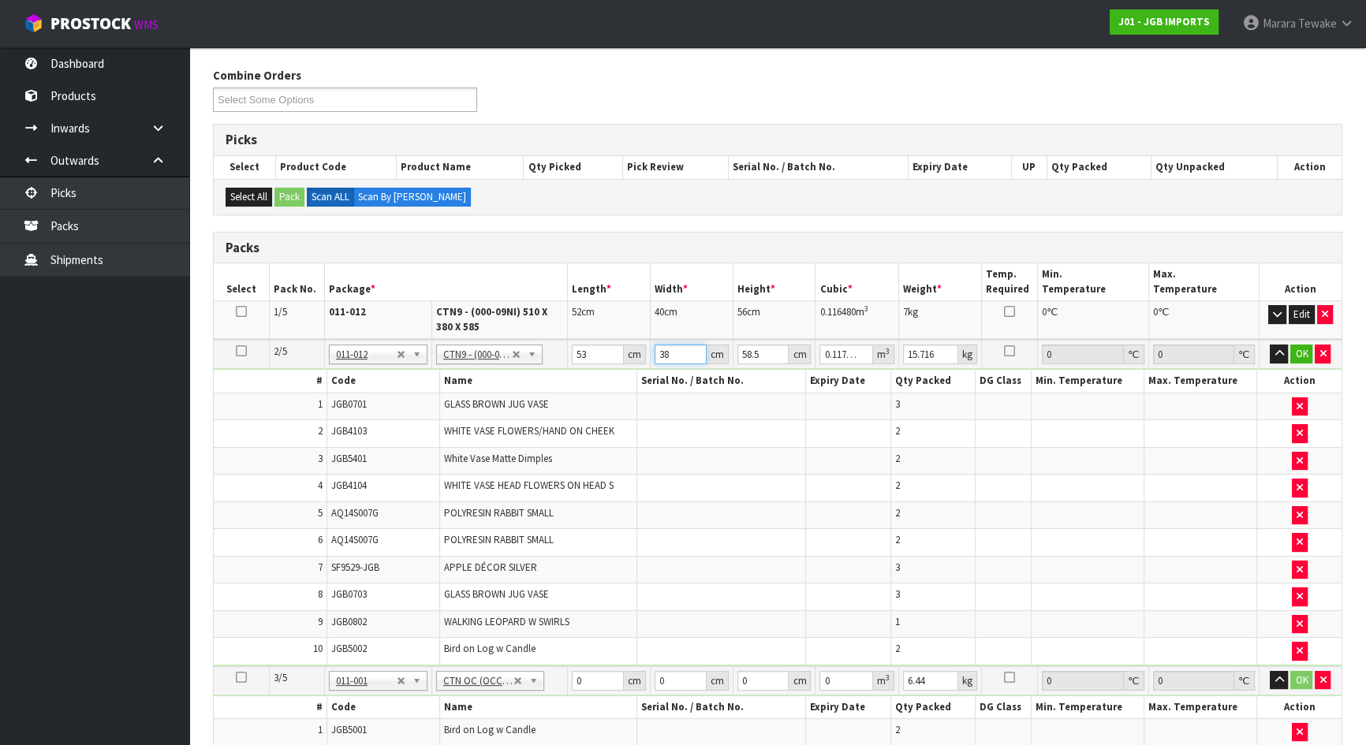
type input "4"
type input "0.012402"
type input "40"
type input "0.12402"
type input "40"
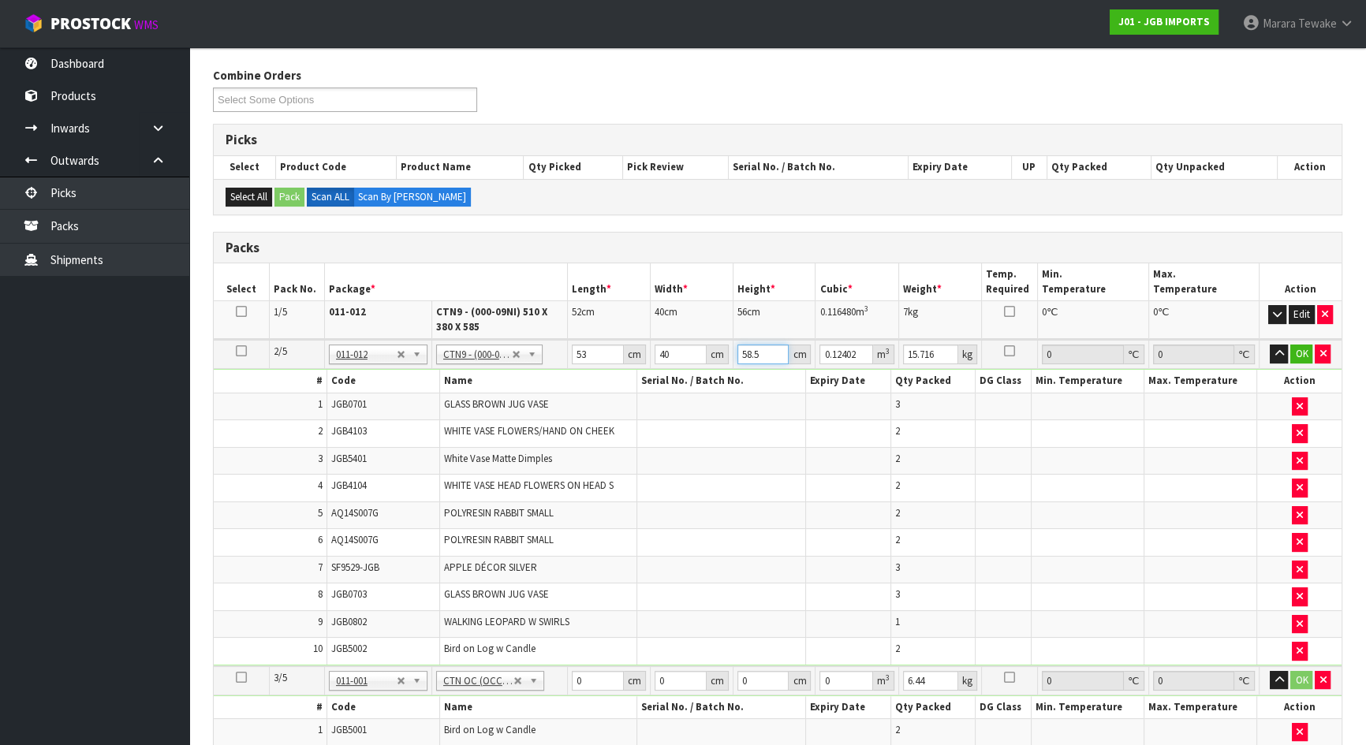
type input "5"
type input "0.0106"
type input "51"
type input "0.10812"
type input "51"
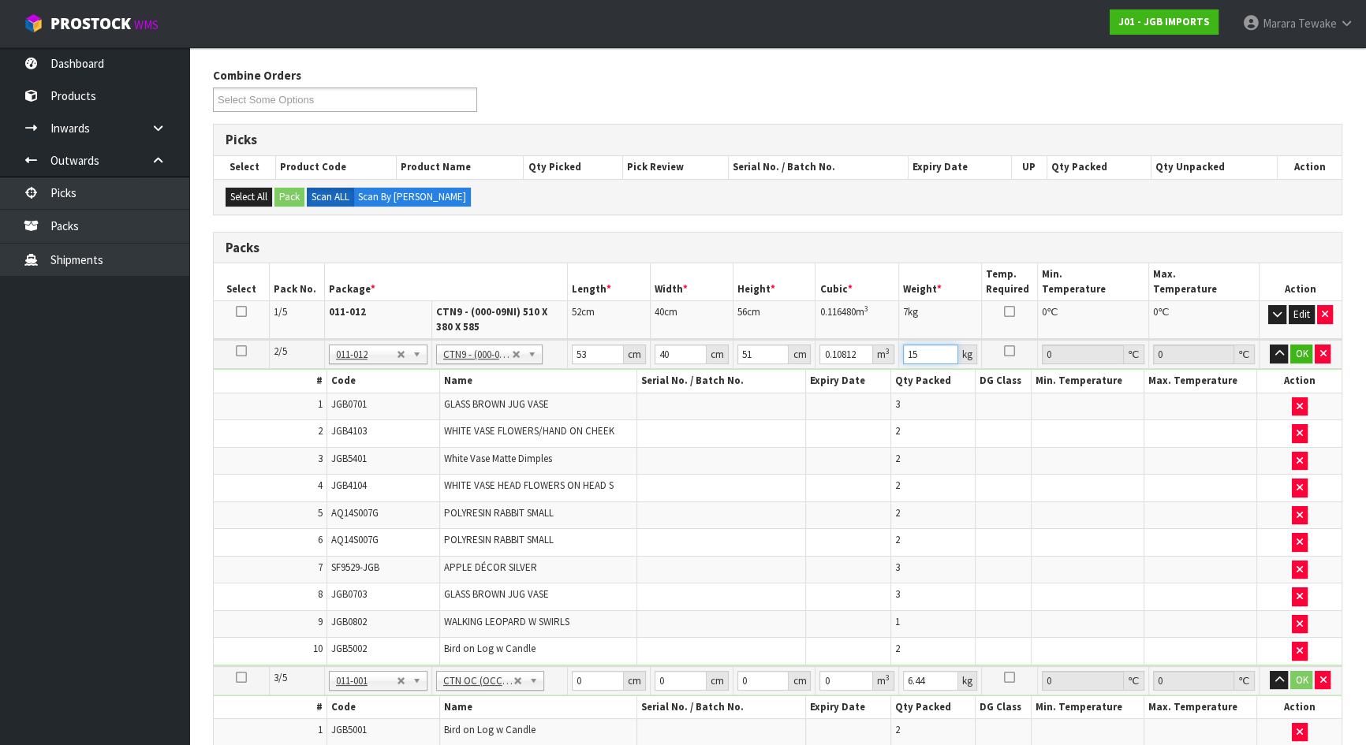
type input "15"
click at [1270, 345] on button "button" at bounding box center [1279, 354] width 18 height 19
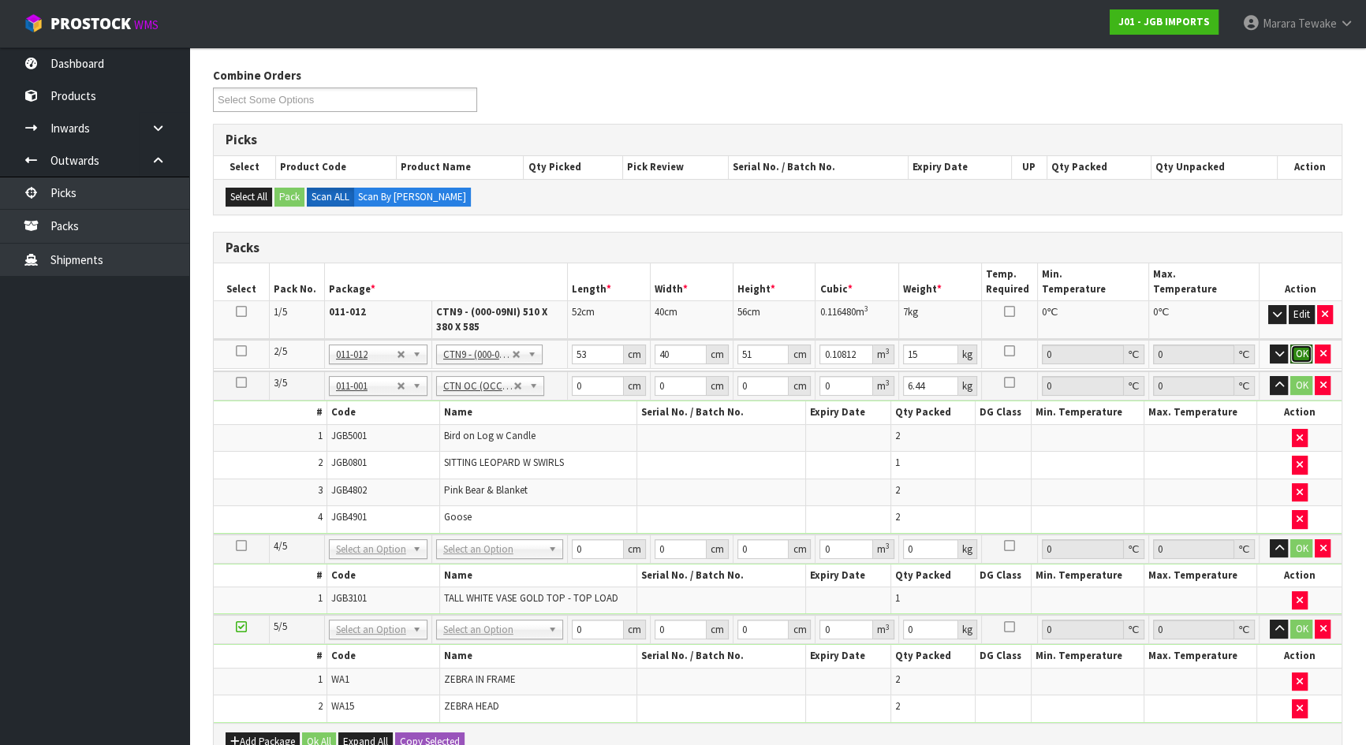
click button "OK" at bounding box center [1301, 354] width 22 height 19
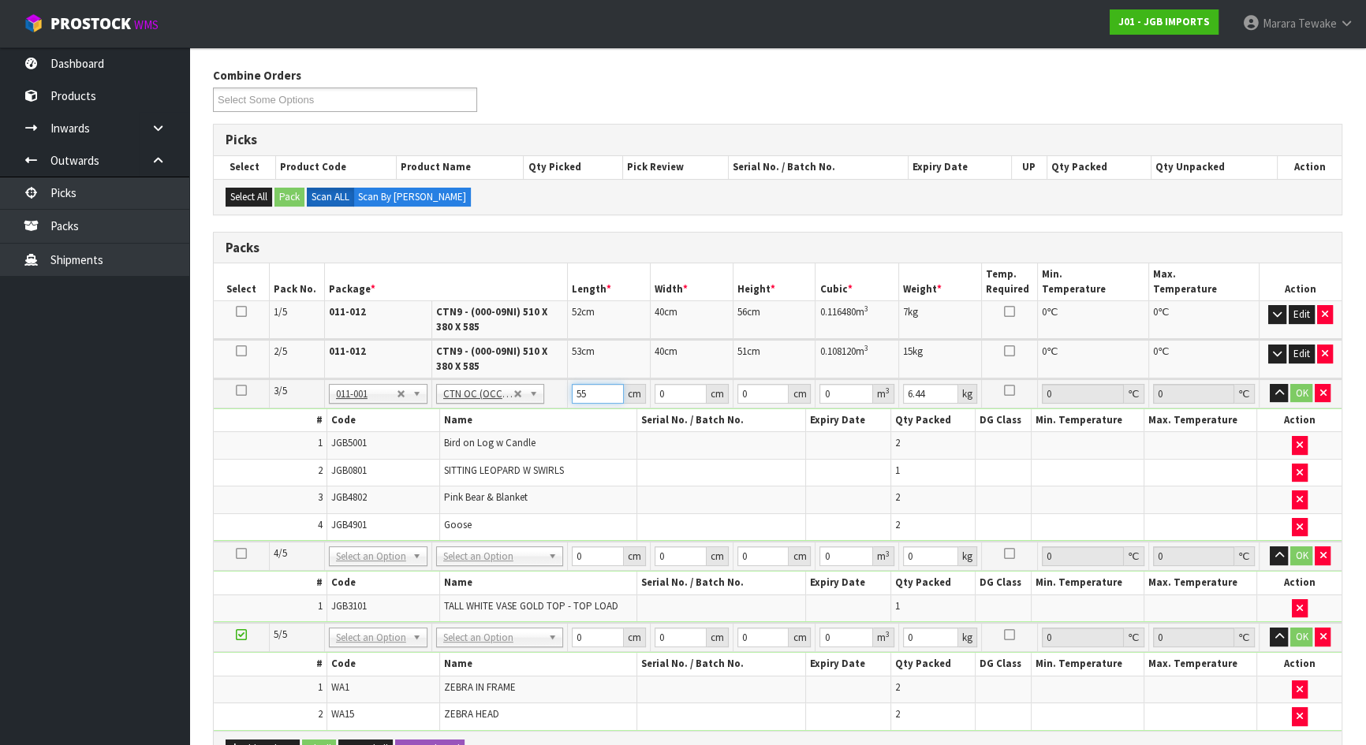
type input "55"
type input "45"
type input "3"
type input "0.007425"
type input "39"
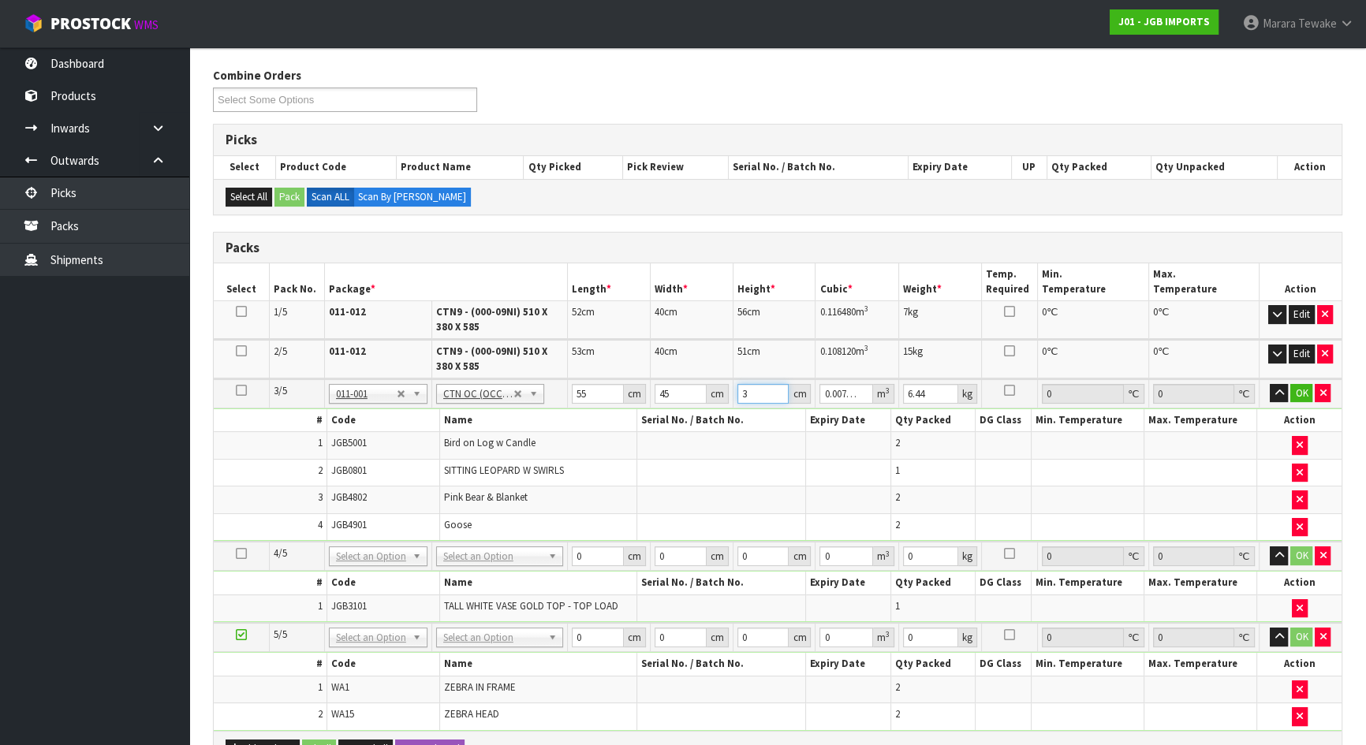
type input "0.096525"
type input "39"
type input "7"
click at [1270, 384] on button "button" at bounding box center [1279, 393] width 18 height 19
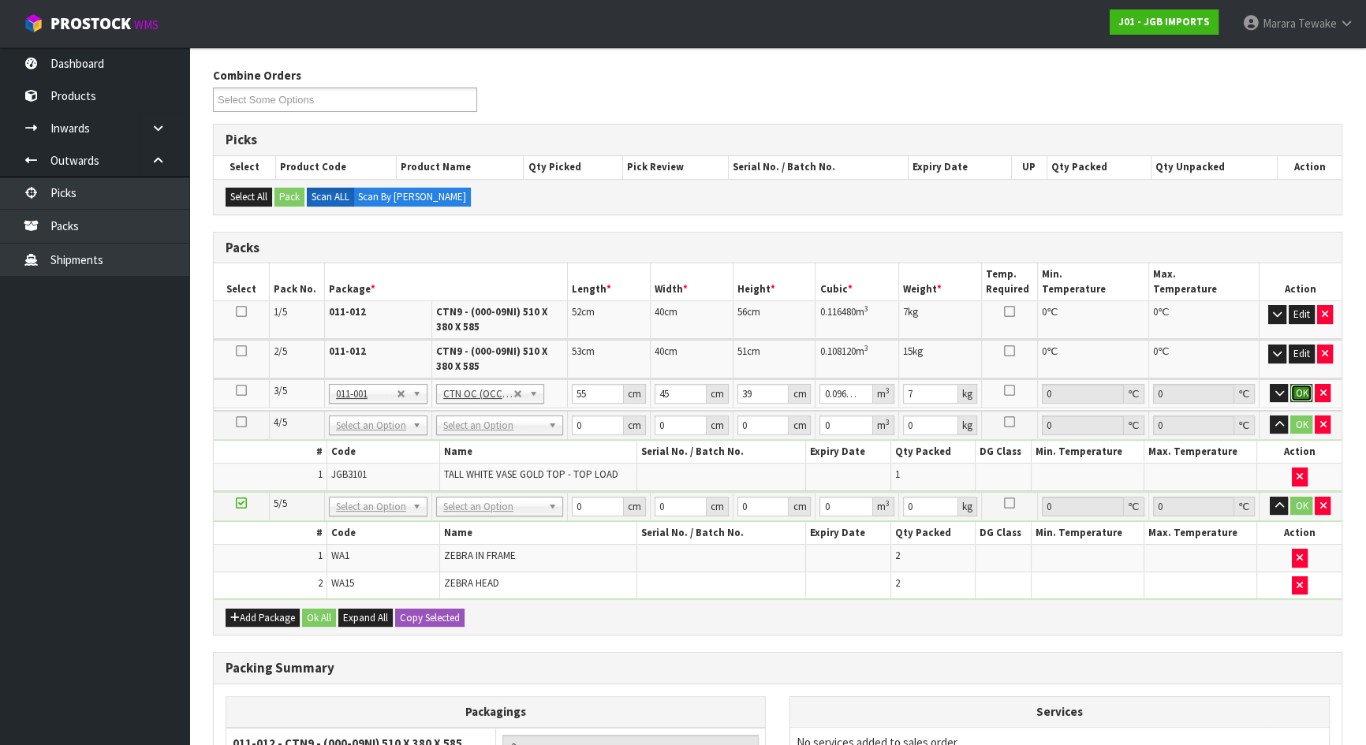
click button "OK" at bounding box center [1301, 393] width 22 height 19
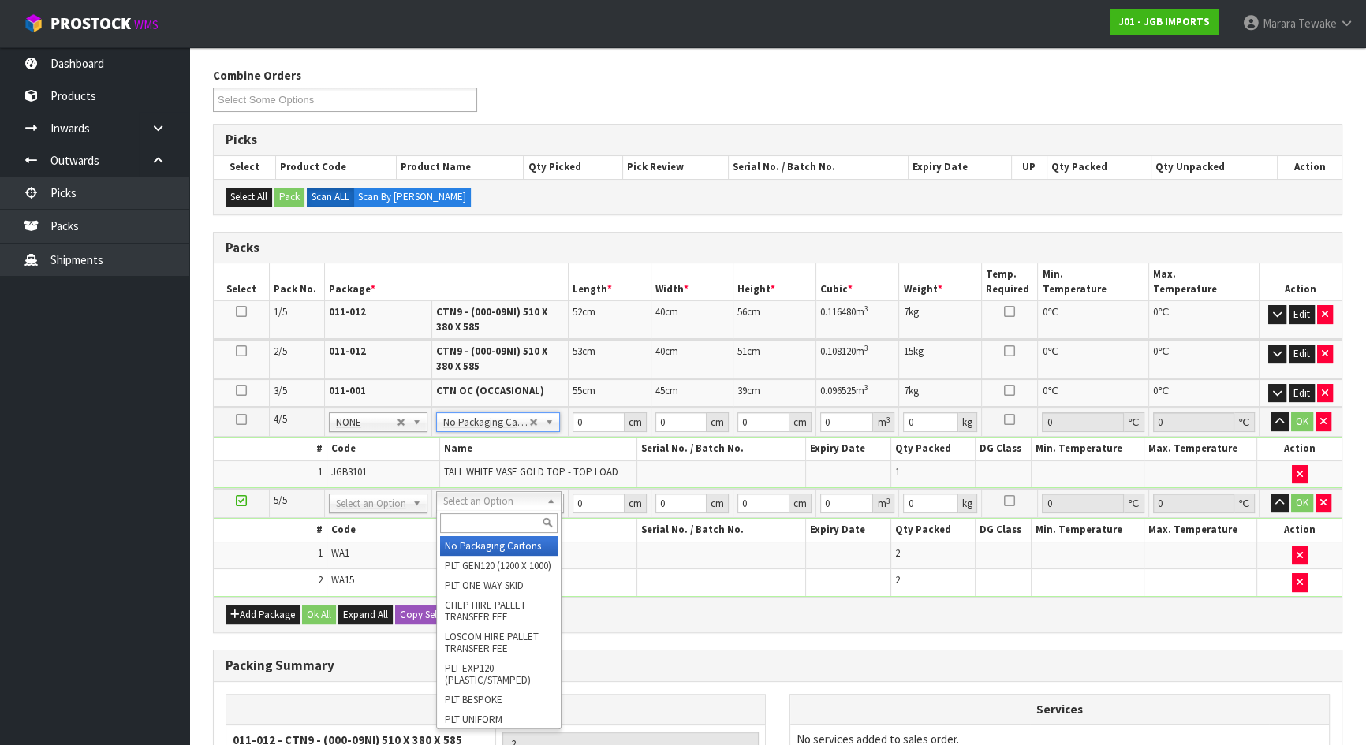
type input "2"
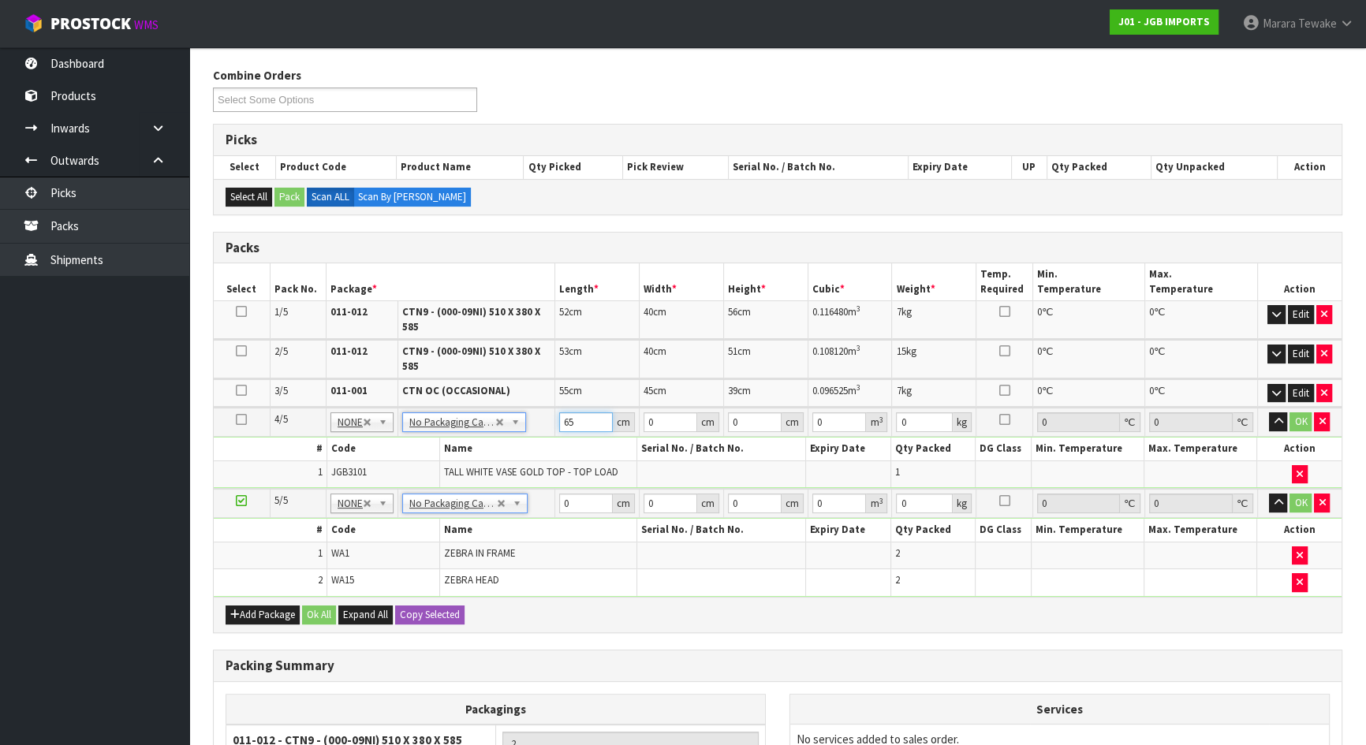
type input "65"
type input "21"
type input "2"
type input "0.00273"
type input "20"
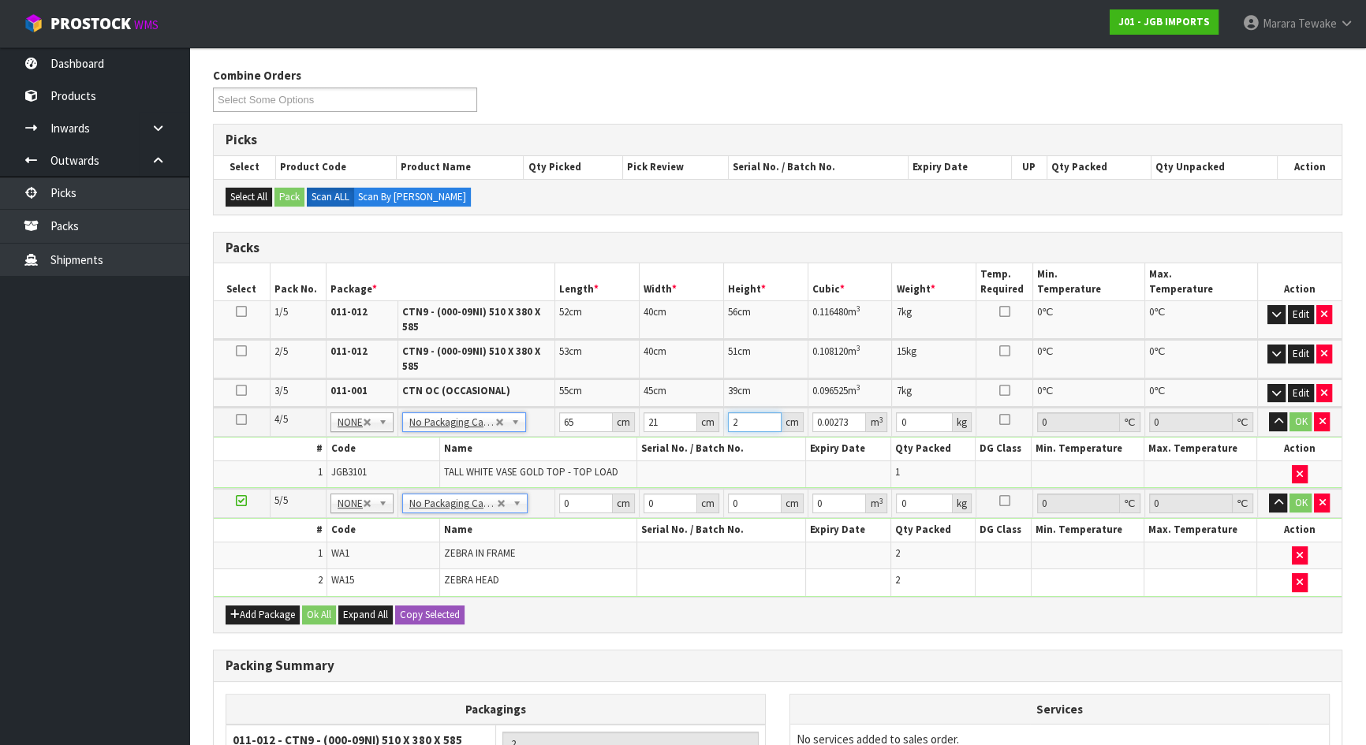
type input "0.0273"
type input "20"
type input "4"
click at [1269, 412] on button "button" at bounding box center [1278, 421] width 18 height 19
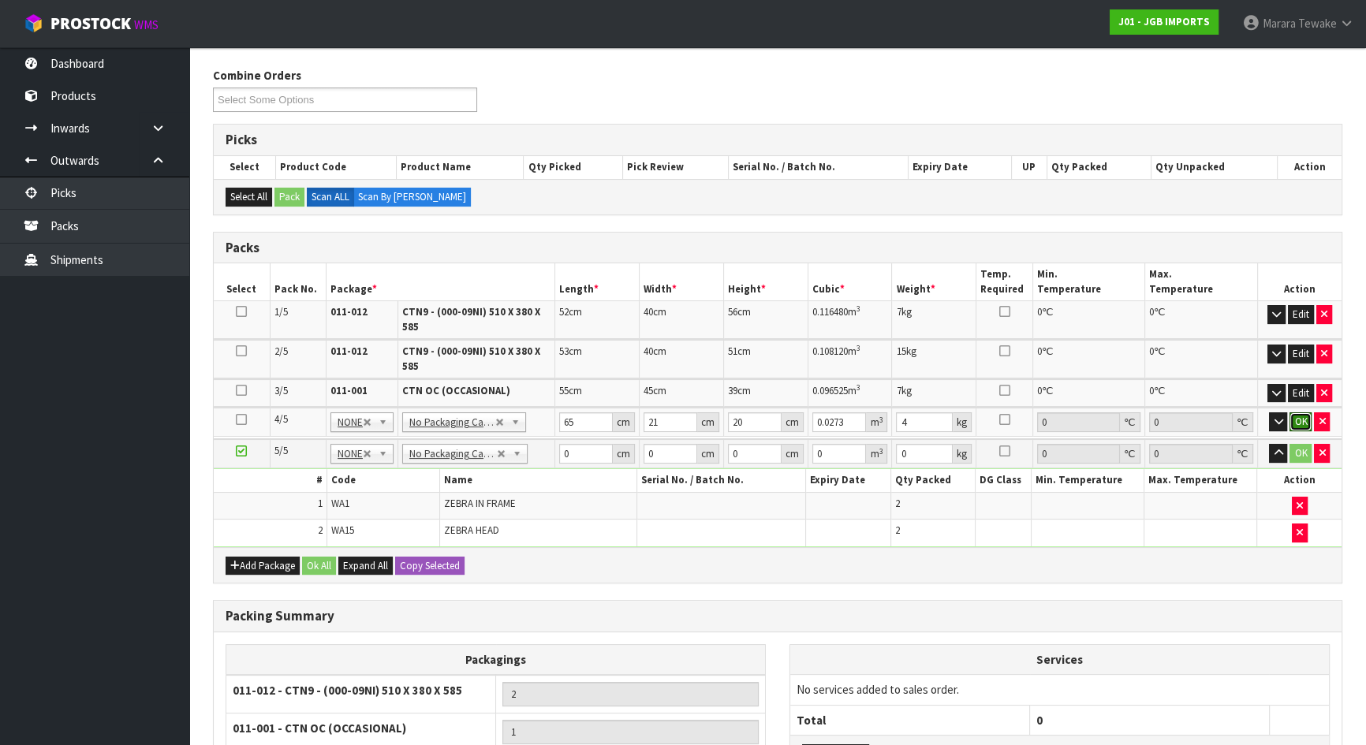
click button "OK" at bounding box center [1300, 421] width 22 height 19
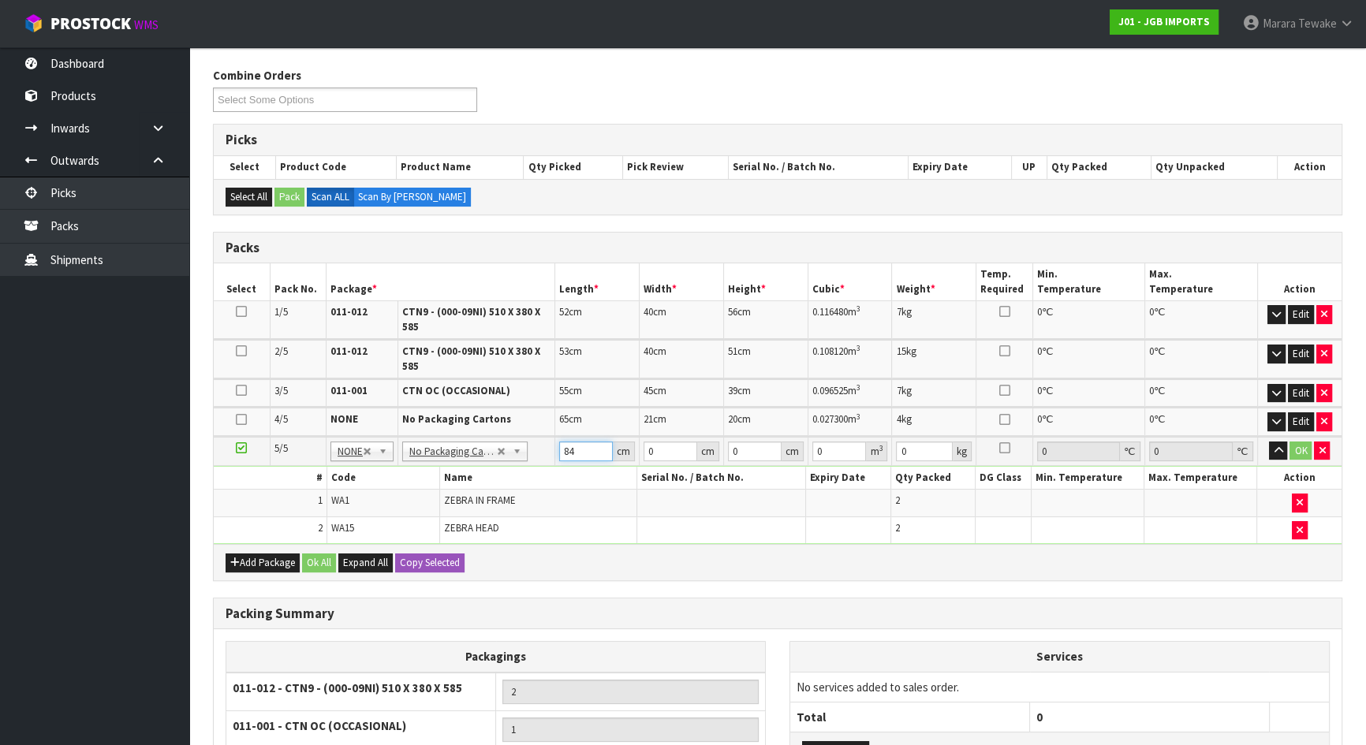
type input "84"
type input "64"
type input "1"
click at [1269, 442] on button "button" at bounding box center [1278, 451] width 18 height 19
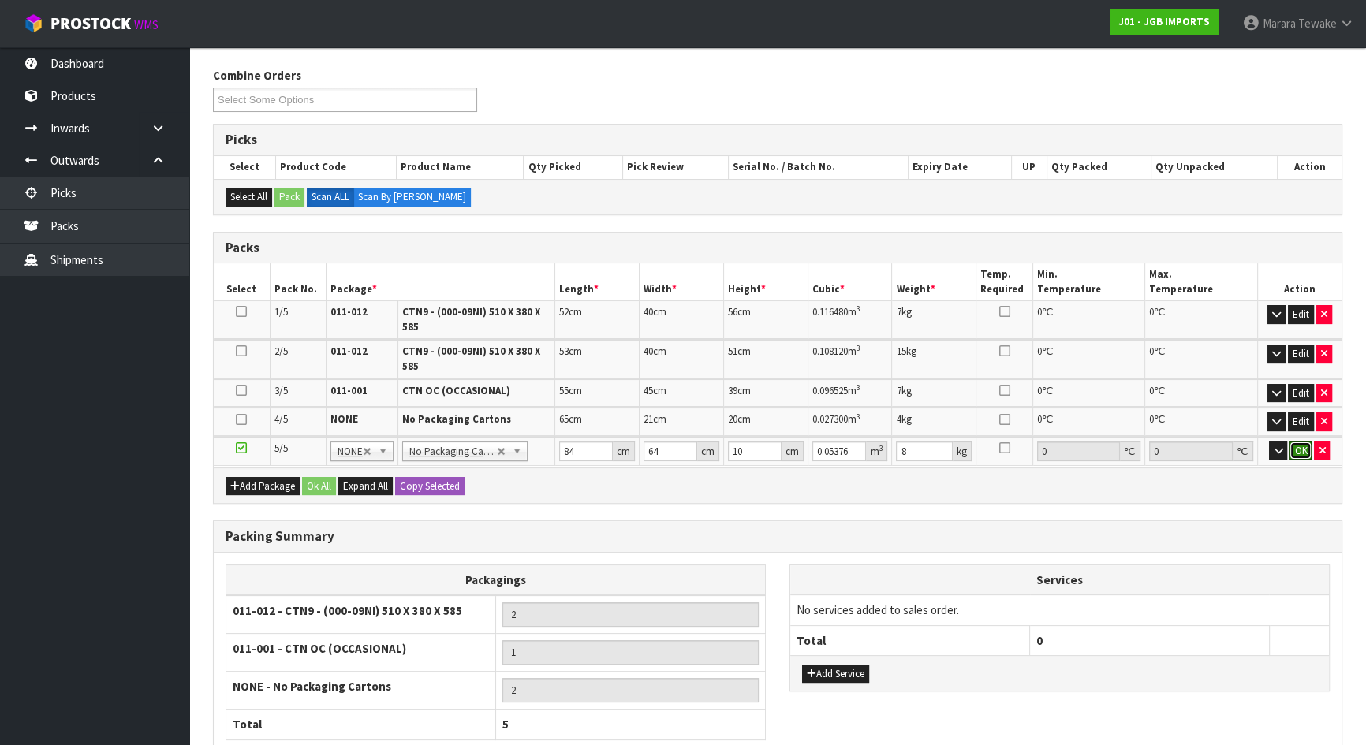
click button "OK" at bounding box center [1300, 451] width 22 height 19
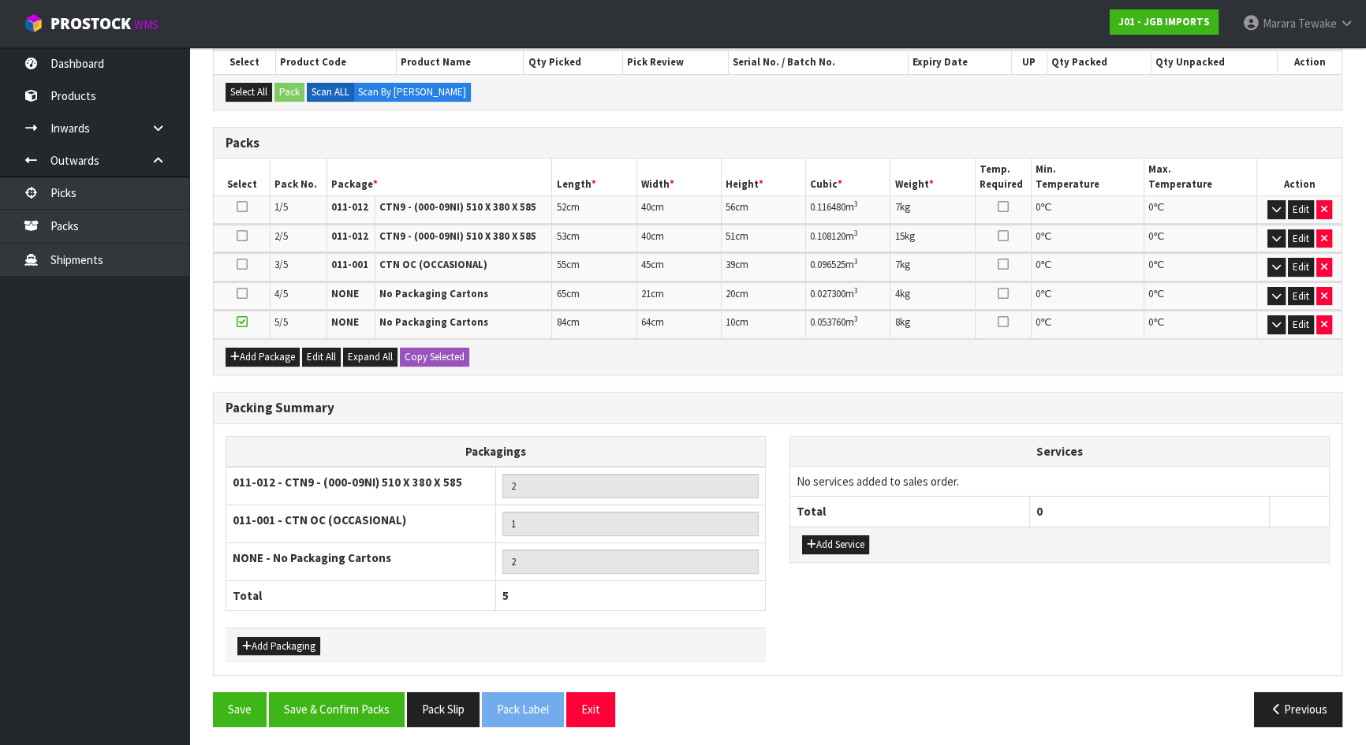
scroll to position [350, 0]
click at [307, 629] on div "Add Packaging" at bounding box center [496, 644] width 540 height 35
click at [308, 644] on button "Add Packaging" at bounding box center [278, 645] width 83 height 19
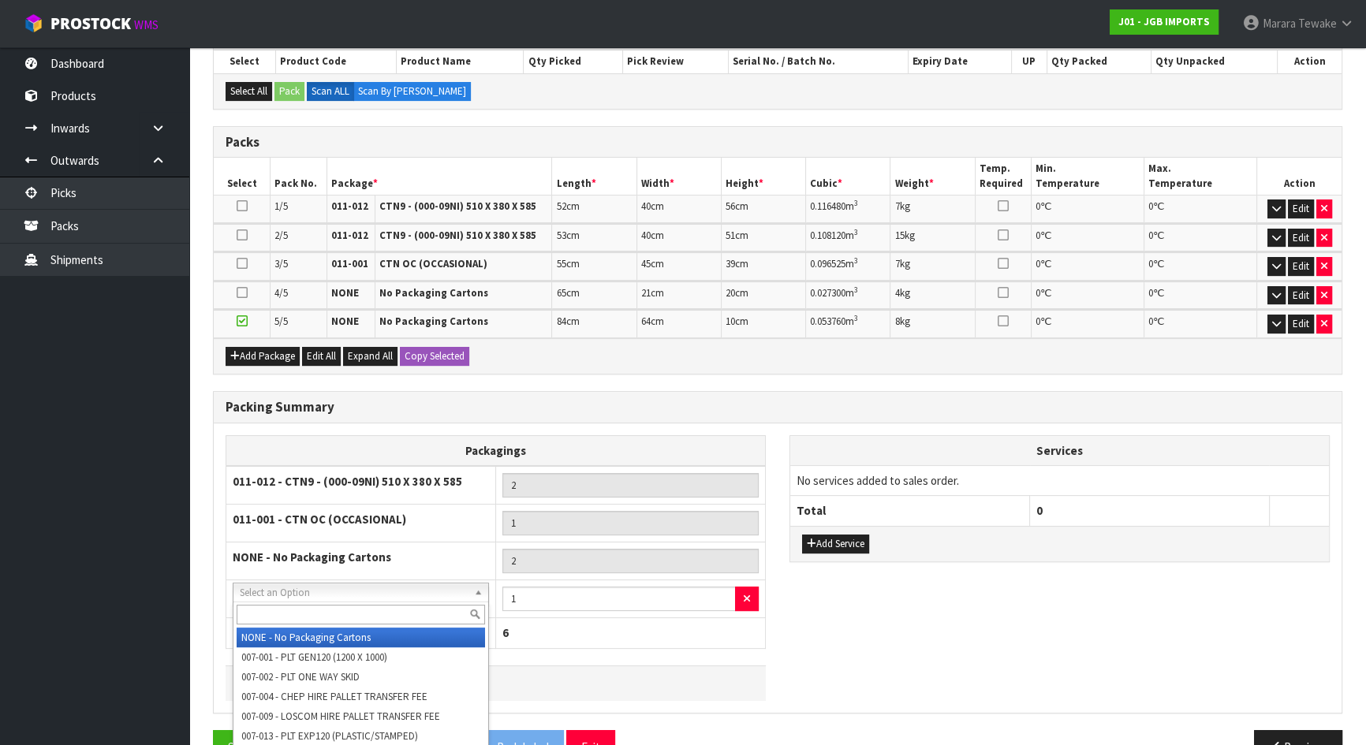
click at [328, 607] on input "text" at bounding box center [361, 615] width 248 height 20
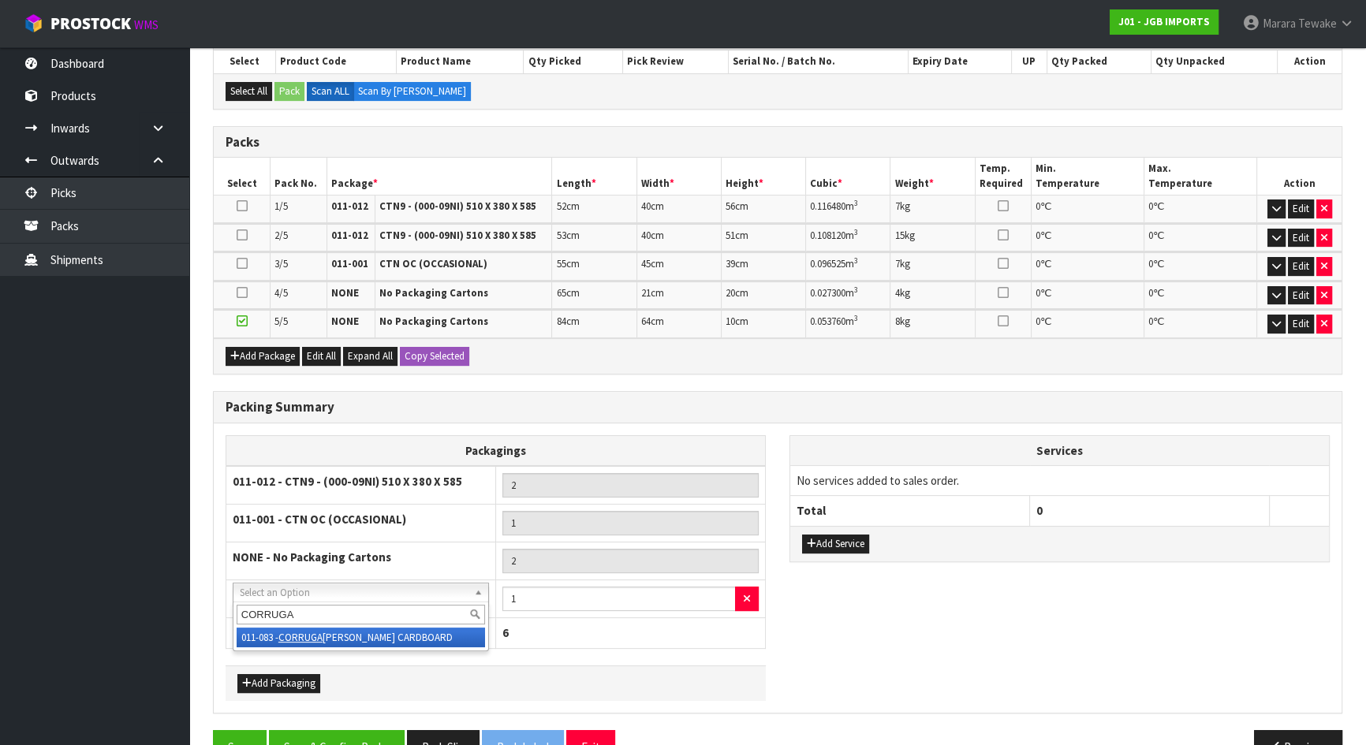
drag, startPoint x: 387, startPoint y: 639, endPoint x: 401, endPoint y: 639, distance: 14.2
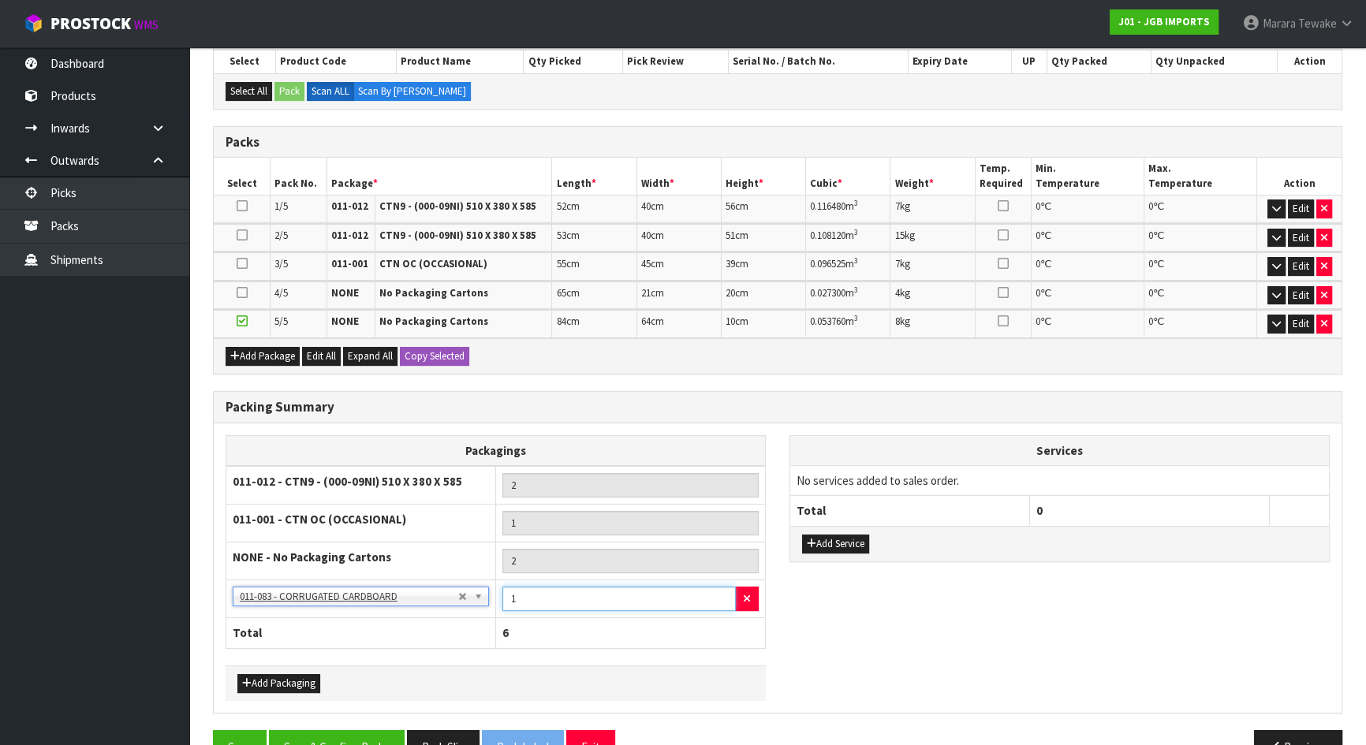
drag, startPoint x: 524, startPoint y: 603, endPoint x: 475, endPoint y: 560, distance: 65.4
click at [488, 588] on tr "NONE - No Packaging Cartons 007-001 - PLT GEN120 (1200 X 1000) 007-002 - PLT ON…" at bounding box center [495, 599] width 539 height 39
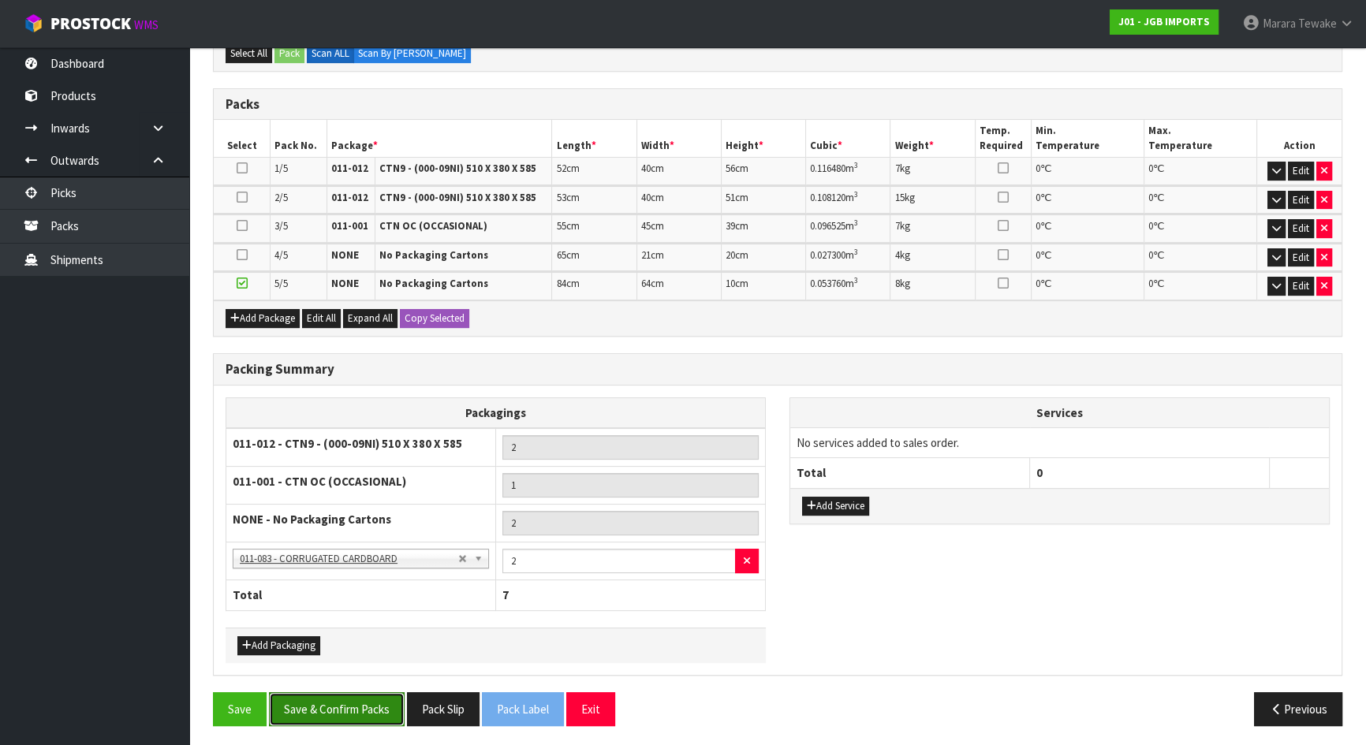
click at [383, 693] on button "Save & Confirm Packs" at bounding box center [337, 709] width 136 height 34
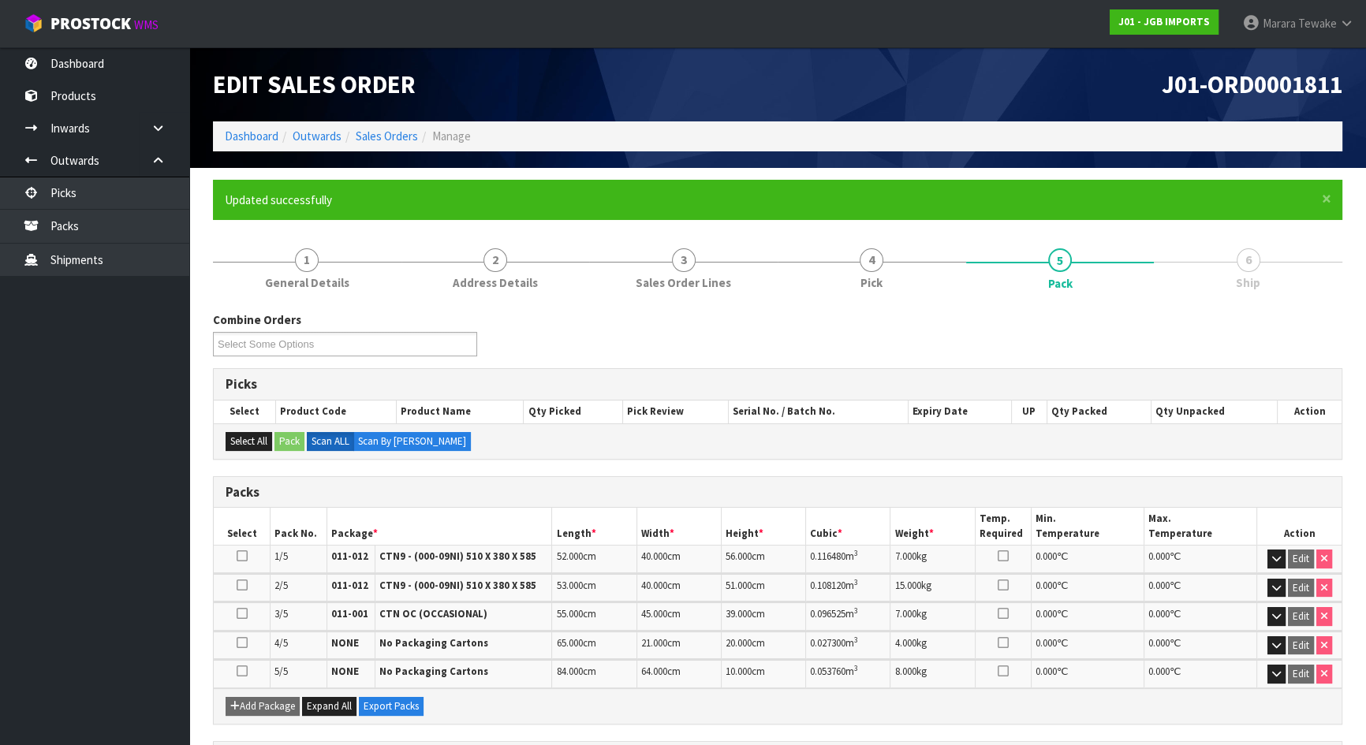
scroll to position [353, 0]
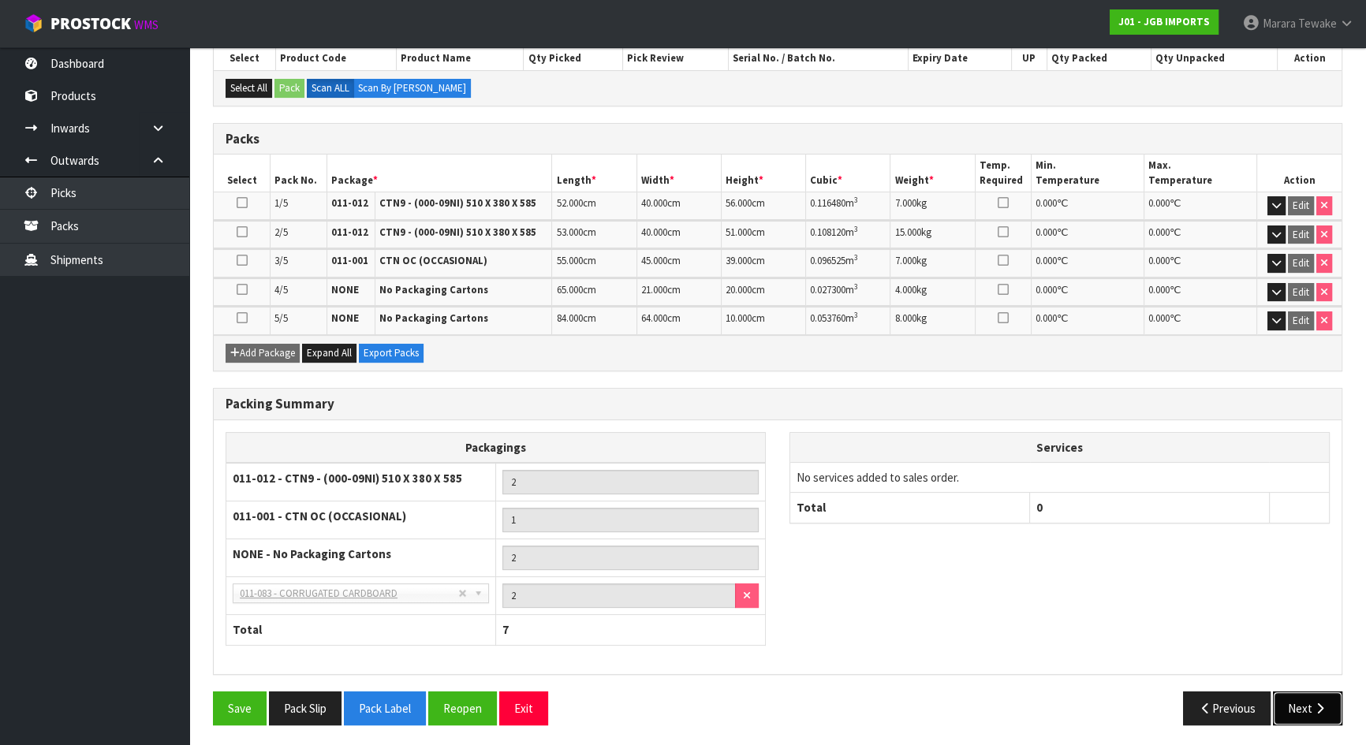
click at [1324, 707] on icon "button" at bounding box center [1319, 709] width 15 height 12
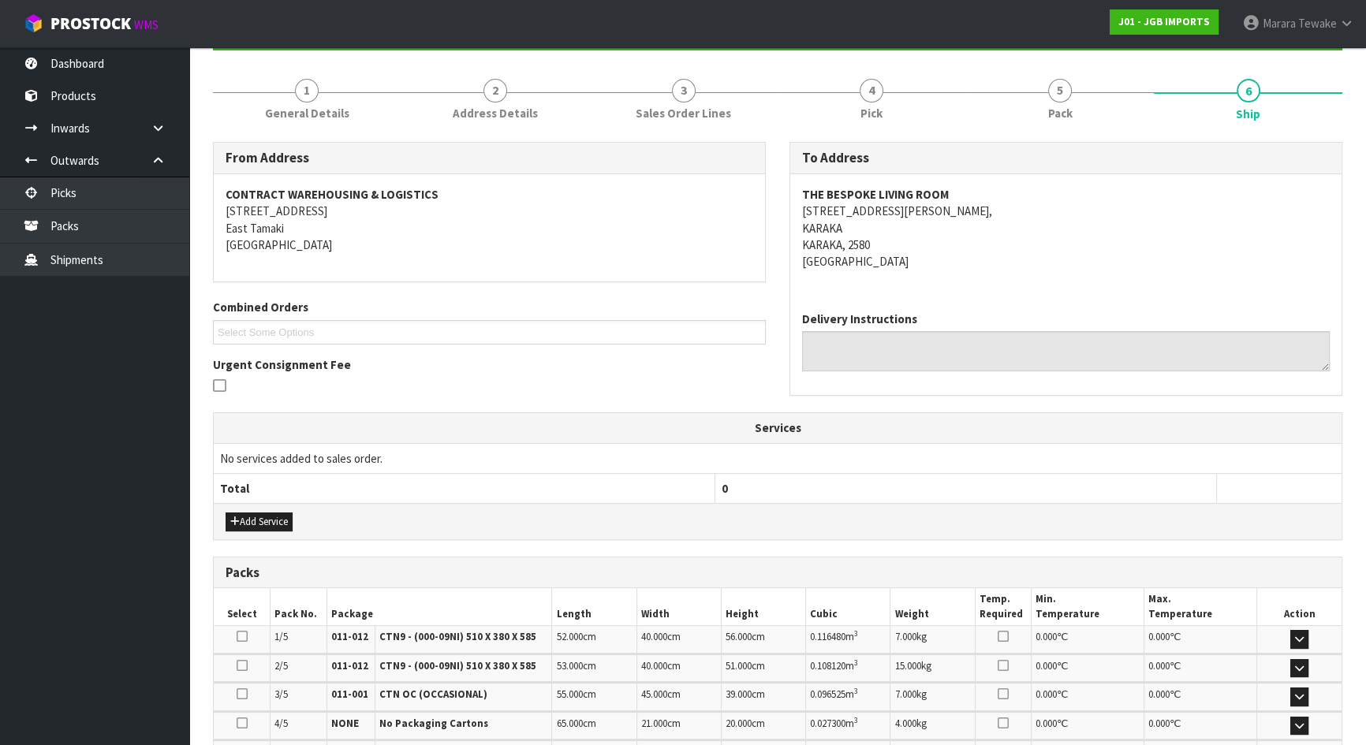
scroll to position [394, 0]
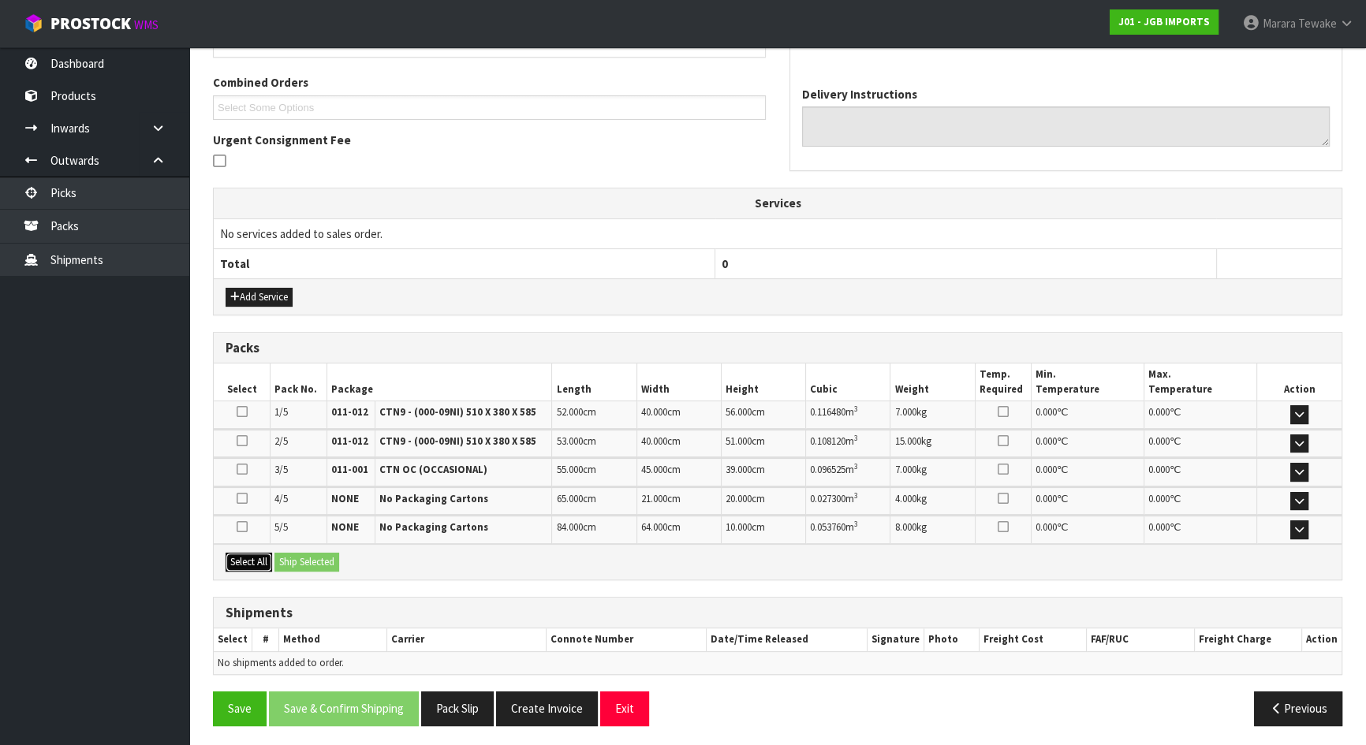
click at [259, 556] on button "Select All" at bounding box center [249, 562] width 47 height 19
click at [294, 558] on button "Ship Selected" at bounding box center [306, 562] width 65 height 19
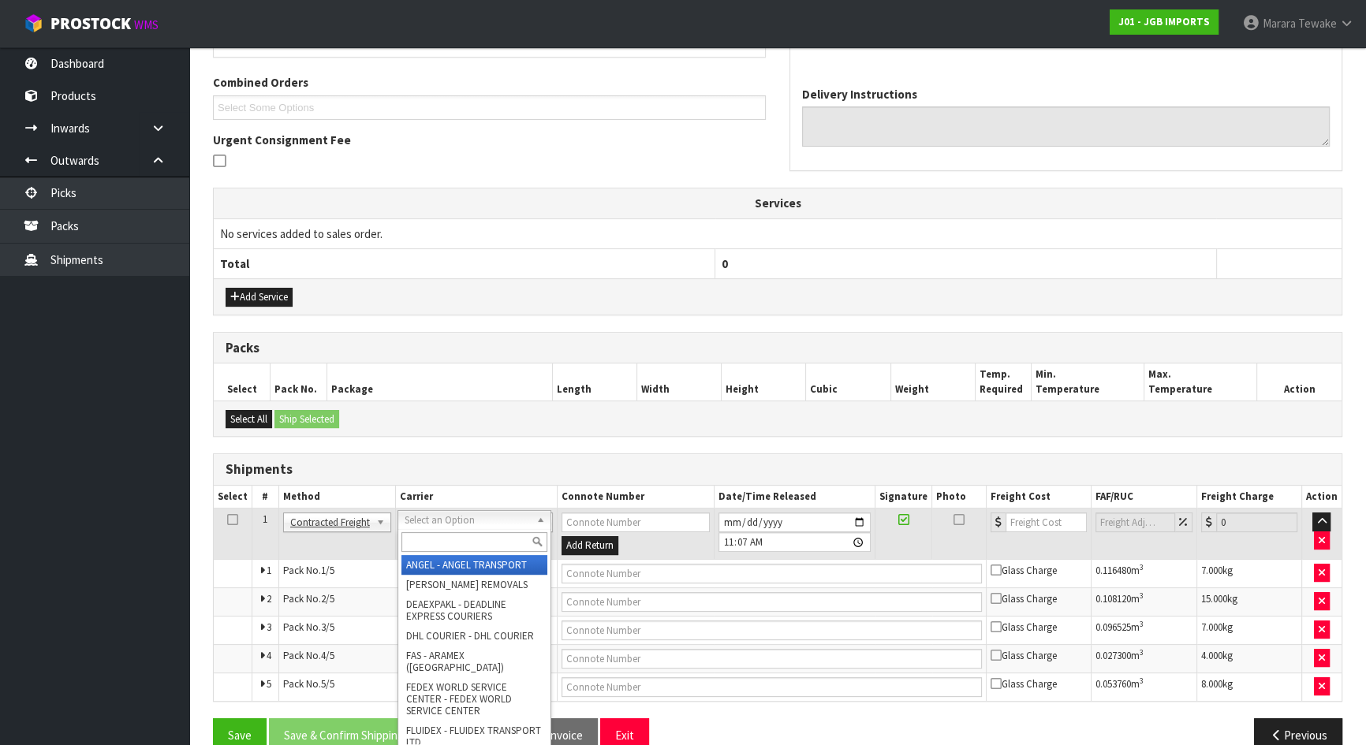
click at [424, 547] on input "text" at bounding box center [474, 542] width 146 height 20
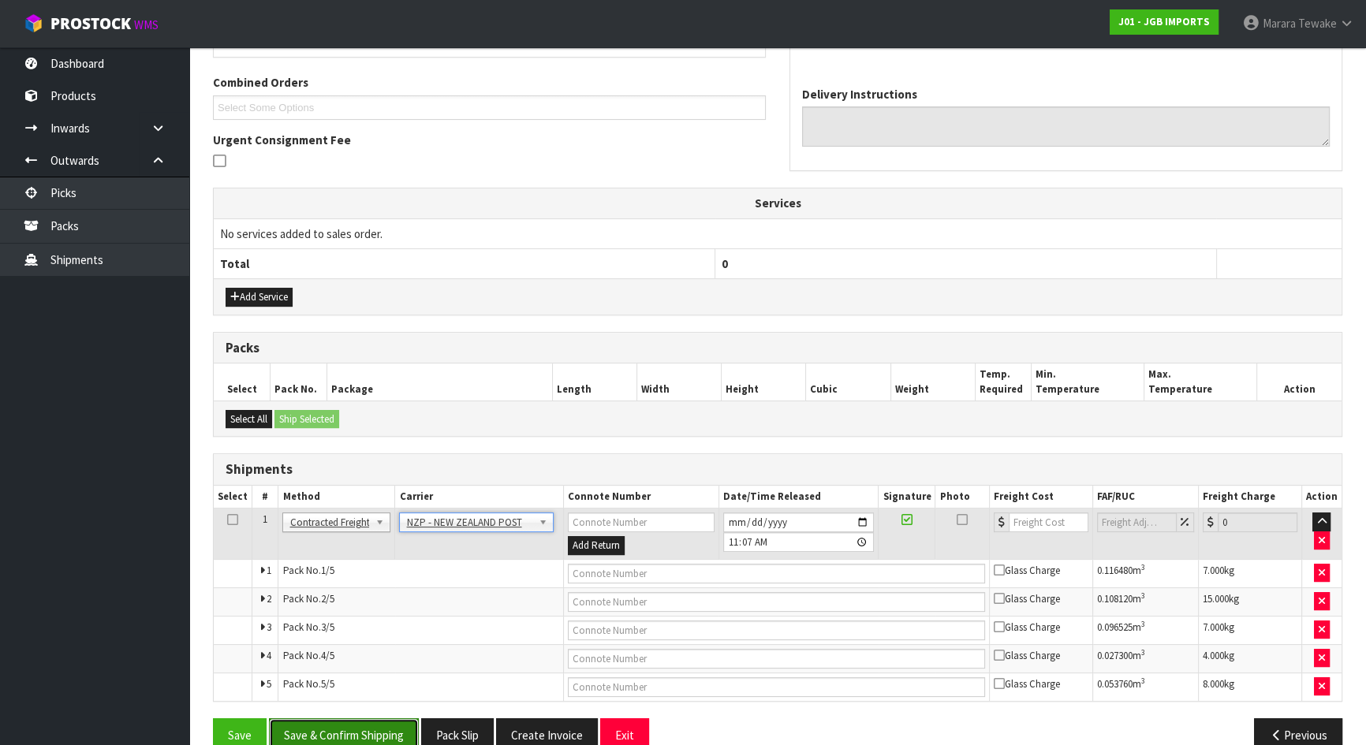
click at [372, 728] on button "Save & Confirm Shipping" at bounding box center [344, 735] width 150 height 34
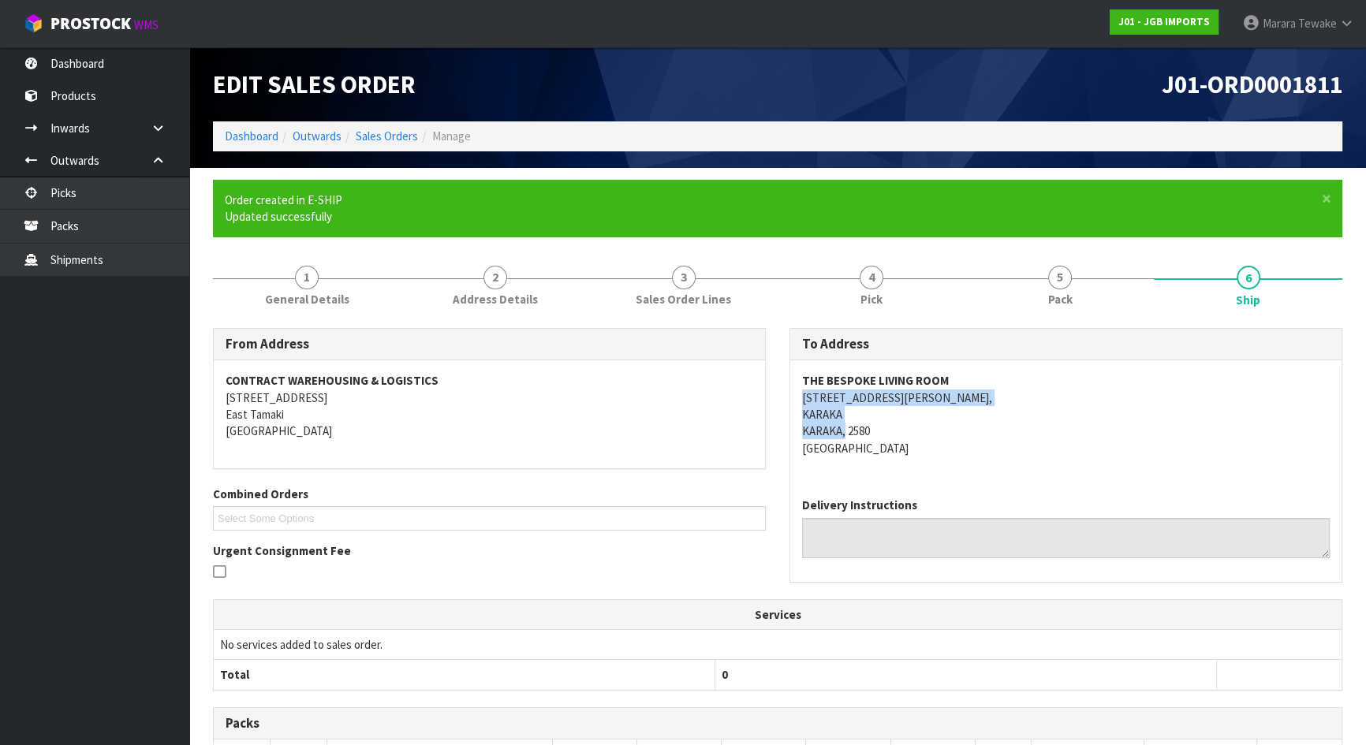
drag, startPoint x: 801, startPoint y: 396, endPoint x: 844, endPoint y: 430, distance: 54.4
click at [844, 430] on address "THE BESPOKE LIVING ROOM 128 STAN WRIGHT ROAD, KARAKA KARAKA, 2580 New Zealand" at bounding box center [1066, 414] width 528 height 84
click at [849, 429] on address "THE BESPOKE LIVING ROOM 128 STAN WRIGHT ROAD, KARAKA KARAKA, 2580 New Zealand" at bounding box center [1066, 414] width 528 height 84
drag, startPoint x: 843, startPoint y: 431, endPoint x: 818, endPoint y: 417, distance: 28.6
click at [818, 417] on address "THE BESPOKE LIVING ROOM 128 STAN WRIGHT ROAD, KARAKA KARAKA, 2580 New Zealand" at bounding box center [1066, 414] width 528 height 84
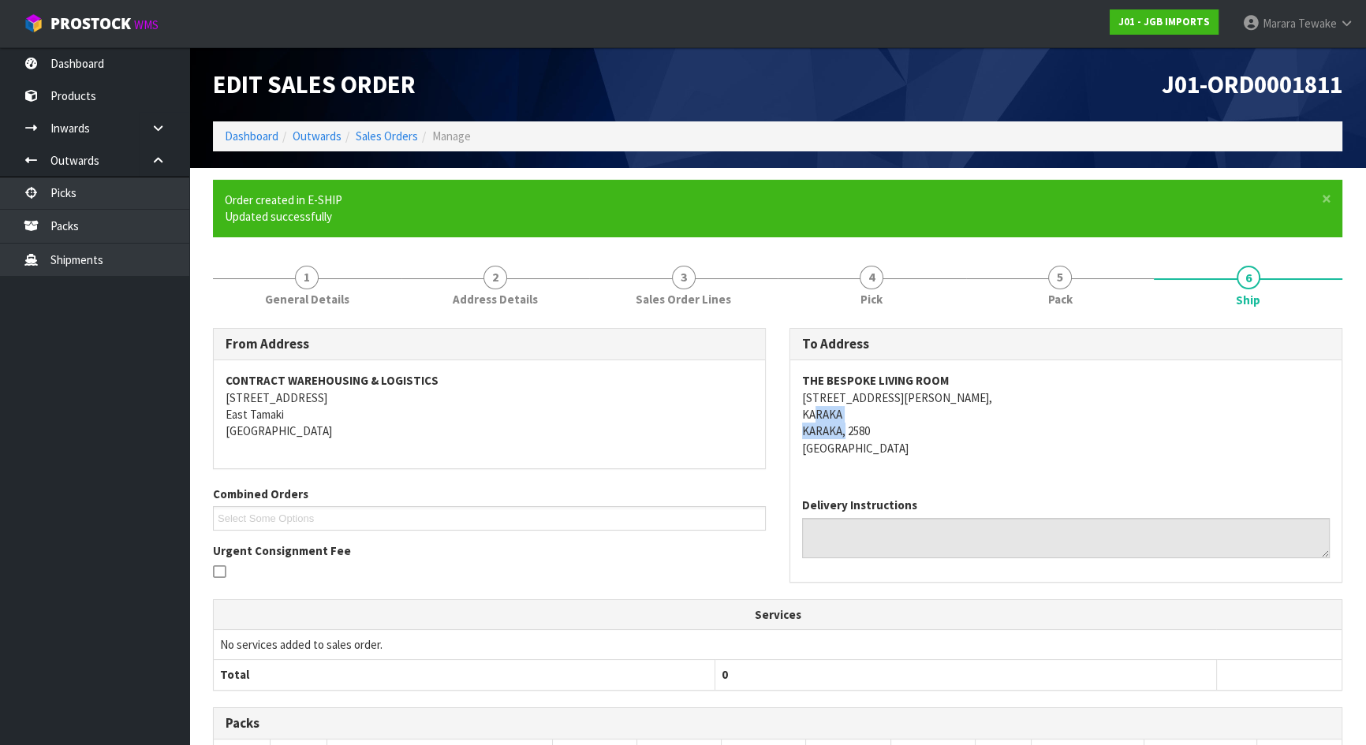
click at [846, 418] on address "THE BESPOKE LIVING ROOM 128 STAN WRIGHT ROAD, KARAKA KARAKA, 2580 New Zealand" at bounding box center [1066, 414] width 528 height 84
drag, startPoint x: 849, startPoint y: 414, endPoint x: 808, endPoint y: 395, distance: 45.9
click at [808, 395] on address "THE BESPOKE LIVING ROOM 128 STAN WRIGHT ROAD, KARAKA KARAKA, 2580 New Zealand" at bounding box center [1066, 414] width 528 height 84
click at [791, 397] on div "THE BESPOKE LIVING ROOM 128 STAN WRIGHT ROAD, KARAKA KARAKA, 2580 New Zealand" at bounding box center [1065, 422] width 551 height 125
drag, startPoint x: 795, startPoint y: 396, endPoint x: 842, endPoint y: 421, distance: 53.6
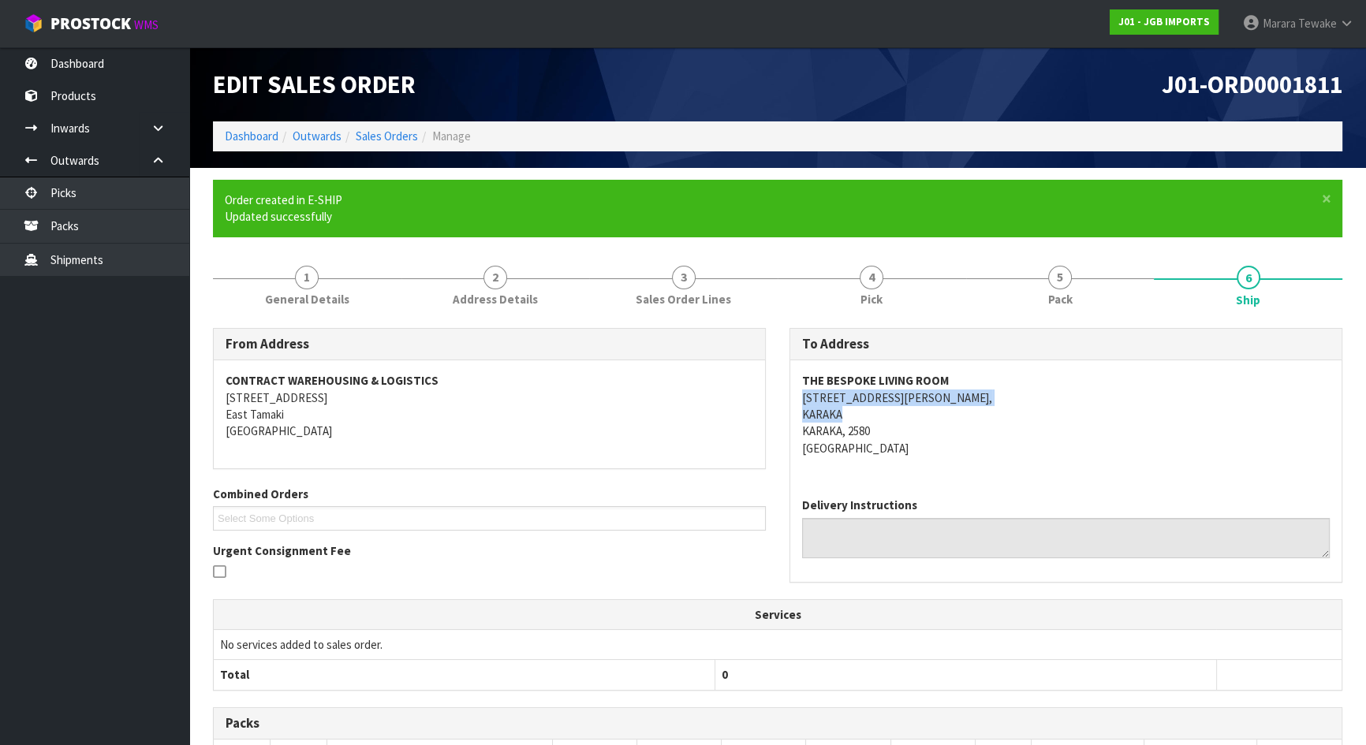
click at [842, 421] on div "THE BESPOKE LIVING ROOM 128 STAN WRIGHT ROAD, KARAKA KARAKA, 2580 New Zealand" at bounding box center [1065, 422] width 551 height 125
copy address "128 STAN WRIGHT ROAD, KARAKA"
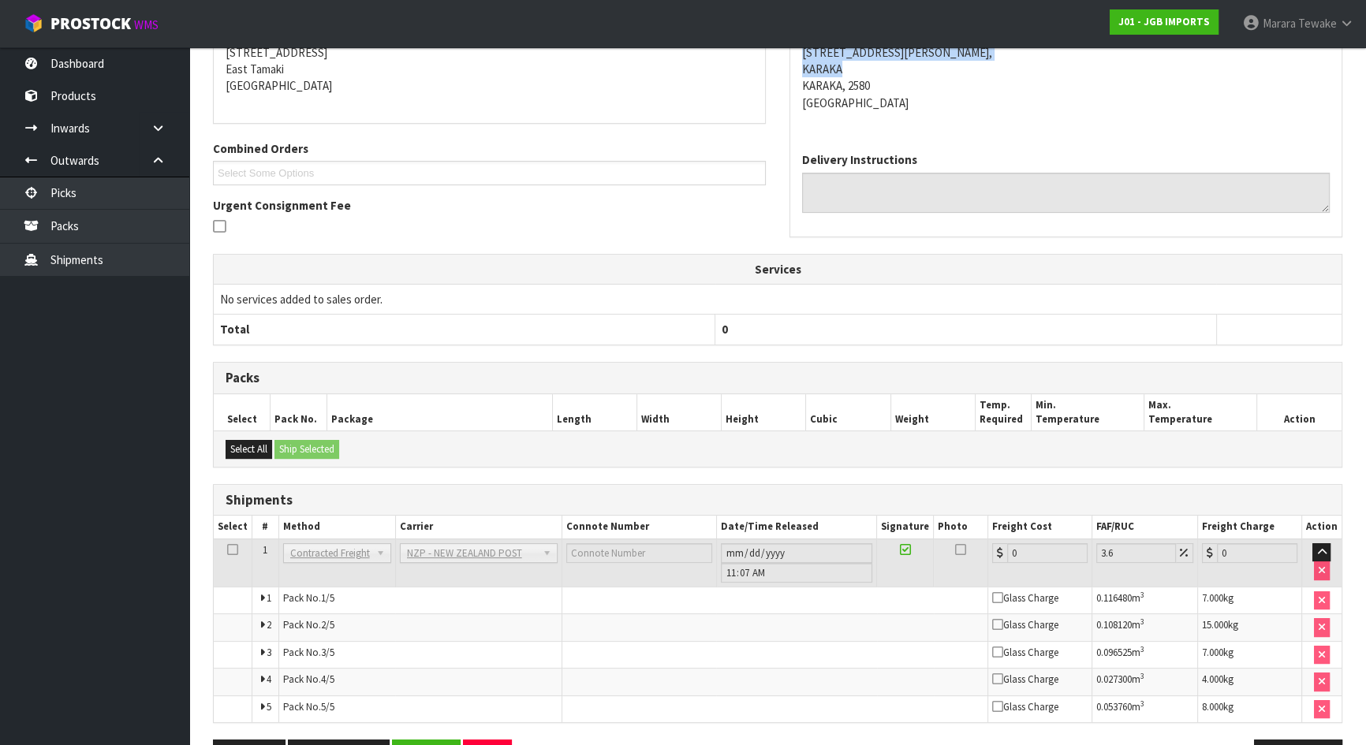
scroll to position [323, 0]
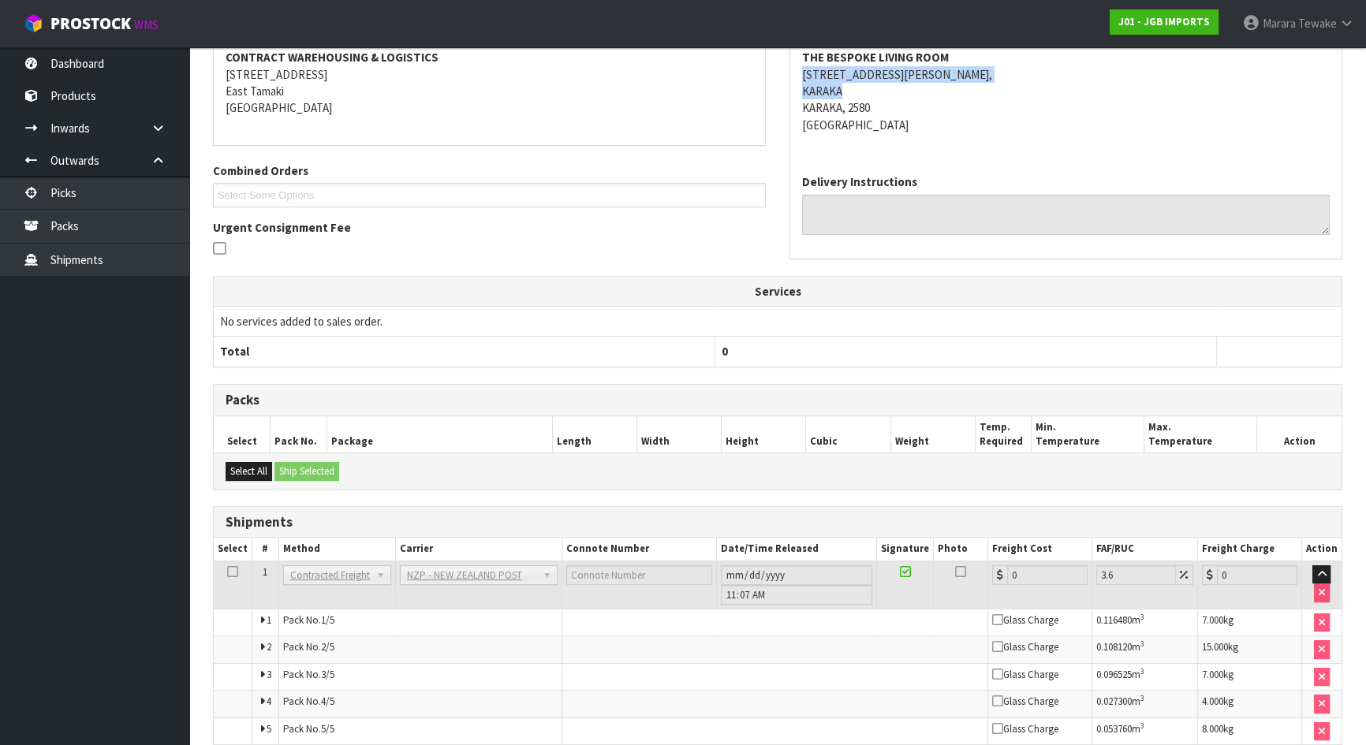
click at [606, 197] on ul "Select Some Options" at bounding box center [489, 195] width 553 height 24
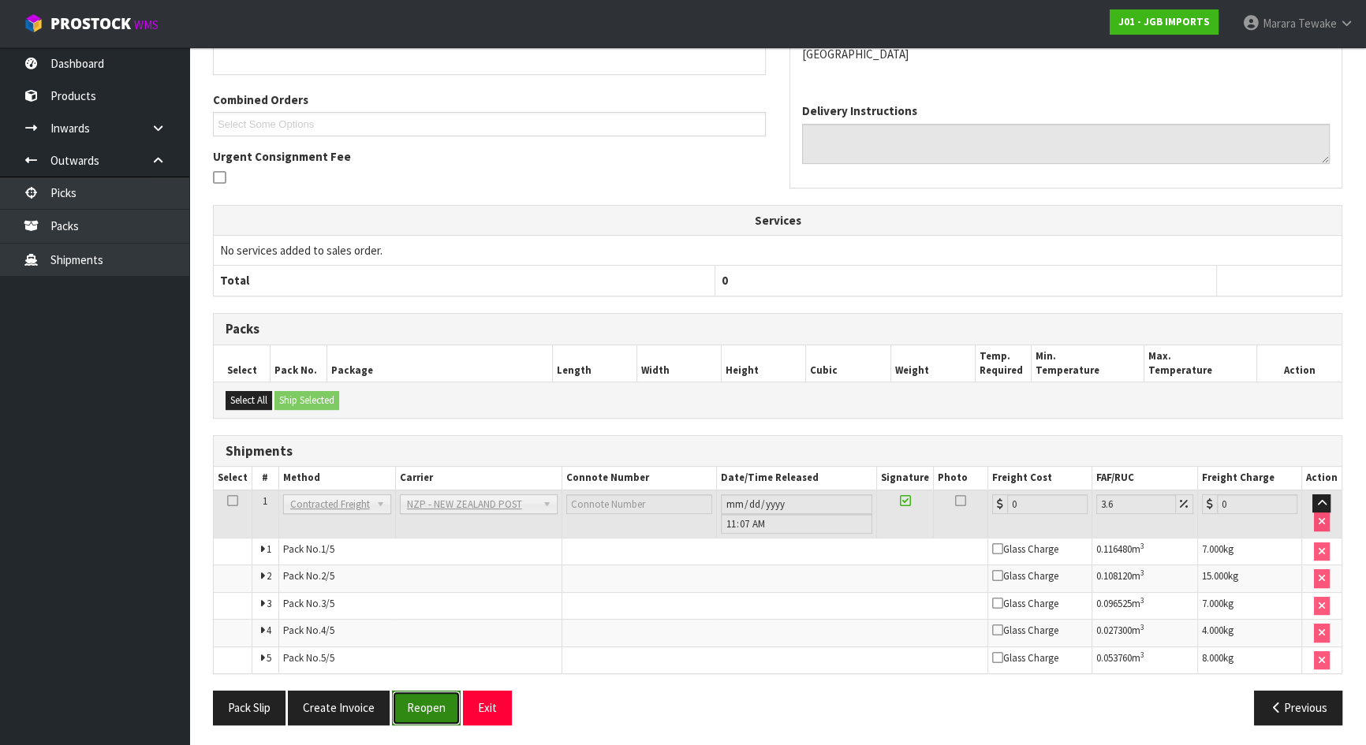
click at [422, 711] on button "Reopen" at bounding box center [426, 708] width 69 height 34
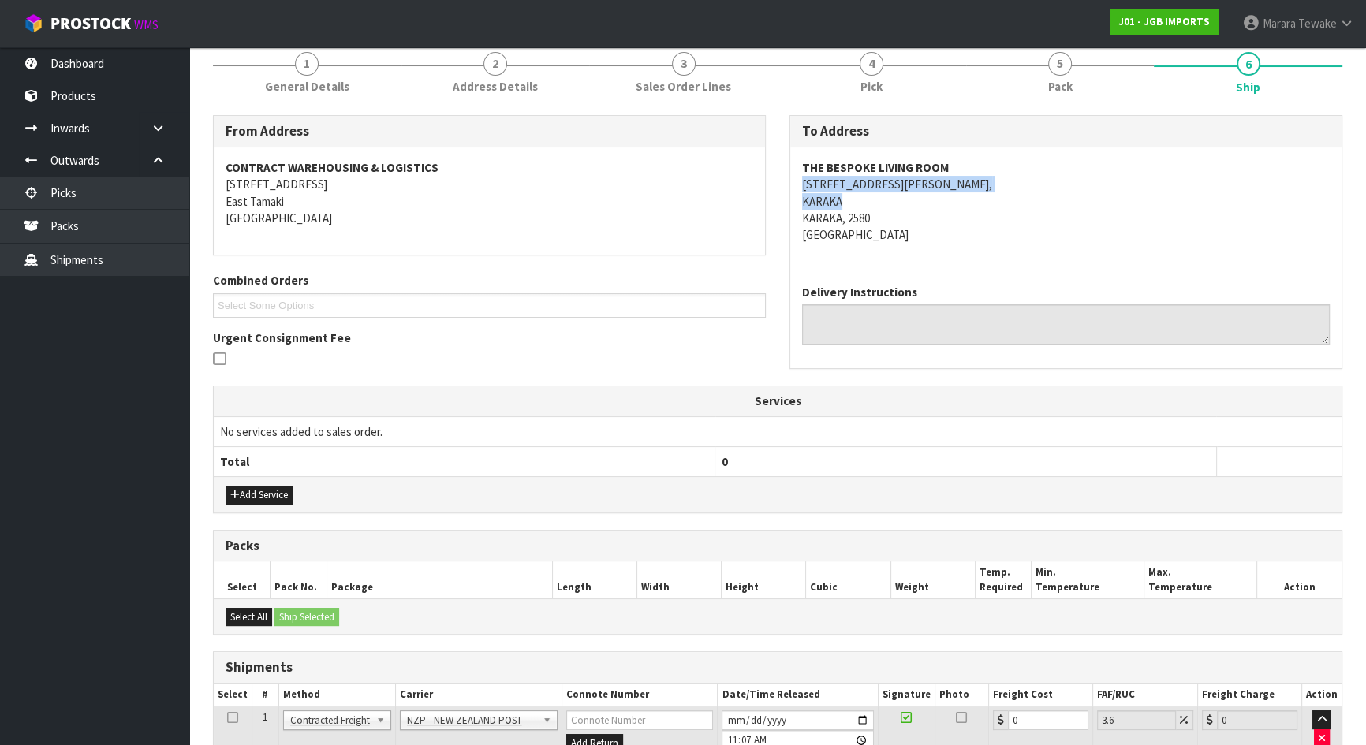
scroll to position [422, 0]
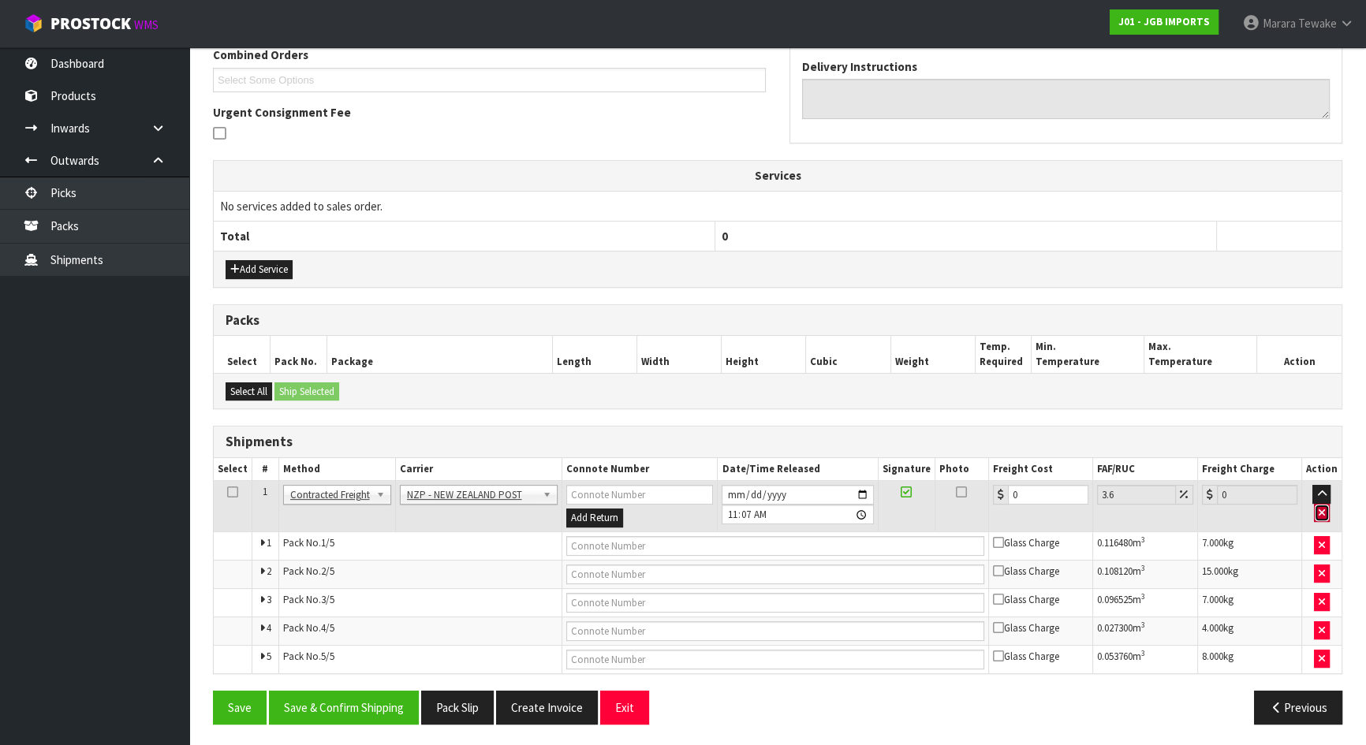
click at [1322, 508] on icon "button" at bounding box center [1322, 513] width 6 height 10
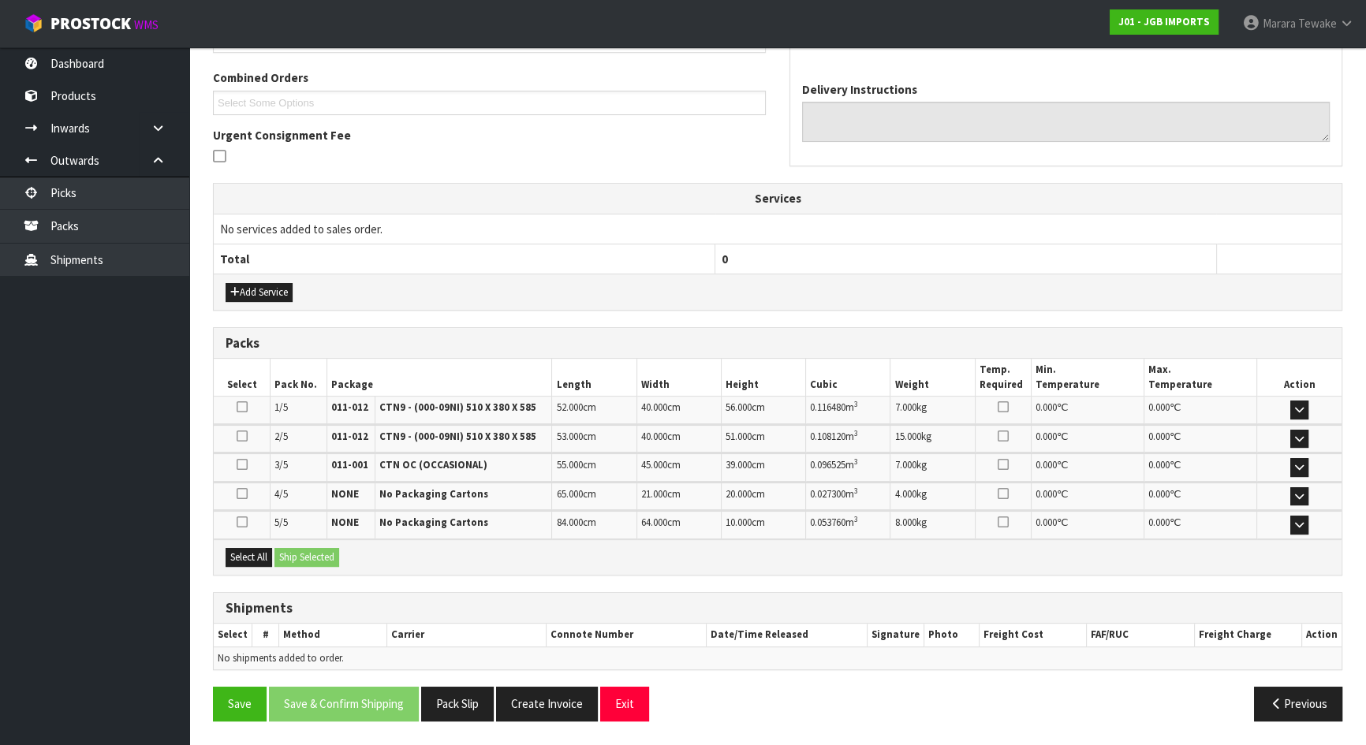
scroll to position [394, 0]
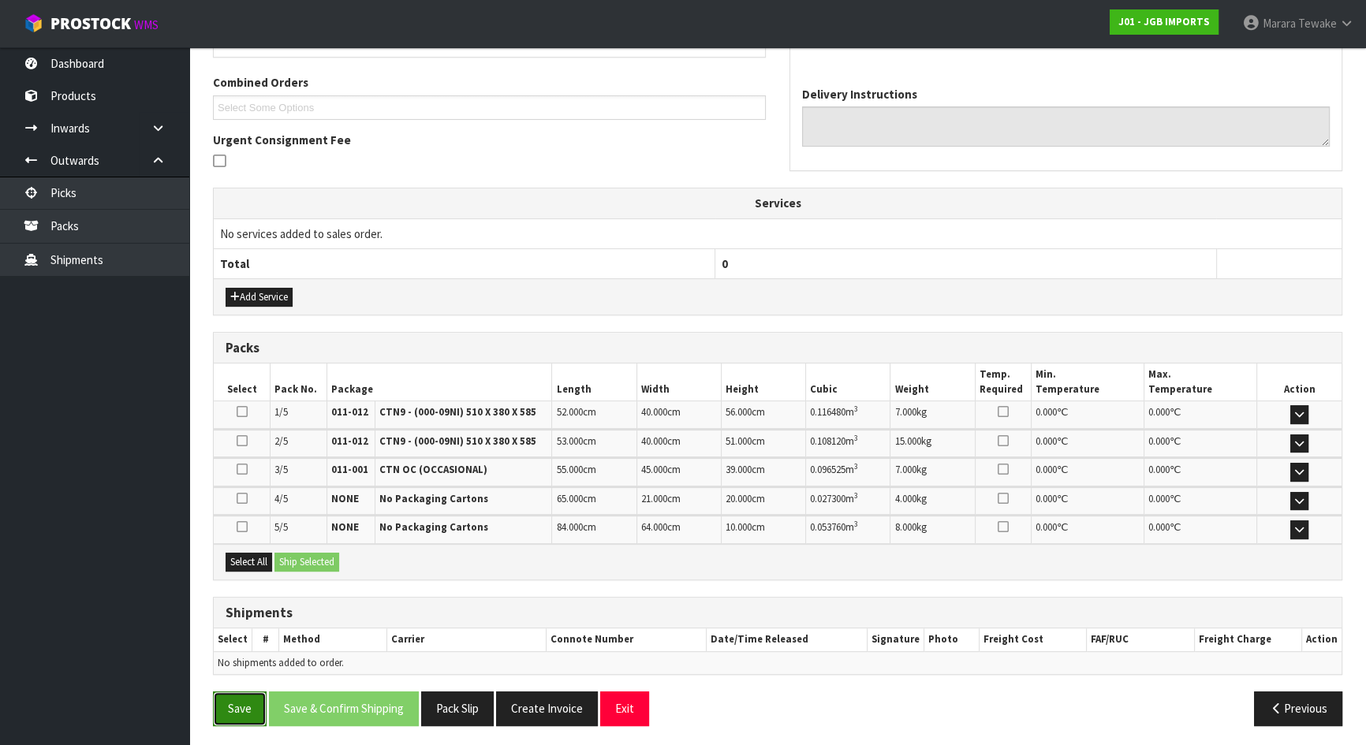
click at [230, 706] on button "Save" at bounding box center [240, 709] width 54 height 34
click at [255, 561] on button "Select All" at bounding box center [249, 562] width 47 height 19
click at [293, 558] on button "Ship Selected" at bounding box center [306, 562] width 65 height 19
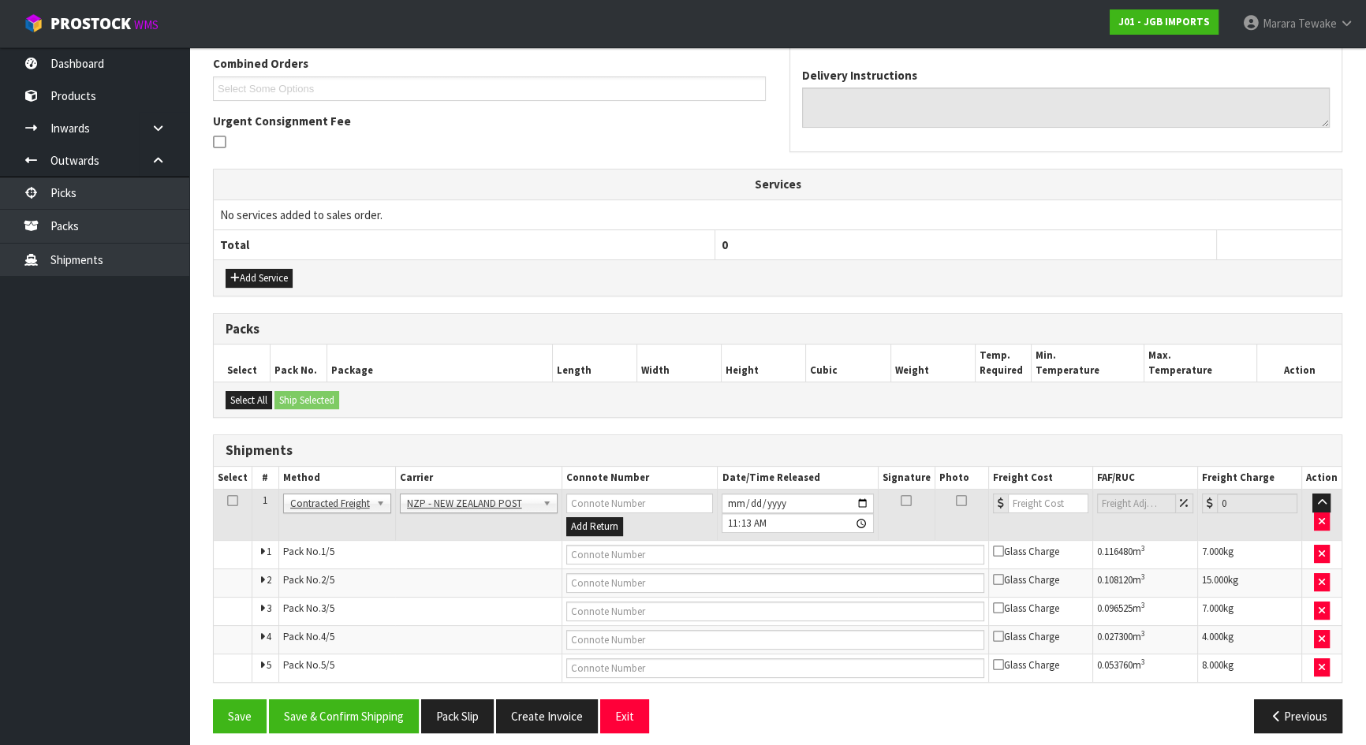
scroll to position [422, 0]
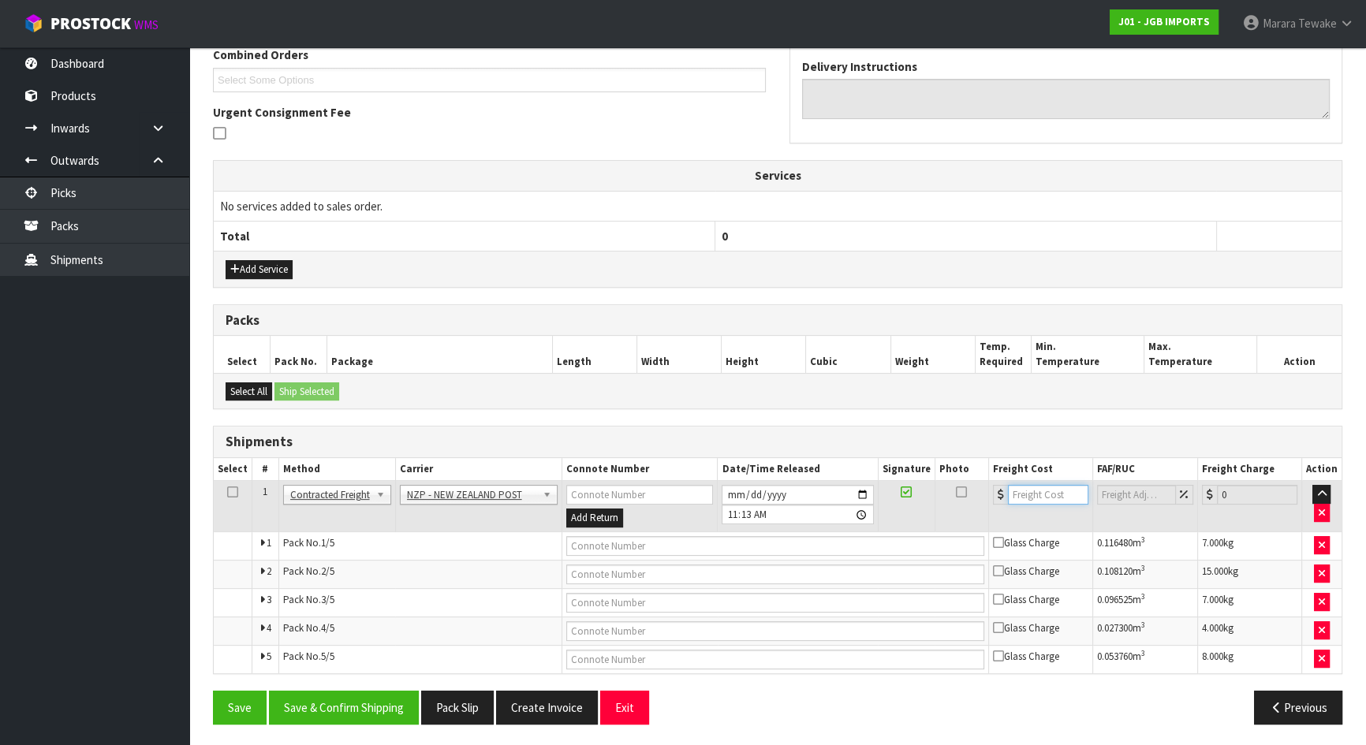
click at [1057, 498] on input "number" at bounding box center [1048, 495] width 80 height 20
click at [396, 699] on button "Save & Confirm Shipping" at bounding box center [344, 708] width 150 height 34
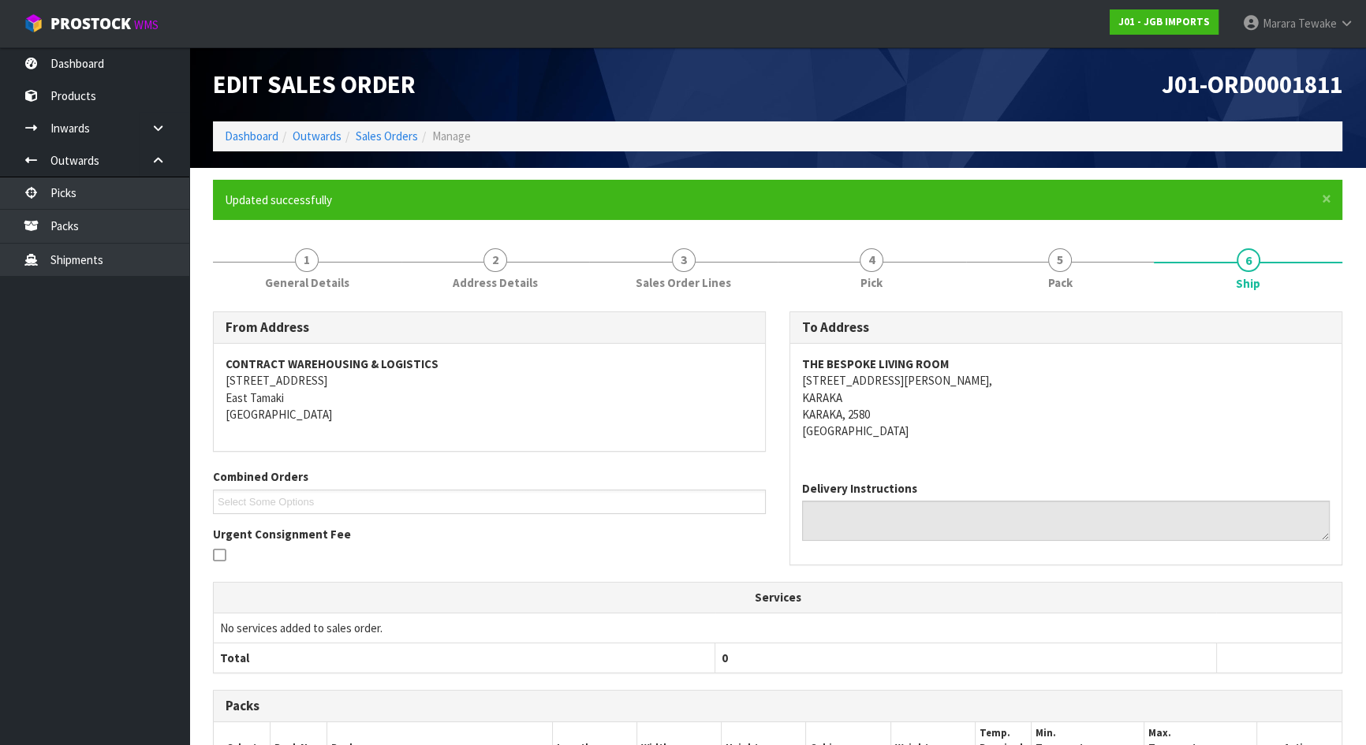
scroll to position [378, 0]
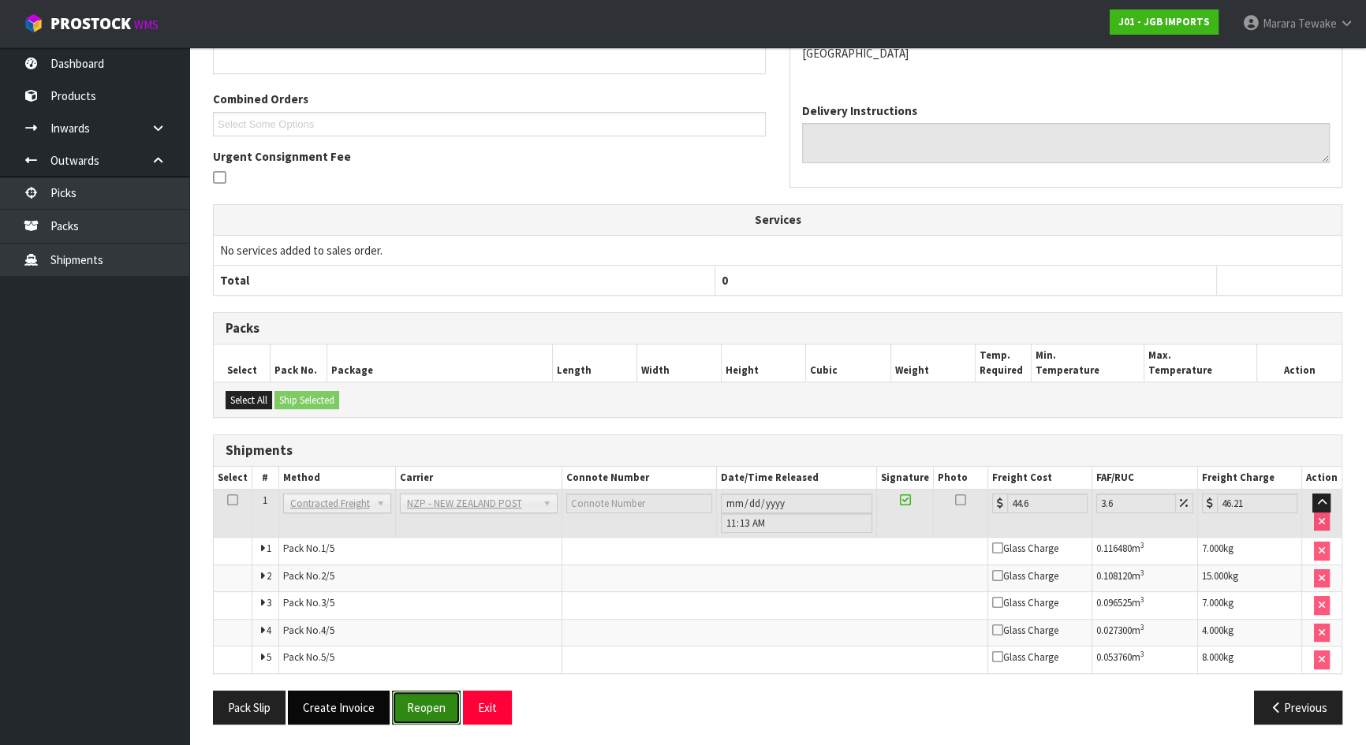
drag, startPoint x: 418, startPoint y: 711, endPoint x: 384, endPoint y: 712, distance: 33.9
click at [418, 711] on button "Reopen" at bounding box center [426, 708] width 69 height 34
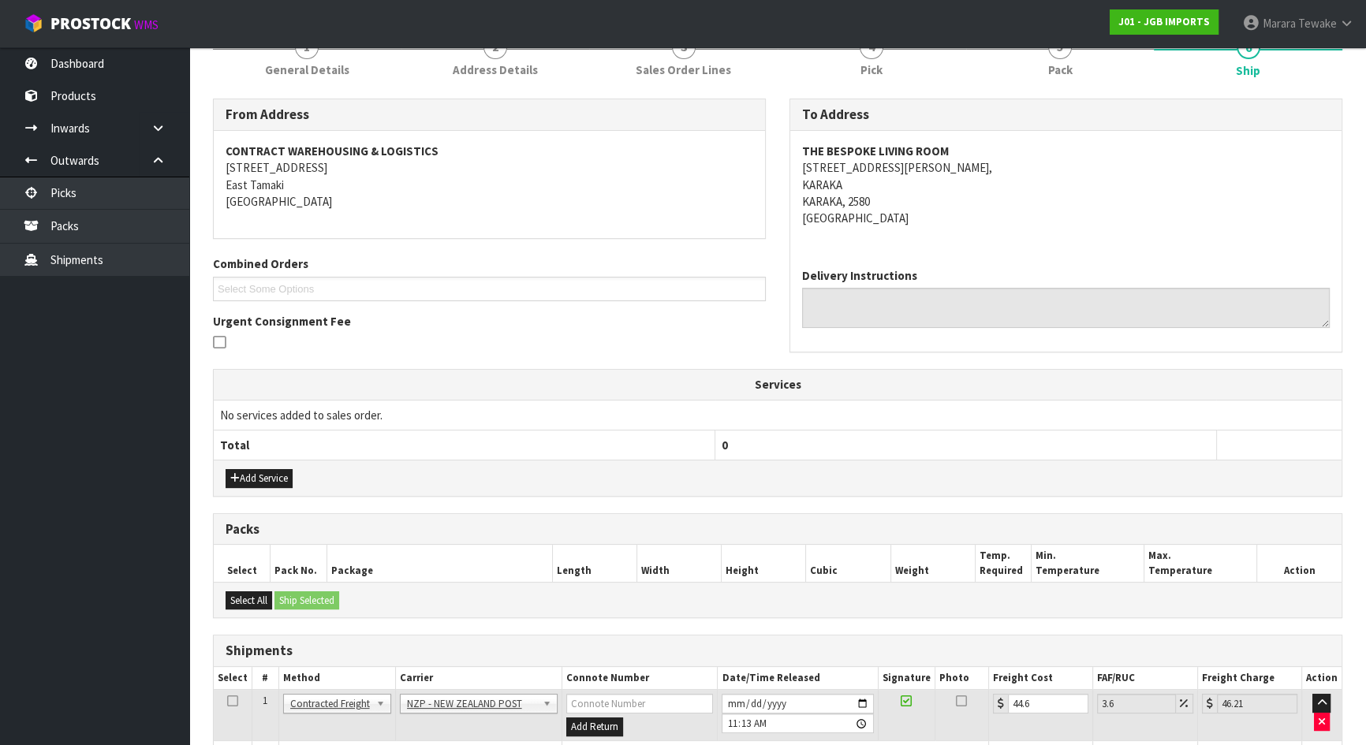
scroll to position [422, 0]
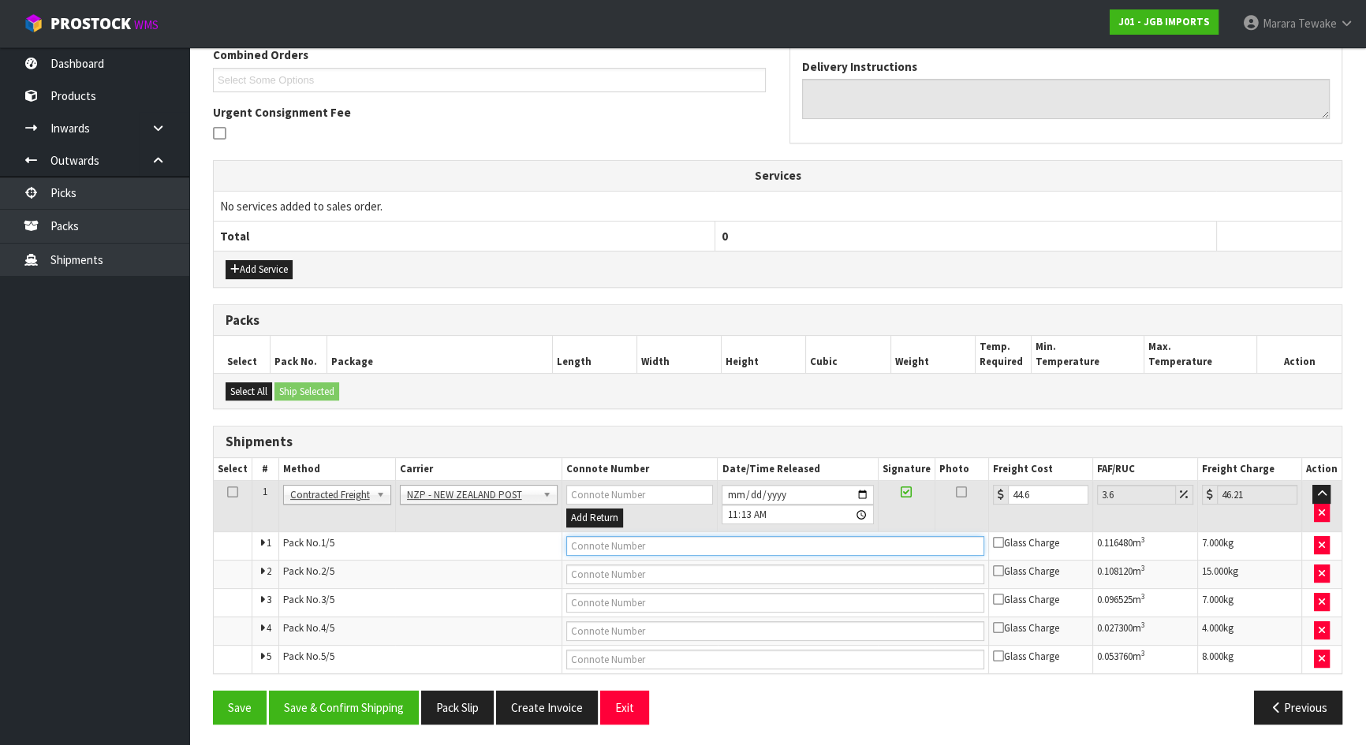
click at [774, 539] on input "text" at bounding box center [775, 546] width 418 height 20
click at [213, 691] on button "Save" at bounding box center [240, 708] width 54 height 34
click at [643, 571] on input "text" at bounding box center [775, 575] width 418 height 20
click at [213, 691] on button "Save" at bounding box center [240, 708] width 54 height 34
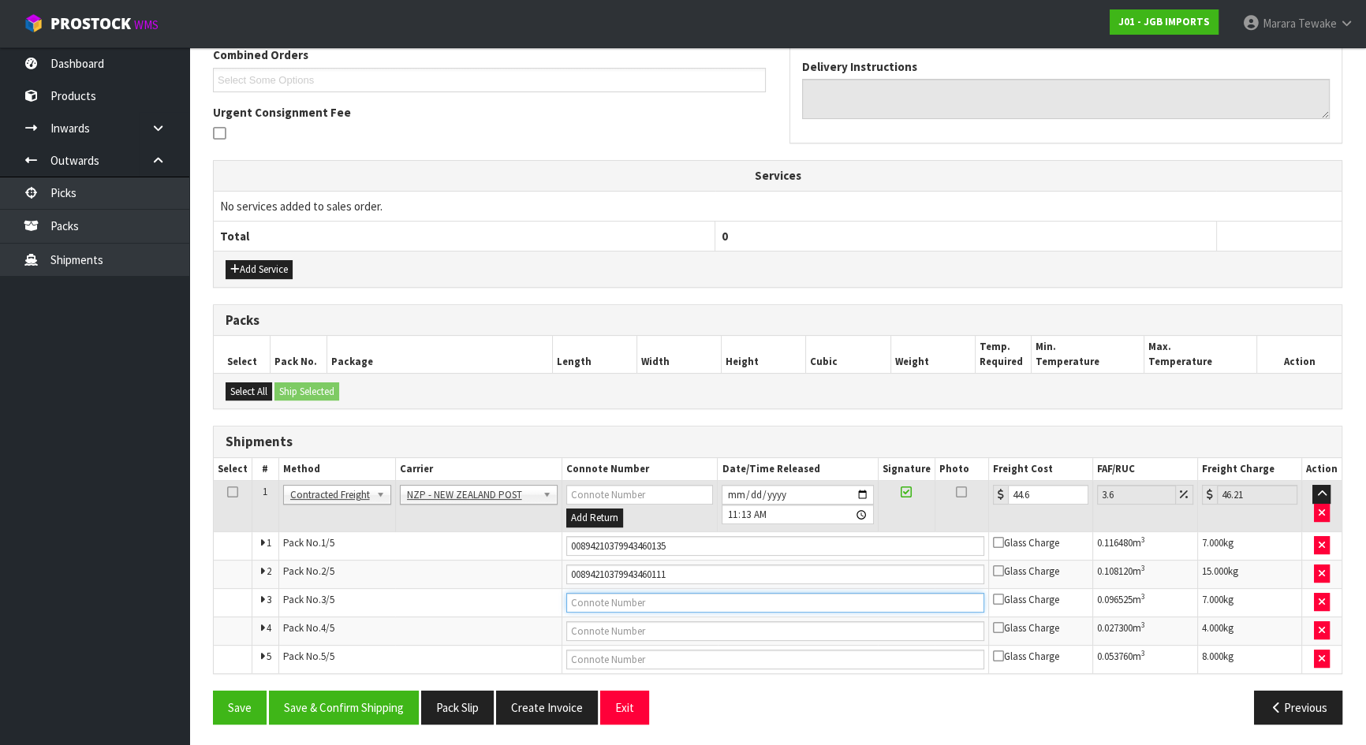
click at [647, 603] on input "text" at bounding box center [775, 603] width 418 height 20
click at [213, 691] on button "Save" at bounding box center [240, 708] width 54 height 34
click at [641, 627] on input "text" at bounding box center [775, 631] width 418 height 20
click at [213, 691] on button "Save" at bounding box center [240, 708] width 54 height 34
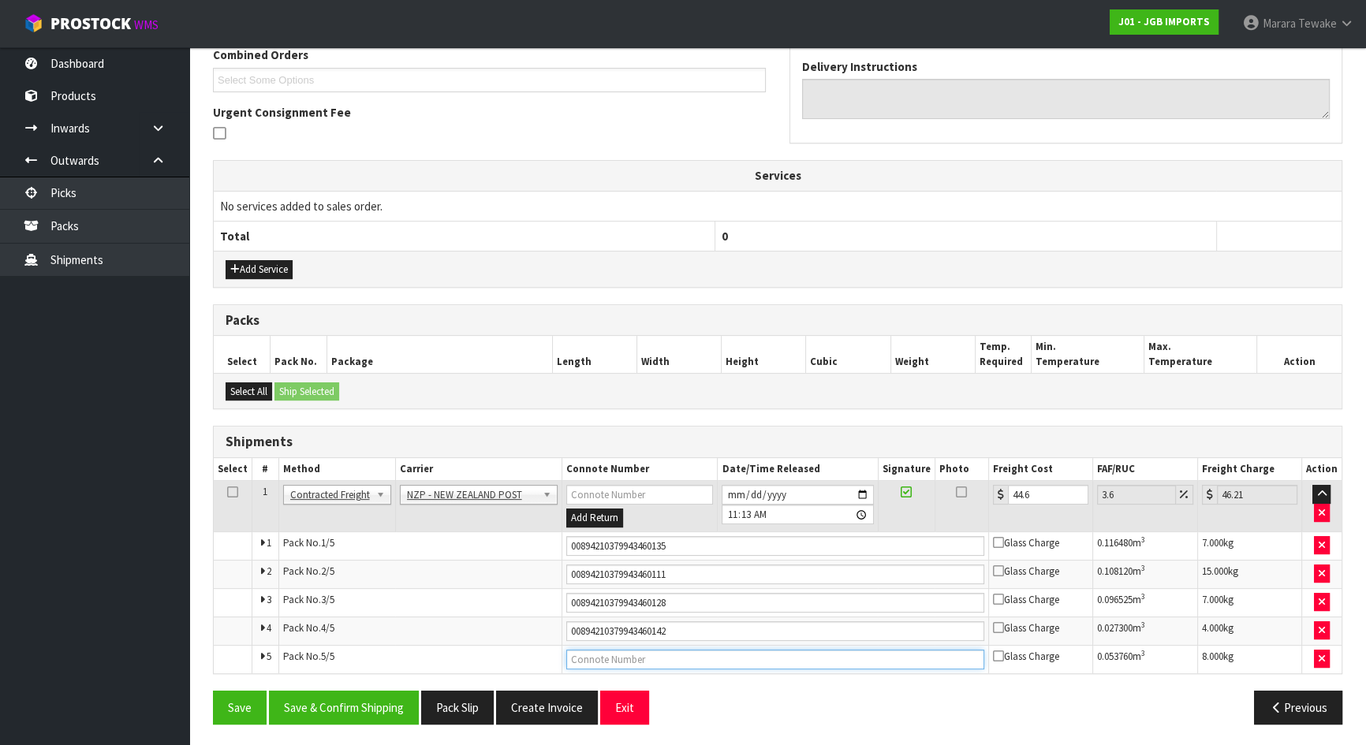
click at [671, 657] on input "text" at bounding box center [775, 660] width 418 height 20
click at [213, 691] on button "Save" at bounding box center [240, 708] width 54 height 34
click at [360, 700] on button "Save & Confirm Shipping" at bounding box center [344, 708] width 150 height 34
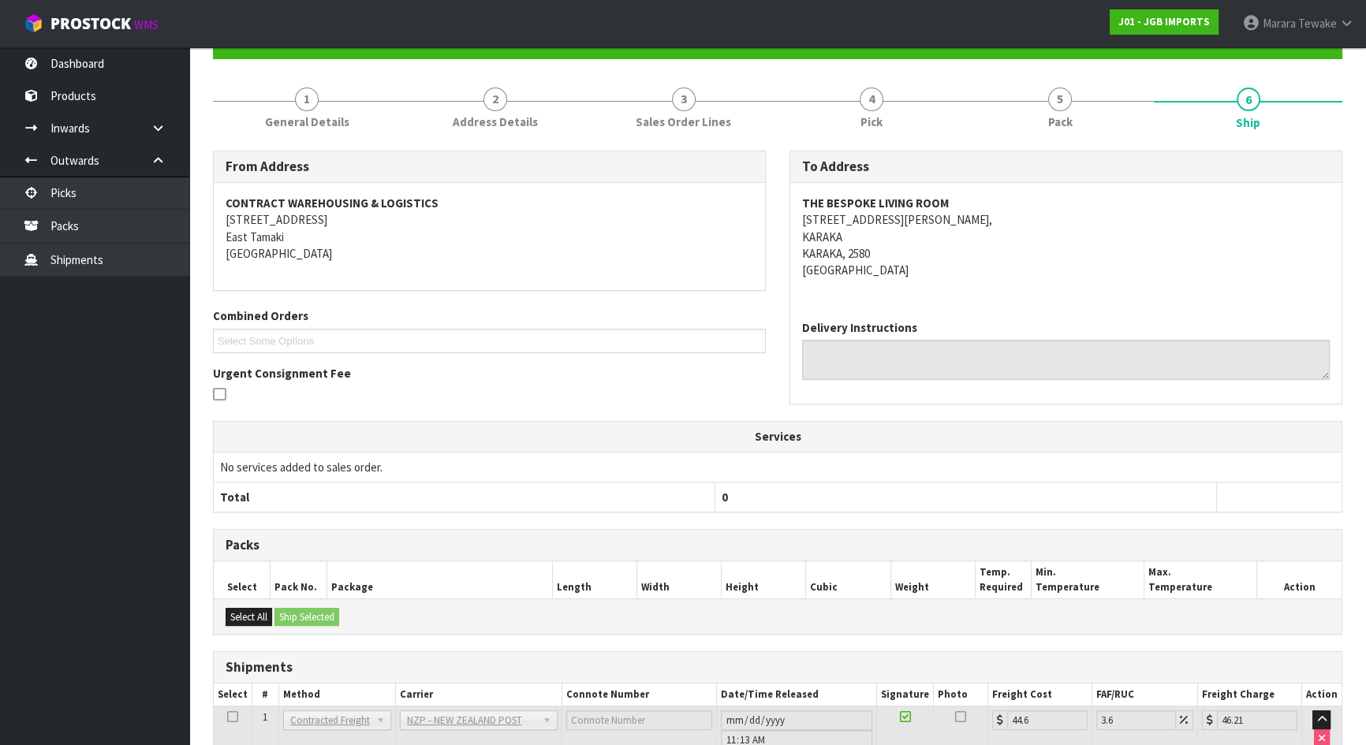
scroll to position [19, 0]
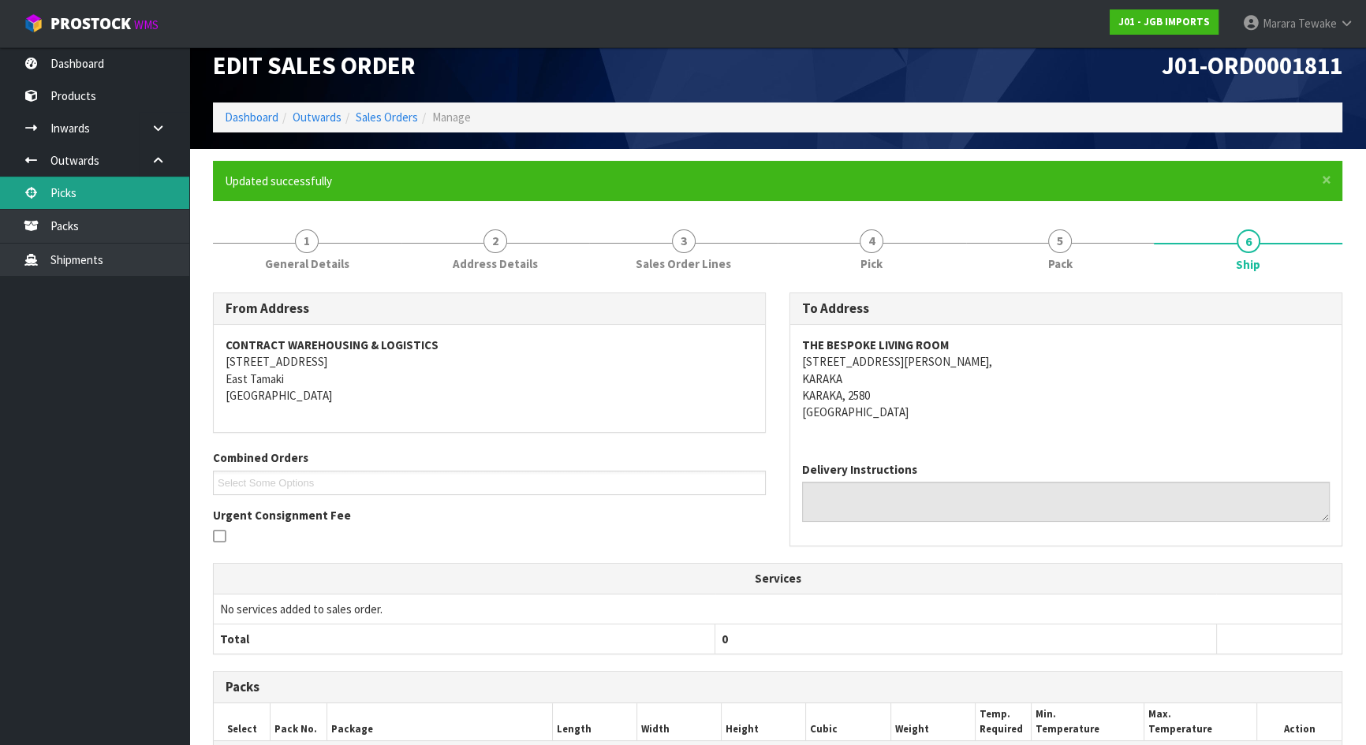
click at [127, 187] on link "Picks" at bounding box center [94, 193] width 189 height 32
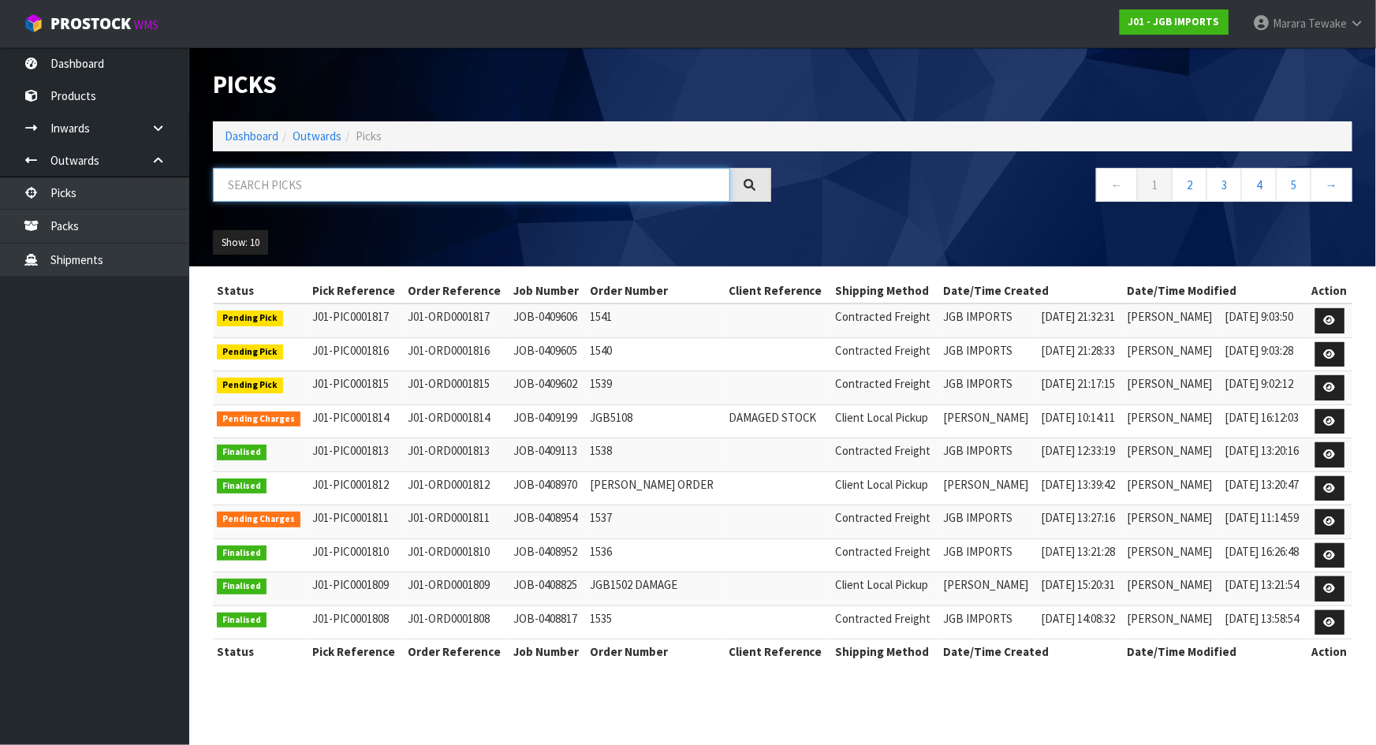
click at [225, 181] on input "text" at bounding box center [471, 185] width 517 height 34
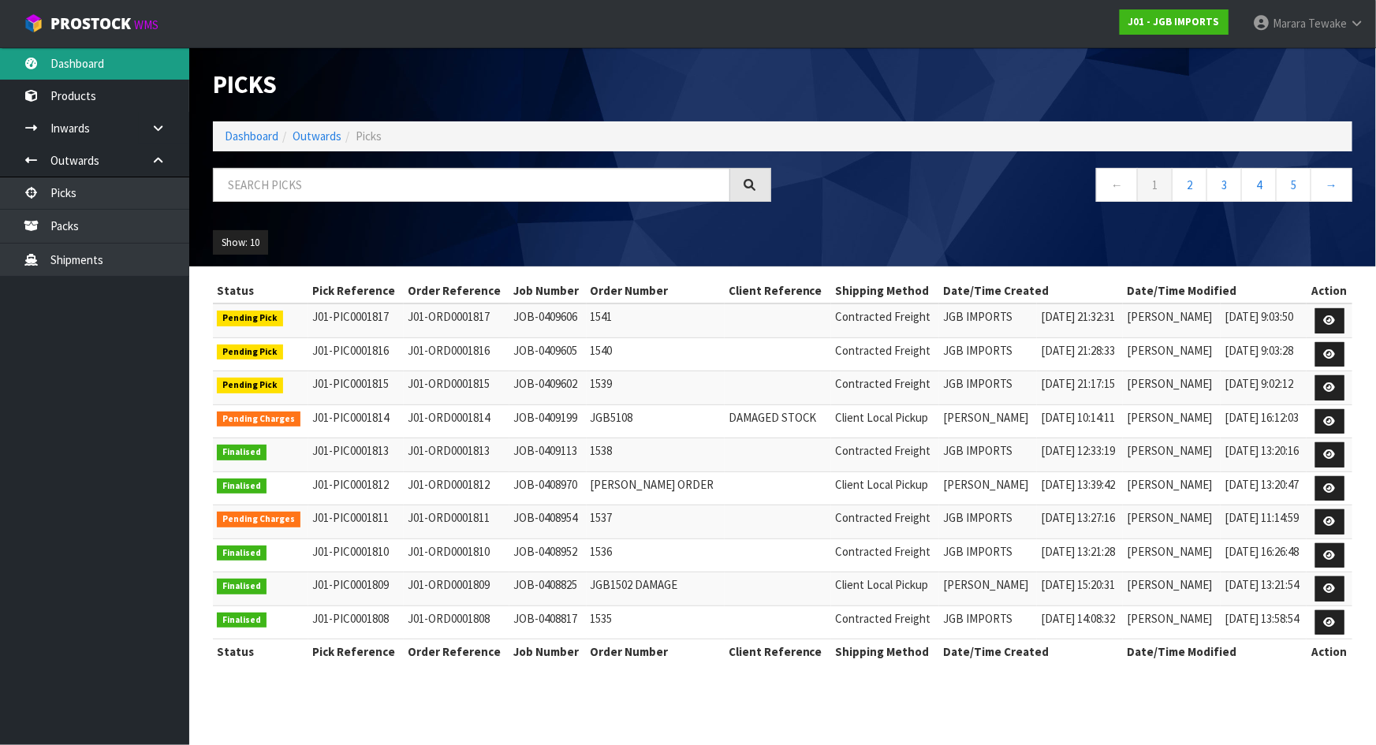
click at [132, 69] on link "Dashboard" at bounding box center [94, 63] width 189 height 32
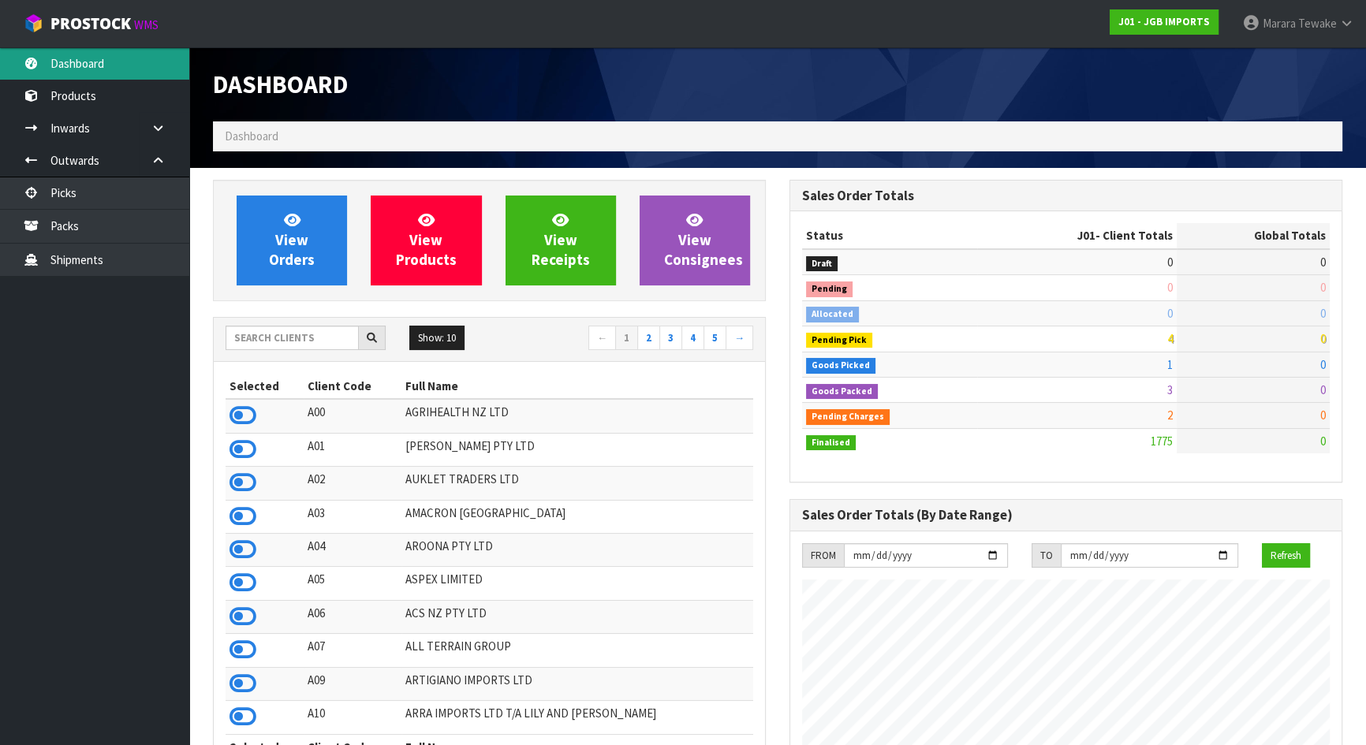
scroll to position [1192, 576]
click at [297, 338] on input "text" at bounding box center [292, 338] width 133 height 24
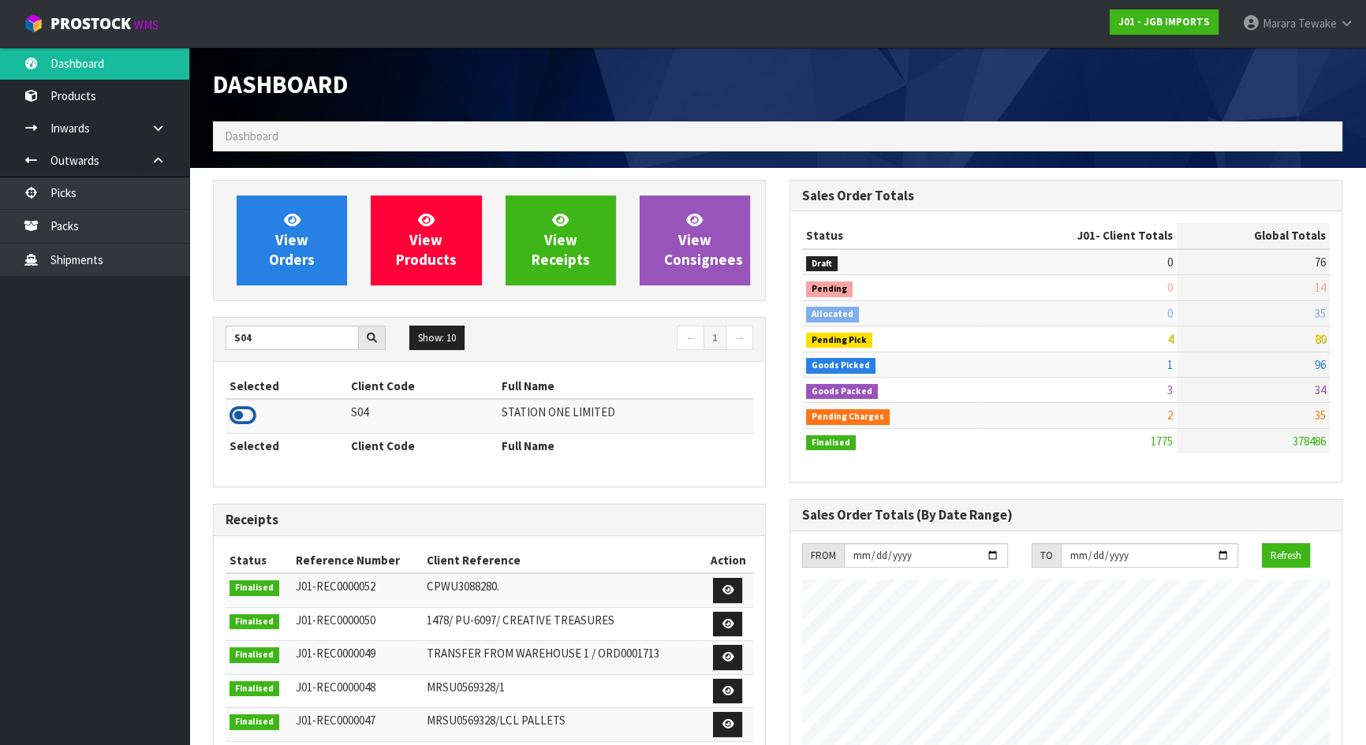
click at [244, 418] on icon at bounding box center [243, 416] width 27 height 24
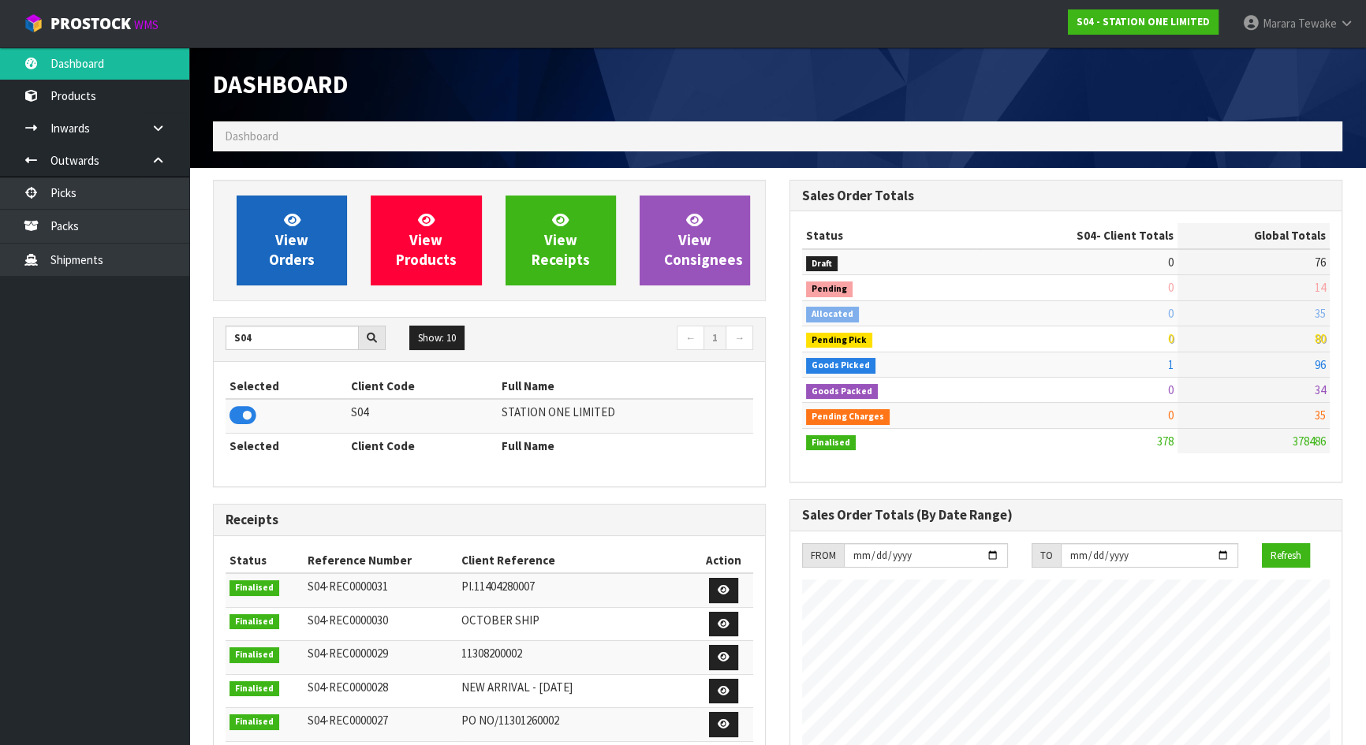
scroll to position [988, 576]
click at [300, 263] on span "View Orders" at bounding box center [292, 240] width 46 height 59
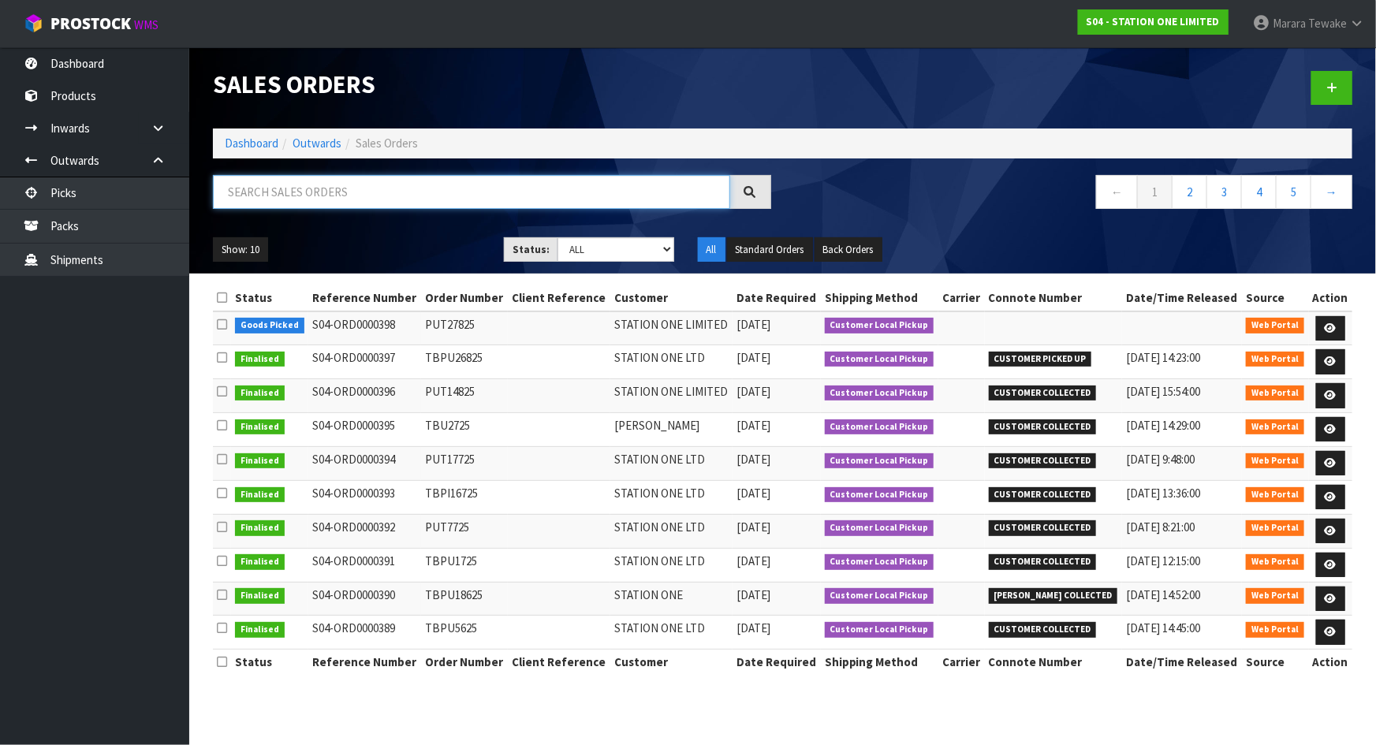
click at [323, 175] on input "text" at bounding box center [471, 192] width 517 height 34
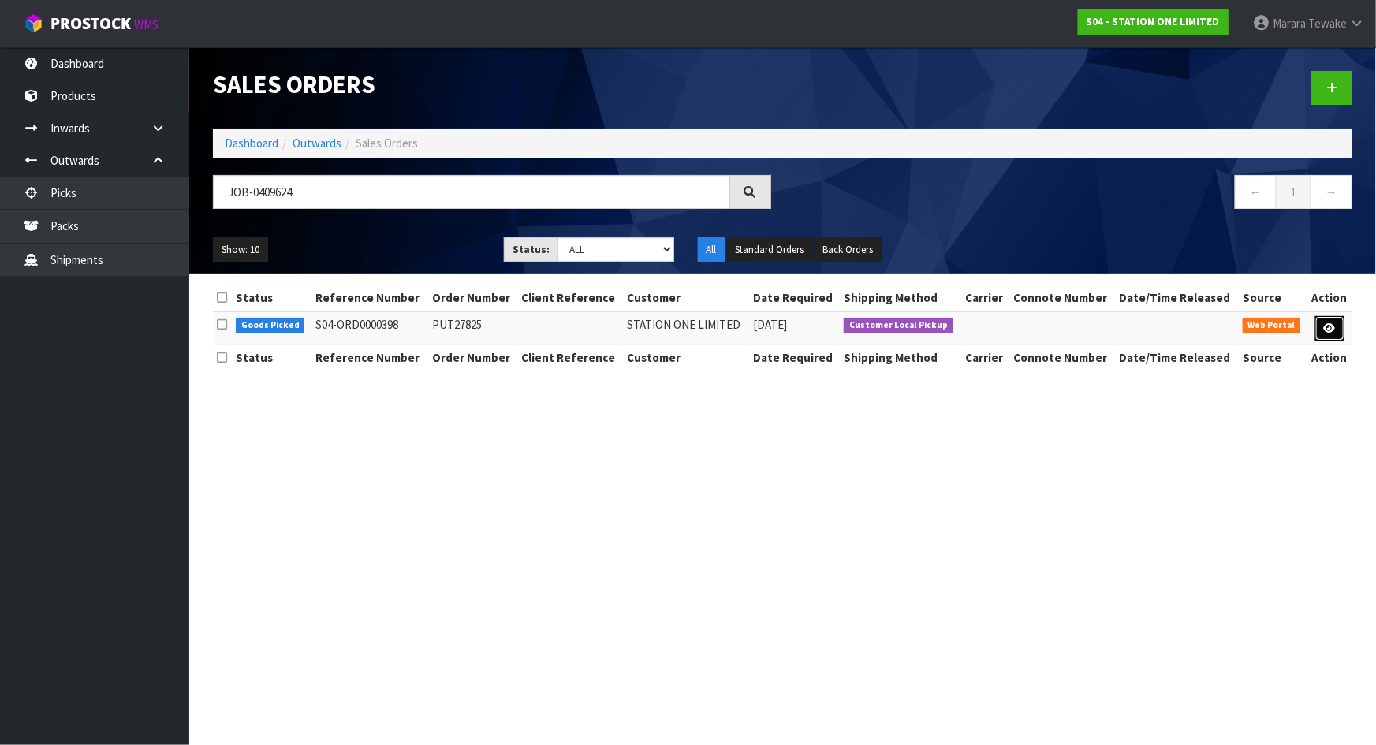
click at [1331, 331] on icon at bounding box center [1330, 328] width 12 height 10
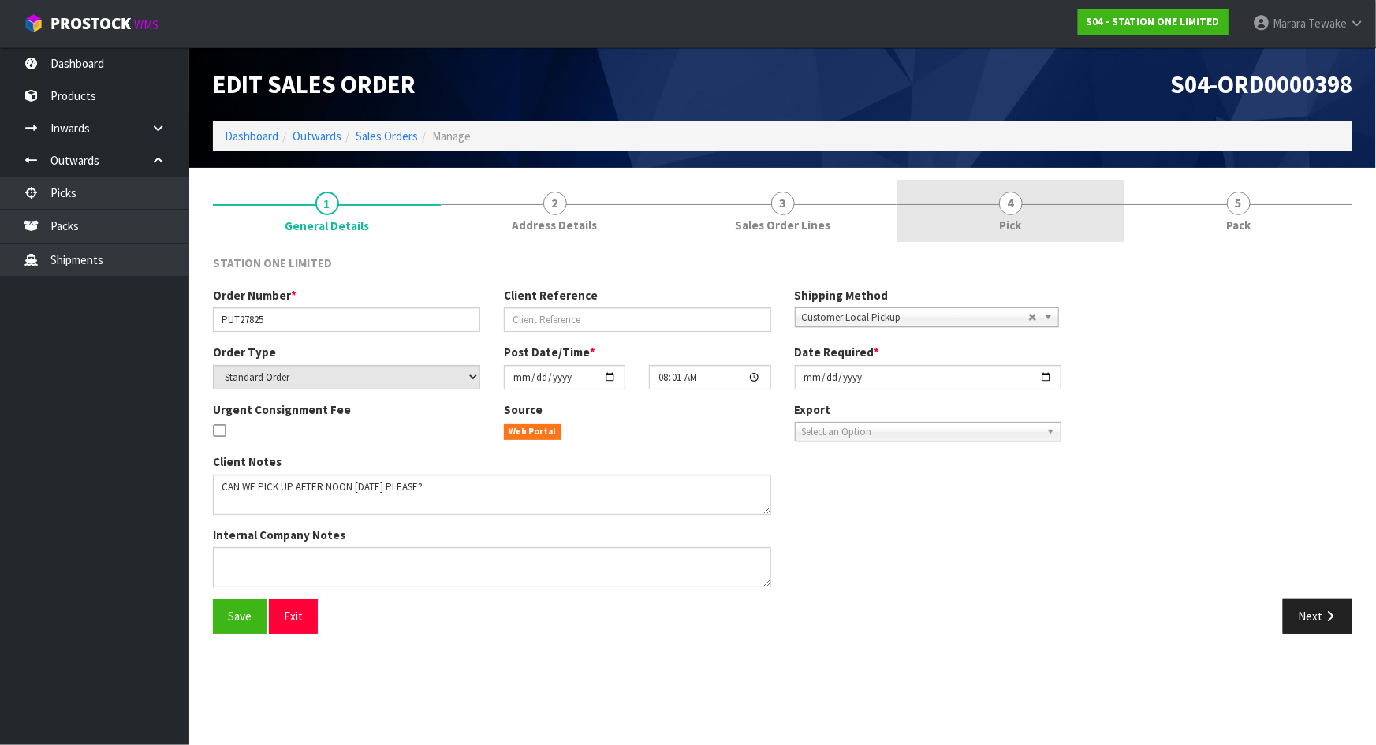
click at [1071, 228] on link "4 Pick" at bounding box center [1011, 211] width 228 height 62
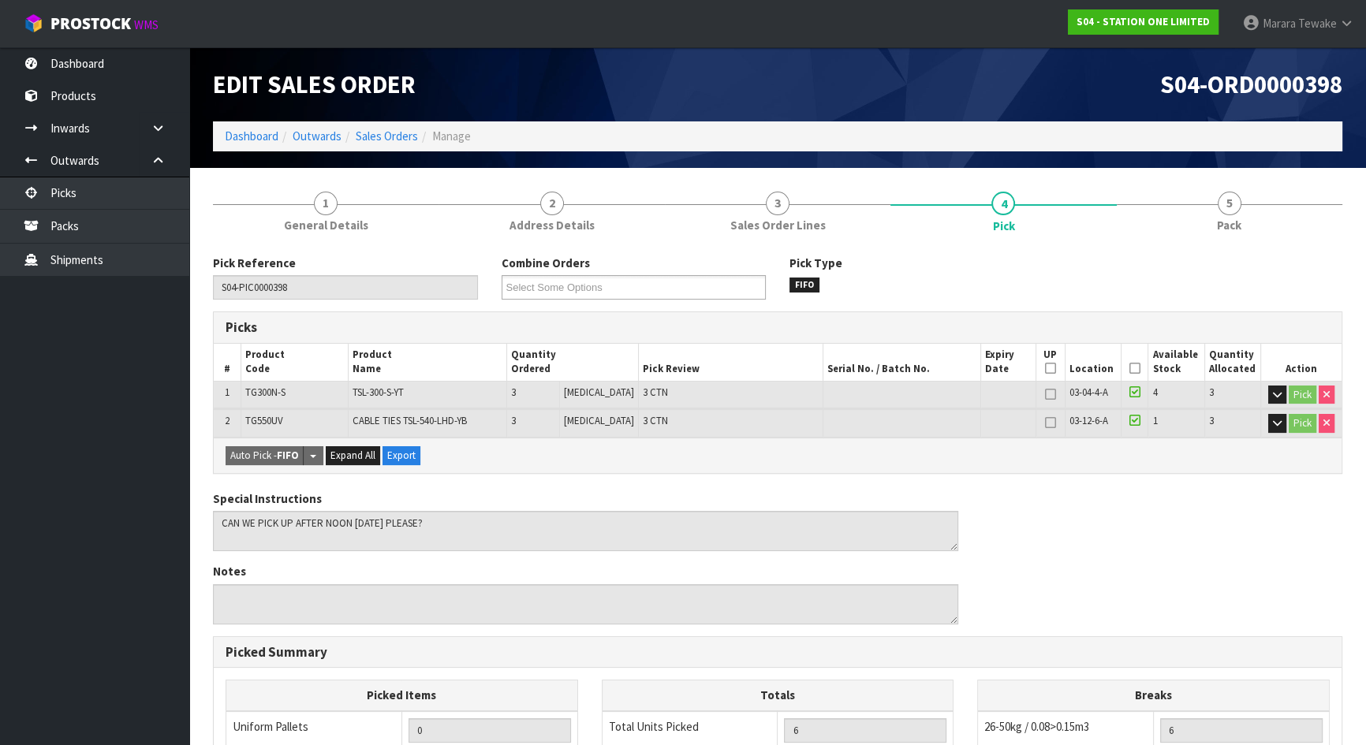
click at [1129, 369] on icon at bounding box center [1134, 368] width 11 height 1
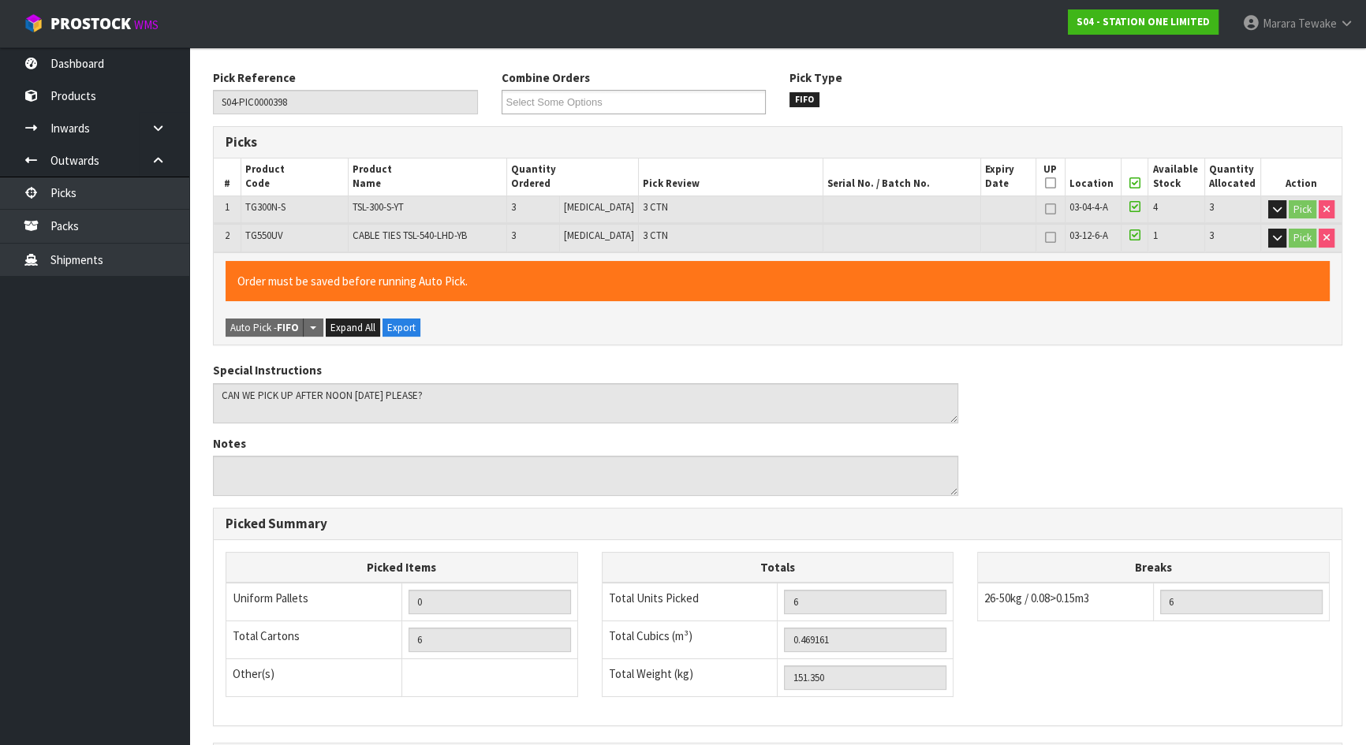
scroll to position [379, 0]
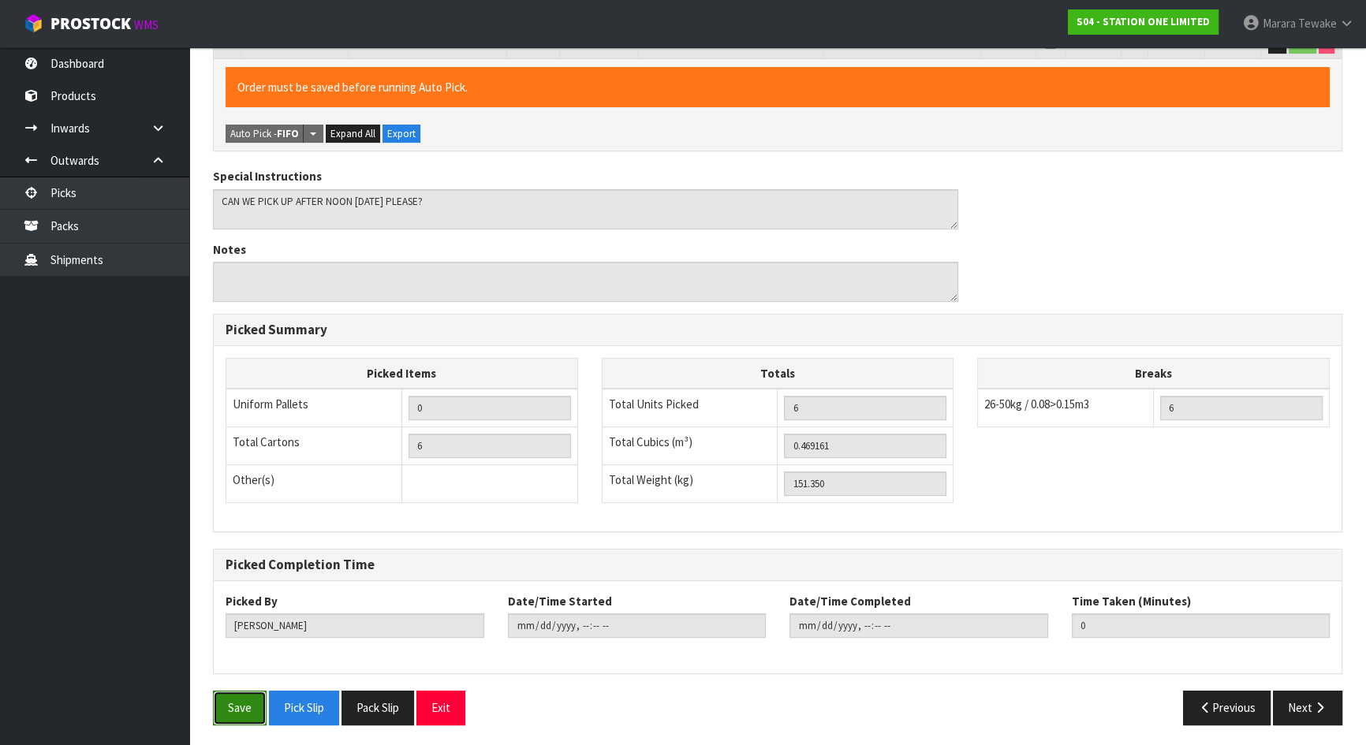
click at [262, 709] on button "Save" at bounding box center [240, 708] width 54 height 34
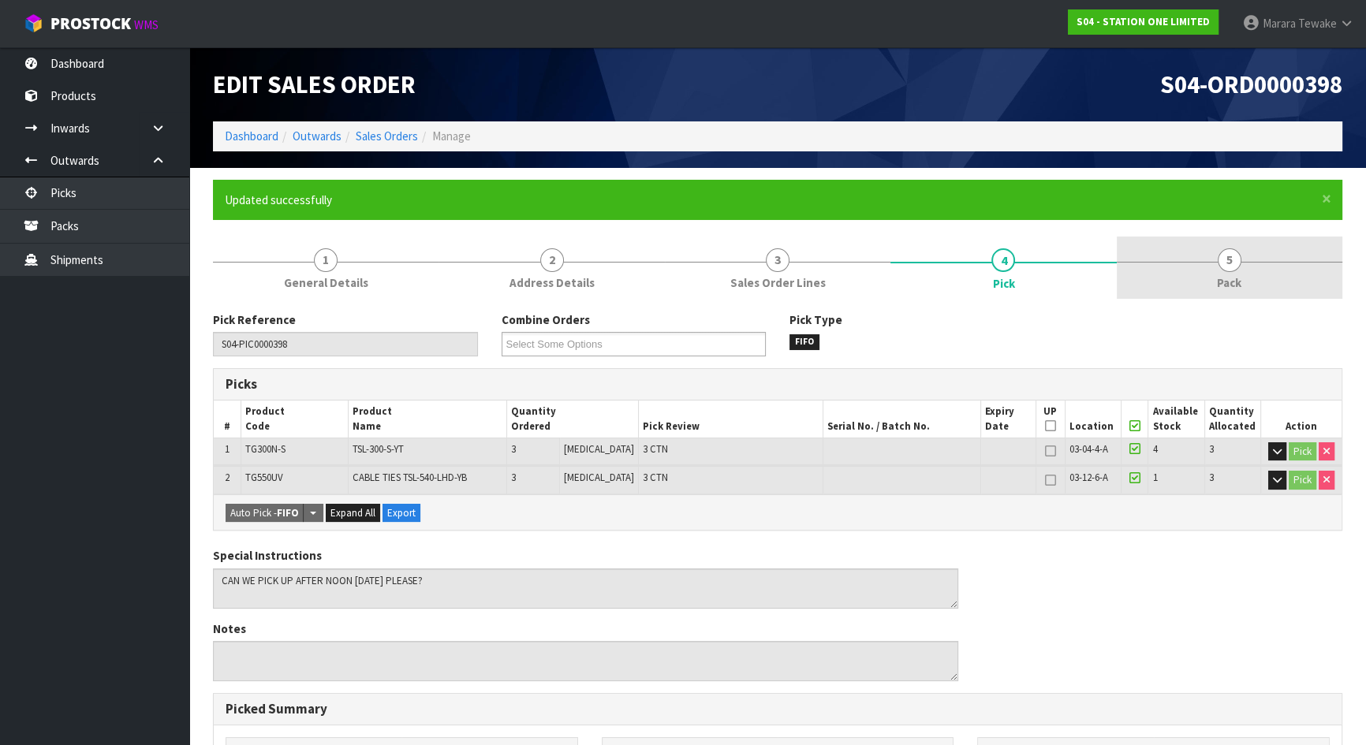
click at [1230, 275] on span "Pack" at bounding box center [1229, 282] width 24 height 17
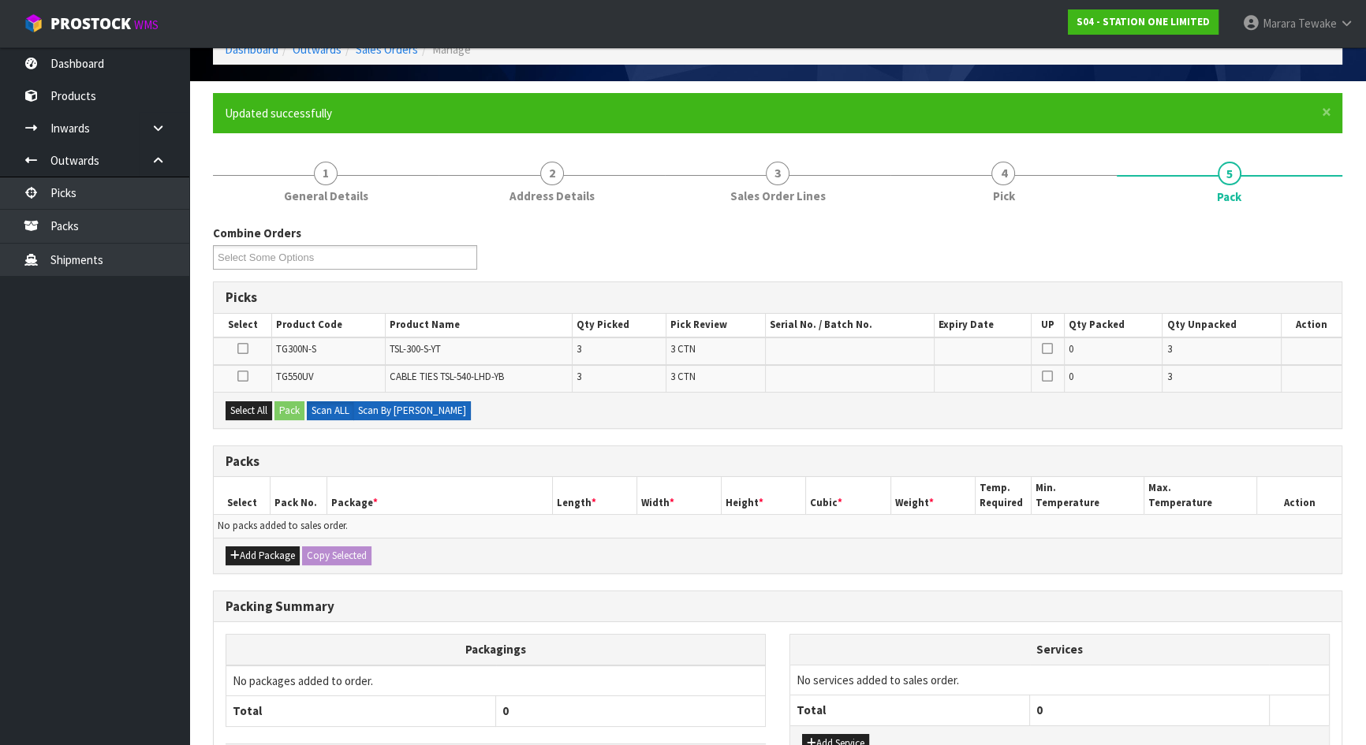
scroll to position [204, 0]
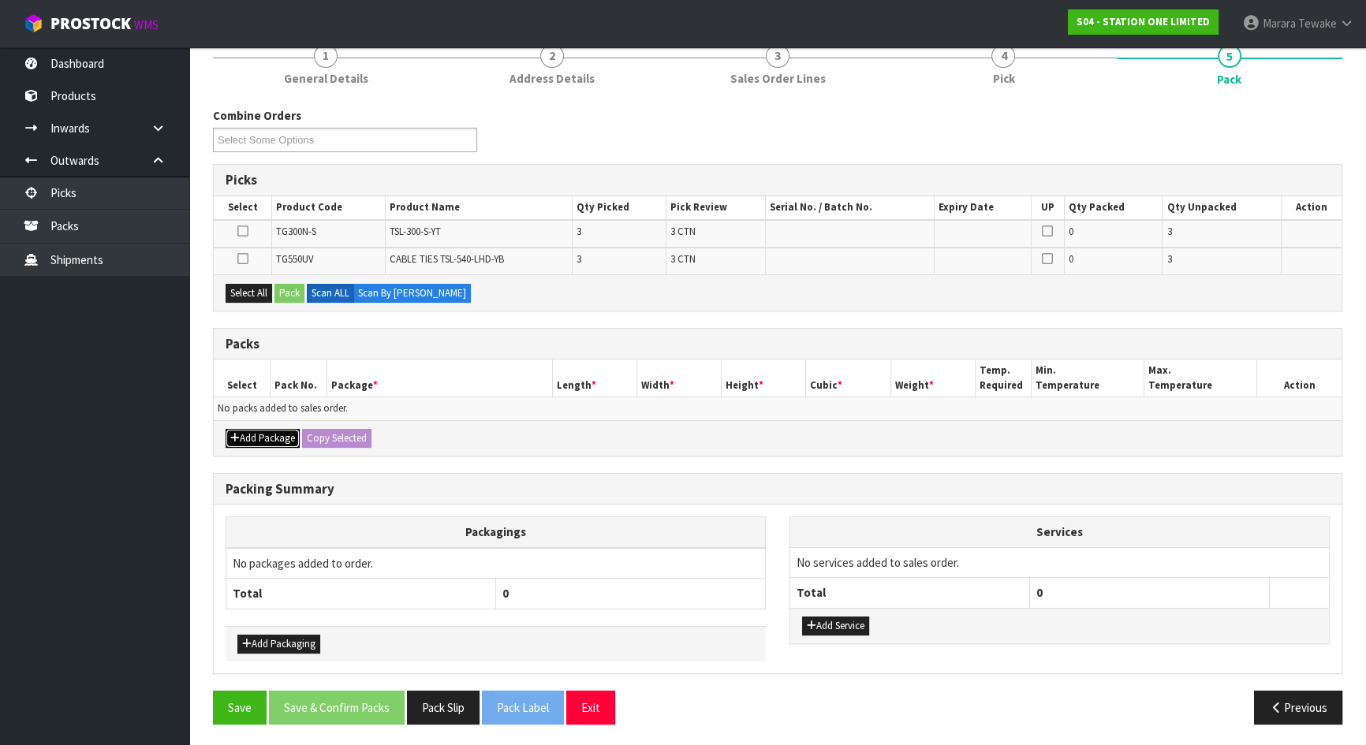
click at [282, 434] on button "Add Package" at bounding box center [263, 438] width 74 height 19
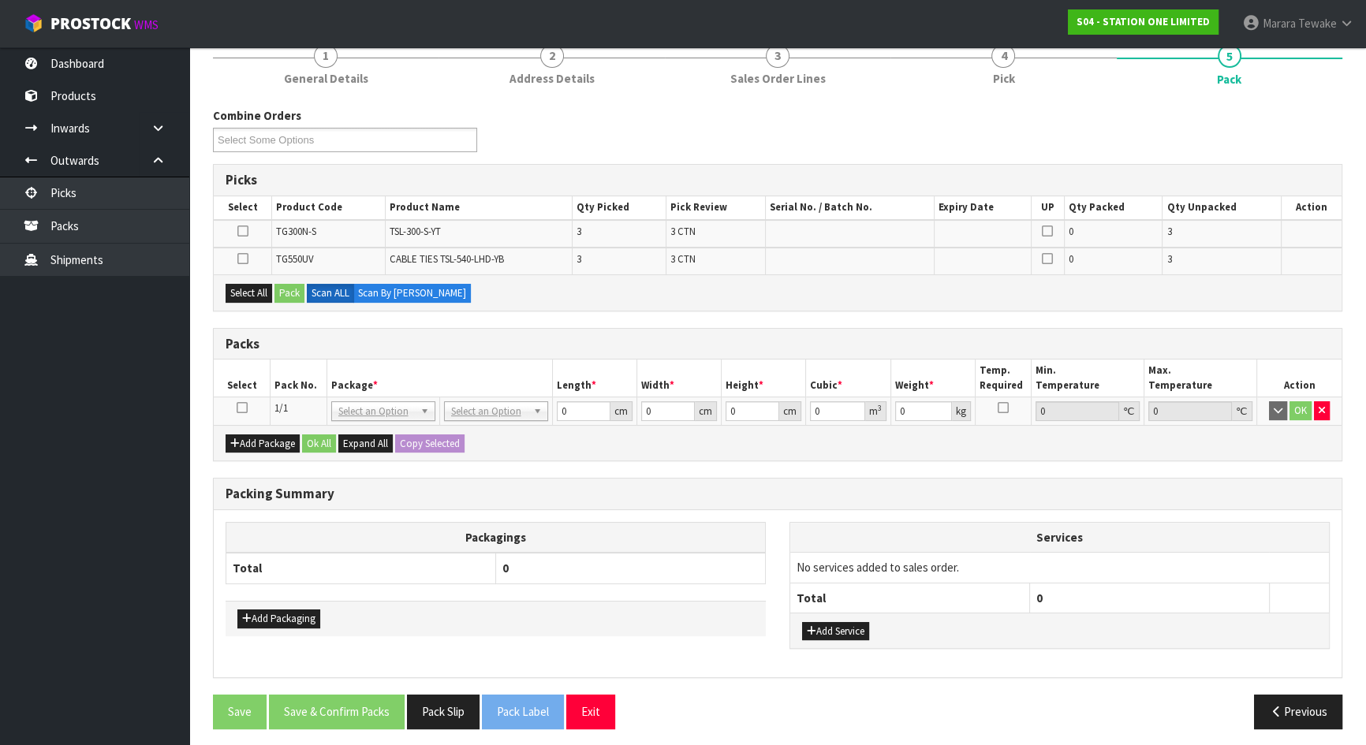
click at [235, 405] on td at bounding box center [242, 411] width 57 height 28
click at [241, 408] on icon at bounding box center [242, 408] width 11 height 1
click at [253, 289] on button "Select All" at bounding box center [249, 293] width 47 height 19
click at [278, 287] on button "Pack" at bounding box center [289, 293] width 30 height 19
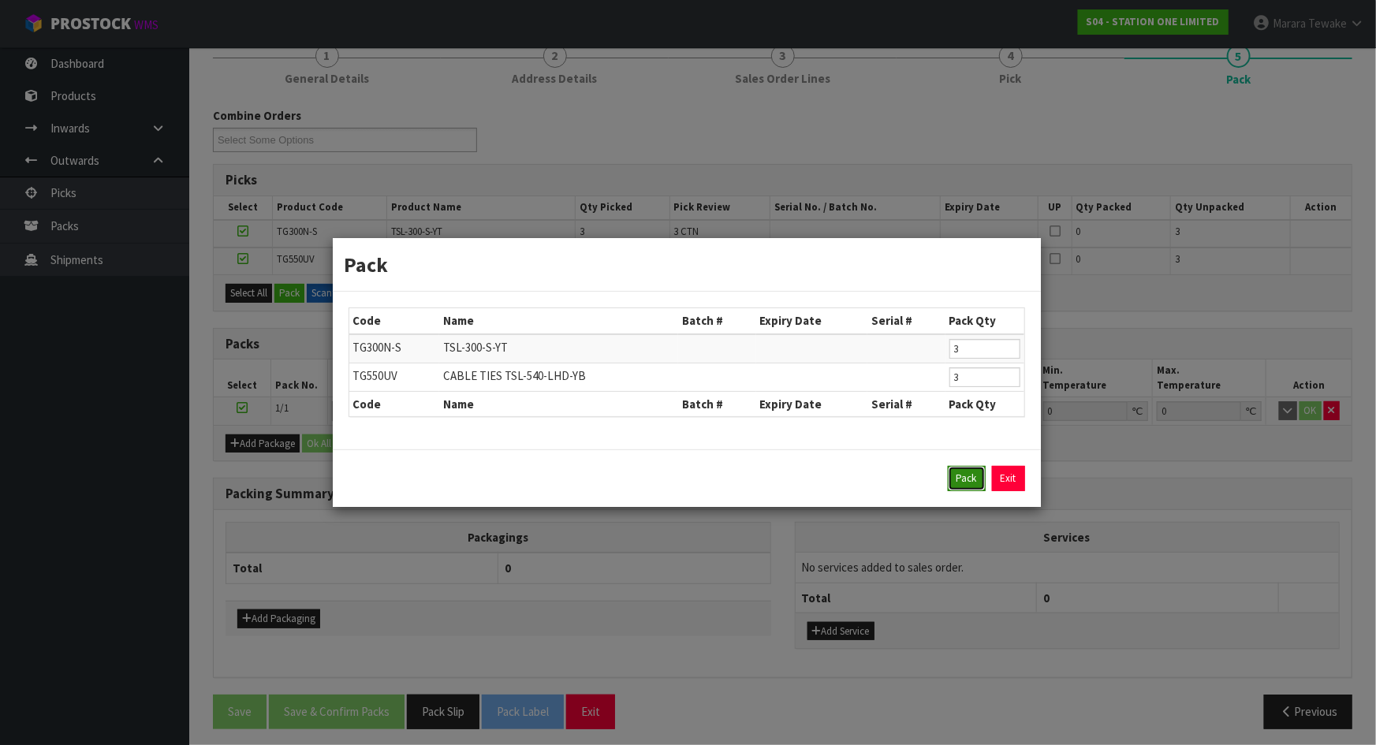
click at [958, 477] on button "Pack" at bounding box center [967, 478] width 38 height 25
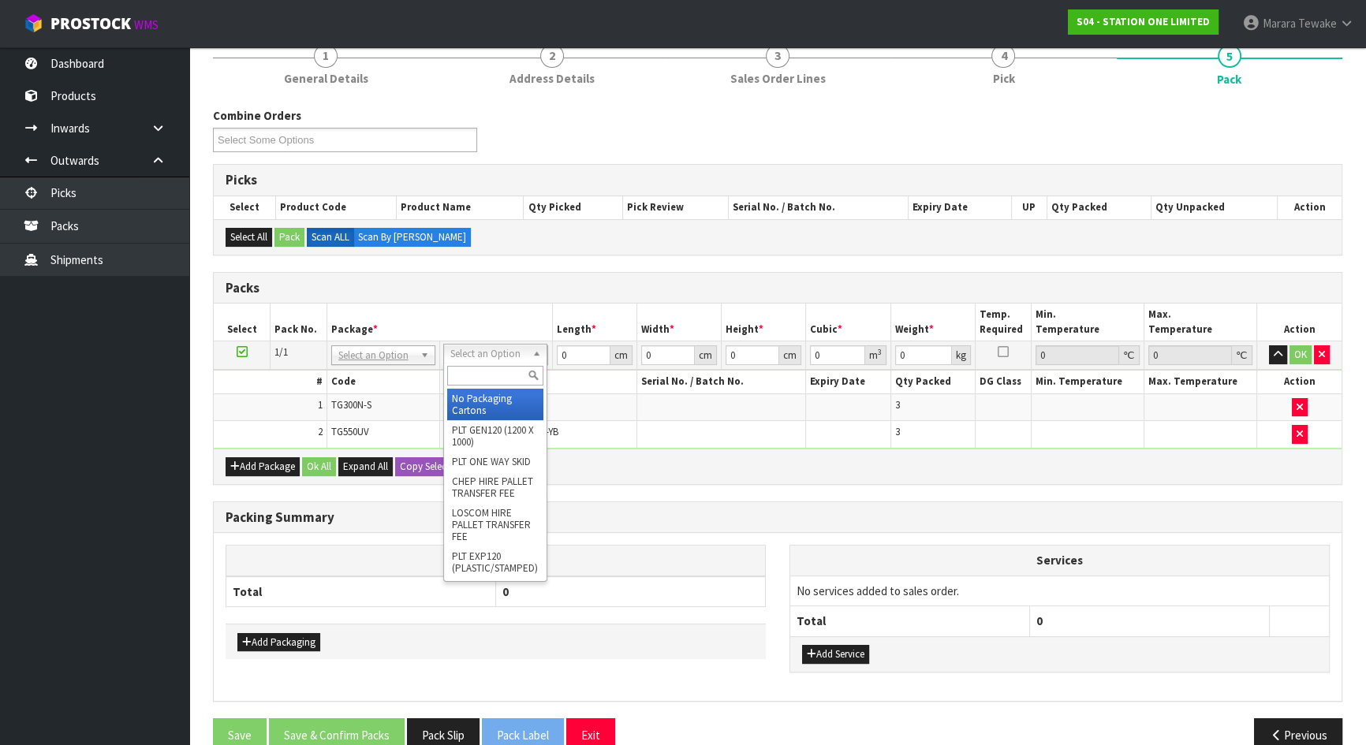
click at [496, 375] on input "text" at bounding box center [495, 376] width 96 height 20
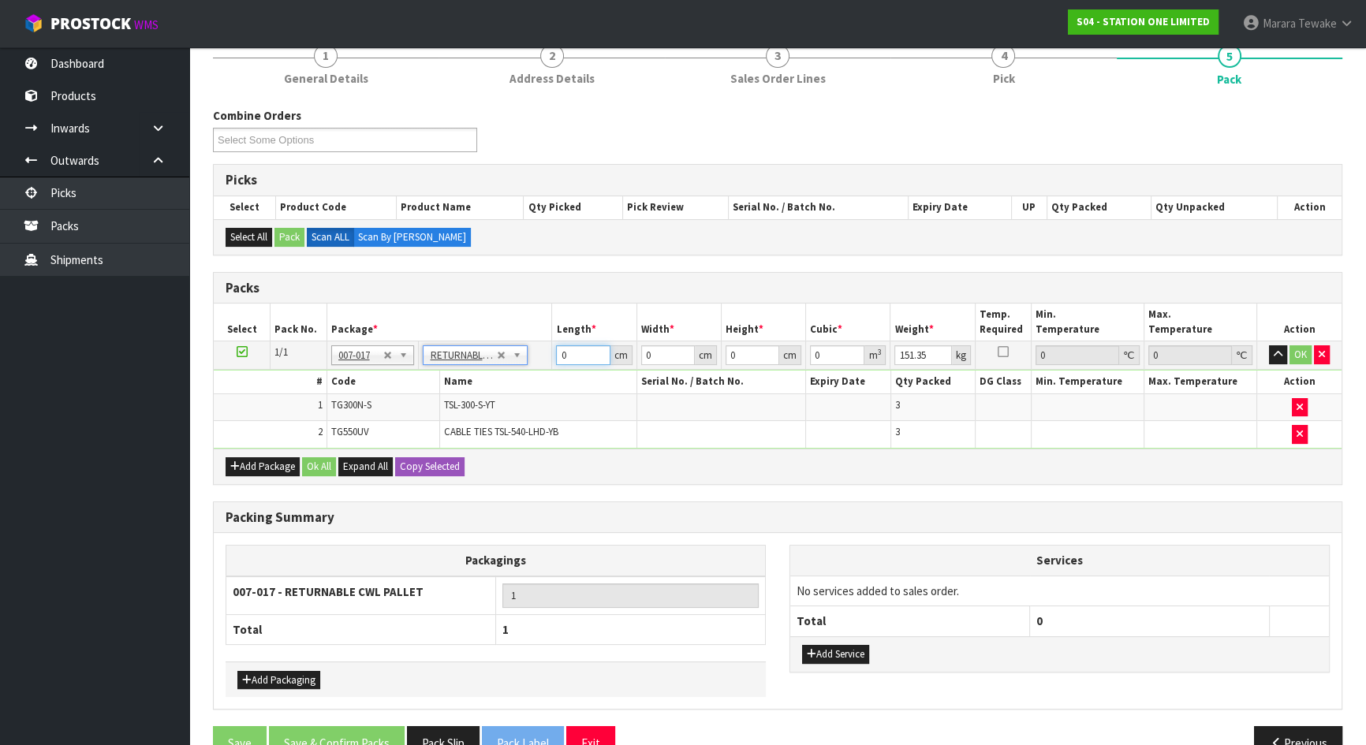
click at [555, 342] on td "0 cm" at bounding box center [594, 355] width 84 height 28
click at [1298, 352] on button "OK" at bounding box center [1300, 354] width 22 height 19
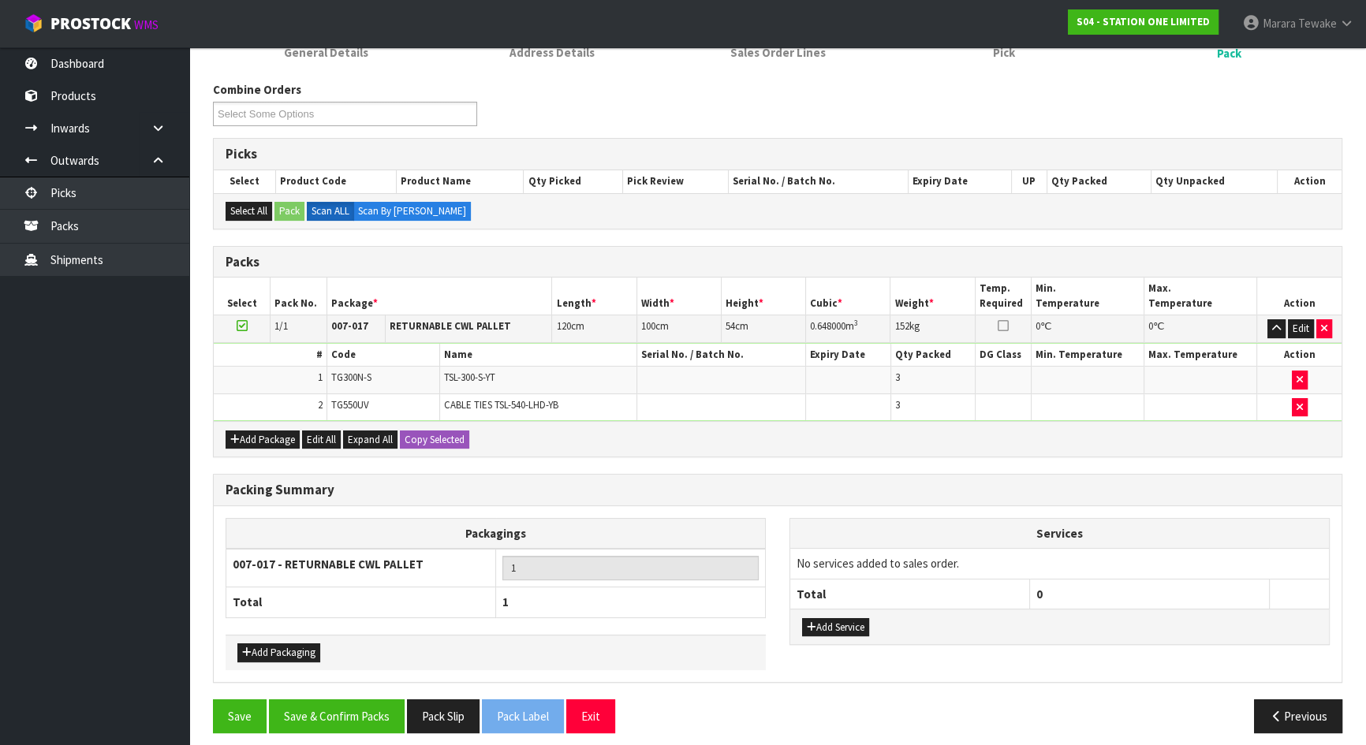
scroll to position [238, 0]
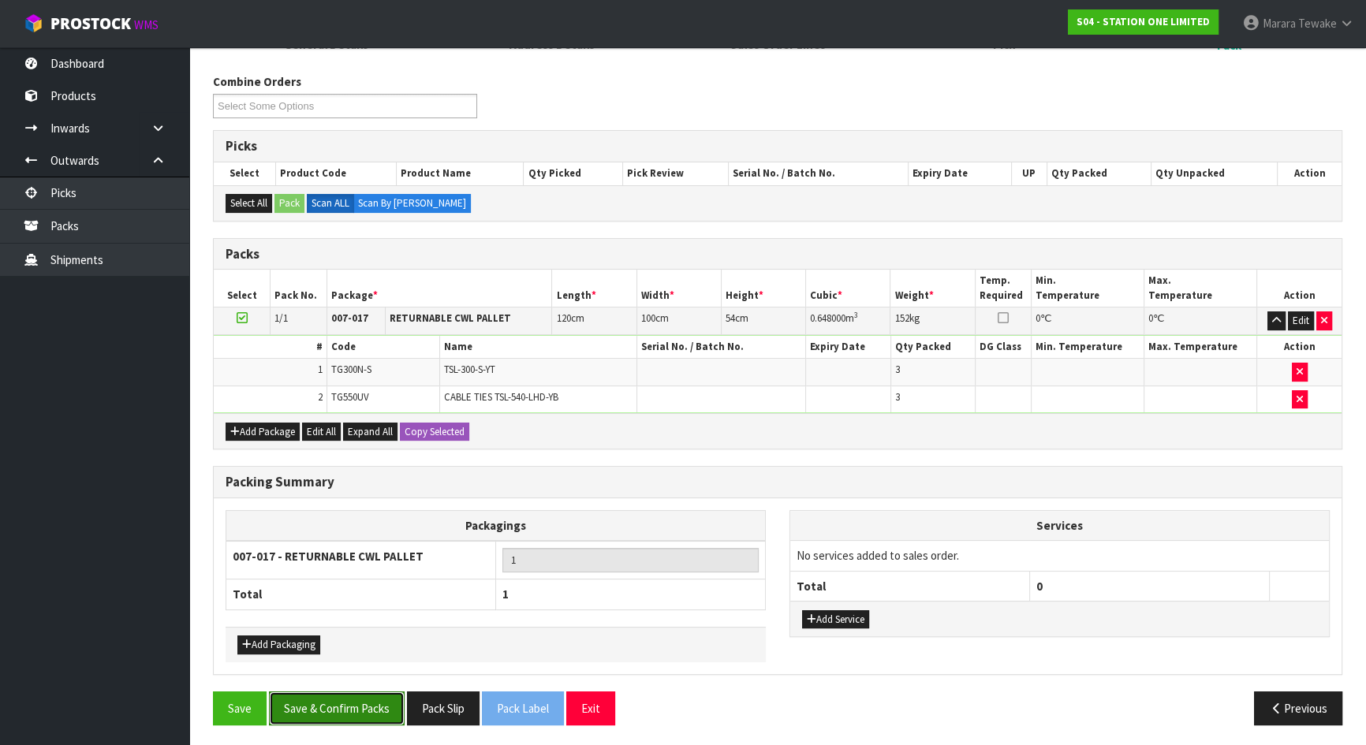
click at [368, 692] on button "Save & Confirm Packs" at bounding box center [337, 709] width 136 height 34
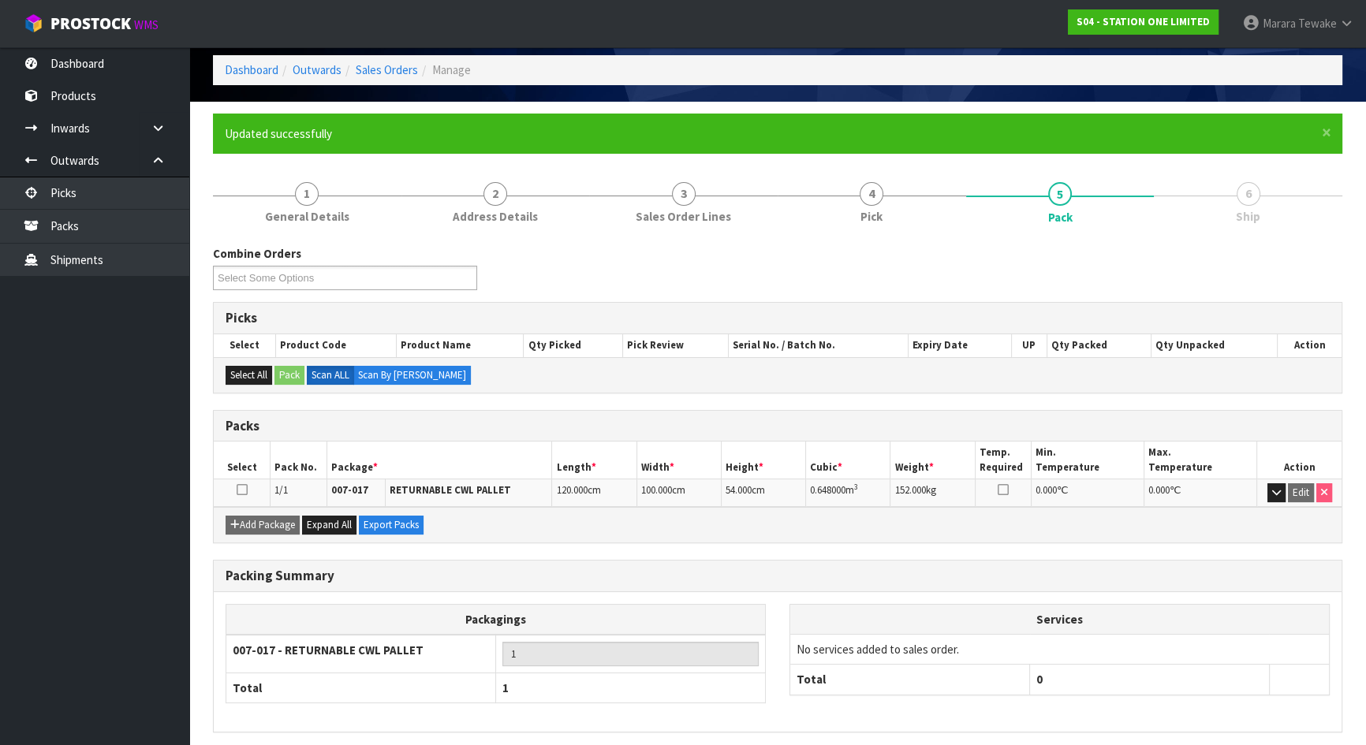
scroll to position [125, 0]
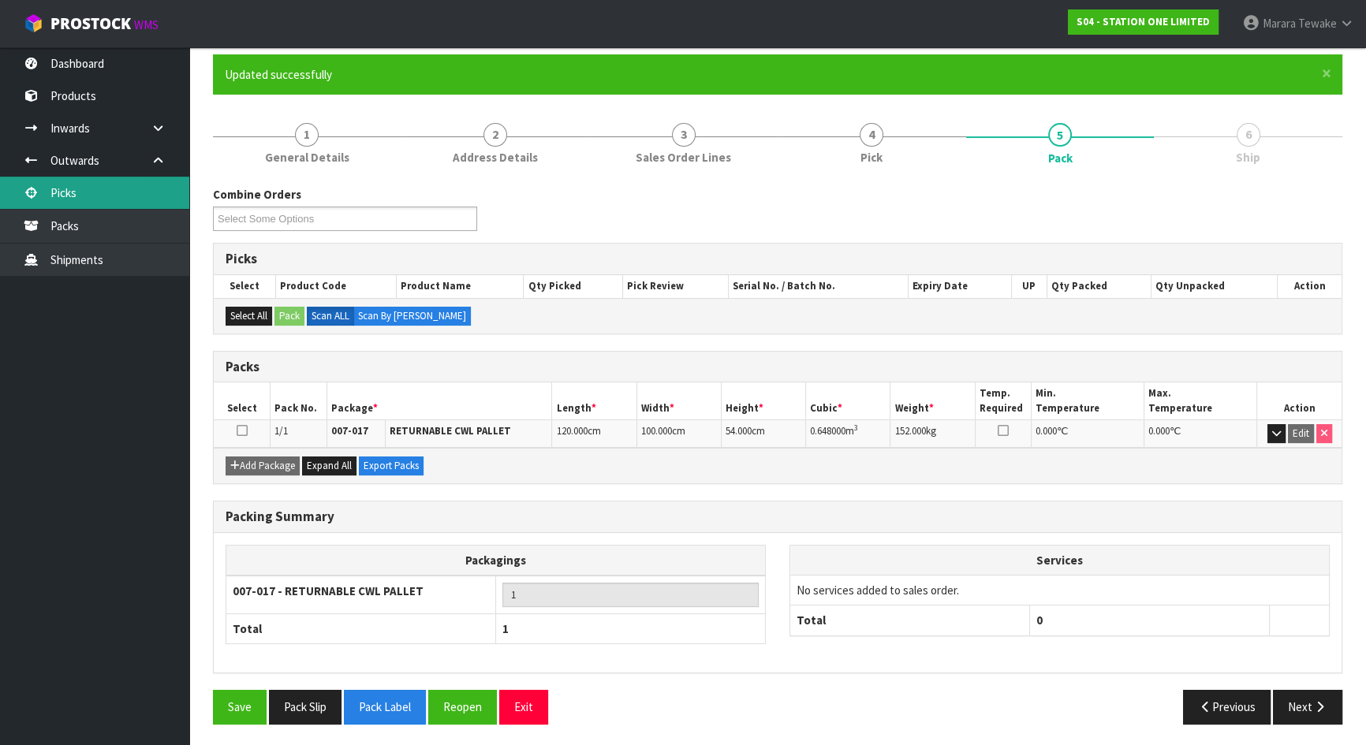
click at [147, 196] on link "Picks" at bounding box center [94, 193] width 189 height 32
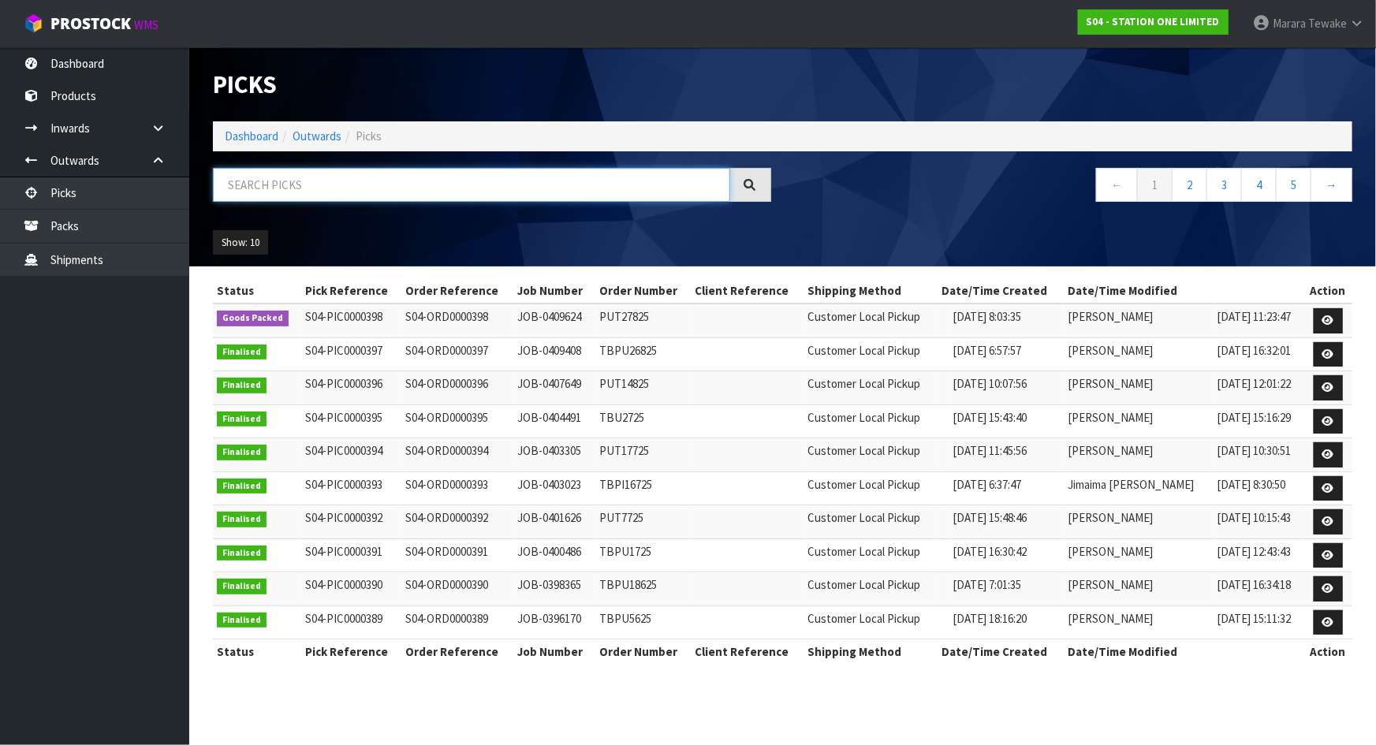
click at [375, 190] on input "text" at bounding box center [471, 185] width 517 height 34
click at [339, 189] on input "text" at bounding box center [471, 185] width 517 height 34
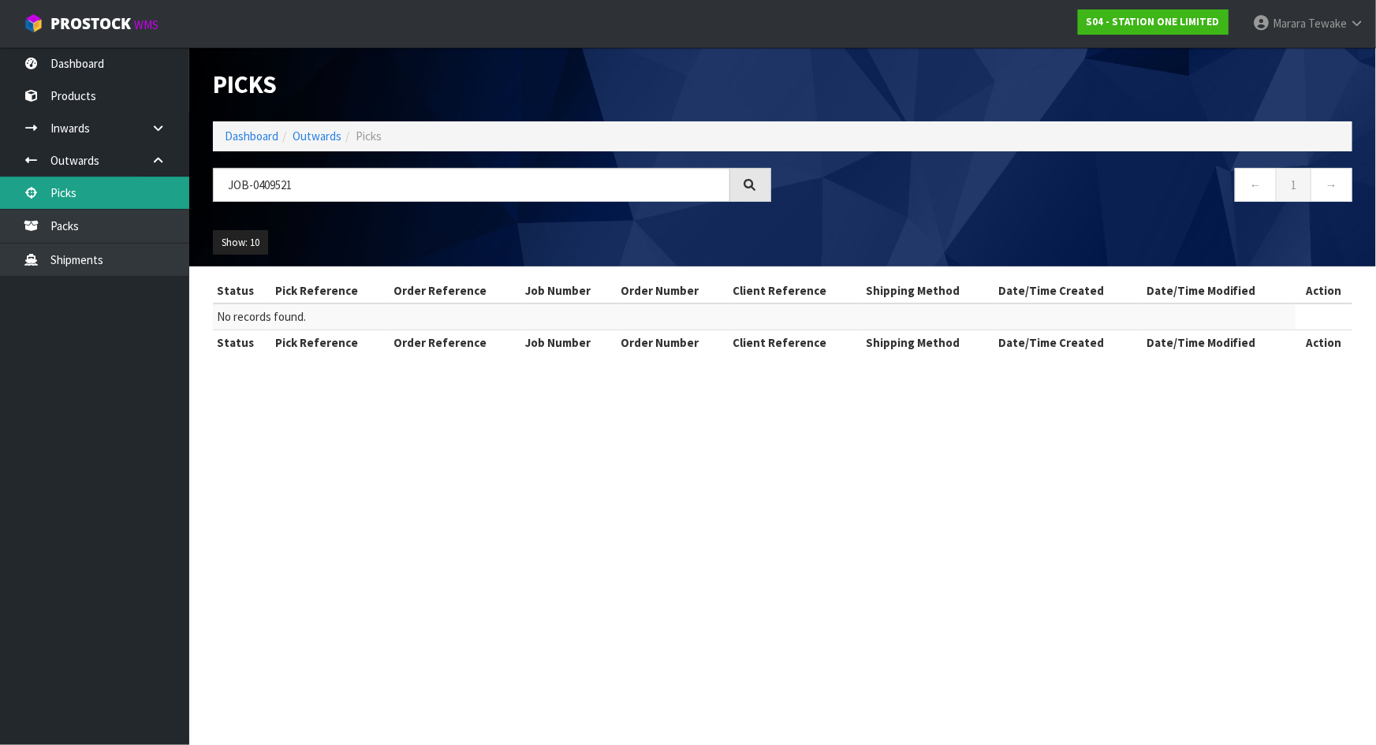
click at [137, 194] on link "Picks" at bounding box center [94, 193] width 189 height 32
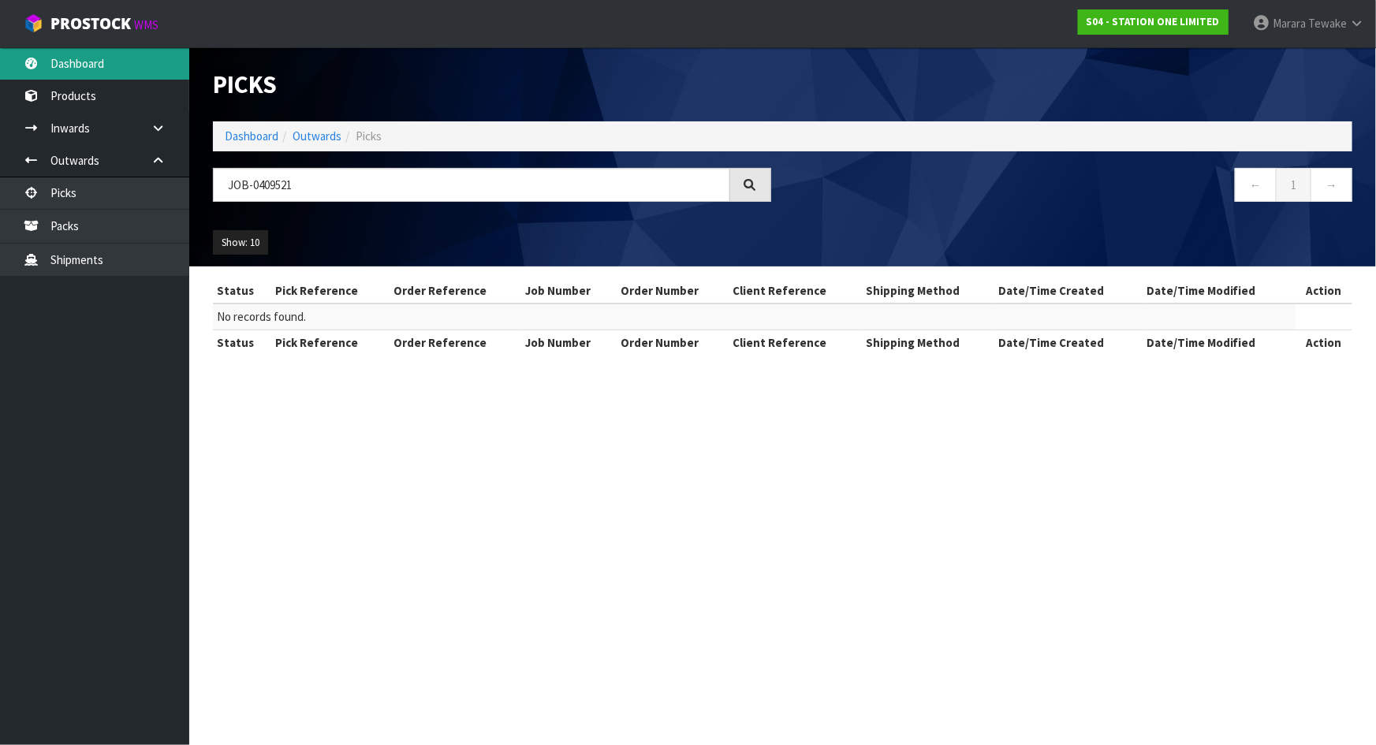
click at [127, 65] on link "Dashboard" at bounding box center [94, 63] width 189 height 32
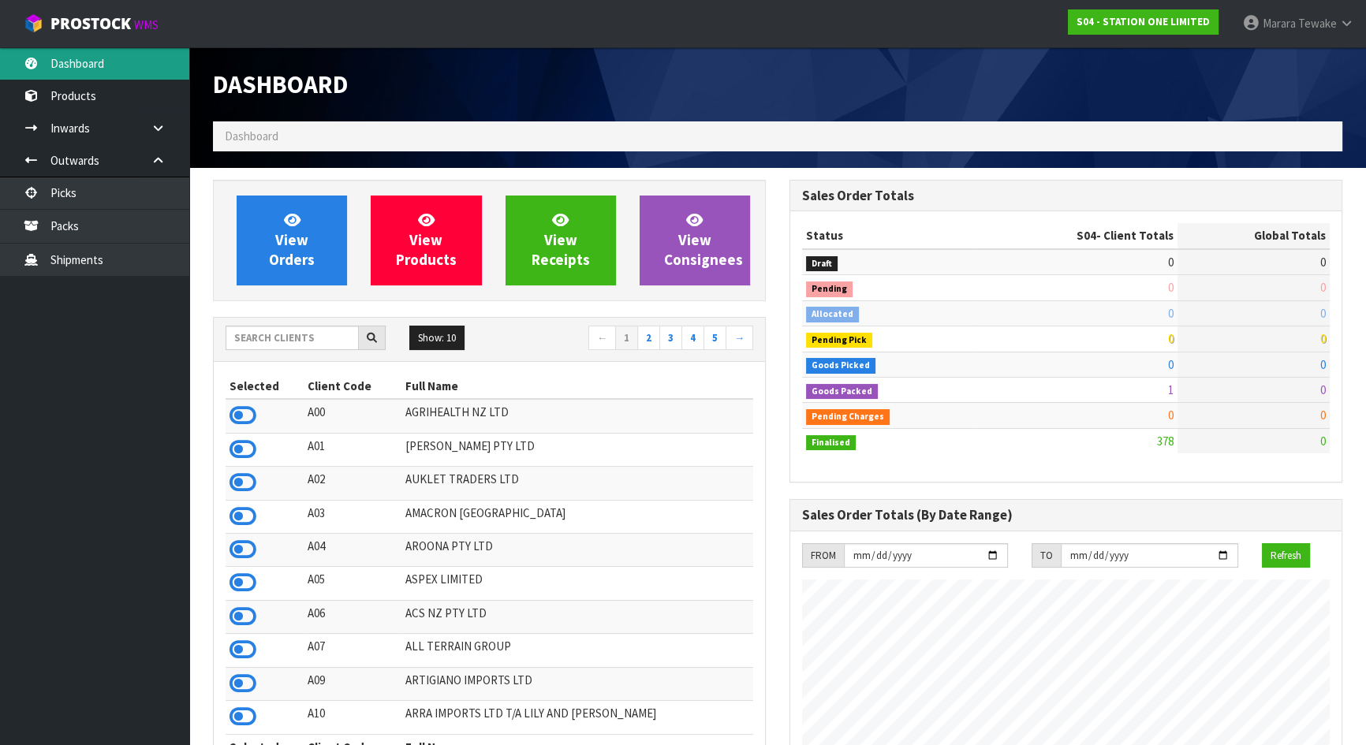
scroll to position [988, 576]
click at [312, 347] on input "text" at bounding box center [292, 338] width 133 height 24
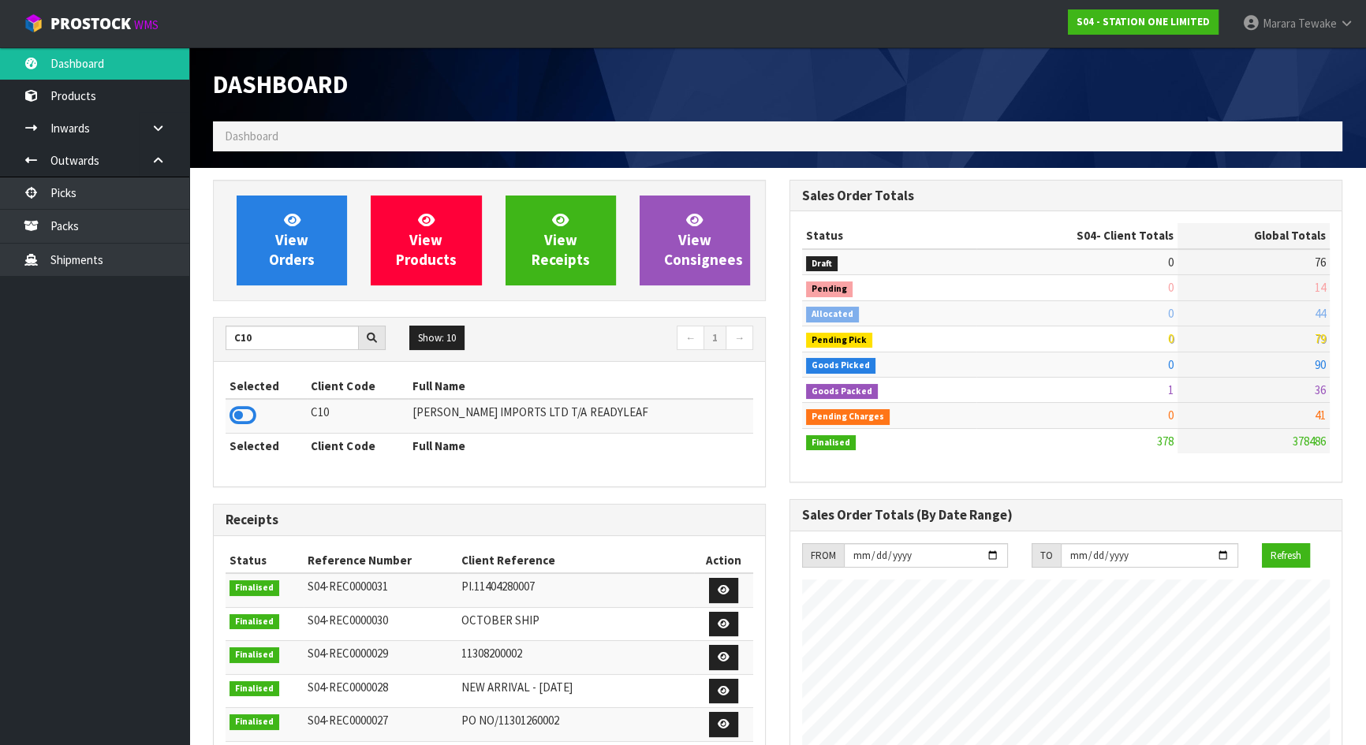
click at [222, 419] on div "Selected Client Code Full Name C10 CANNON IMPORTS LTD T/A READYLEAF Selected Cl…" at bounding box center [489, 424] width 551 height 125
drag, startPoint x: 245, startPoint y: 416, endPoint x: 247, endPoint y: 405, distance: 11.9
click at [246, 416] on icon at bounding box center [243, 416] width 27 height 24
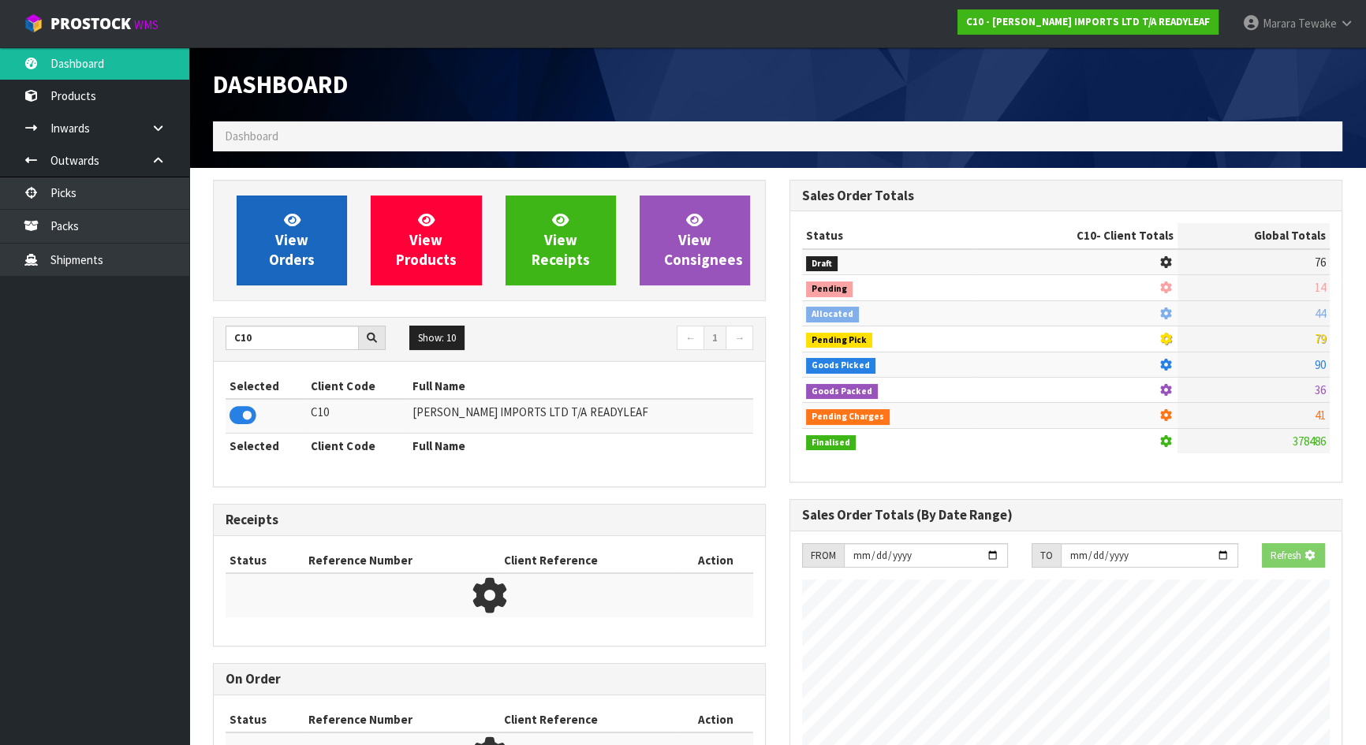
scroll to position [1039, 576]
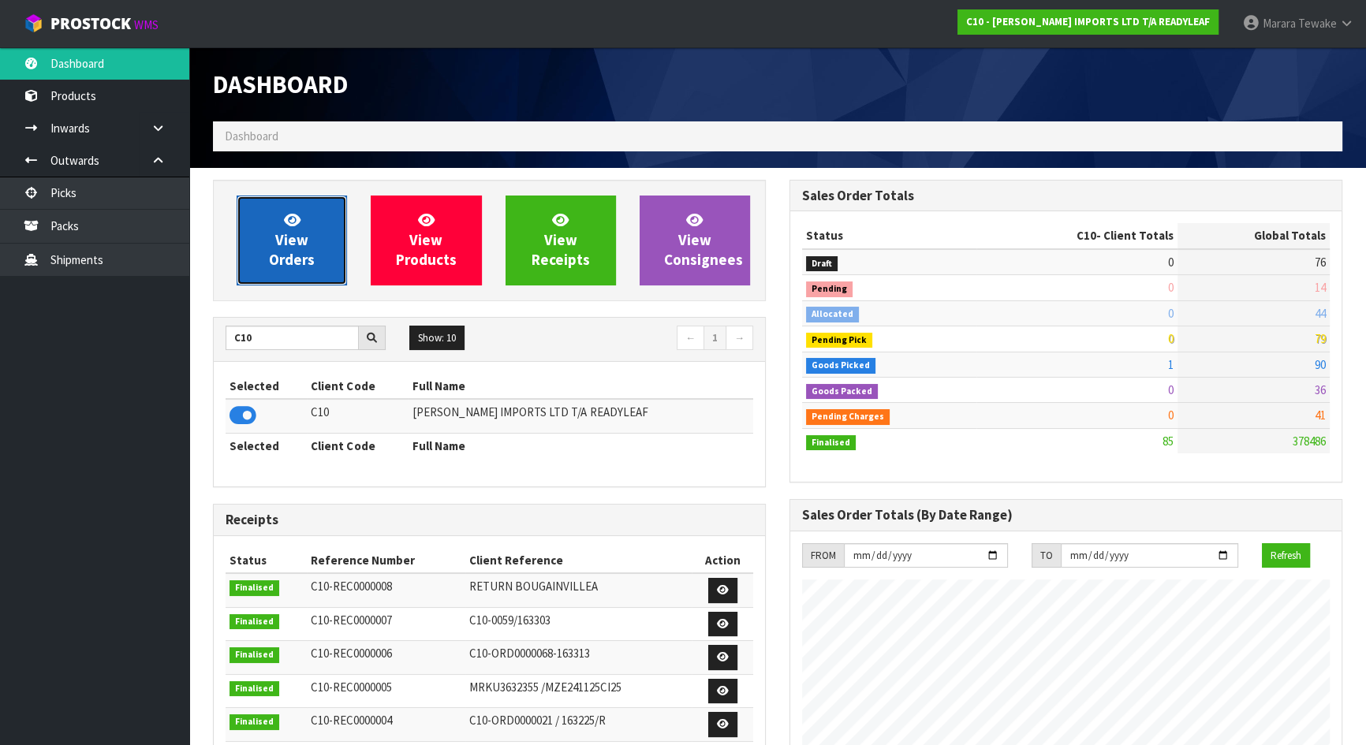
click at [284, 262] on span "View Orders" at bounding box center [292, 240] width 46 height 59
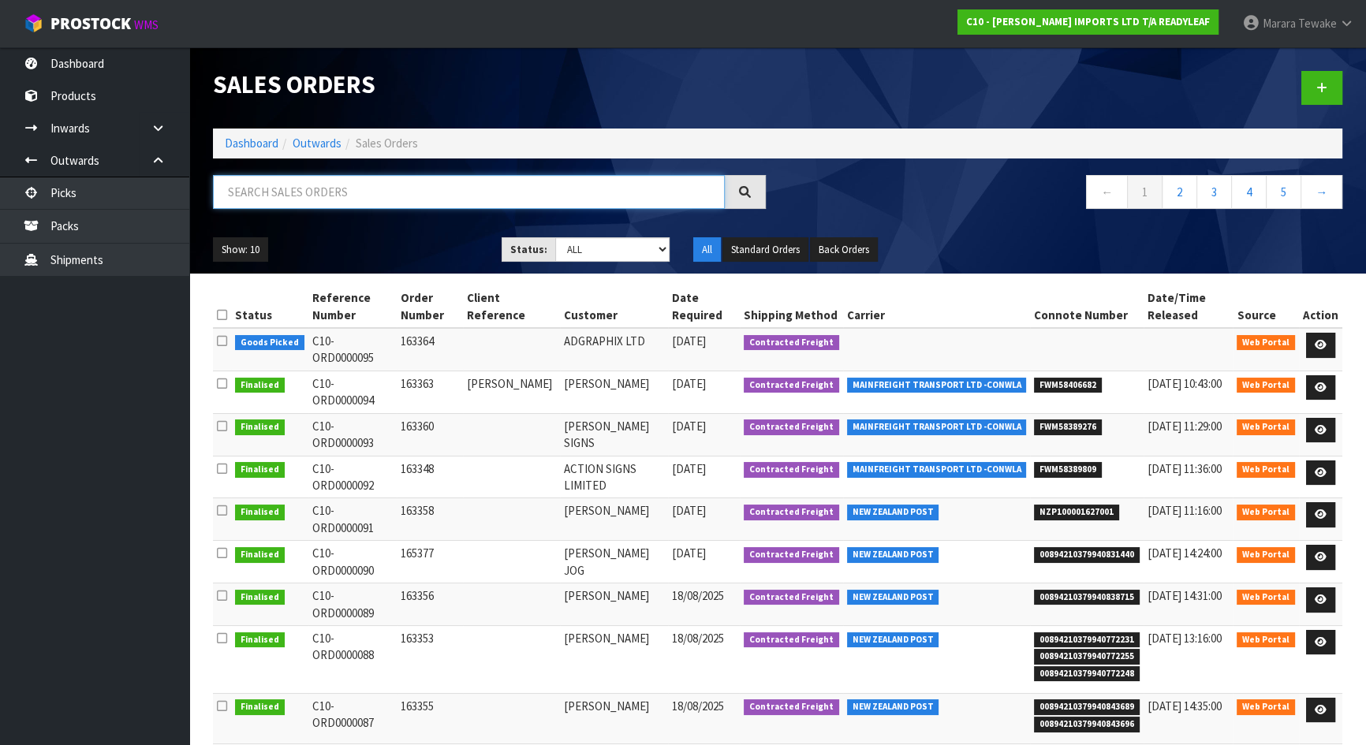
click at [345, 191] on input "text" at bounding box center [469, 192] width 512 height 34
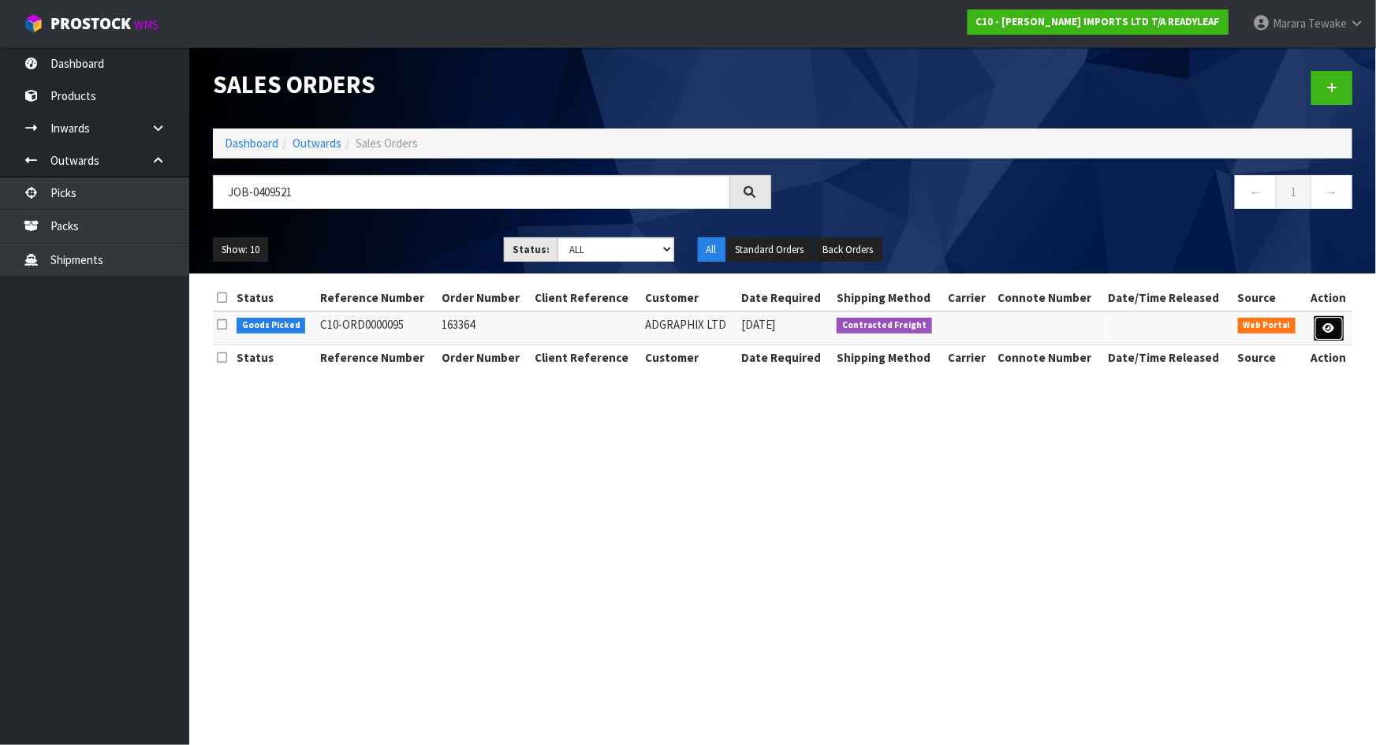
click at [1333, 327] on icon at bounding box center [1329, 328] width 12 height 10
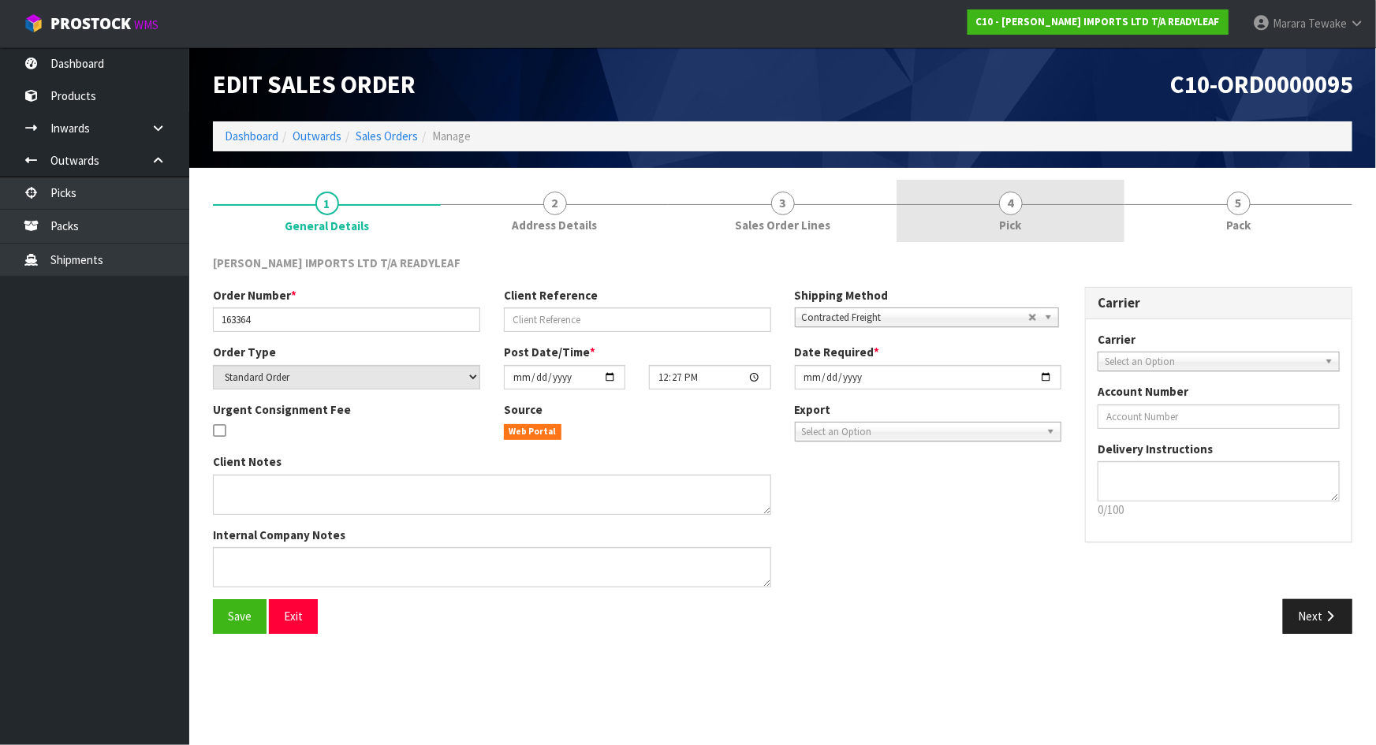
click at [1018, 195] on span "4" at bounding box center [1011, 204] width 24 height 24
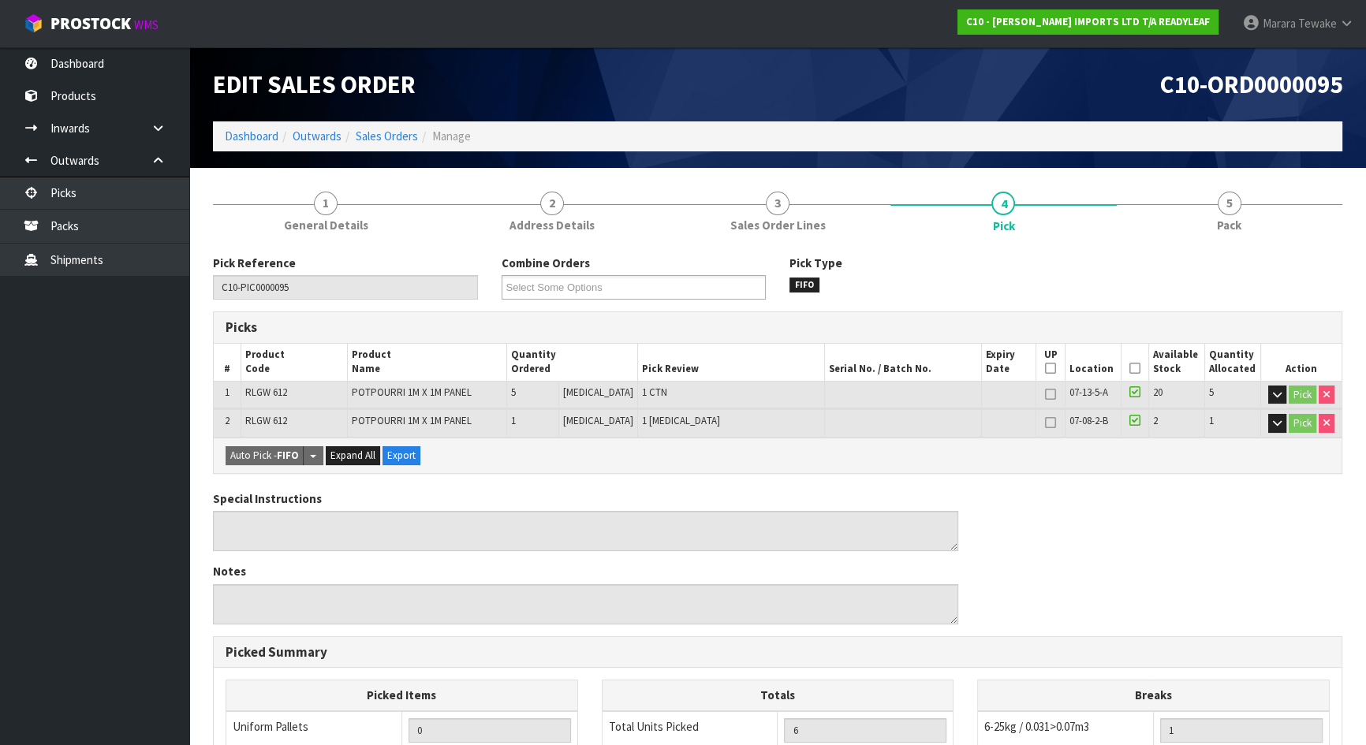
click at [1133, 368] on icon at bounding box center [1134, 368] width 11 height 1
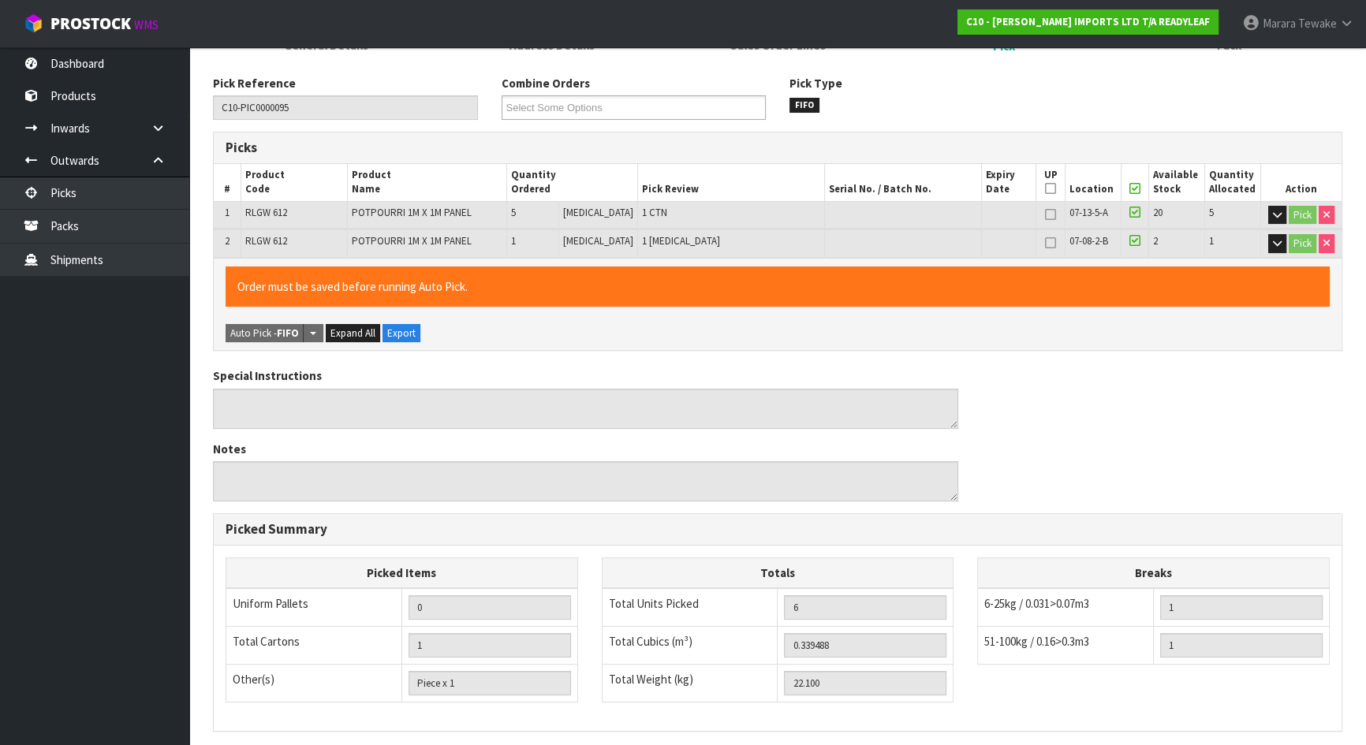
scroll to position [379, 0]
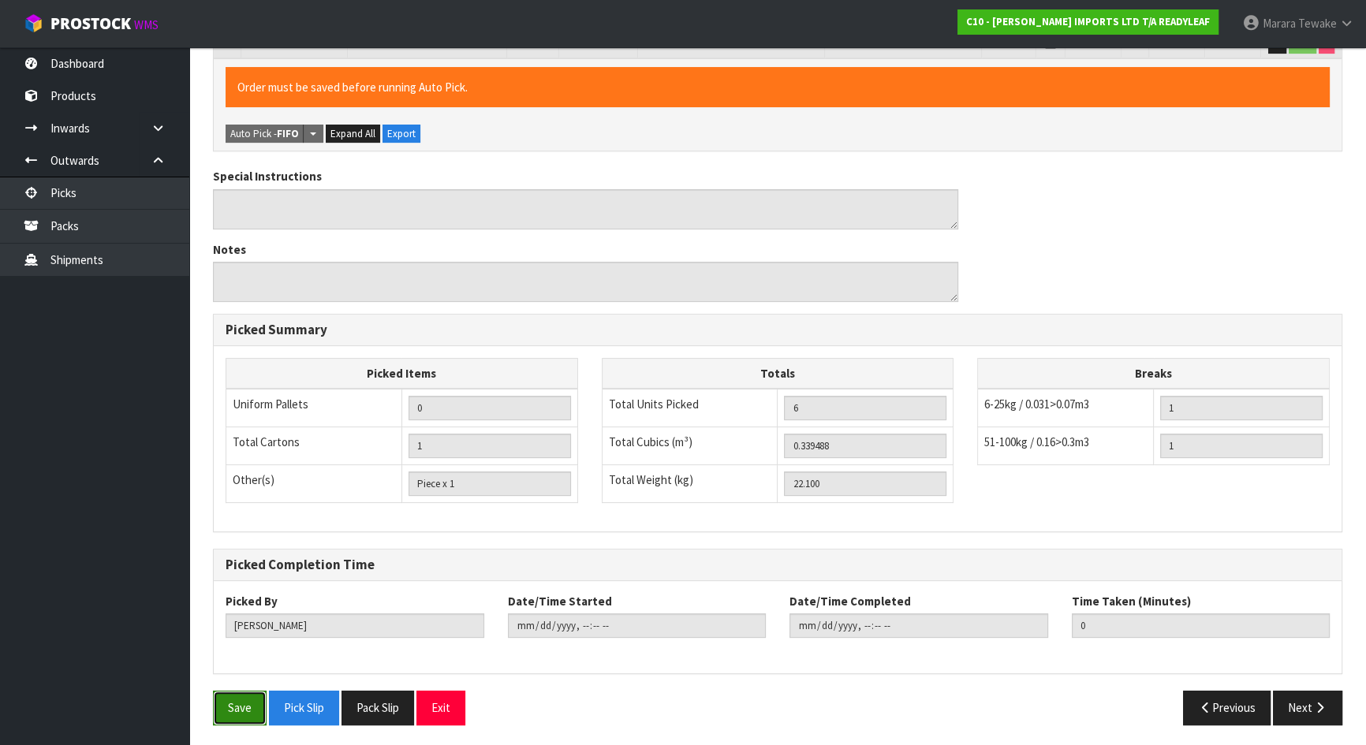
click at [258, 701] on button "Save" at bounding box center [240, 708] width 54 height 34
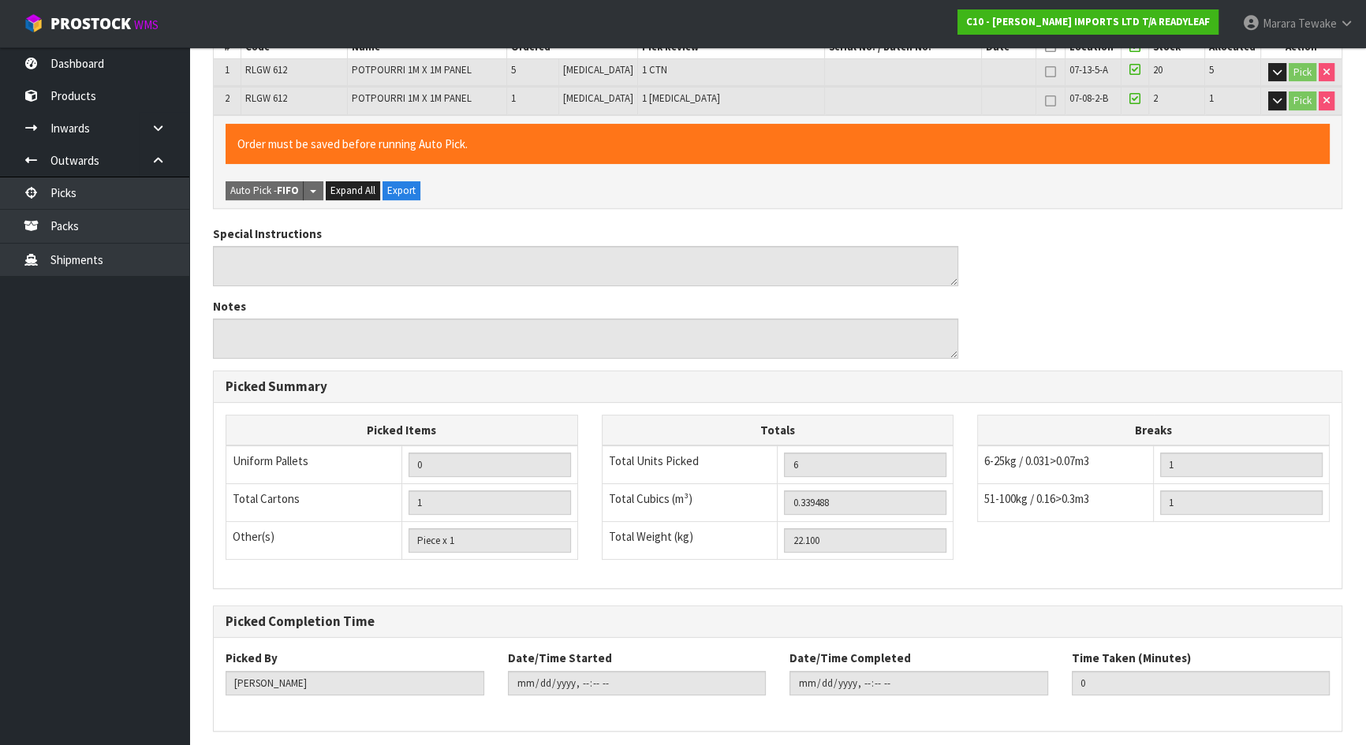
scroll to position [0, 0]
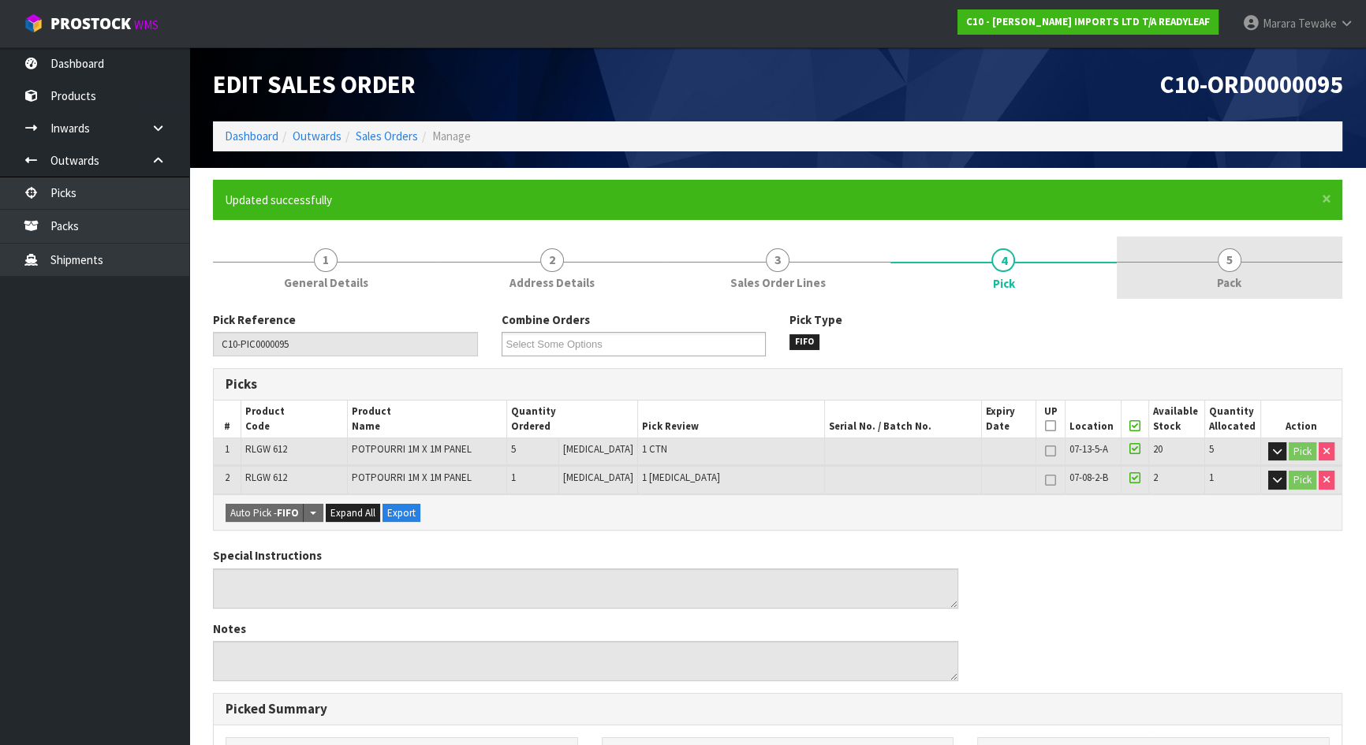
click at [1293, 272] on link "5 Pack" at bounding box center [1230, 268] width 226 height 62
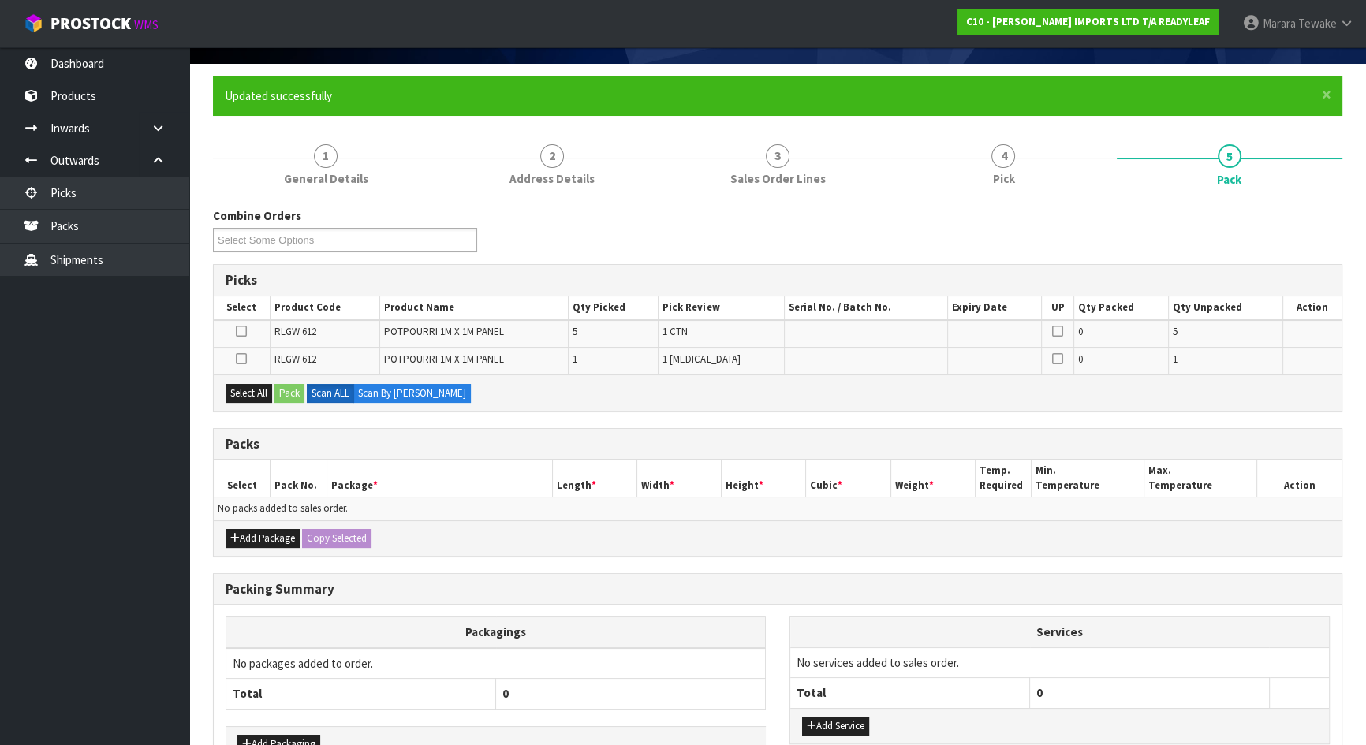
scroll to position [204, 0]
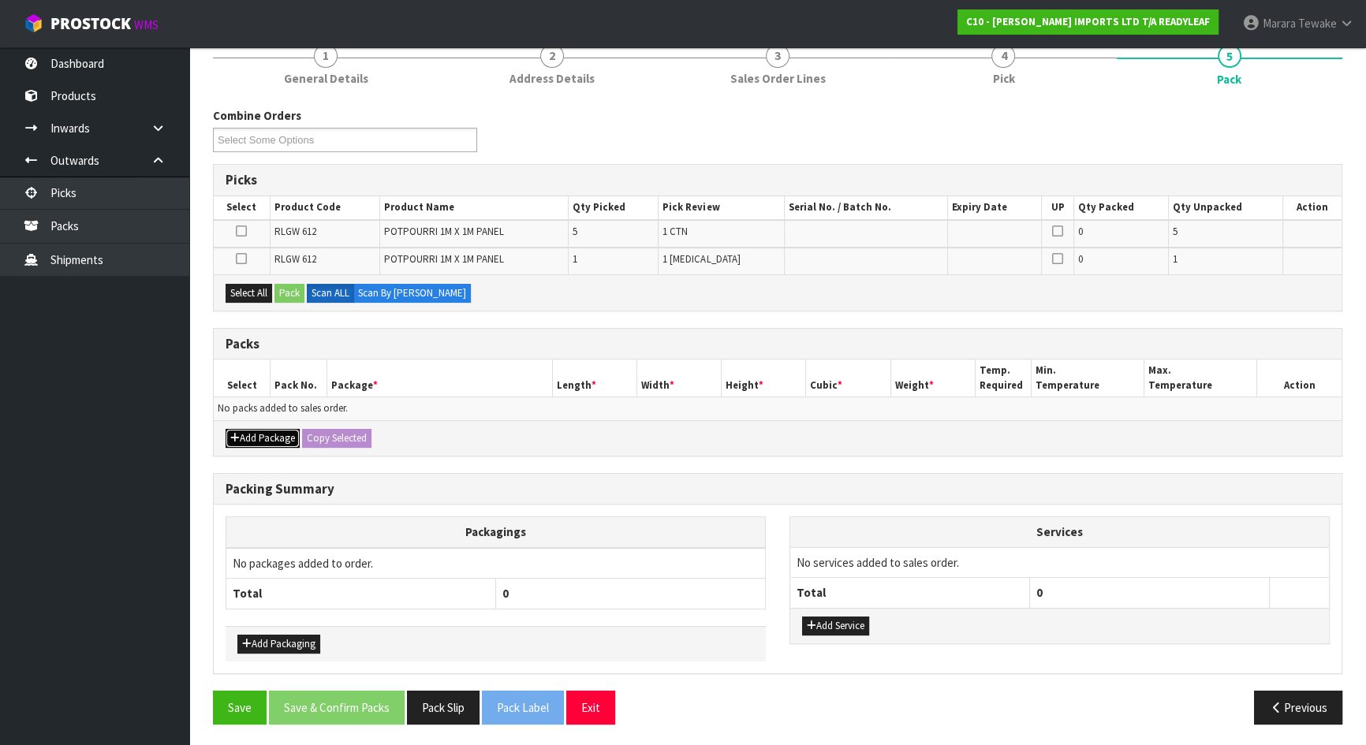
click at [257, 430] on button "Add Package" at bounding box center [263, 438] width 74 height 19
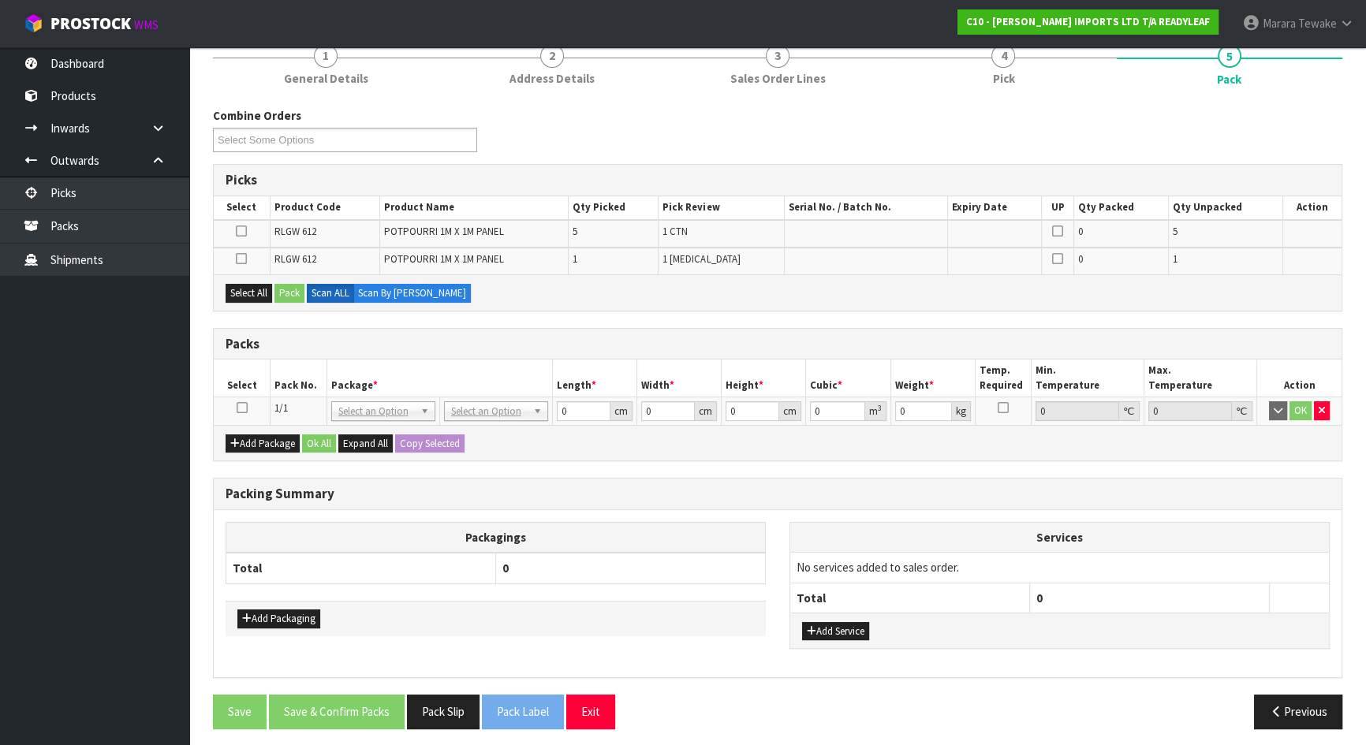
click at [241, 408] on icon at bounding box center [242, 408] width 11 height 1
drag, startPoint x: 255, startPoint y: 294, endPoint x: 292, endPoint y: 293, distance: 37.1
click at [263, 293] on button "Select All" at bounding box center [249, 293] width 47 height 19
click at [292, 293] on button "Pack" at bounding box center [289, 293] width 30 height 19
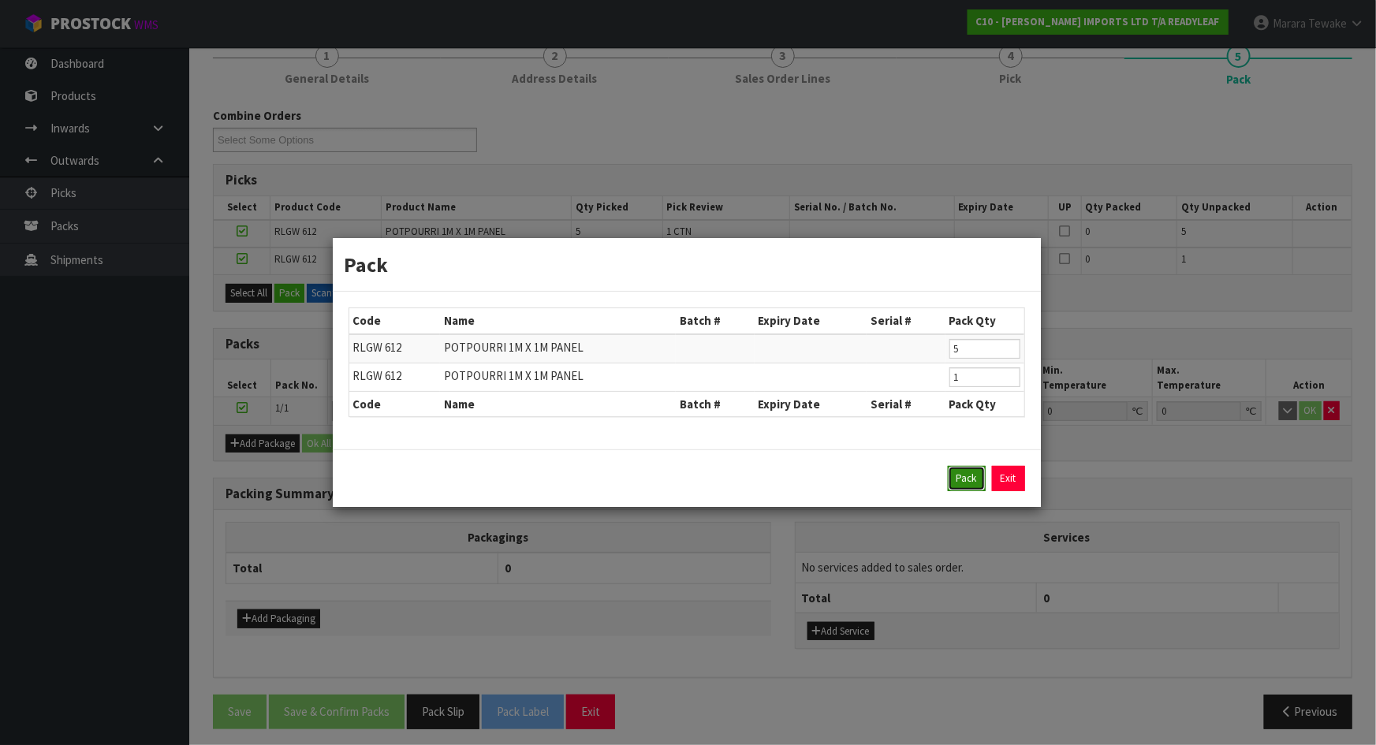
click at [966, 473] on button "Pack" at bounding box center [967, 478] width 38 height 25
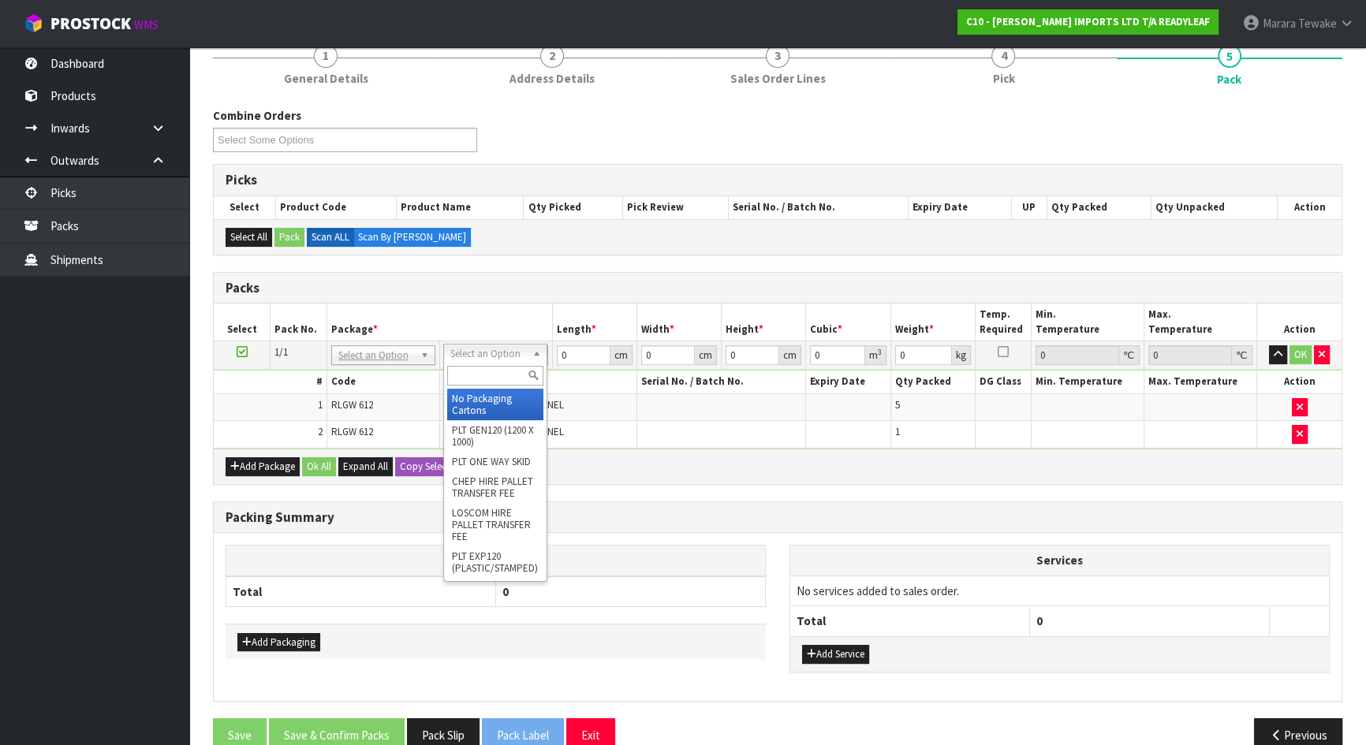
click at [487, 372] on input "text" at bounding box center [495, 376] width 96 height 20
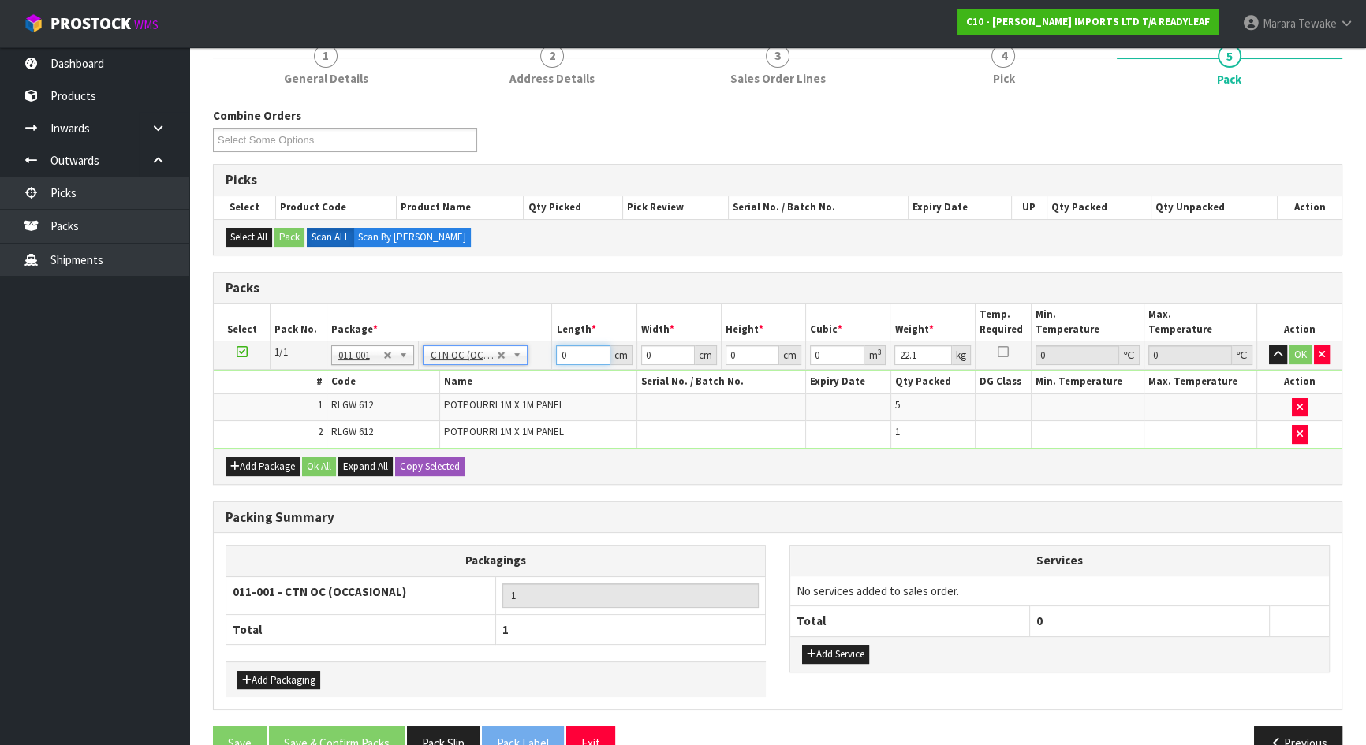
drag, startPoint x: 554, startPoint y: 343, endPoint x: 490, endPoint y: 317, distance: 69.0
click at [512, 325] on table "Select Pack No. Package * Length * Width * Height * Cubic * Weight * Temp. Requ…" at bounding box center [778, 376] width 1128 height 144
click at [1269, 345] on button "button" at bounding box center [1278, 354] width 18 height 19
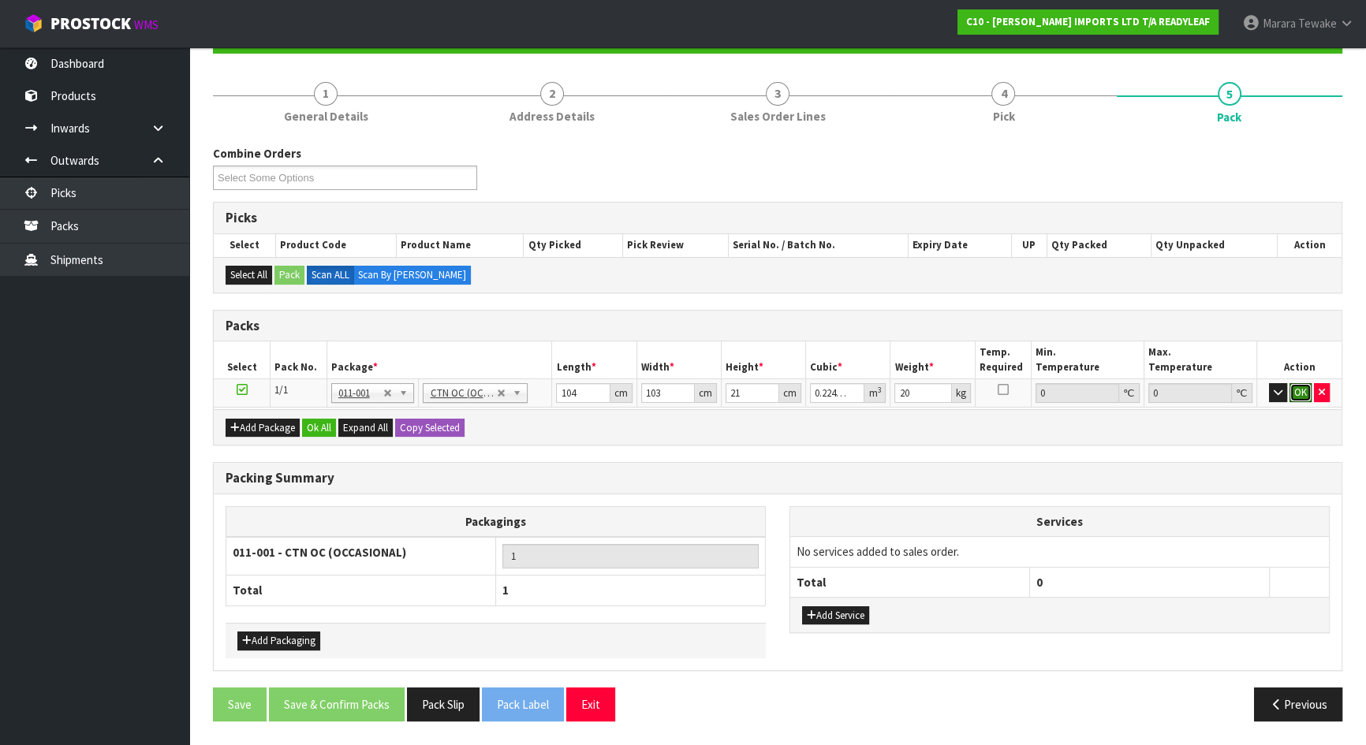
click button "OK" at bounding box center [1300, 392] width 22 height 19
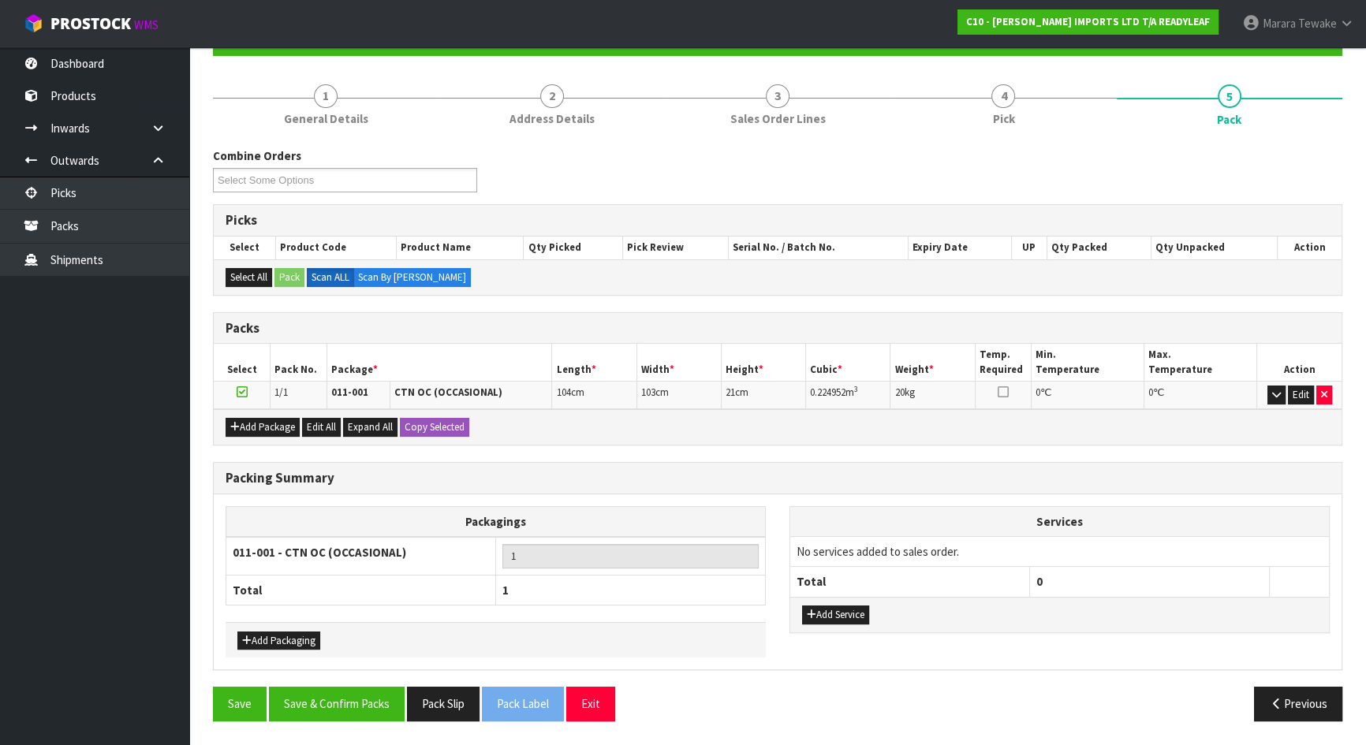
scroll to position [160, 0]
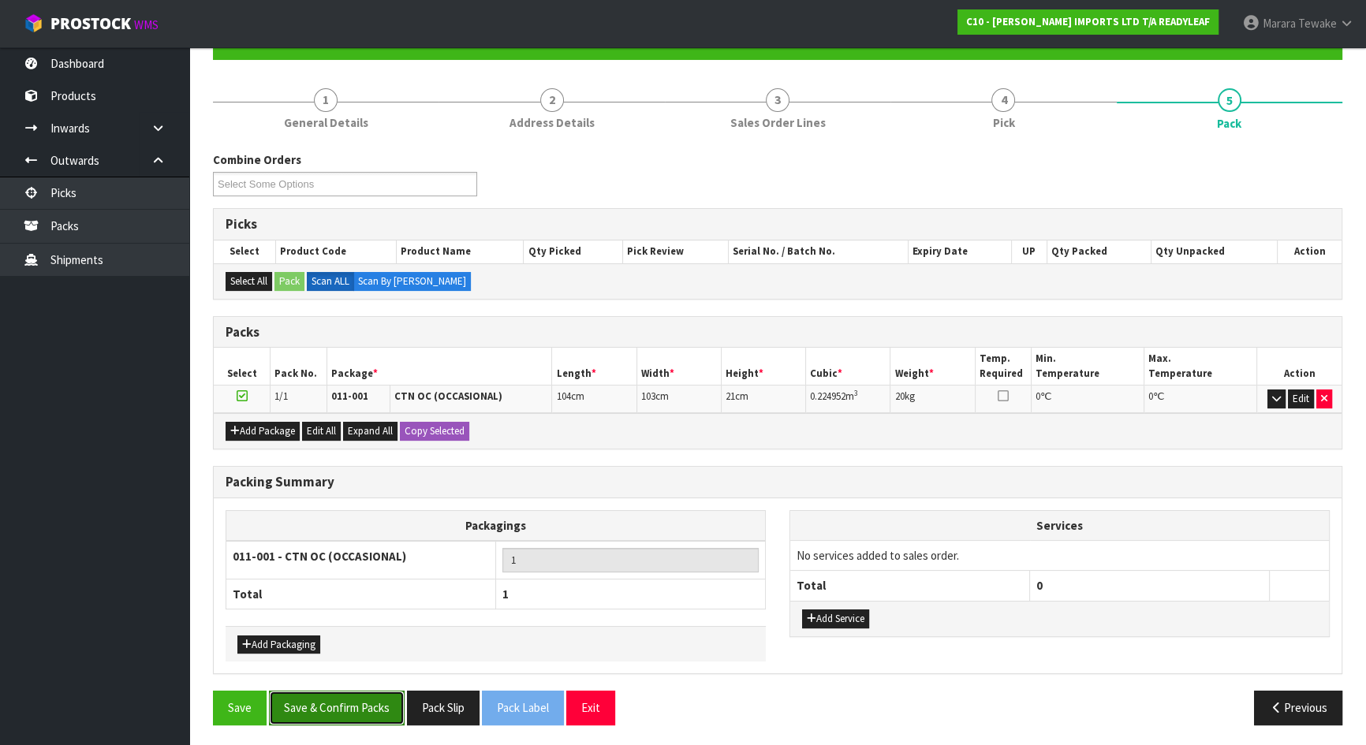
click at [395, 693] on button "Save & Confirm Packs" at bounding box center [337, 708] width 136 height 34
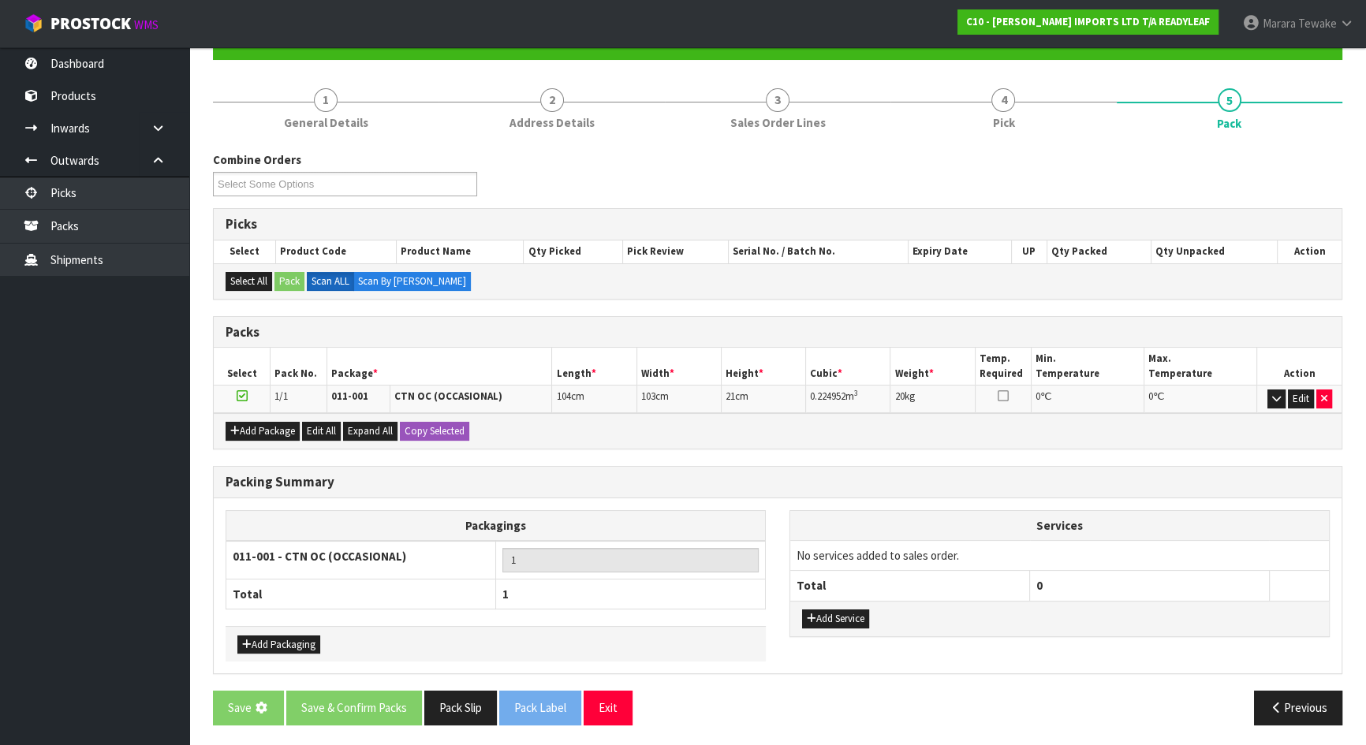
scroll to position [0, 0]
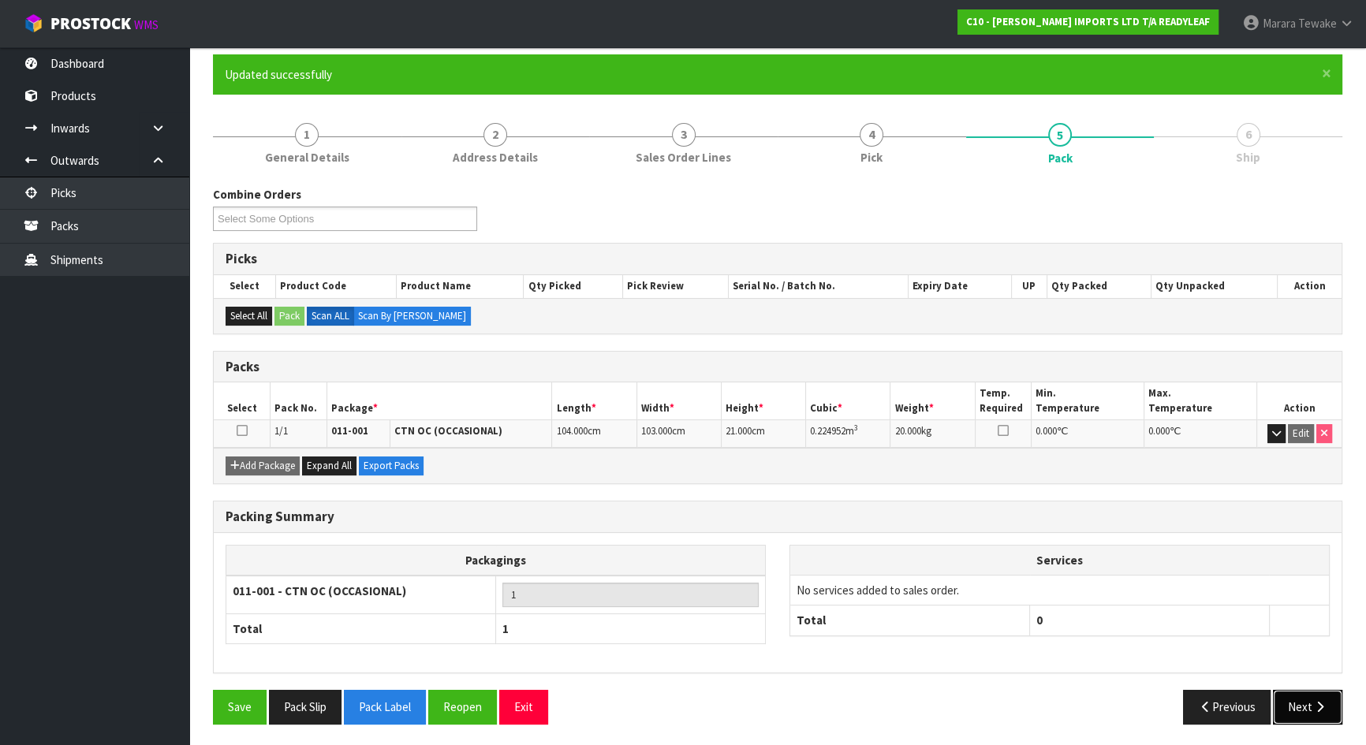
click at [1323, 705] on icon "button" at bounding box center [1319, 707] width 15 height 12
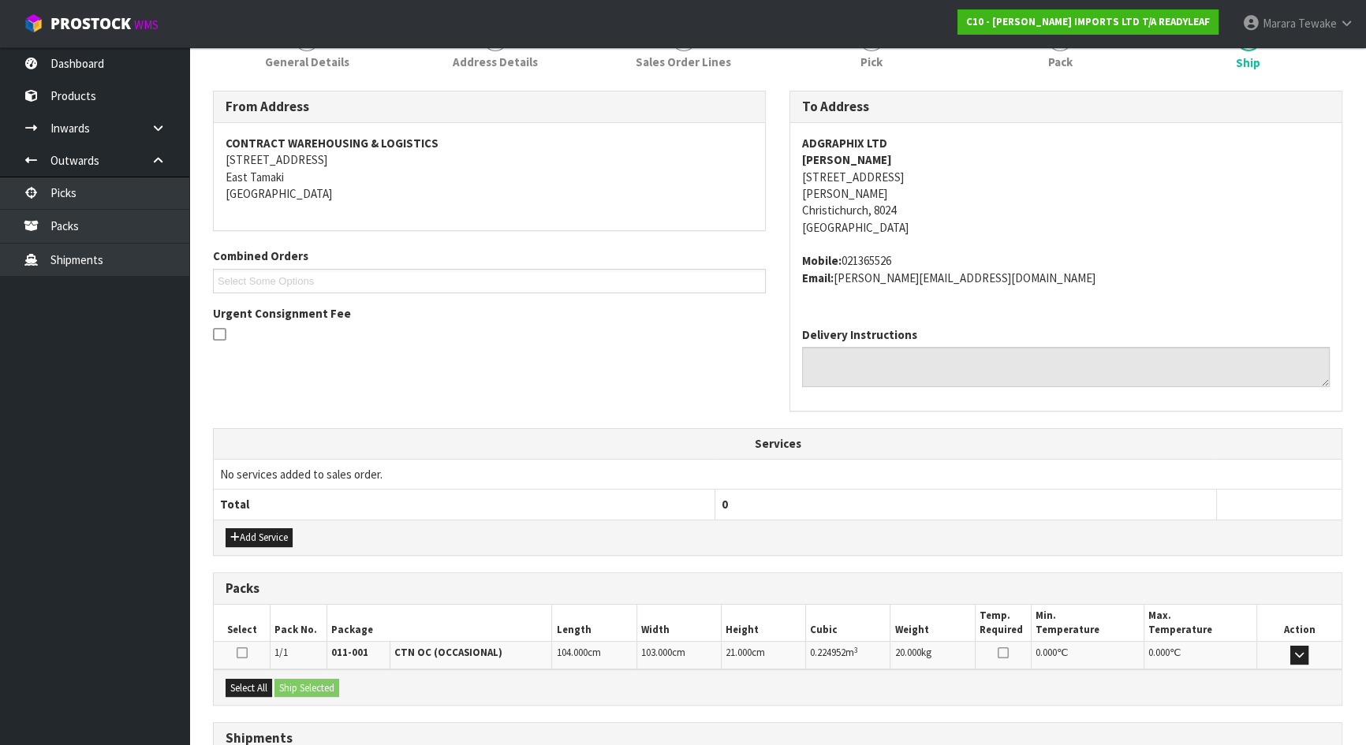
scroll to position [348, 0]
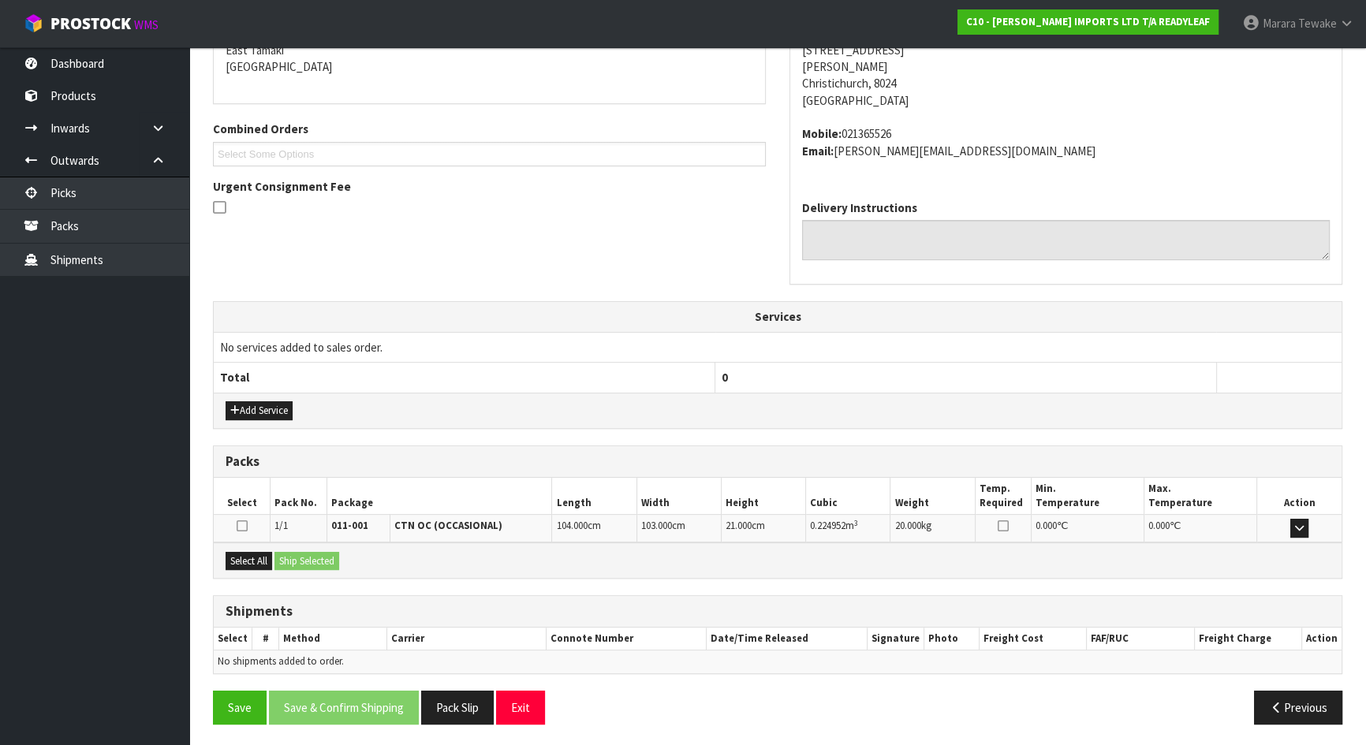
drag, startPoint x: 239, startPoint y: 541, endPoint x: 254, endPoint y: 547, distance: 16.3
click at [241, 543] on div "Select All Ship Selected" at bounding box center [778, 560] width 1128 height 35
click at [254, 552] on button "Select All" at bounding box center [249, 561] width 47 height 19
drag, startPoint x: 283, startPoint y: 552, endPoint x: 303, endPoint y: 553, distance: 19.7
click at [285, 552] on button "Ship Selected" at bounding box center [306, 561] width 65 height 19
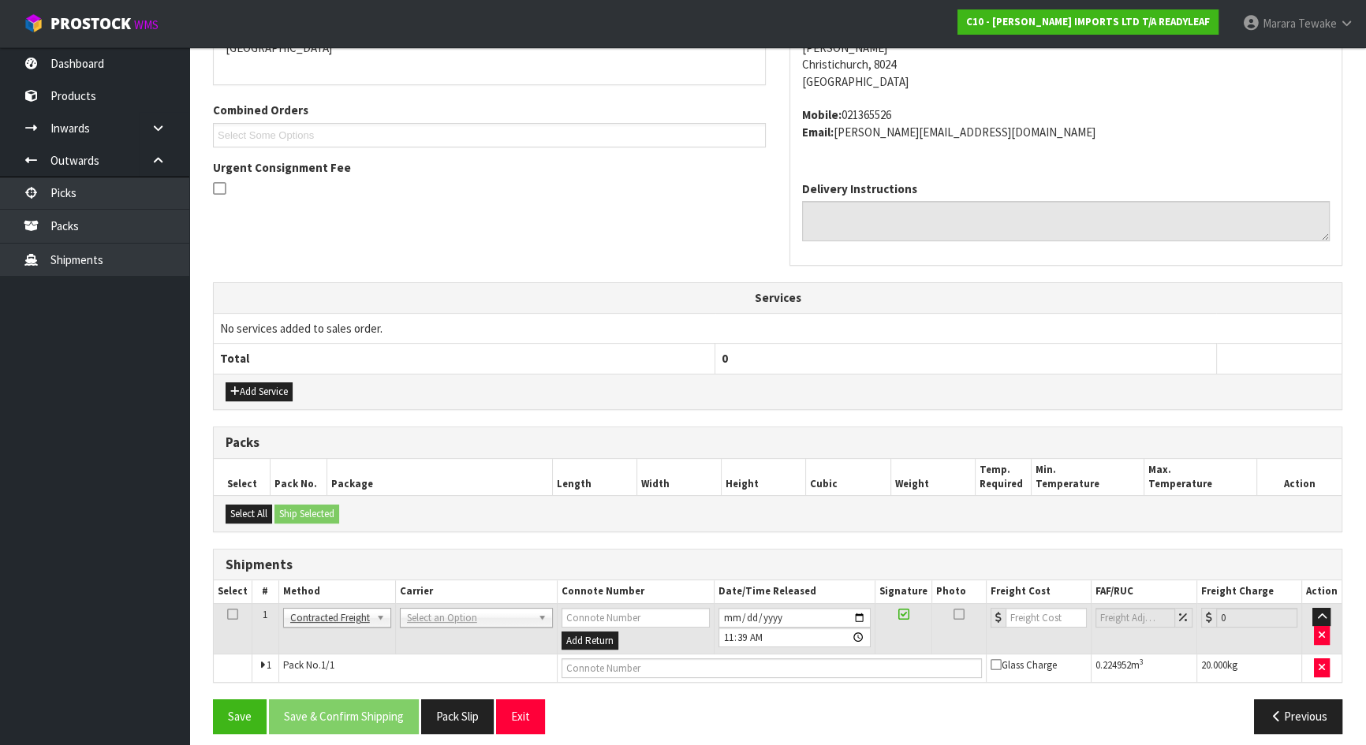
scroll to position [376, 0]
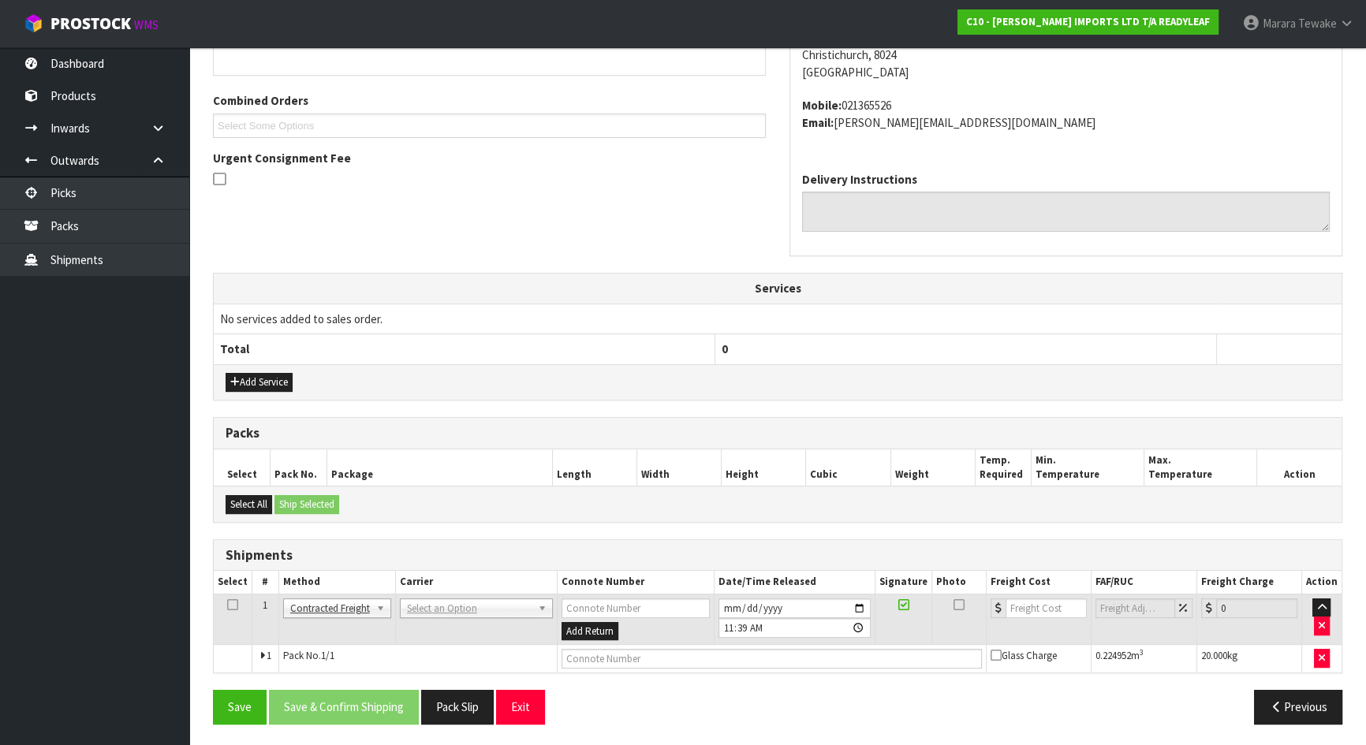
click at [442, 607] on td "ANGEL - ANGEL TRANSPORT CONROY - CONROY REMOVALS DEAEXPAKL - DEADLINE EXPRESS C…" at bounding box center [476, 619] width 162 height 51
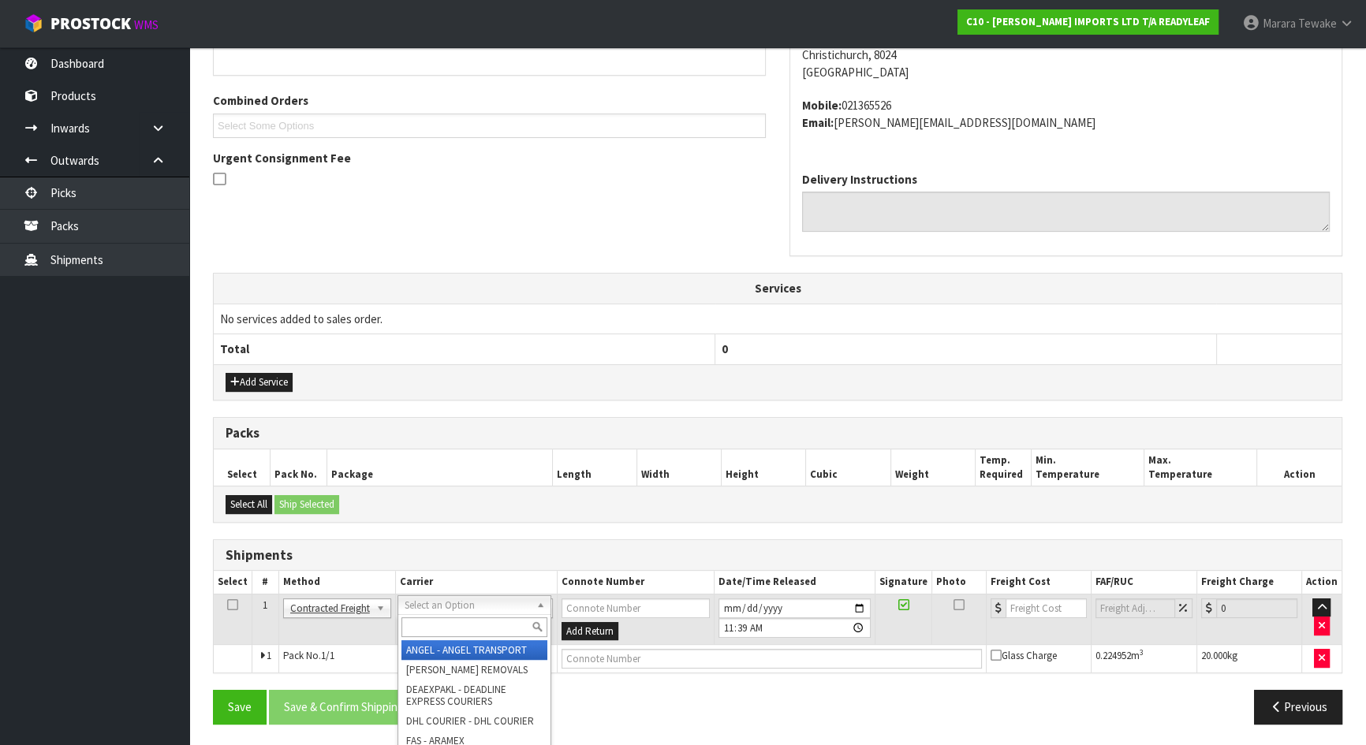
click at [442, 623] on input "text" at bounding box center [474, 628] width 146 height 20
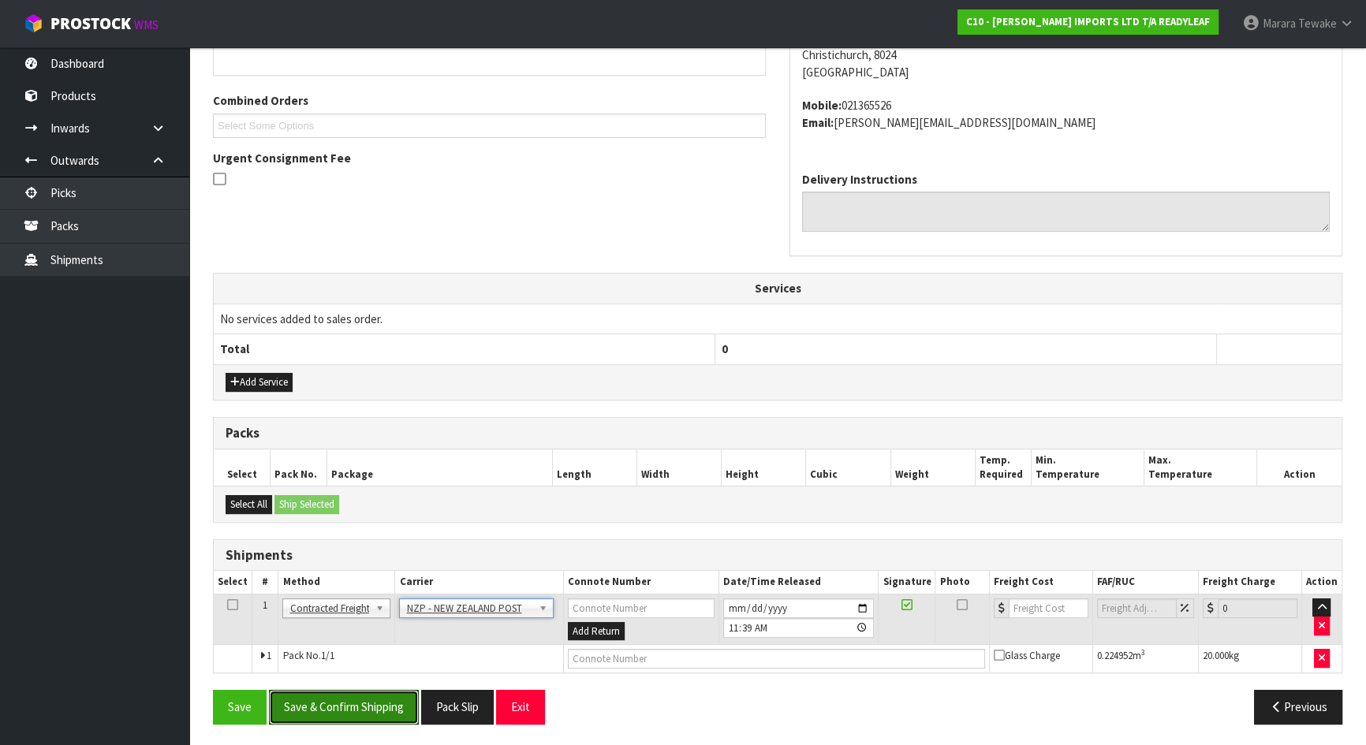
drag, startPoint x: 380, startPoint y: 709, endPoint x: 211, endPoint y: 676, distance: 172.0
click at [380, 709] on button "Save & Confirm Shipping" at bounding box center [344, 707] width 150 height 34
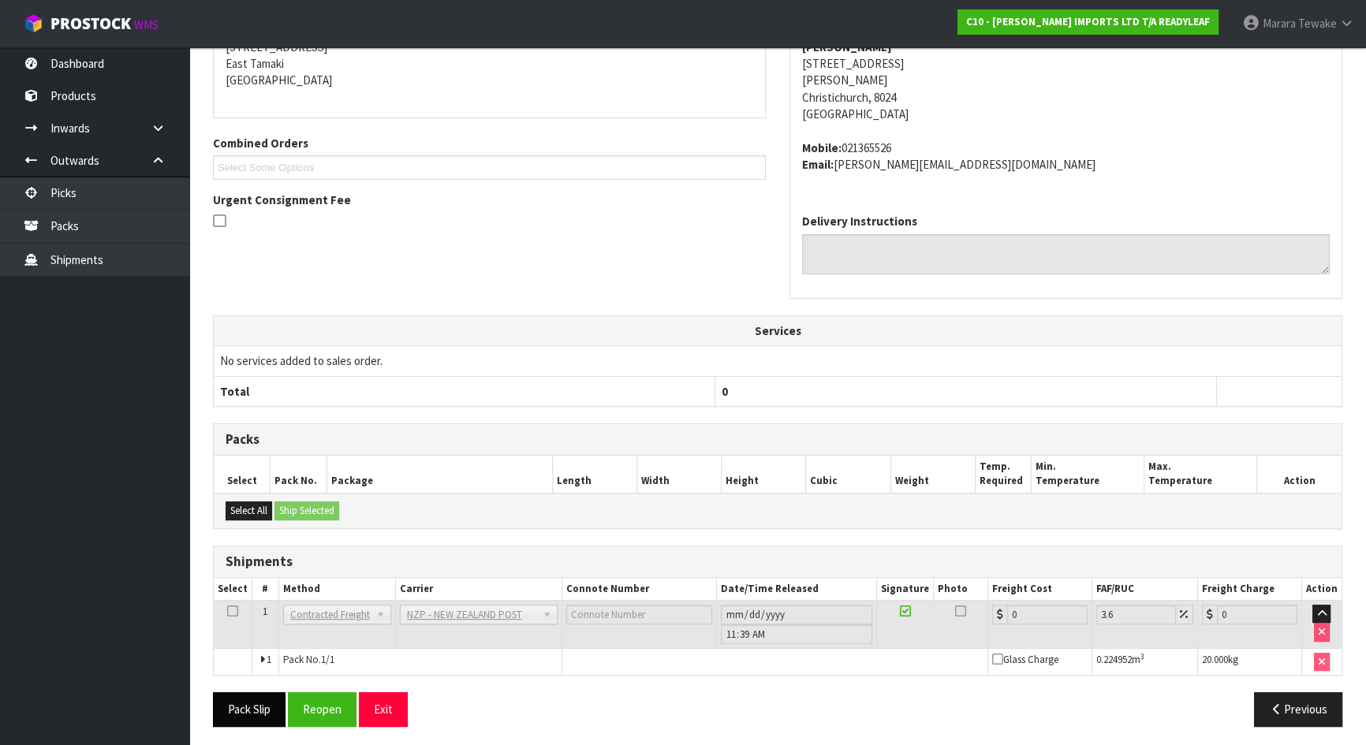
scroll to position [354, 0]
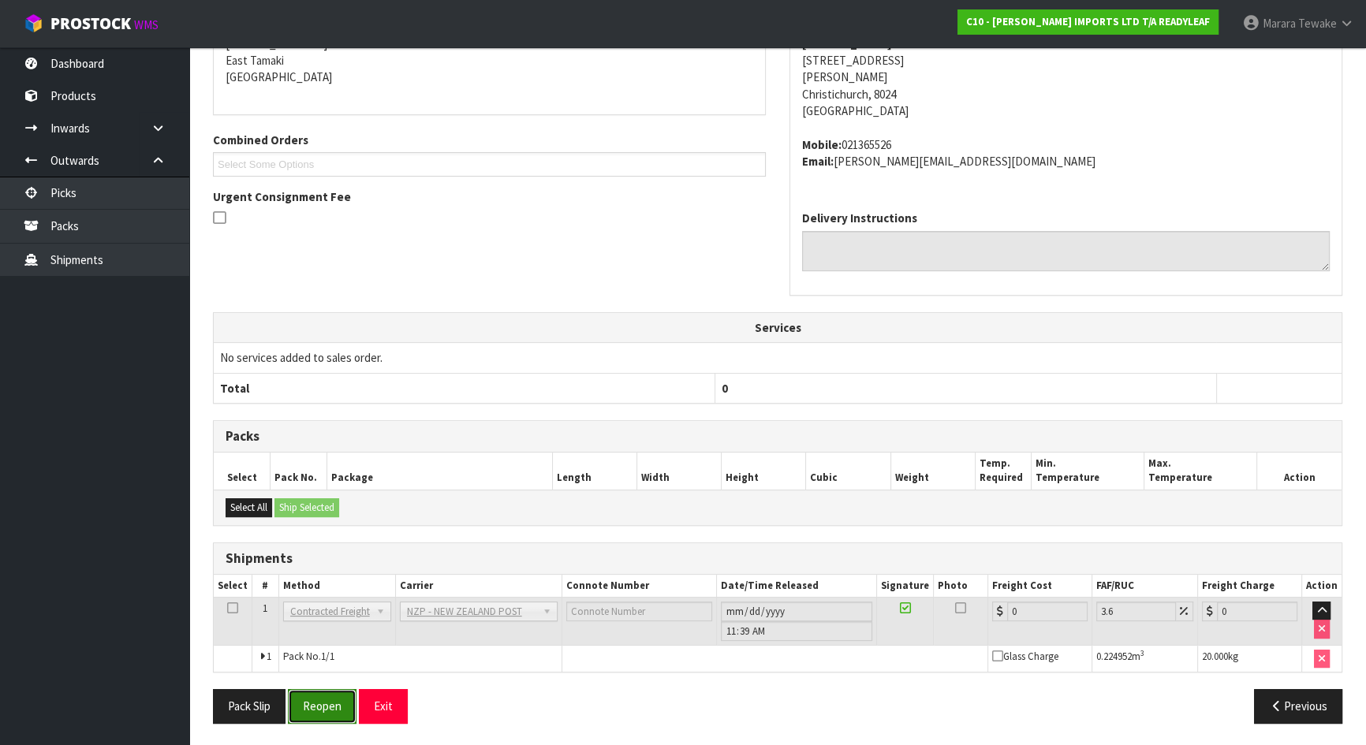
click at [331, 707] on button "Reopen" at bounding box center [322, 706] width 69 height 34
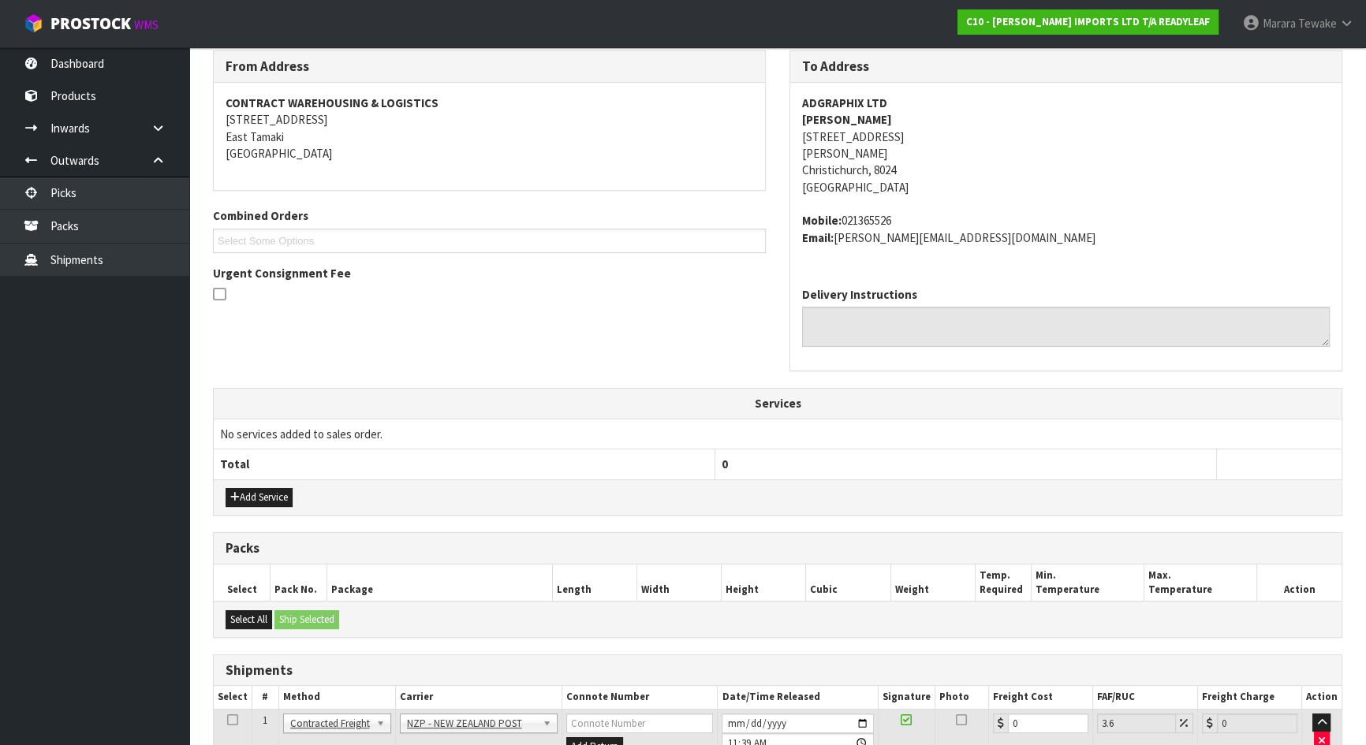
scroll to position [376, 0]
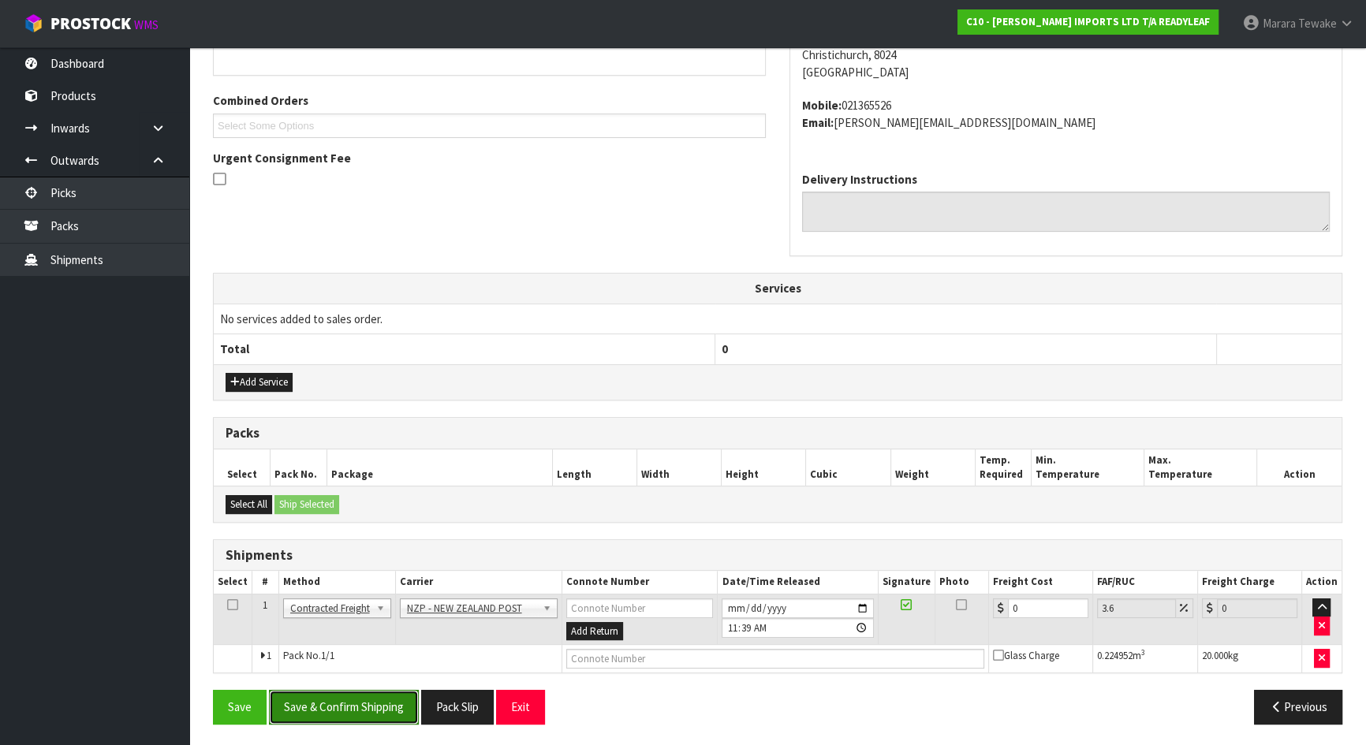
click at [351, 707] on button "Save & Confirm Shipping" at bounding box center [344, 707] width 150 height 34
click at [1326, 618] on button "button" at bounding box center [1322, 626] width 16 height 19
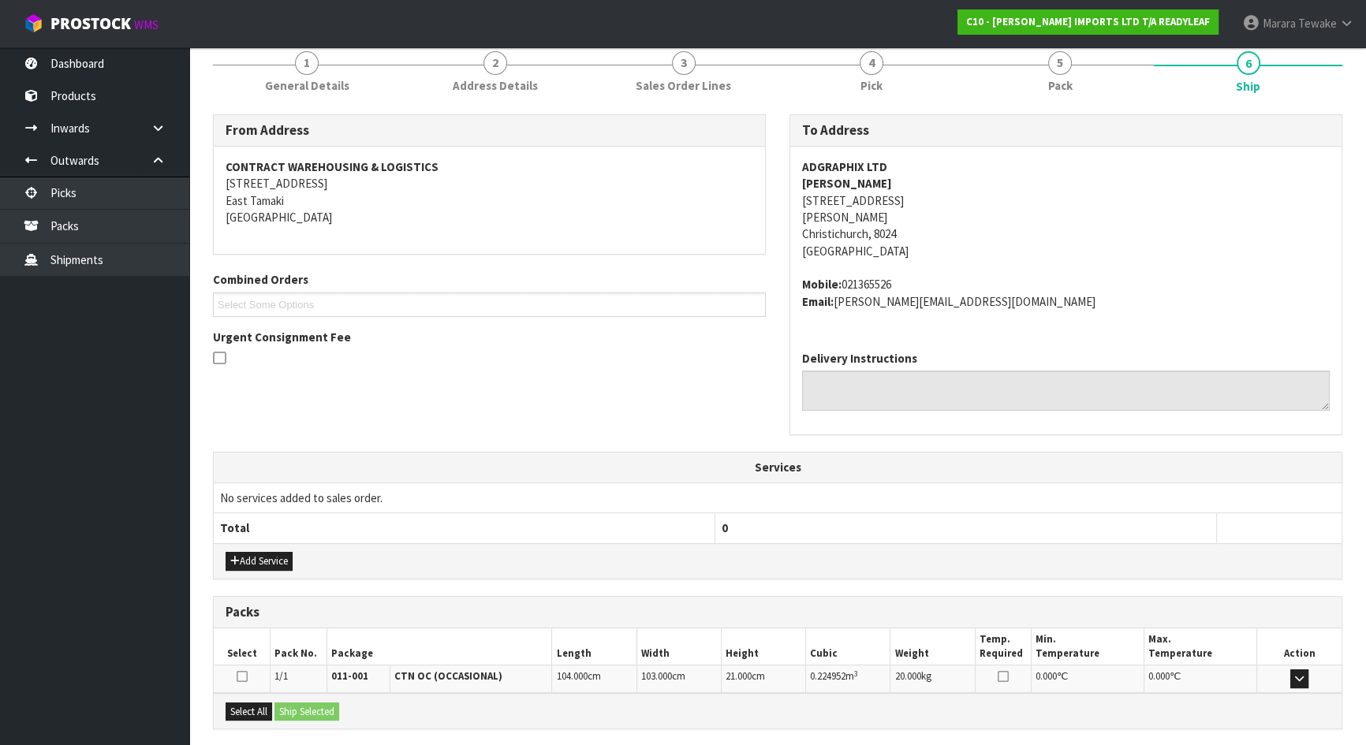
scroll to position [0, 0]
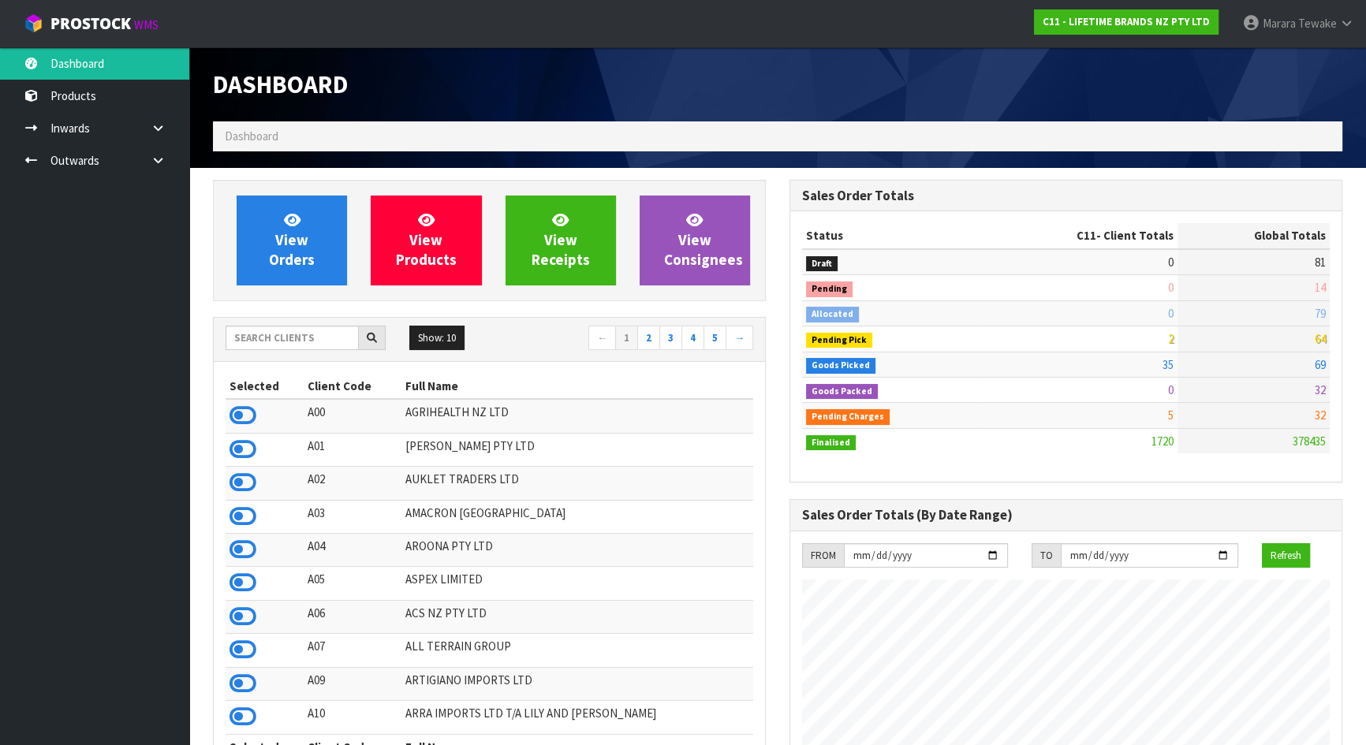
scroll to position [1192, 576]
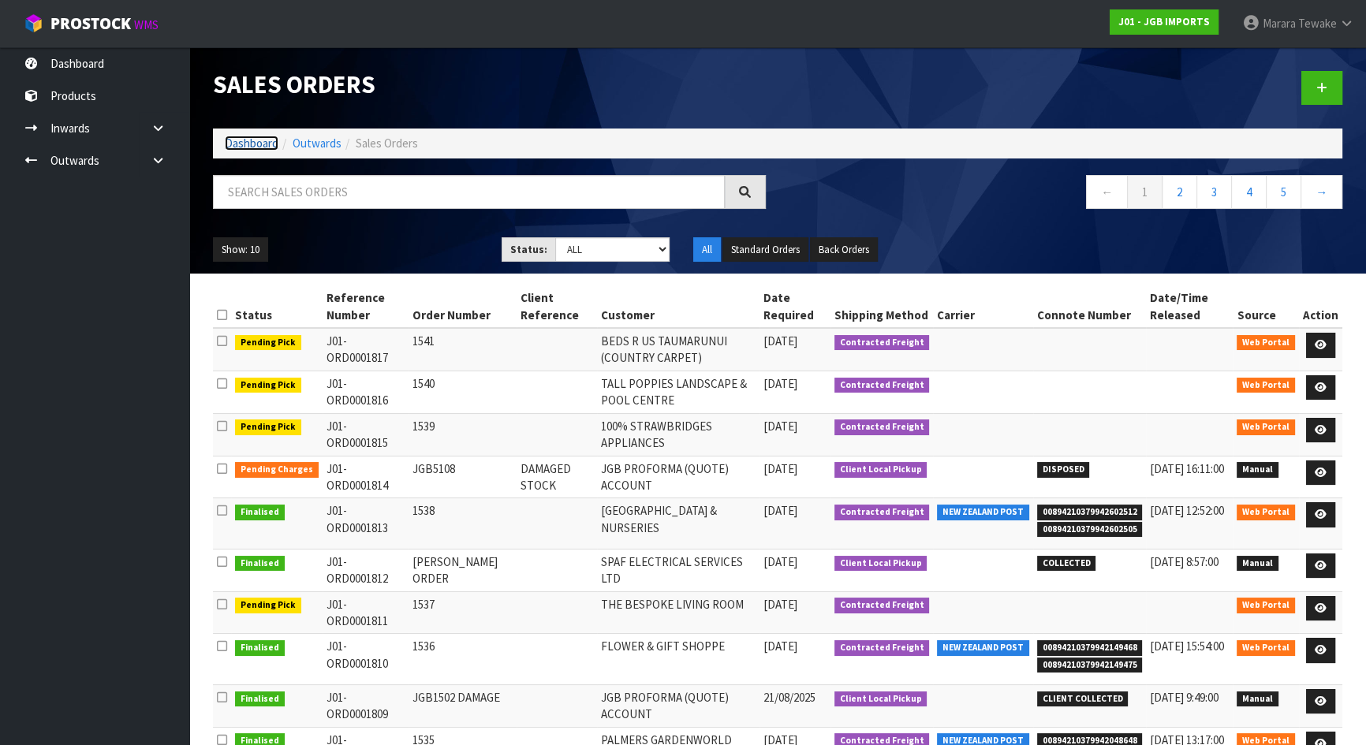
click at [264, 142] on link "Dashboard" at bounding box center [252, 143] width 54 height 15
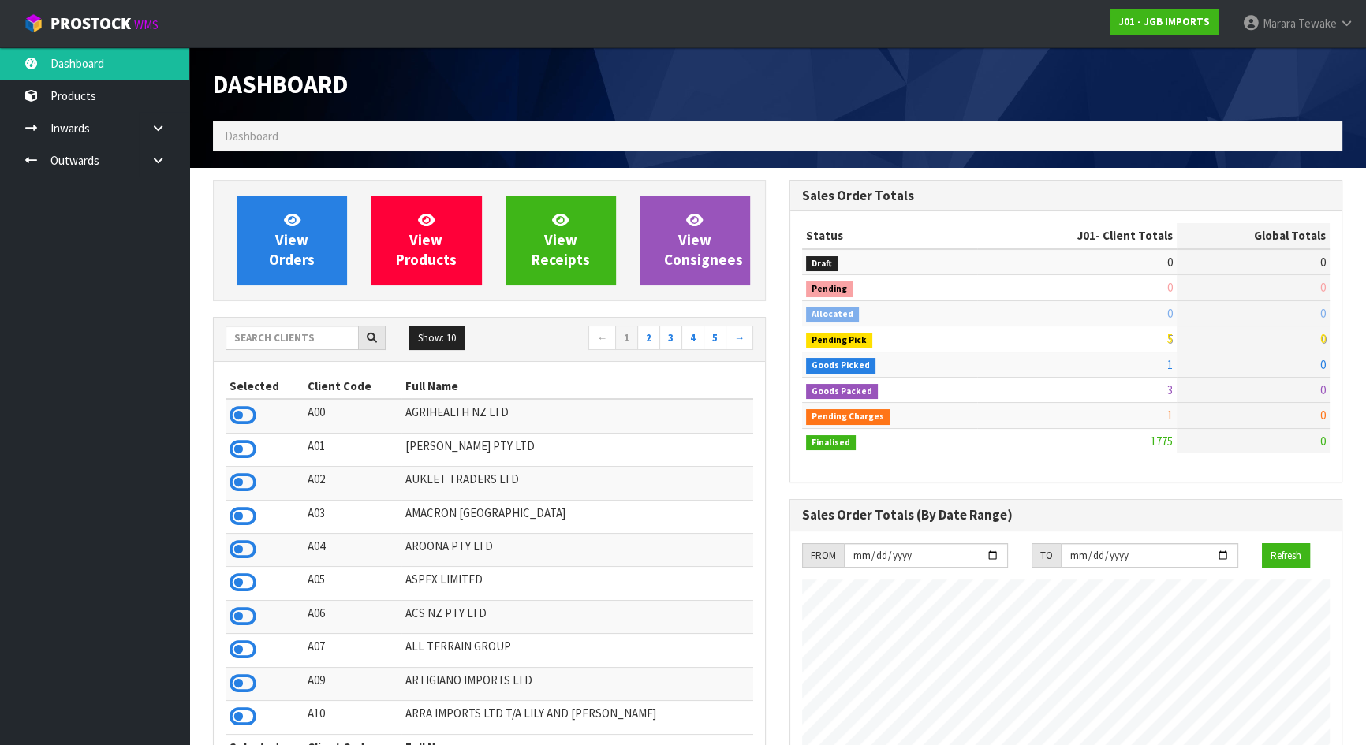
scroll to position [1192, 576]
click at [302, 338] on input "text" at bounding box center [292, 338] width 133 height 24
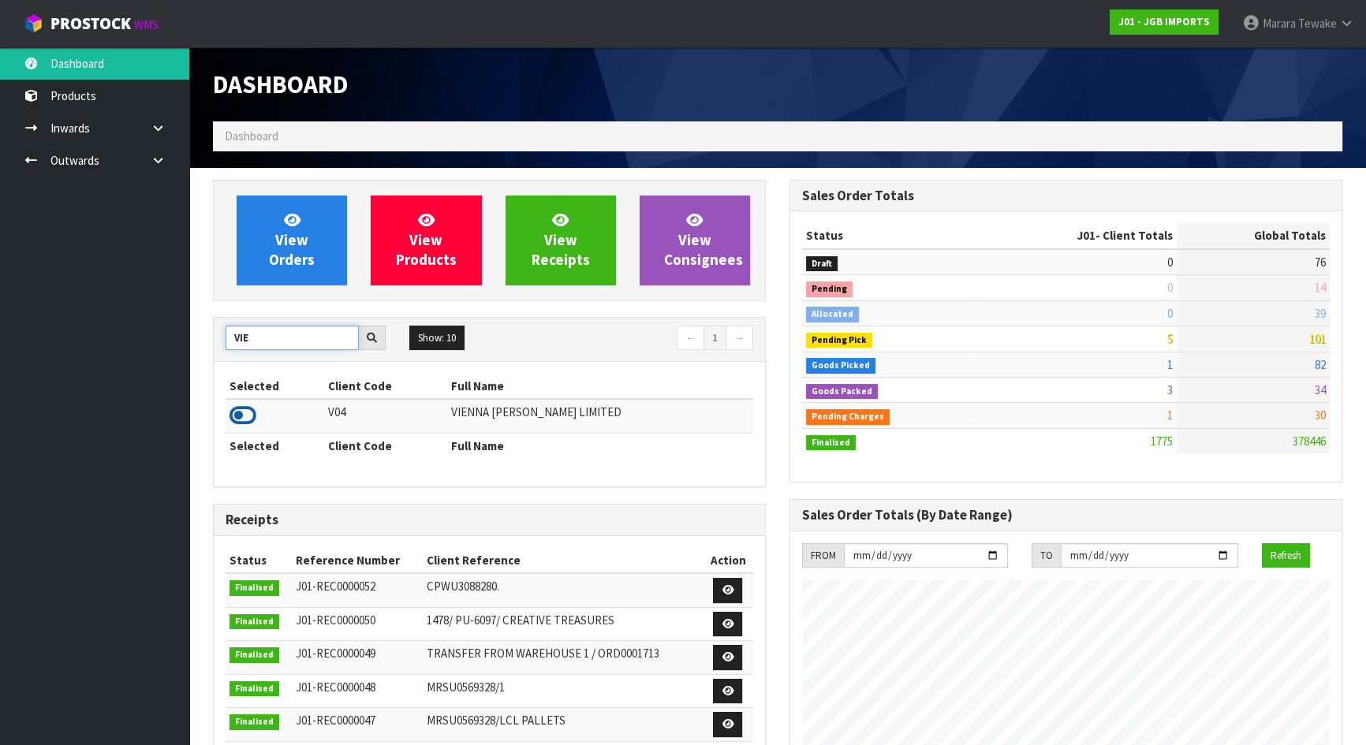
type input "VIE"
click at [239, 416] on icon at bounding box center [243, 416] width 27 height 24
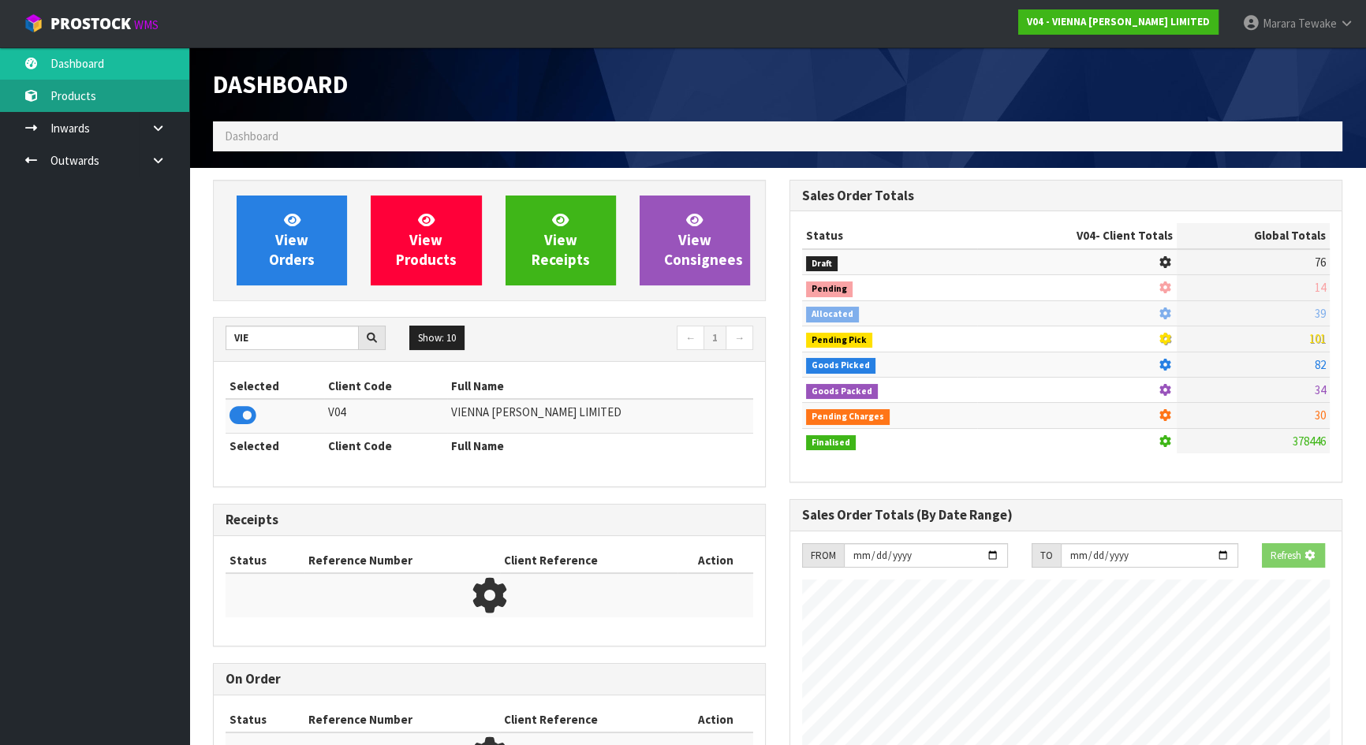
scroll to position [1293, 576]
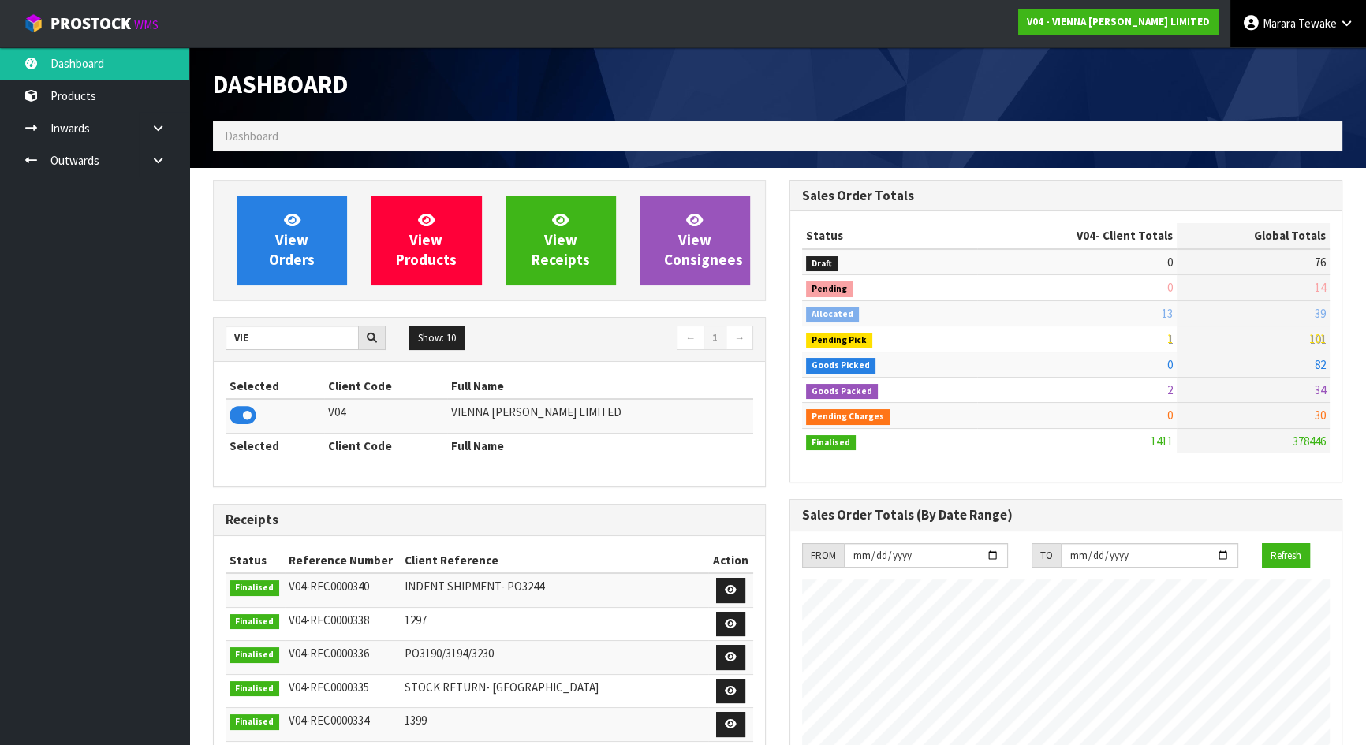
drag, startPoint x: 1361, startPoint y: 17, endPoint x: 1334, endPoint y: 17, distance: 26.8
click at [1360, 17] on link "Marara Tewake" at bounding box center [1298, 23] width 136 height 47
click at [1323, 52] on link "Logout" at bounding box center [1303, 62] width 125 height 21
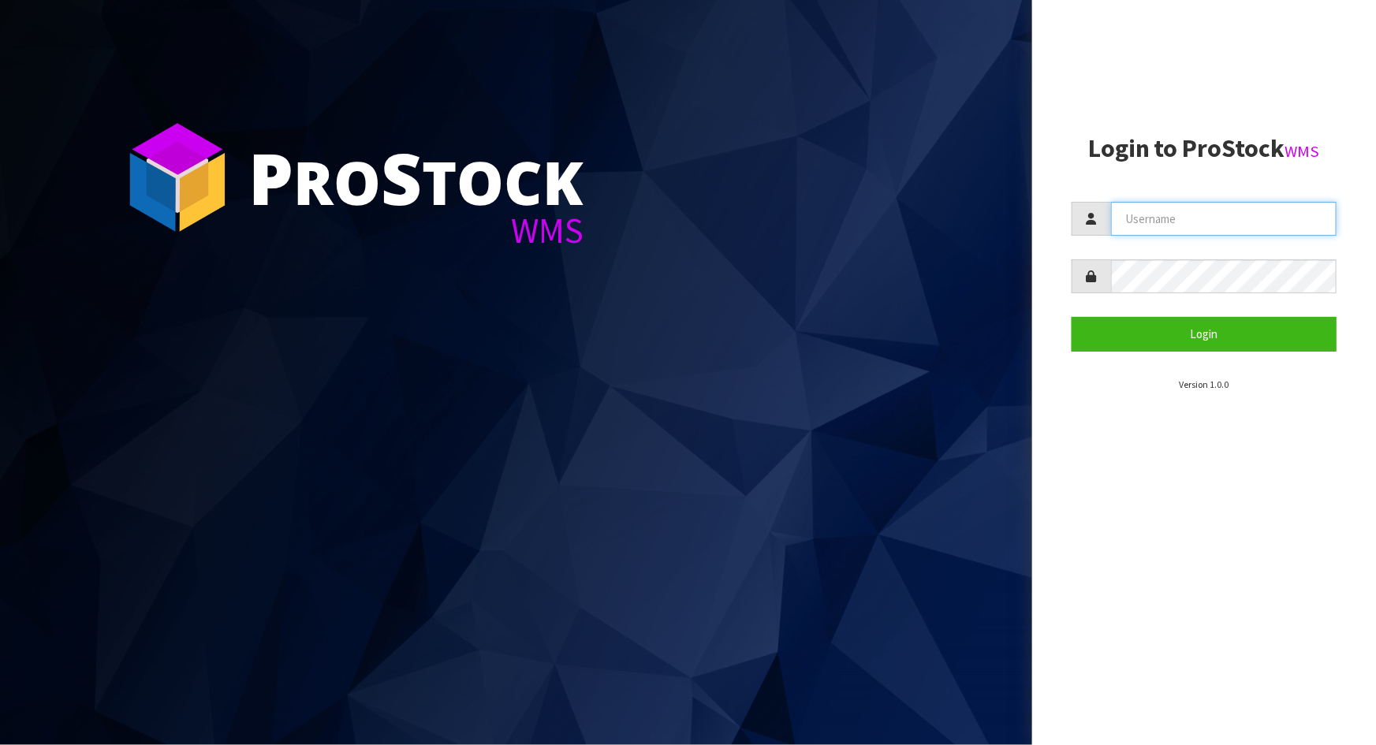
click at [1199, 219] on input "text" at bounding box center [1224, 219] width 226 height 34
type input "meena"
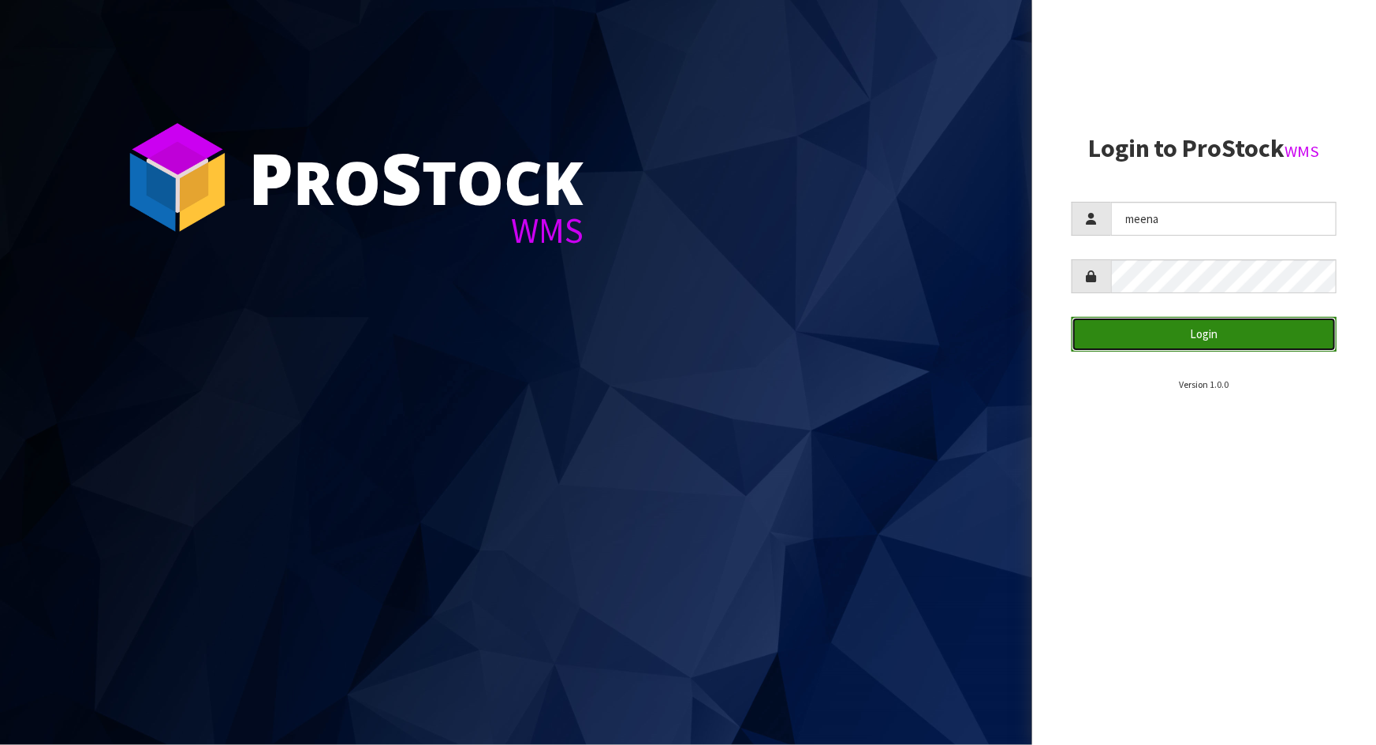
click at [1163, 336] on button "Login" at bounding box center [1204, 334] width 265 height 34
